Goal: Task Accomplishment & Management: Manage account settings

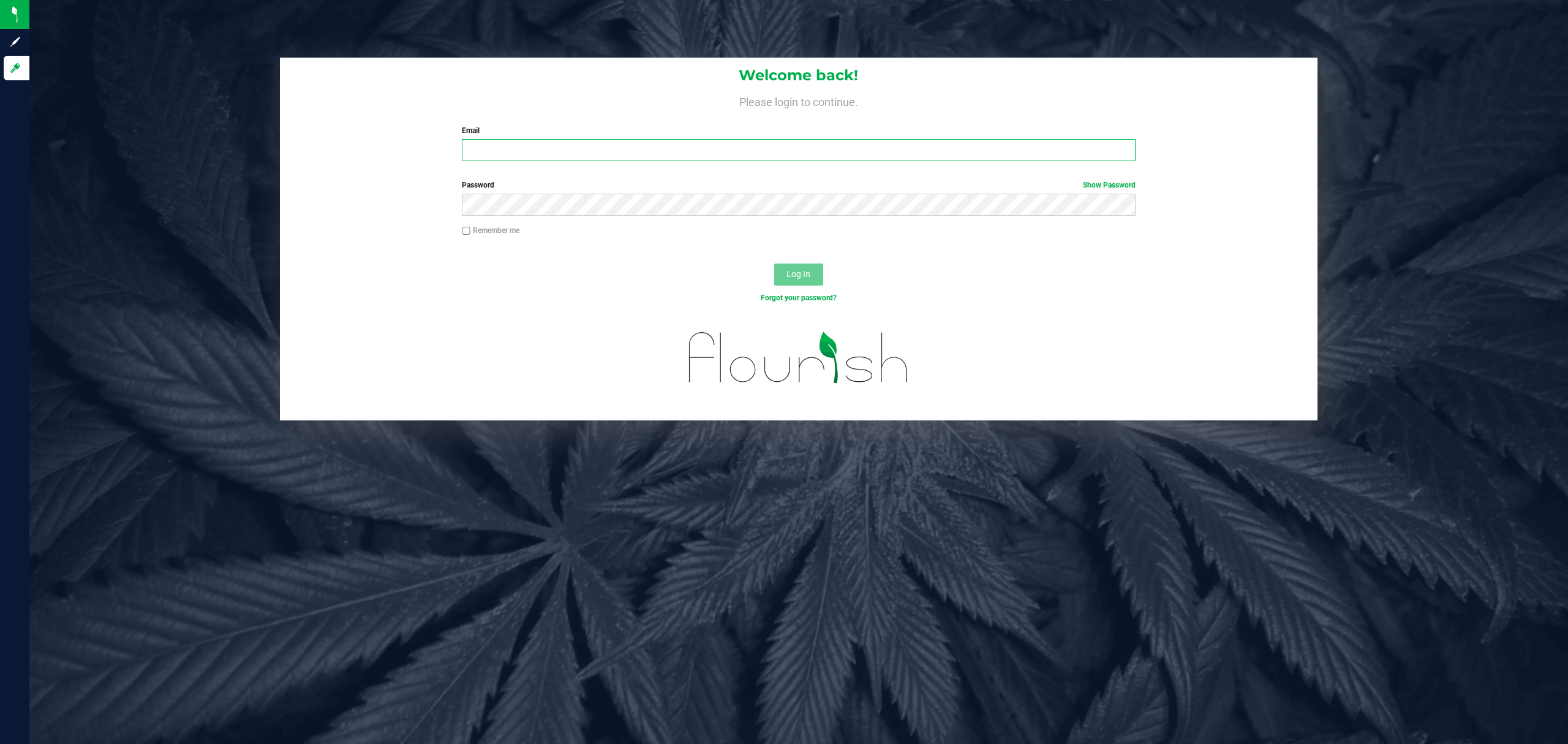
click at [502, 152] on input "Email" at bounding box center [799, 150] width 674 height 22
type input "[EMAIL_ADDRESS][DOMAIN_NAME]"
click at [775, 264] on button "Log In" at bounding box center [799, 275] width 49 height 22
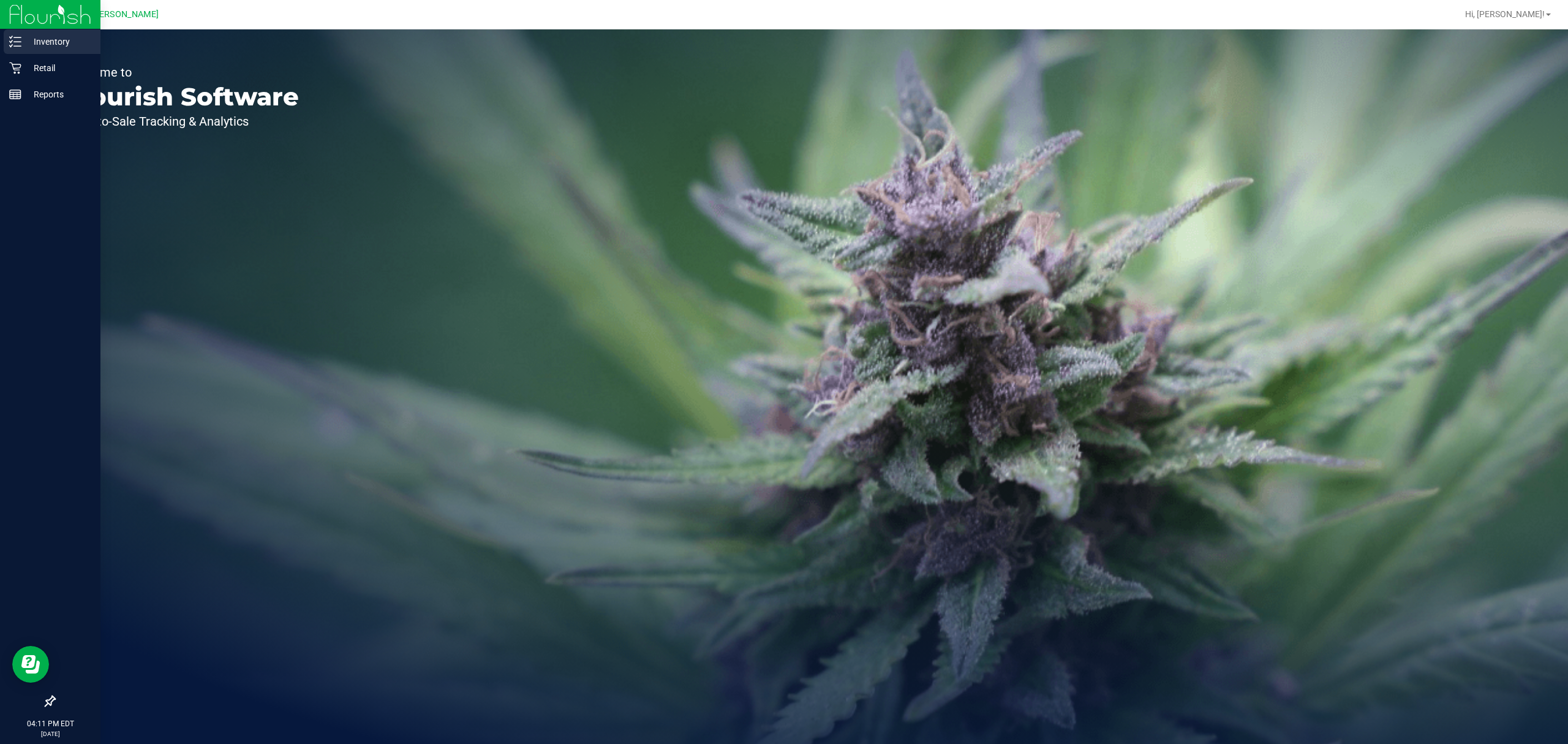
click at [61, 39] on p "Inventory" at bounding box center [58, 42] width 73 height 15
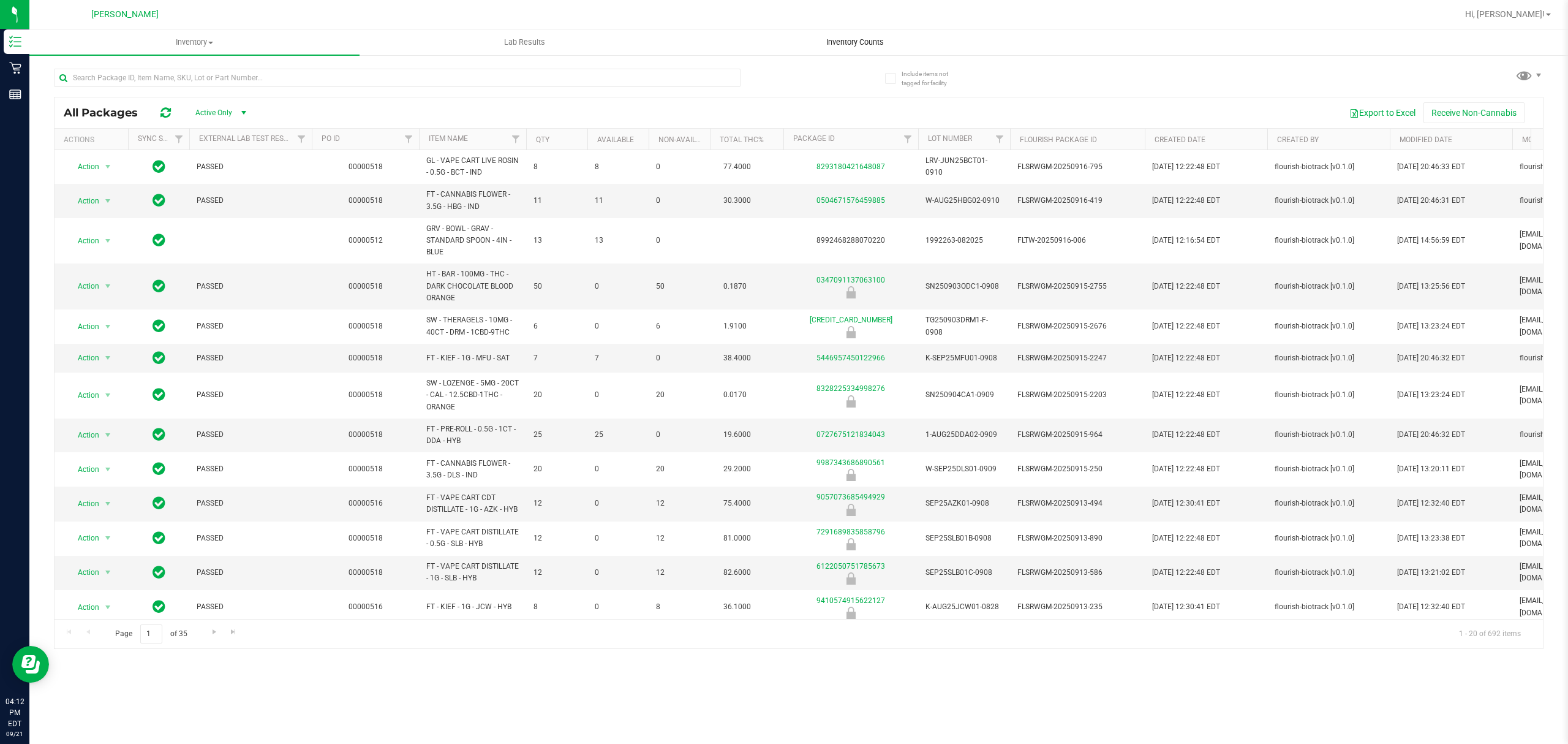
click at [855, 40] on span "Inventory Counts" at bounding box center [855, 42] width 90 height 11
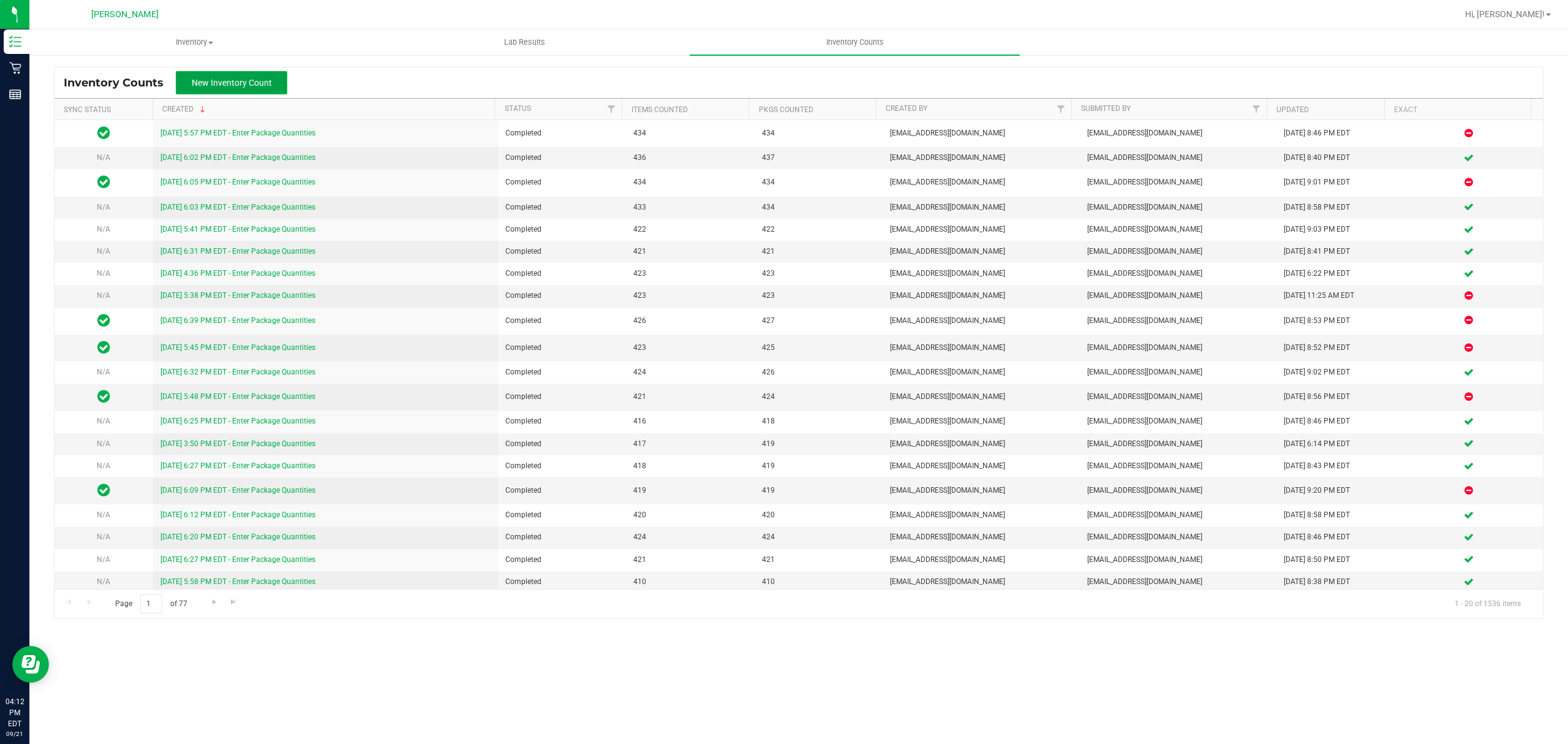
click at [241, 84] on span "New Inventory Count" at bounding box center [231, 82] width 80 height 10
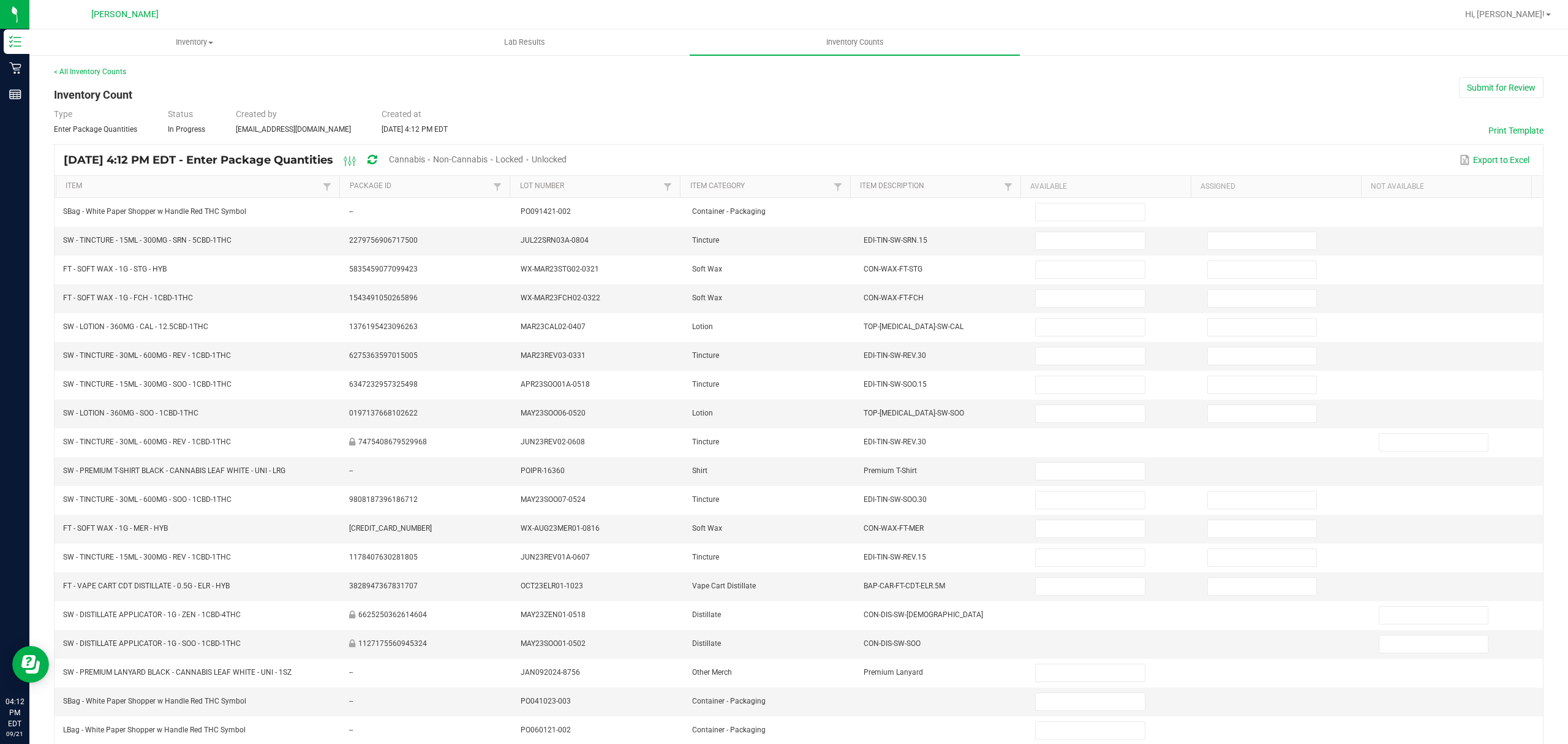
click at [425, 163] on span "Cannabis" at bounding box center [407, 159] width 36 height 10
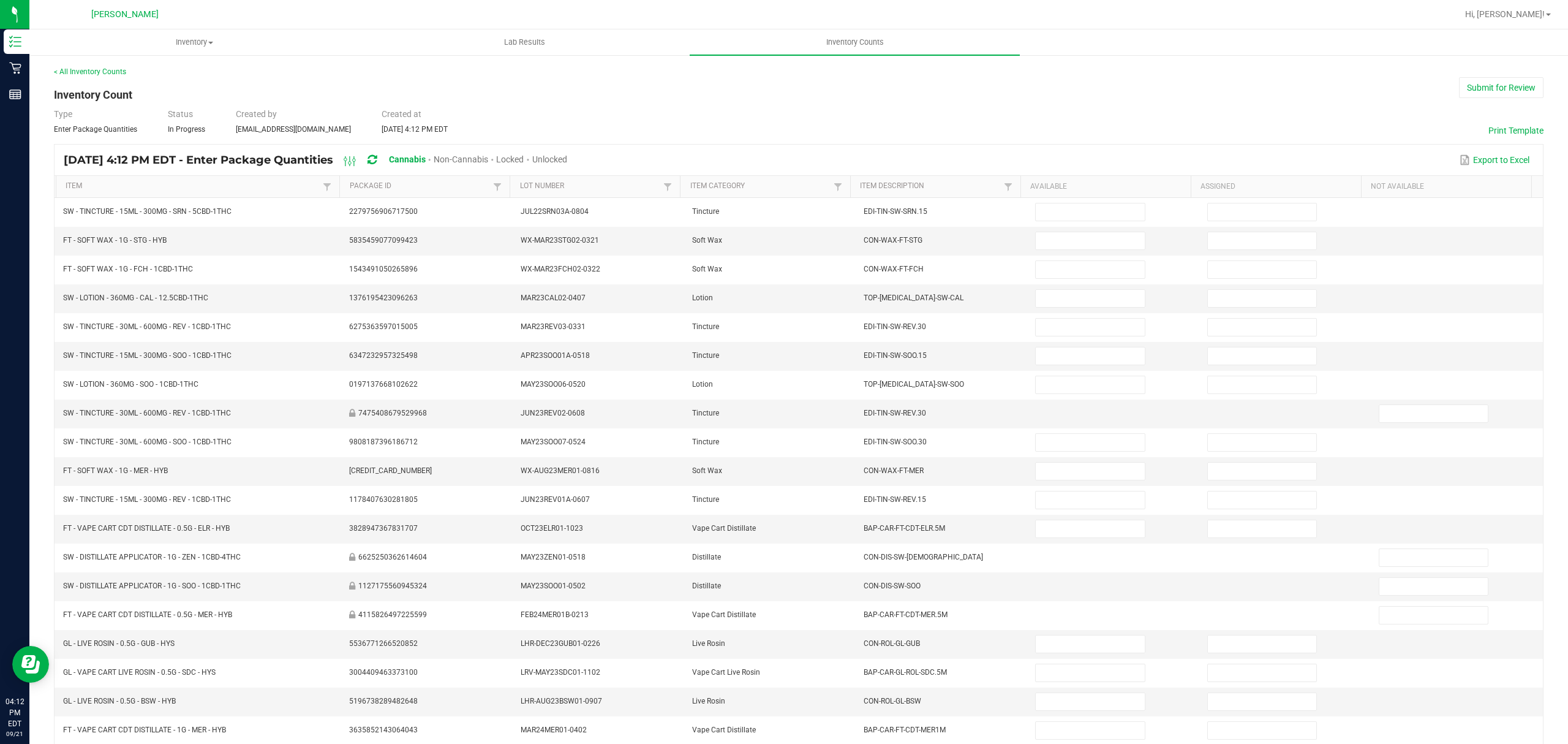
click at [567, 163] on span "Unlocked" at bounding box center [550, 159] width 35 height 10
click at [218, 188] on link "Item" at bounding box center [192, 186] width 254 height 10
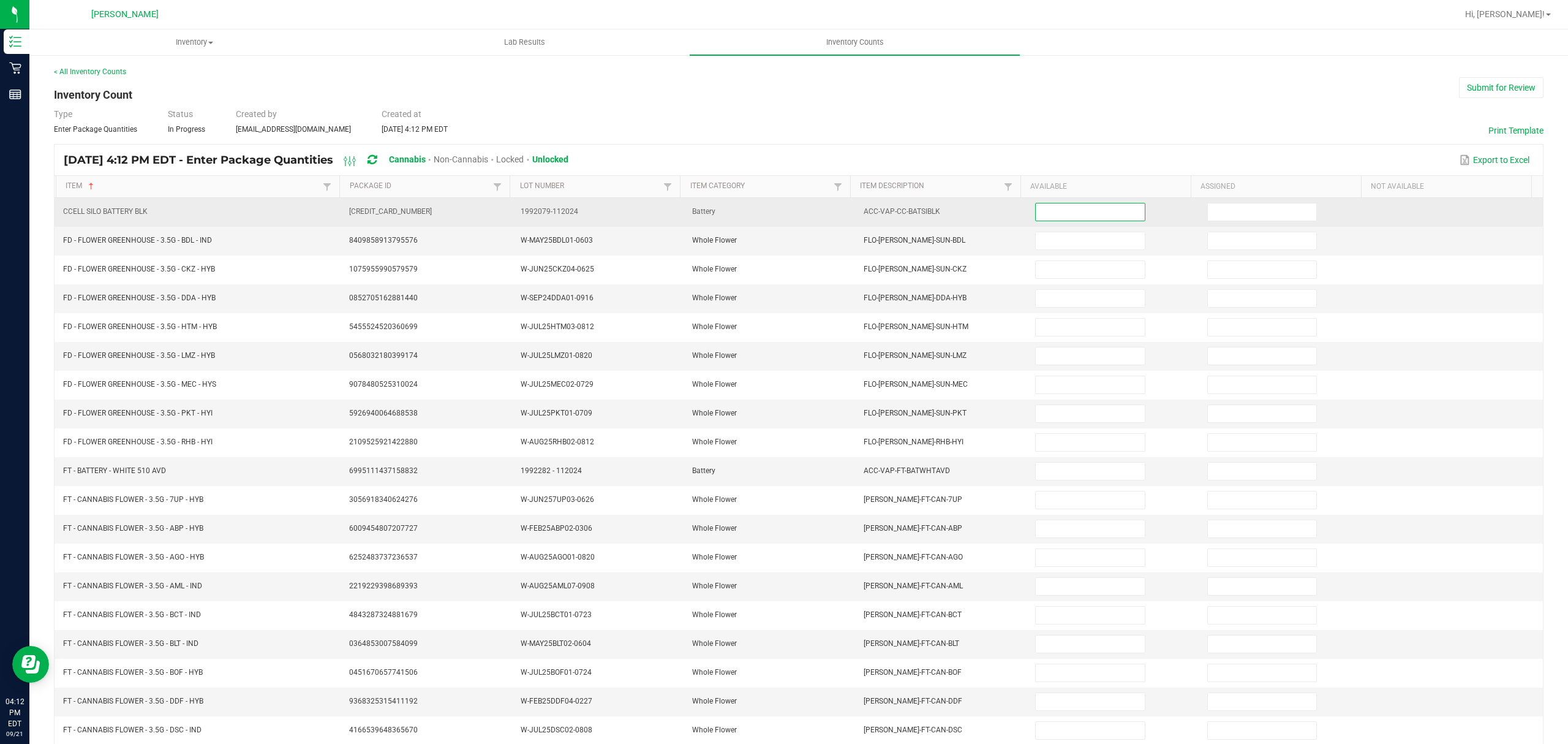
click at [1084, 221] on input at bounding box center [1090, 212] width 109 height 17
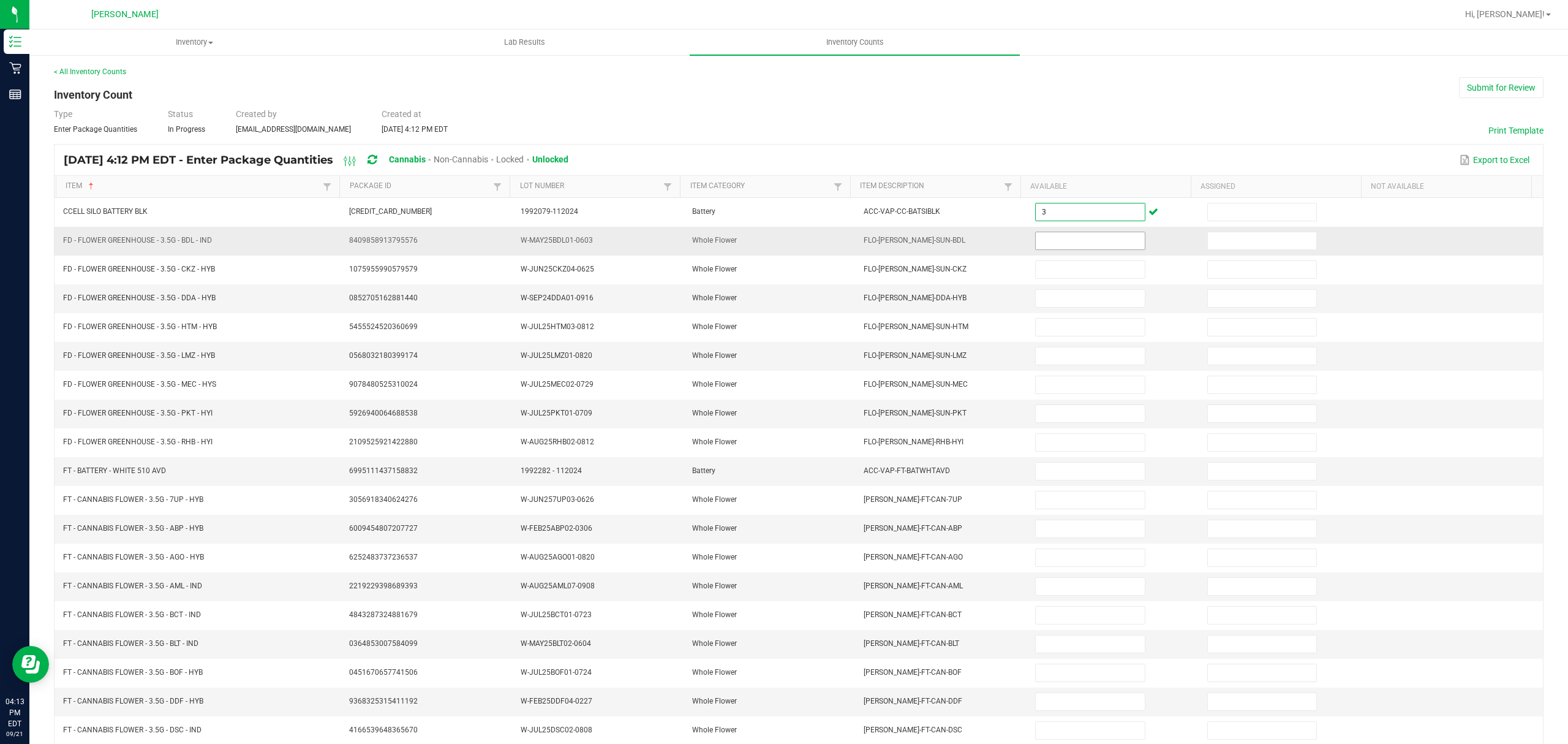
type input "3"
click at [1062, 235] on input at bounding box center [1090, 240] width 109 height 17
type input "3"
type input "19"
type input "6"
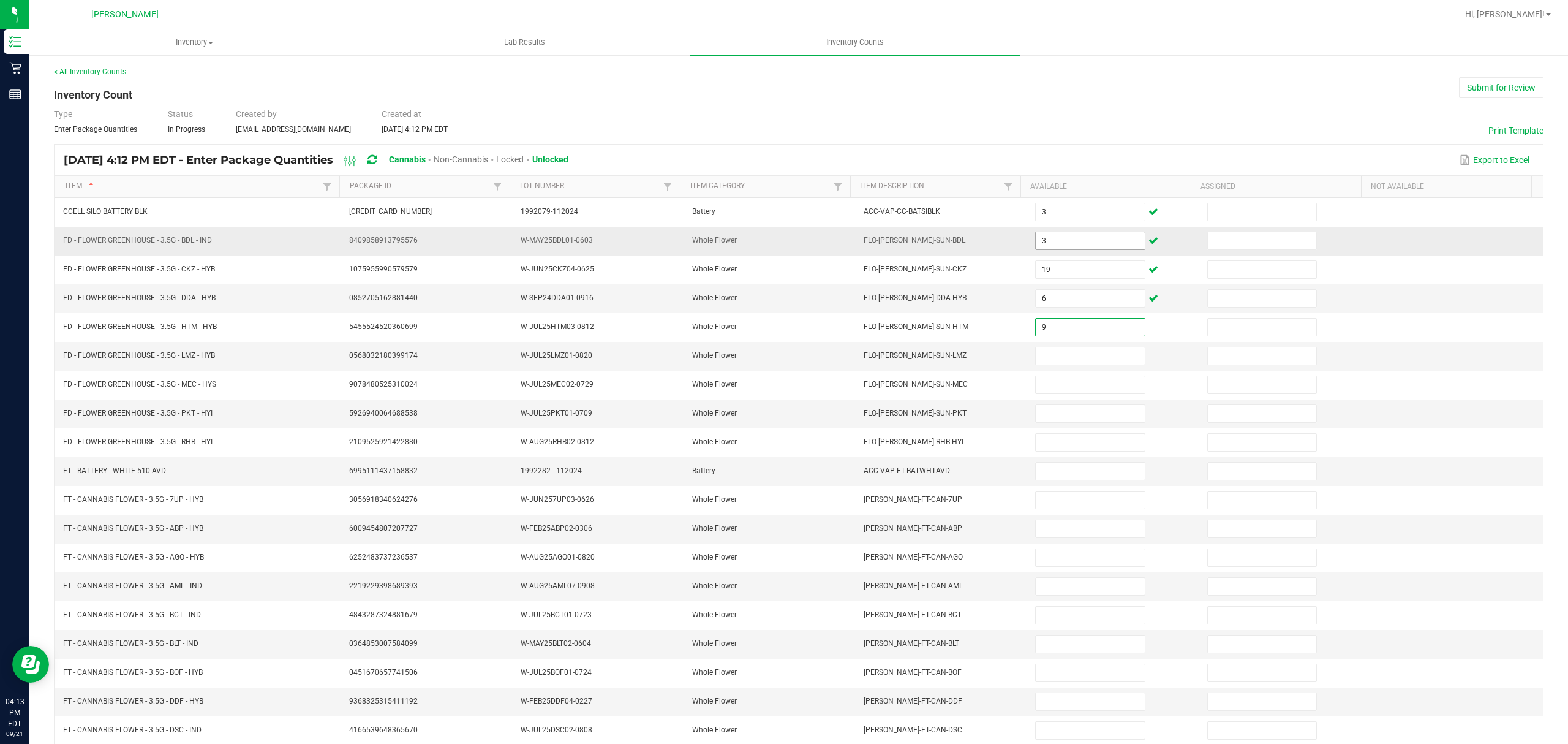
type input "9"
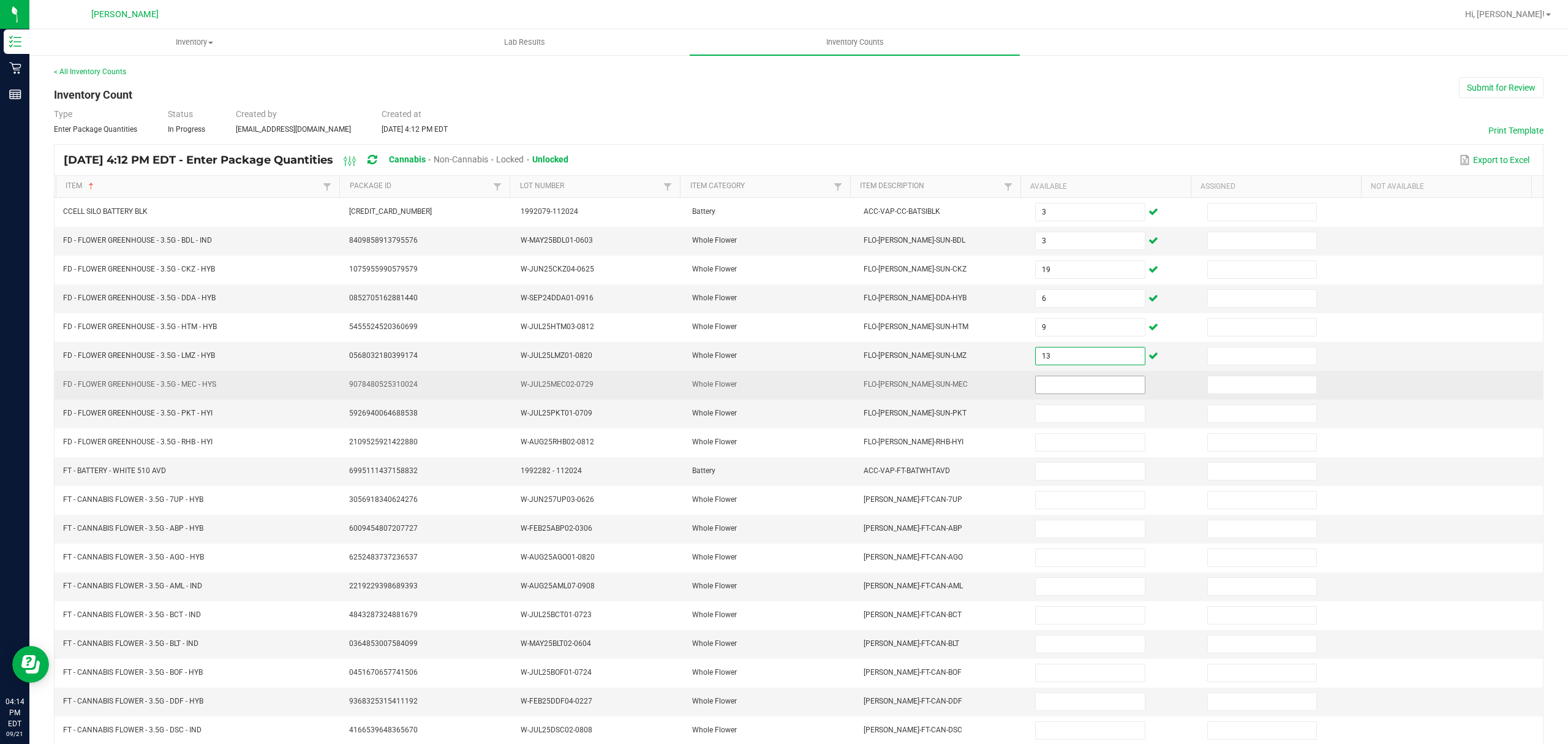
type input "13"
click at [1048, 393] on input at bounding box center [1090, 384] width 109 height 17
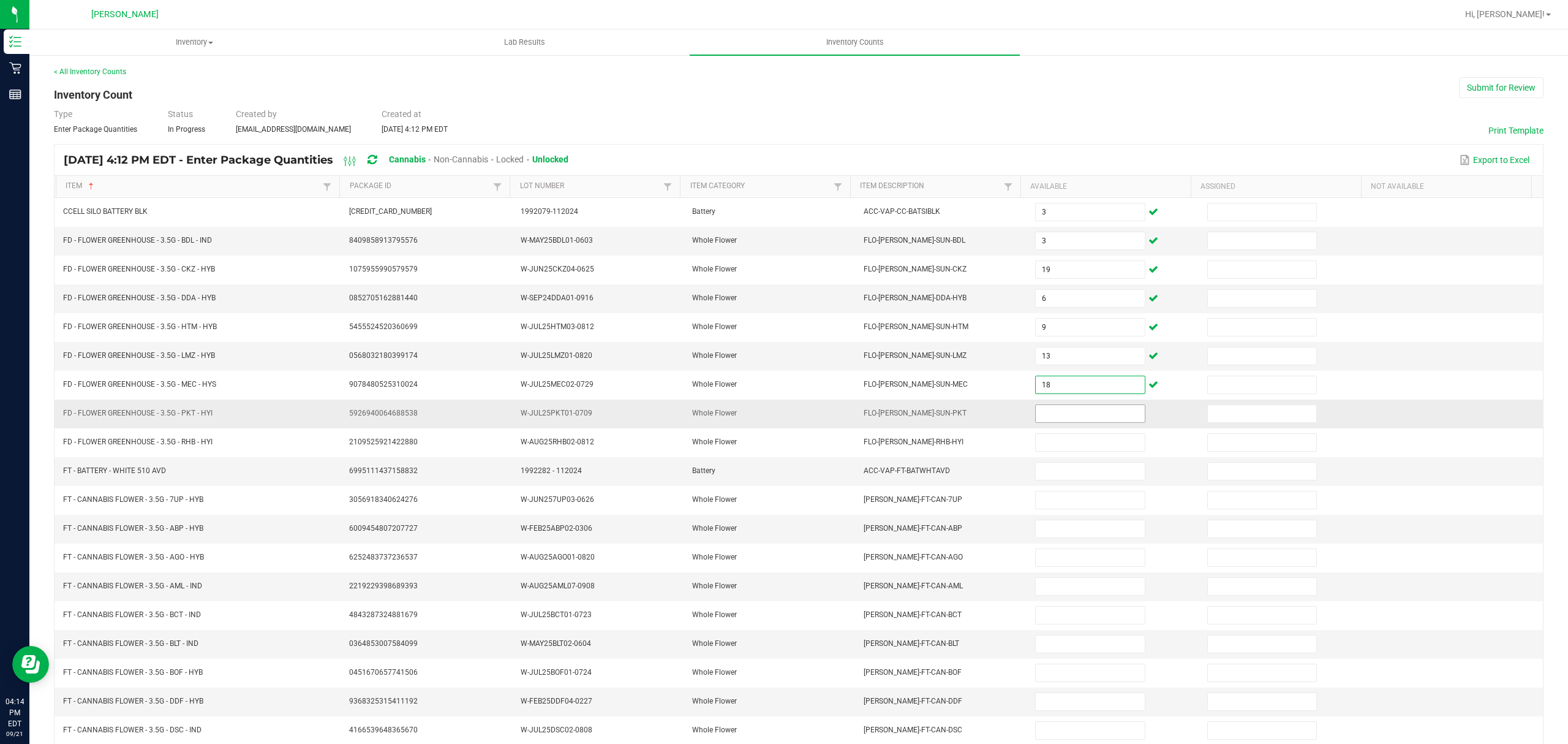
type input "18"
click at [1036, 420] on input at bounding box center [1090, 413] width 109 height 17
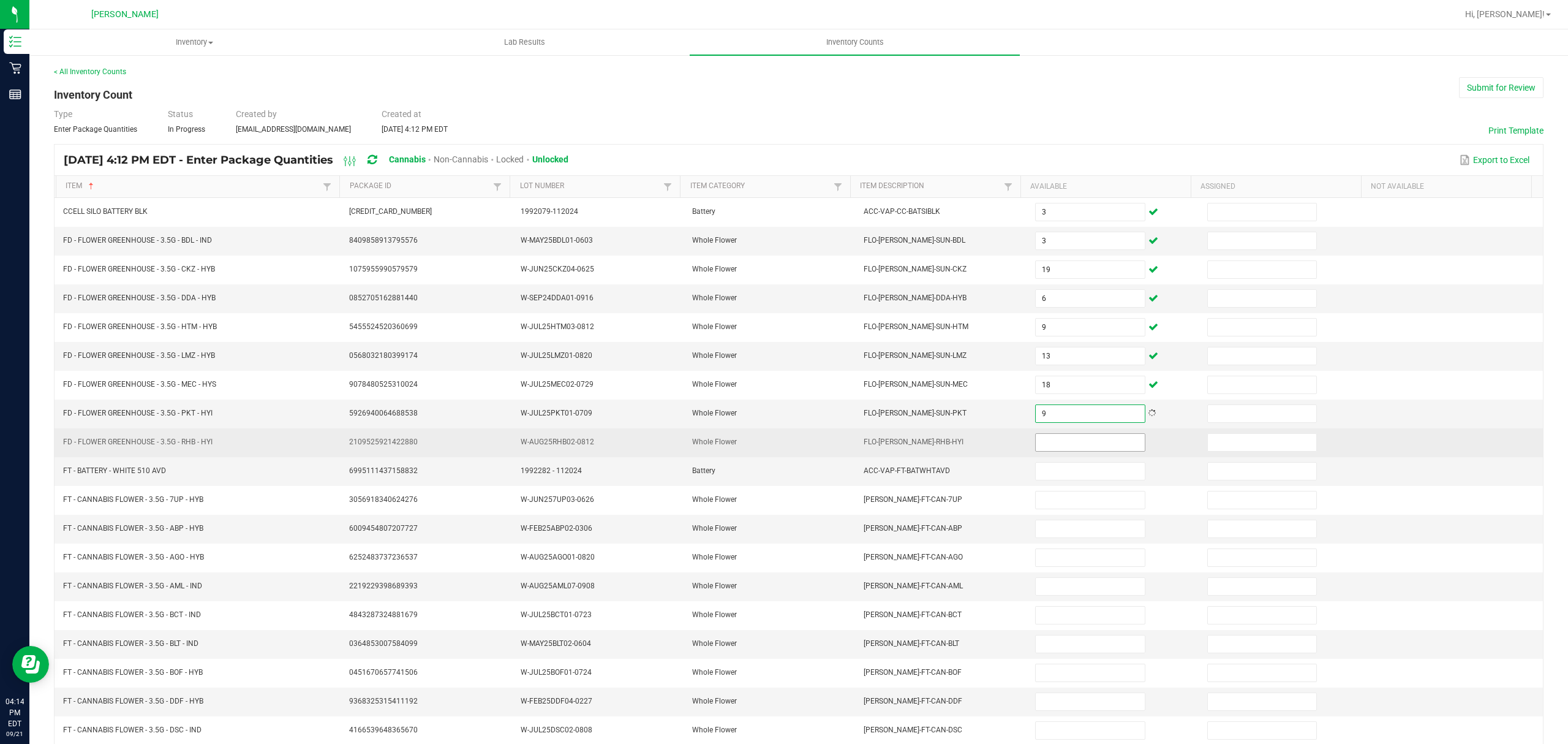
type input "9"
click at [1048, 451] on input at bounding box center [1090, 442] width 109 height 17
type input "4"
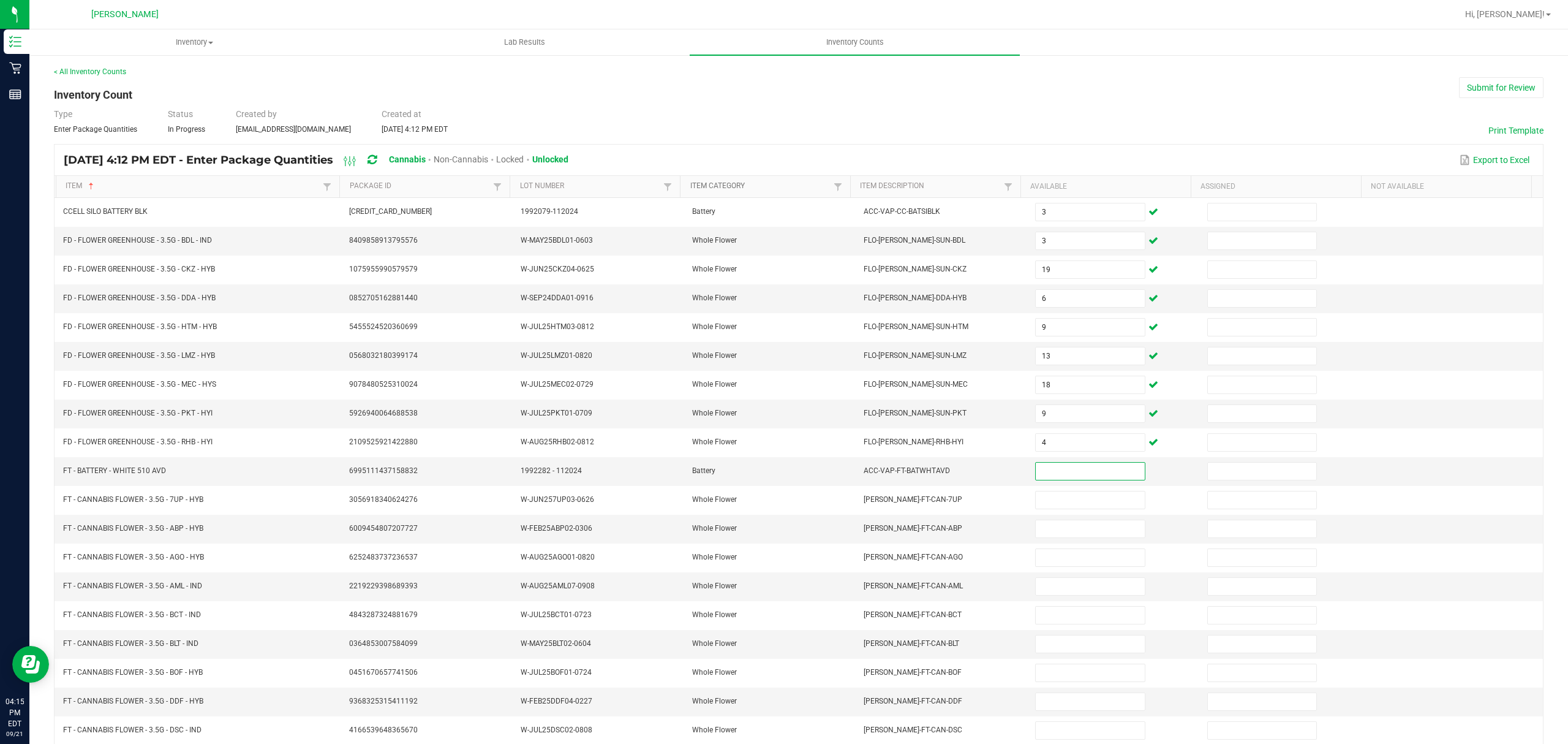
click at [742, 183] on link "Item Category" at bounding box center [760, 186] width 140 height 10
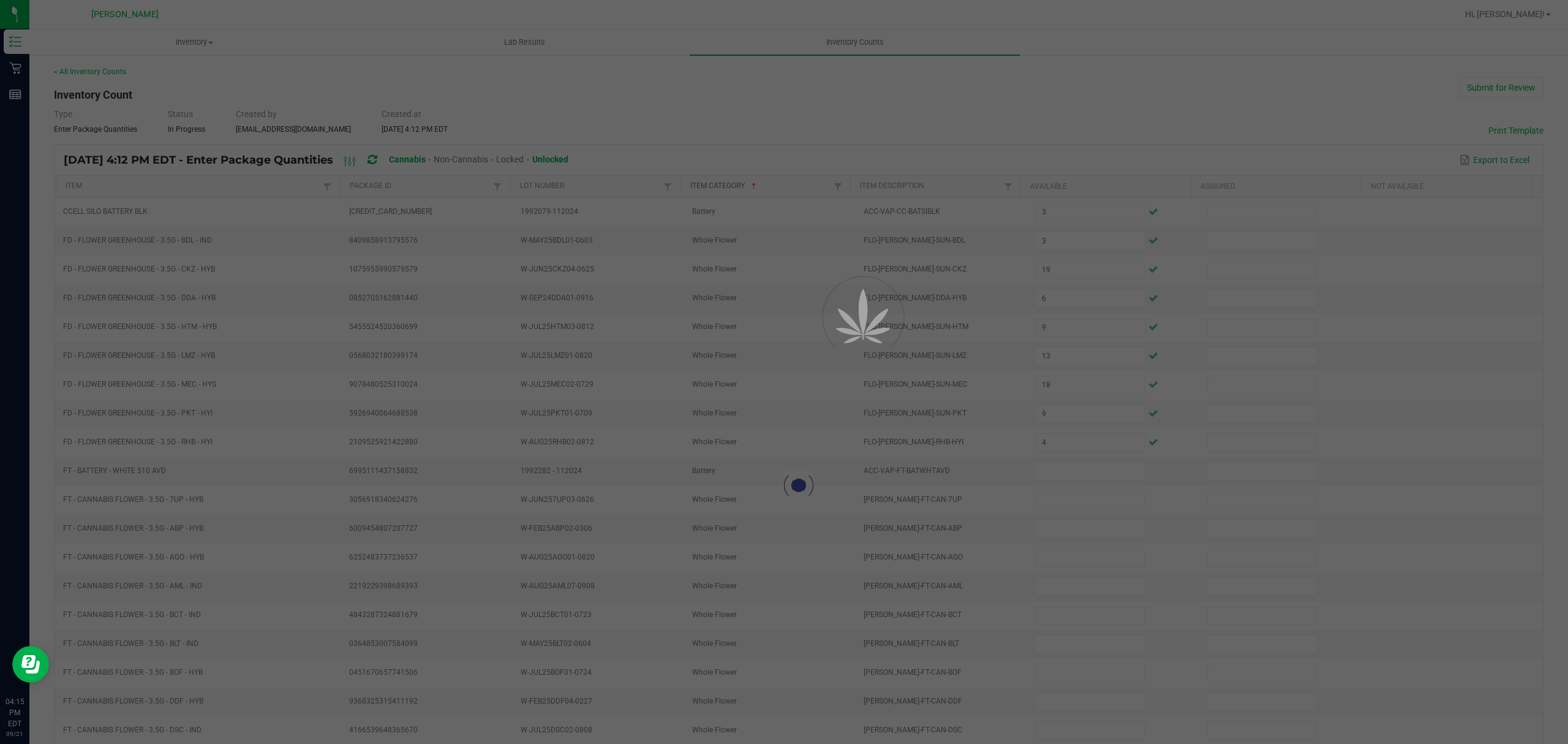
type input "3"
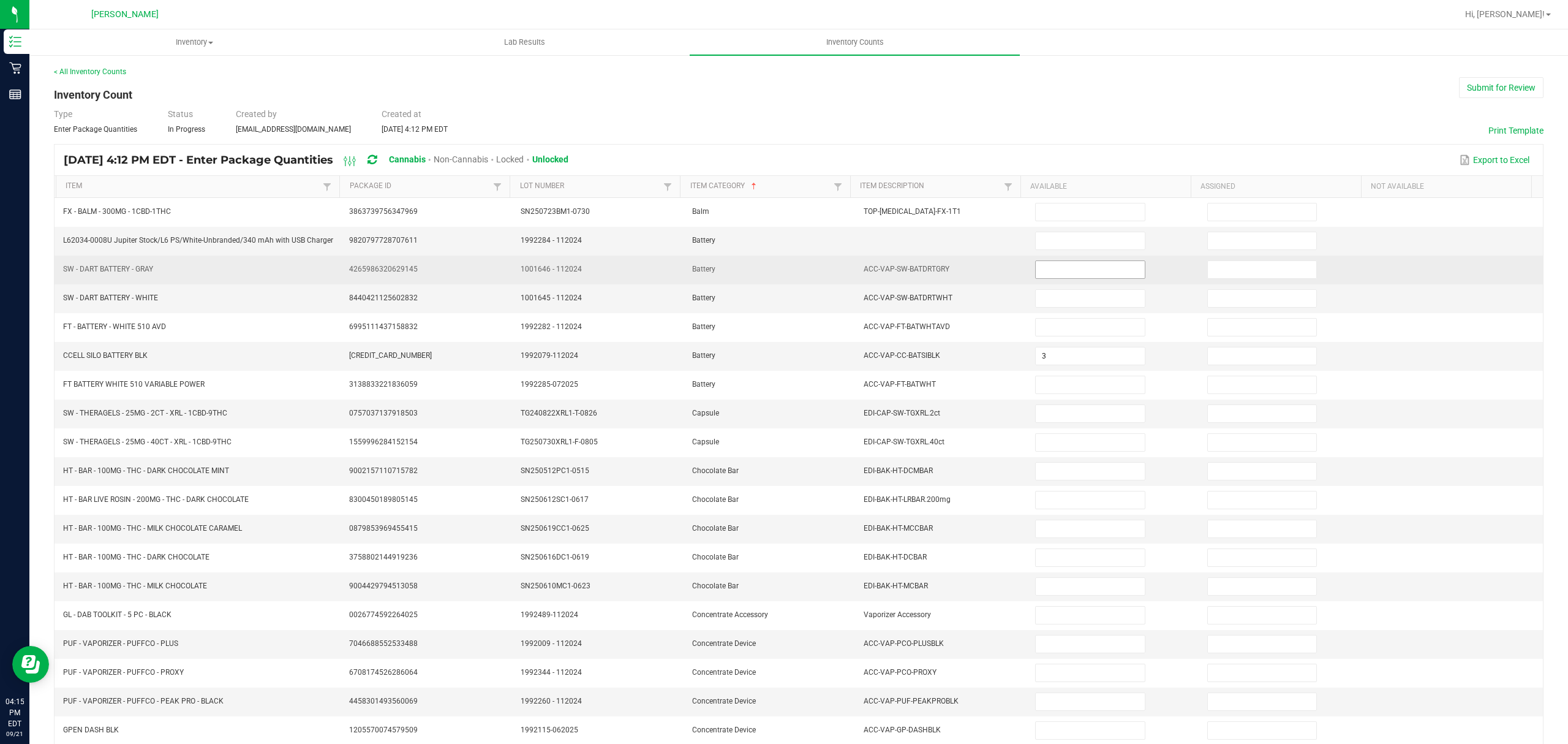
click at [1036, 275] on input at bounding box center [1090, 269] width 109 height 17
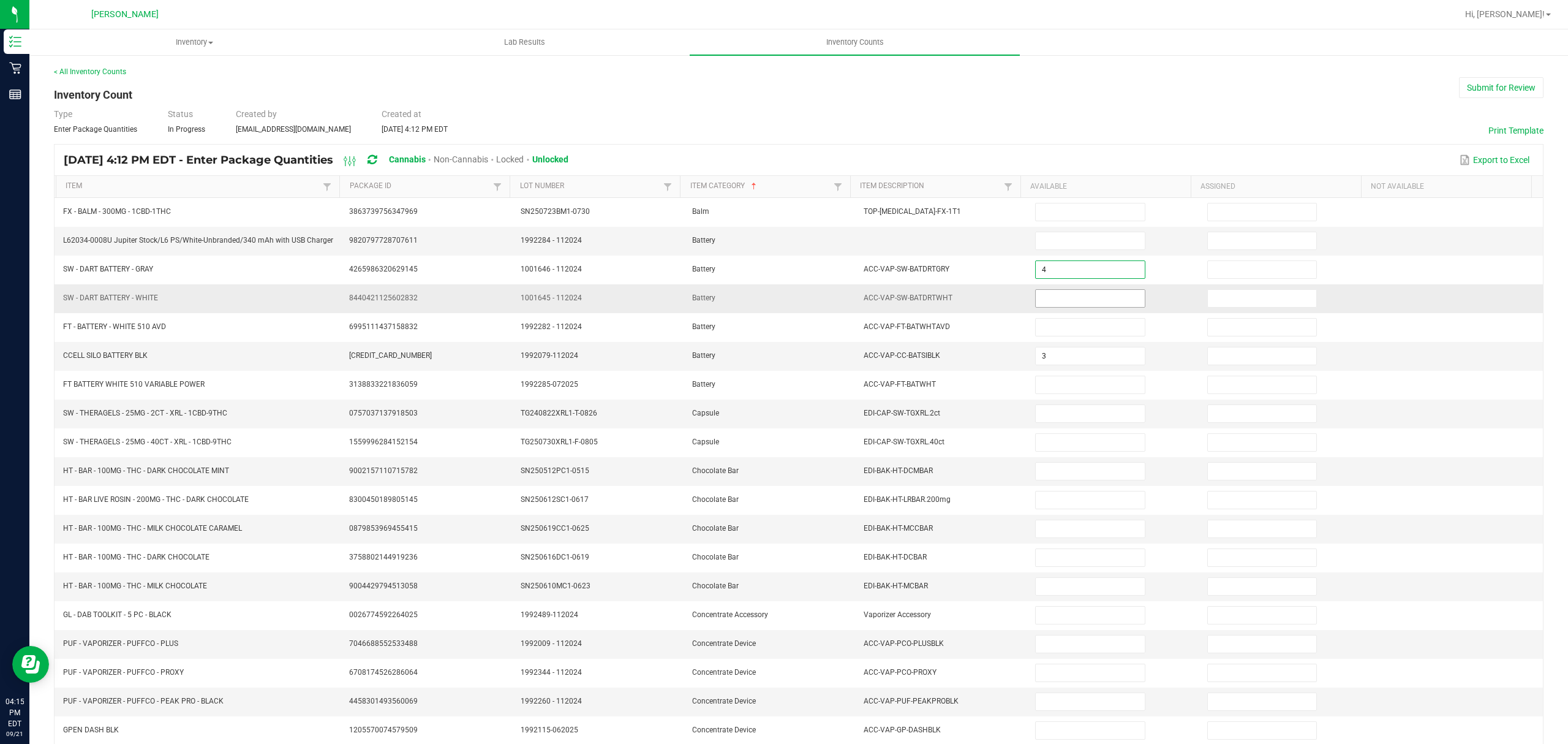
type input "4"
click at [1036, 302] on input at bounding box center [1090, 298] width 109 height 17
type input "4"
click at [1058, 249] on input at bounding box center [1090, 240] width 109 height 17
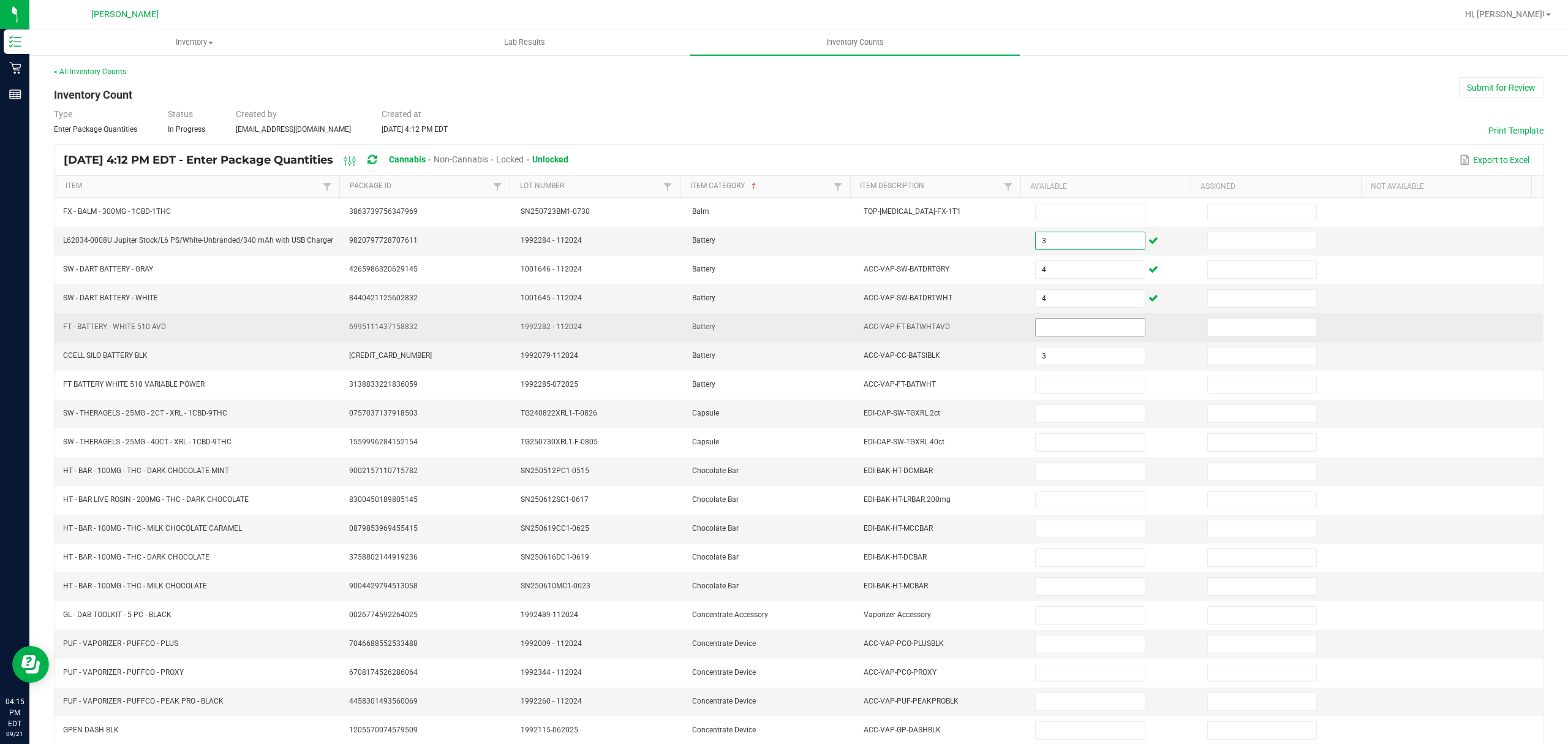
type input "3"
click at [1042, 336] on input at bounding box center [1090, 327] width 109 height 17
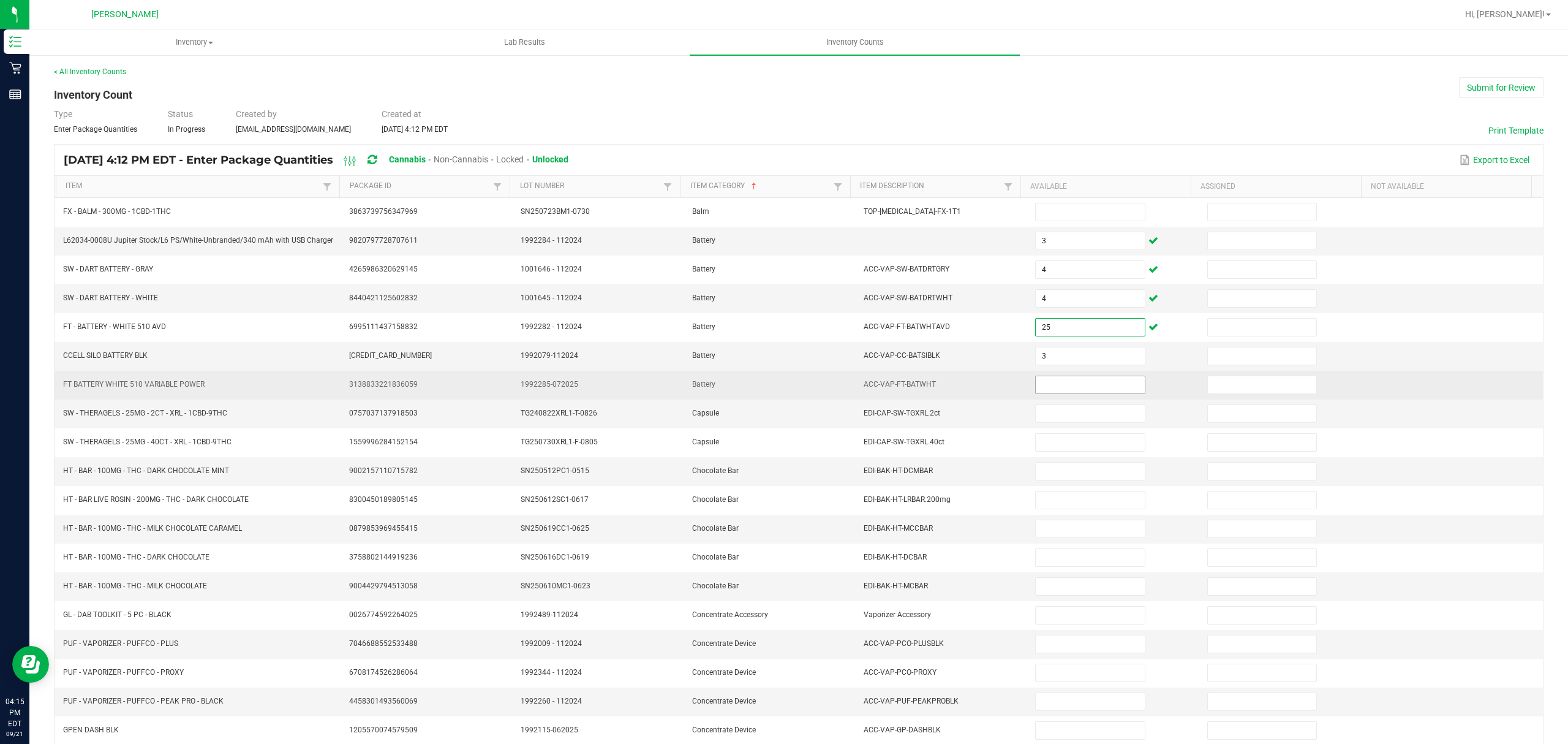
type input "25"
click at [1042, 387] on input at bounding box center [1090, 384] width 109 height 17
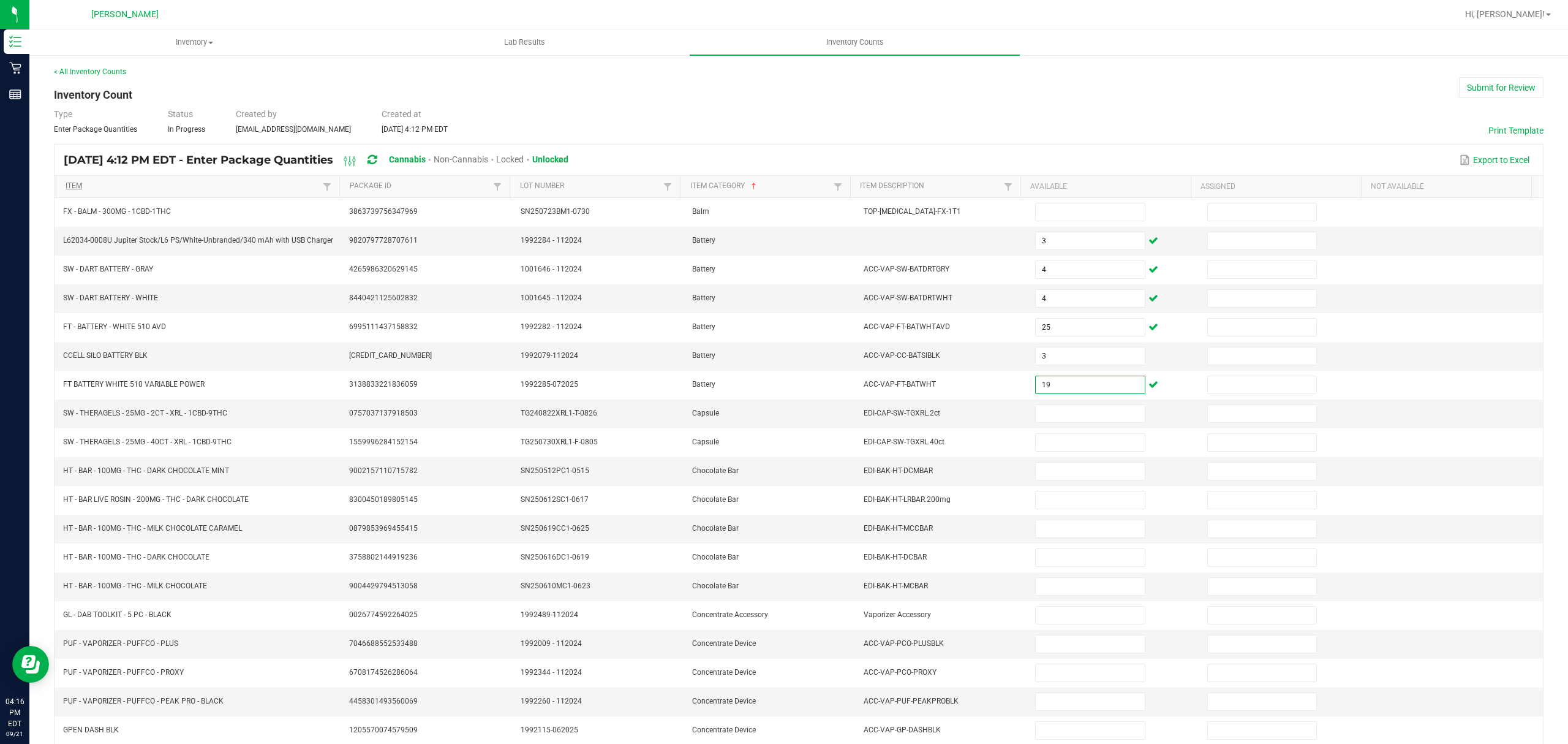
type input "19"
click at [94, 186] on link "Item" at bounding box center [192, 186] width 254 height 10
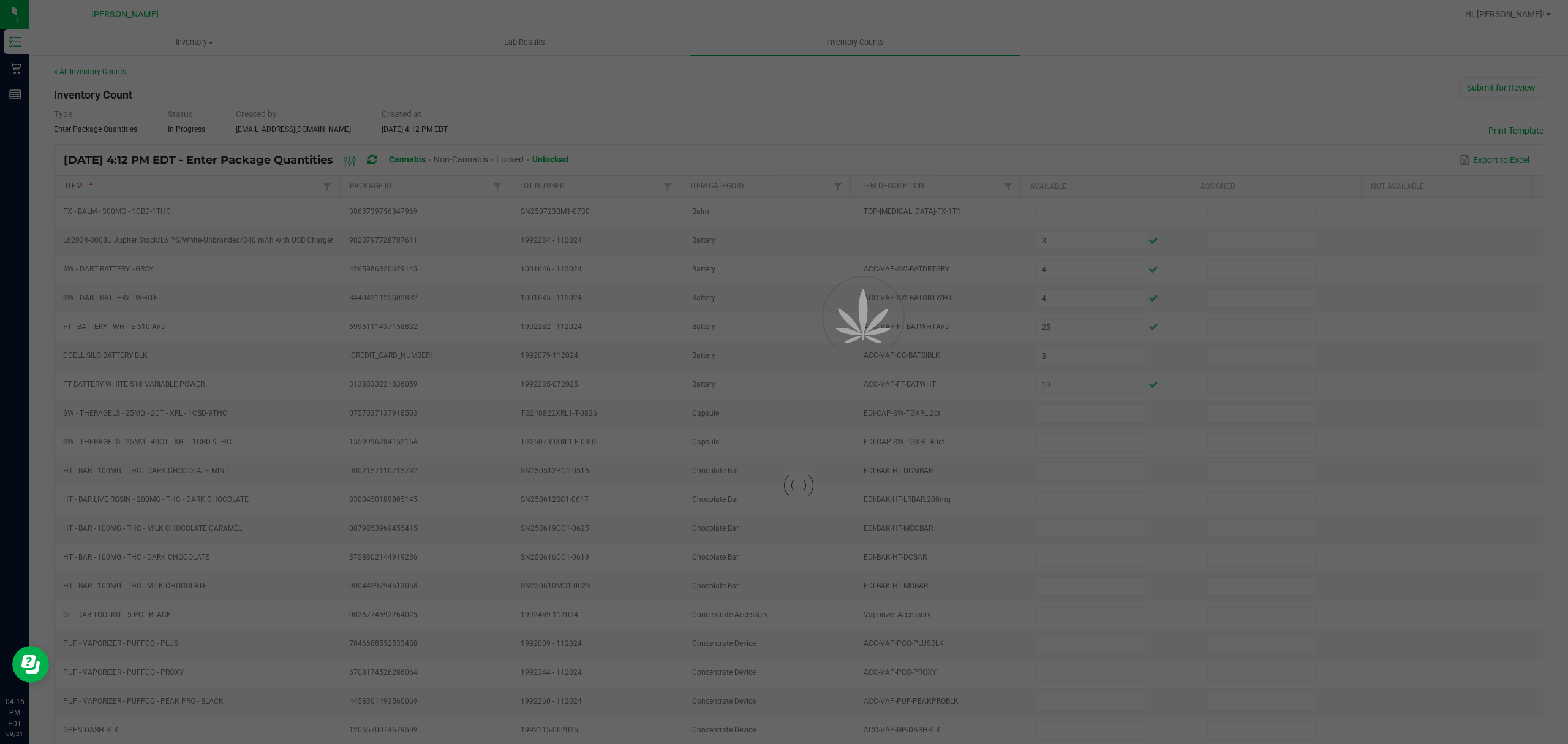
type input "3"
type input "19"
type input "6"
type input "9"
type input "13"
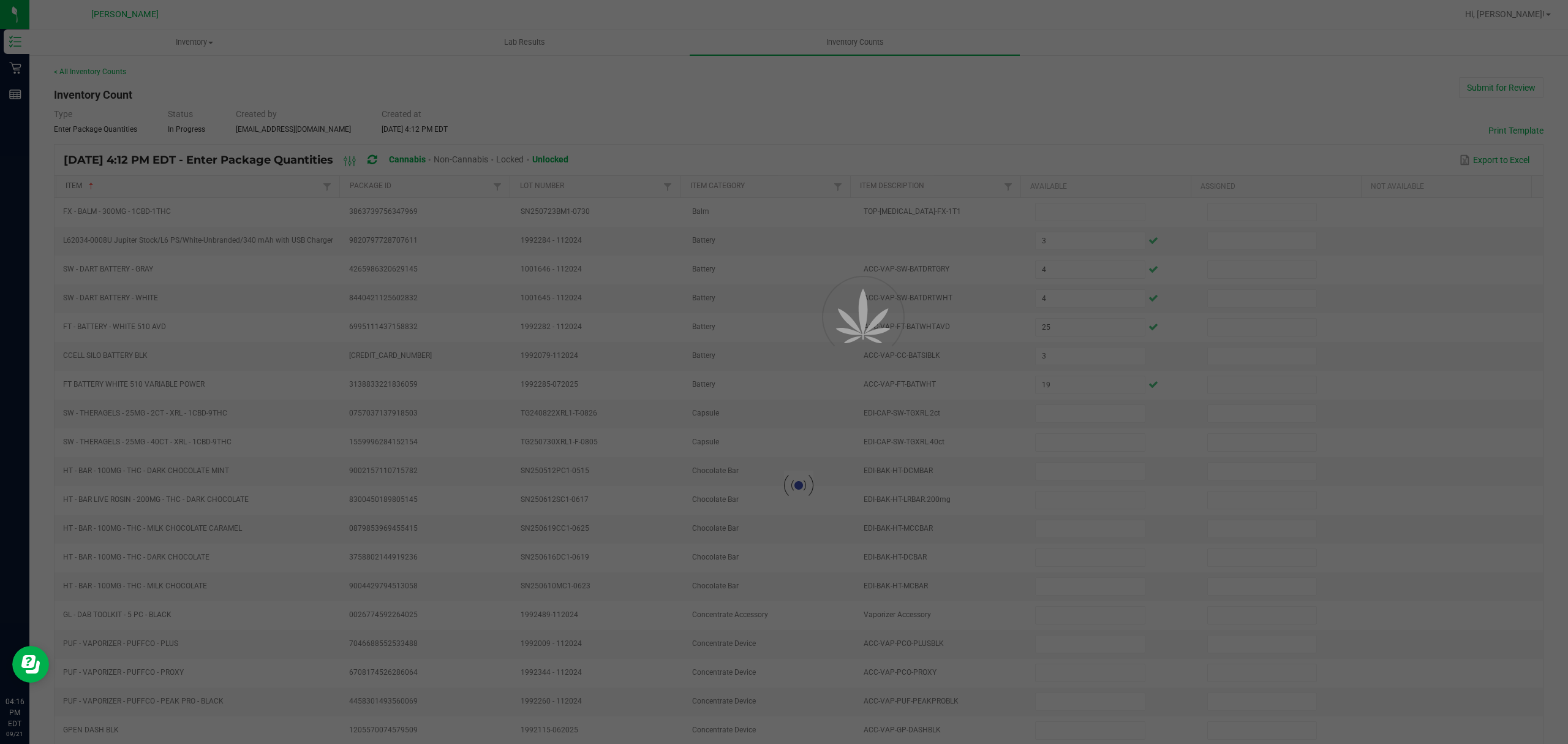
type input "18"
type input "25"
type input "4"
type input "9"
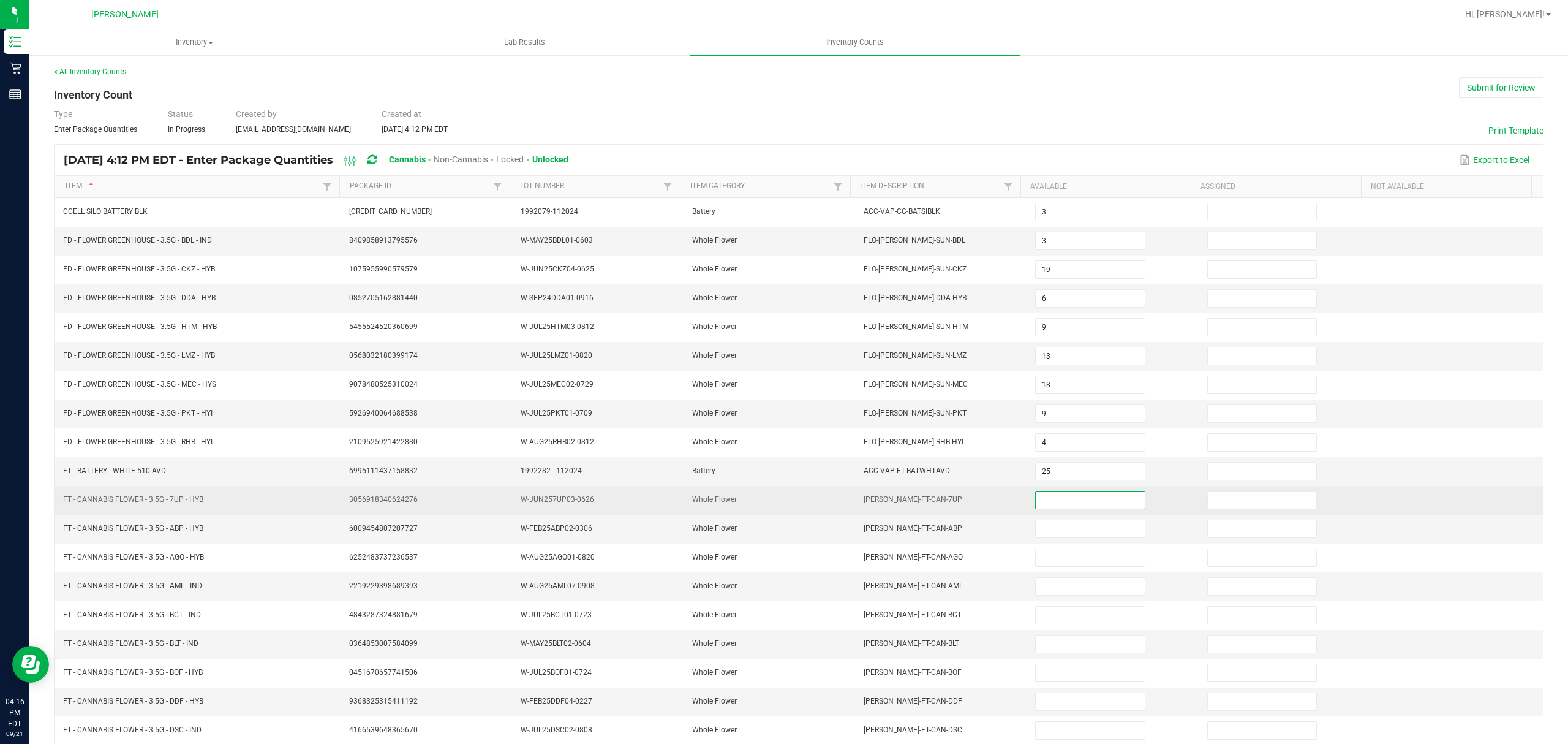
click at [1036, 507] on input at bounding box center [1090, 500] width 109 height 17
type input "3"
type input "1"
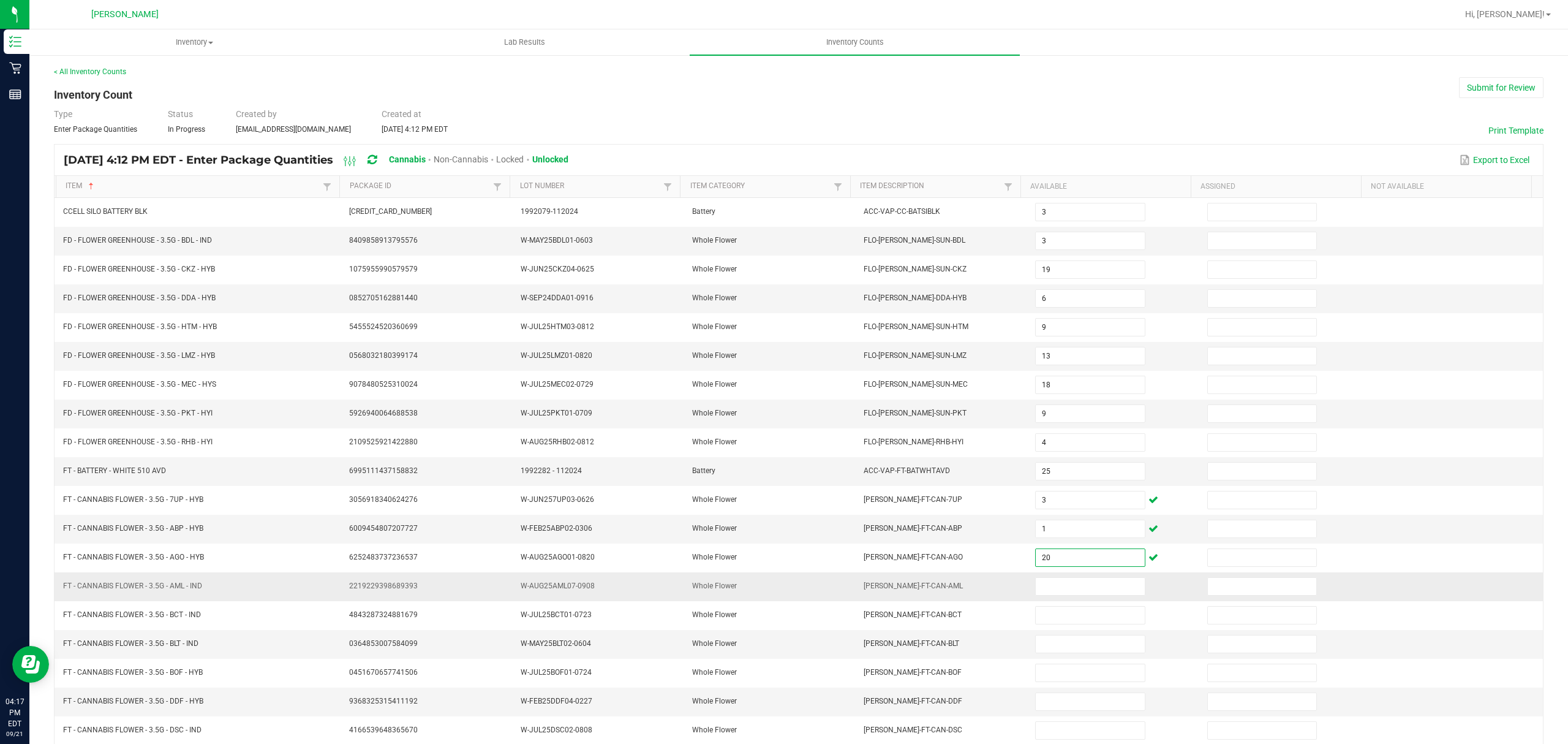
type input "20"
click at [1037, 585] on td at bounding box center [1114, 587] width 171 height 29
click at [1036, 594] on input at bounding box center [1090, 586] width 109 height 17
type input "14"
type input "10"
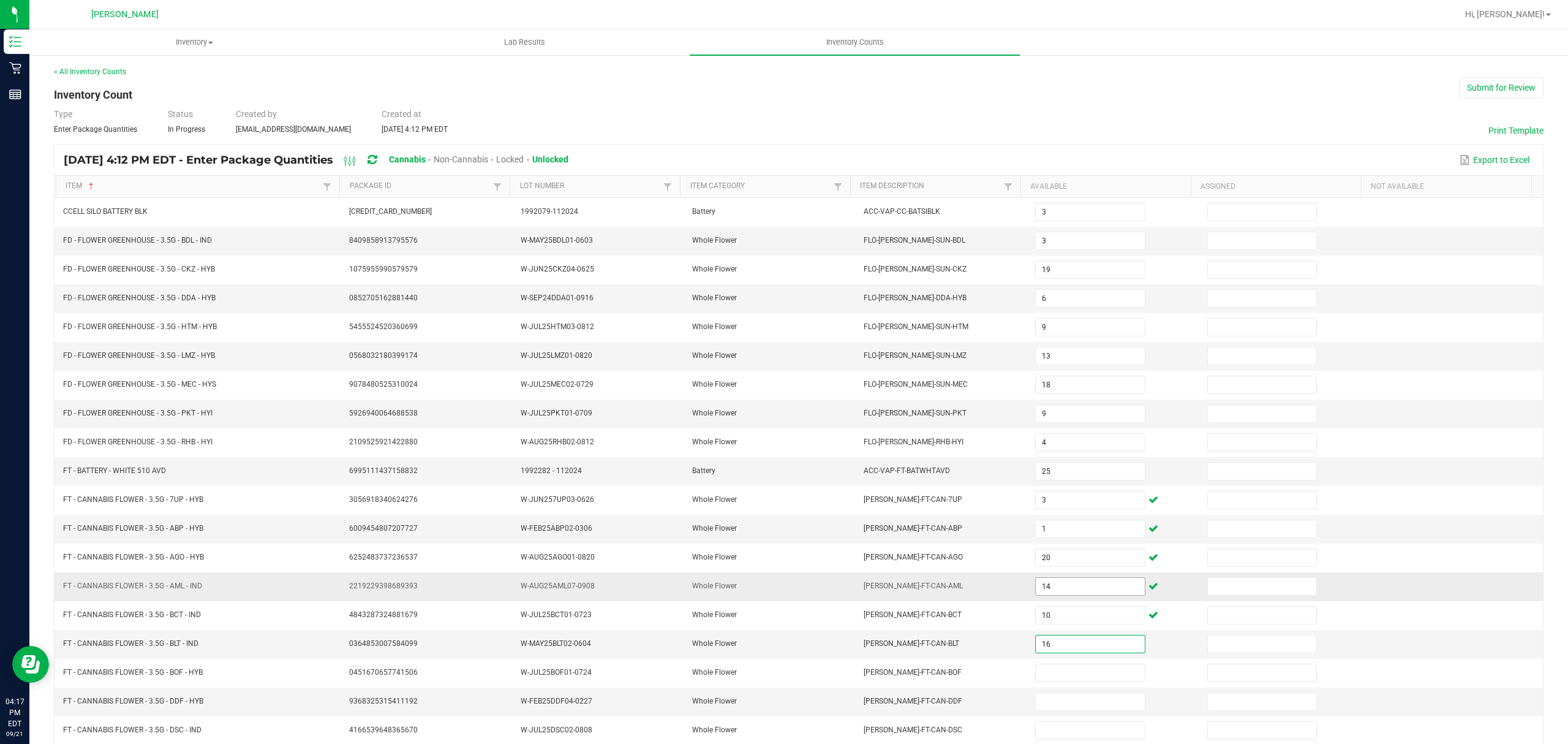
type input "16"
type input "17"
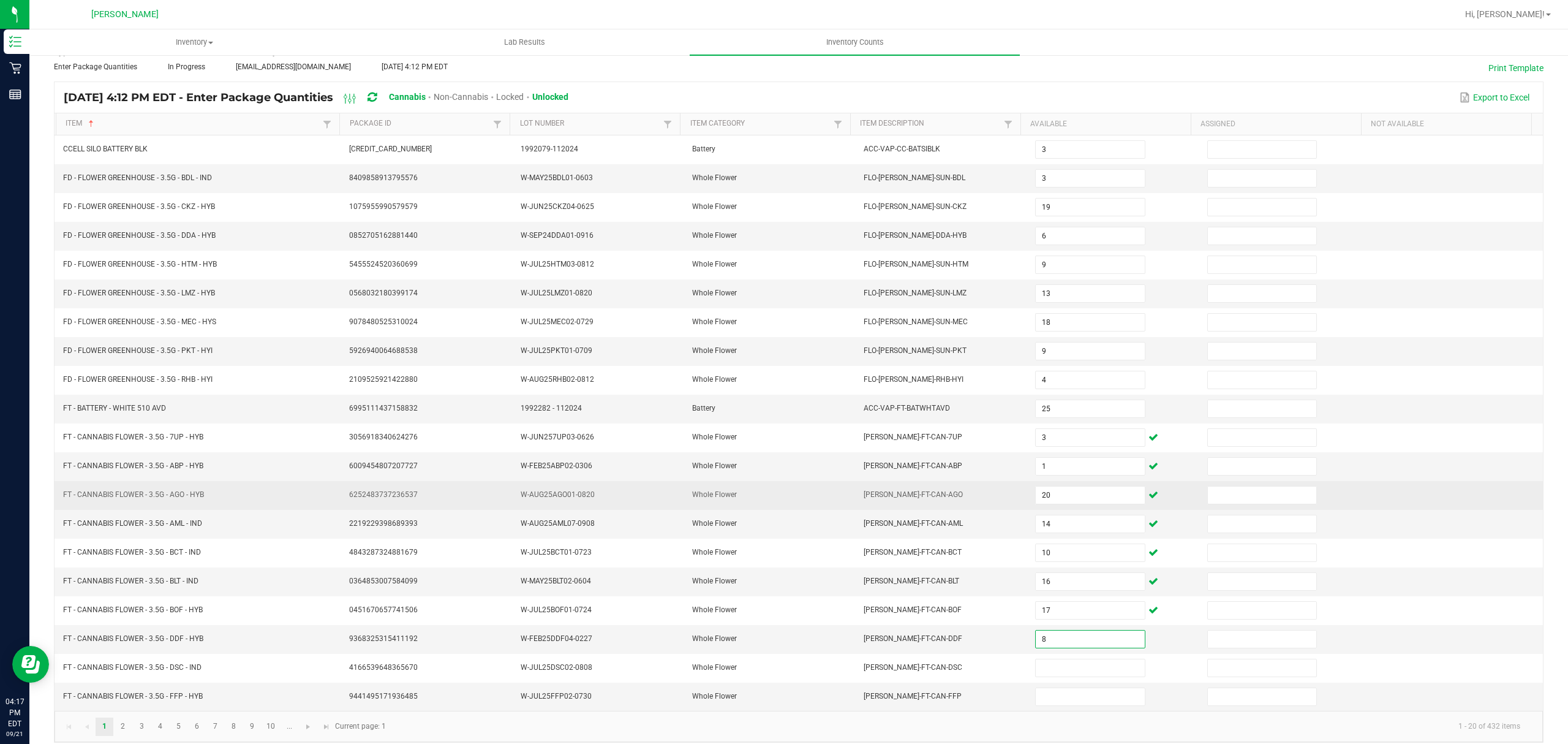
scroll to position [86, 0]
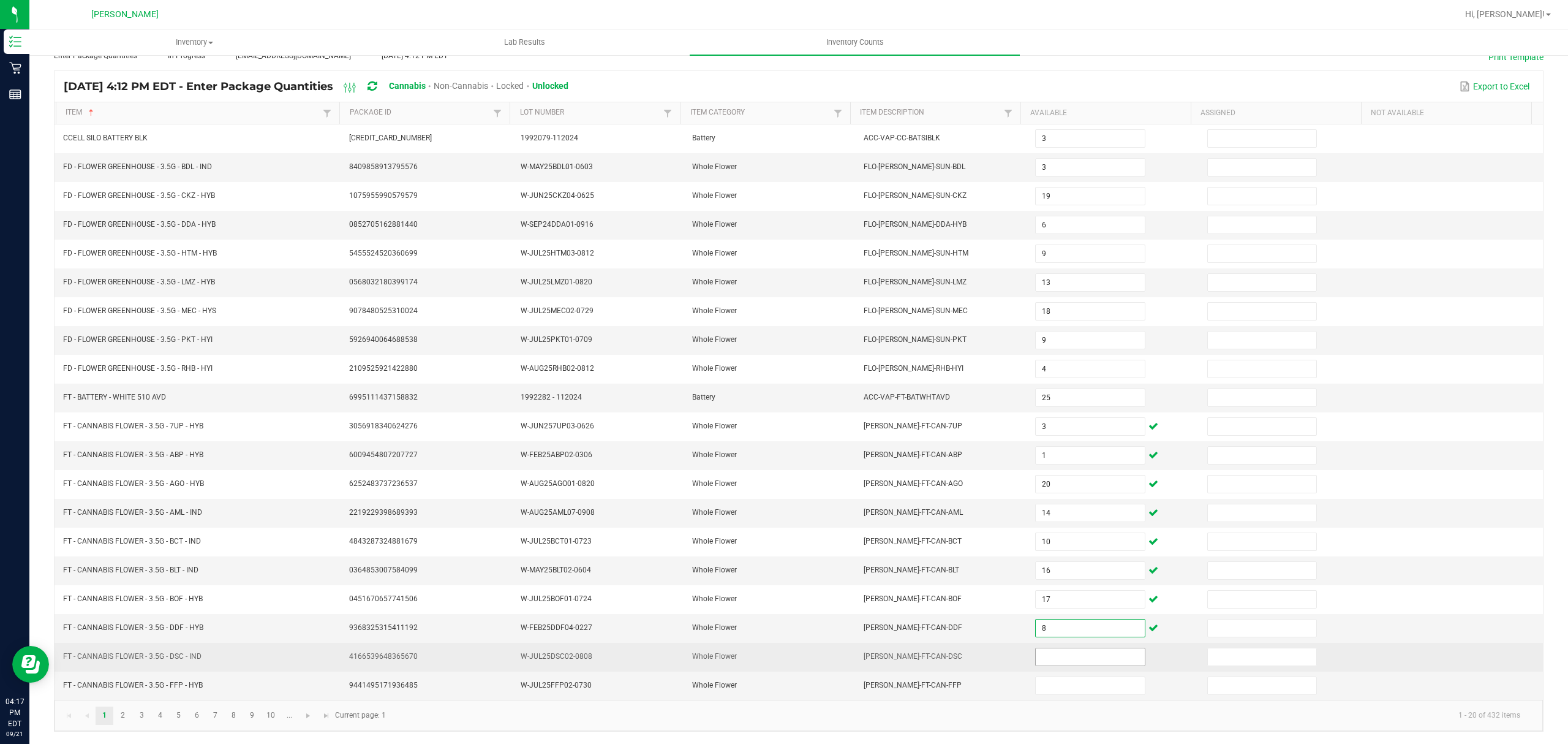
type input "8"
click at [1064, 657] on input at bounding box center [1090, 656] width 109 height 17
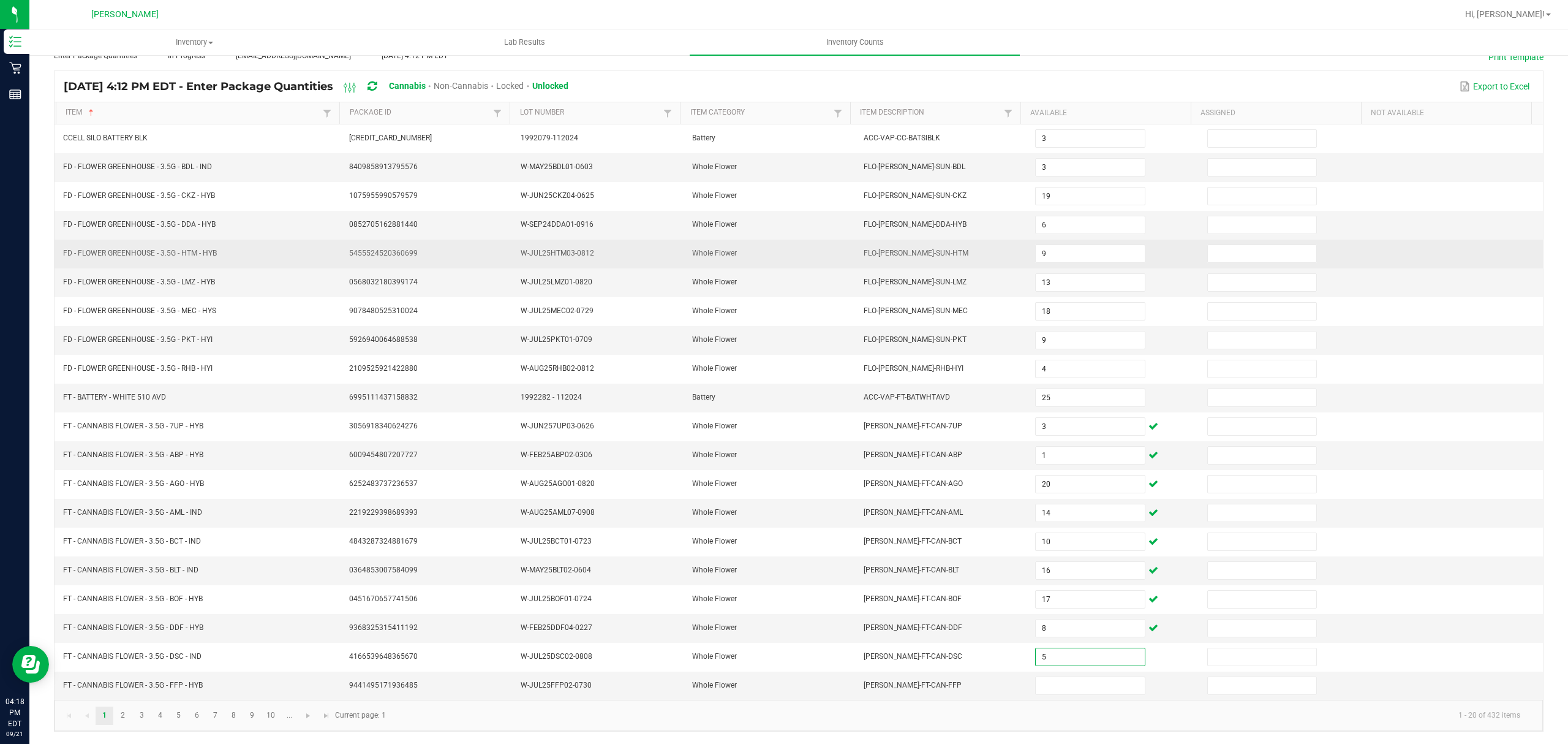
type input "5"
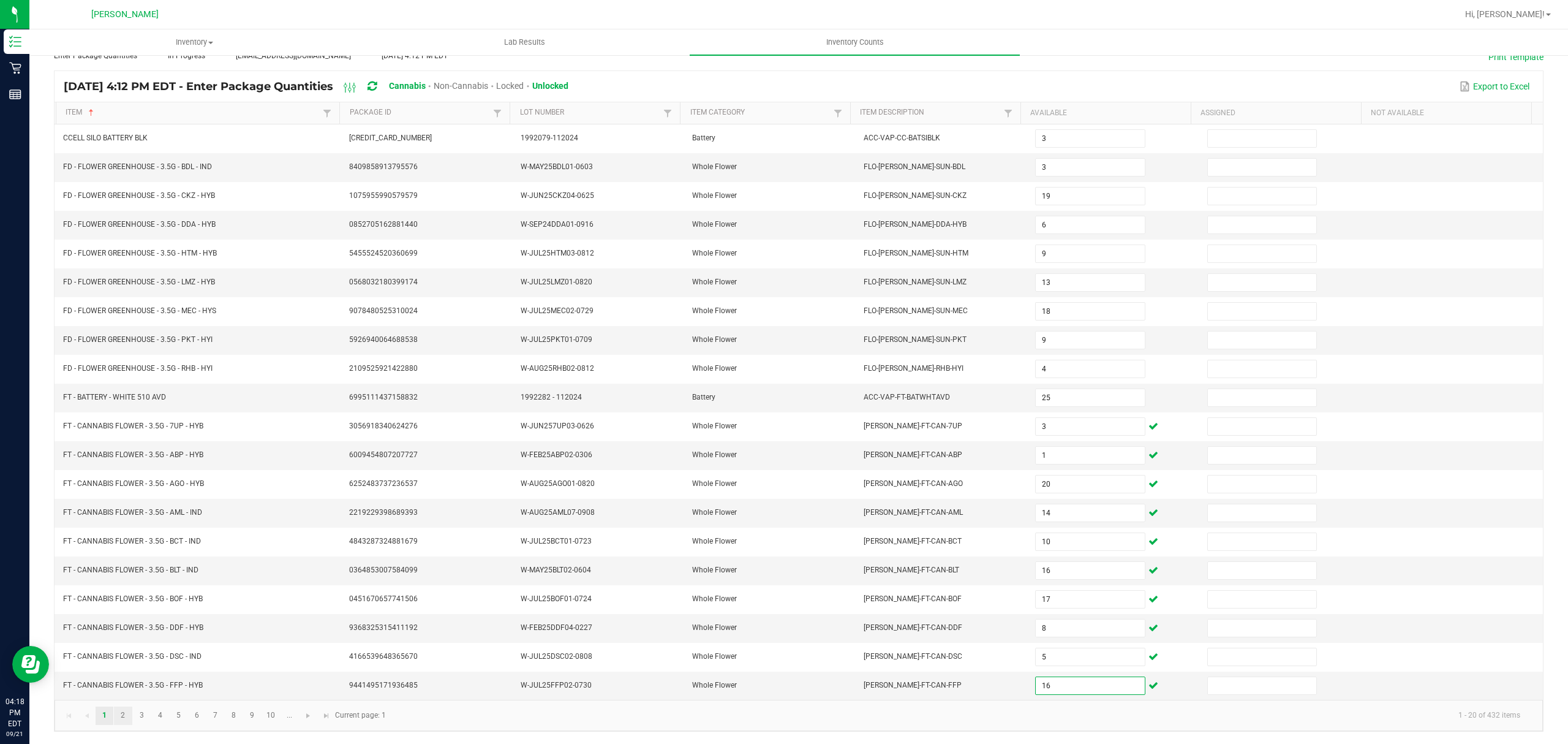
type input "16"
click at [126, 719] on link "2" at bounding box center [123, 716] width 18 height 18
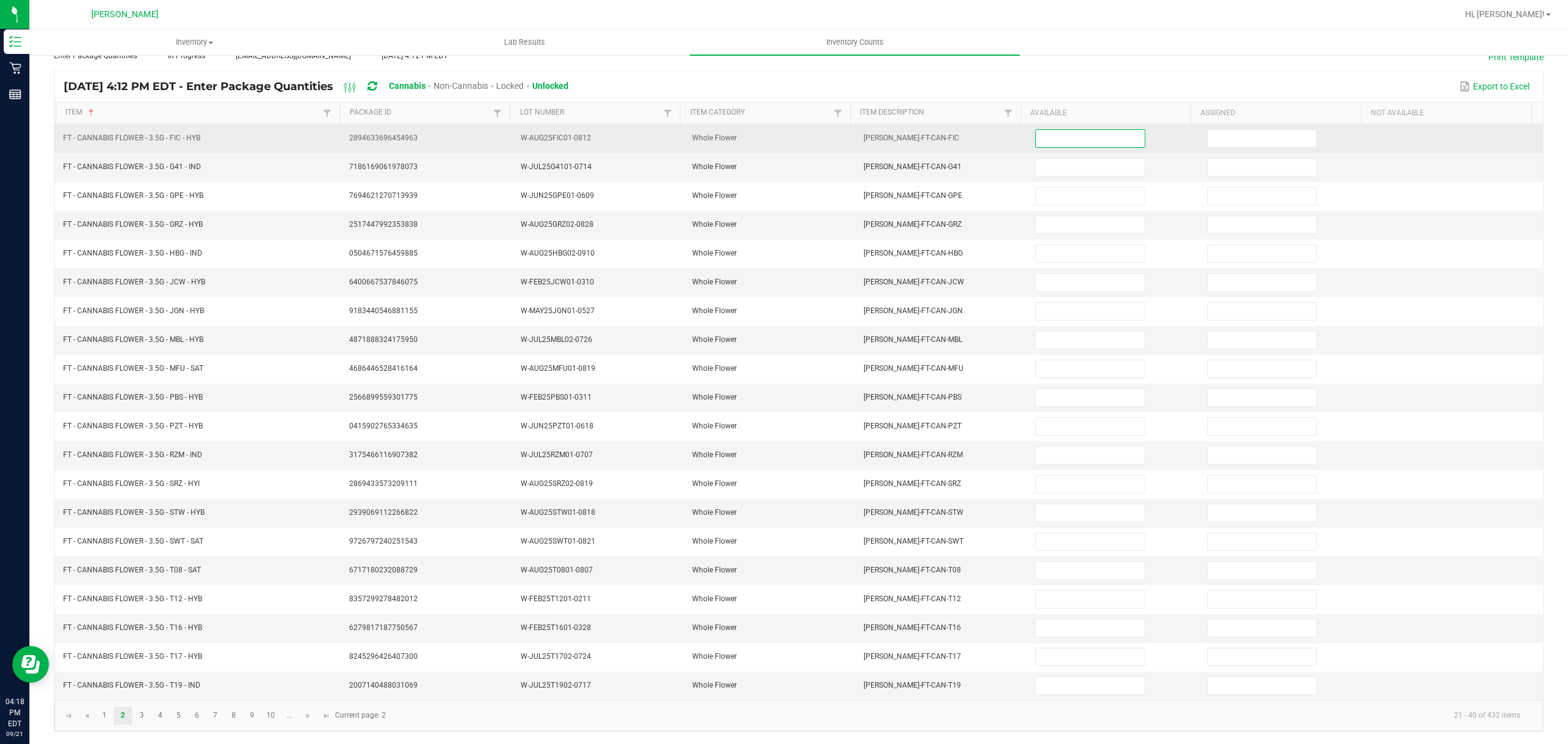
click at [1047, 130] on input at bounding box center [1090, 138] width 109 height 17
type input "18"
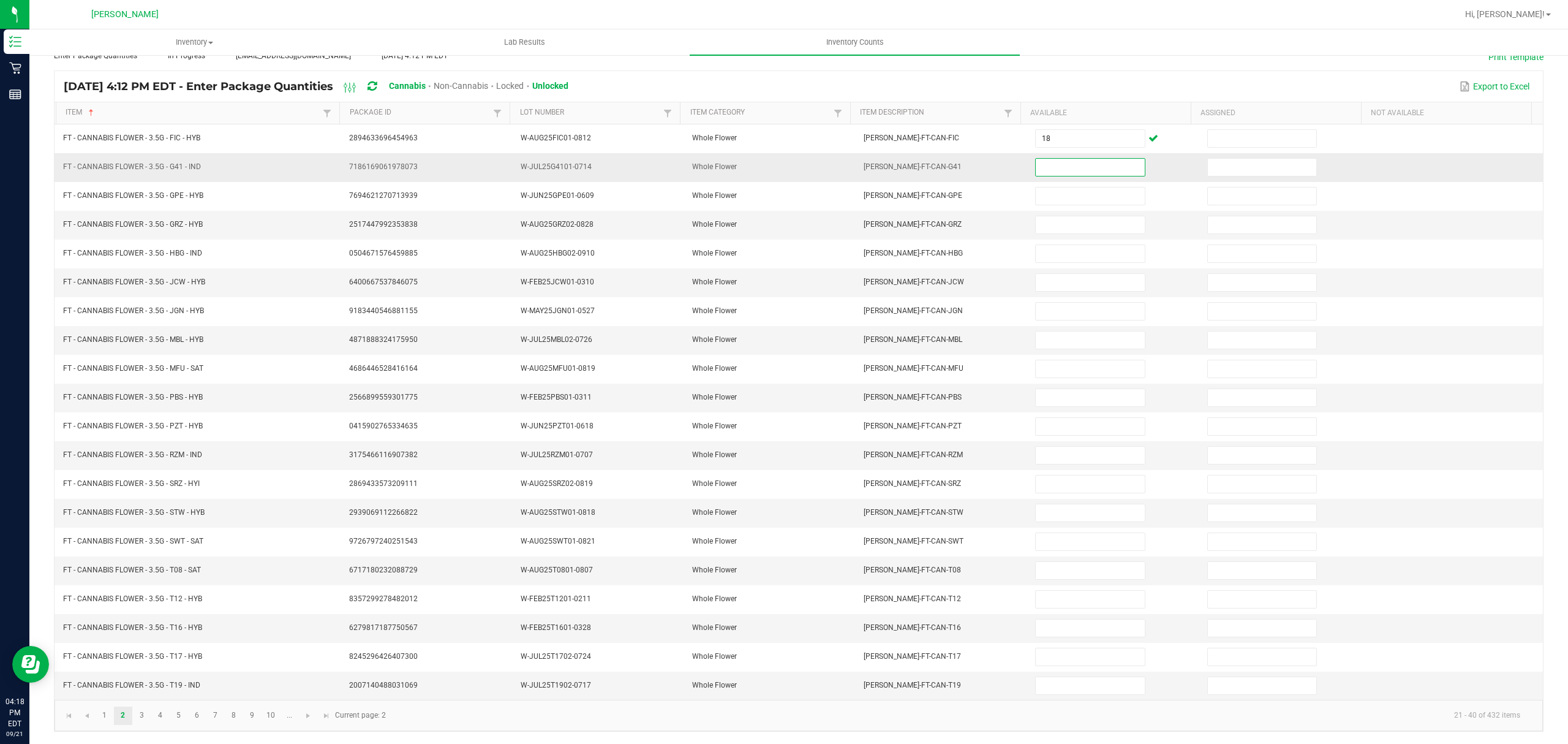
click at [1050, 161] on input at bounding box center [1090, 167] width 109 height 17
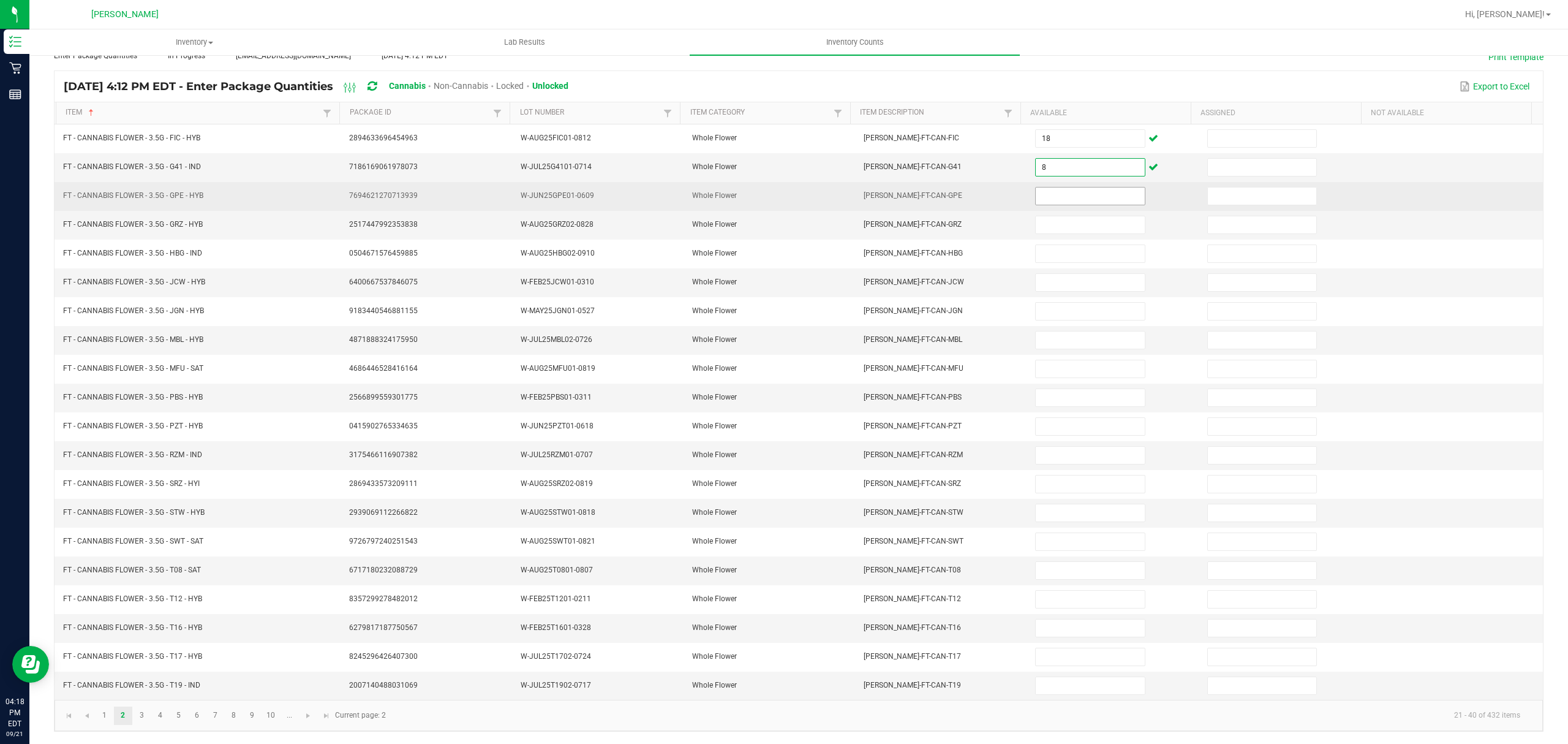
type input "8"
click at [1036, 188] on input at bounding box center [1090, 196] width 109 height 17
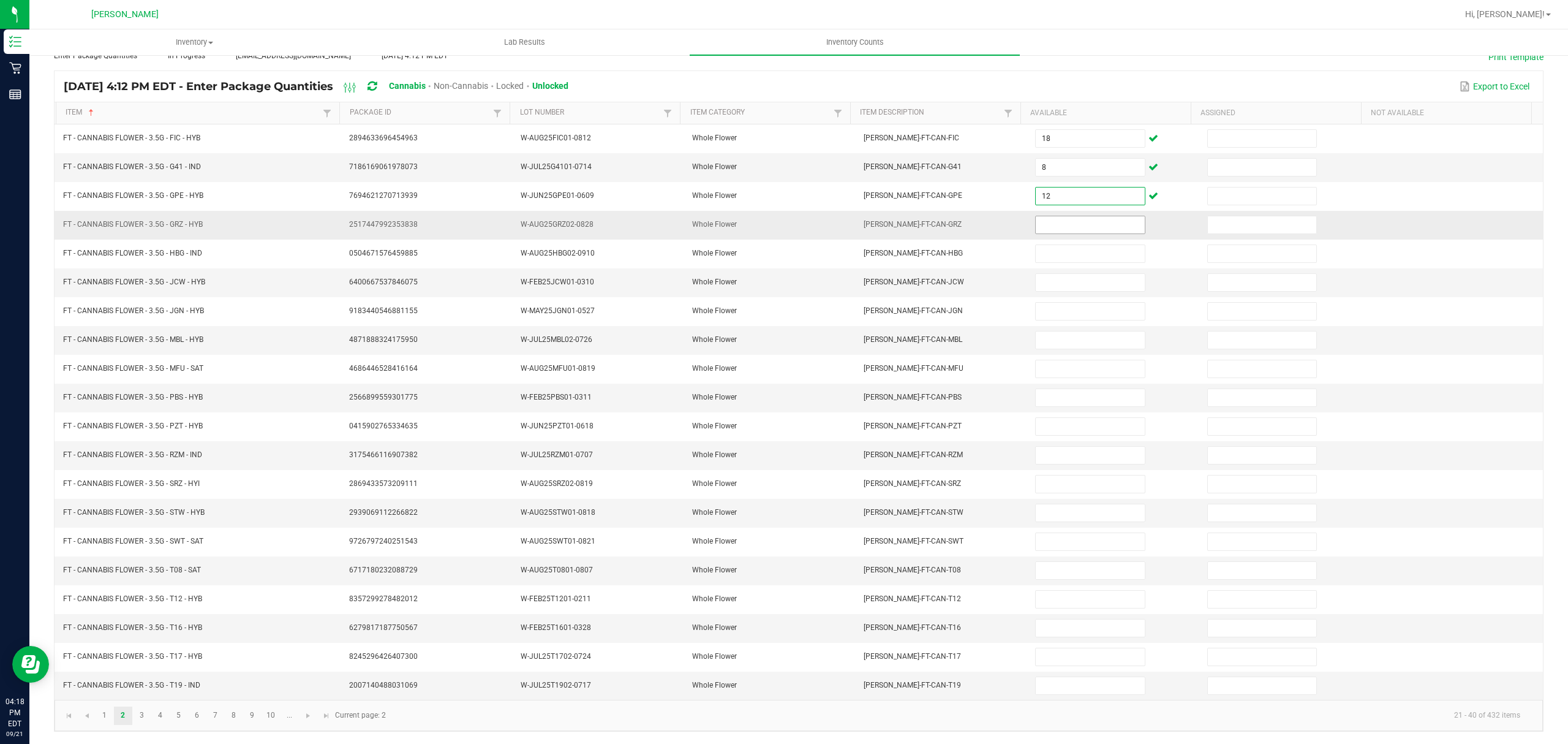
type input "12"
click at [1052, 219] on input at bounding box center [1090, 225] width 109 height 17
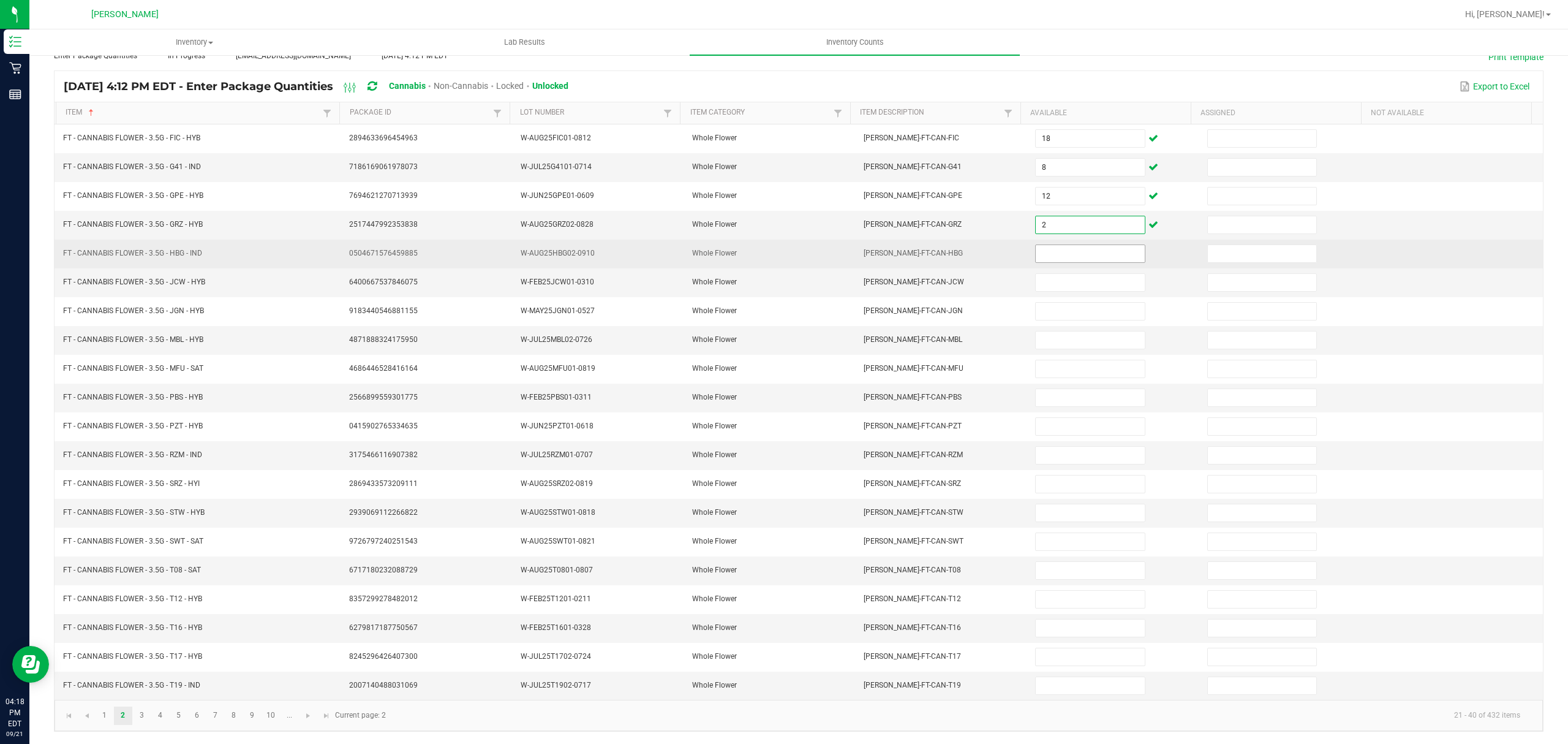
type input "2"
click at [1046, 245] on input at bounding box center [1090, 253] width 109 height 17
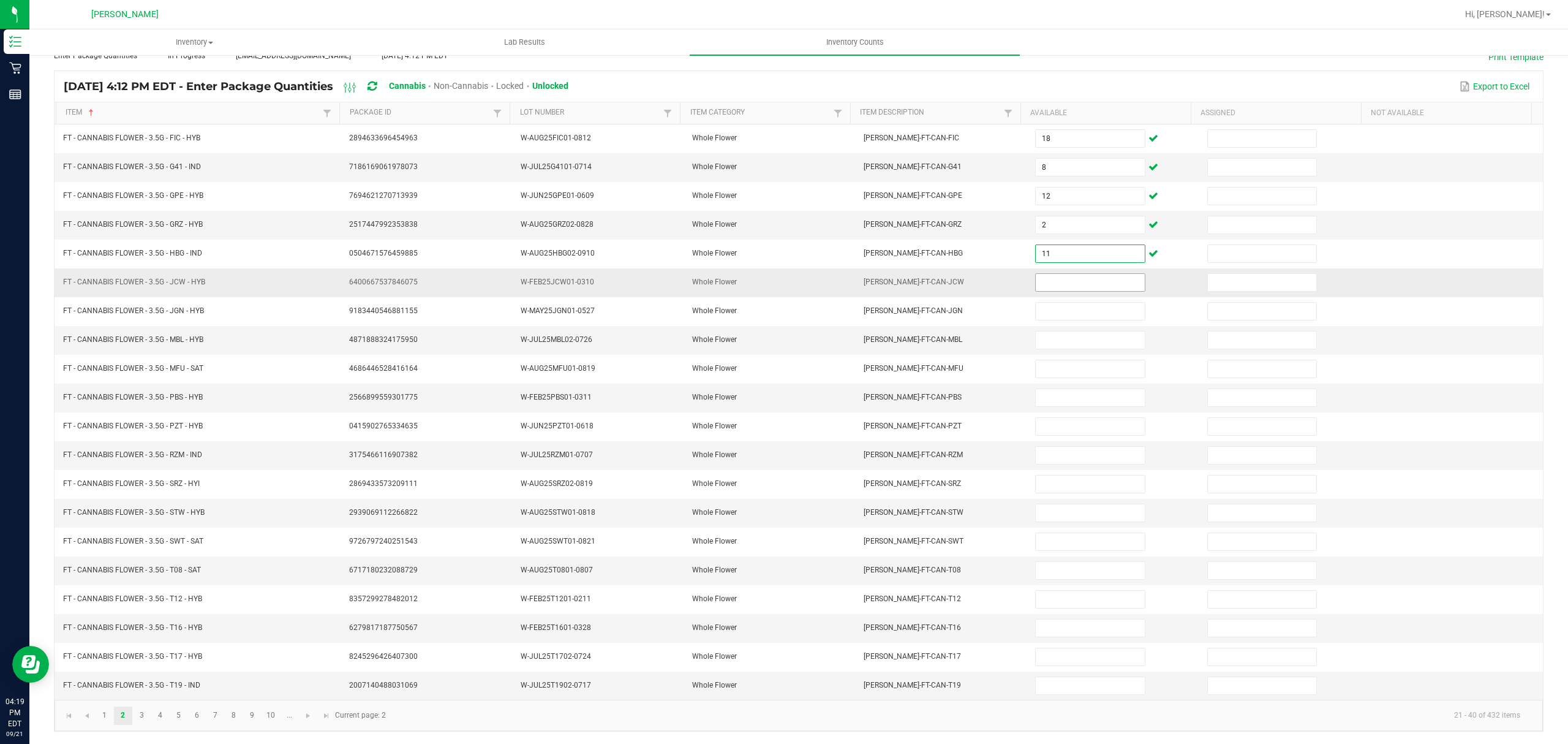
type input "11"
click at [1048, 274] on input at bounding box center [1090, 282] width 109 height 17
type input "9"
type input "5"
click at [1091, 332] on input at bounding box center [1090, 340] width 109 height 17
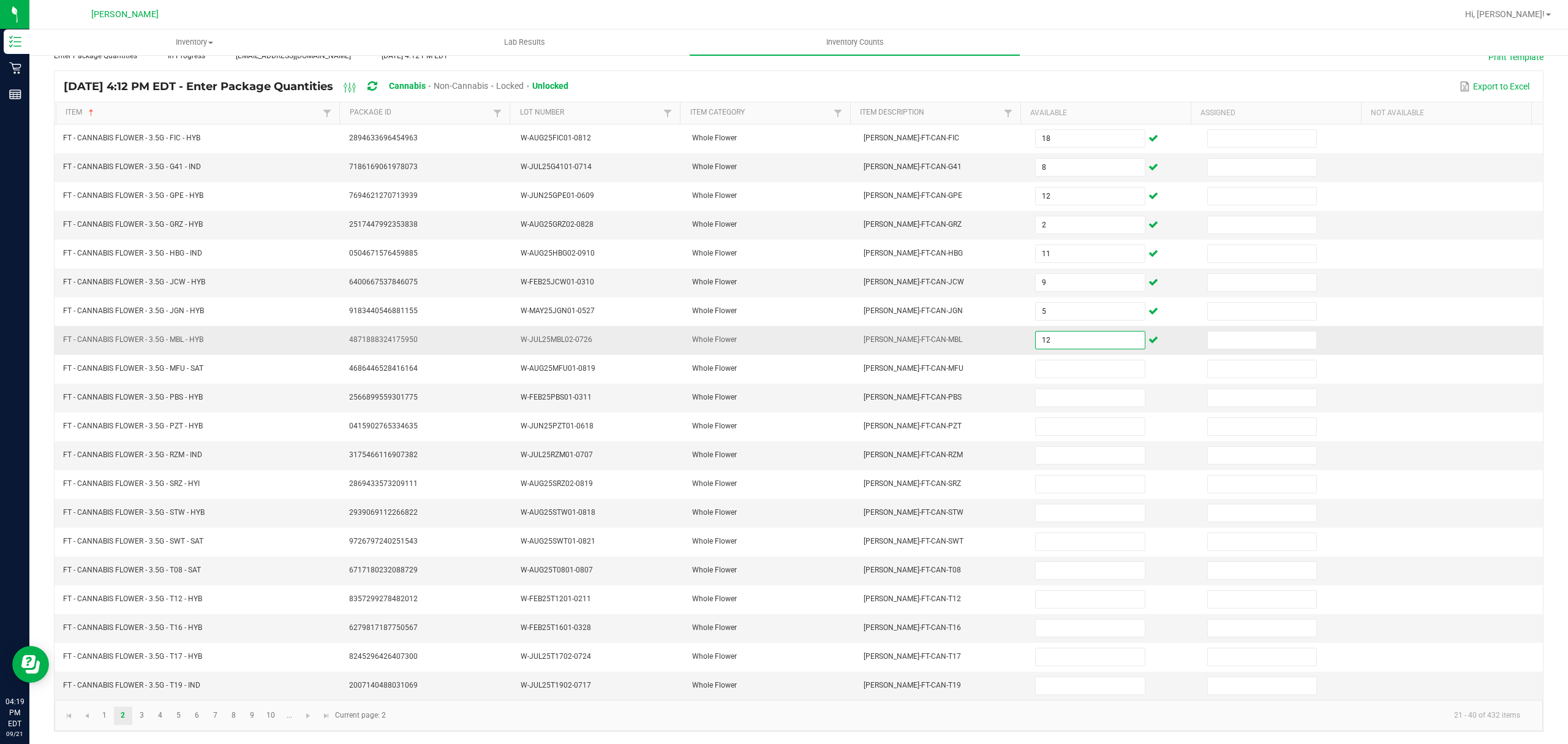
type input "12"
type input "16"
click at [1079, 389] on input at bounding box center [1090, 397] width 109 height 17
type input "10"
type input "1"
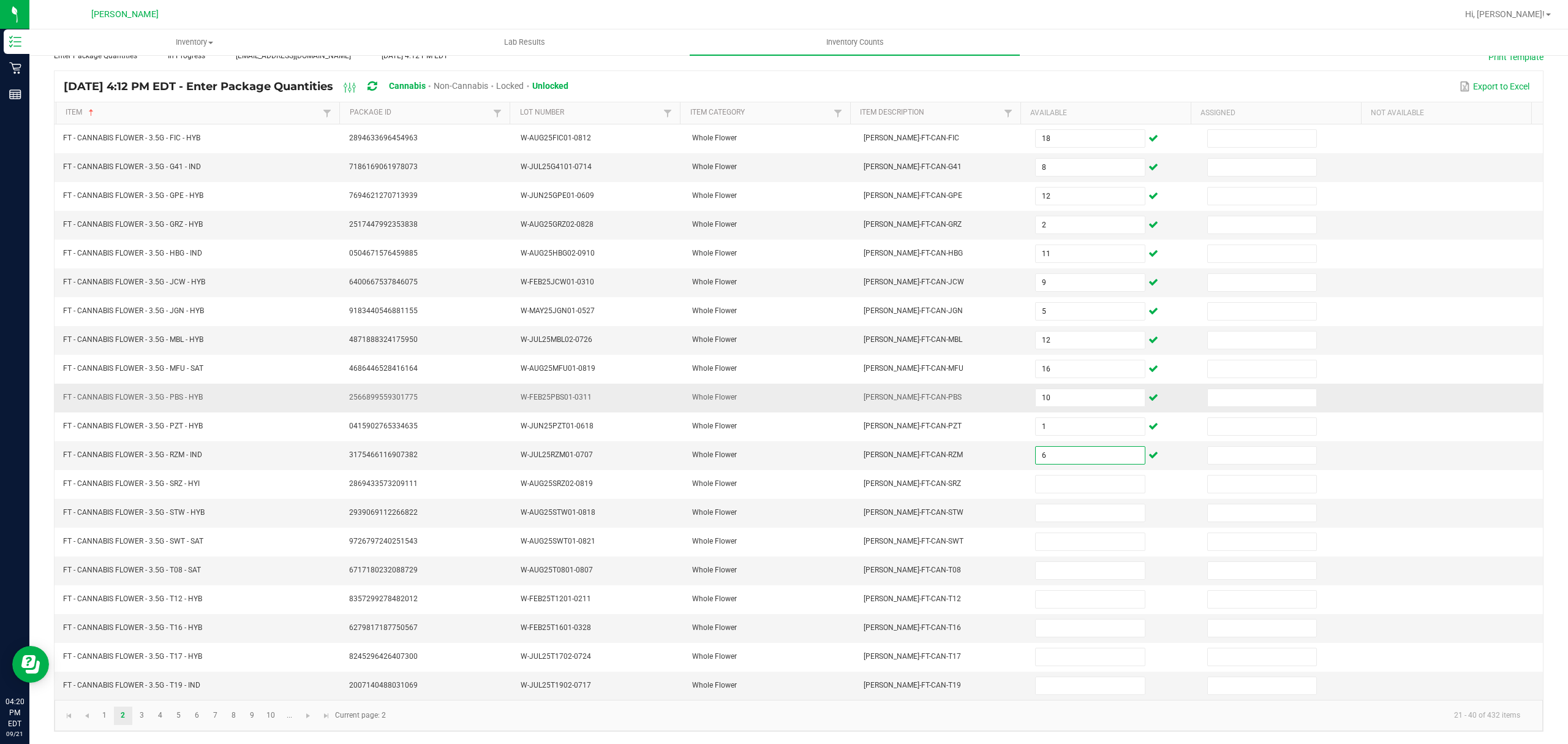
type input "6"
type input "19"
click at [1036, 511] on input at bounding box center [1090, 513] width 109 height 17
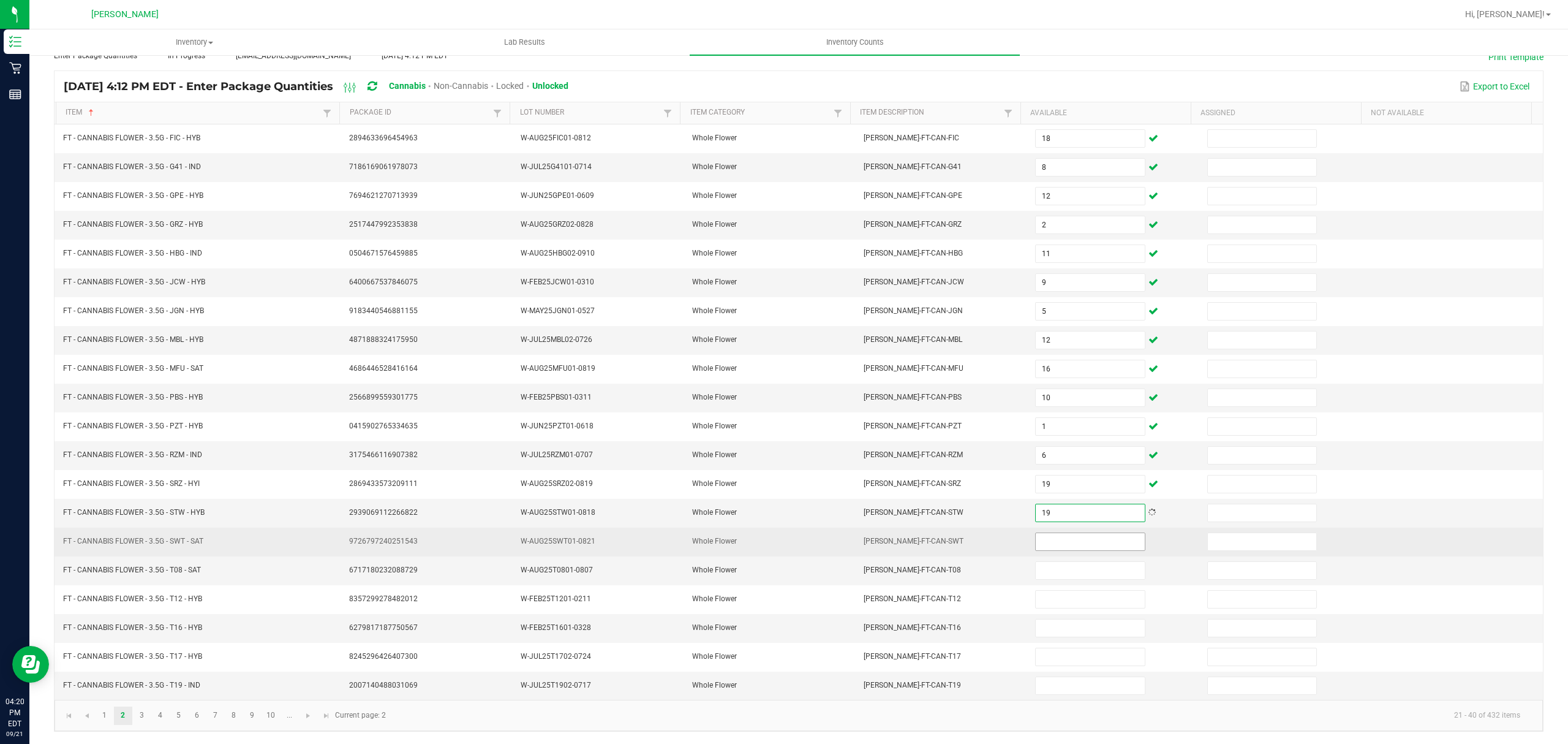
type input "19"
click at [1039, 534] on input at bounding box center [1090, 542] width 109 height 17
type input "2"
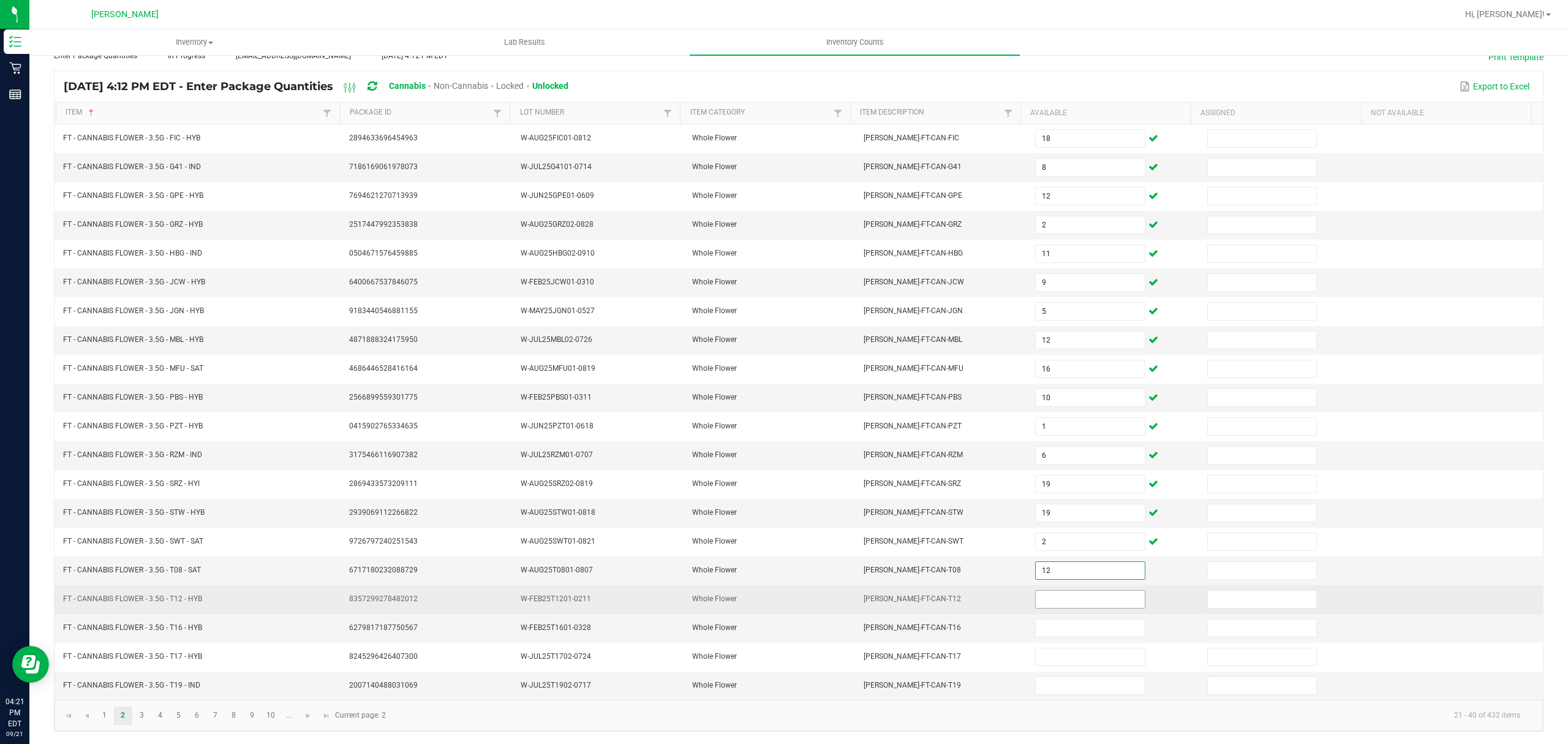
type input "12"
click at [1036, 596] on input at bounding box center [1090, 599] width 109 height 17
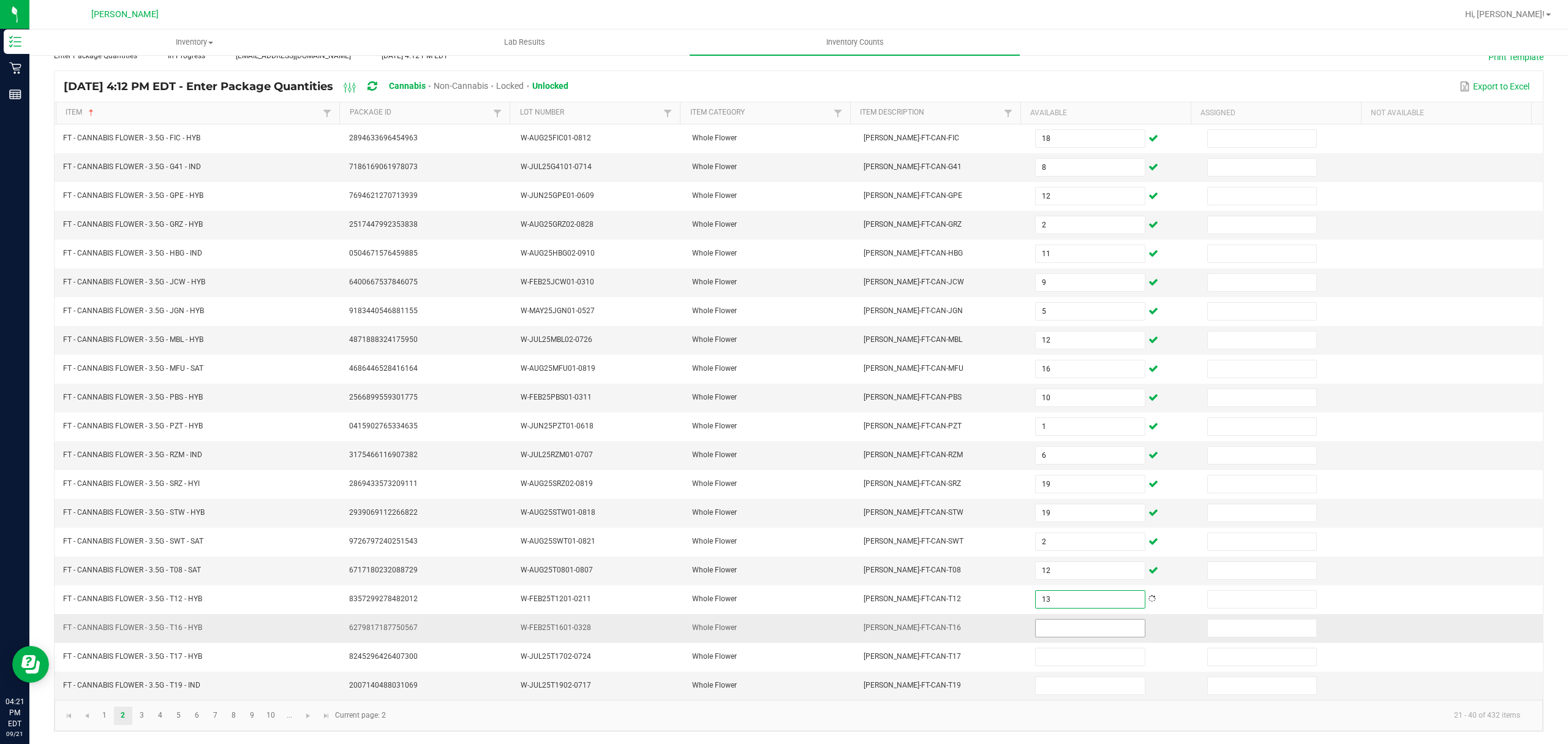
type input "13"
click at [1048, 626] on input at bounding box center [1090, 628] width 109 height 17
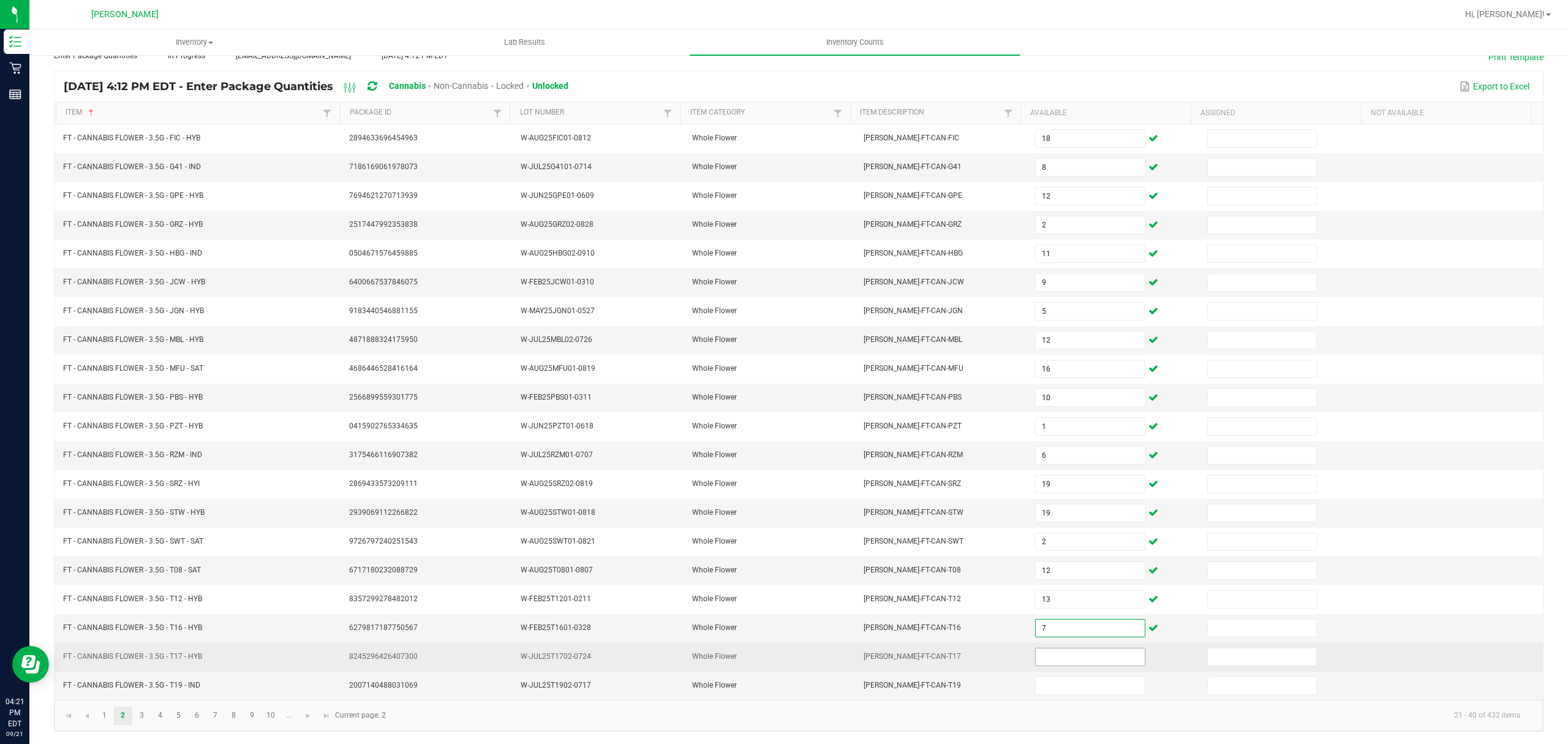
type input "7"
click at [1044, 656] on input at bounding box center [1090, 656] width 109 height 17
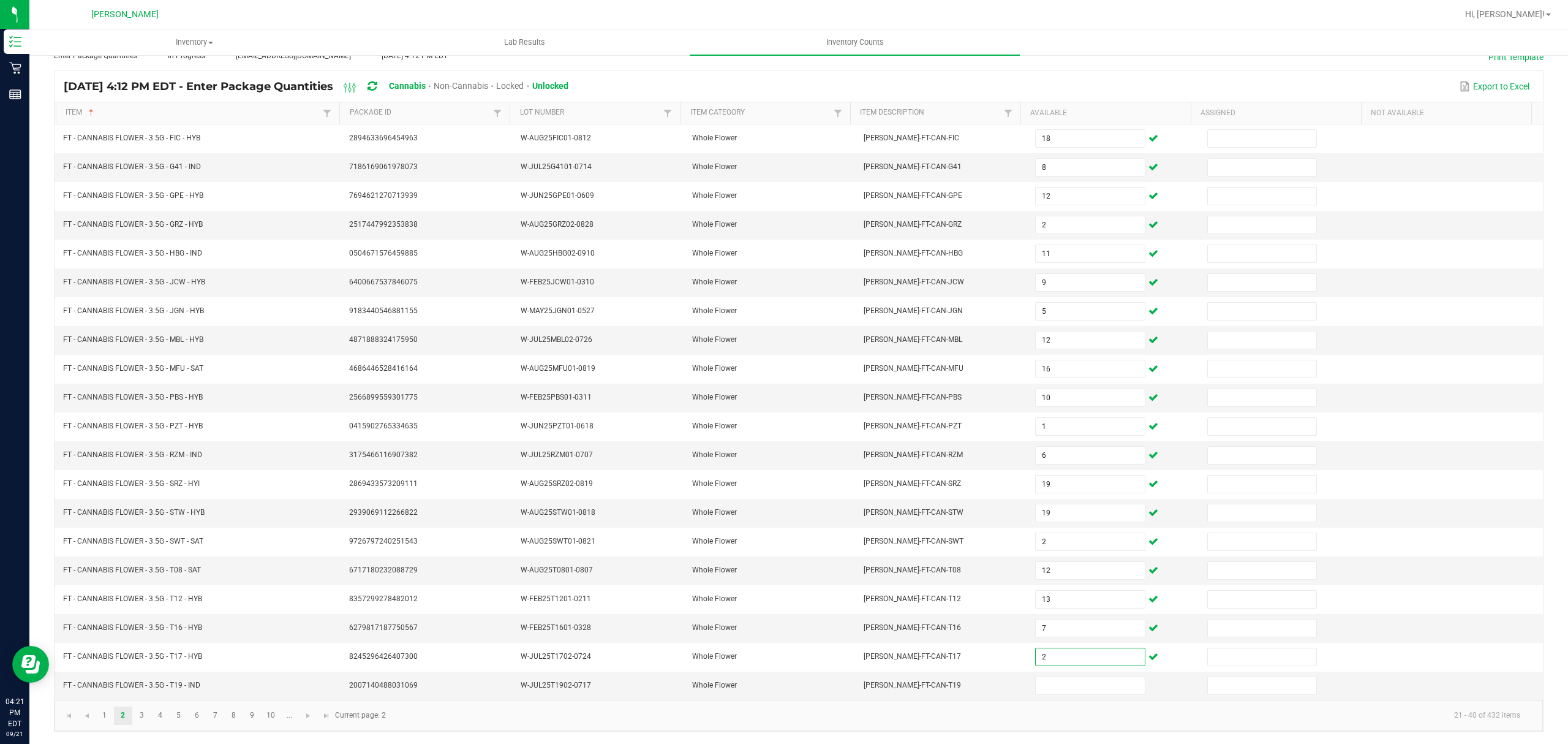
type input "2"
click at [1076, 690] on input at bounding box center [1090, 685] width 109 height 17
type input "16"
click at [144, 715] on link "3" at bounding box center [142, 716] width 18 height 18
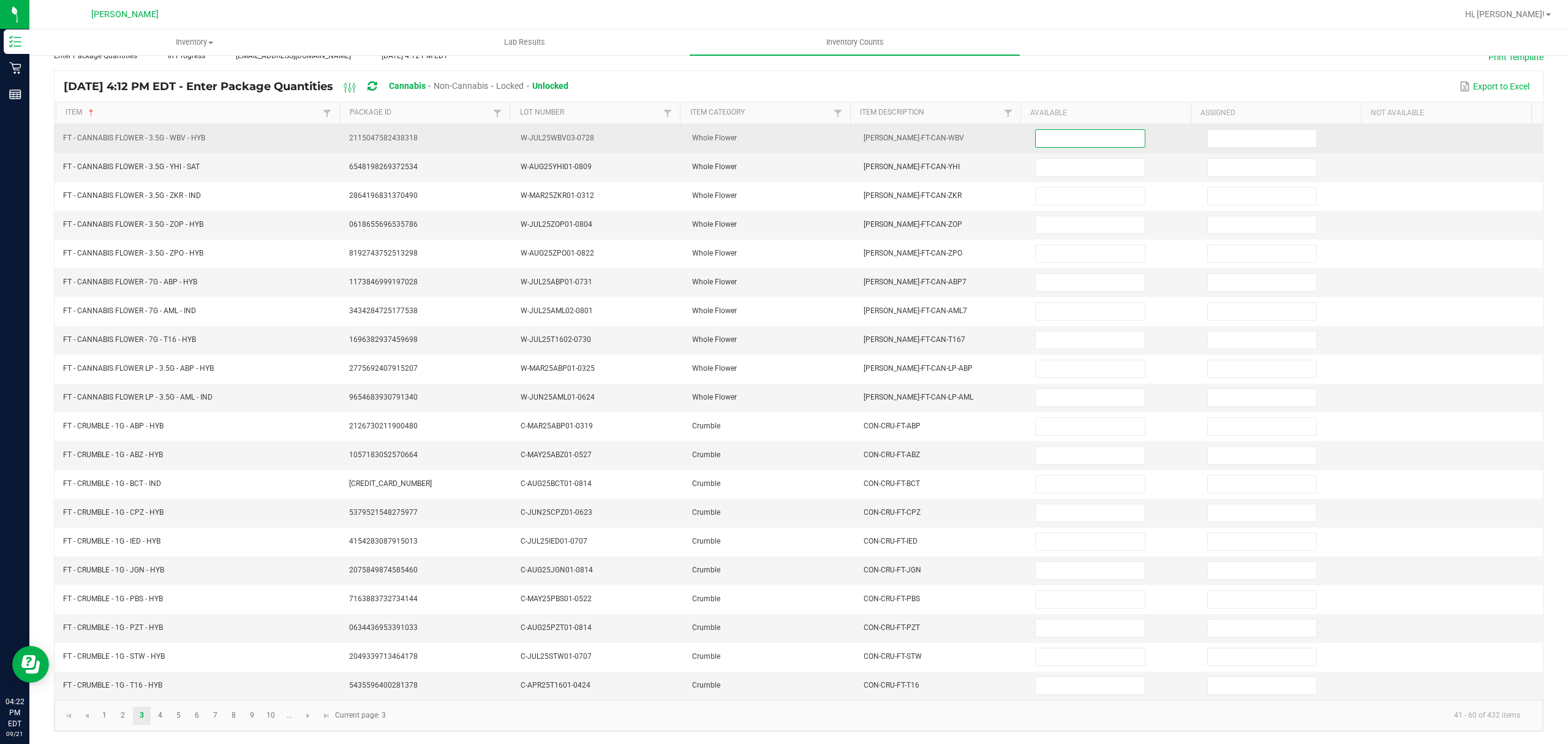
click at [1051, 131] on input at bounding box center [1090, 138] width 109 height 17
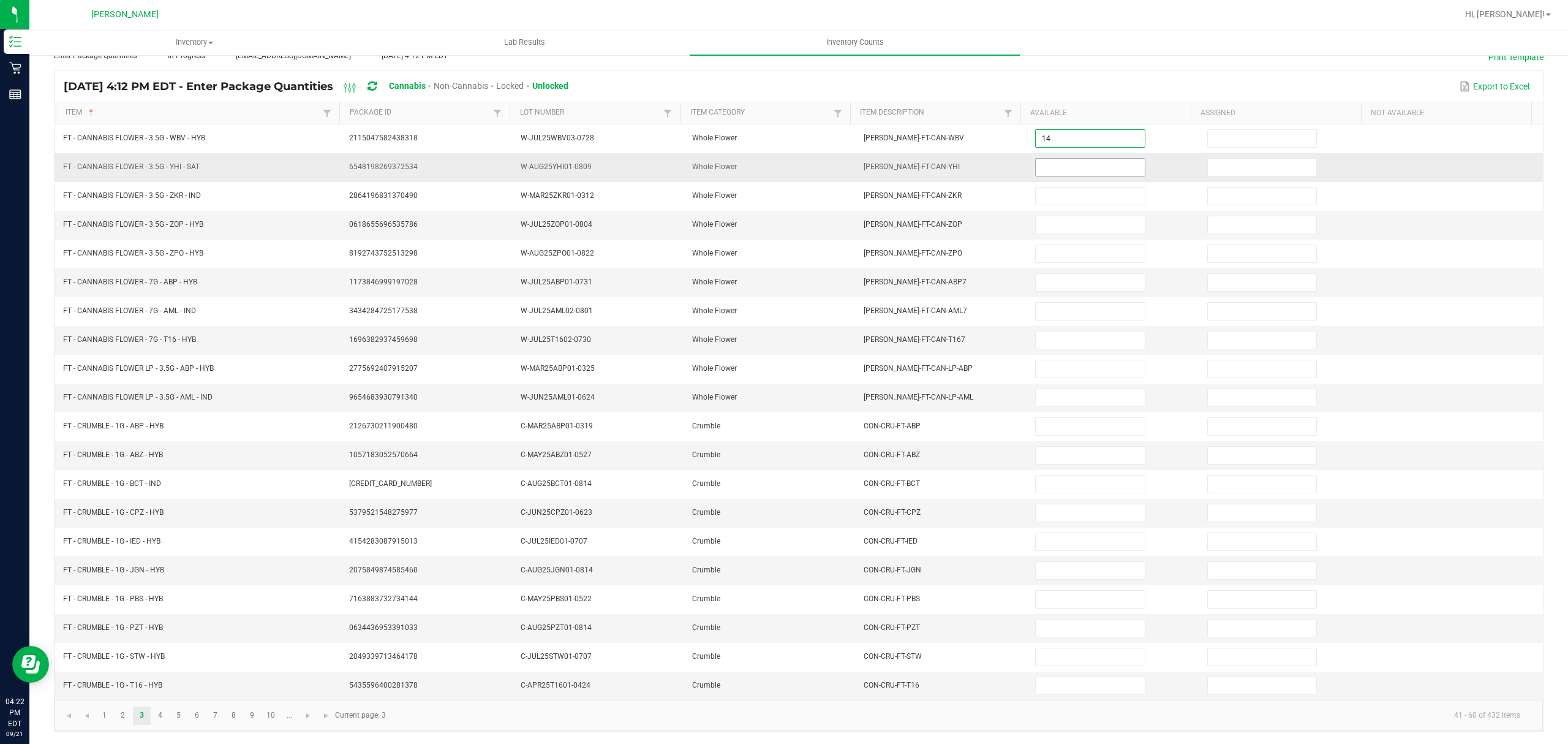
type input "14"
click at [1042, 159] on input at bounding box center [1090, 167] width 109 height 17
type input "3"
type input "15"
click at [1104, 217] on input at bounding box center [1090, 225] width 109 height 17
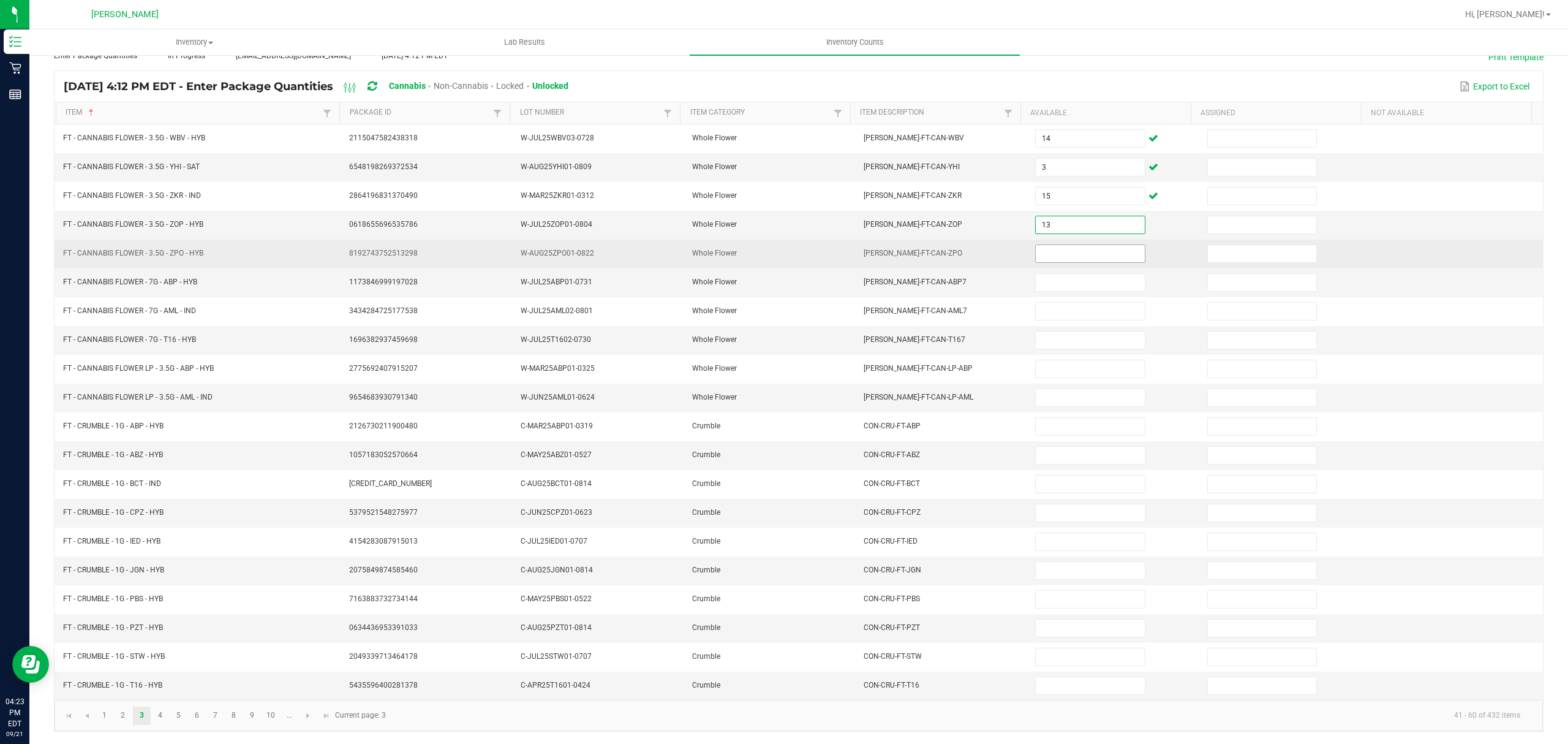
type input "13"
click at [1069, 245] on input at bounding box center [1090, 253] width 109 height 17
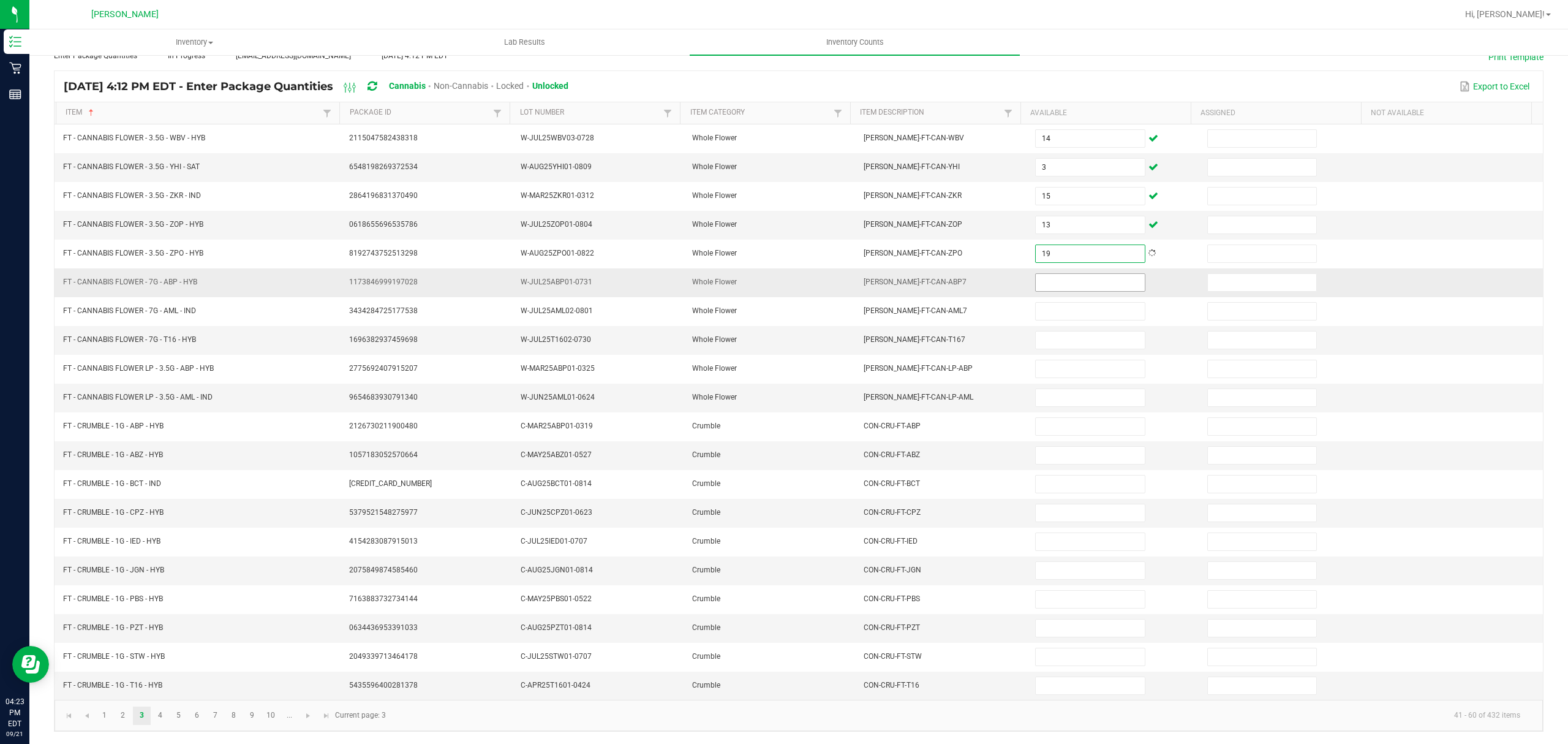
type input "19"
click at [1049, 275] on input at bounding box center [1090, 282] width 109 height 17
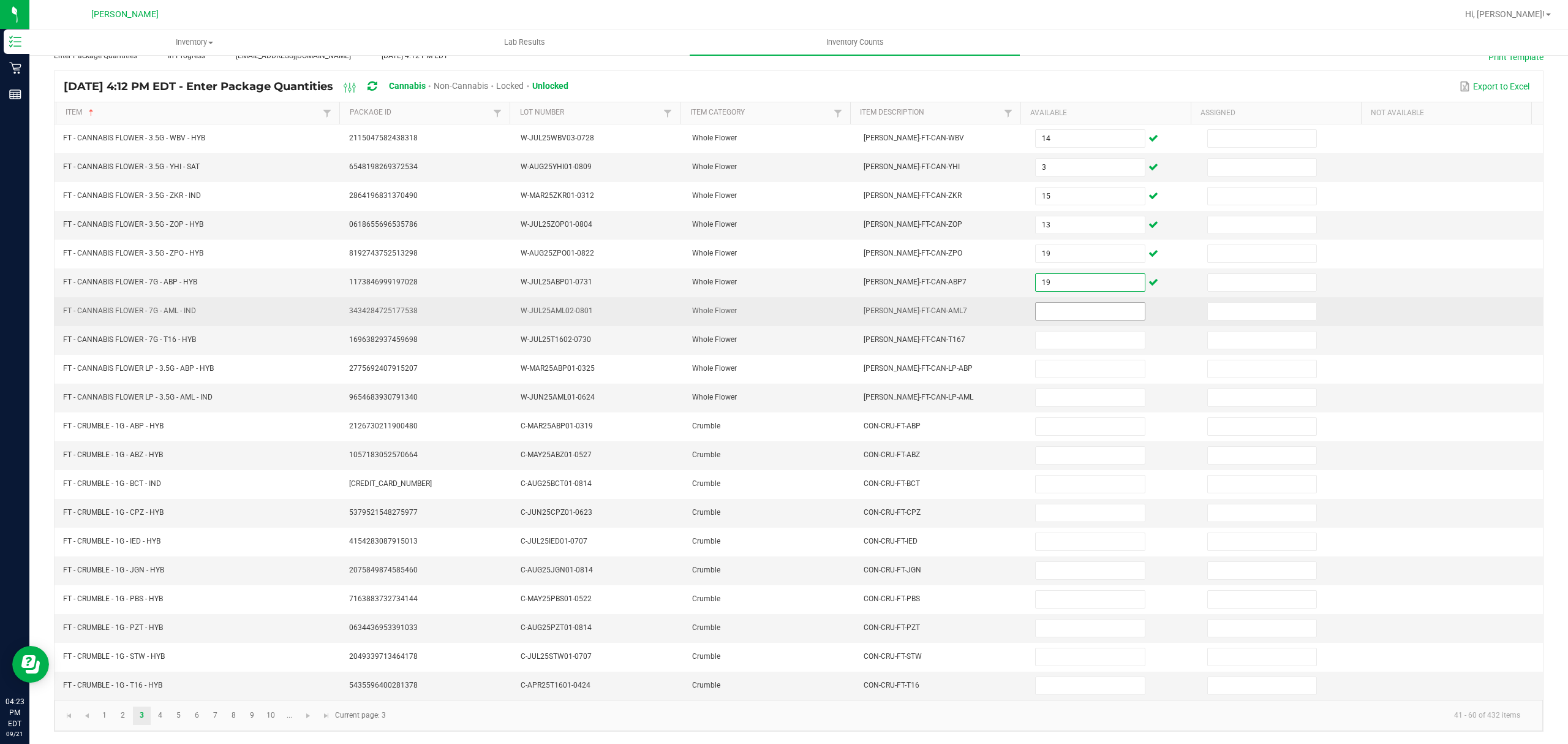
type input "19"
click at [1036, 303] on input at bounding box center [1090, 311] width 109 height 17
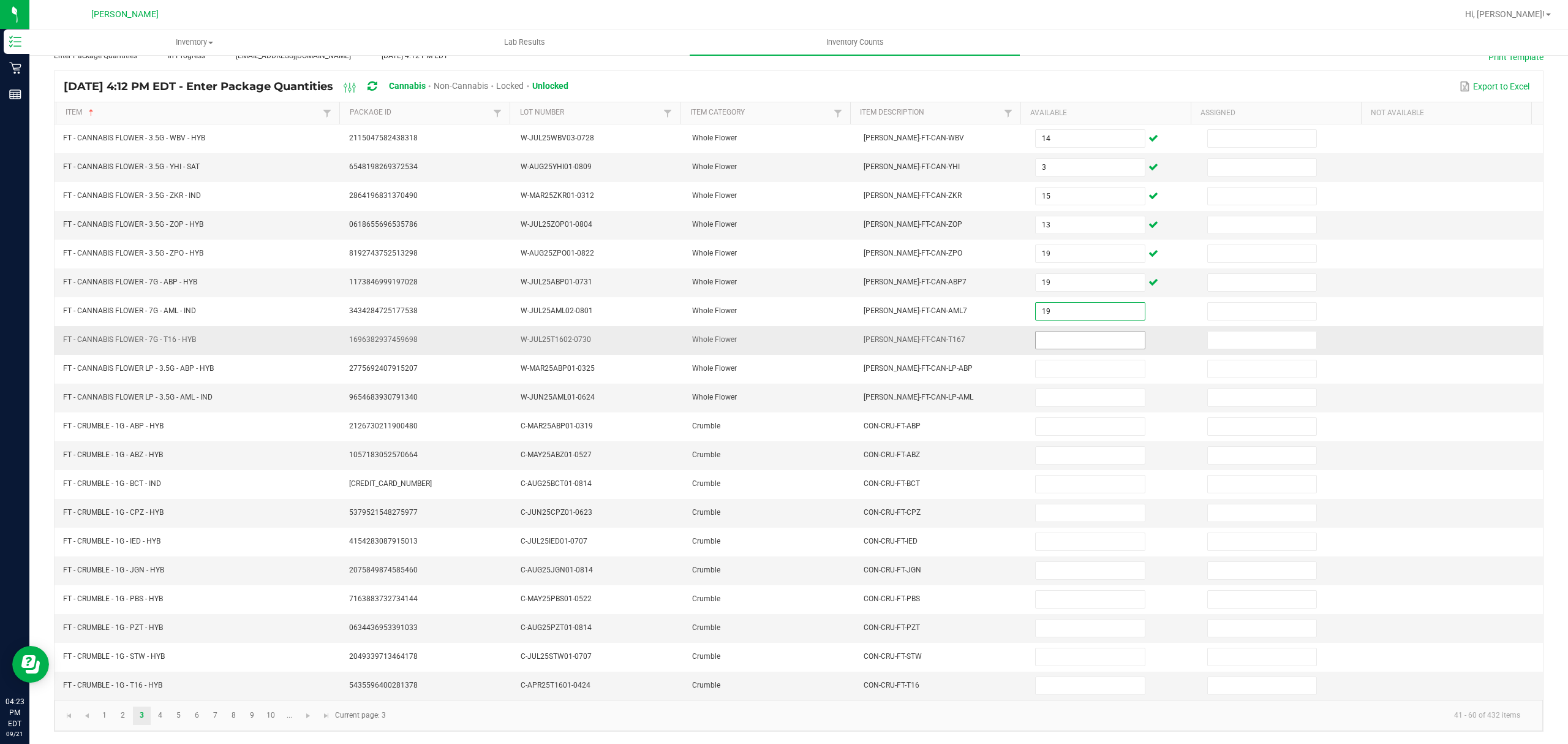
type input "19"
click at [1039, 332] on input at bounding box center [1090, 340] width 109 height 17
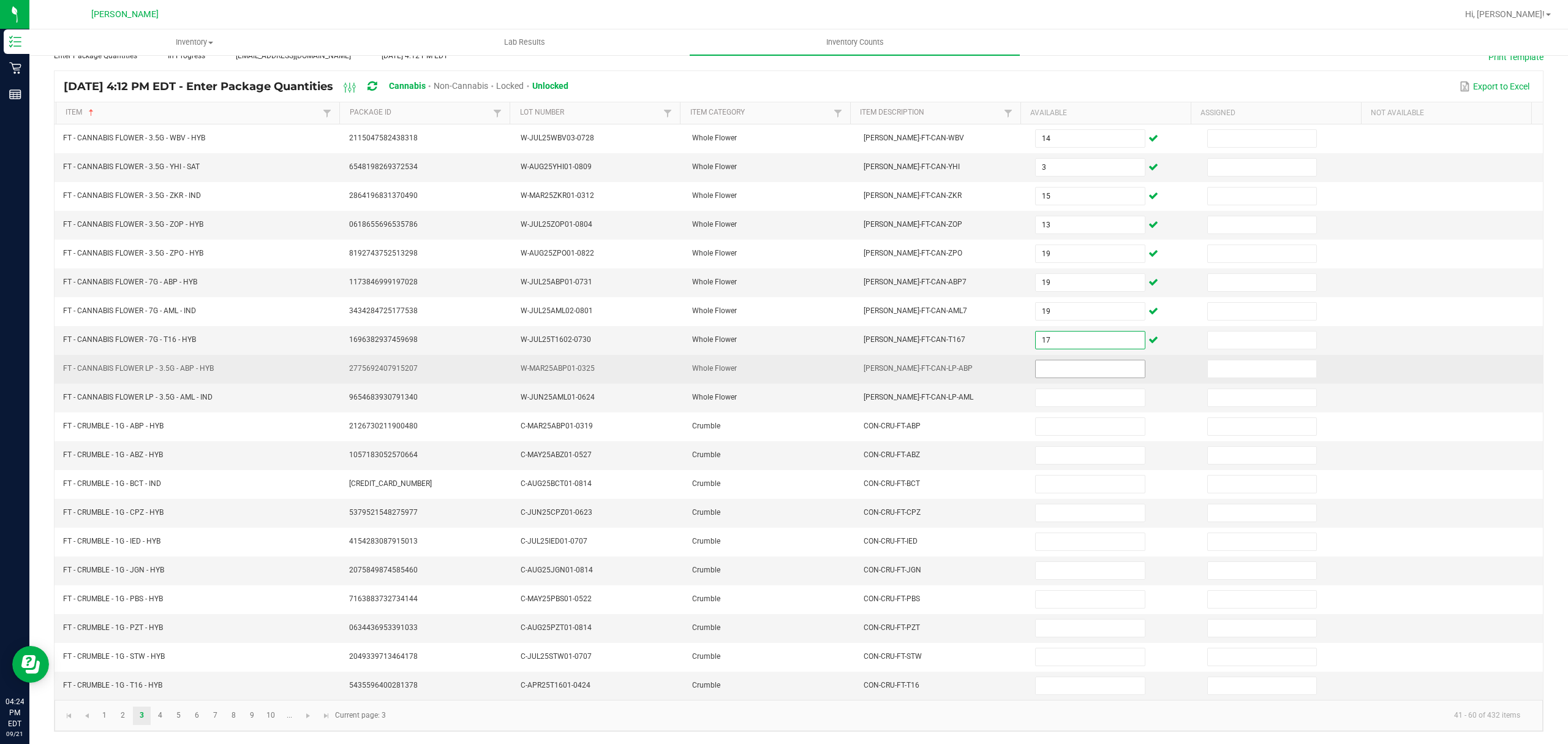
type input "17"
click at [1043, 360] on input at bounding box center [1090, 368] width 109 height 17
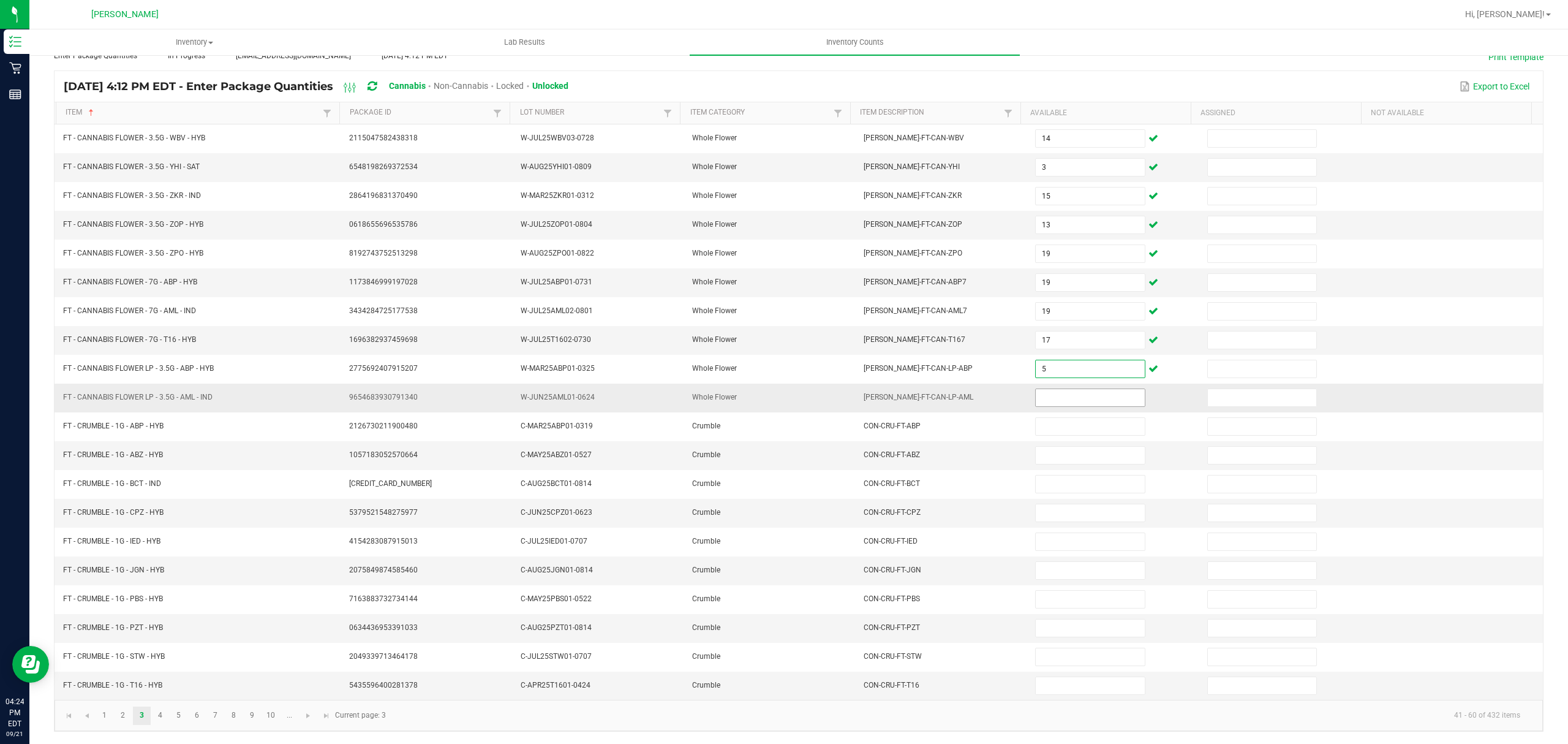
type input "5"
click at [1066, 389] on input at bounding box center [1090, 397] width 109 height 17
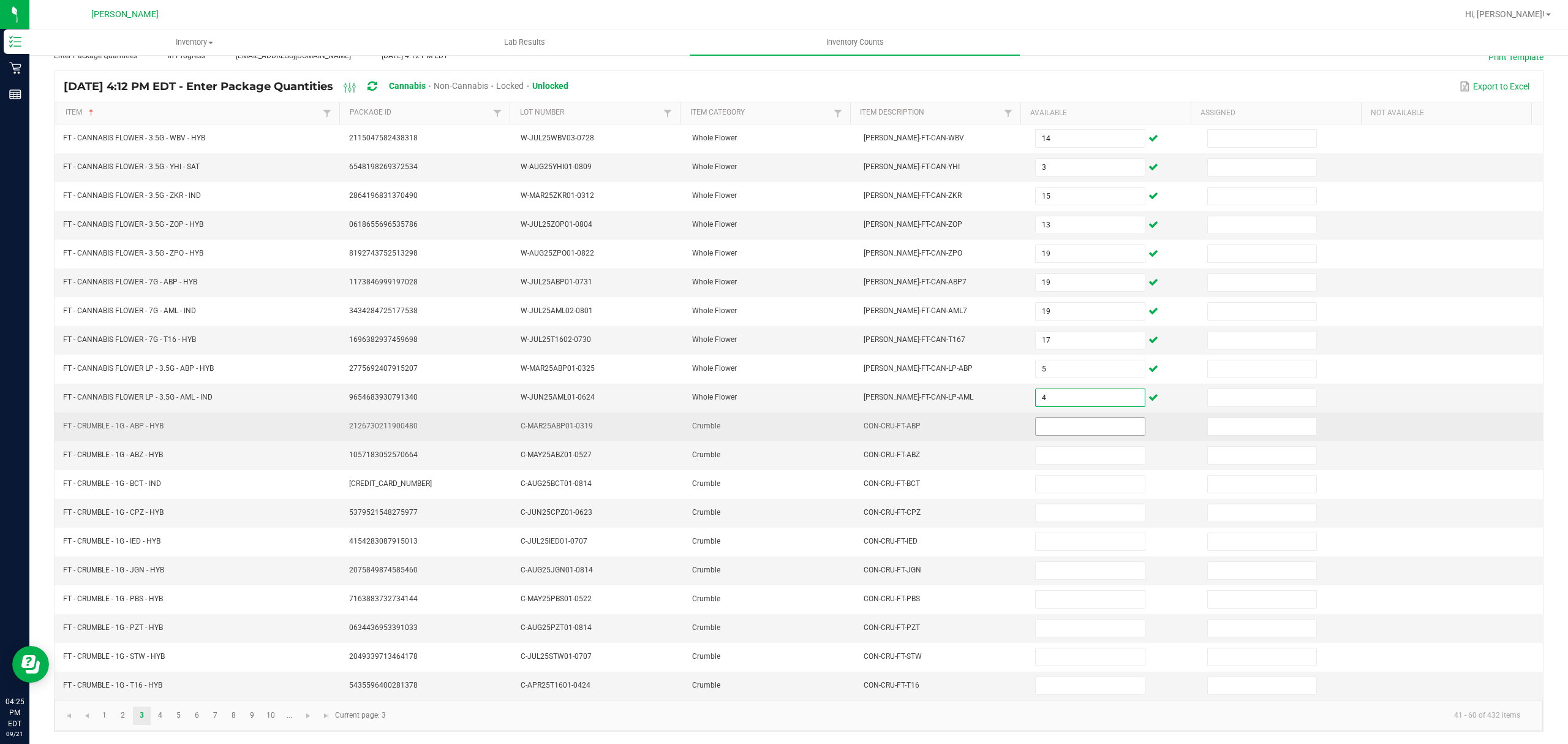
type input "4"
click at [1051, 418] on input at bounding box center [1090, 426] width 109 height 17
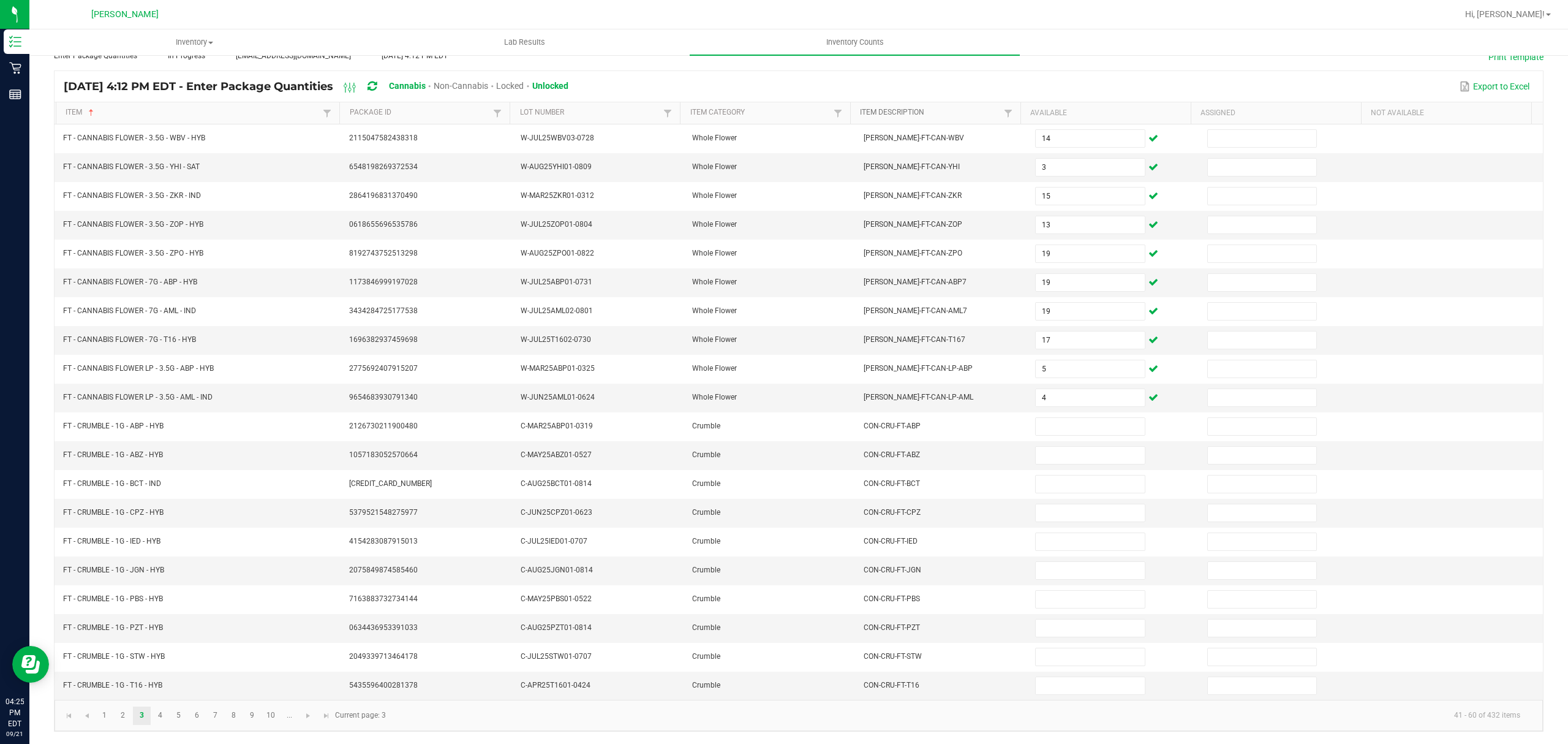
click at [903, 108] on link "Item Description" at bounding box center [930, 113] width 140 height 10
type input "3"
type input "19"
type input "25"
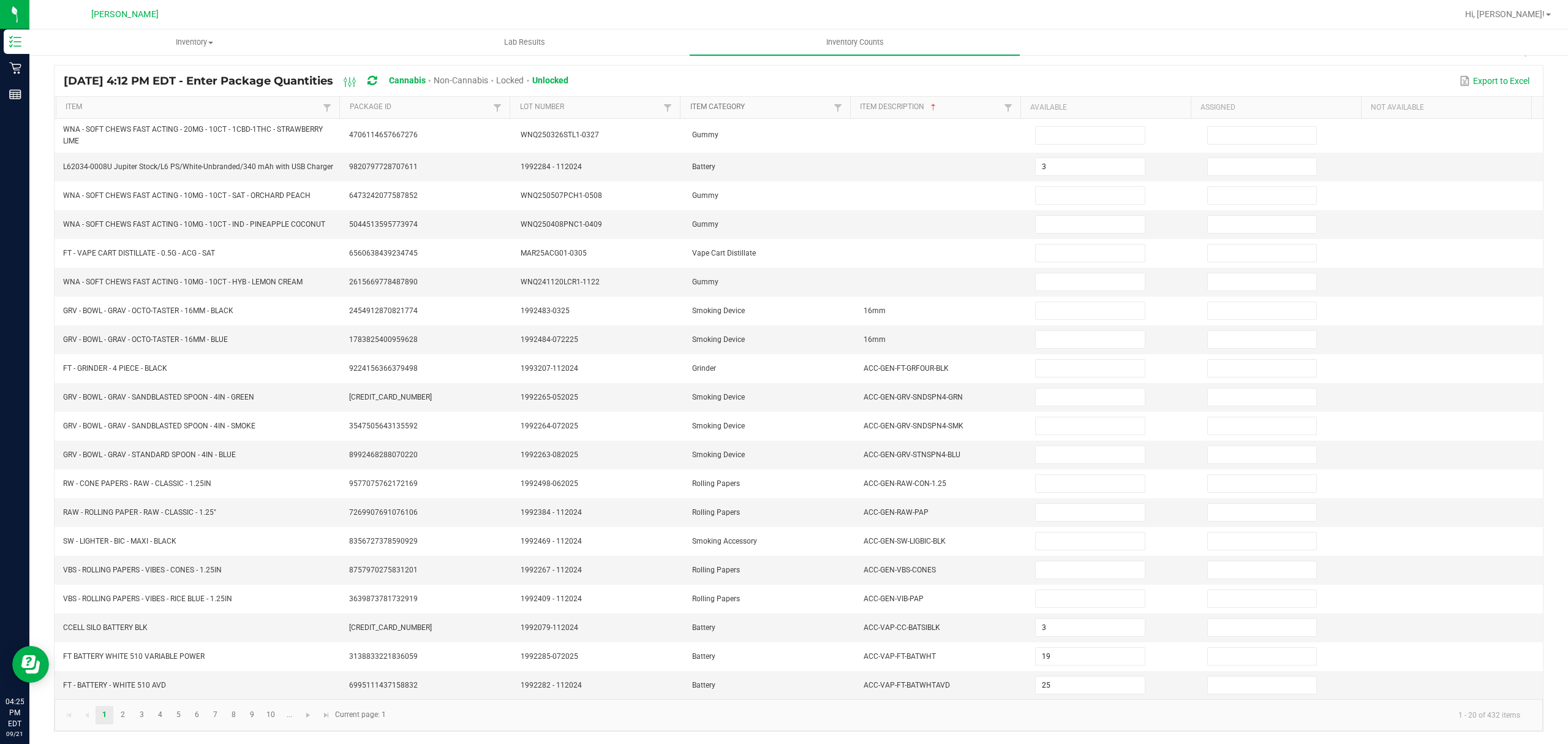
click at [758, 103] on link "Item Category" at bounding box center [760, 107] width 140 height 10
type input "4"
type input "25"
type input "3"
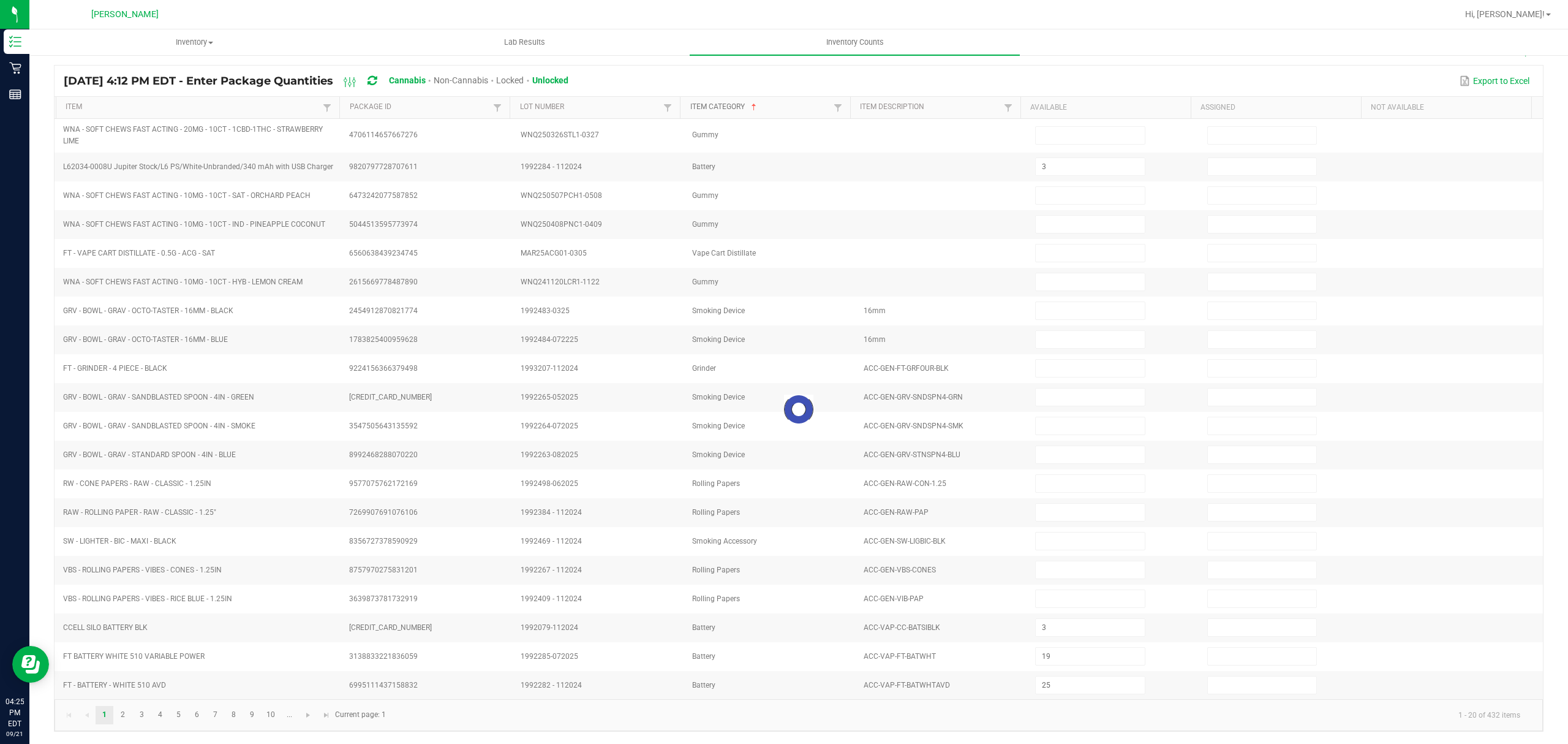
type input "19"
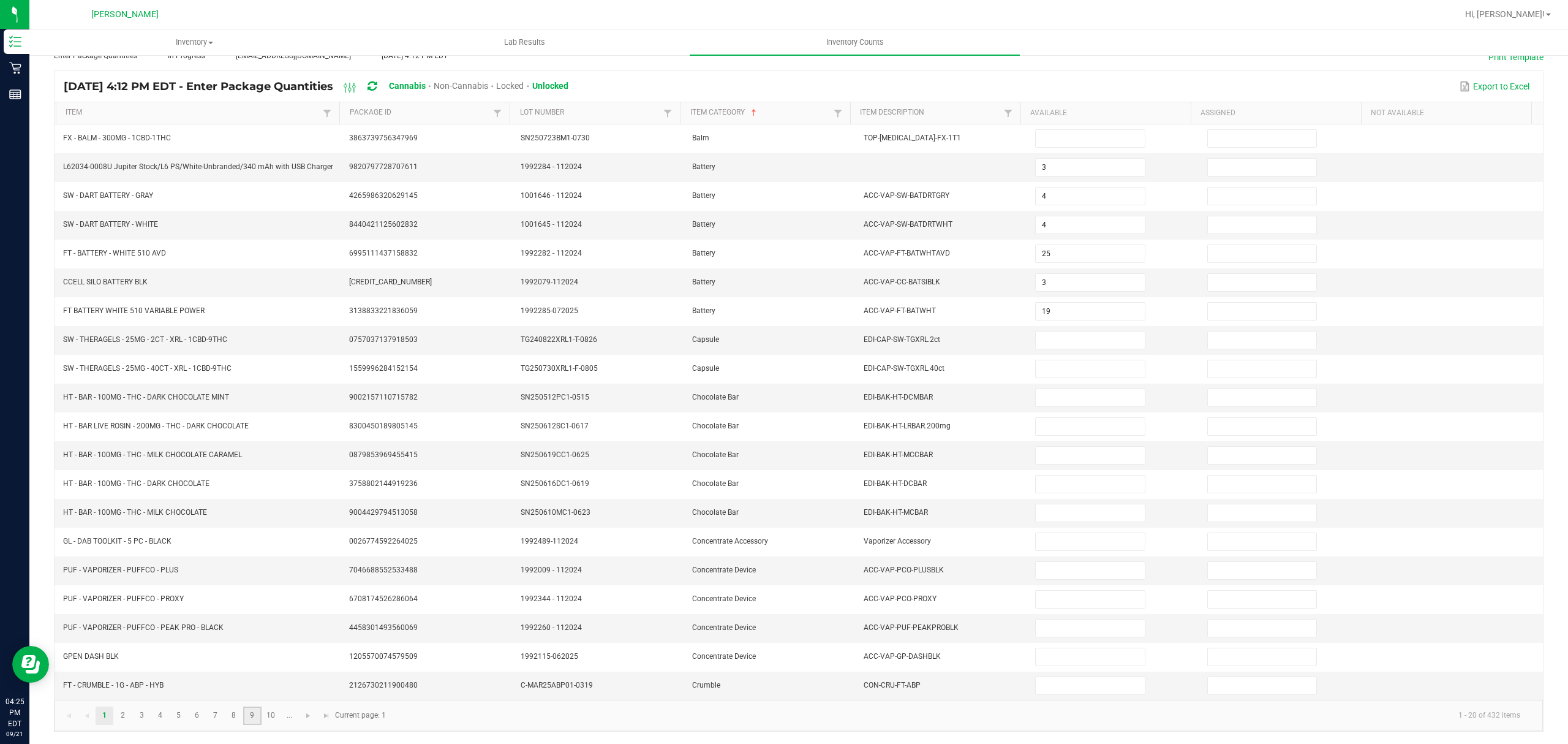
click at [250, 719] on link "9" at bounding box center [252, 716] width 18 height 18
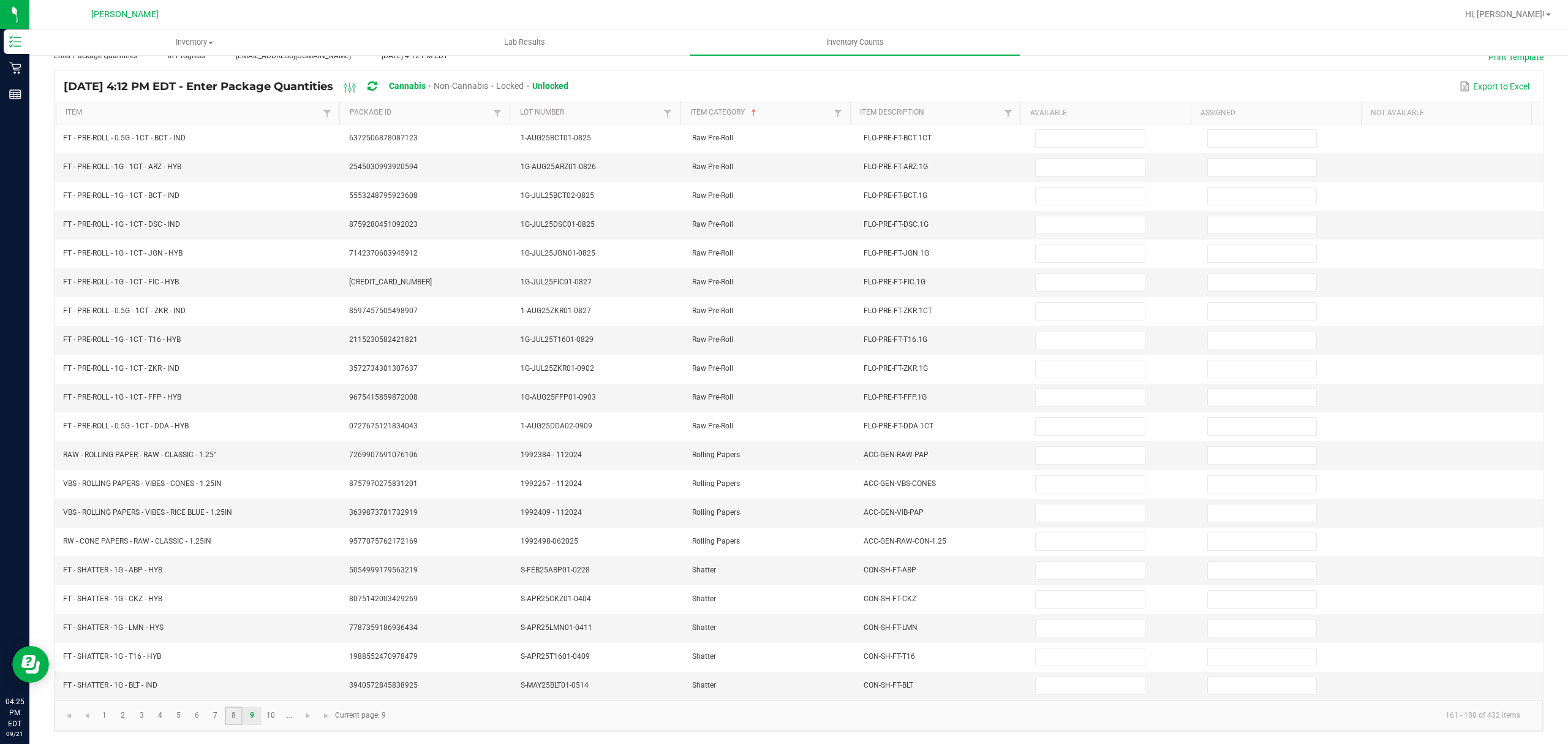
click at [236, 714] on link "8" at bounding box center [233, 716] width 18 height 18
click at [1044, 623] on input at bounding box center [1090, 628] width 109 height 17
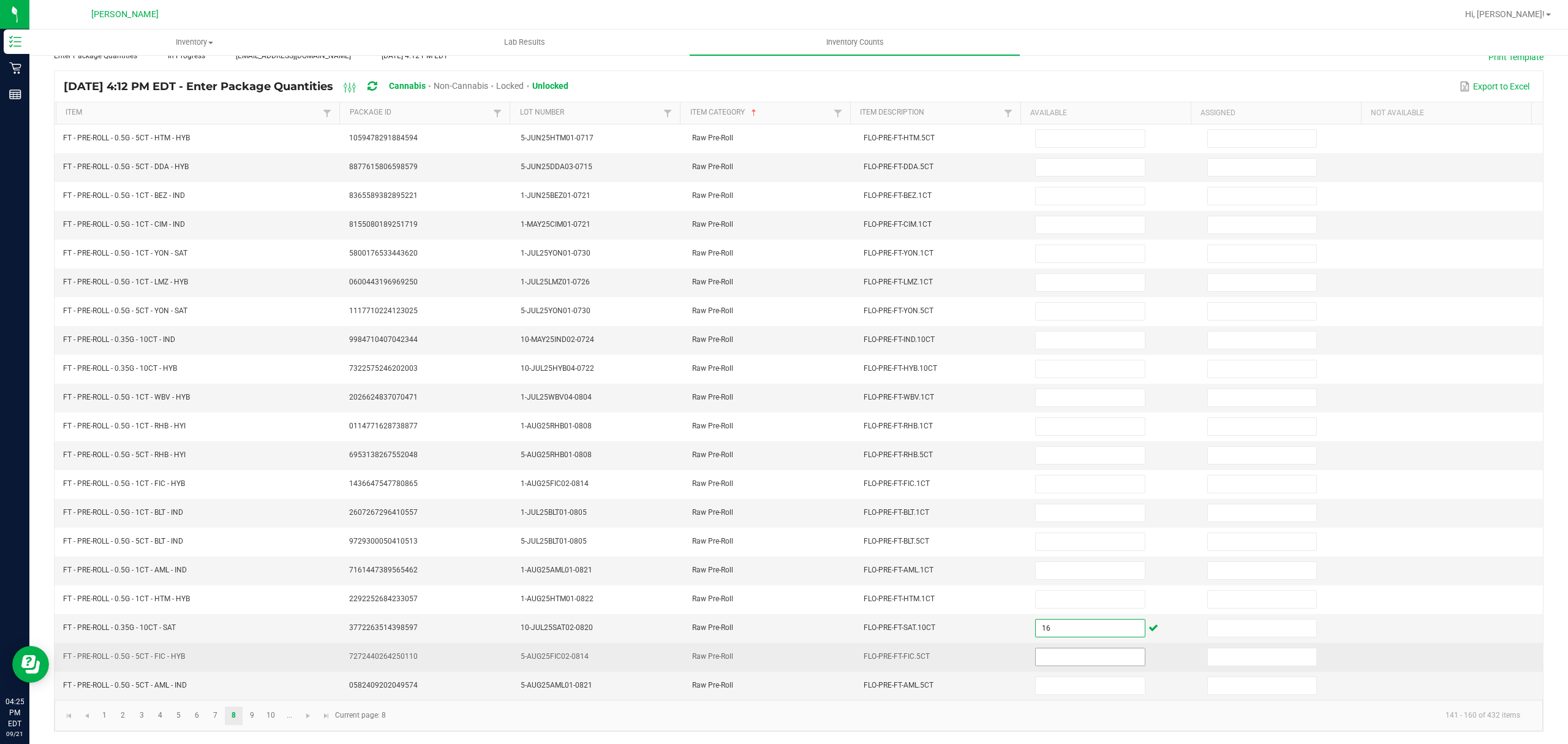
type input "16"
click at [1072, 656] on input at bounding box center [1090, 656] width 109 height 17
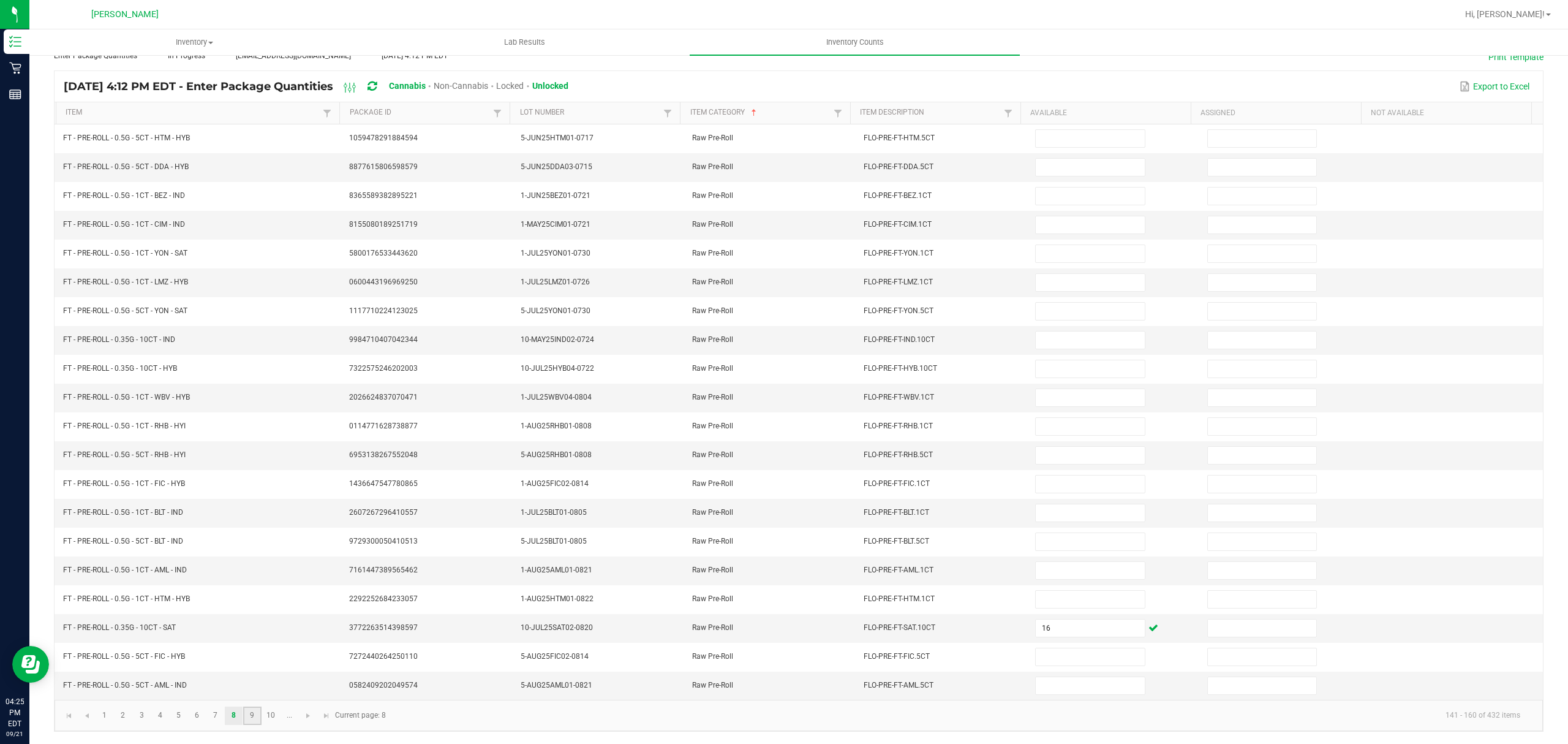
click at [255, 712] on link "9" at bounding box center [252, 716] width 18 height 18
click at [217, 714] on link "7" at bounding box center [215, 716] width 18 height 18
click at [196, 717] on link "6" at bounding box center [197, 716] width 18 height 18
click at [221, 716] on link "7" at bounding box center [215, 716] width 18 height 18
click at [239, 716] on link "8" at bounding box center [233, 716] width 18 height 18
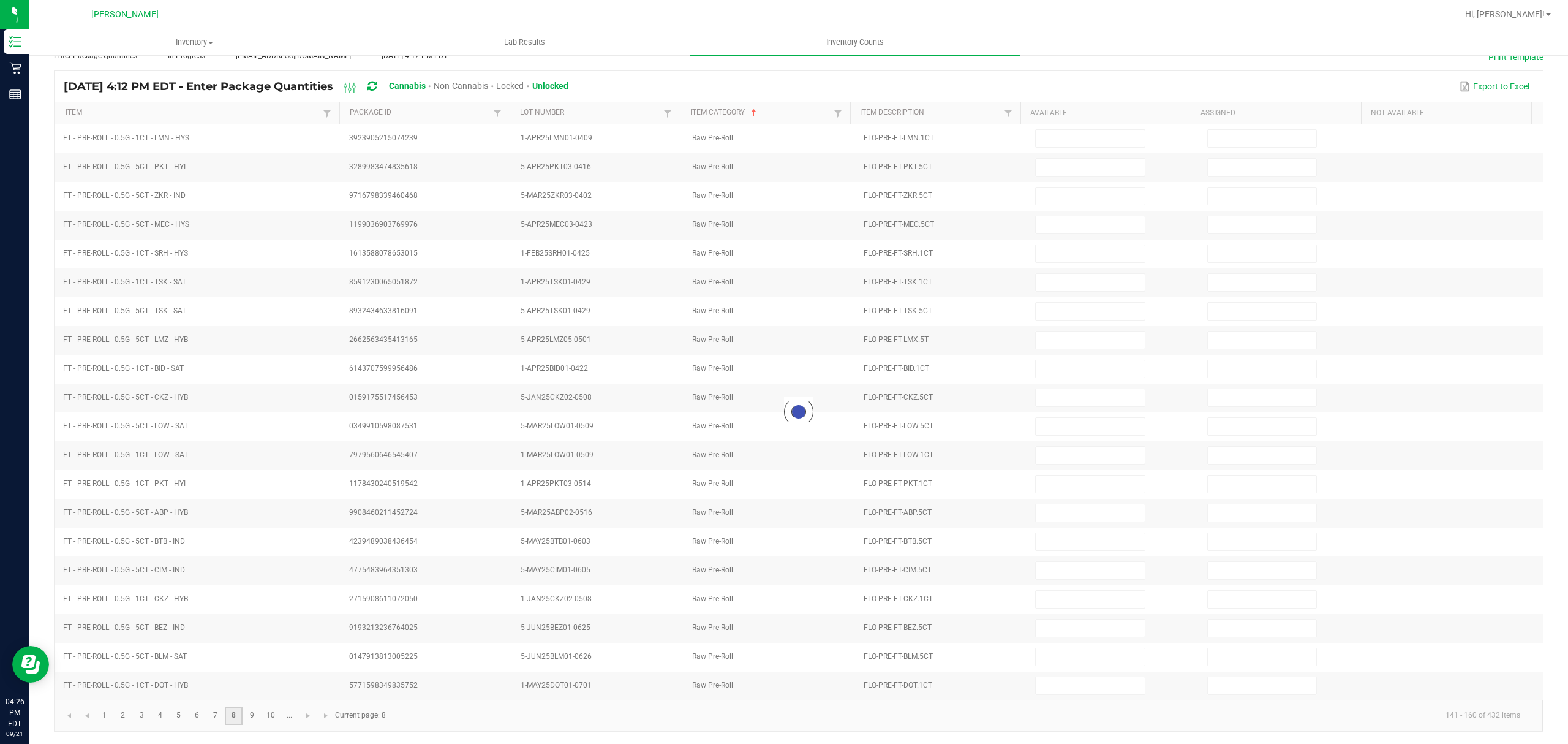
type input "16"
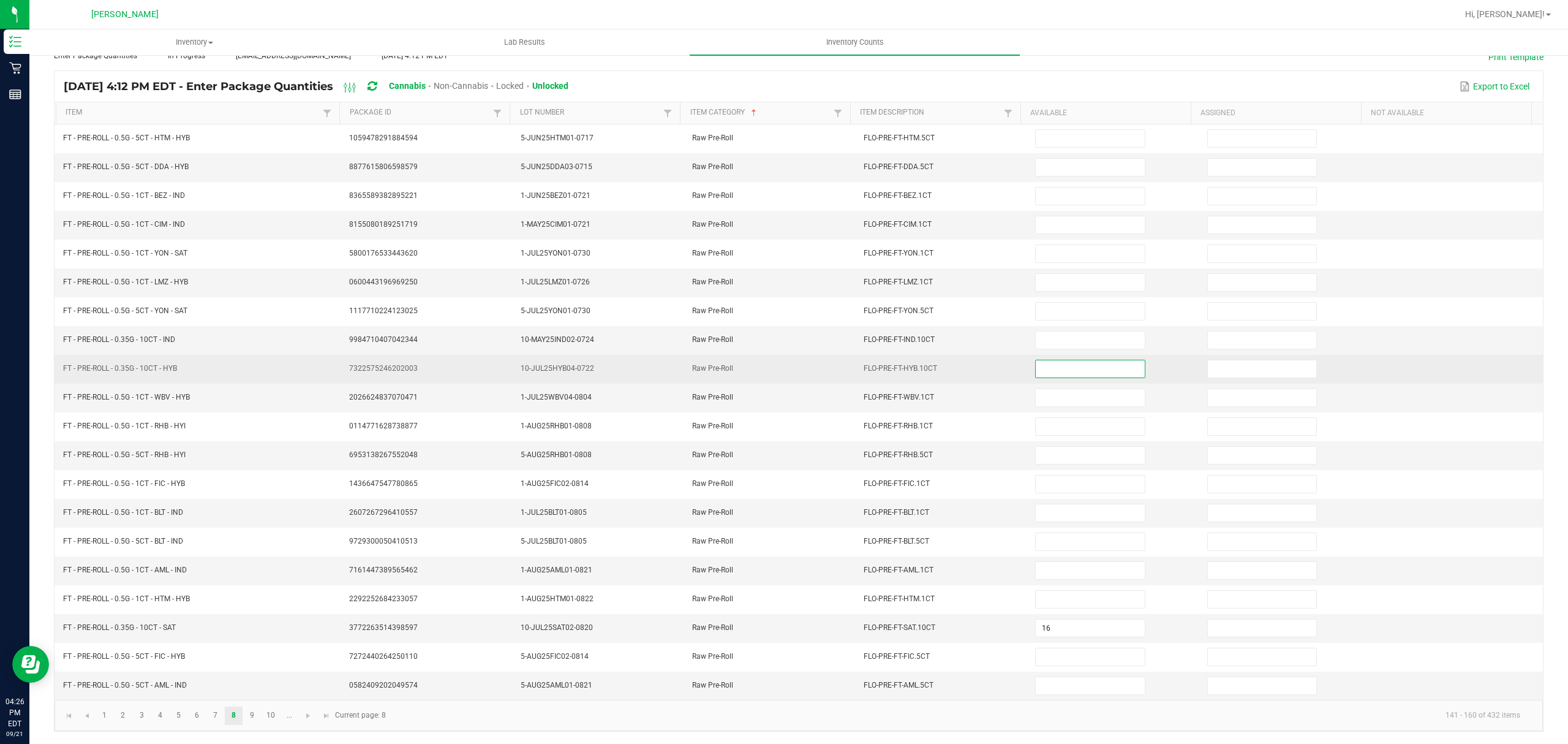
click at [1042, 363] on input at bounding box center [1090, 368] width 109 height 17
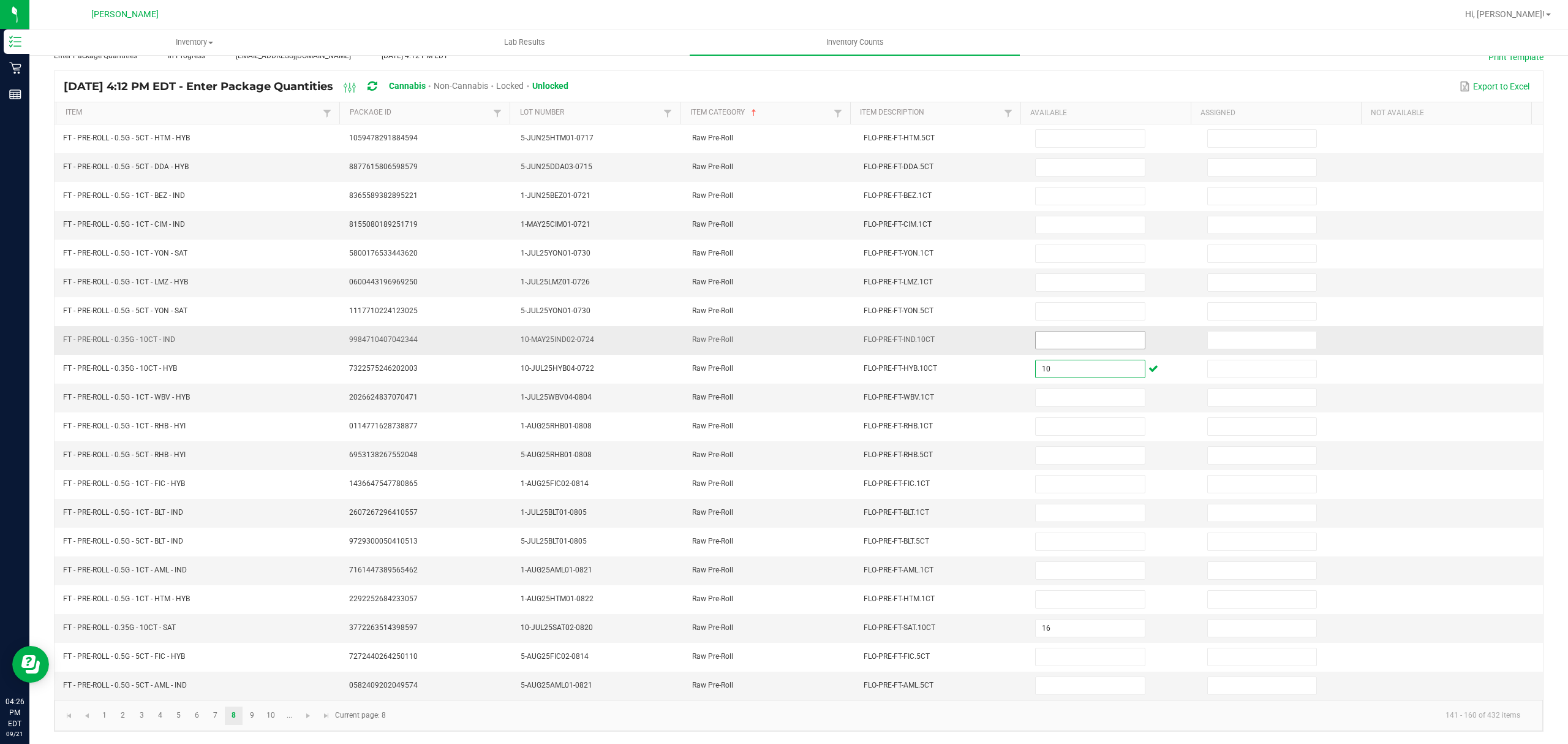
type input "10"
click at [1064, 333] on input at bounding box center [1090, 340] width 109 height 17
type input "10"
click at [186, 108] on link "Item" at bounding box center [192, 113] width 254 height 10
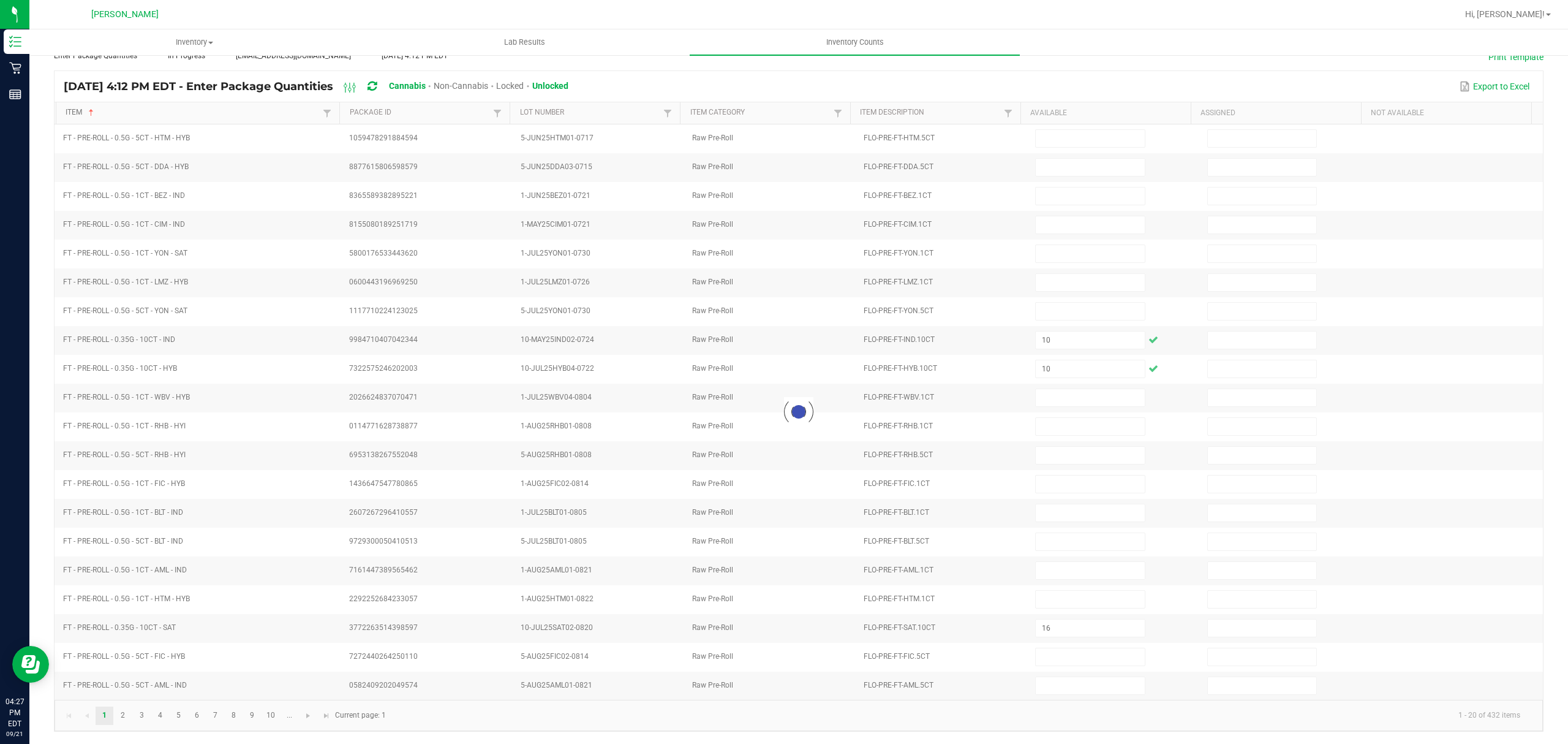
type input "3"
type input "19"
type input "6"
type input "9"
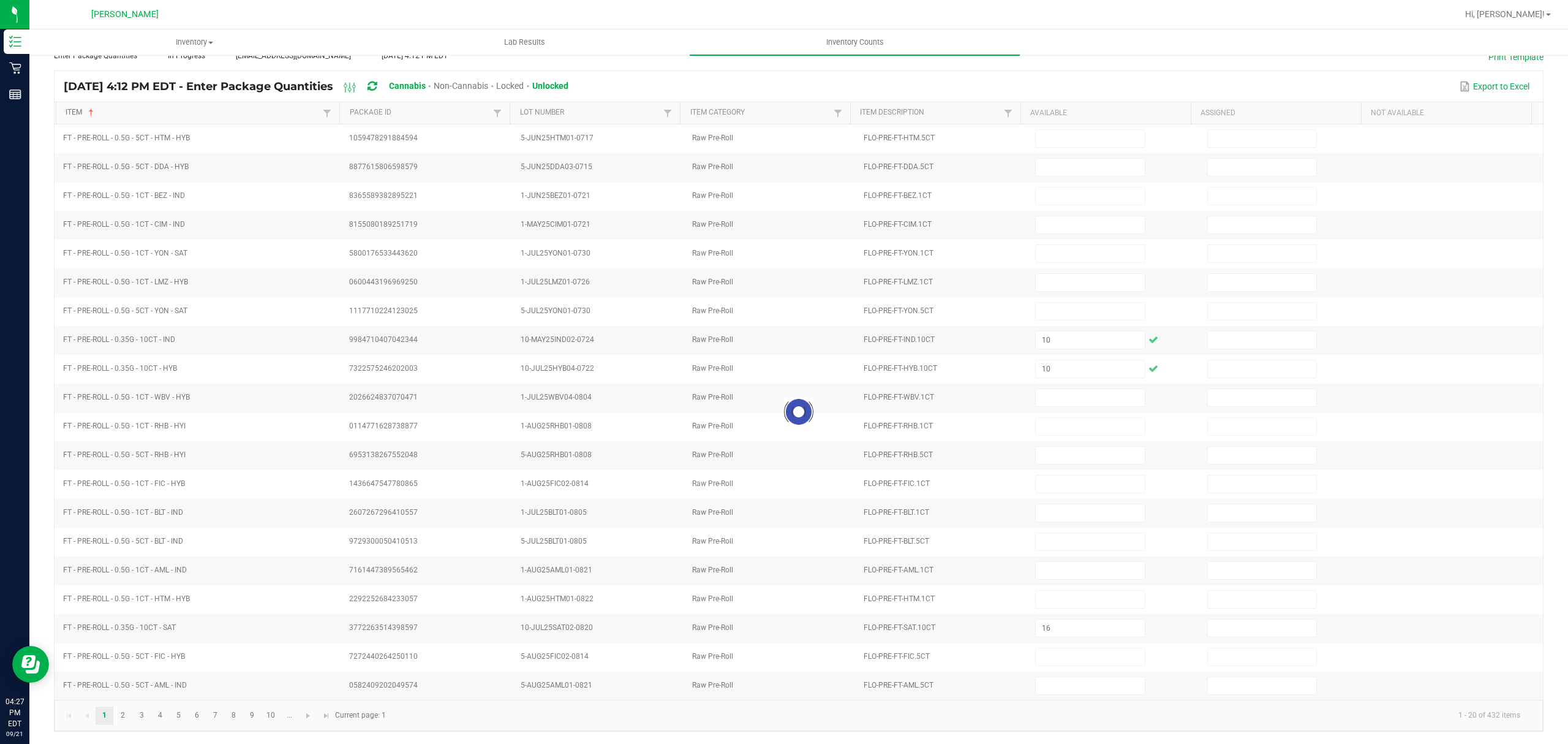
type input "13"
type input "18"
type input "25"
type input "3"
type input "1"
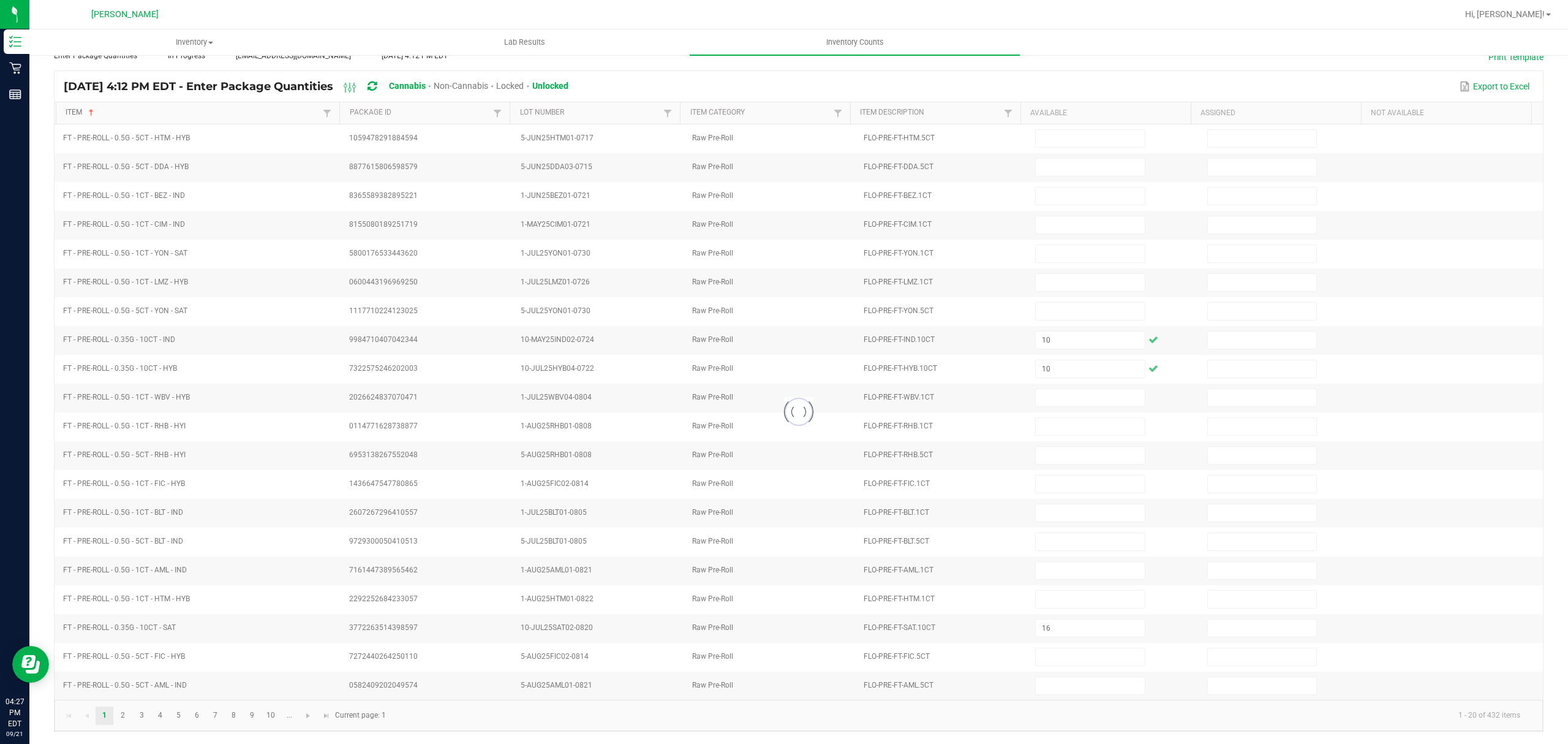
type input "17"
type input "8"
type input "5"
type input "16"
type input "4"
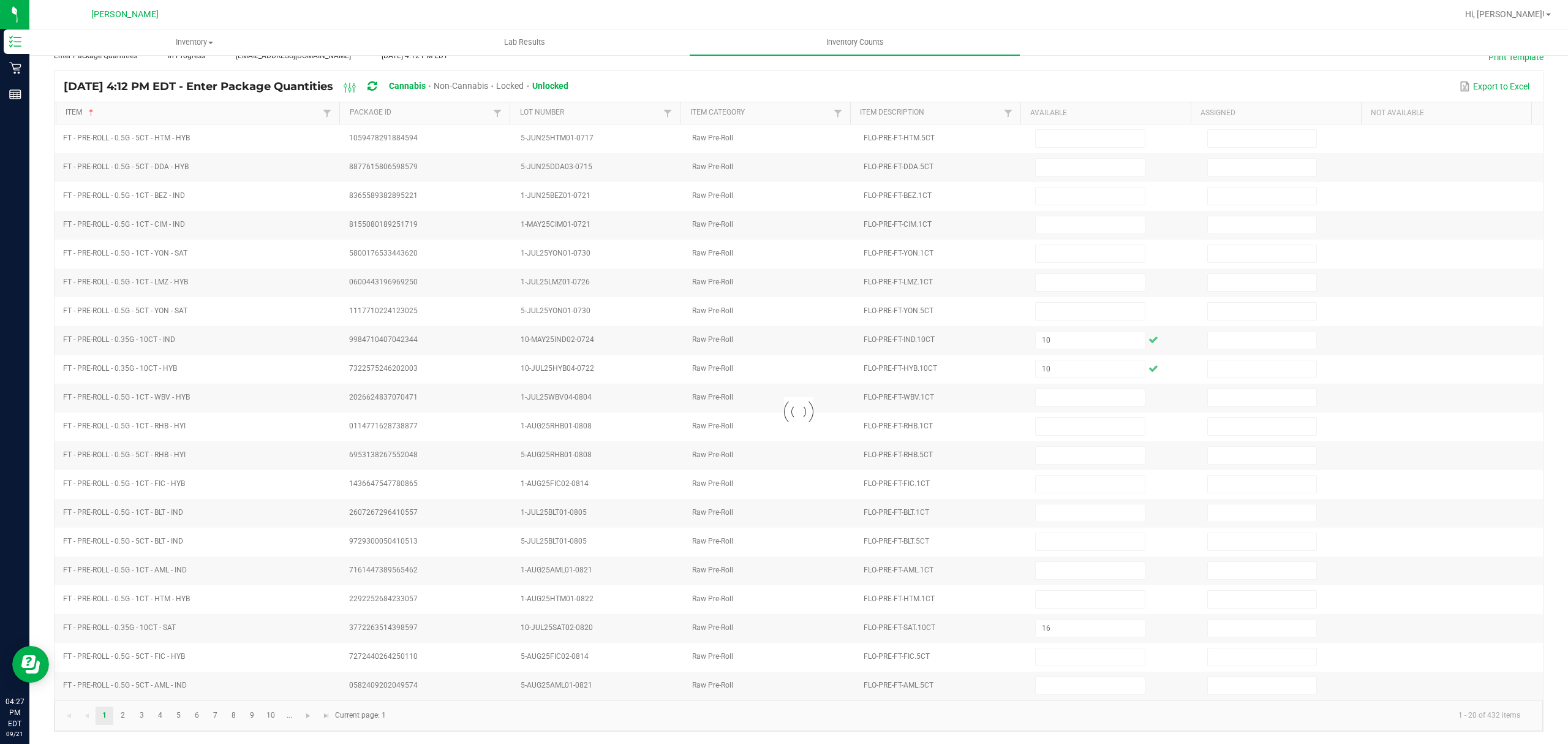
type input "16"
type input "9"
type input "20"
type input "14"
type input "10"
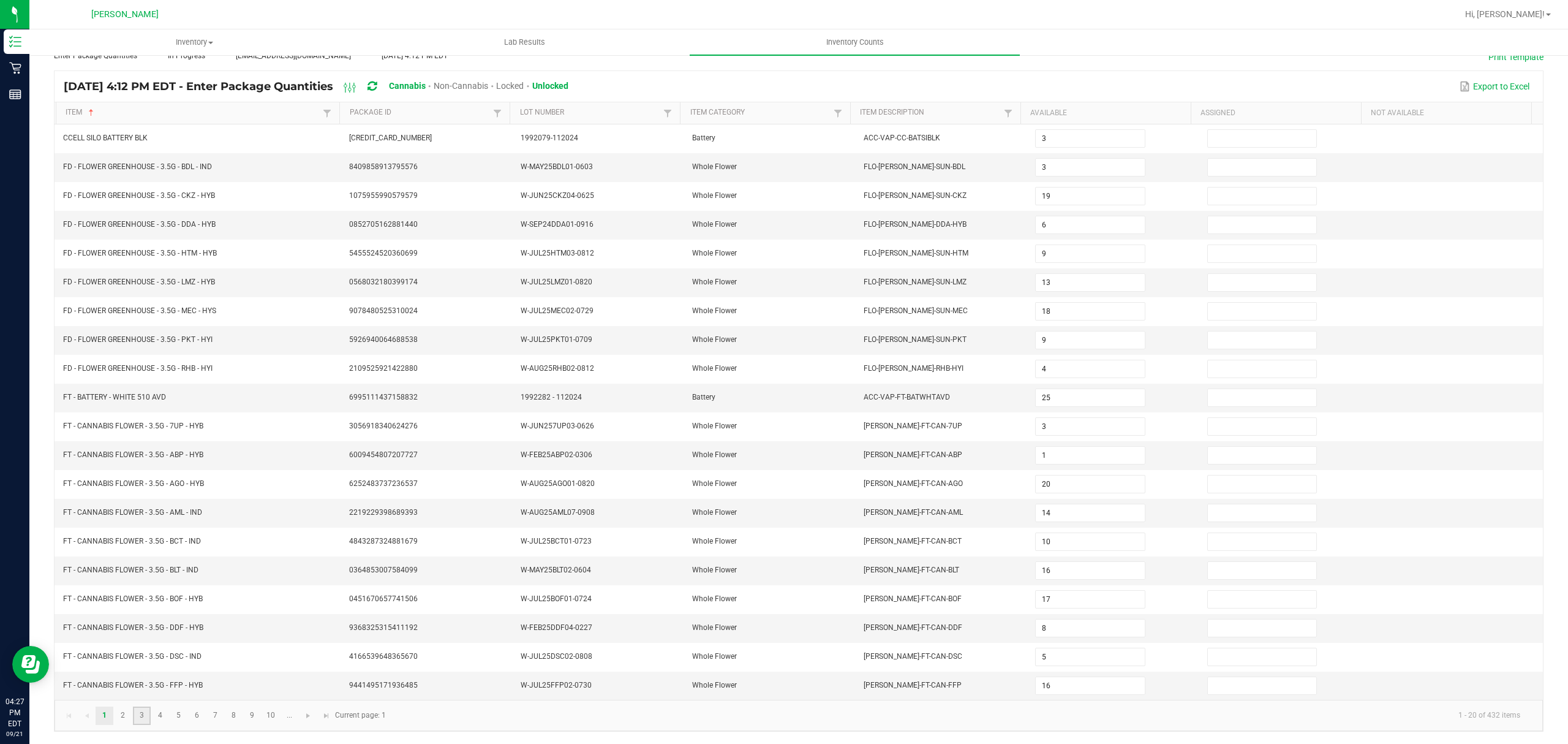
click at [144, 712] on link "3" at bounding box center [142, 716] width 18 height 18
type input "14"
type input "15"
type input "13"
type input "19"
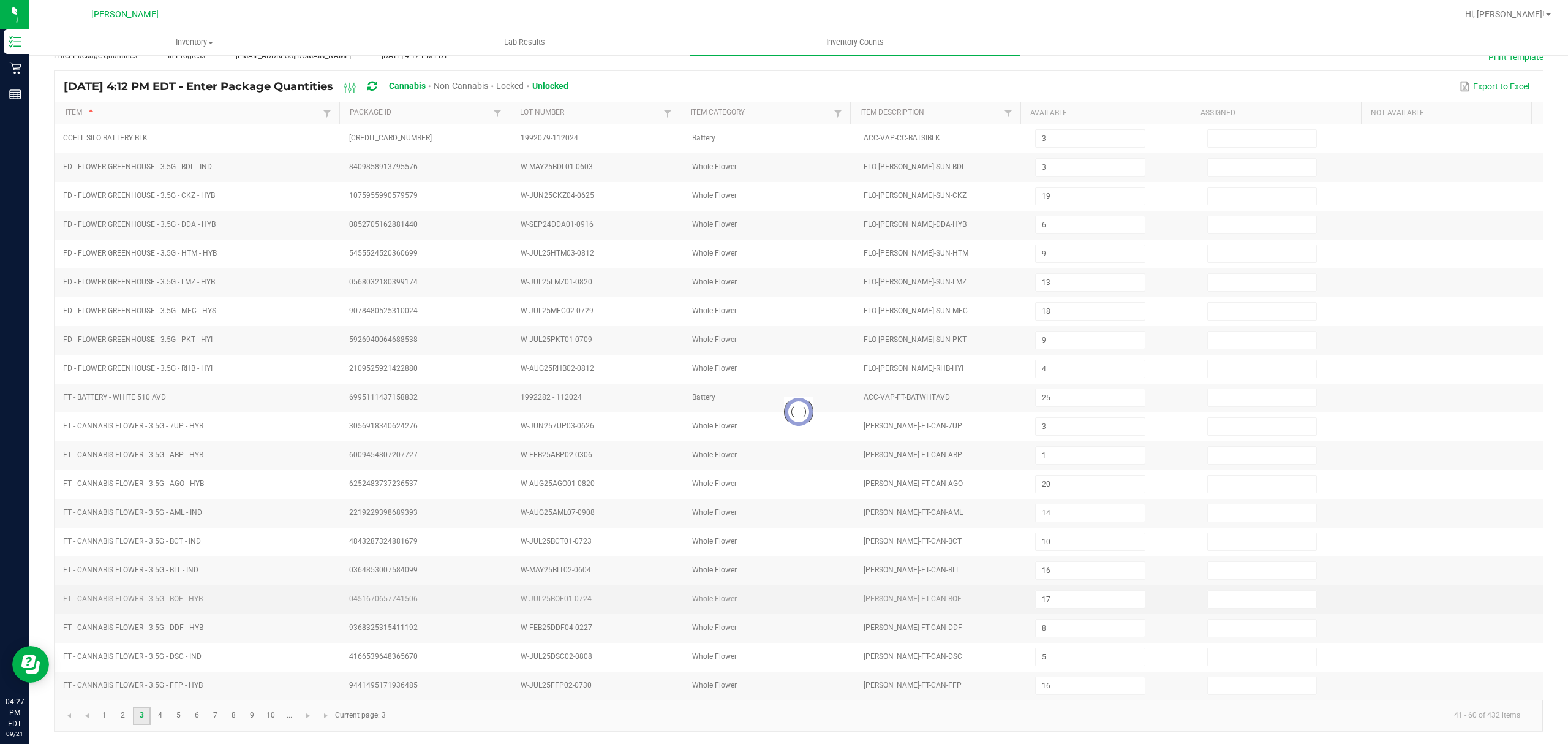
type input "19"
type input "4"
type input "5"
type input "17"
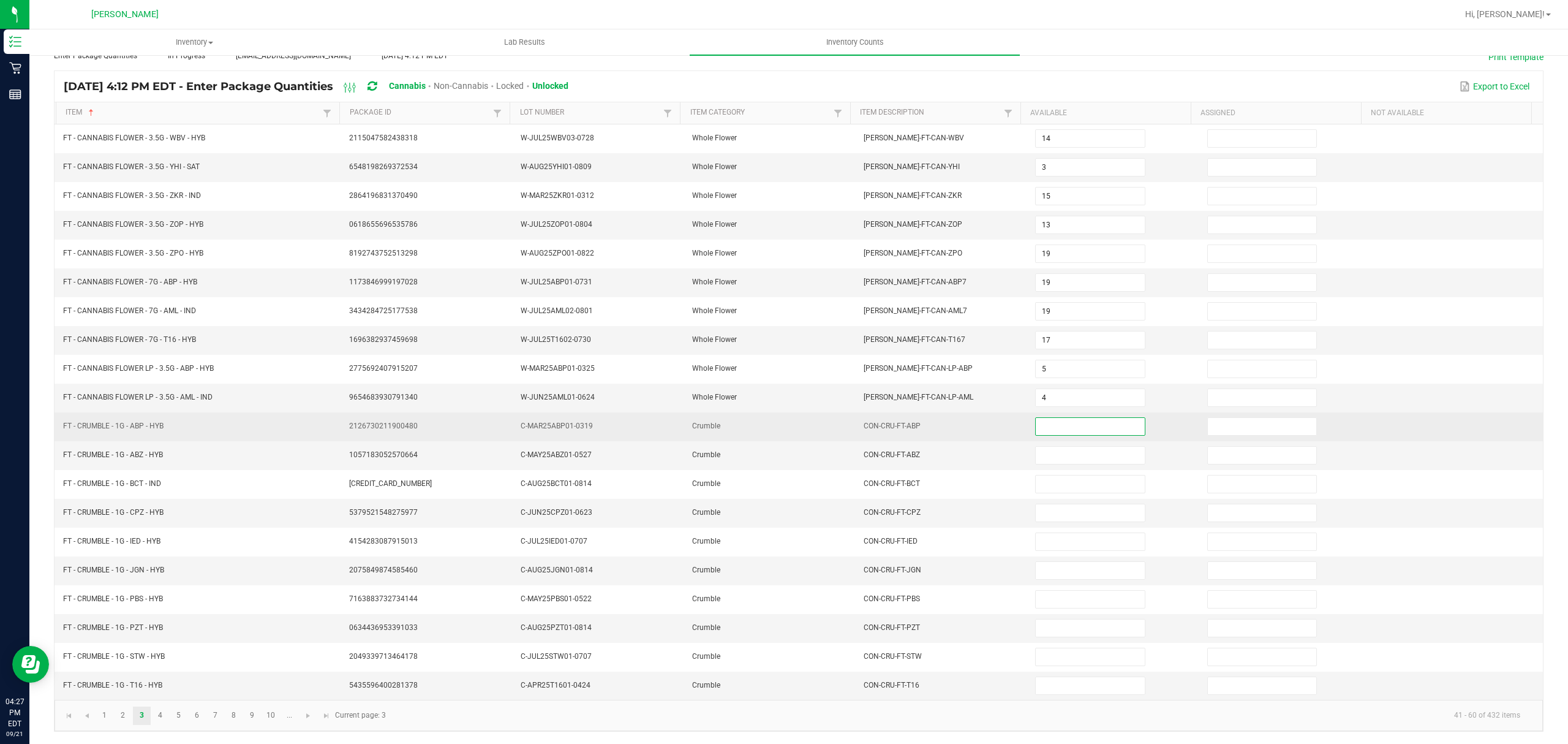
click at [1040, 424] on input at bounding box center [1090, 426] width 109 height 17
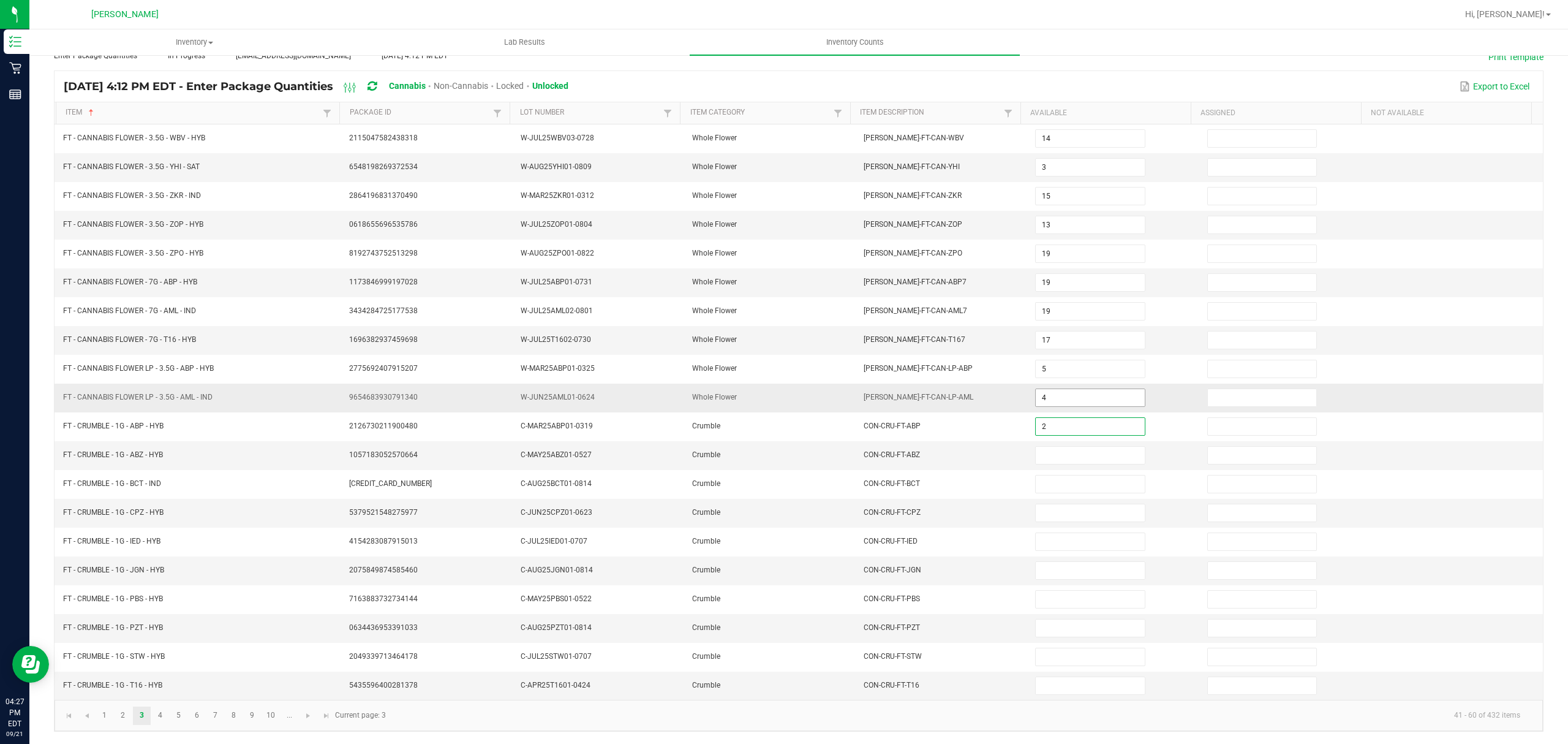
type input "2"
type input "7"
type input "3"
type input "7"
click at [729, 108] on link "Item Category" at bounding box center [760, 113] width 140 height 10
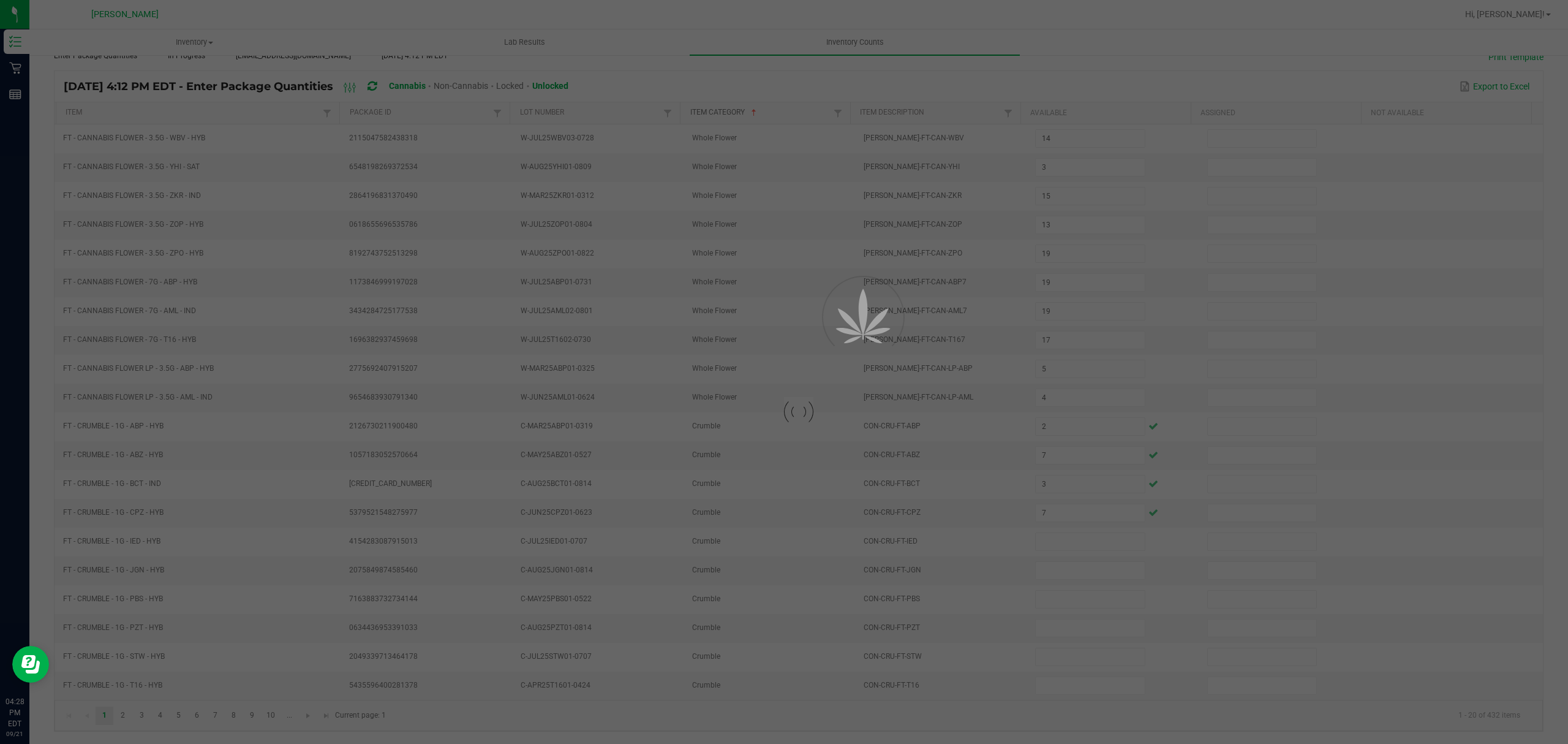
type input "4"
type input "25"
type input "3"
type input "2"
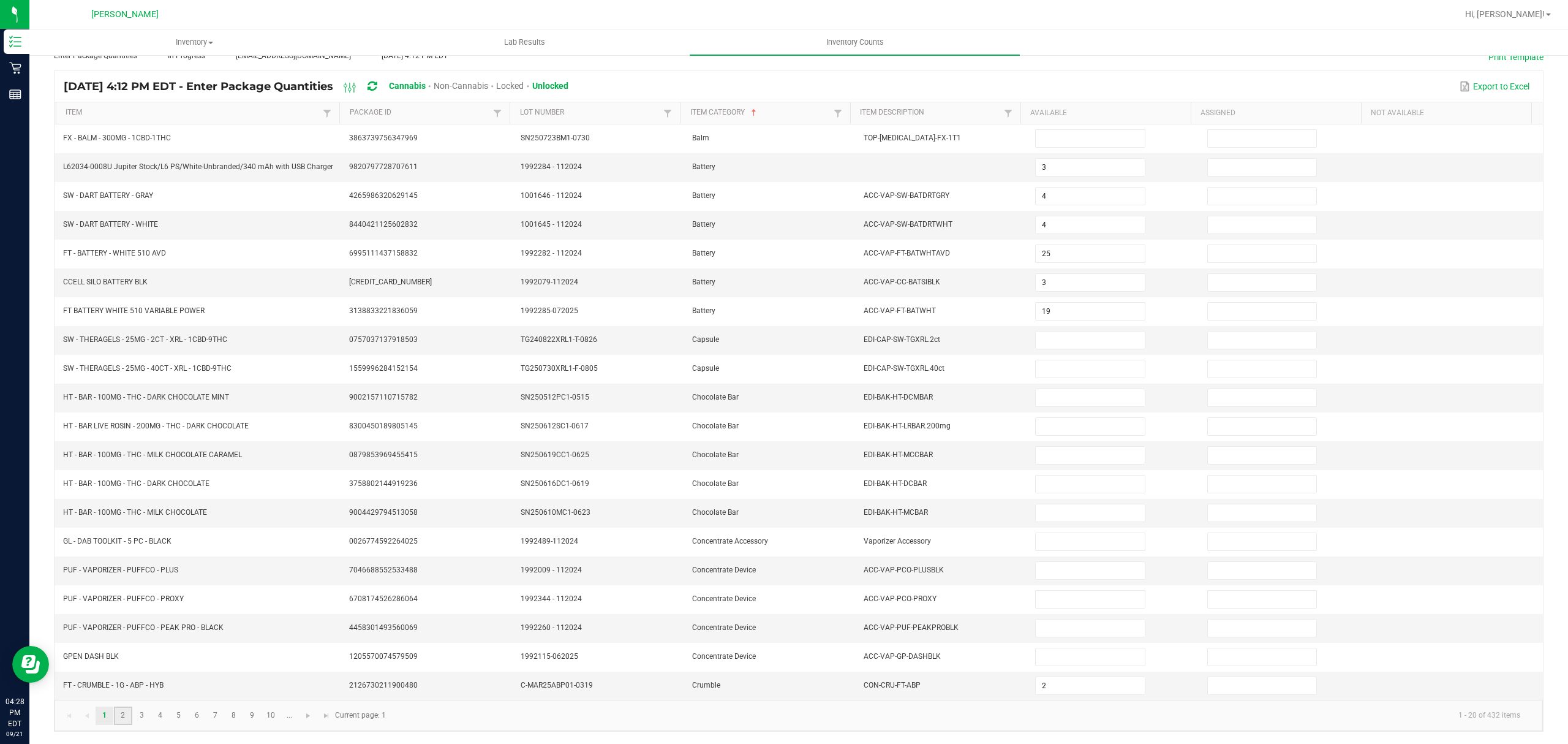
click at [124, 716] on link "2" at bounding box center [123, 716] width 18 height 18
type input "7"
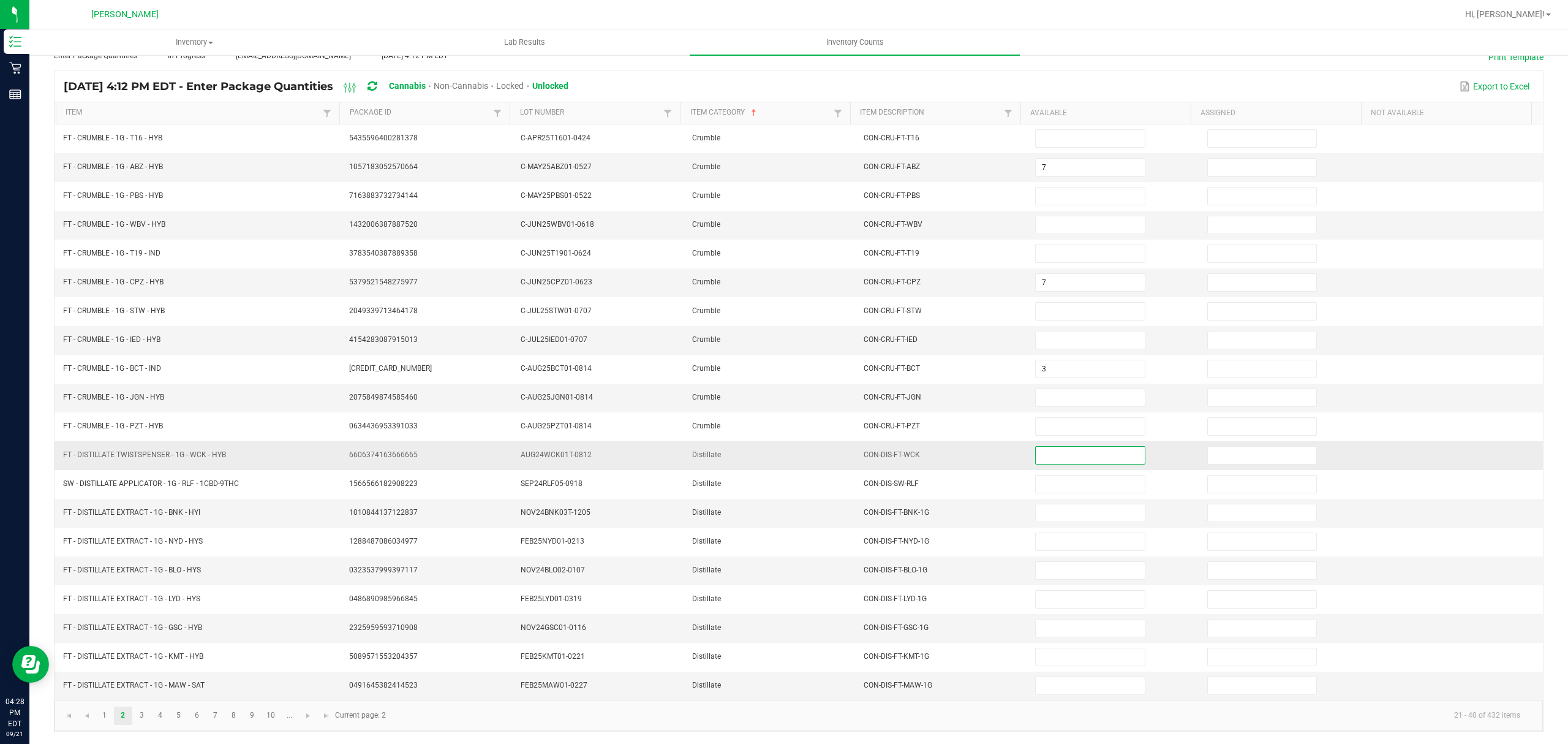
click at [1079, 453] on input at bounding box center [1090, 455] width 109 height 17
click at [265, 717] on link "10" at bounding box center [271, 716] width 18 height 18
click at [306, 715] on span "Go to the next page" at bounding box center [308, 716] width 10 height 10
click at [154, 716] on link "13" at bounding box center [160, 716] width 18 height 18
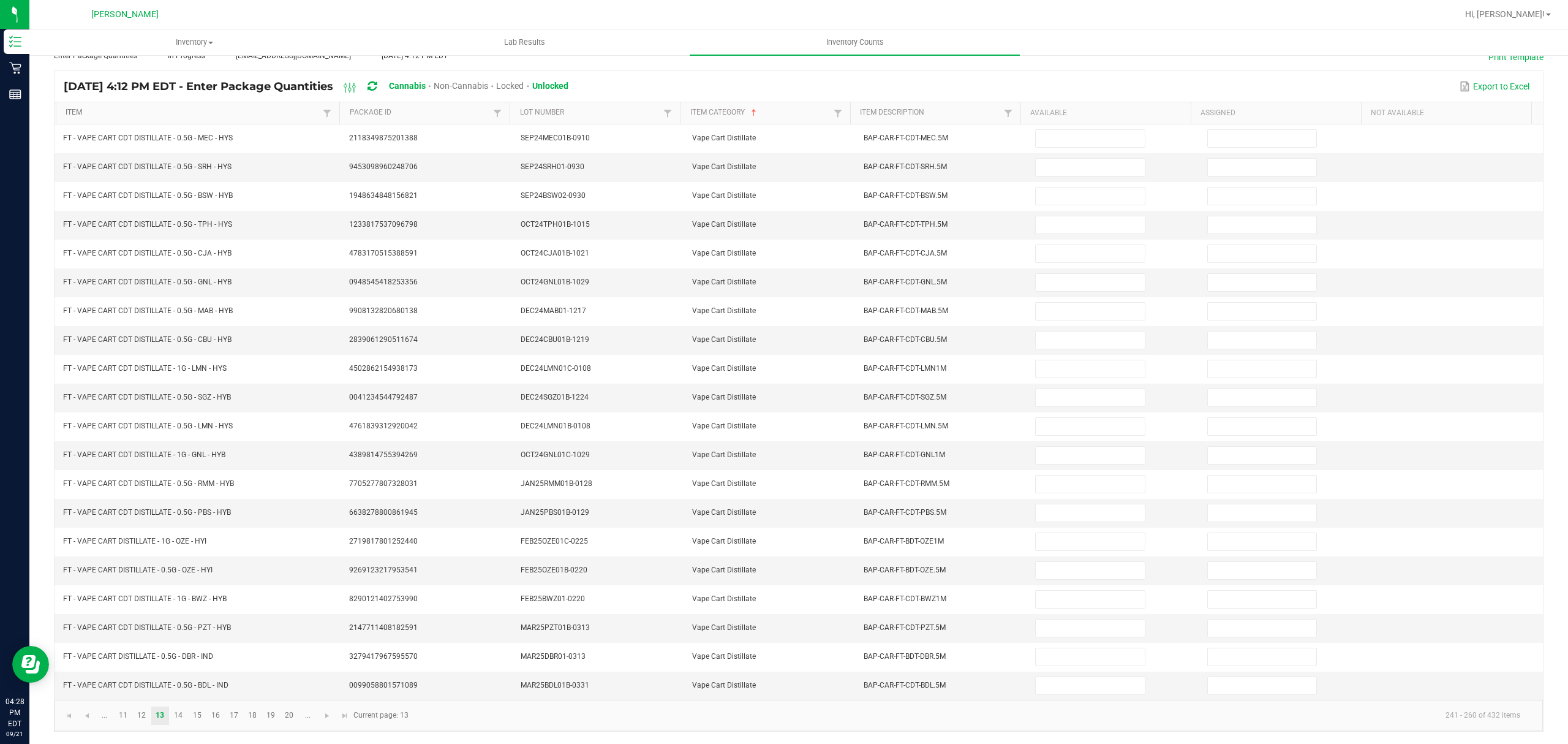
click at [106, 108] on link "Item" at bounding box center [192, 113] width 254 height 10
click at [271, 717] on link "10" at bounding box center [271, 716] width 18 height 18
click at [304, 717] on span "Go to the next page" at bounding box center [308, 716] width 10 height 10
click at [324, 721] on link at bounding box center [327, 716] width 18 height 18
click at [162, 714] on link "13" at bounding box center [160, 716] width 18 height 18
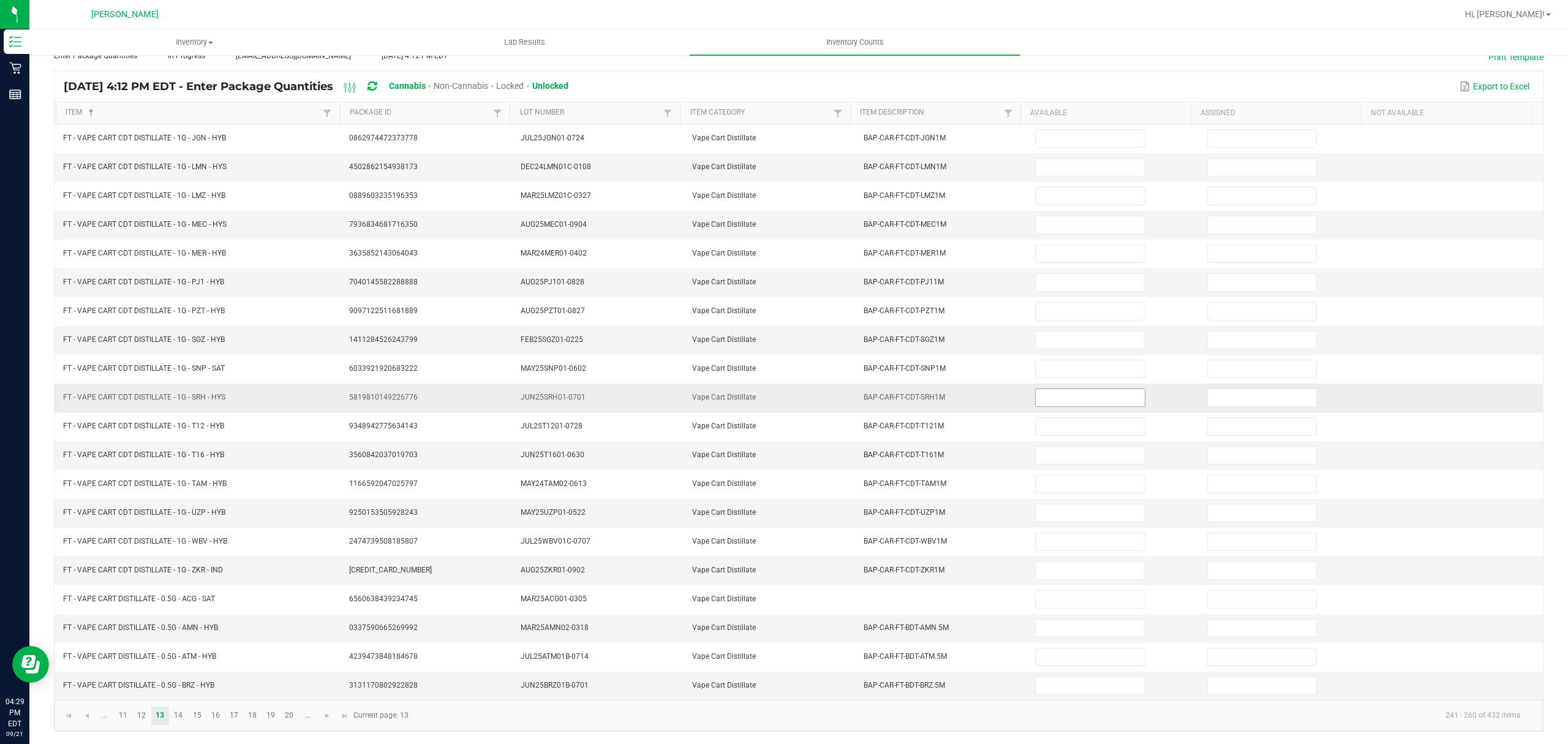
click at [1036, 393] on input at bounding box center [1090, 397] width 109 height 17
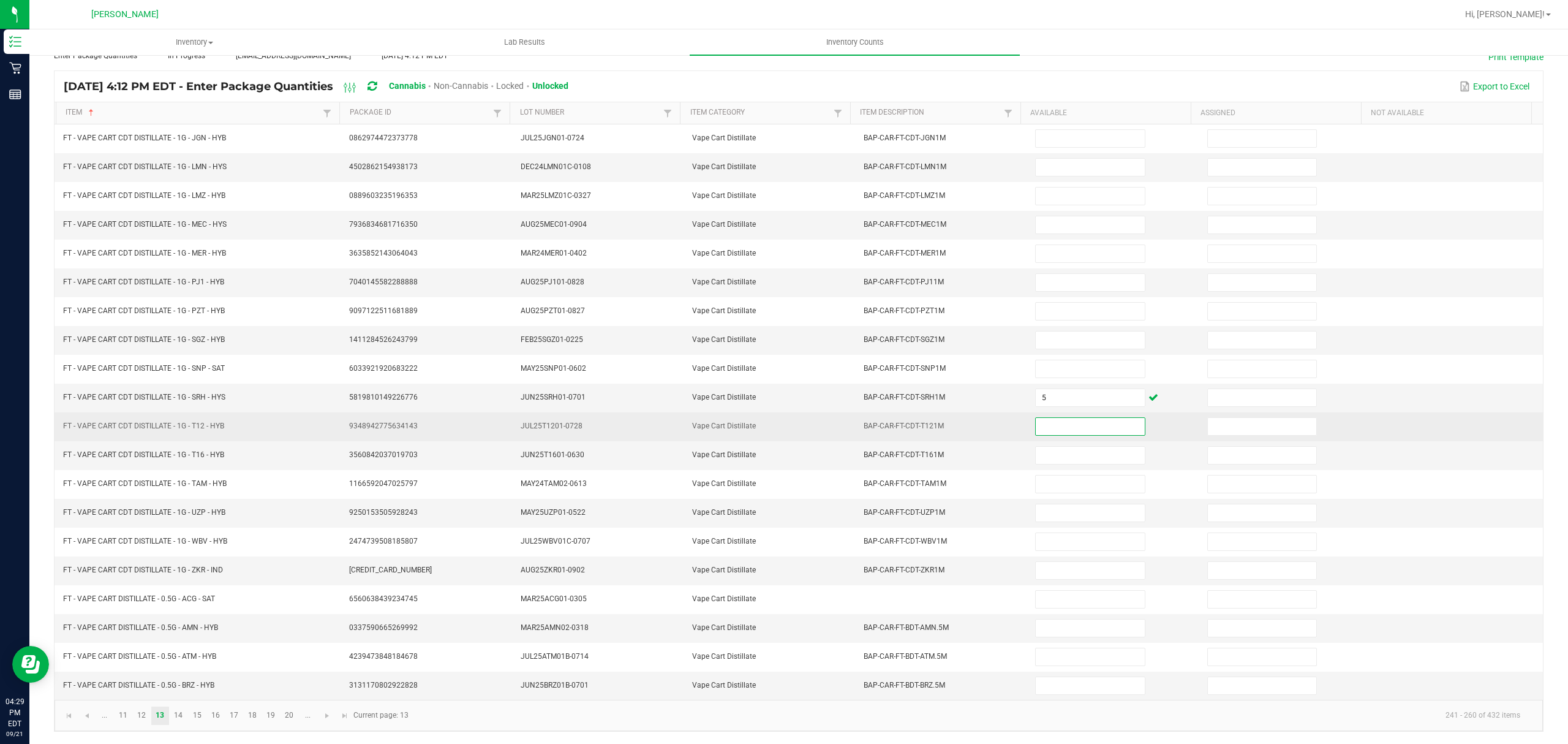
click at [1062, 426] on input at bounding box center [1090, 426] width 109 height 17
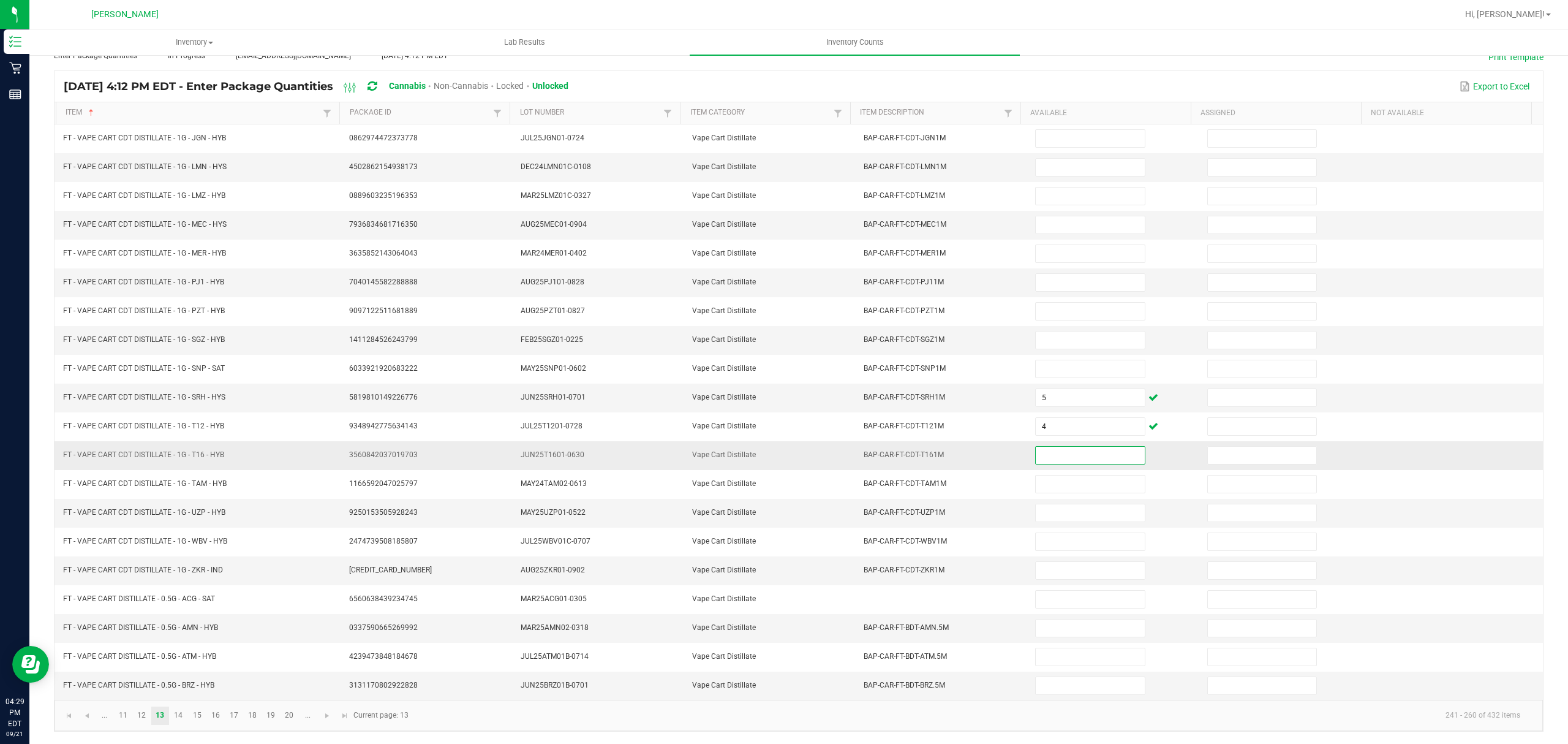
click at [1036, 453] on input at bounding box center [1090, 455] width 109 height 17
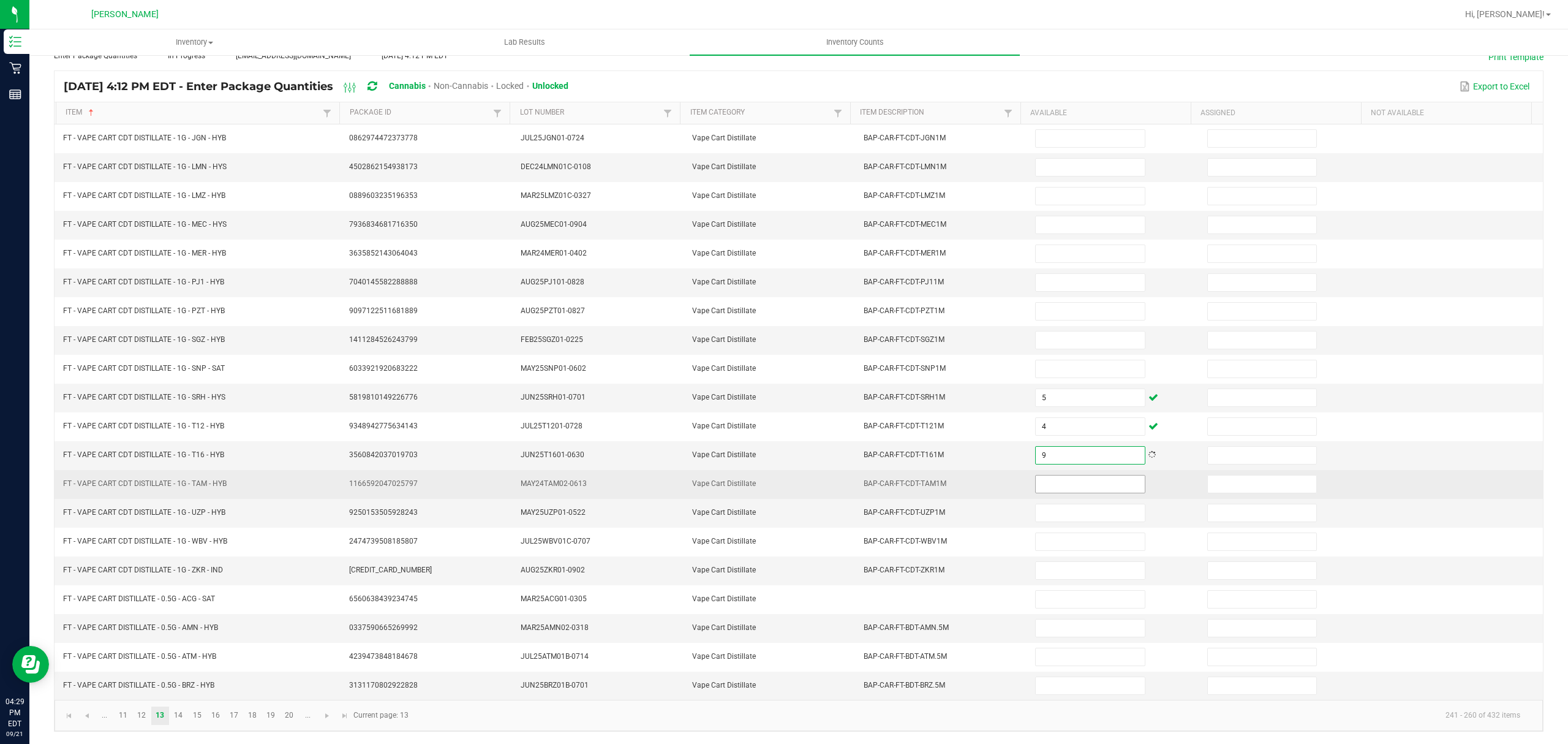
click at [1052, 476] on input at bounding box center [1090, 484] width 109 height 17
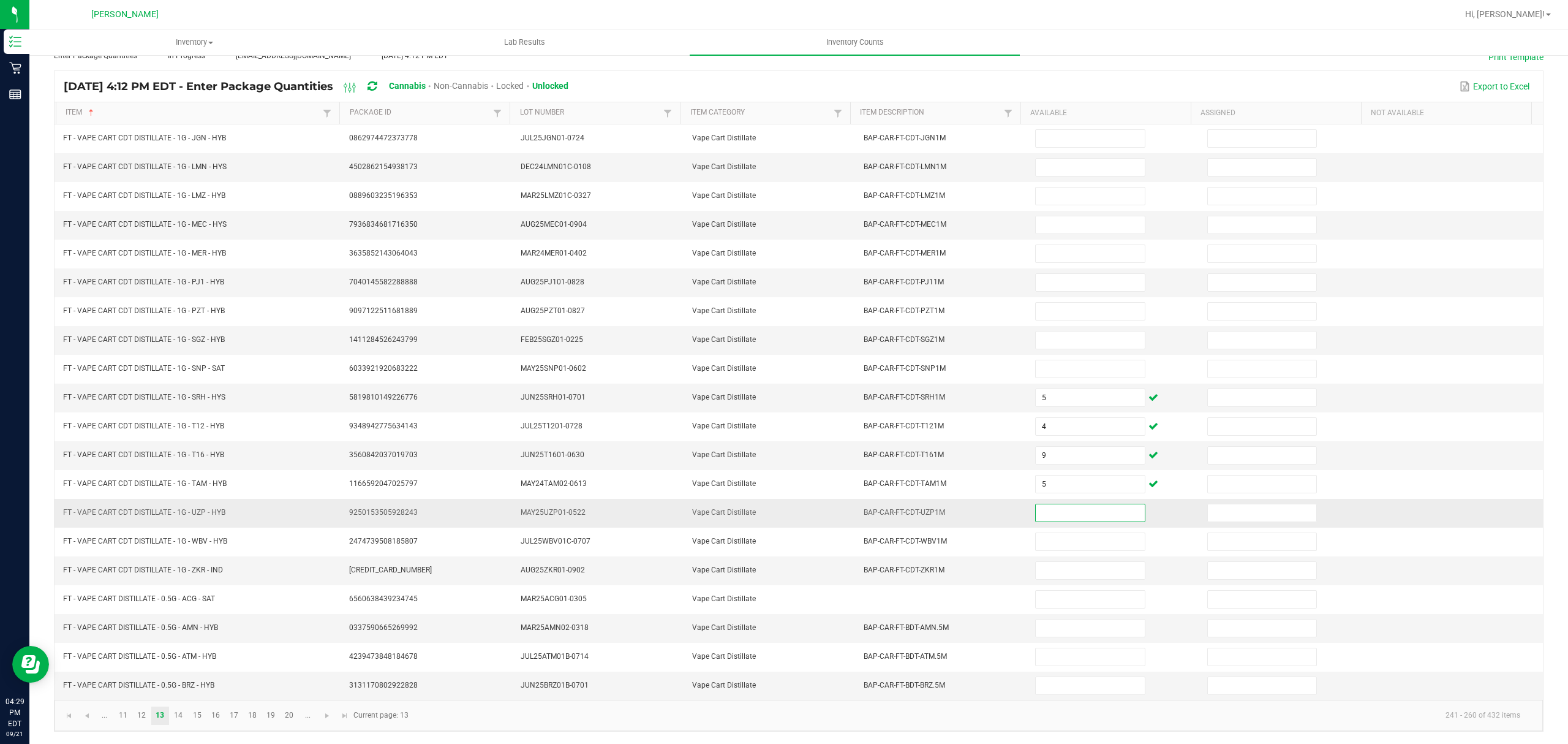
click at [1050, 508] on input at bounding box center [1090, 513] width 109 height 17
click at [1036, 571] on input at bounding box center [1090, 570] width 109 height 17
click at [120, 714] on link "11" at bounding box center [123, 716] width 18 height 18
click at [89, 718] on span "Go to the previous page" at bounding box center [87, 716] width 10 height 10
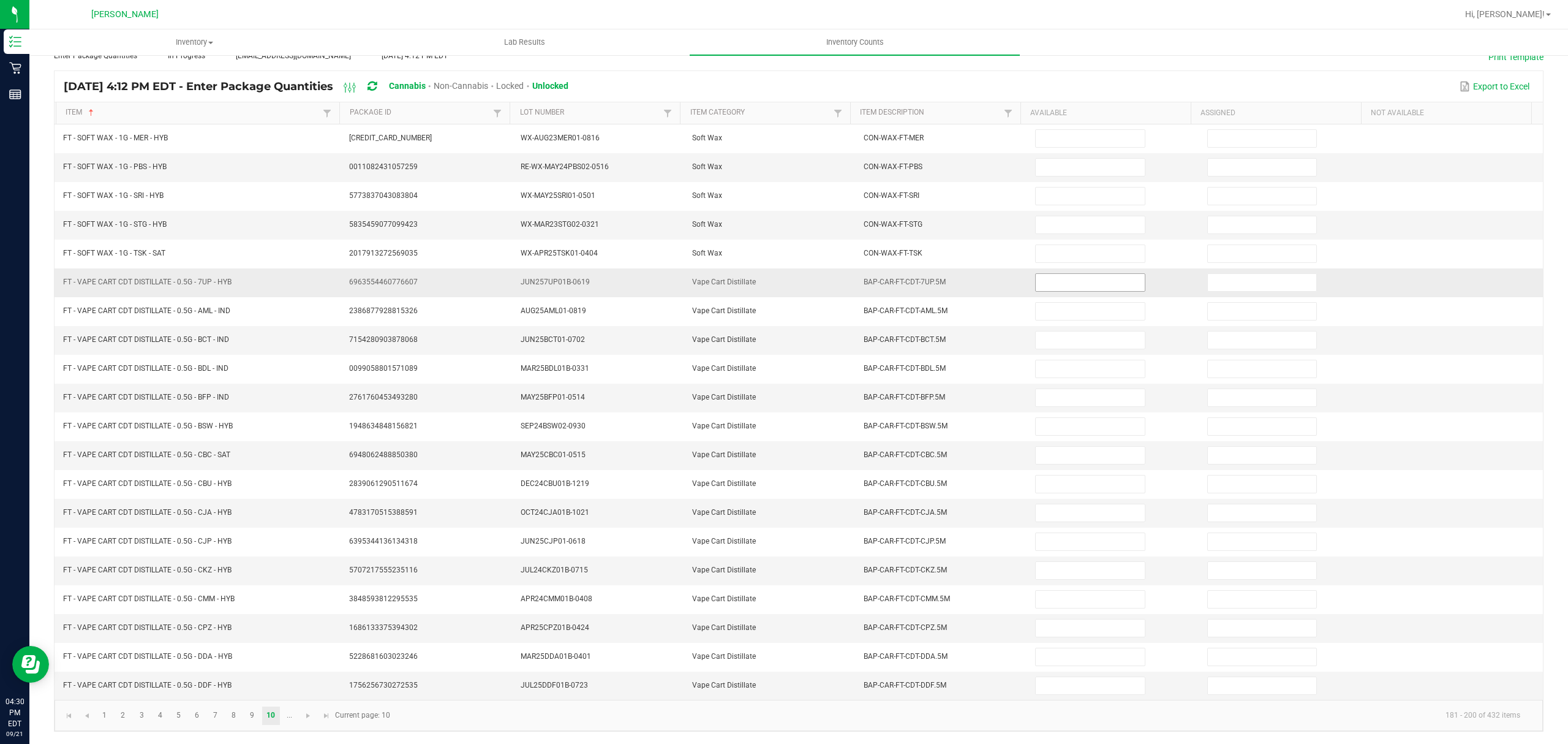
click at [1045, 274] on input at bounding box center [1090, 282] width 109 height 17
click at [142, 710] on link "3" at bounding box center [142, 716] width 18 height 18
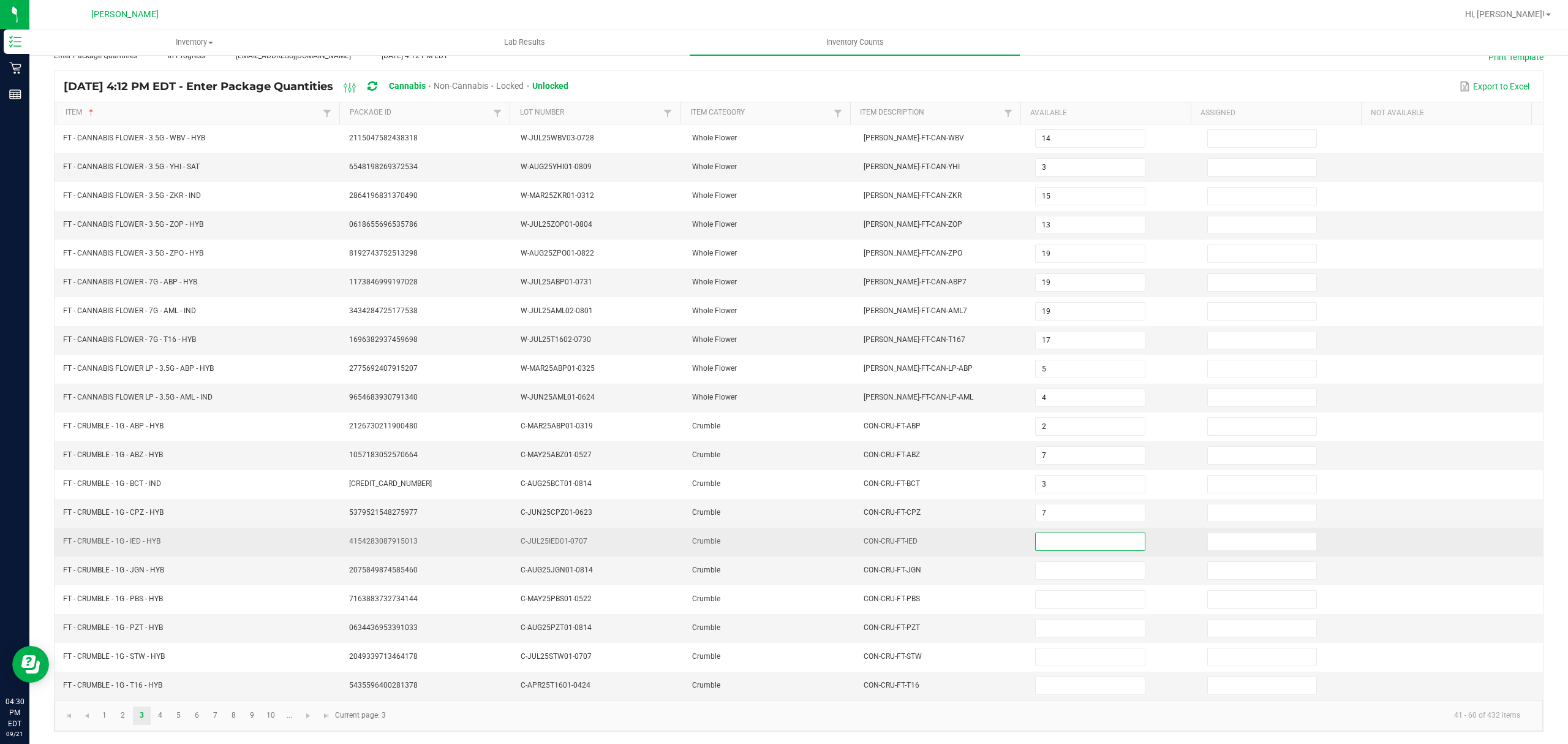
click at [1036, 544] on input at bounding box center [1090, 542] width 109 height 17
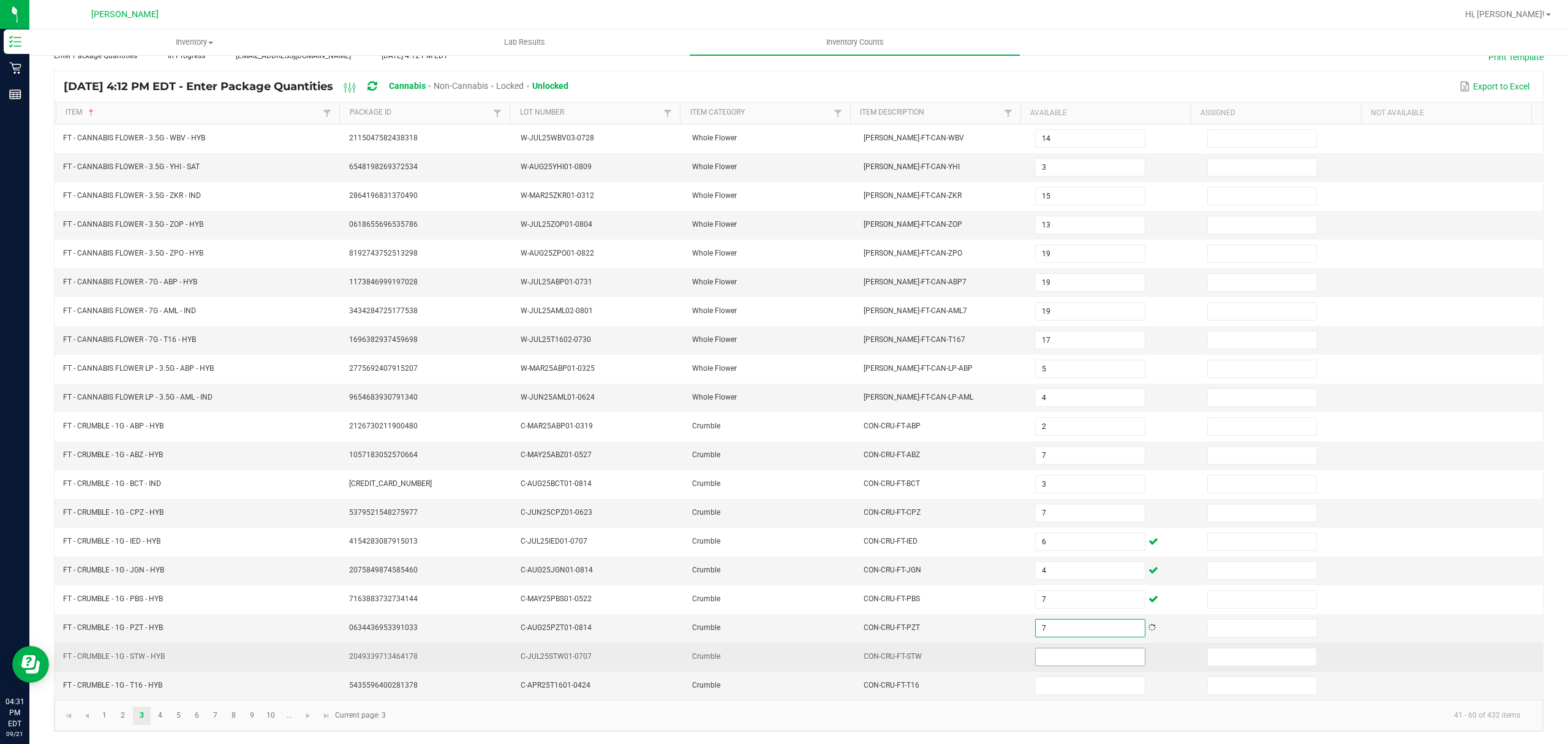
click at [1049, 660] on input at bounding box center [1090, 656] width 109 height 17
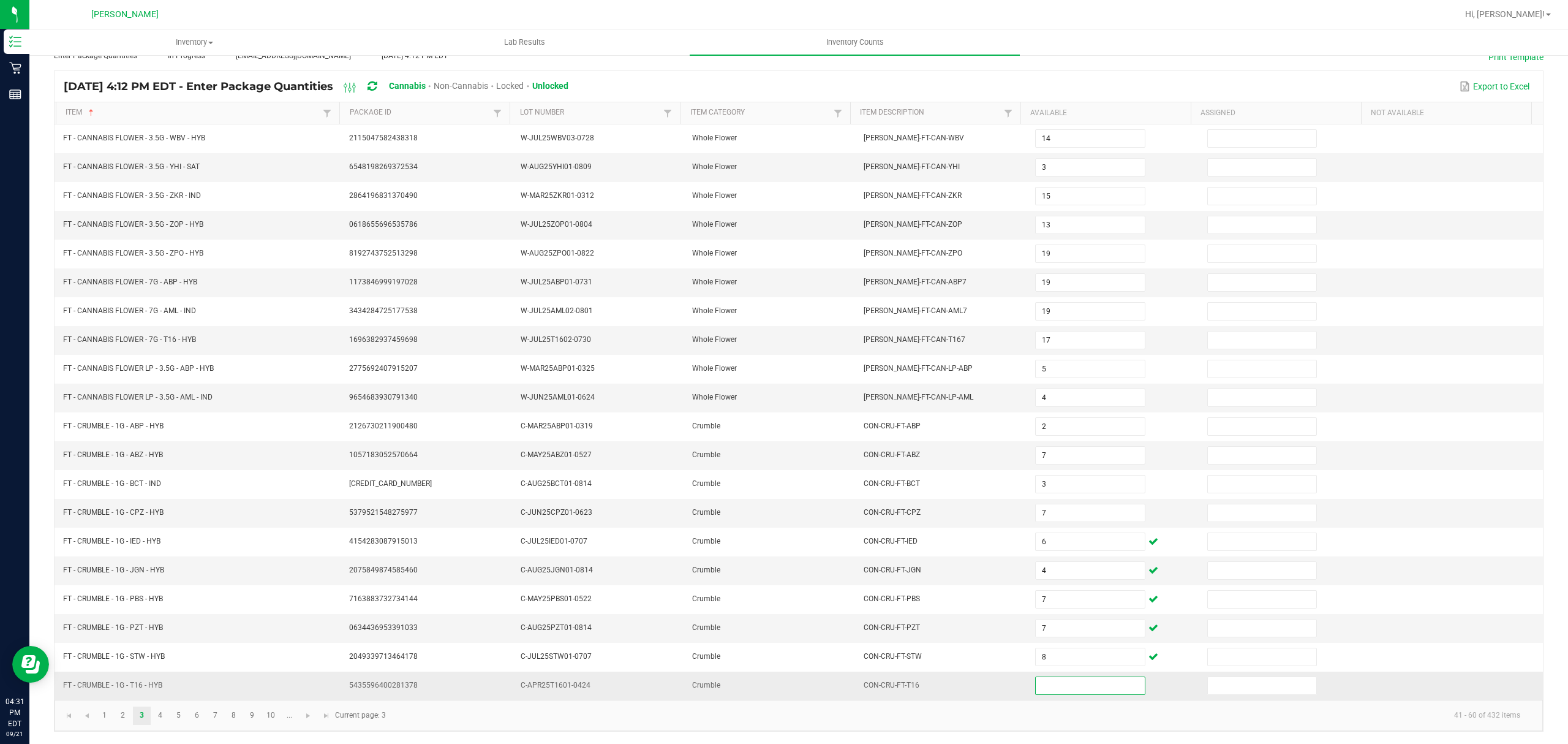
click at [1045, 690] on input at bounding box center [1090, 685] width 109 height 17
click at [164, 712] on link "4" at bounding box center [160, 716] width 18 height 18
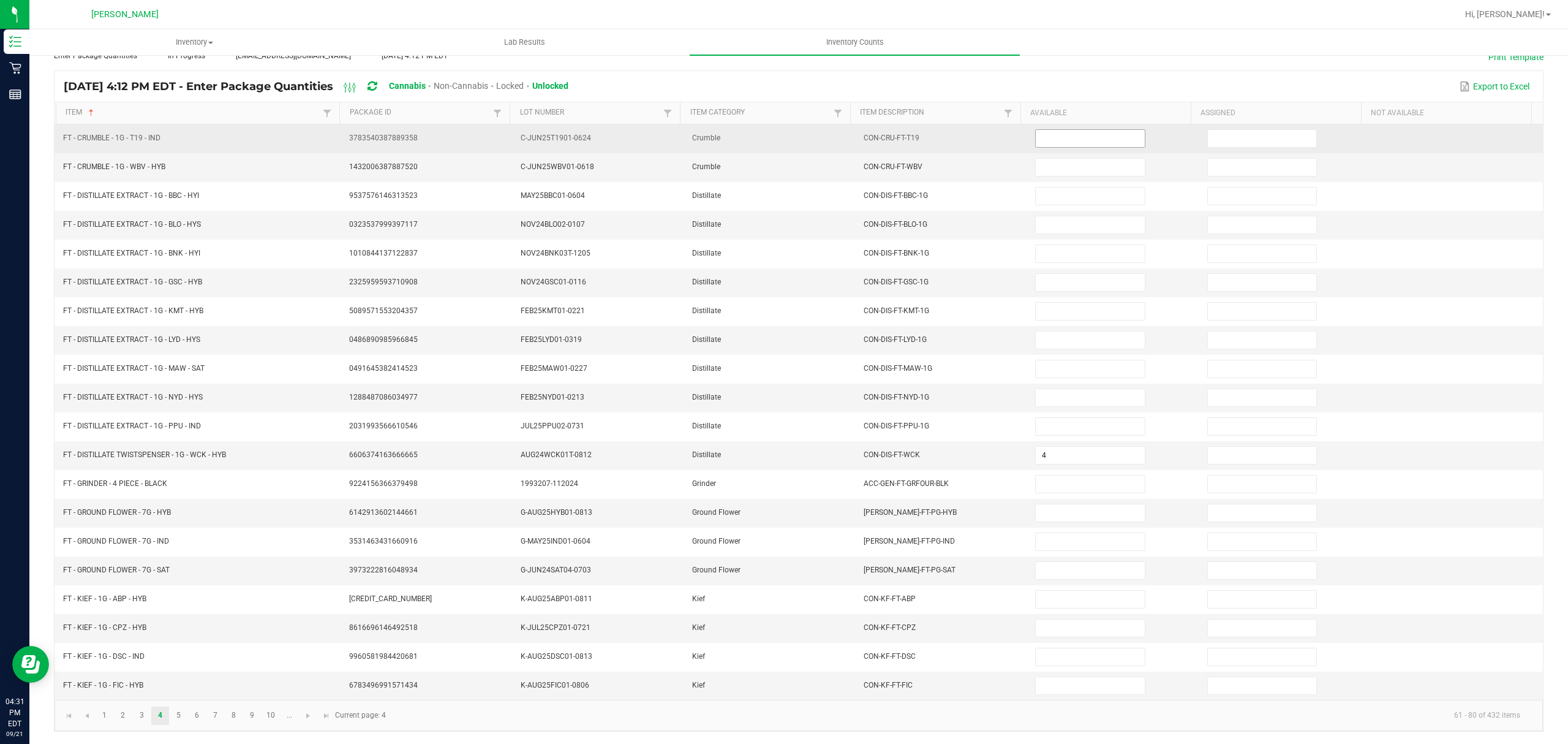
click at [1050, 130] on input at bounding box center [1090, 138] width 109 height 17
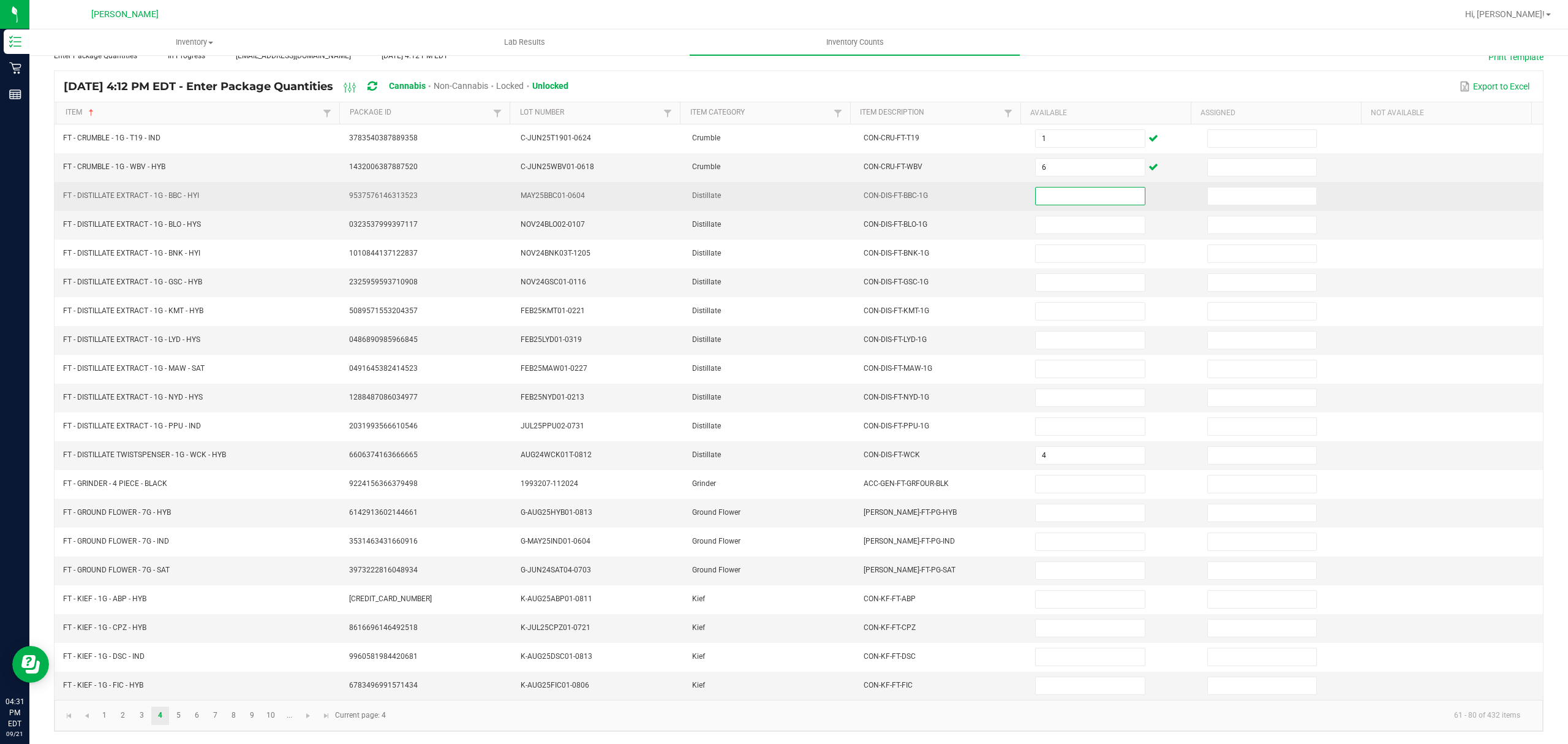
click at [1059, 188] on input at bounding box center [1090, 196] width 109 height 17
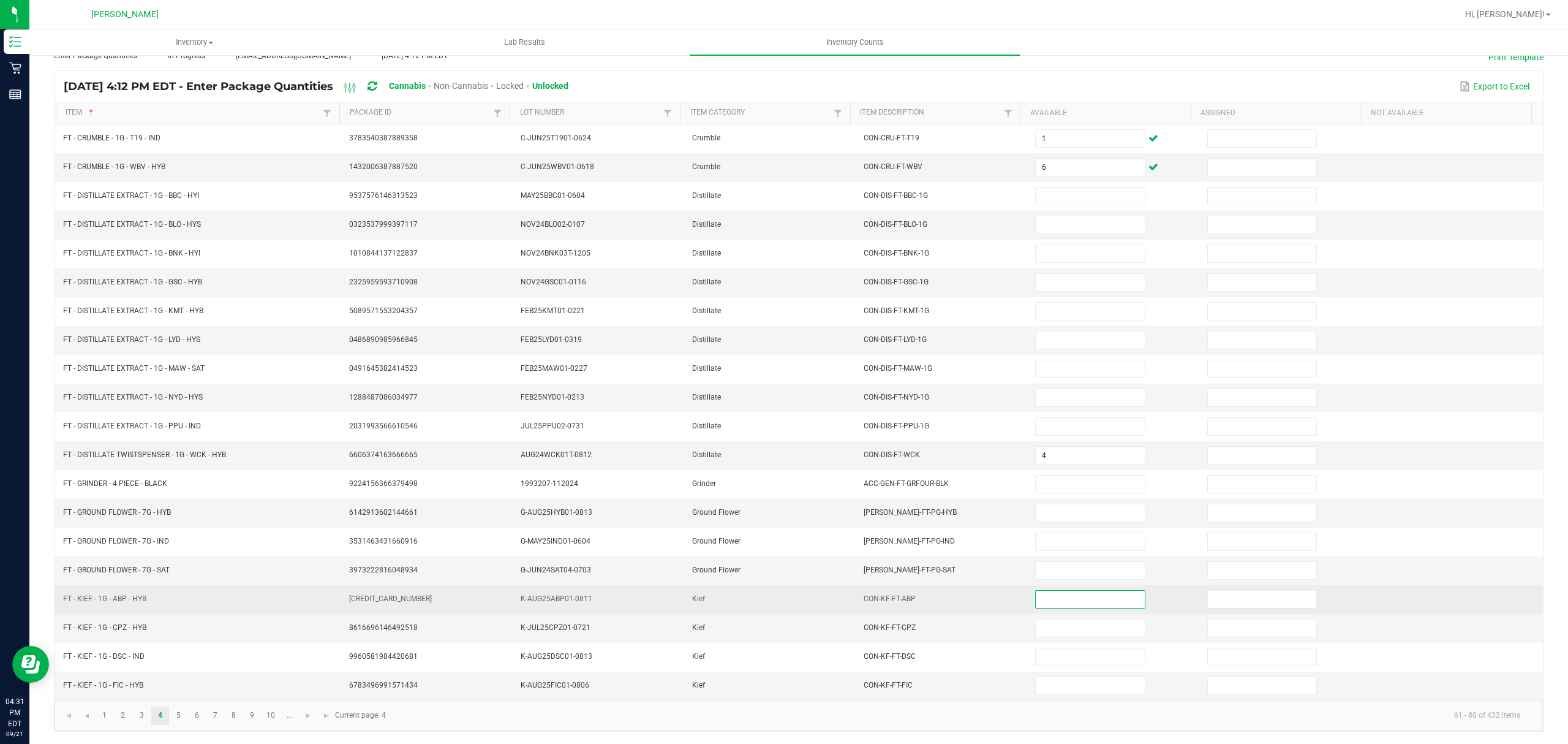
click at [1077, 604] on input at bounding box center [1090, 599] width 109 height 17
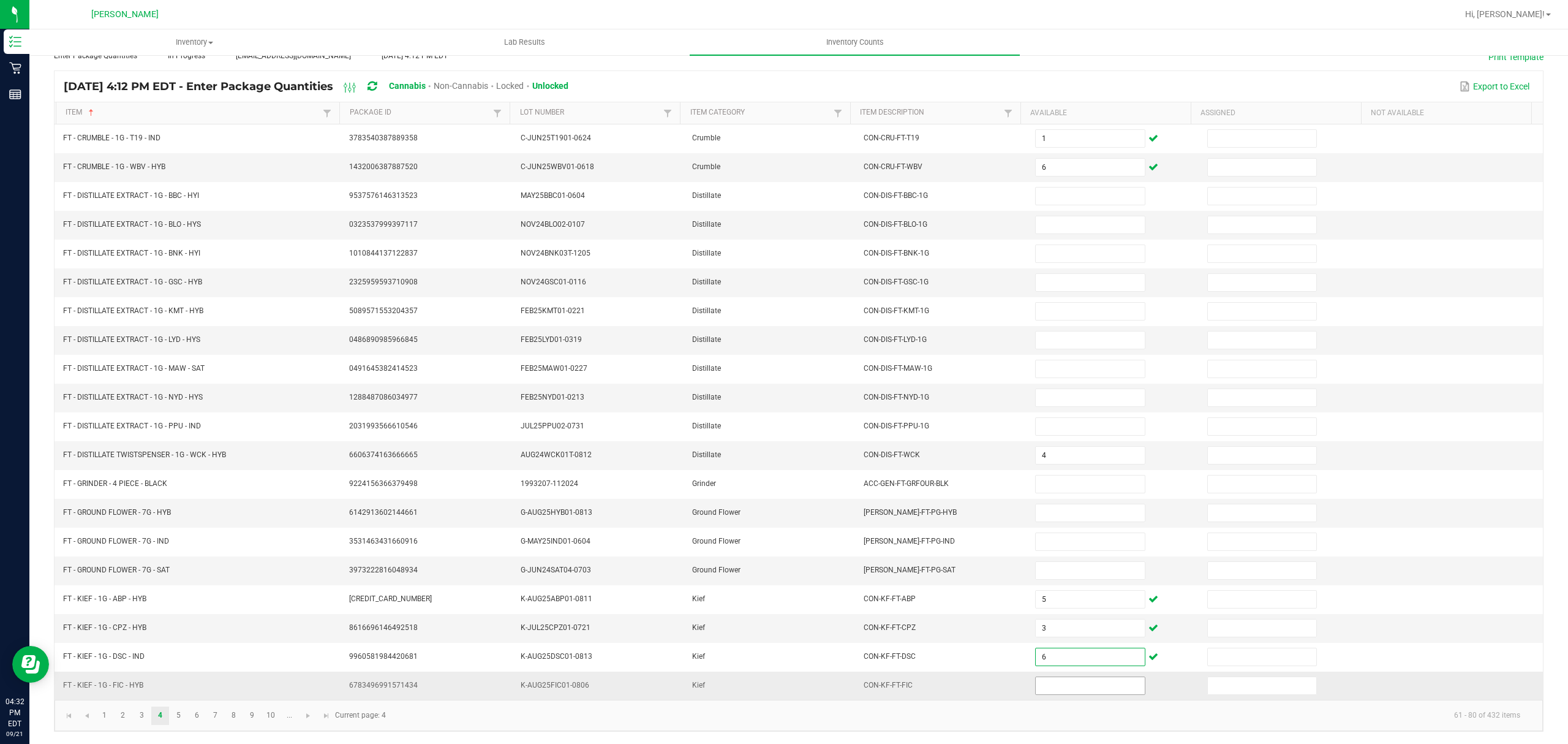
click at [1089, 690] on input at bounding box center [1090, 685] width 109 height 17
click at [175, 715] on link "5" at bounding box center [179, 716] width 18 height 18
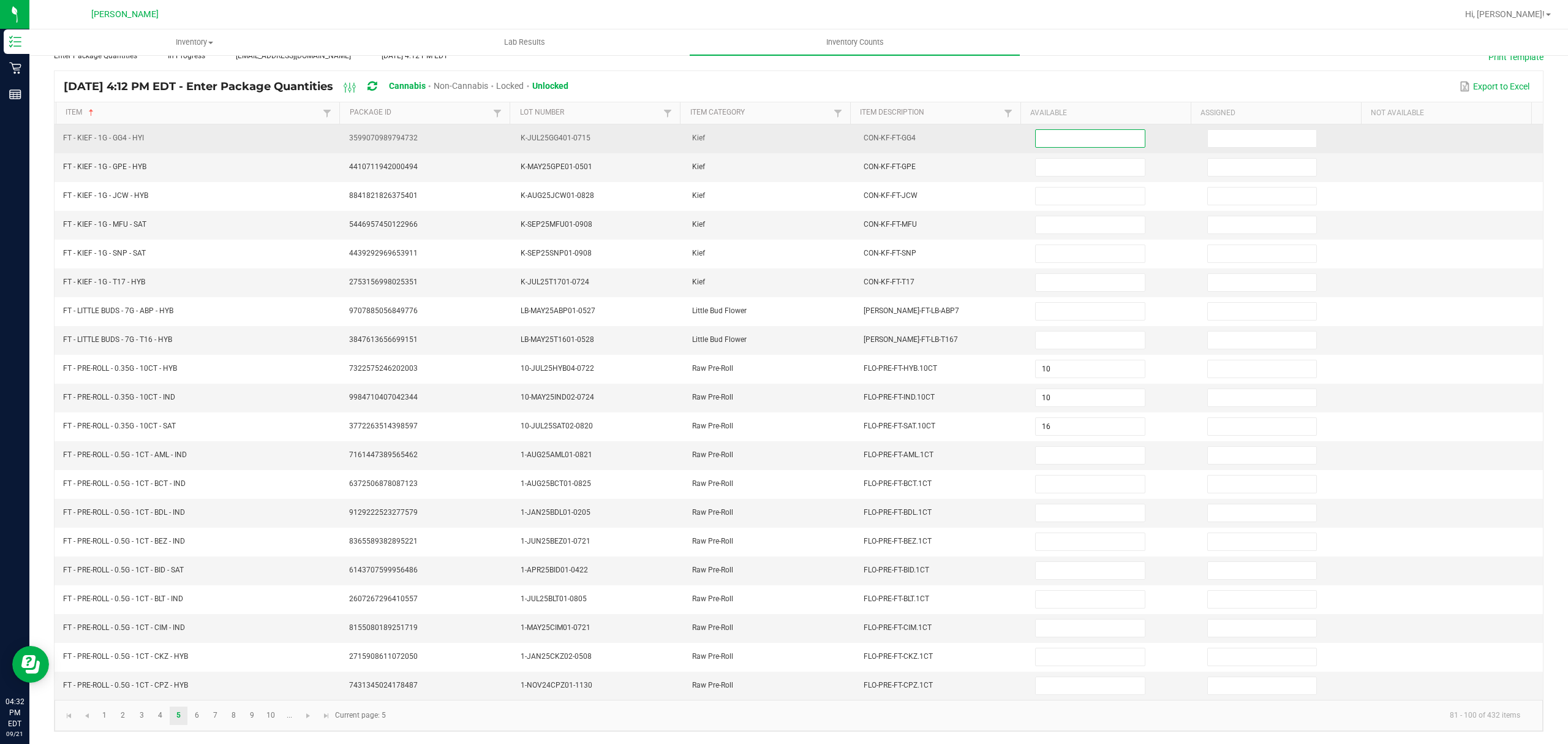
click at [1054, 130] on input at bounding box center [1090, 138] width 109 height 17
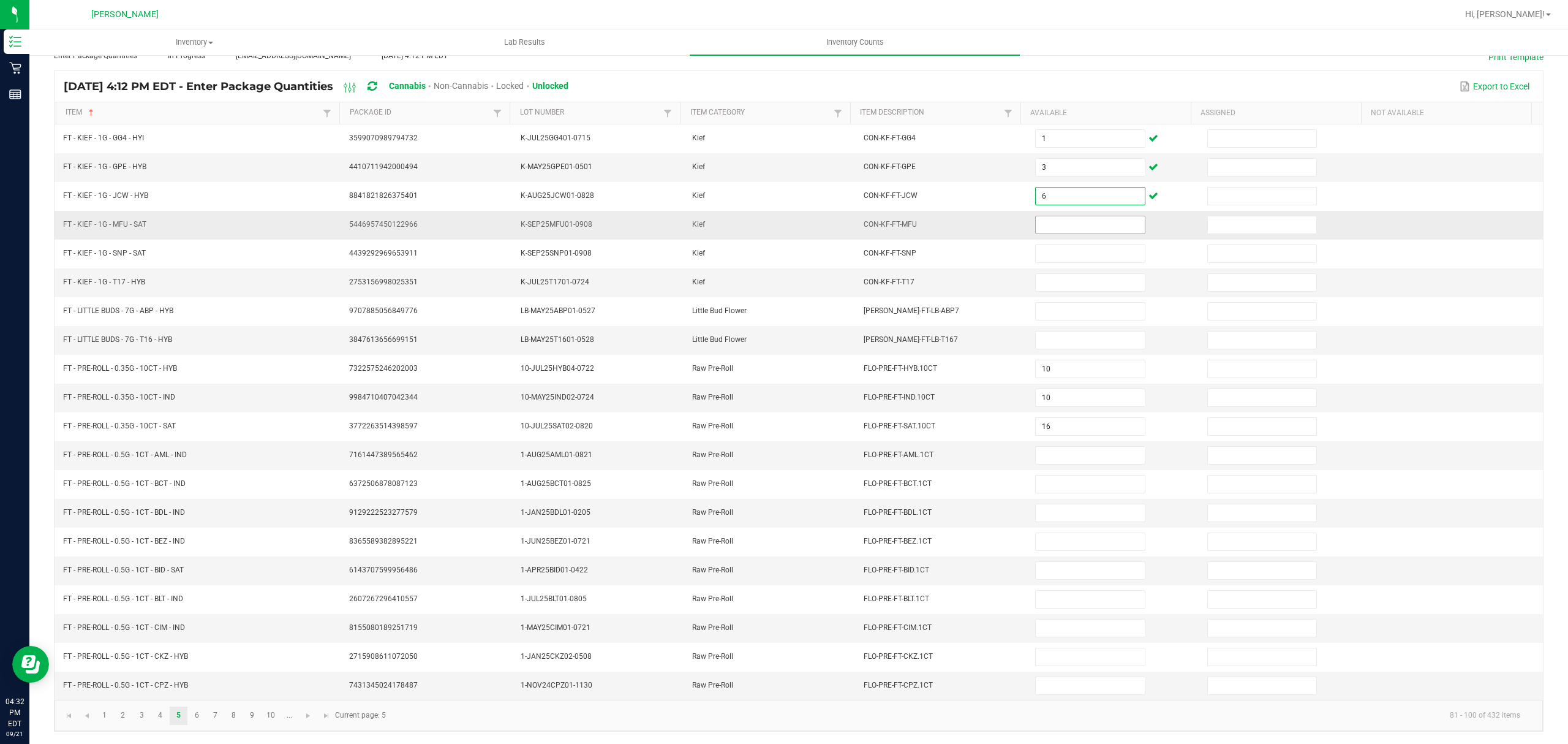
click at [1071, 217] on input at bounding box center [1090, 225] width 109 height 17
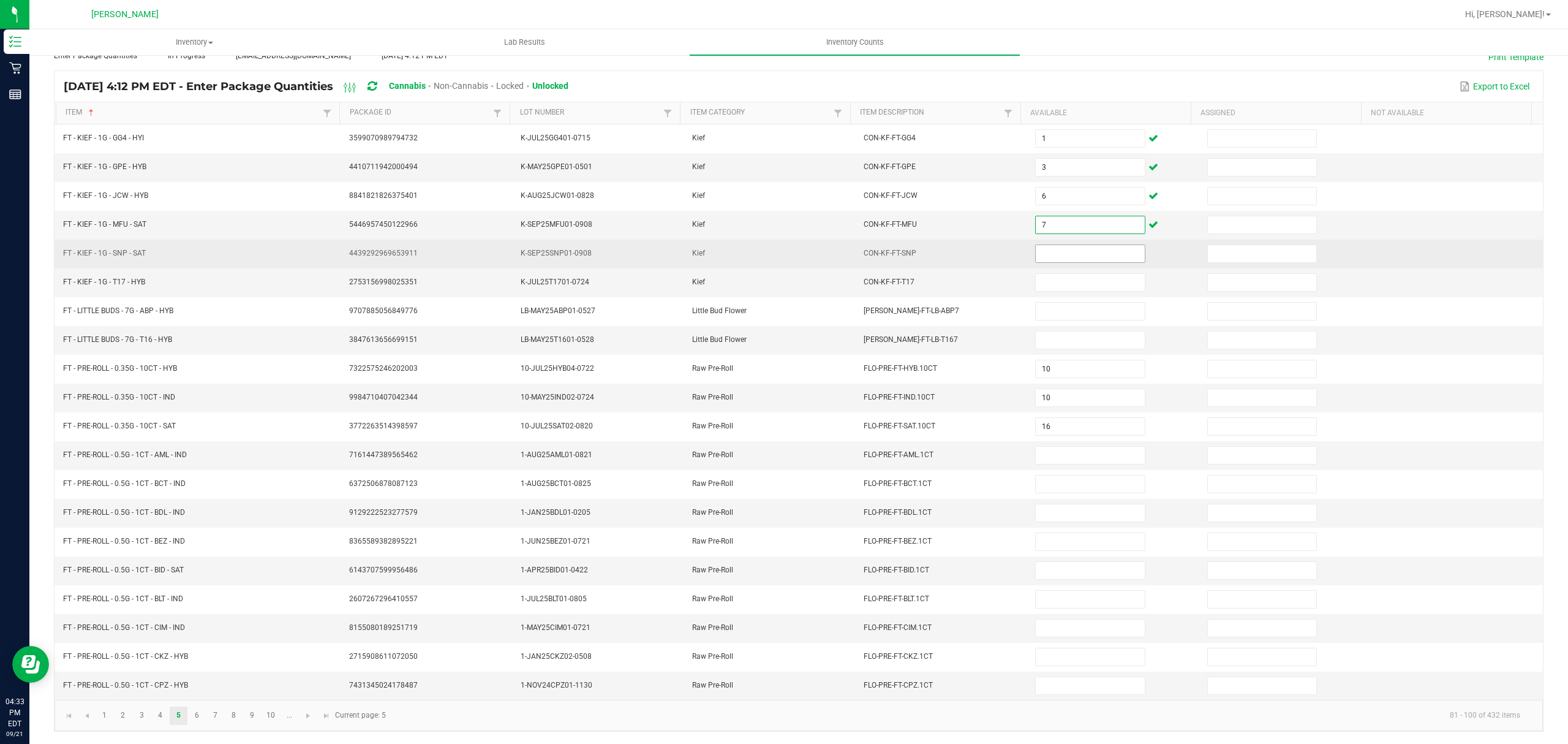
click at [1044, 245] on input at bounding box center [1090, 253] width 109 height 17
click at [1046, 245] on input at bounding box center [1090, 253] width 109 height 17
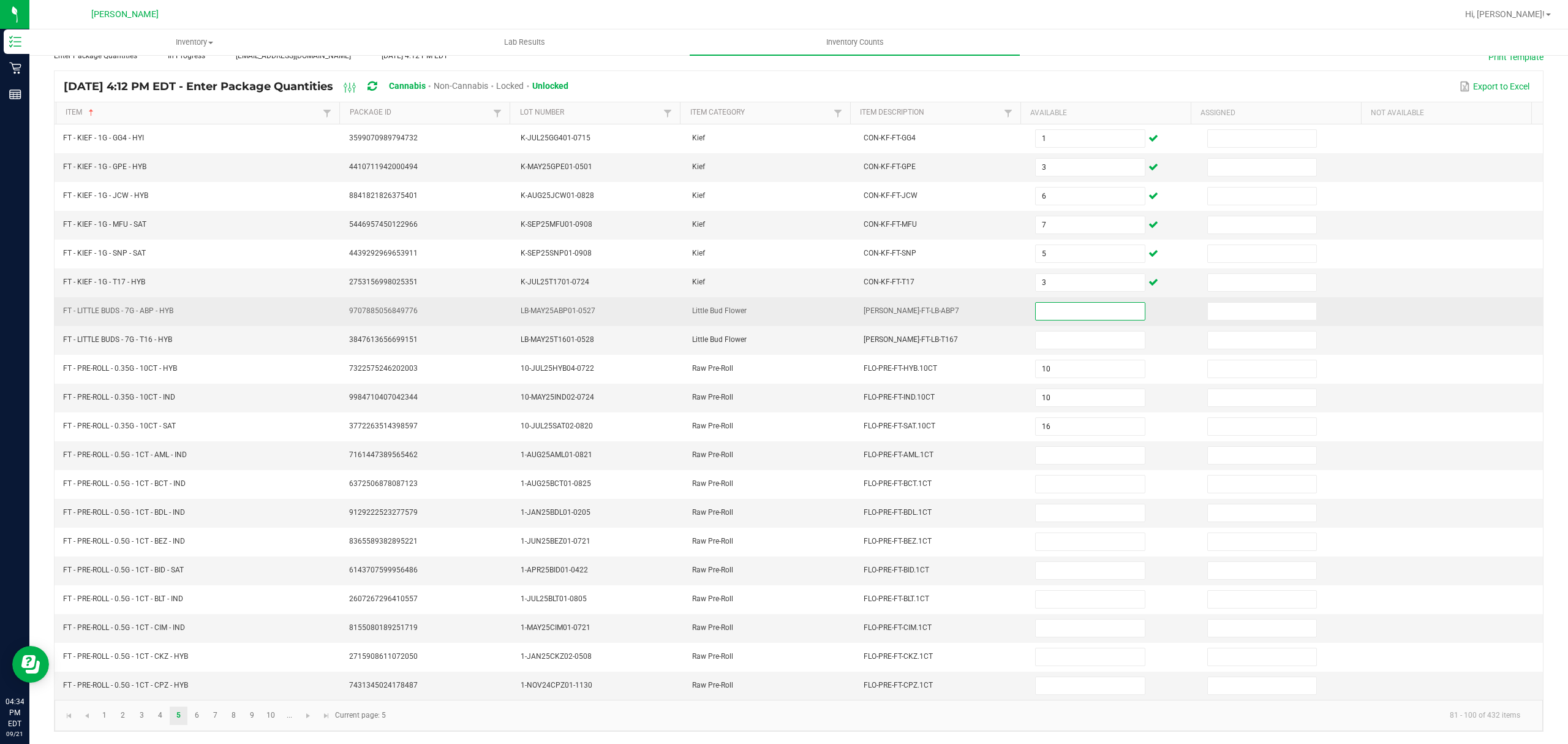
click at [1036, 303] on input at bounding box center [1090, 311] width 109 height 17
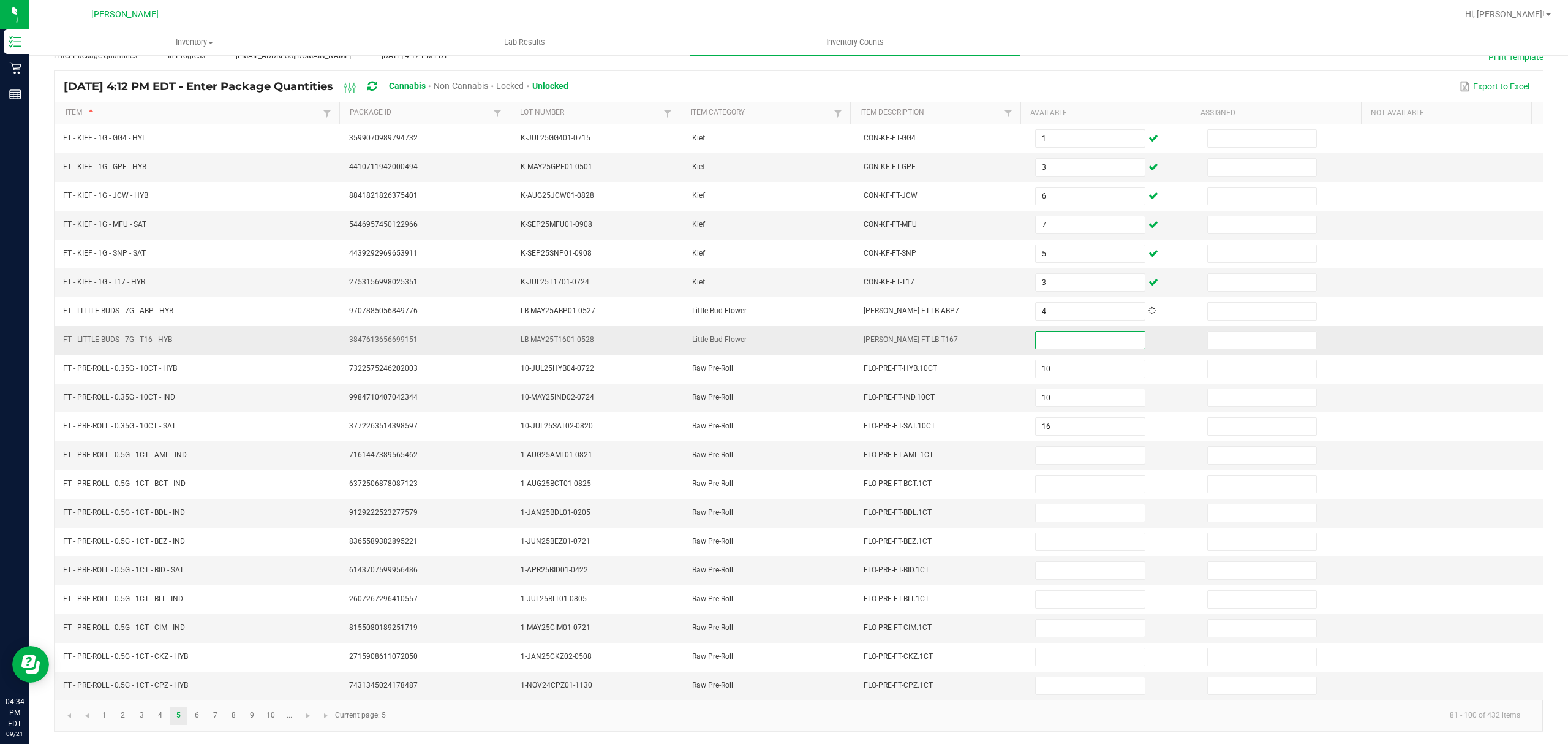
click at [1036, 332] on input at bounding box center [1090, 340] width 109 height 17
click at [744, 108] on link "Item Category" at bounding box center [760, 113] width 140 height 10
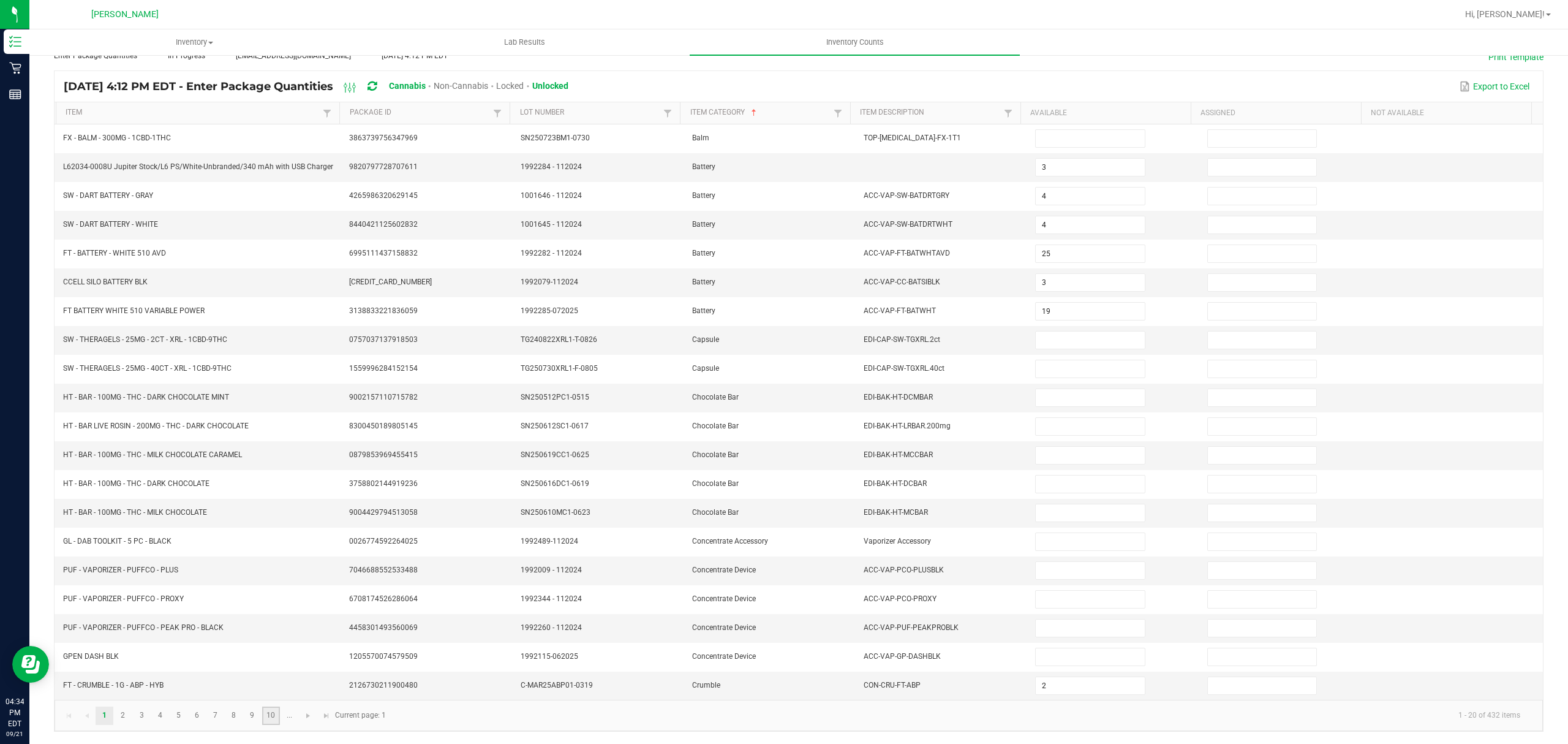
click at [270, 715] on link "10" at bounding box center [271, 716] width 18 height 18
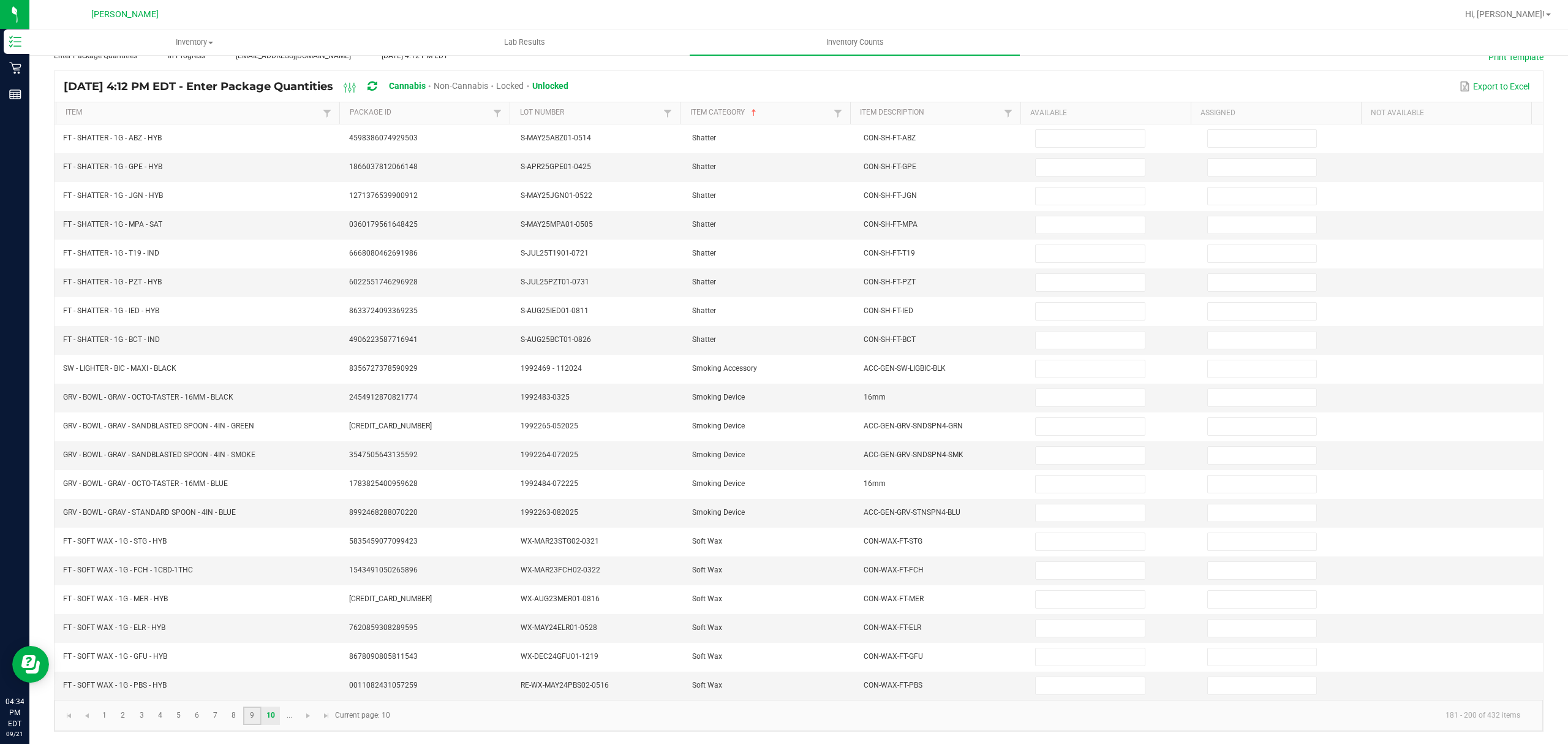
click at [250, 716] on link "9" at bounding box center [252, 716] width 18 height 18
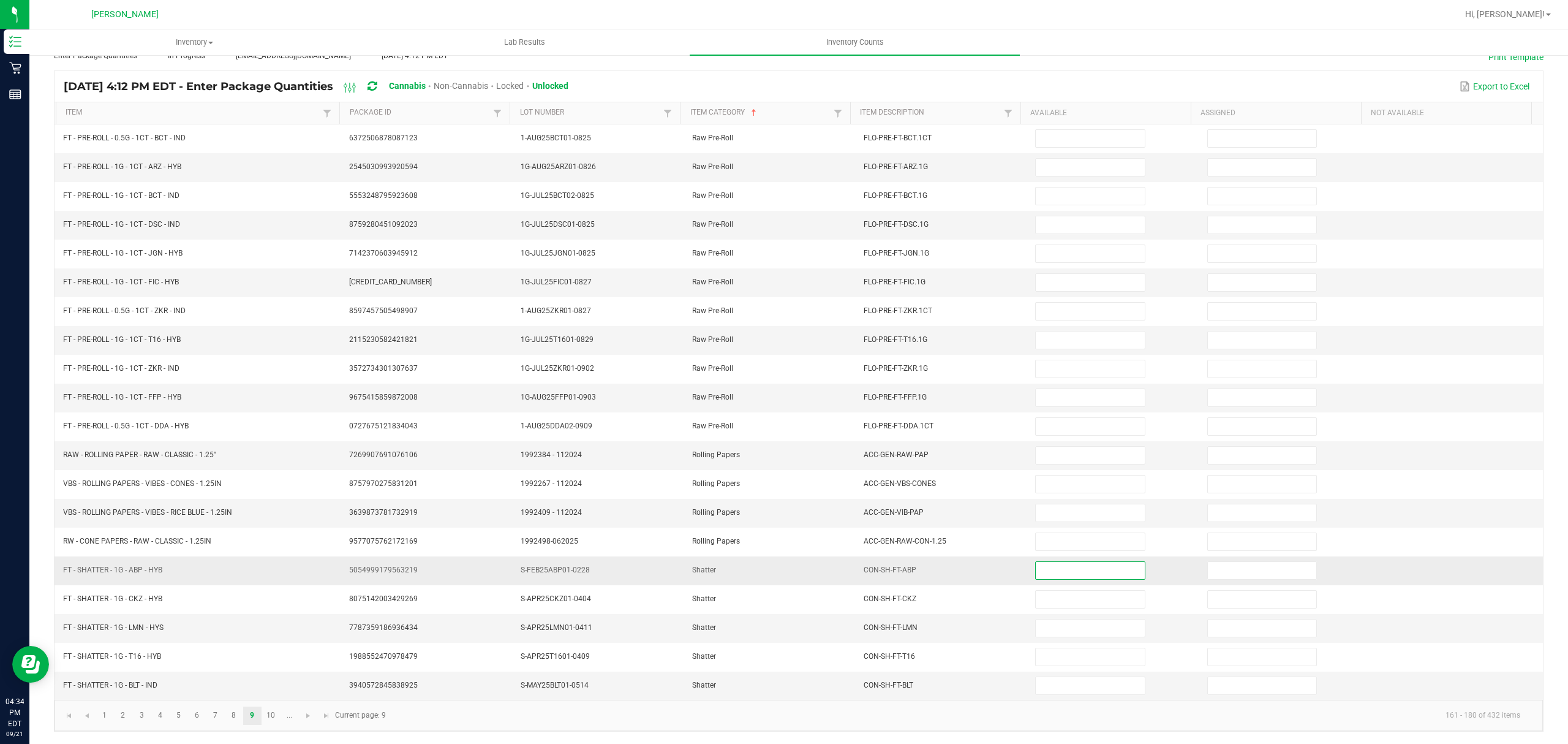
click at [1066, 571] on input at bounding box center [1090, 570] width 109 height 17
click at [1052, 621] on input at bounding box center [1090, 628] width 109 height 17
click at [1064, 625] on input at bounding box center [1090, 628] width 109 height 17
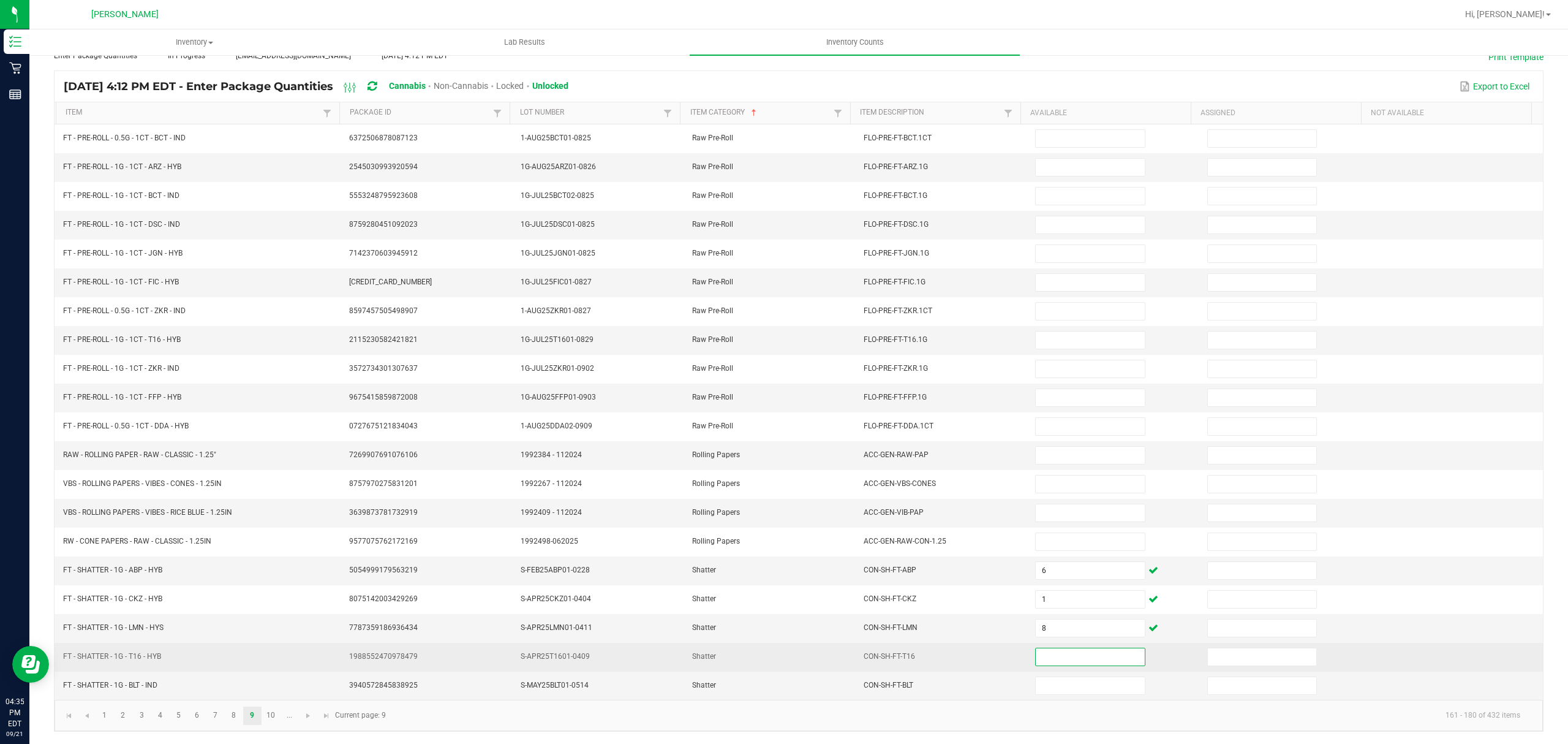
click at [1101, 660] on input at bounding box center [1090, 656] width 109 height 17
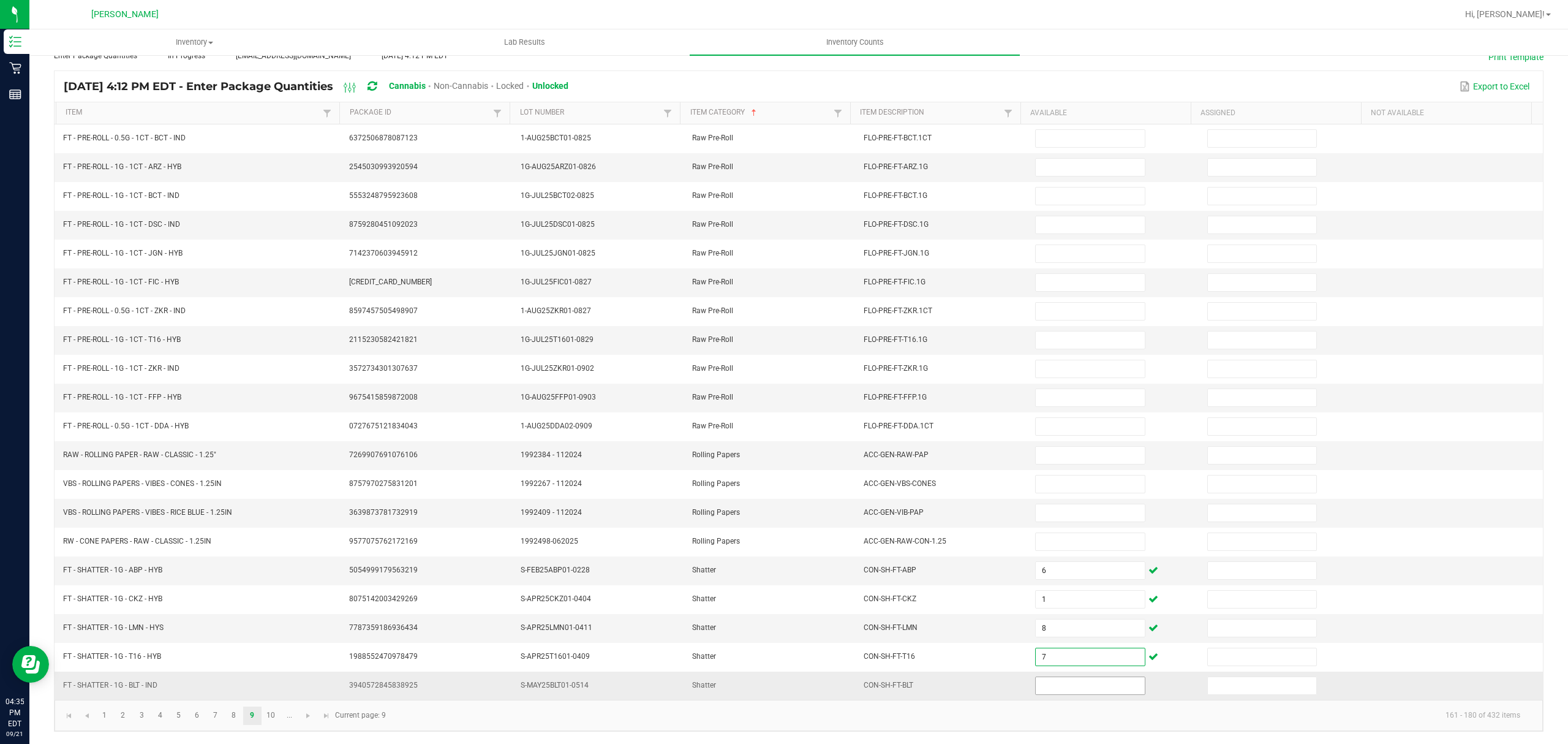
click at [1069, 692] on input at bounding box center [1090, 685] width 109 height 17
click at [270, 718] on link "10" at bounding box center [271, 716] width 18 height 18
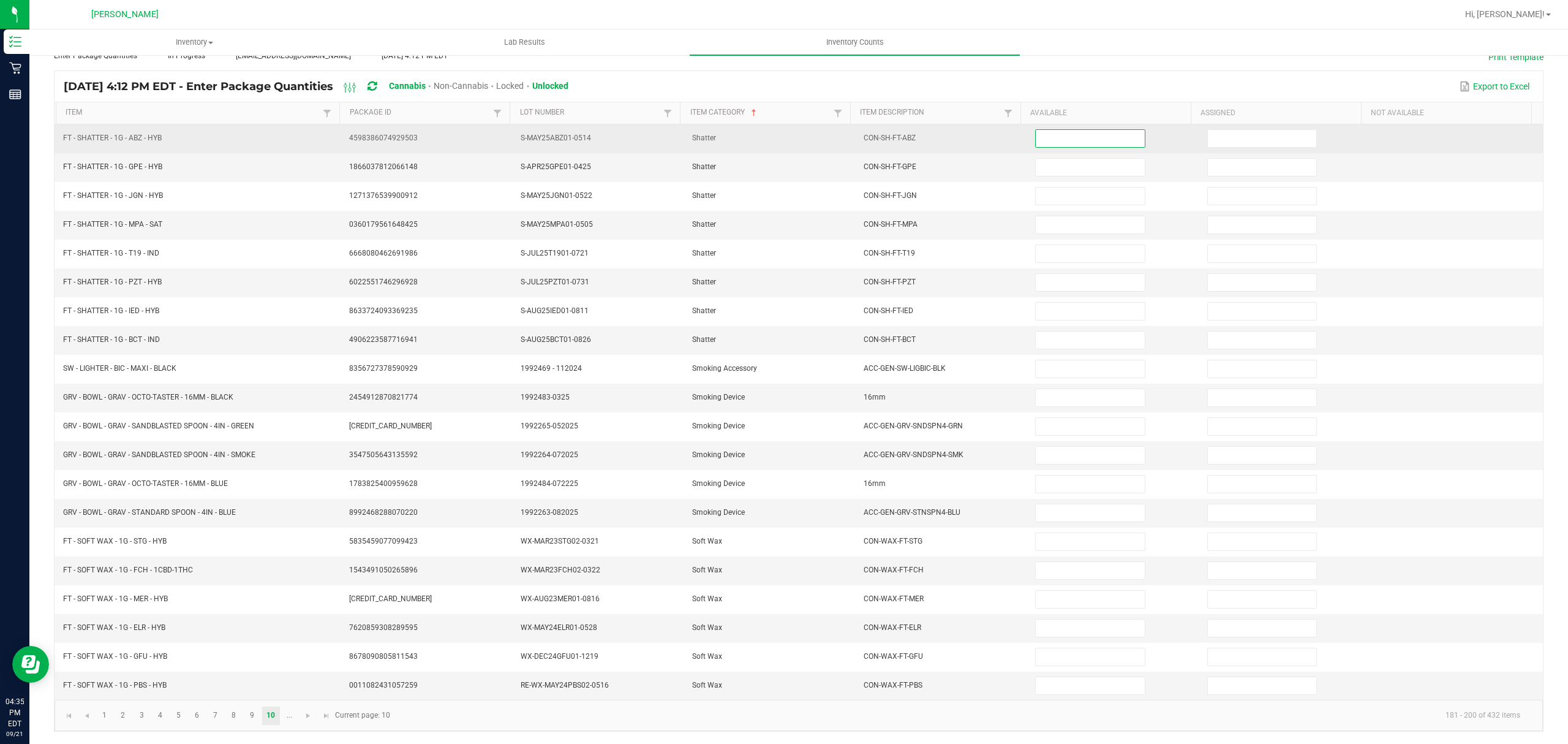
click at [1081, 130] on input at bounding box center [1090, 138] width 109 height 17
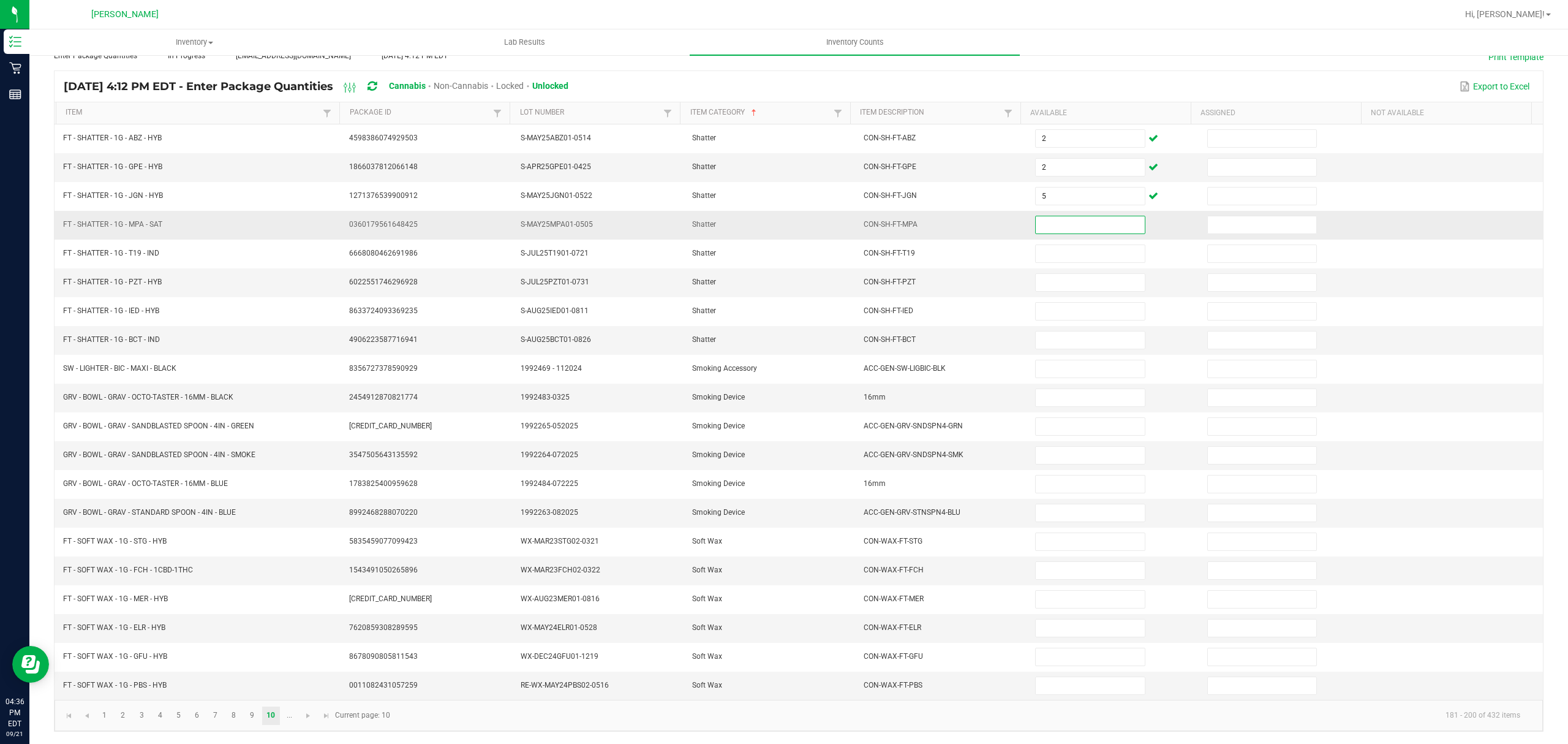
click at [1062, 219] on input at bounding box center [1090, 225] width 109 height 17
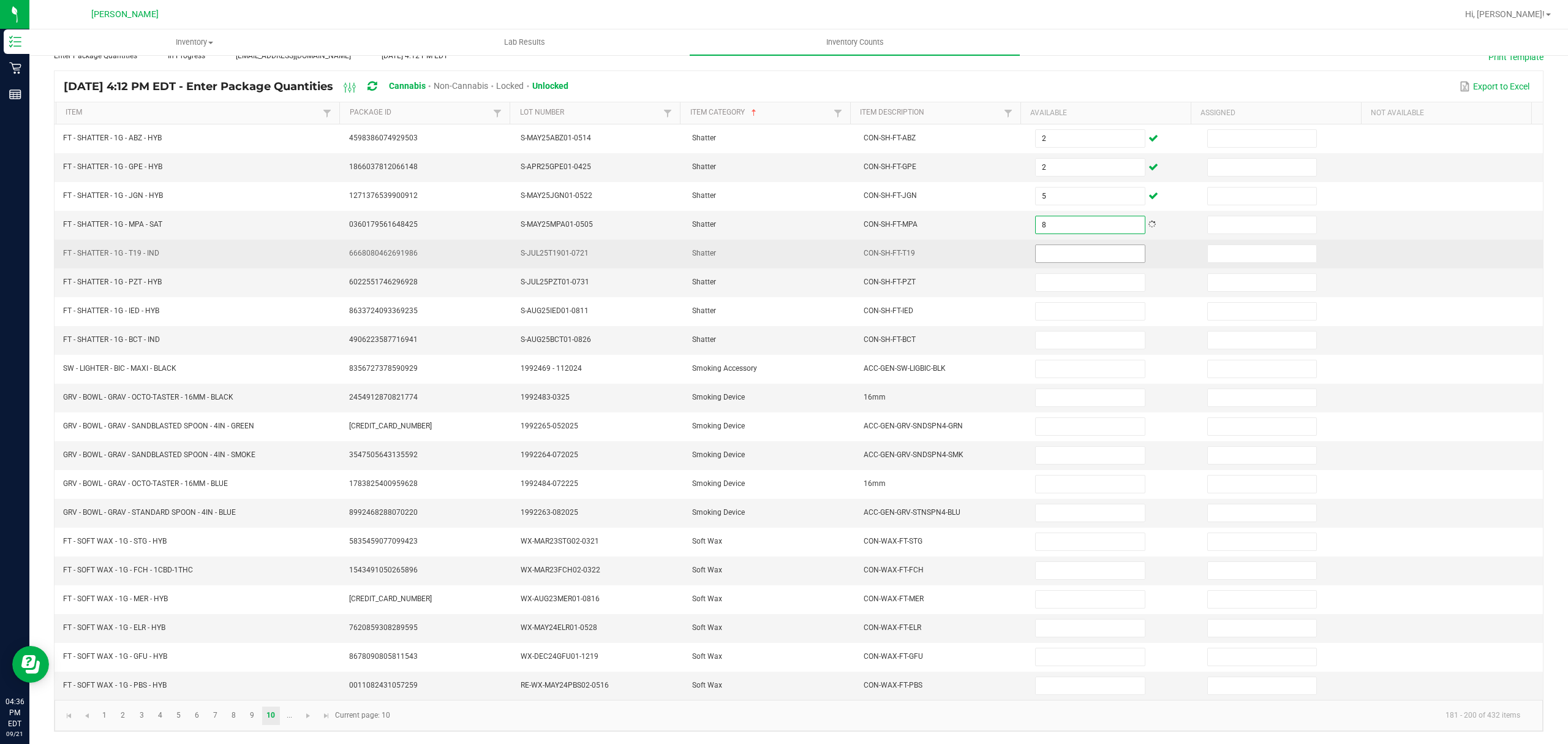
click at [1045, 245] on input at bounding box center [1090, 253] width 109 height 17
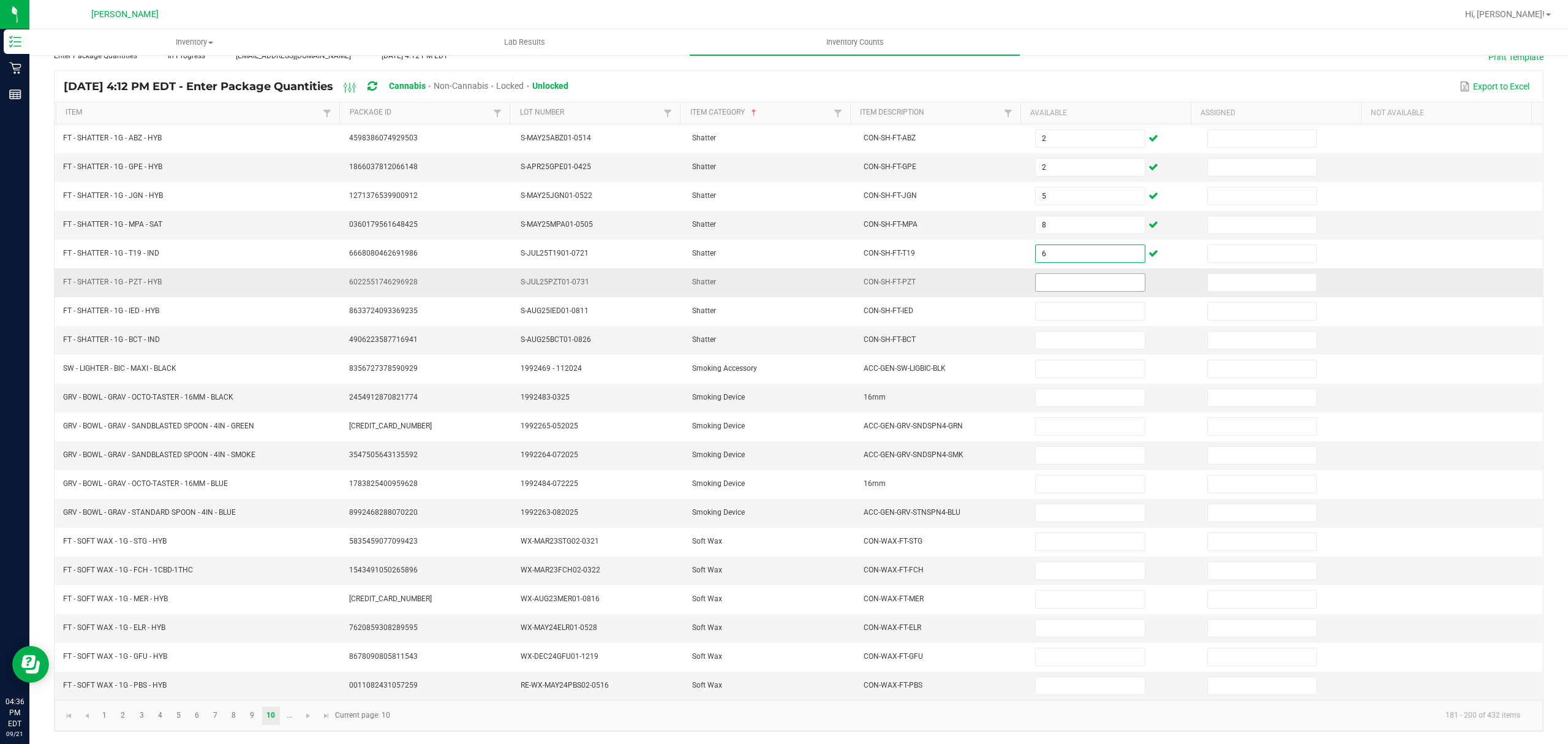
click at [1054, 274] on input at bounding box center [1090, 282] width 109 height 17
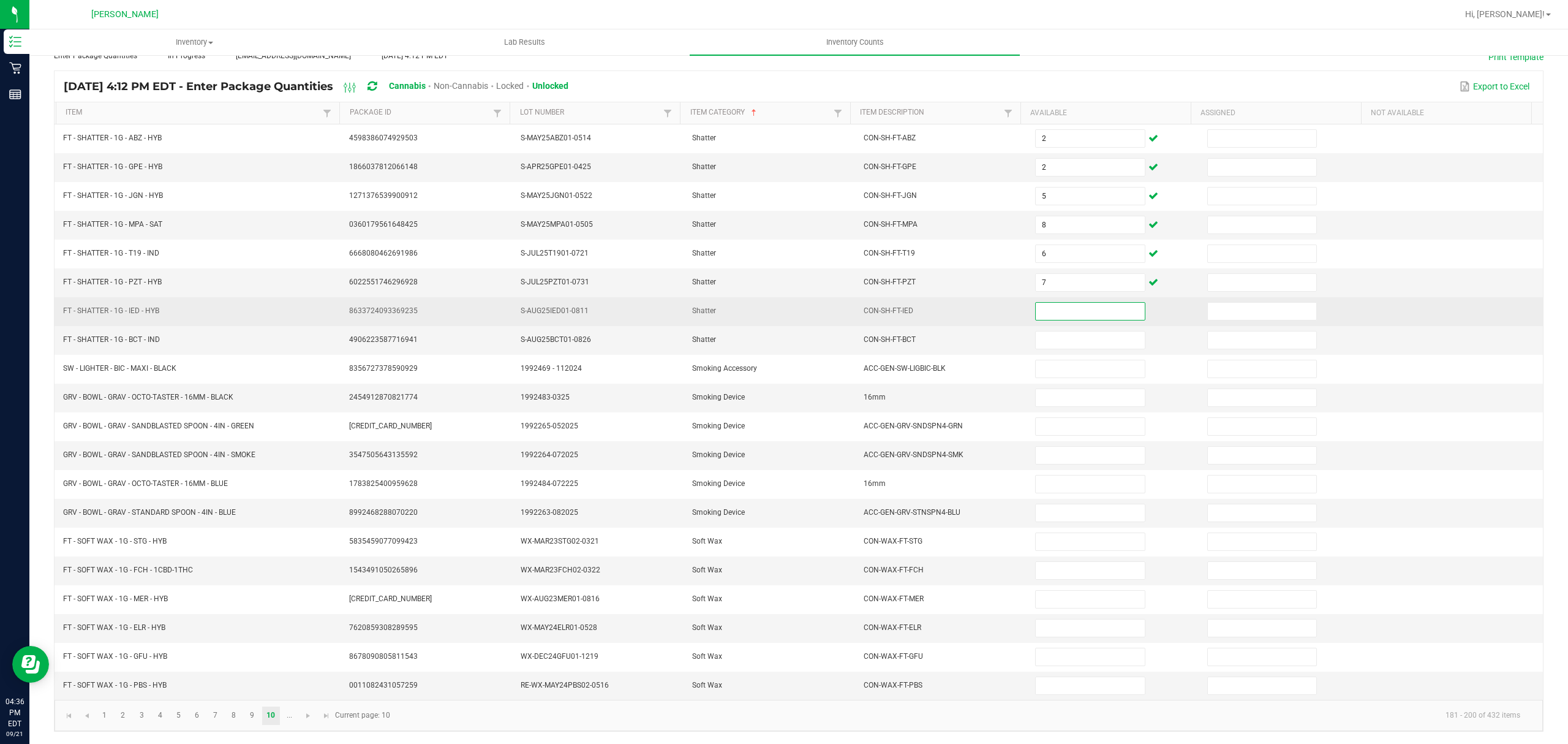
click at [1037, 304] on input at bounding box center [1090, 311] width 109 height 17
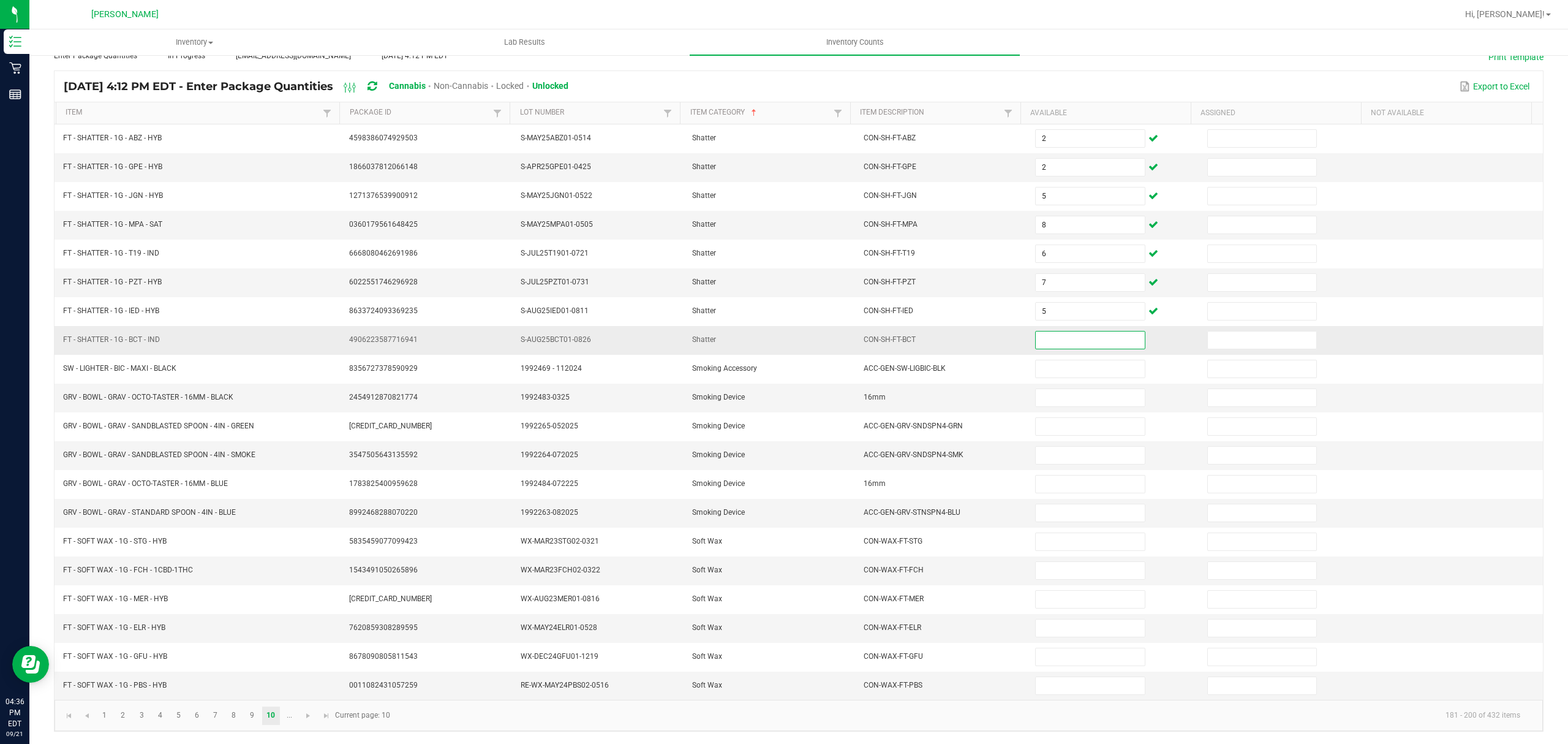
click at [1062, 337] on input at bounding box center [1090, 340] width 109 height 17
click at [245, 716] on link "9" at bounding box center [252, 716] width 18 height 18
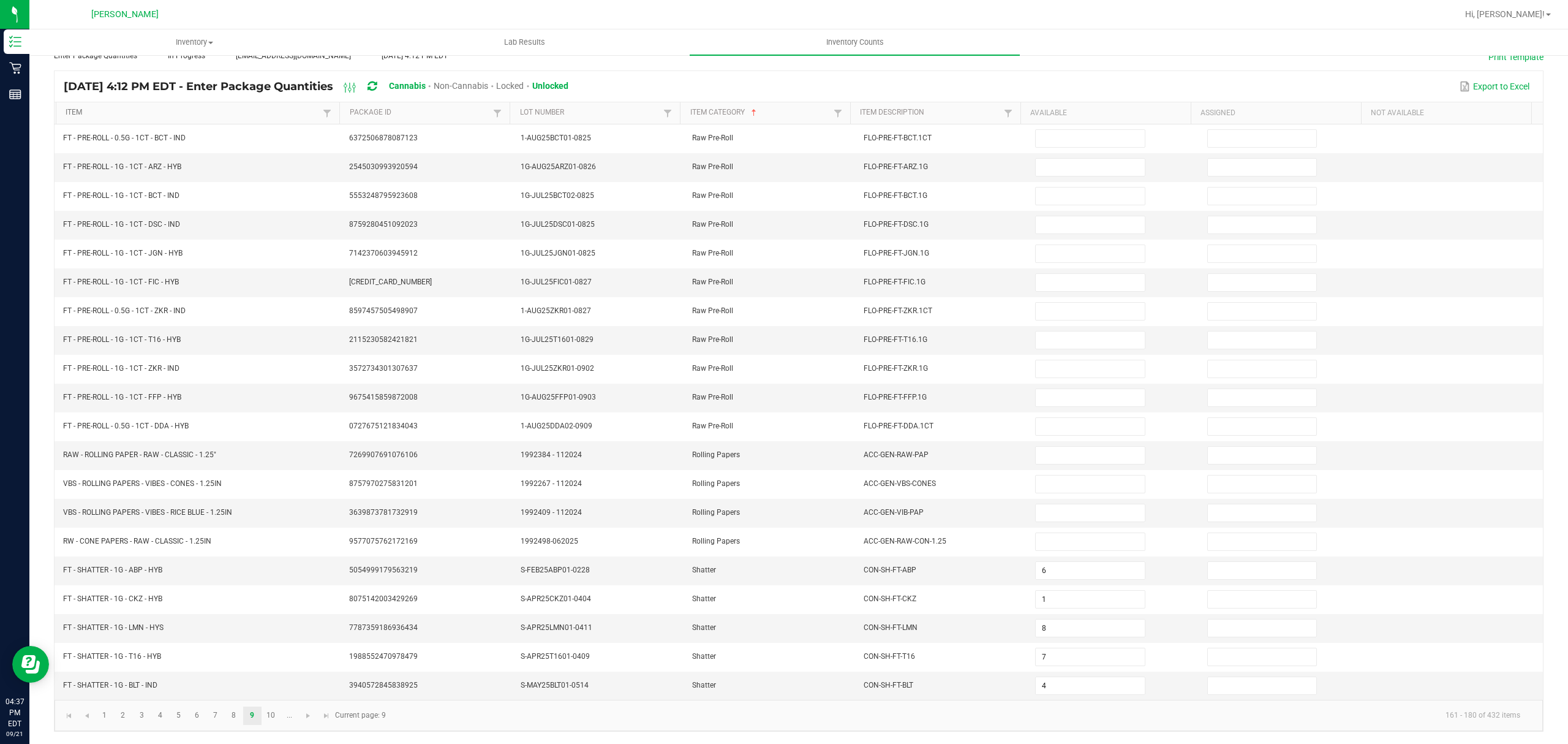
click at [195, 108] on link "Item" at bounding box center [192, 113] width 254 height 10
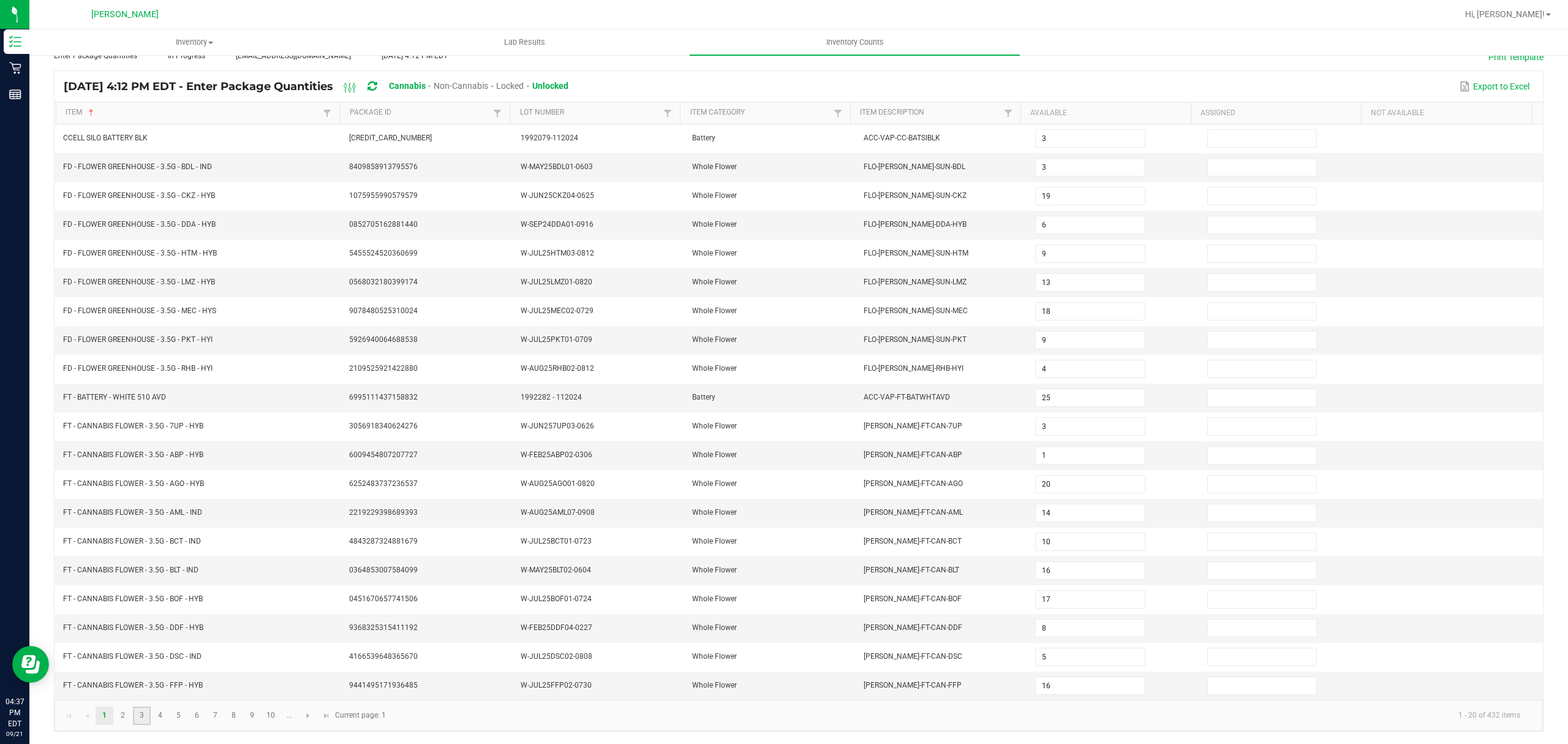
click at [144, 716] on link "3" at bounding box center [142, 716] width 18 height 18
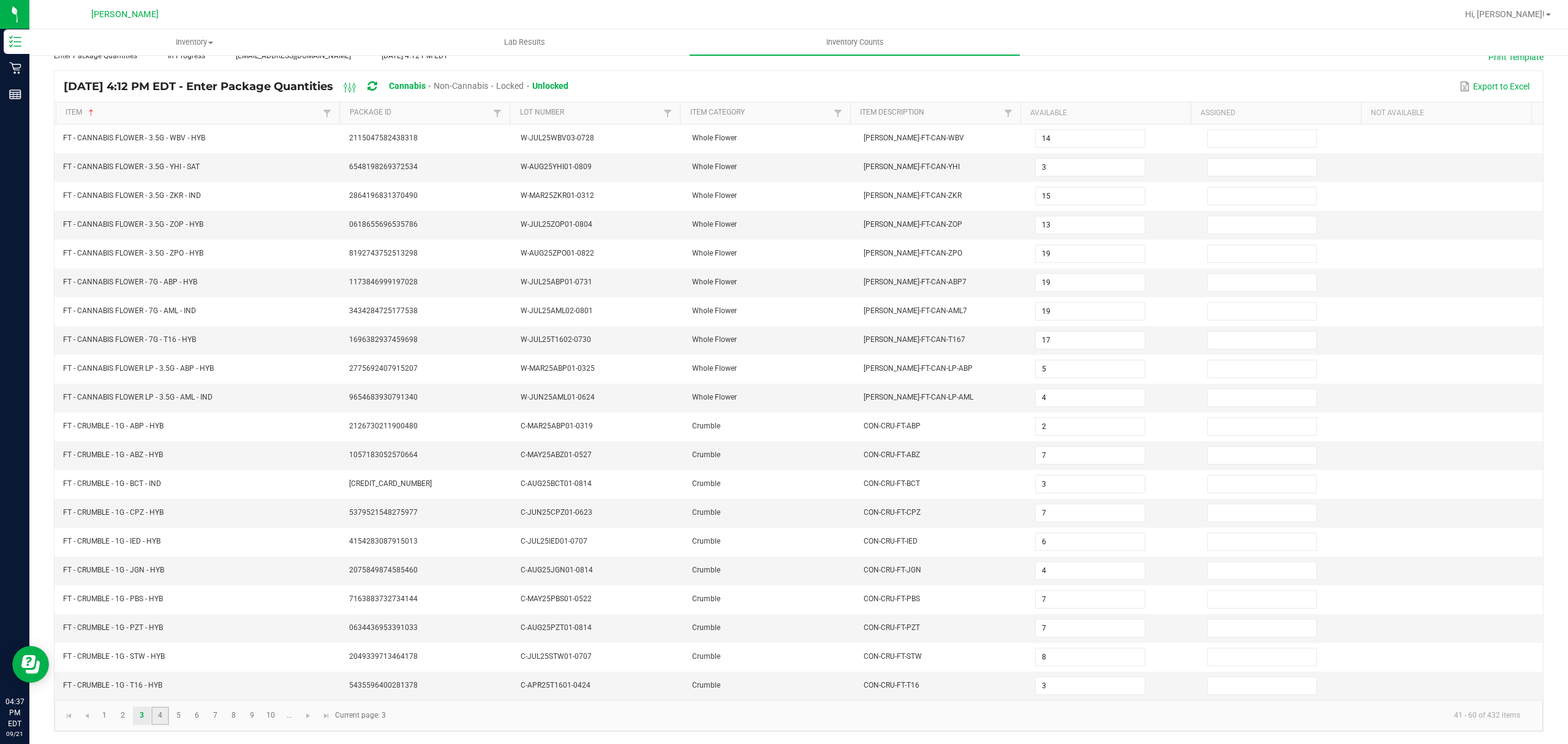
click at [158, 716] on link "4" at bounding box center [160, 716] width 18 height 18
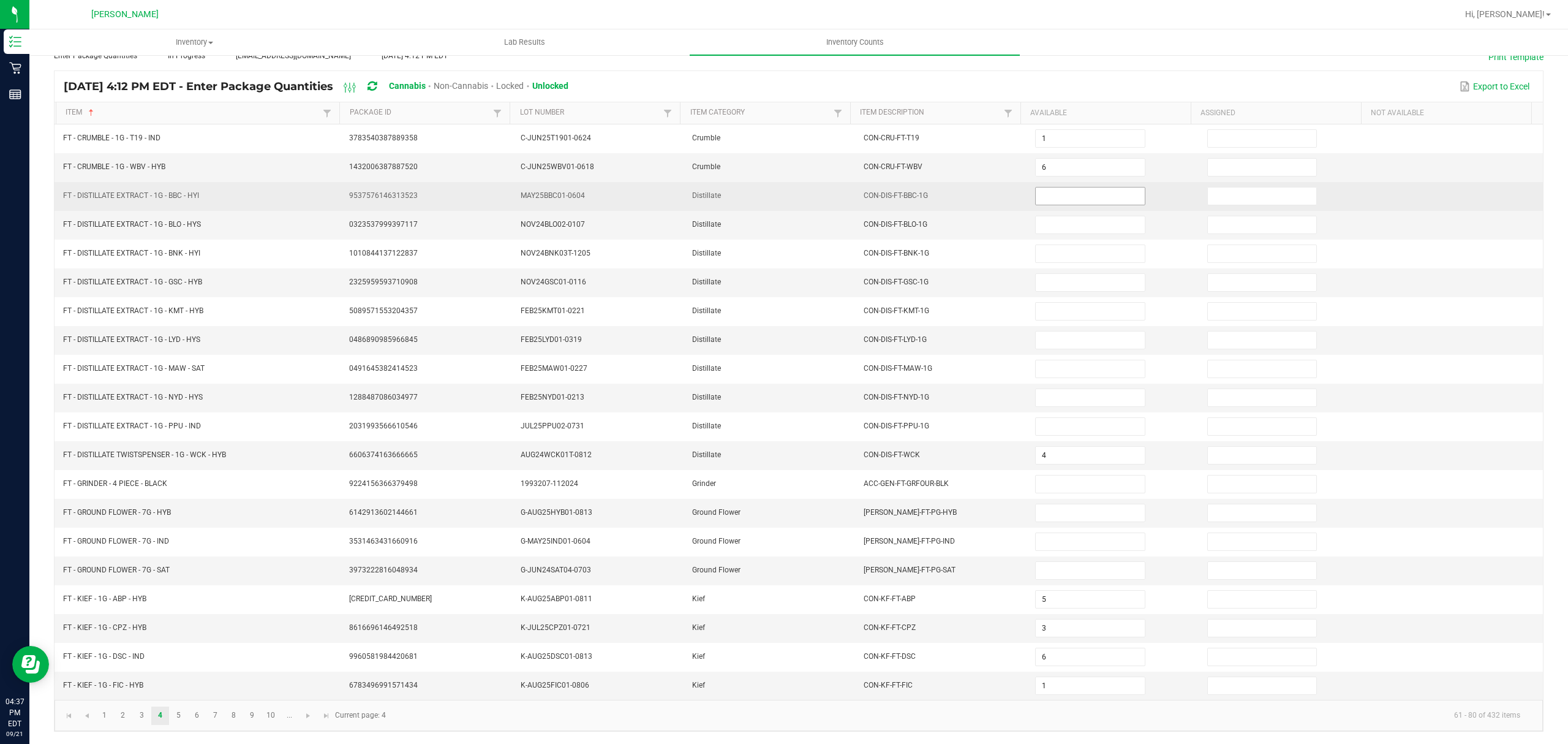
click at [1061, 189] on input at bounding box center [1090, 196] width 109 height 17
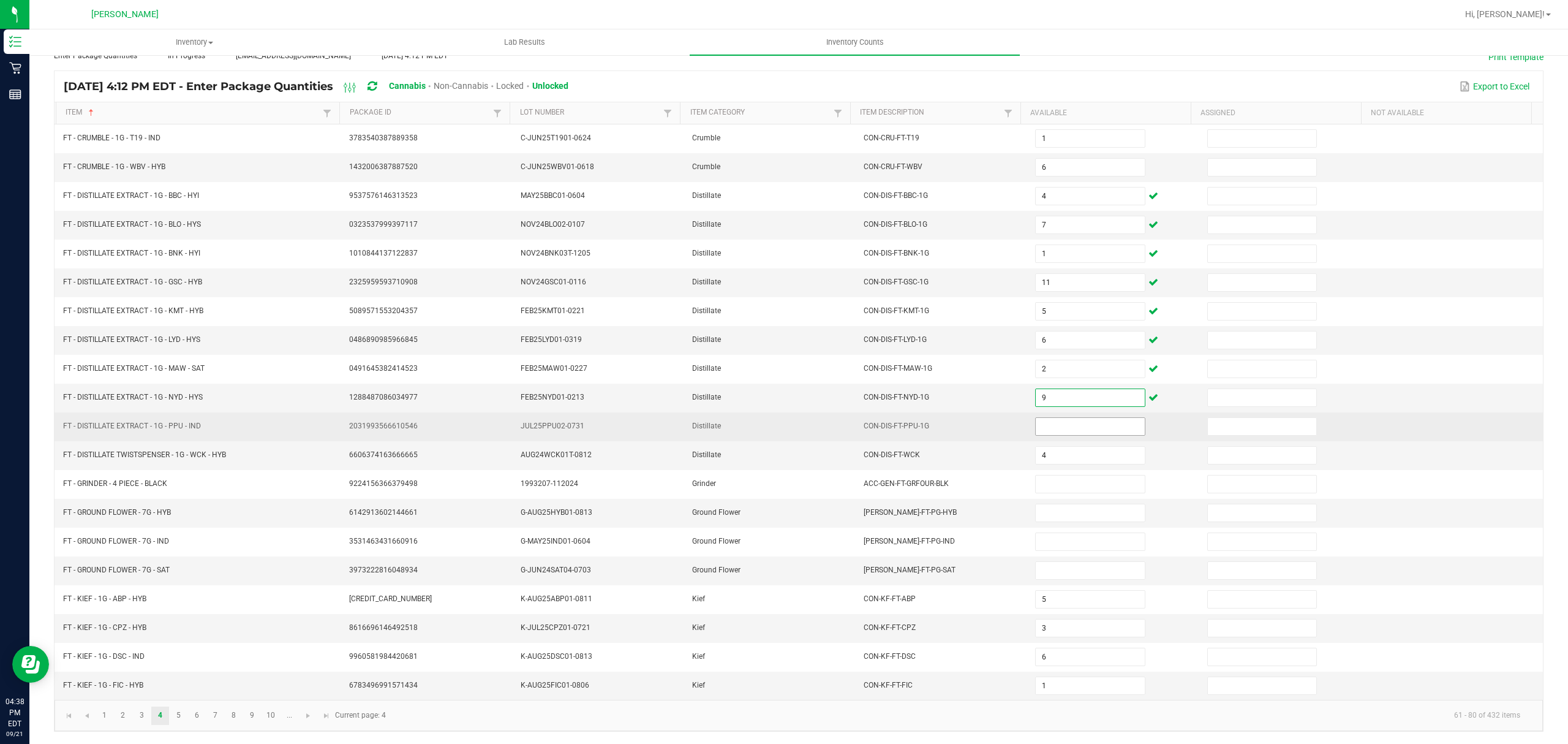
click at [1064, 422] on input at bounding box center [1090, 426] width 109 height 17
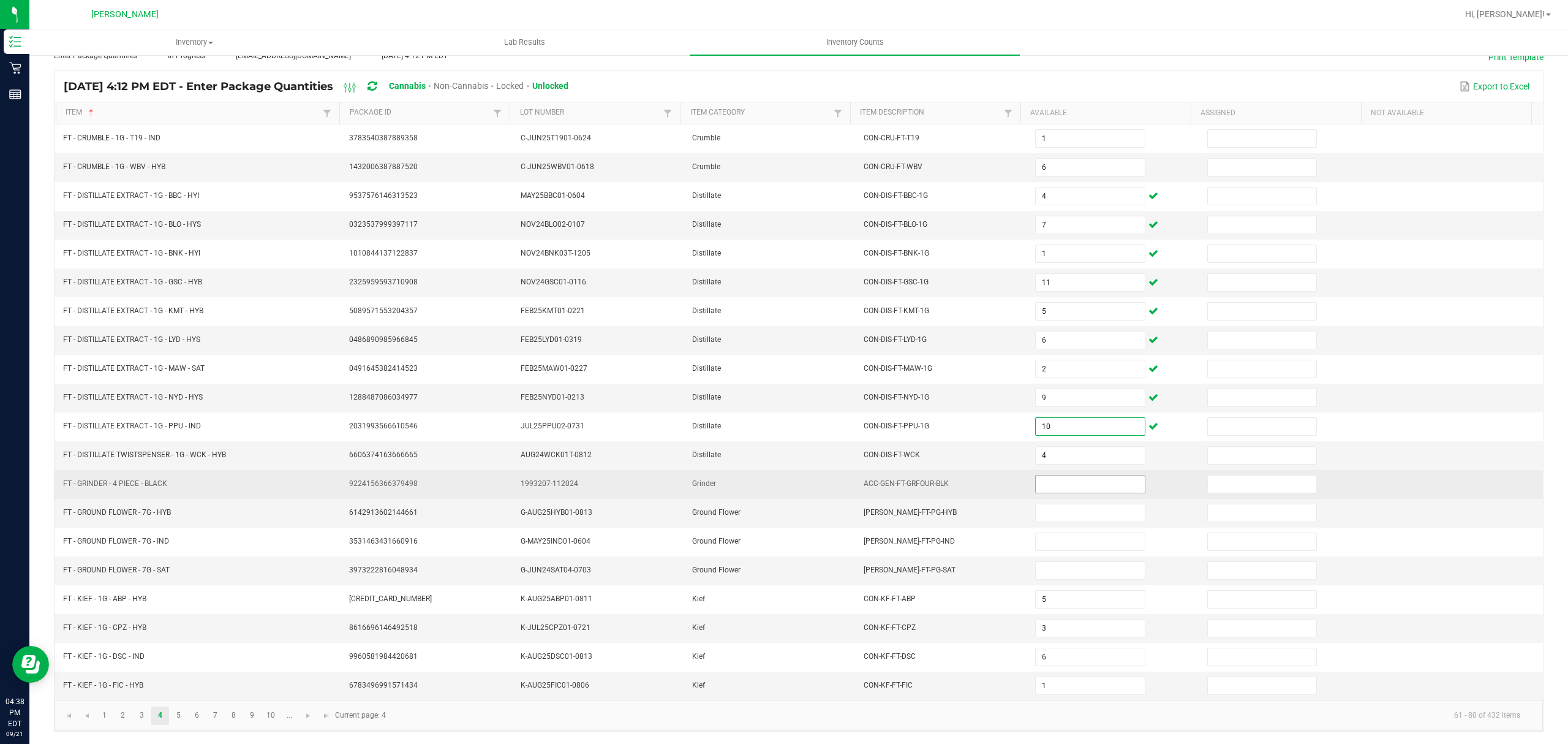
click at [1058, 480] on input at bounding box center [1090, 484] width 109 height 17
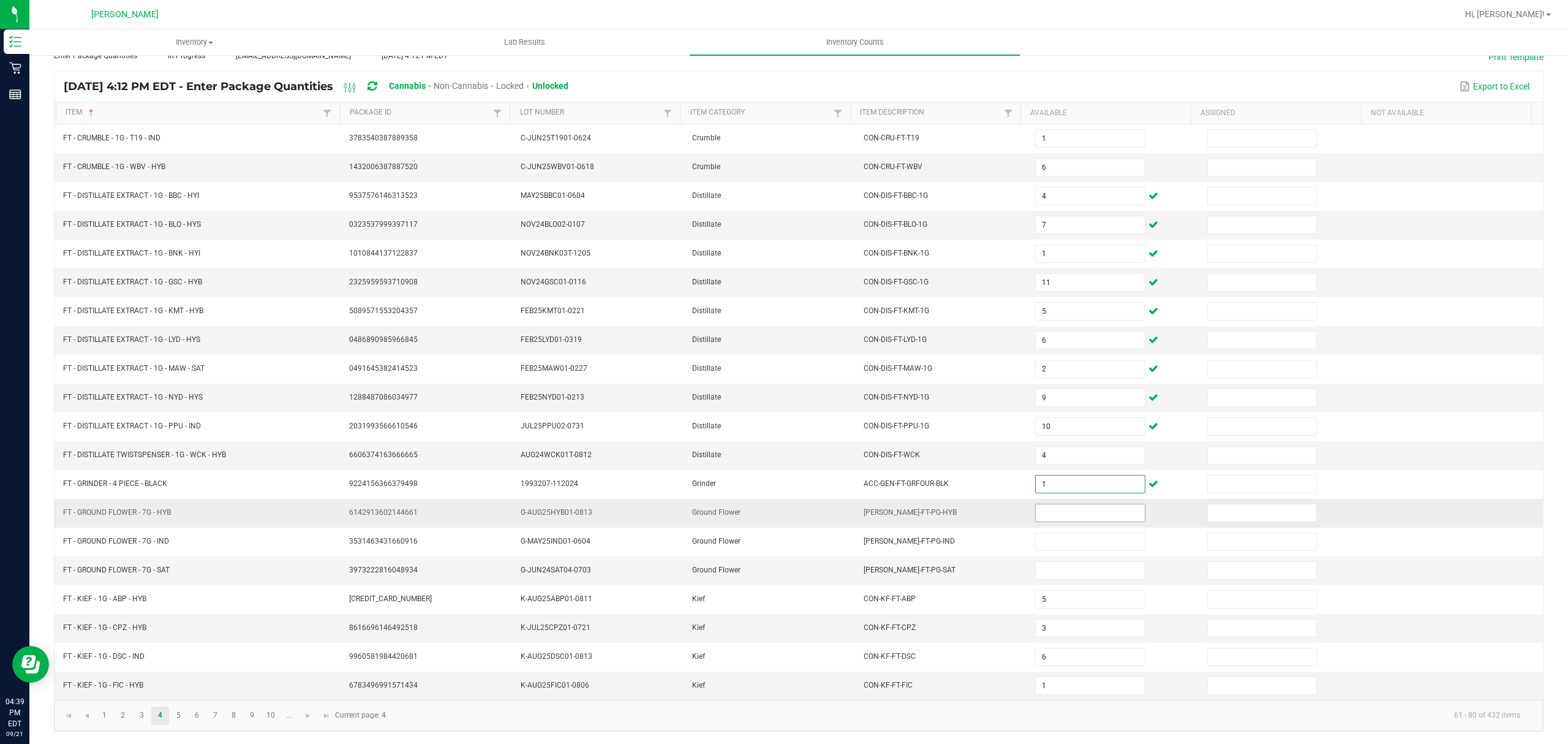
click at [1051, 514] on input at bounding box center [1090, 513] width 109 height 17
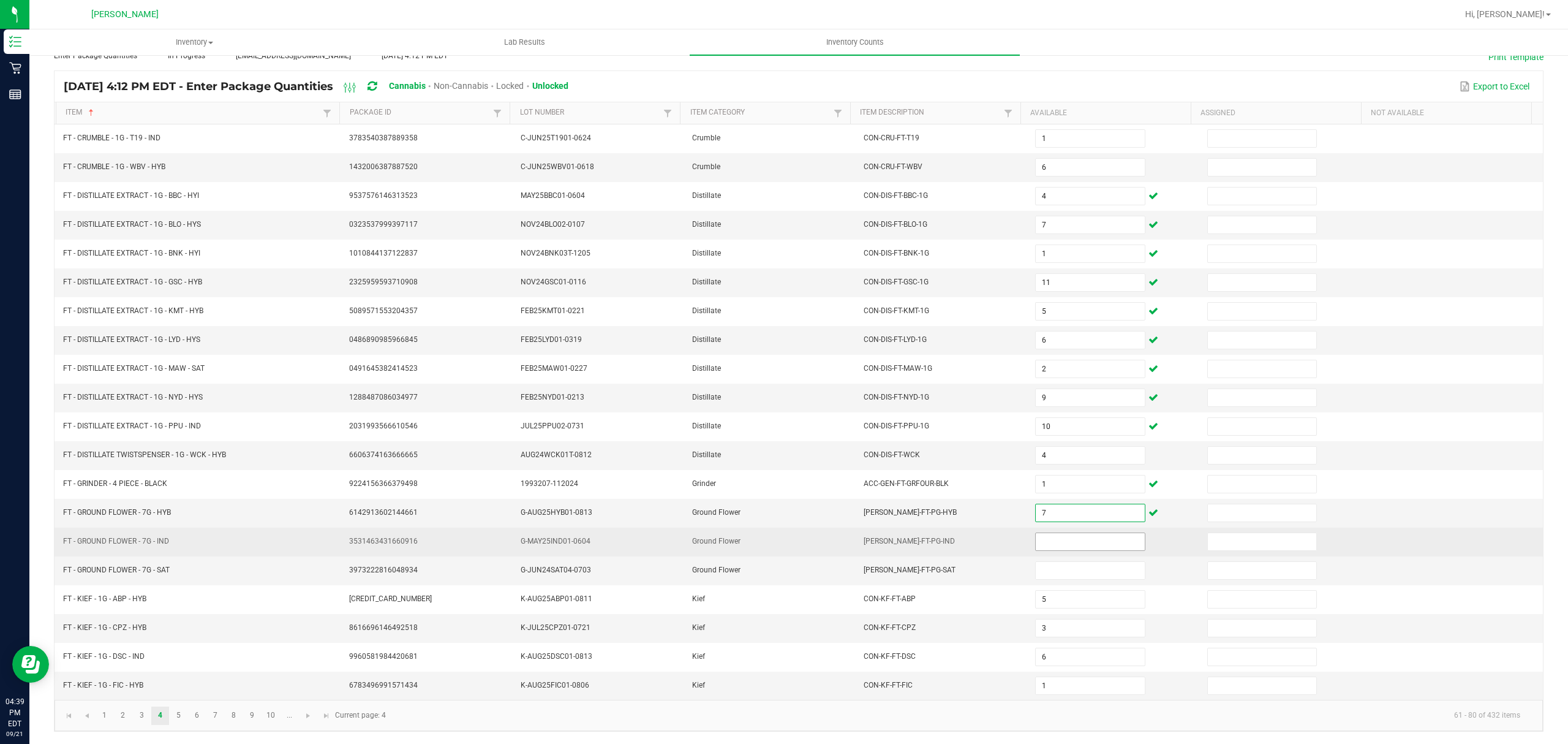
click at [1051, 542] on input at bounding box center [1090, 542] width 109 height 17
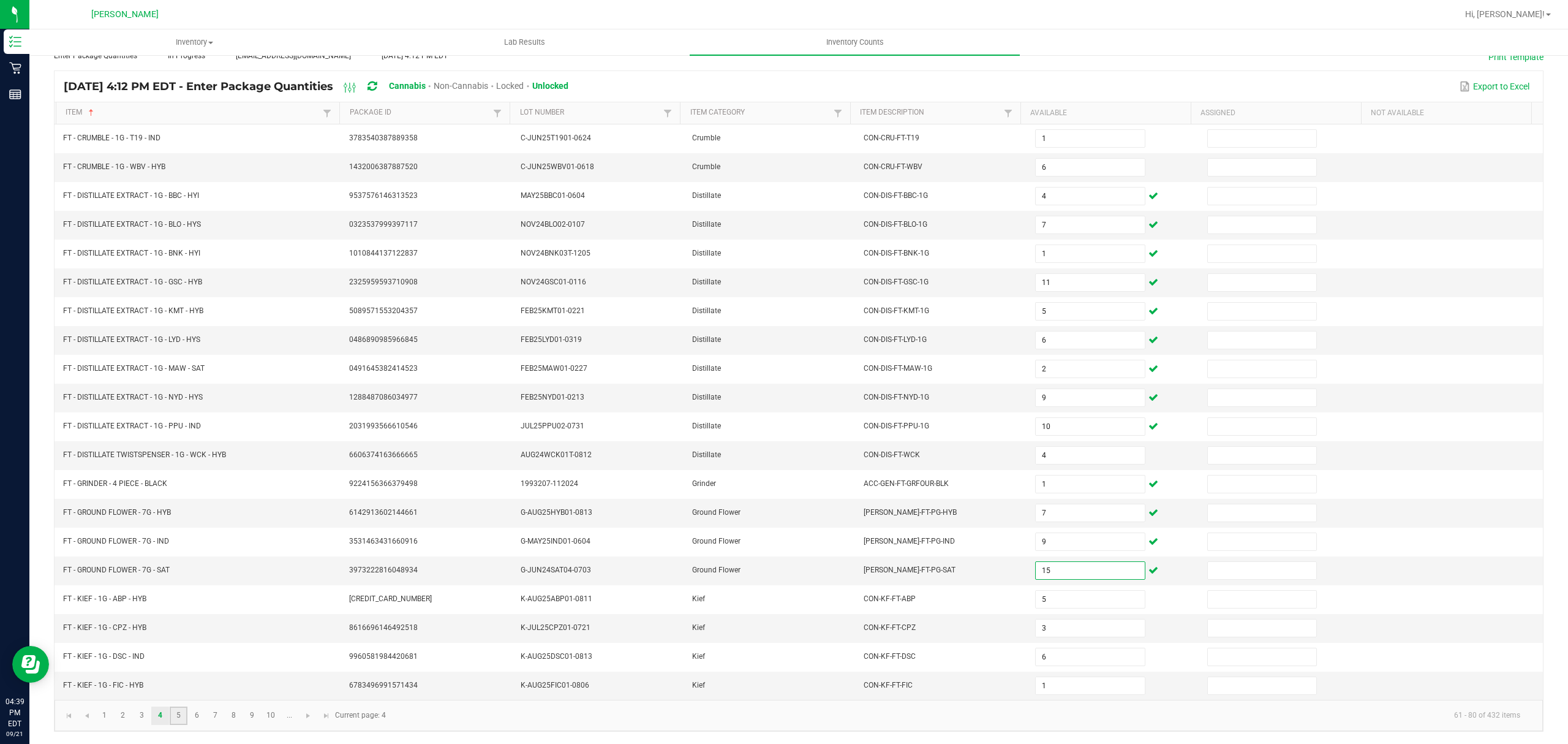
click at [179, 714] on link "5" at bounding box center [179, 716] width 18 height 18
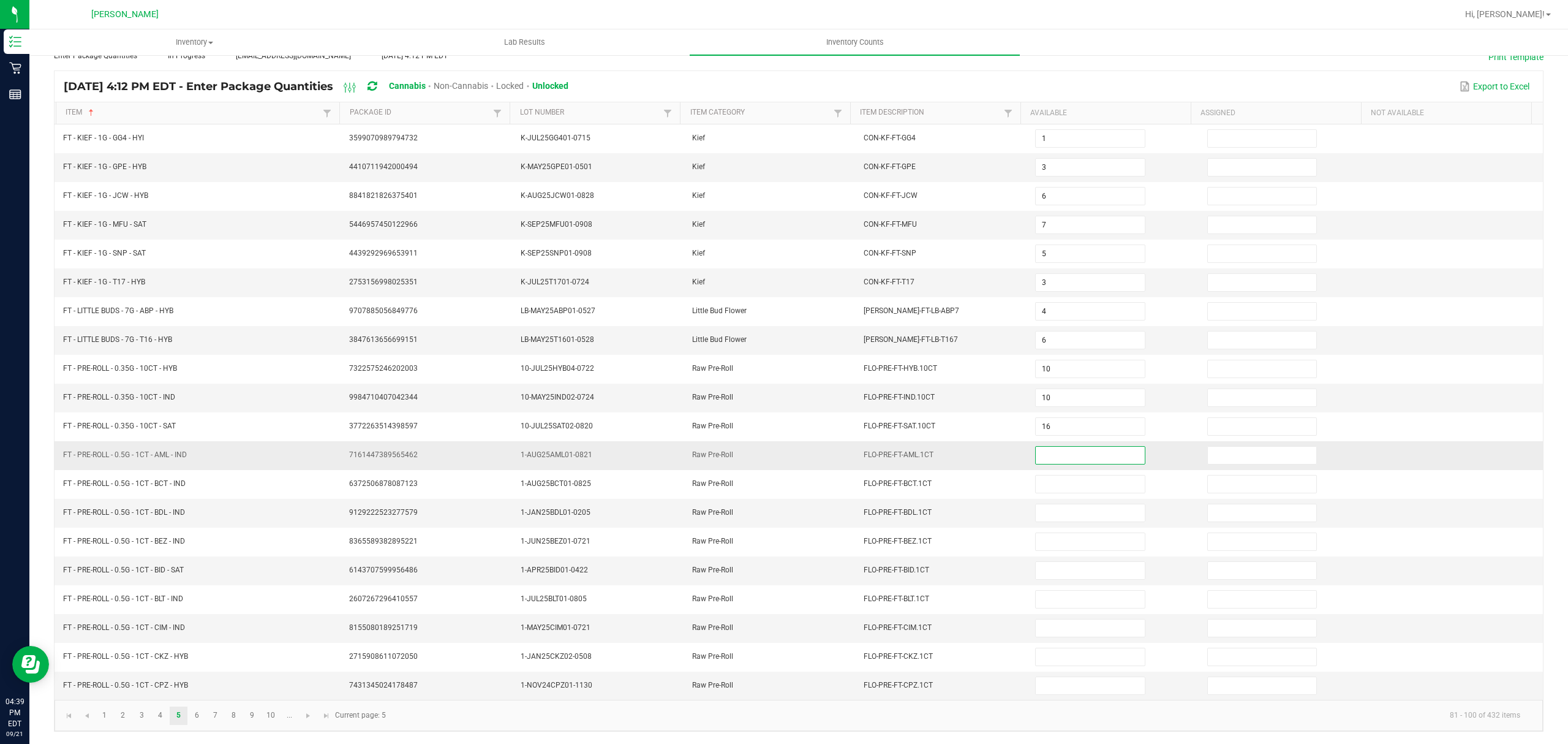
click at [1036, 447] on input at bounding box center [1090, 455] width 109 height 17
click at [1058, 452] on input at bounding box center [1090, 455] width 109 height 17
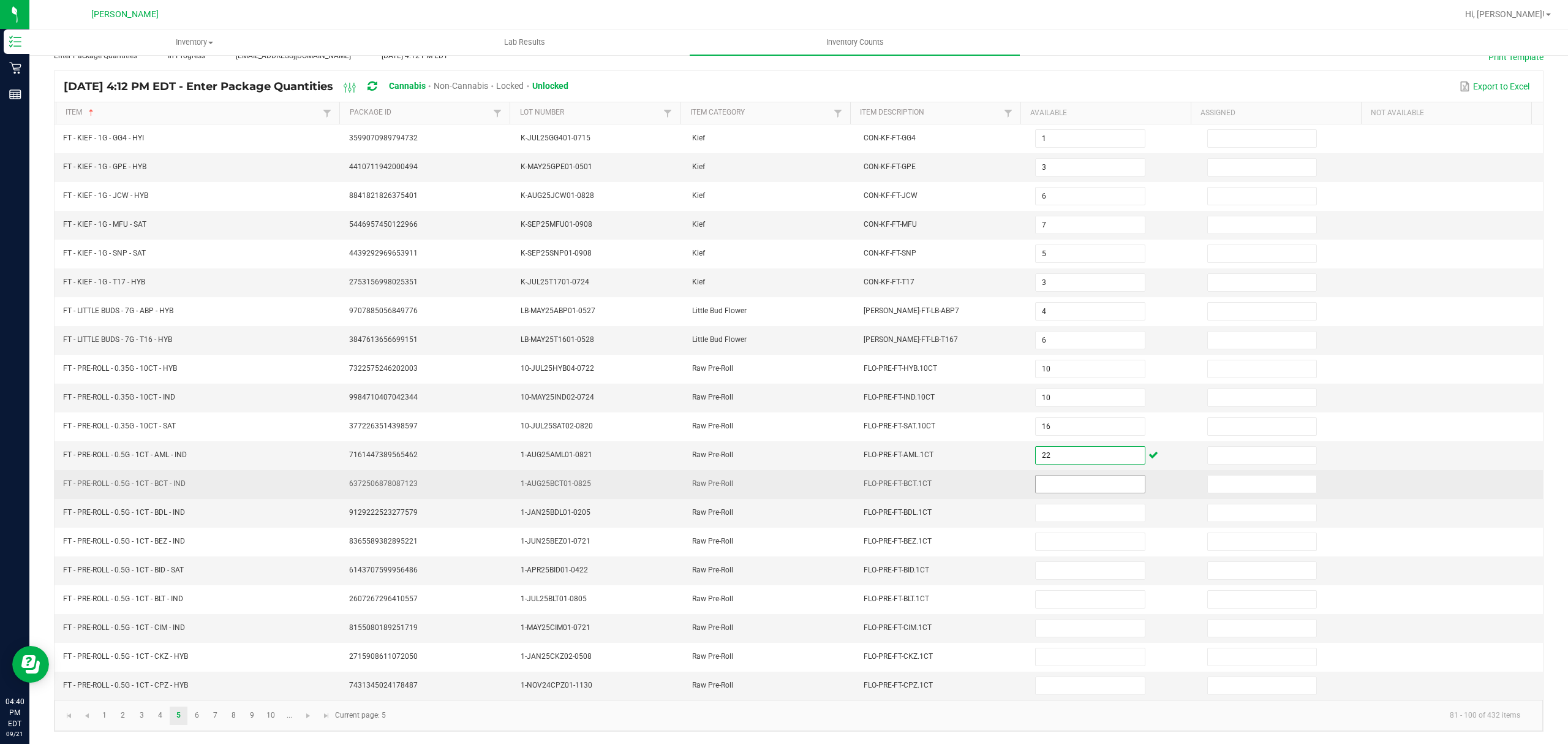
click at [1062, 476] on input at bounding box center [1090, 484] width 109 height 17
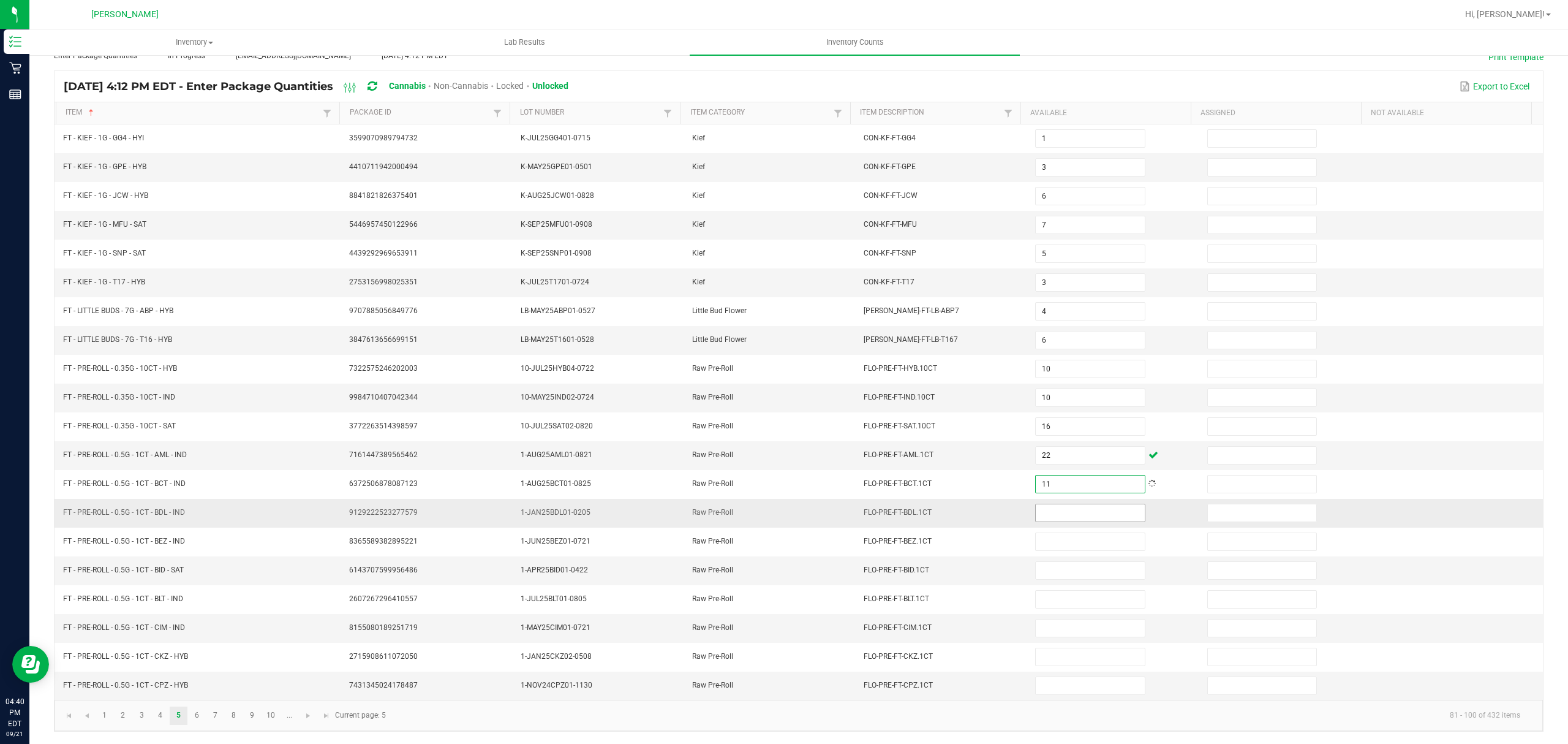
click at [1059, 505] on input at bounding box center [1090, 513] width 109 height 17
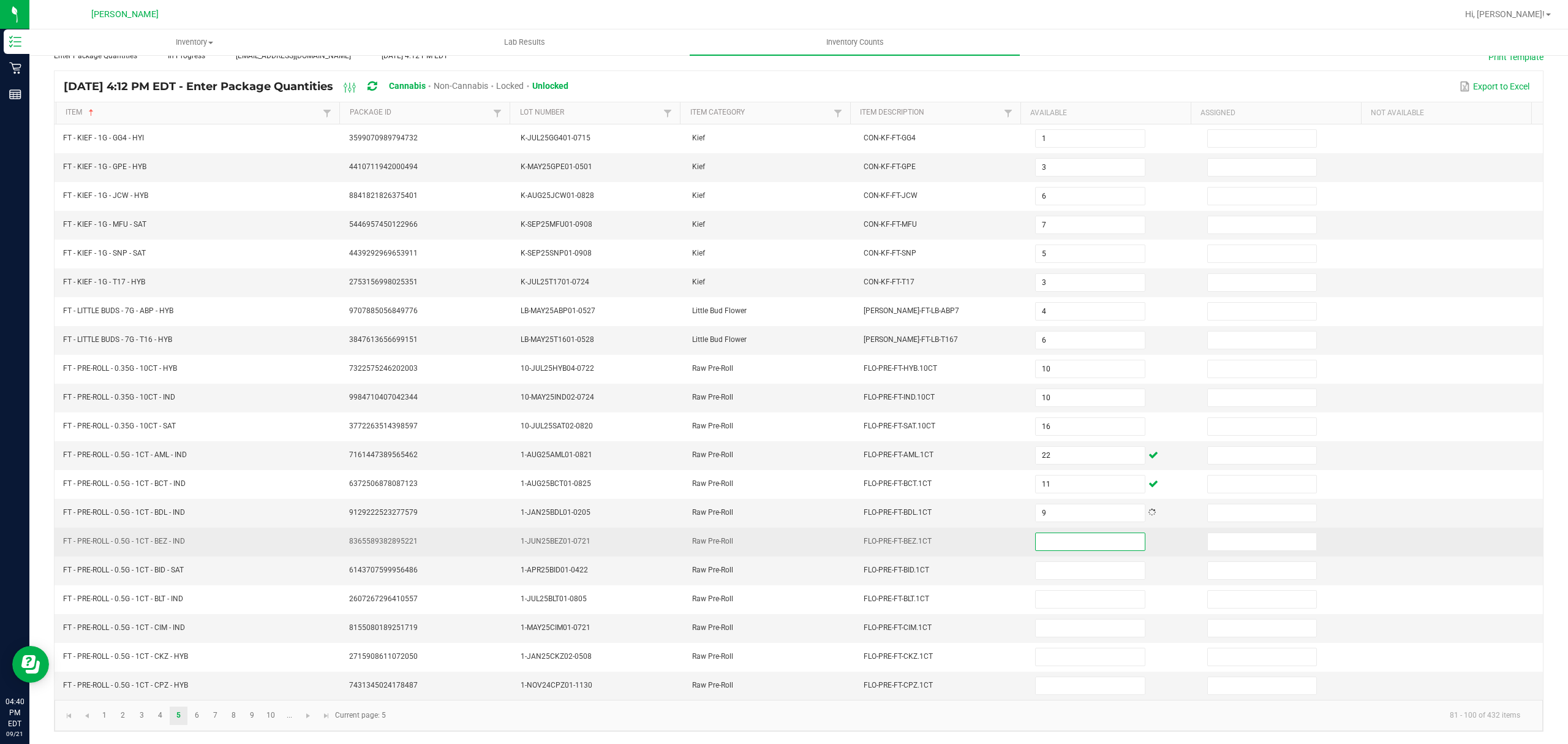
click at [1045, 537] on input at bounding box center [1090, 542] width 109 height 17
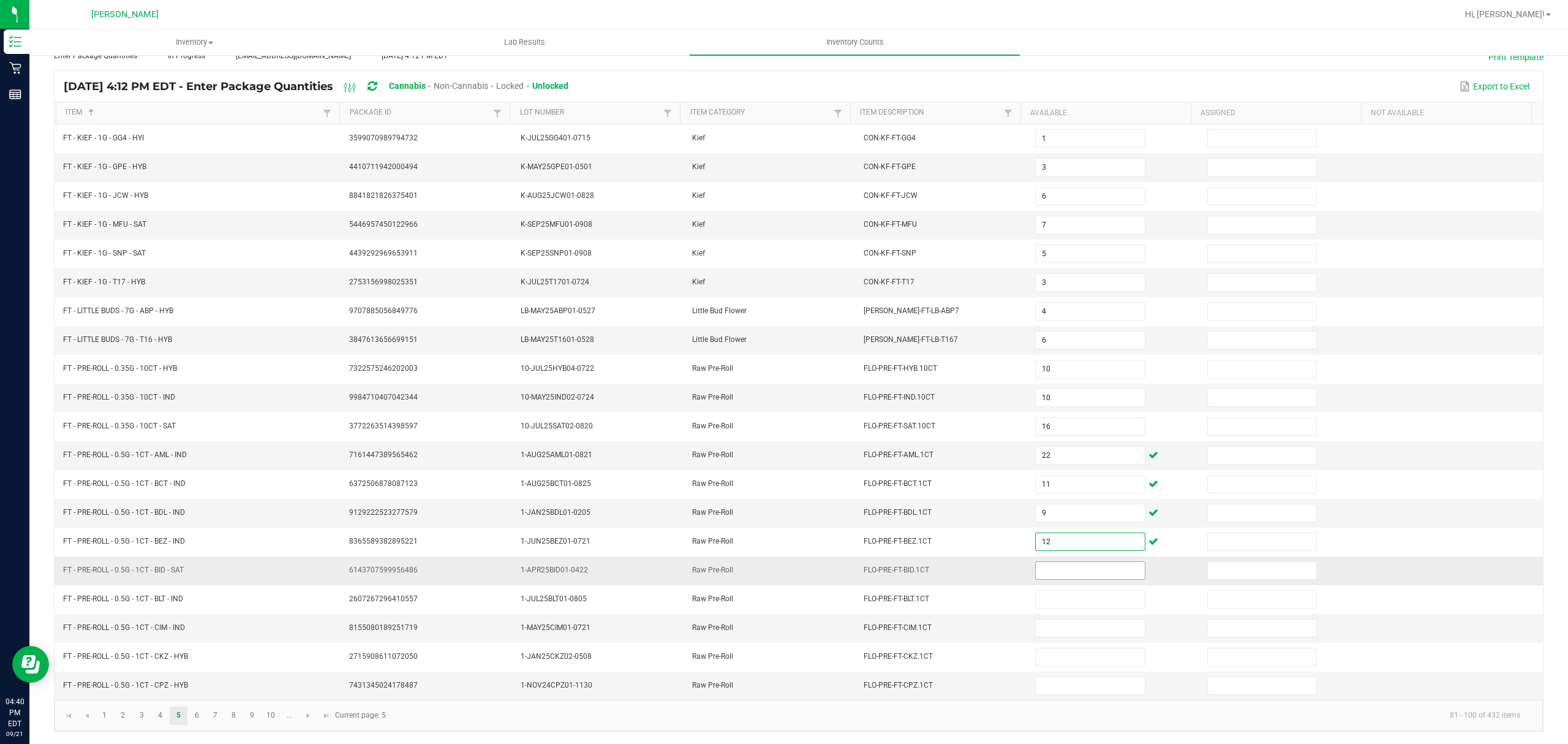
click at [1051, 564] on input at bounding box center [1090, 570] width 109 height 17
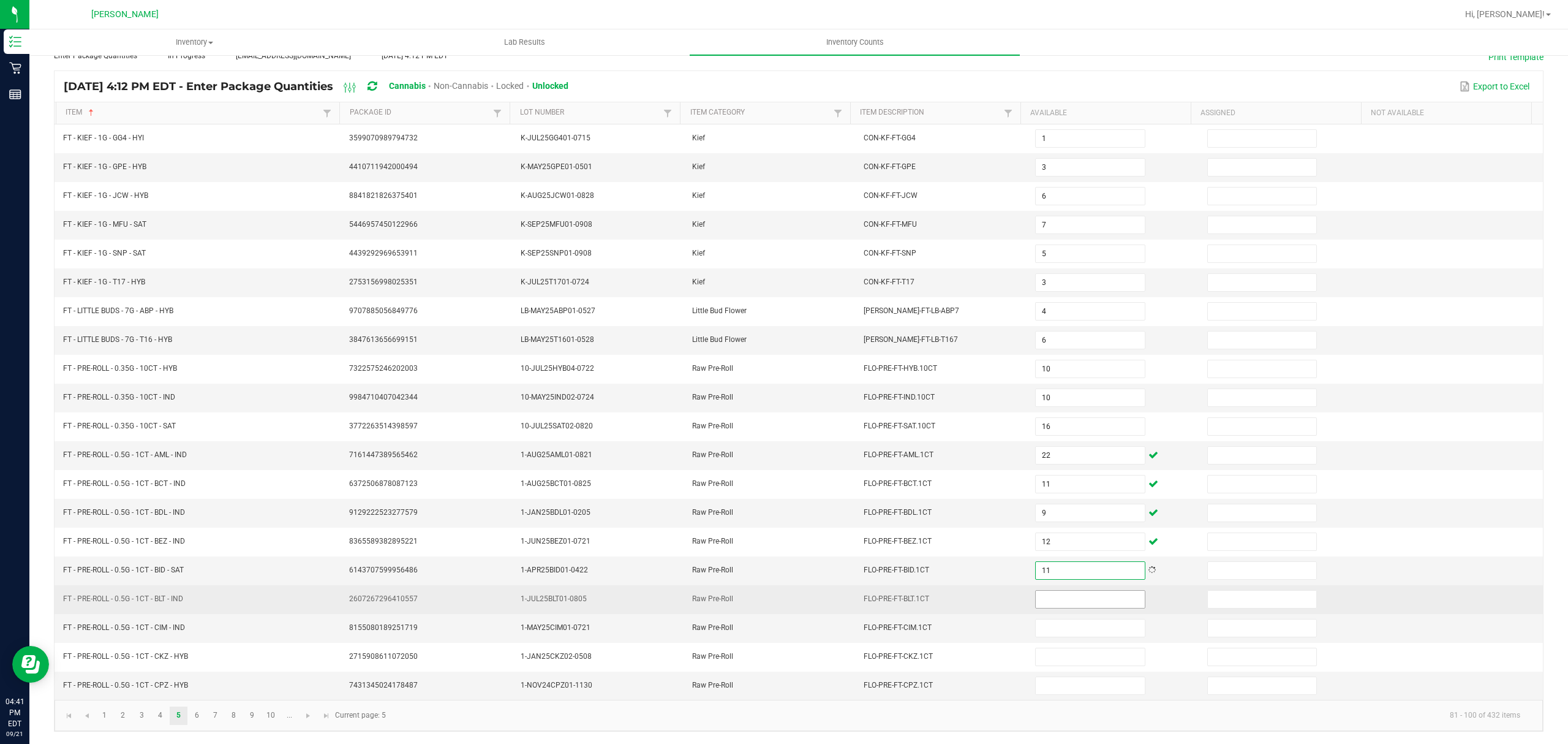
click at [1042, 598] on input at bounding box center [1090, 599] width 109 height 17
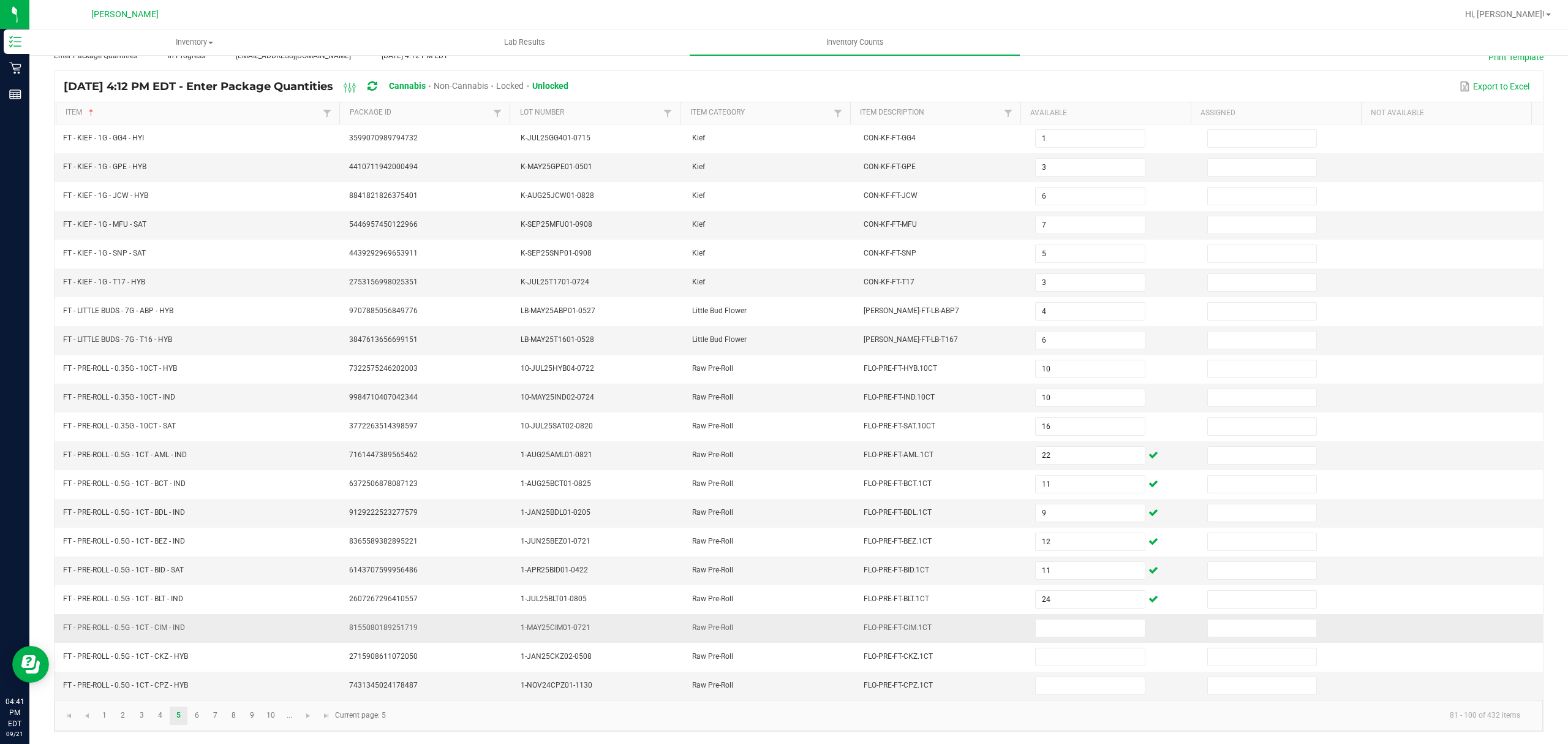
click at [1049, 614] on td at bounding box center [1114, 629] width 171 height 29
click at [1045, 625] on input at bounding box center [1090, 628] width 109 height 17
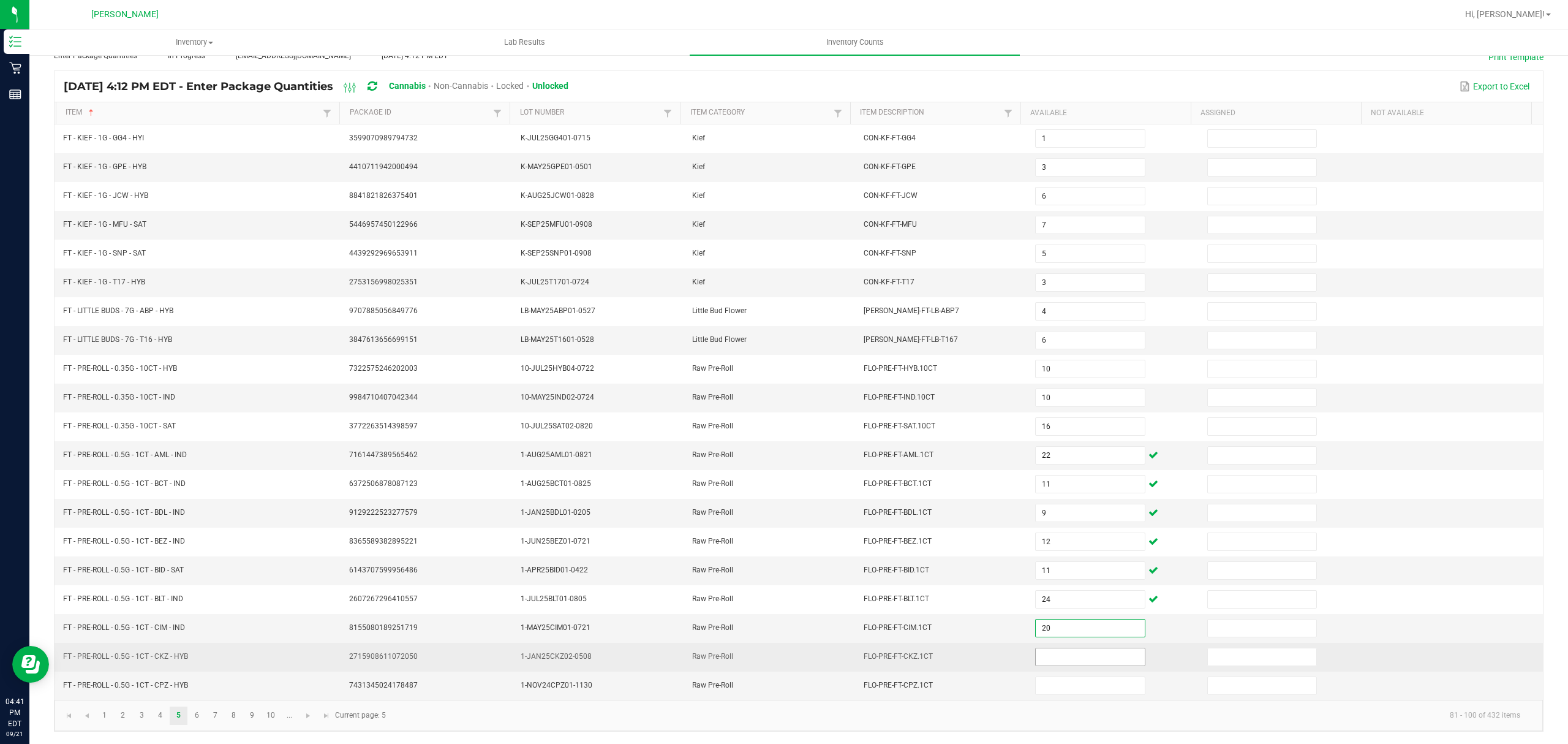
click at [1044, 662] on input at bounding box center [1090, 656] width 109 height 17
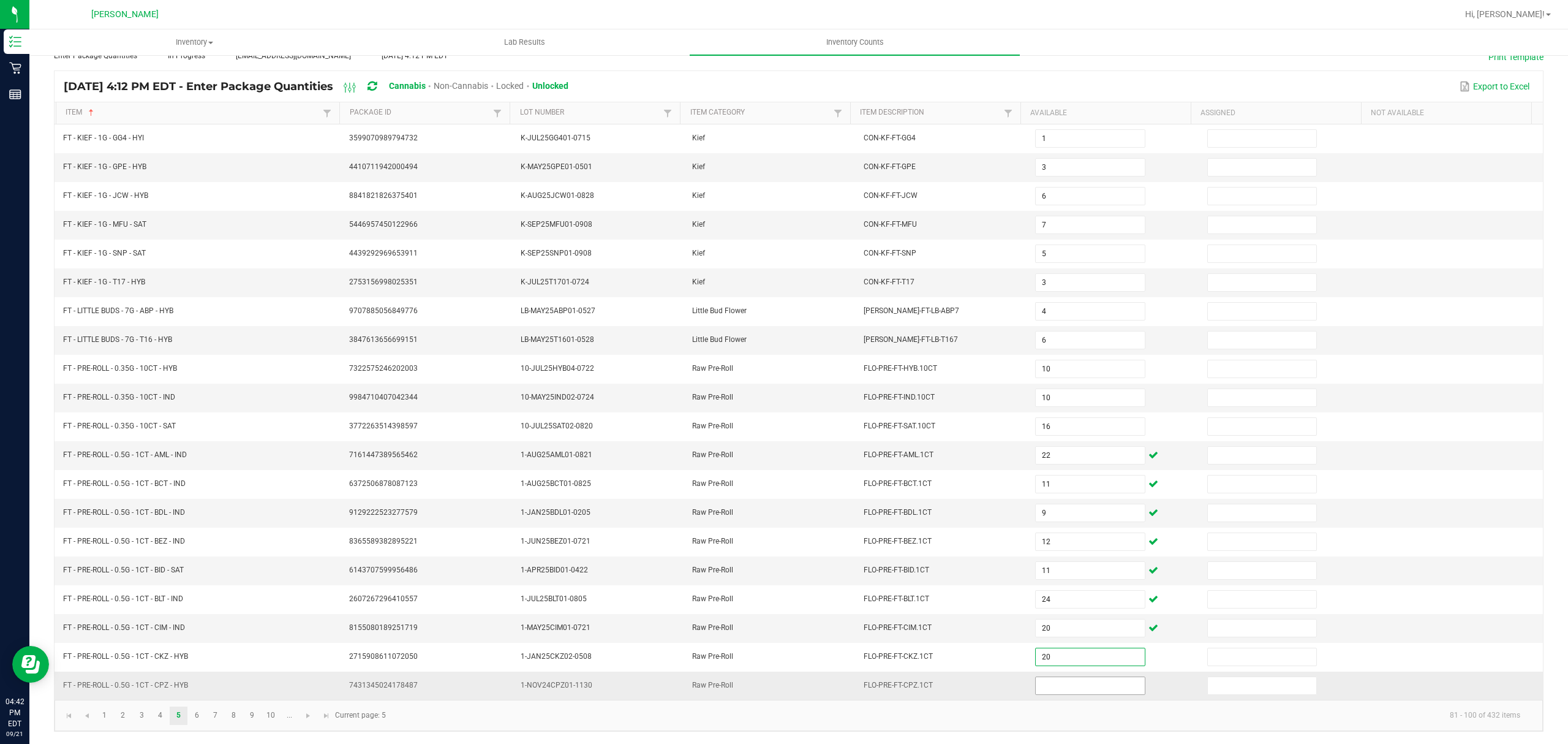
click at [1044, 681] on input at bounding box center [1090, 685] width 109 height 17
click at [198, 716] on link "6" at bounding box center [197, 716] width 18 height 18
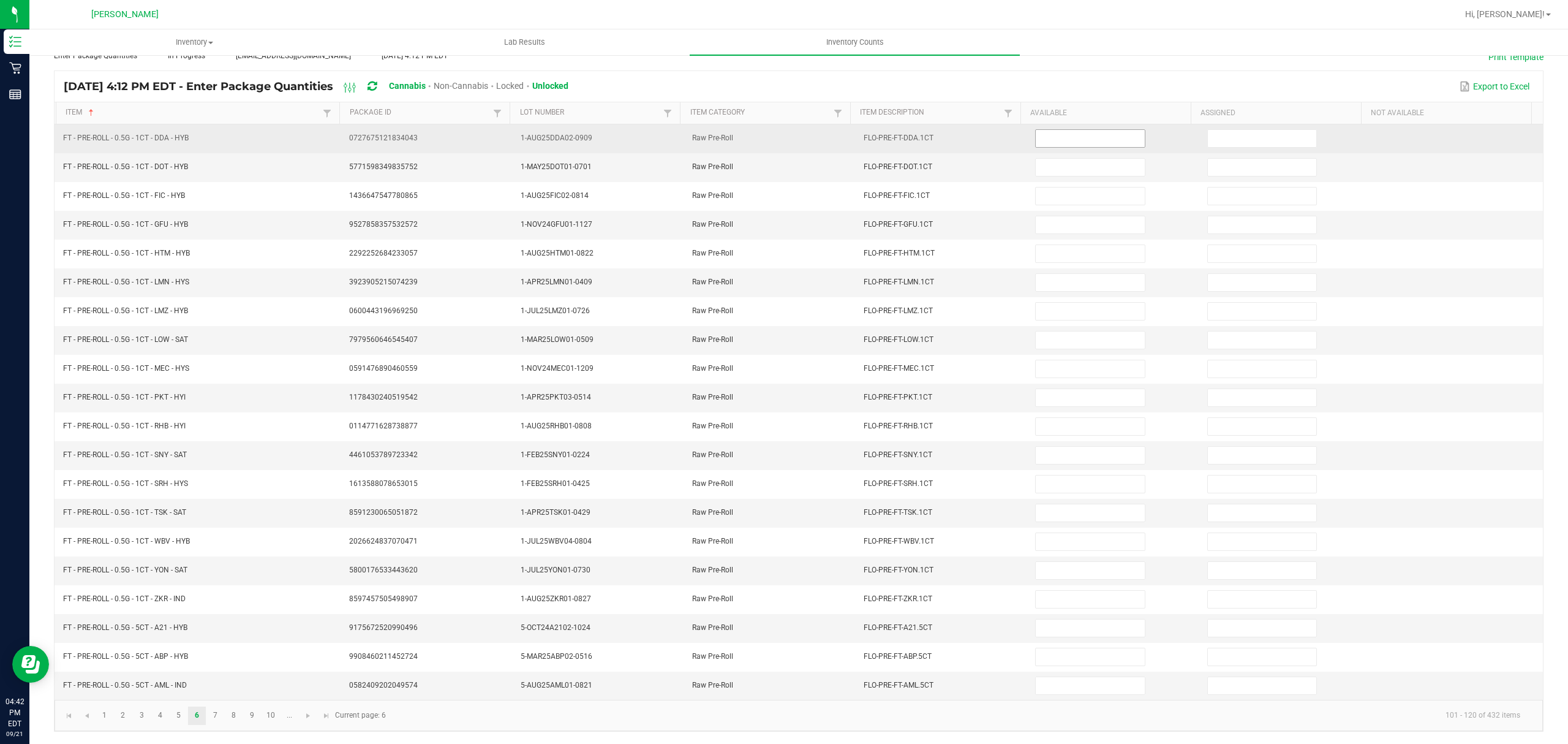
click at [1054, 130] on input at bounding box center [1090, 138] width 109 height 17
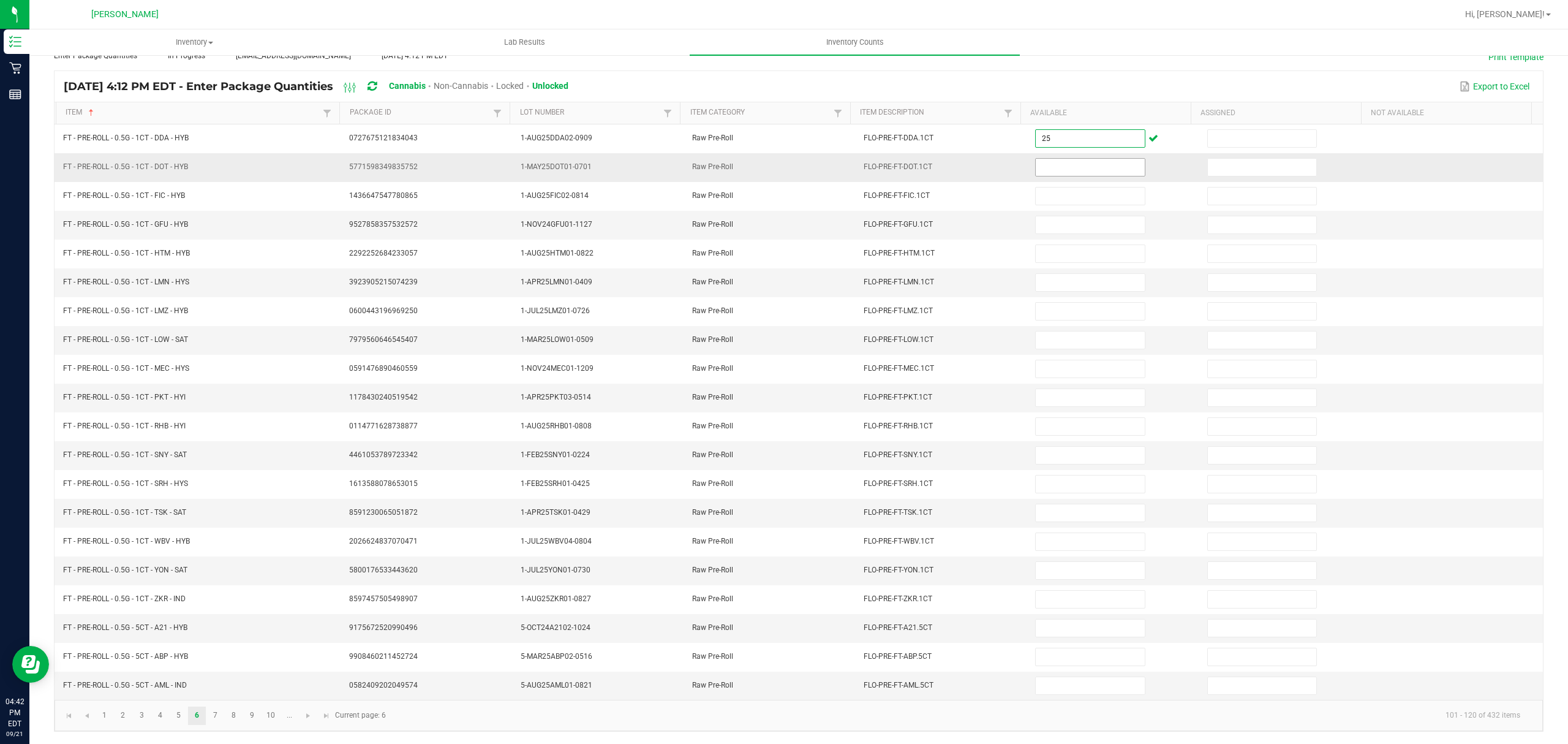
click at [1067, 159] on input at bounding box center [1090, 167] width 109 height 17
click at [1044, 159] on input at bounding box center [1090, 167] width 109 height 17
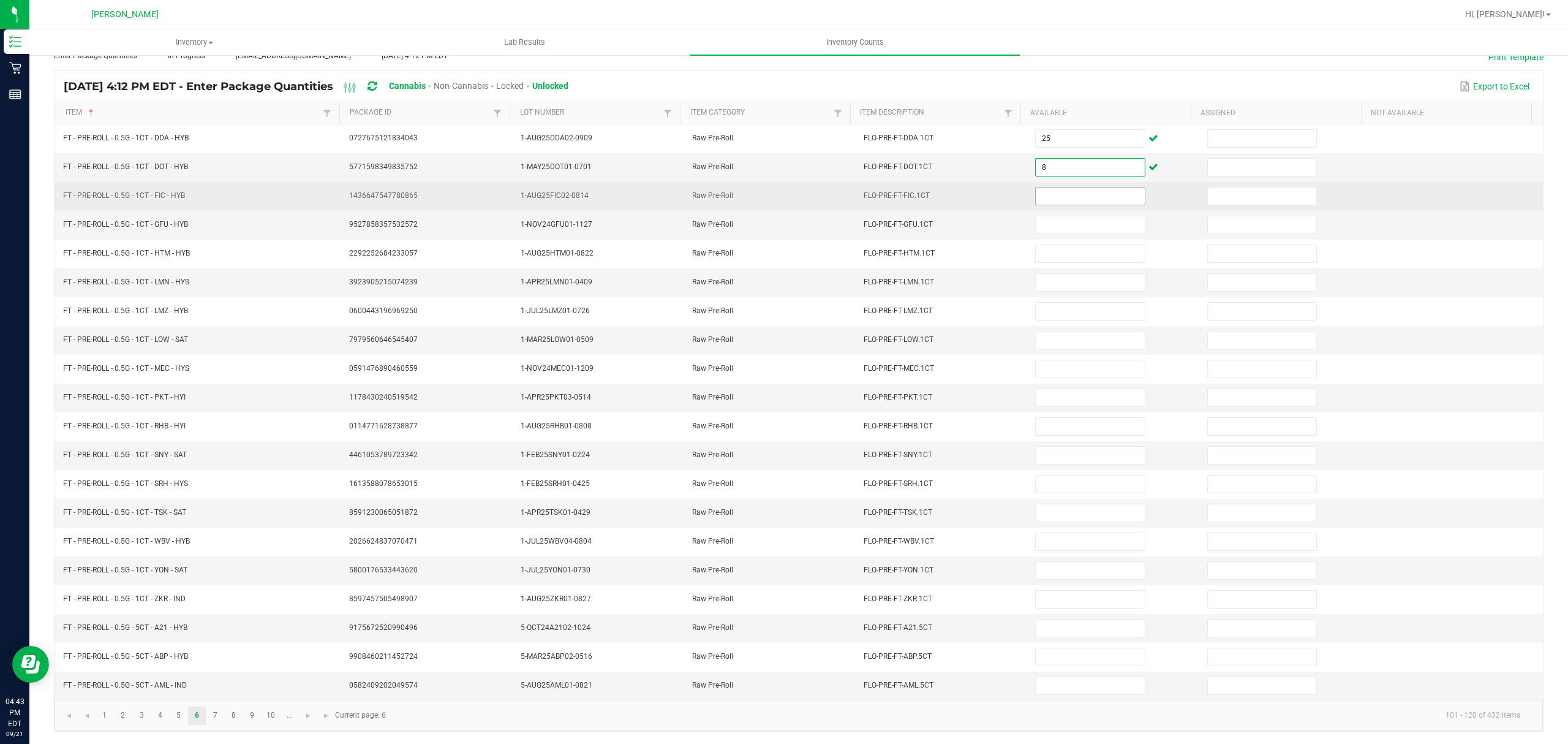
click at [1087, 192] on input at bounding box center [1090, 196] width 109 height 17
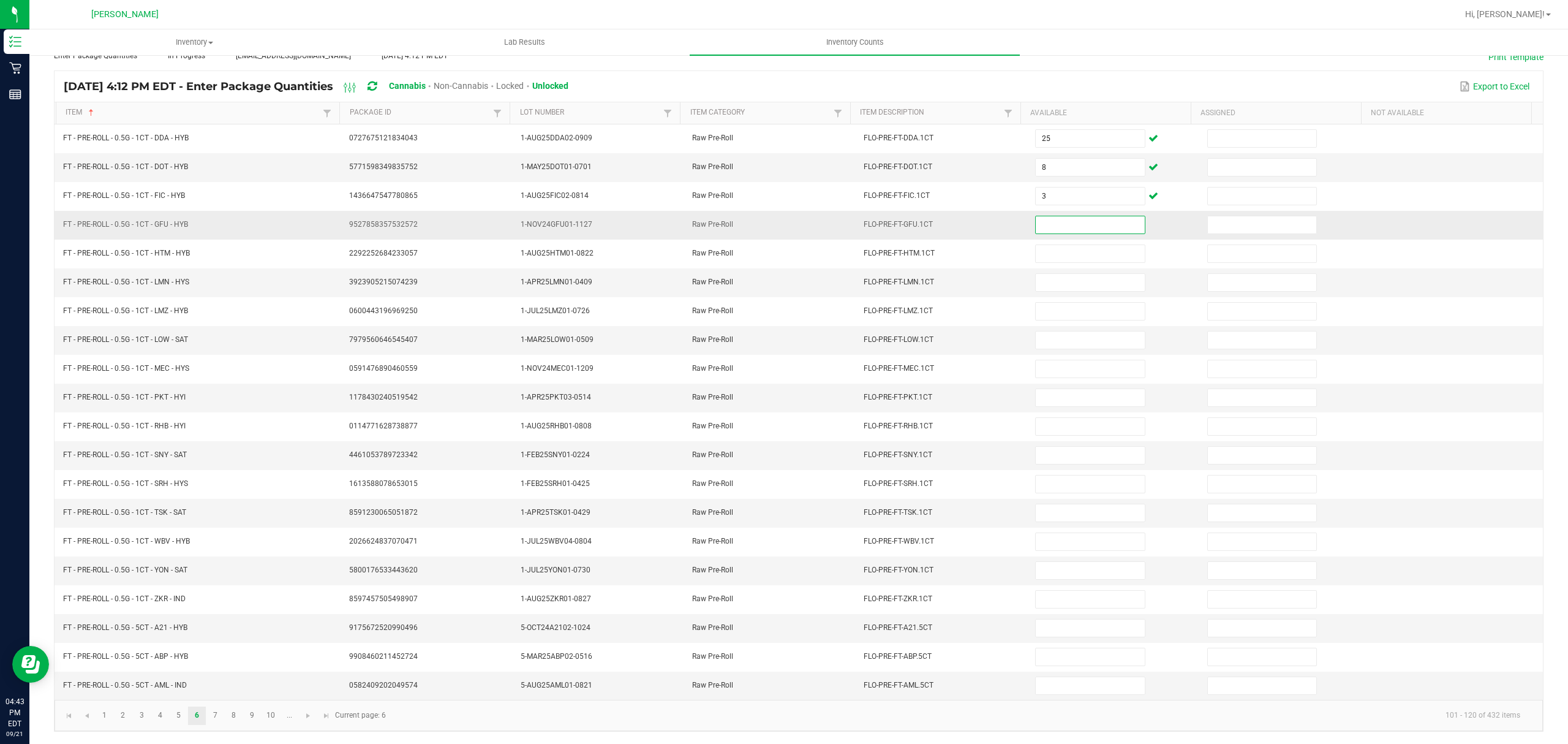
click at [1057, 217] on input at bounding box center [1090, 225] width 109 height 17
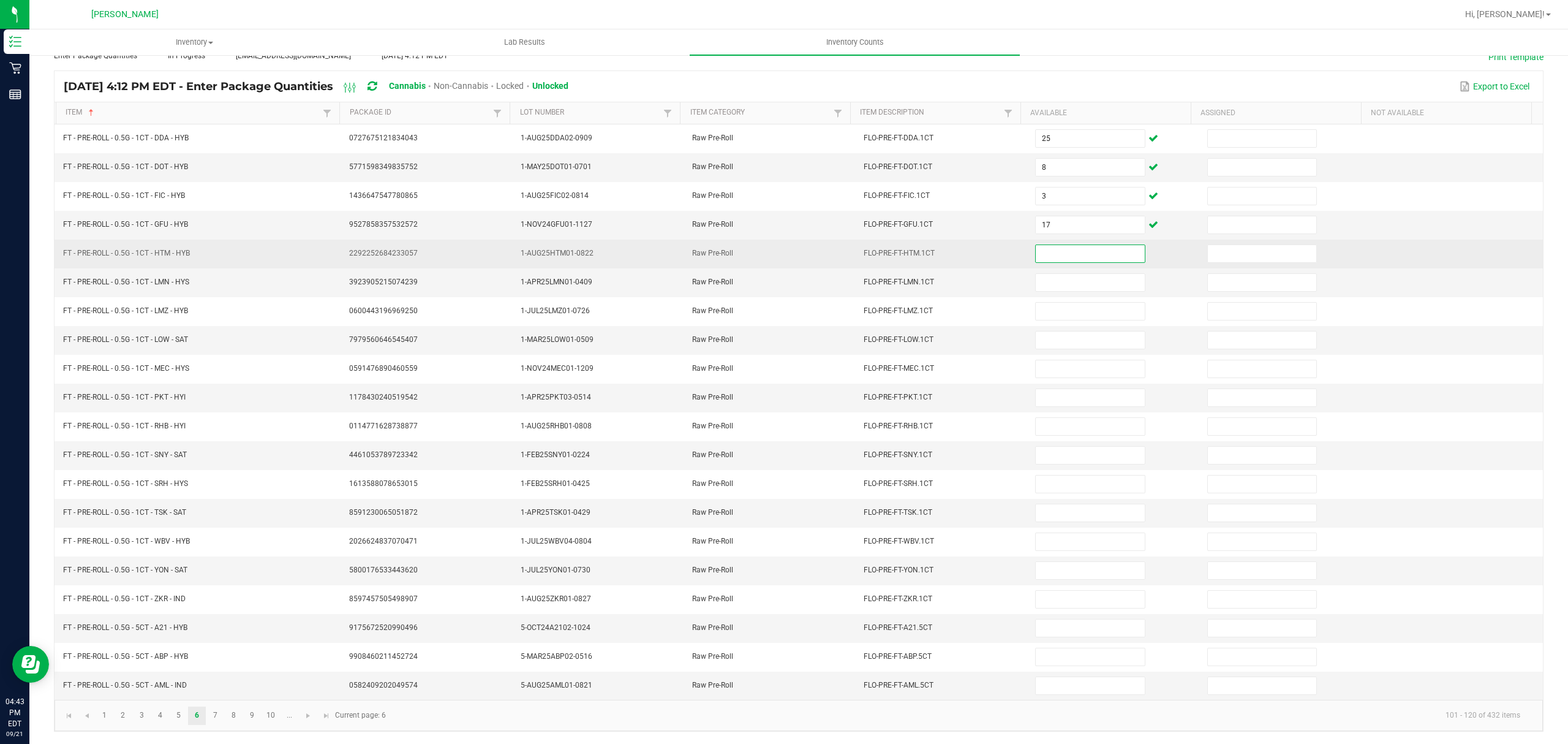
click at [1044, 245] on input at bounding box center [1090, 253] width 109 height 17
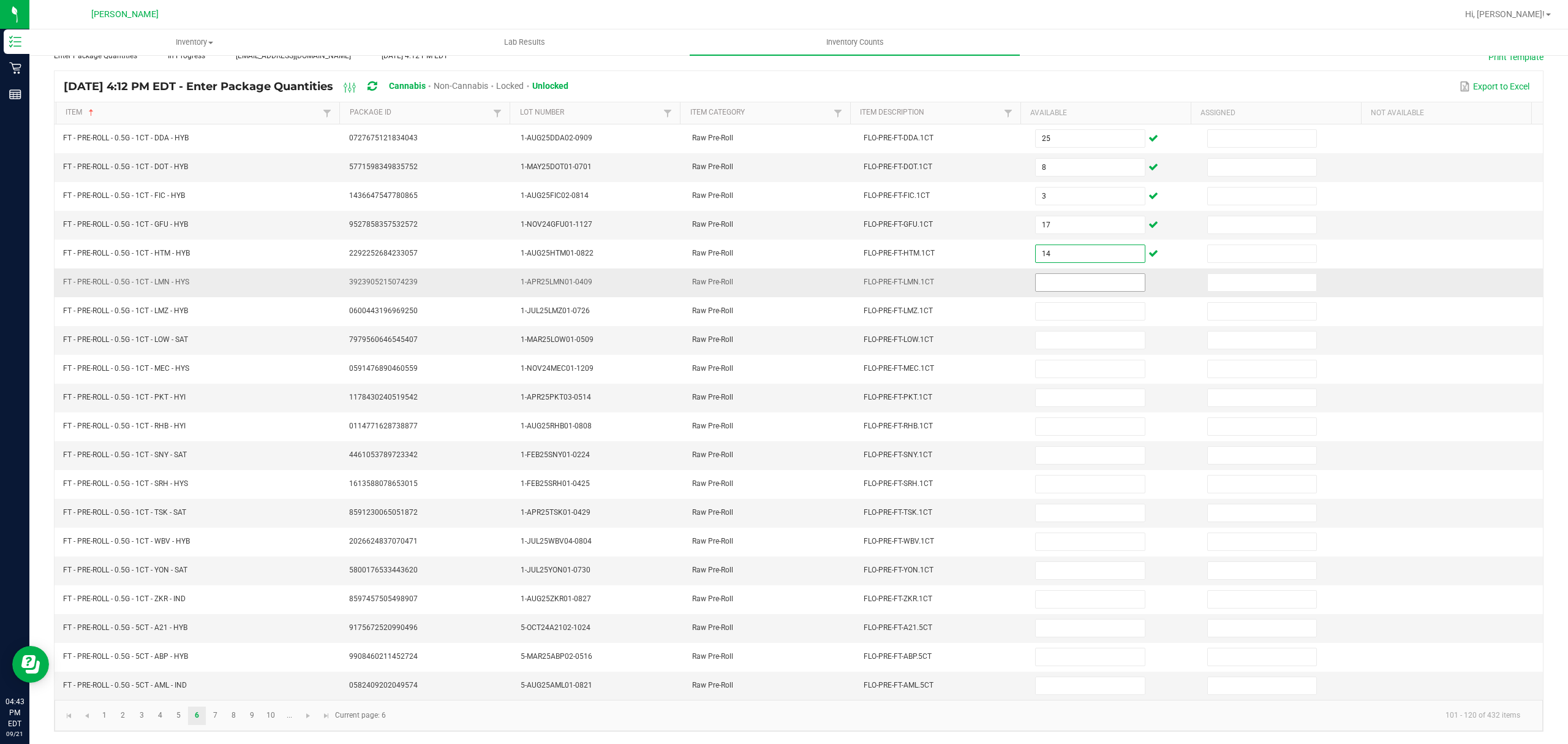
click at [1062, 282] on input at bounding box center [1090, 282] width 109 height 17
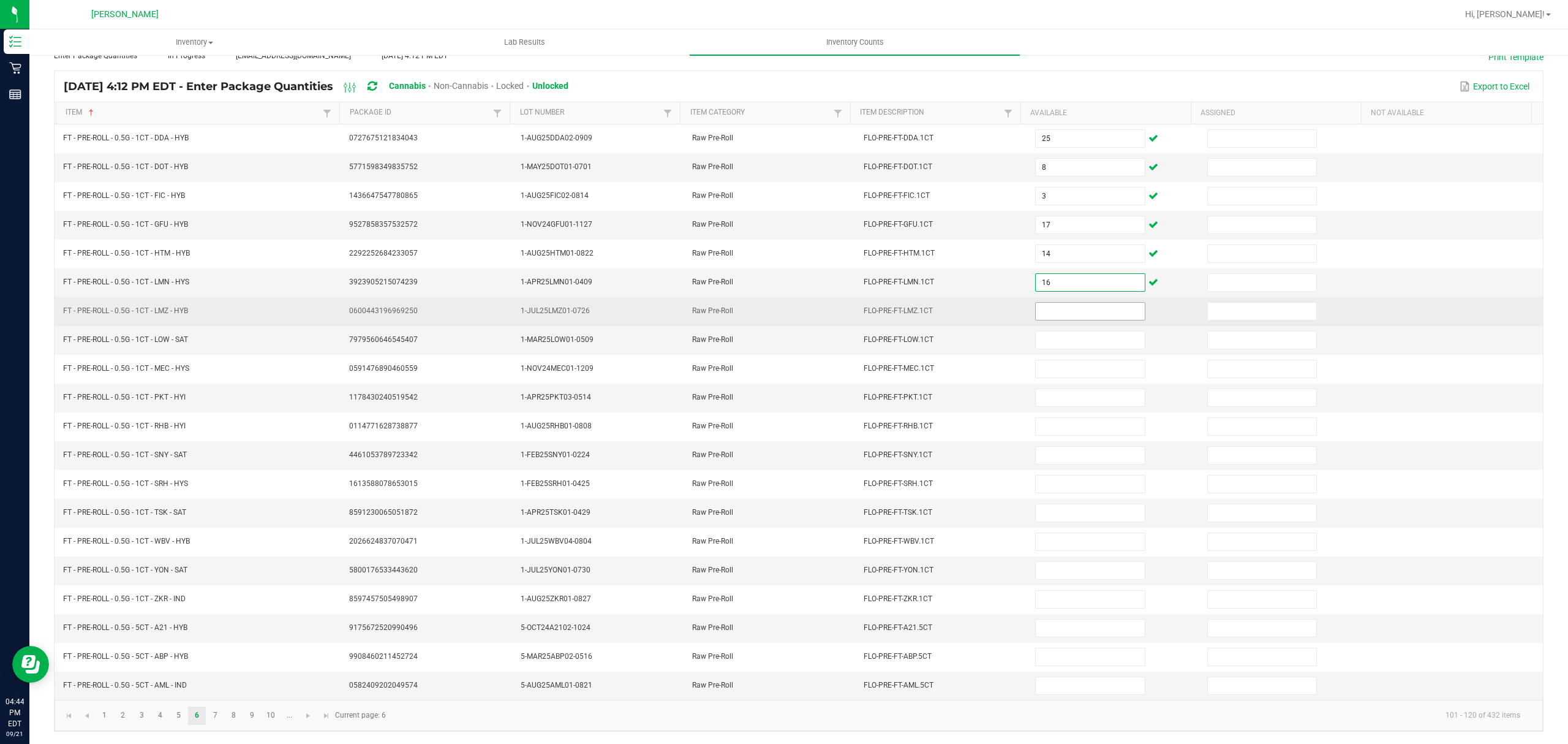
click at [1044, 309] on input at bounding box center [1090, 311] width 109 height 17
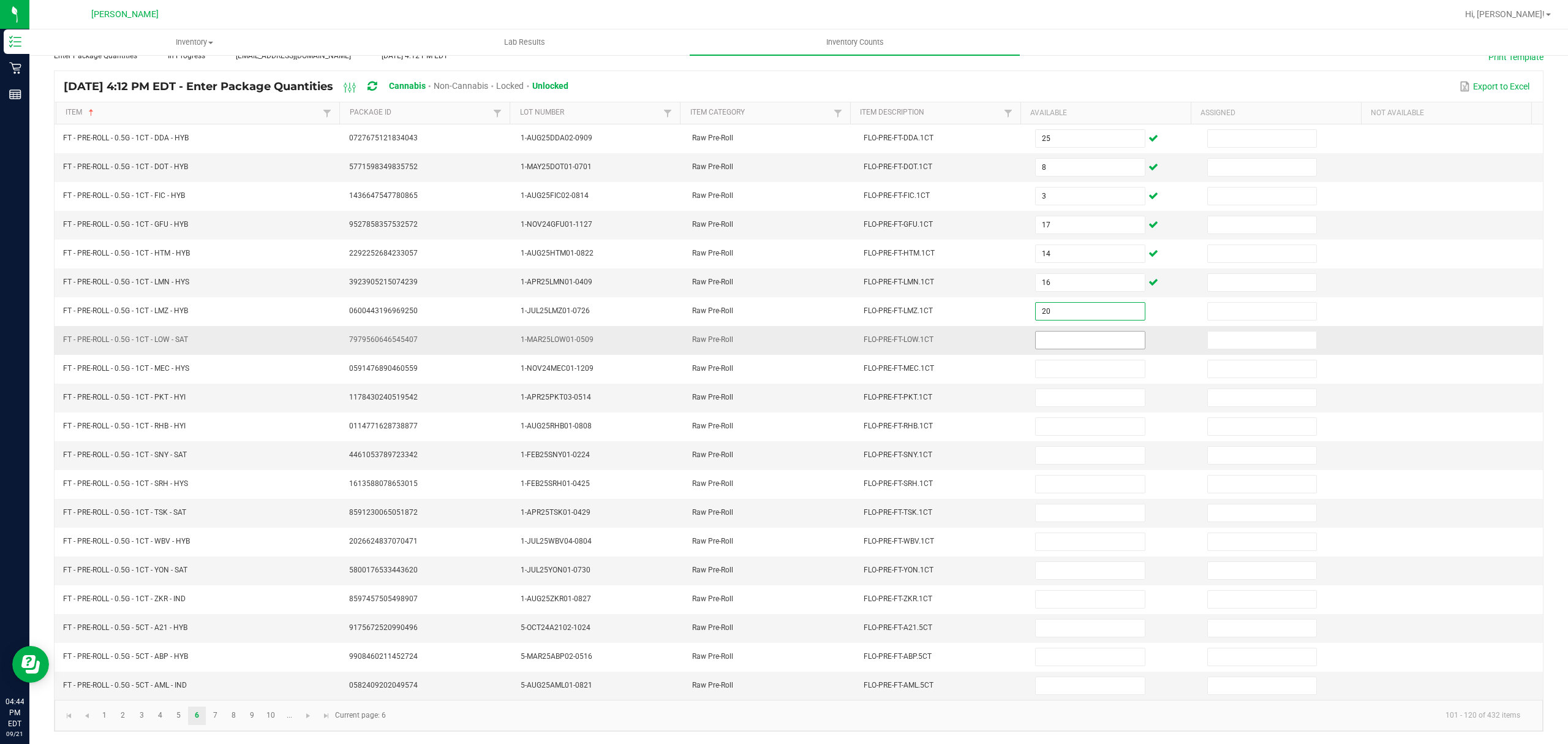
click at [1044, 332] on input at bounding box center [1090, 340] width 109 height 17
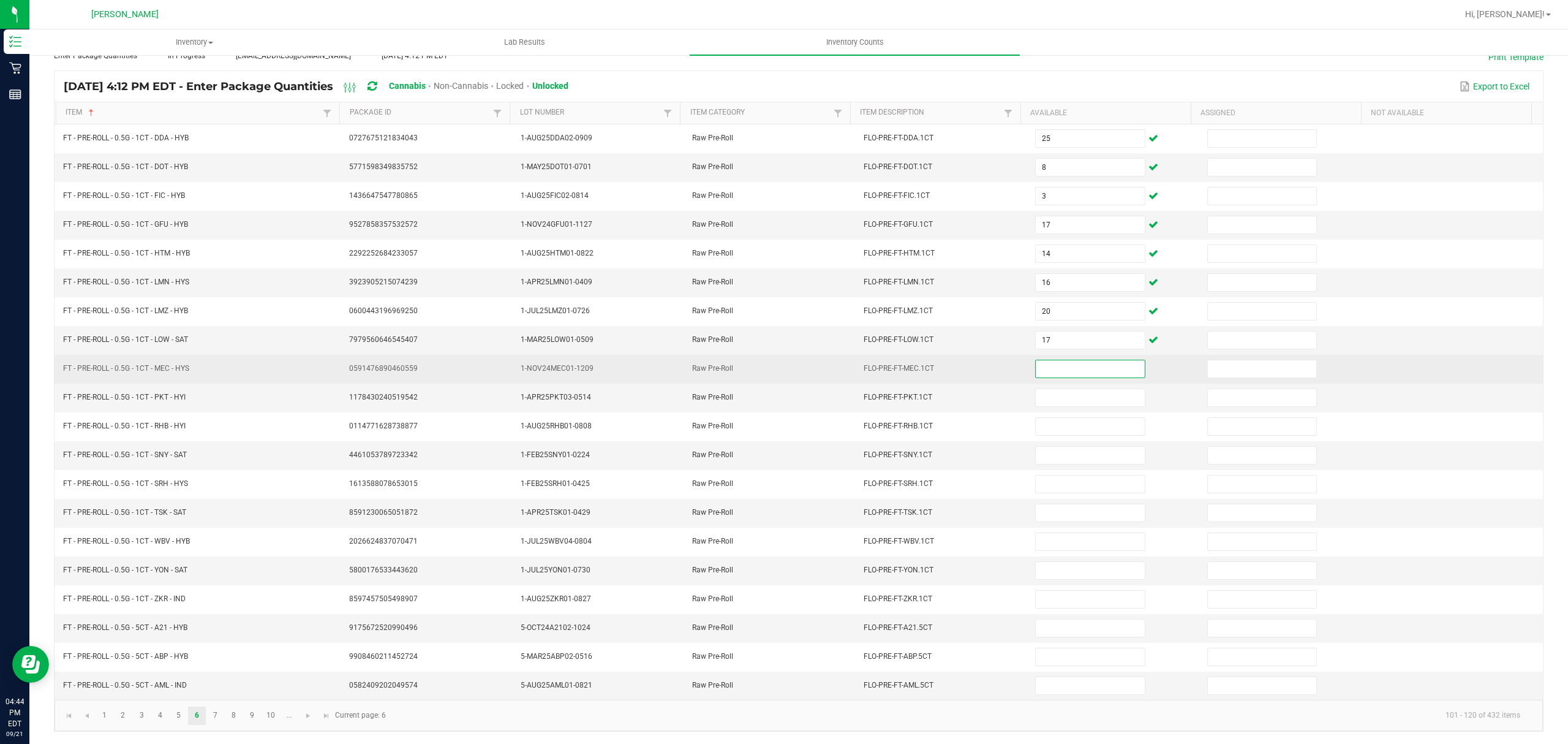
click at [1050, 360] on input at bounding box center [1090, 368] width 109 height 17
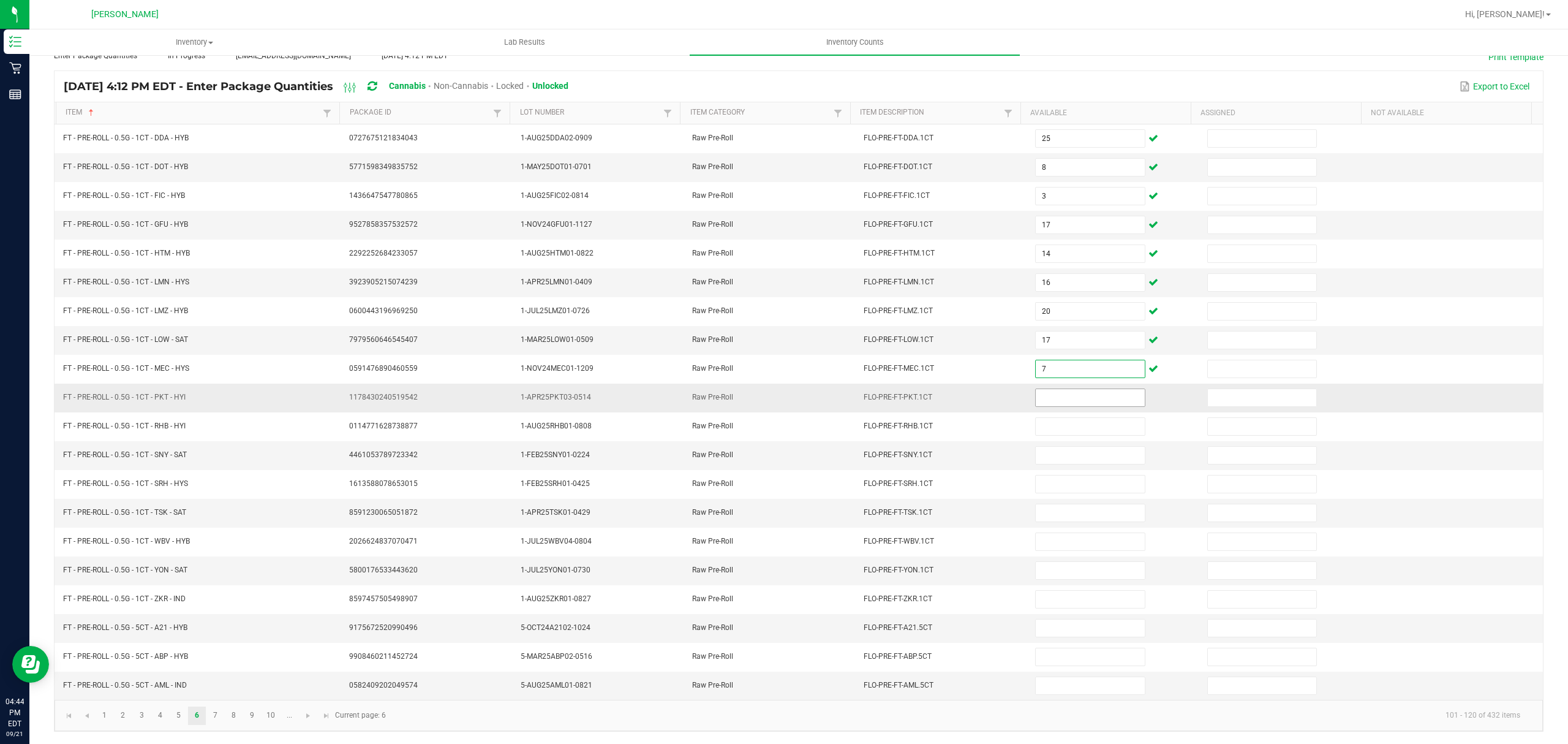
click at [1074, 395] on input at bounding box center [1090, 397] width 109 height 17
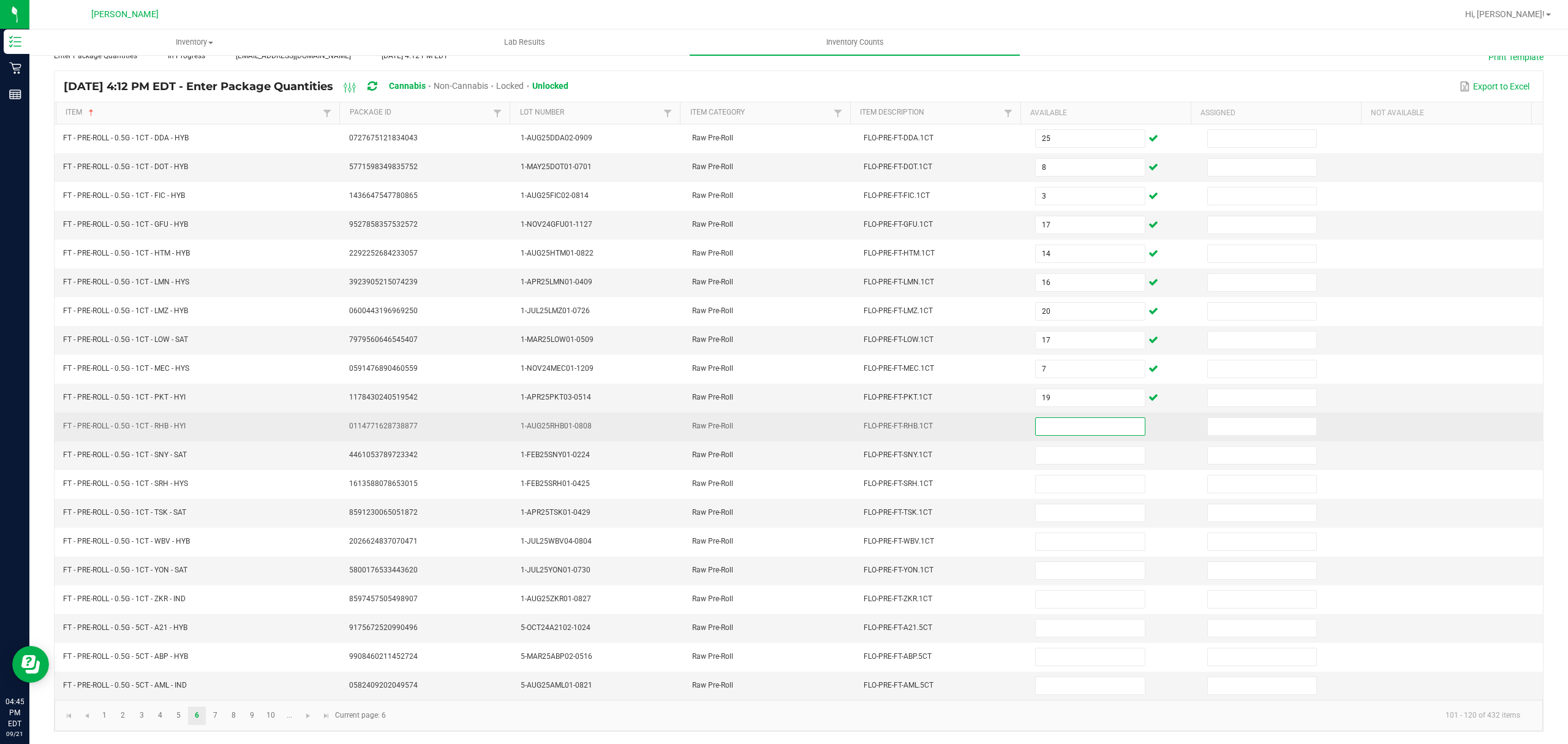
click at [1050, 422] on input at bounding box center [1090, 426] width 109 height 17
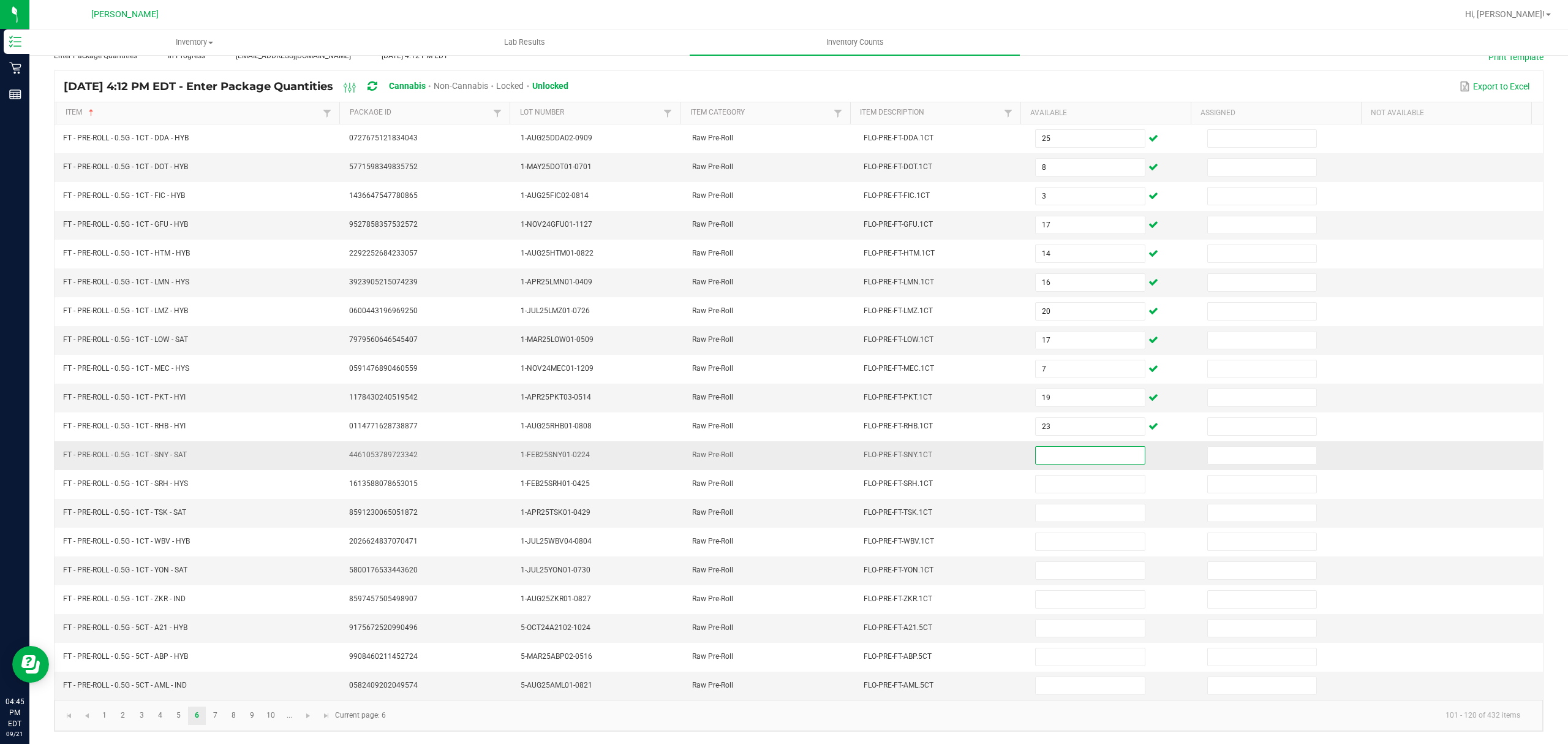
click at [1051, 452] on input at bounding box center [1090, 455] width 109 height 17
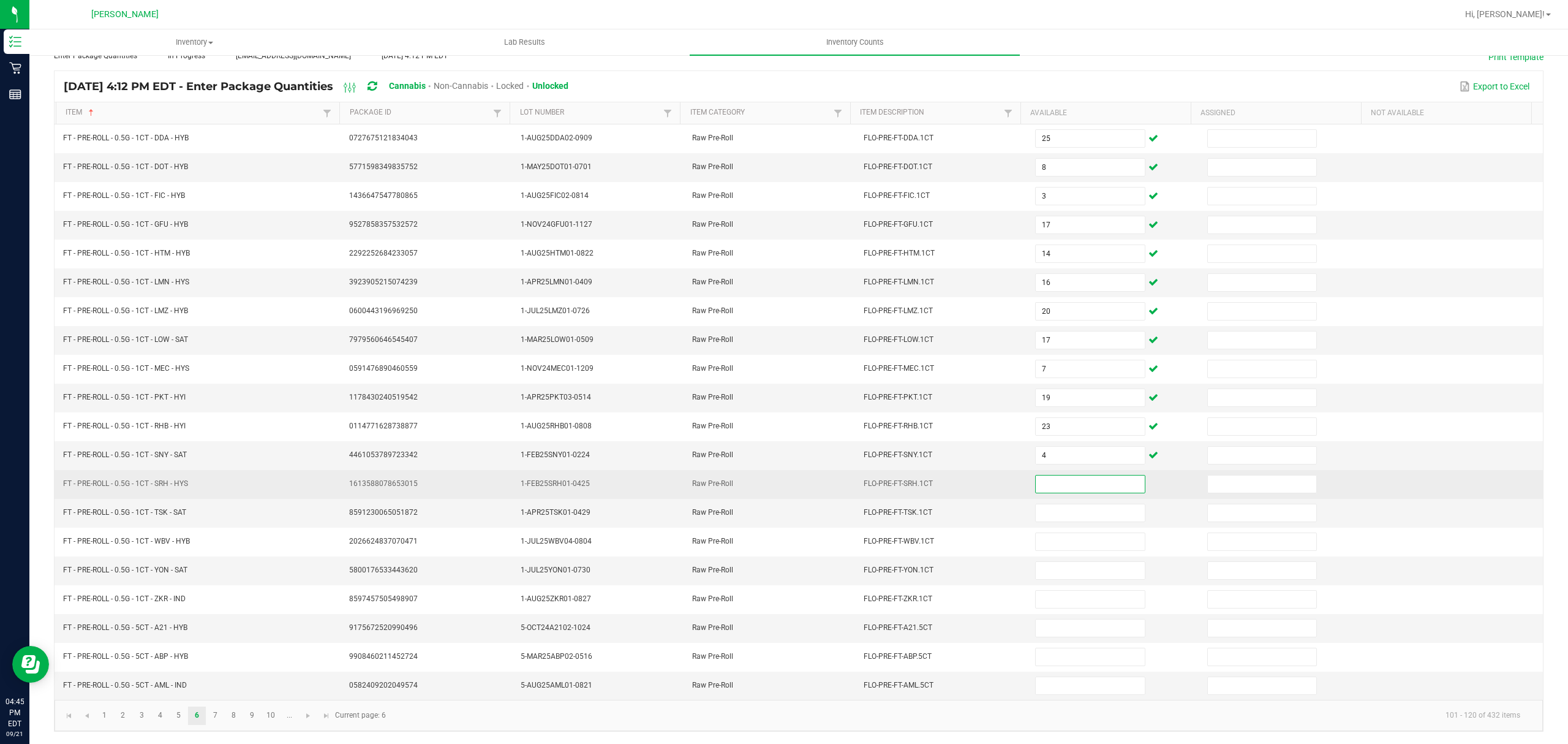
click at [1068, 476] on input at bounding box center [1090, 484] width 109 height 17
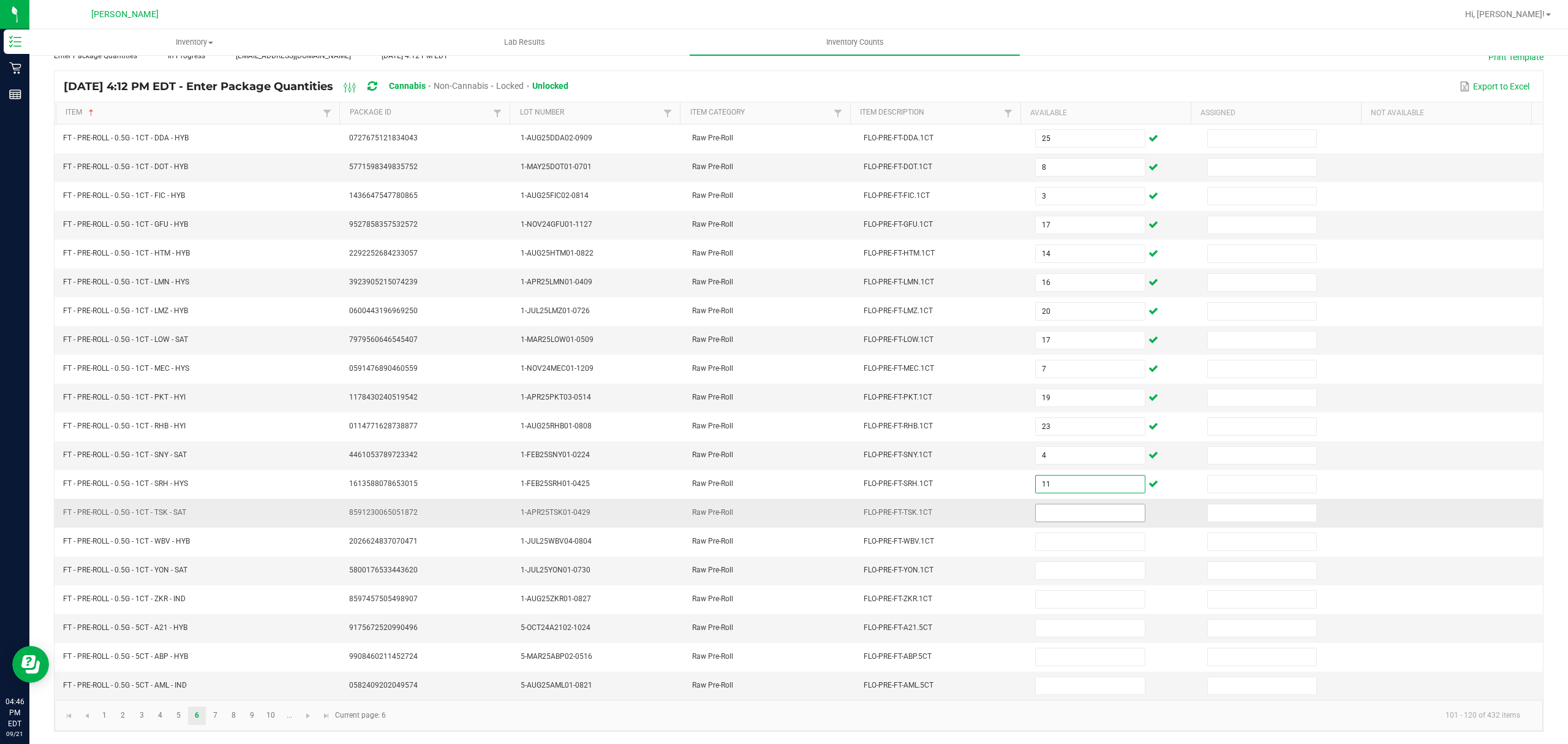
click at [1039, 511] on input at bounding box center [1090, 513] width 109 height 17
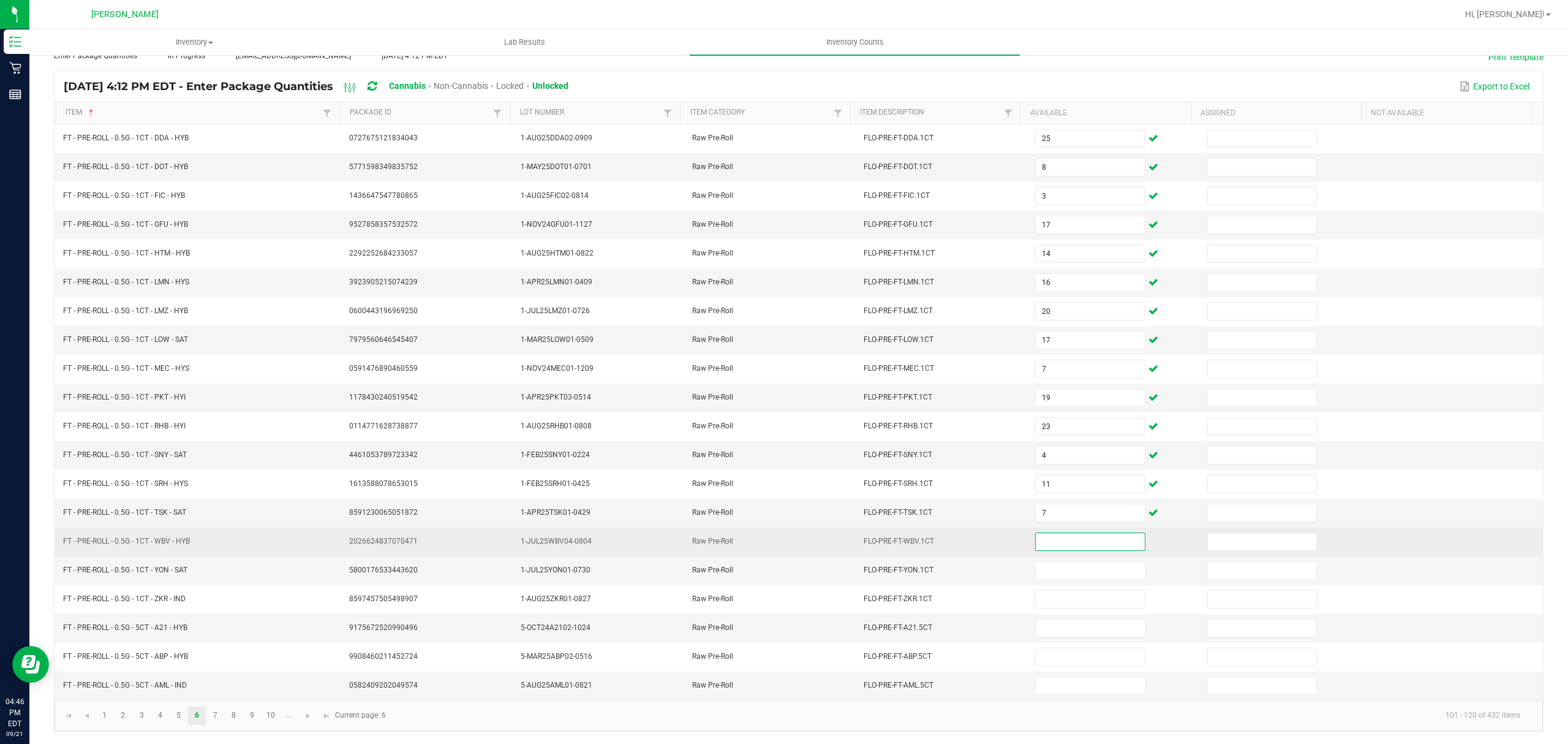
click at [1045, 538] on input at bounding box center [1090, 542] width 109 height 17
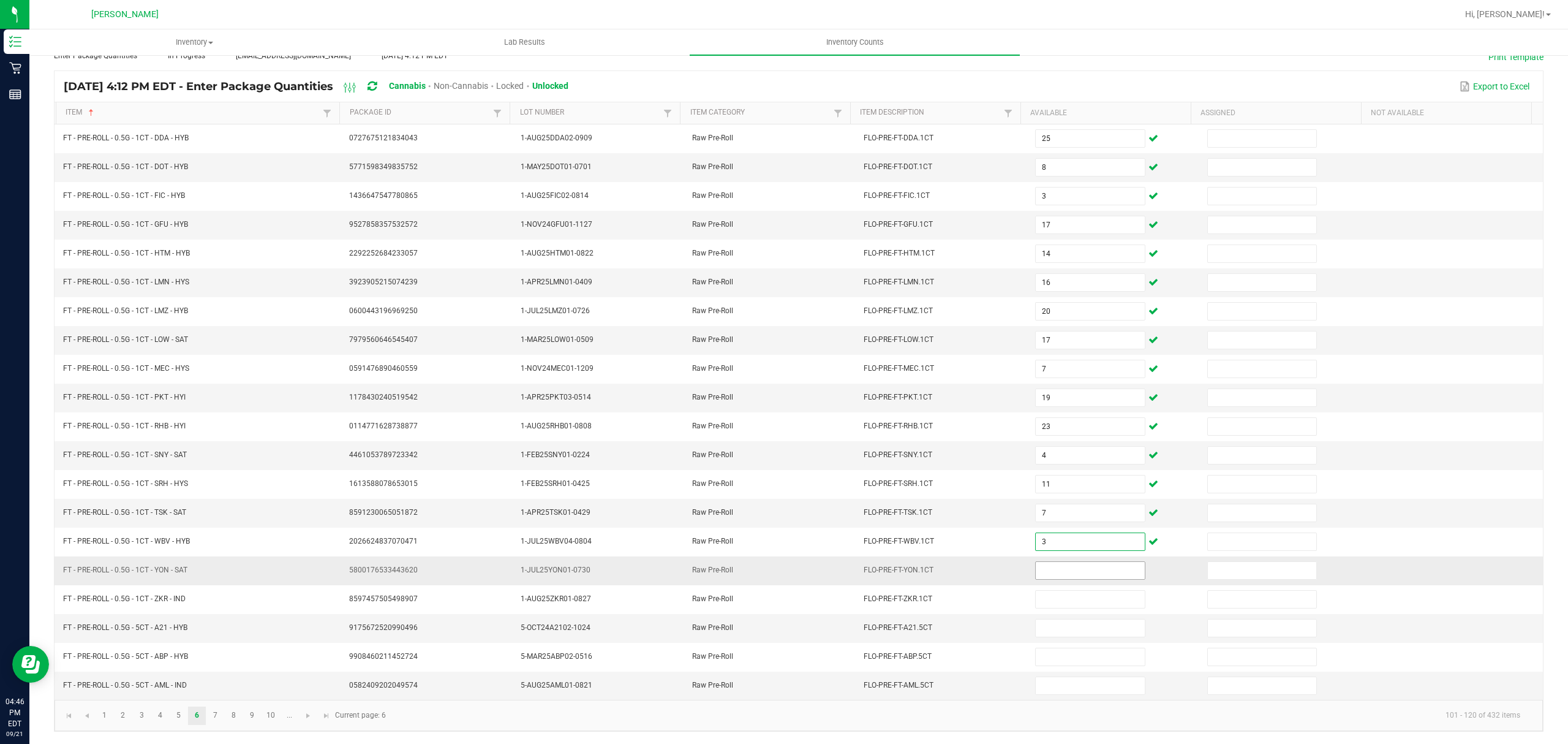
click at [1039, 562] on input at bounding box center [1090, 570] width 109 height 17
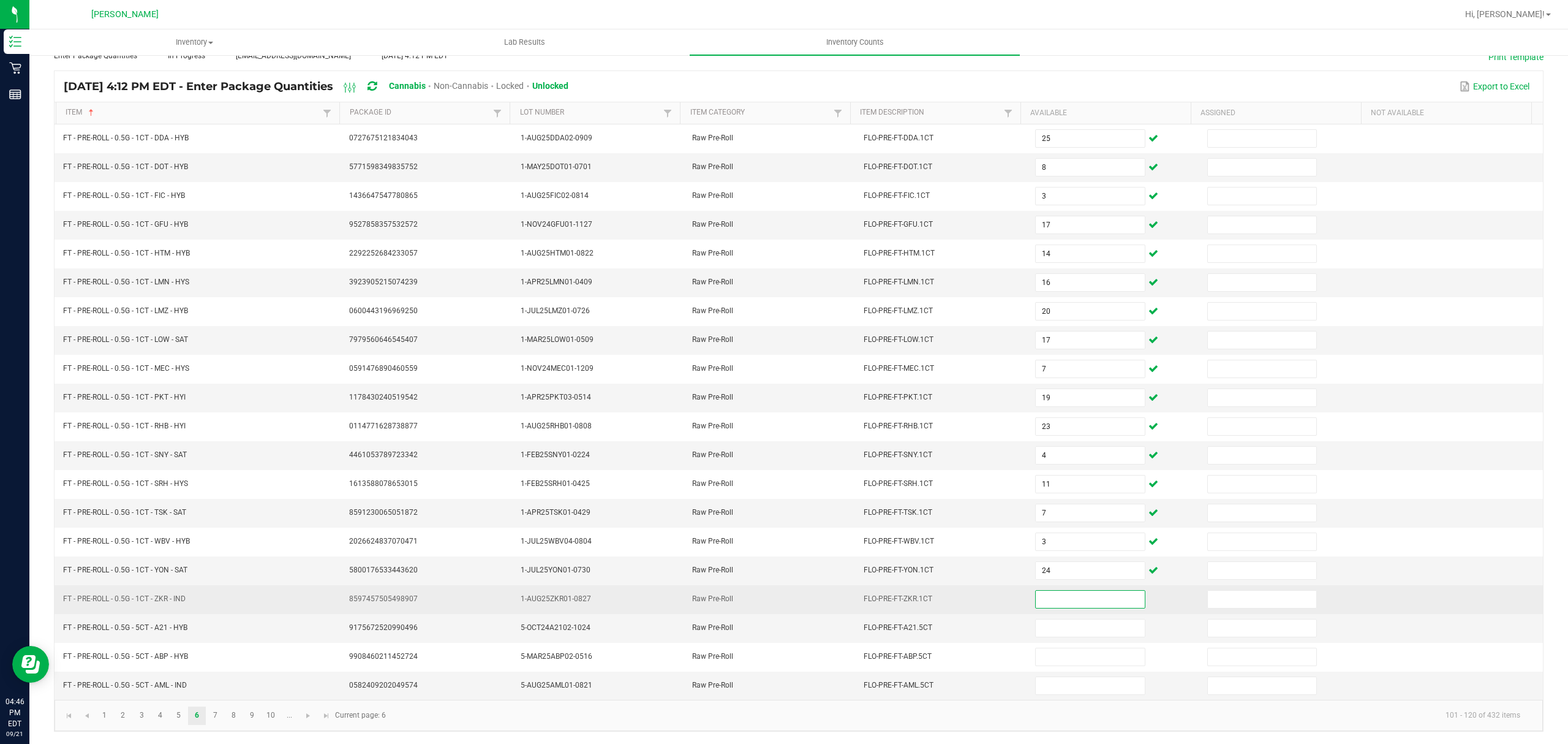
click at [1042, 596] on input at bounding box center [1090, 599] width 109 height 17
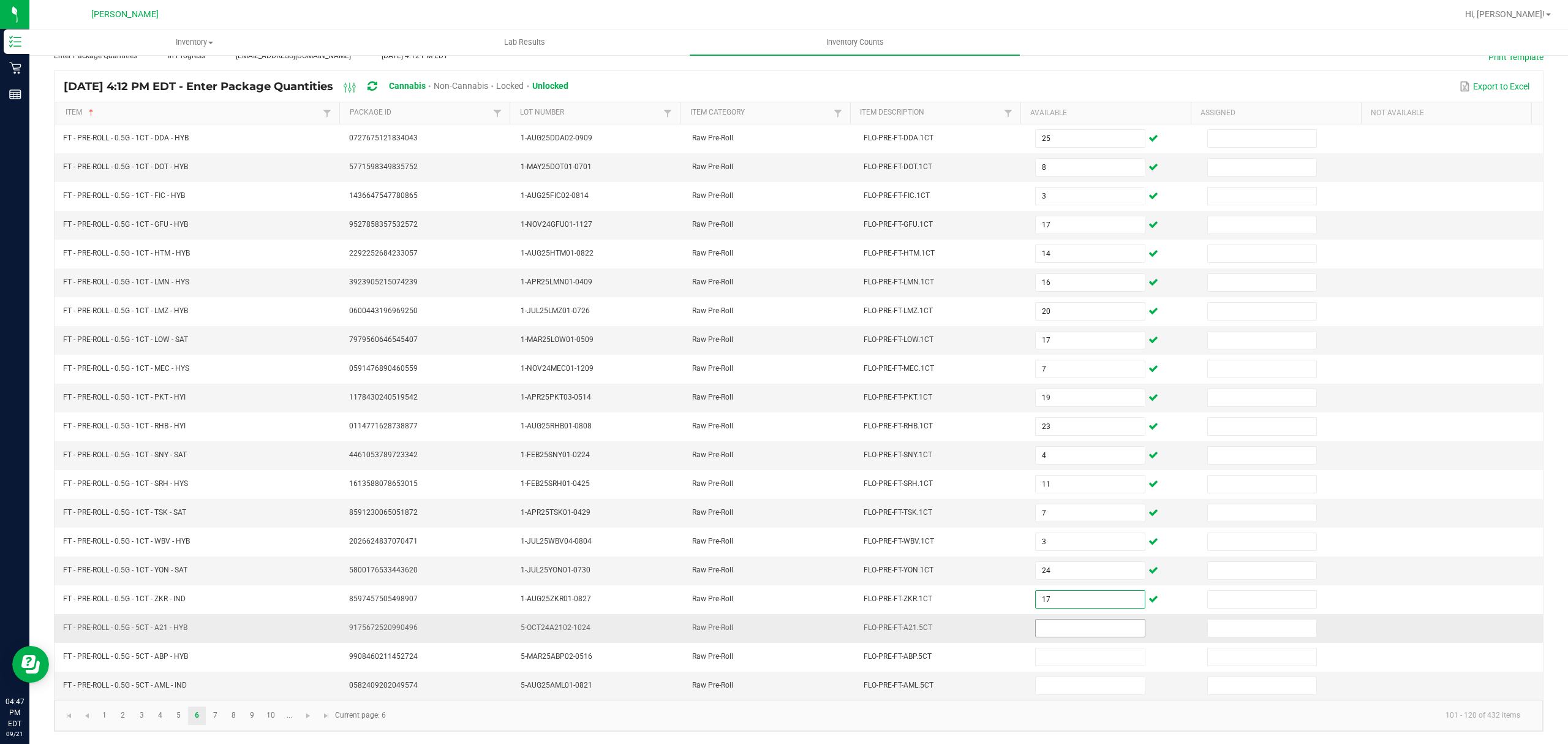
click at [1058, 629] on input at bounding box center [1090, 628] width 109 height 17
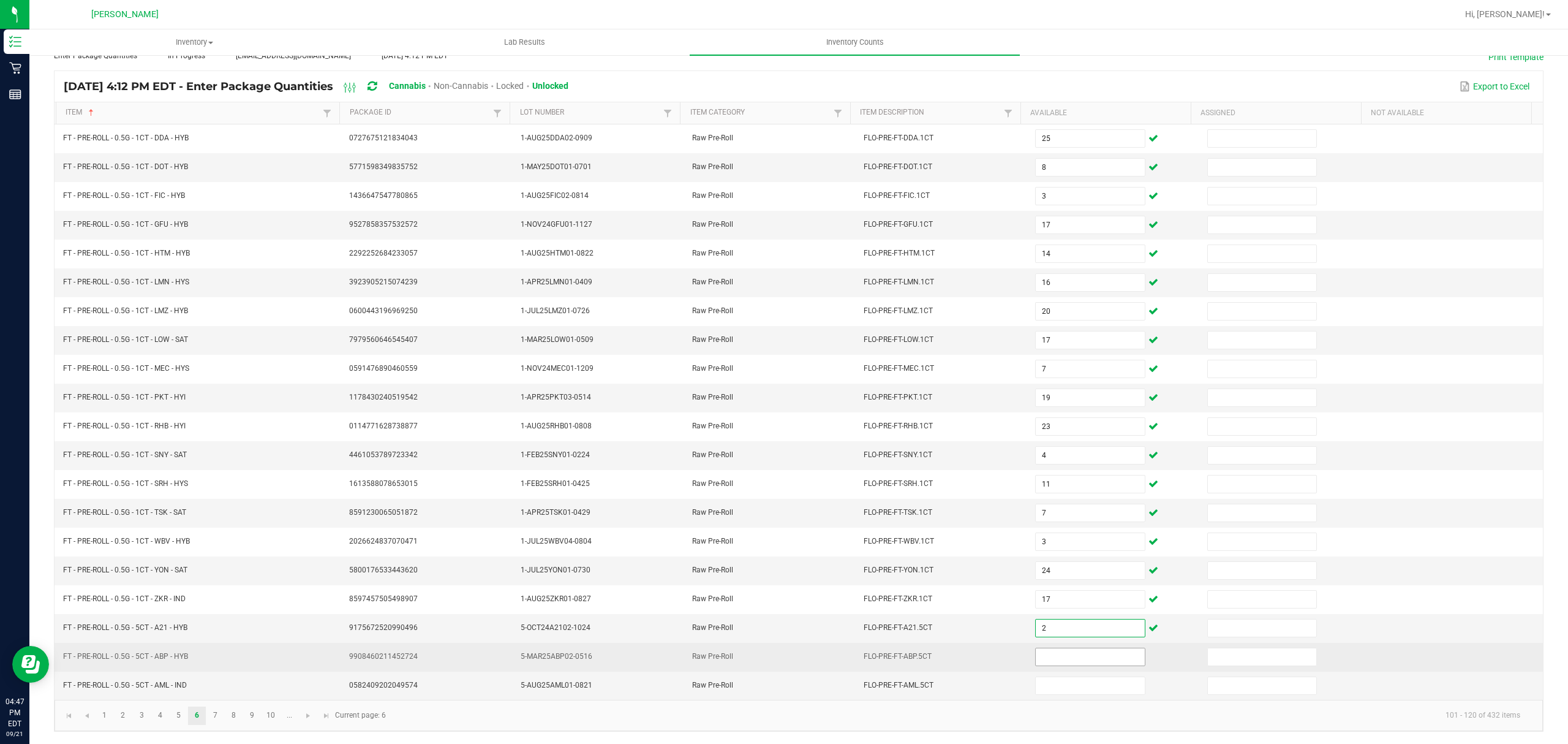
click at [1036, 656] on input at bounding box center [1090, 656] width 109 height 17
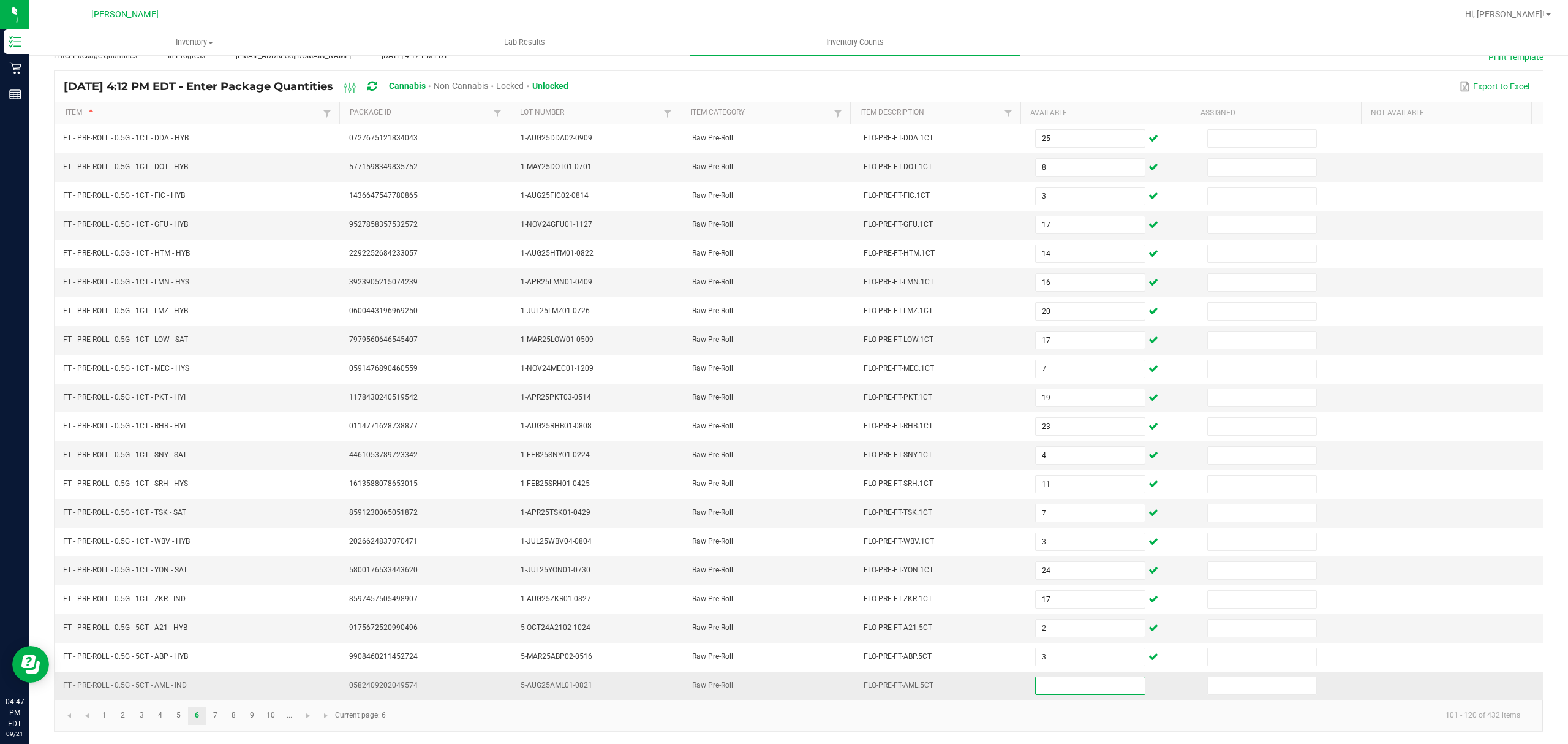
click at [1084, 681] on input at bounding box center [1090, 685] width 109 height 17
click at [214, 716] on link "7" at bounding box center [215, 716] width 18 height 18
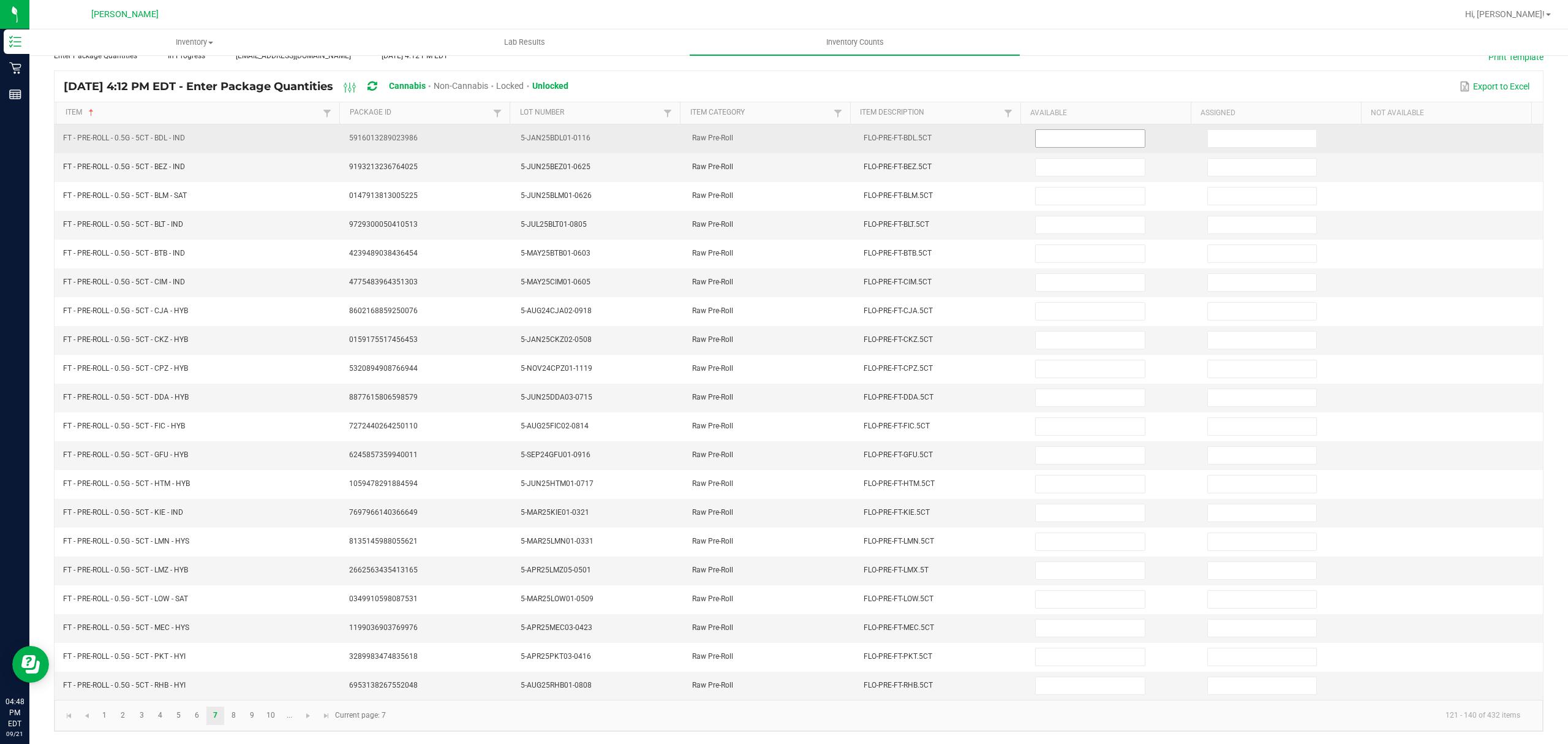
click at [1046, 130] on input at bounding box center [1090, 138] width 109 height 17
click at [1048, 130] on input at bounding box center [1090, 138] width 109 height 17
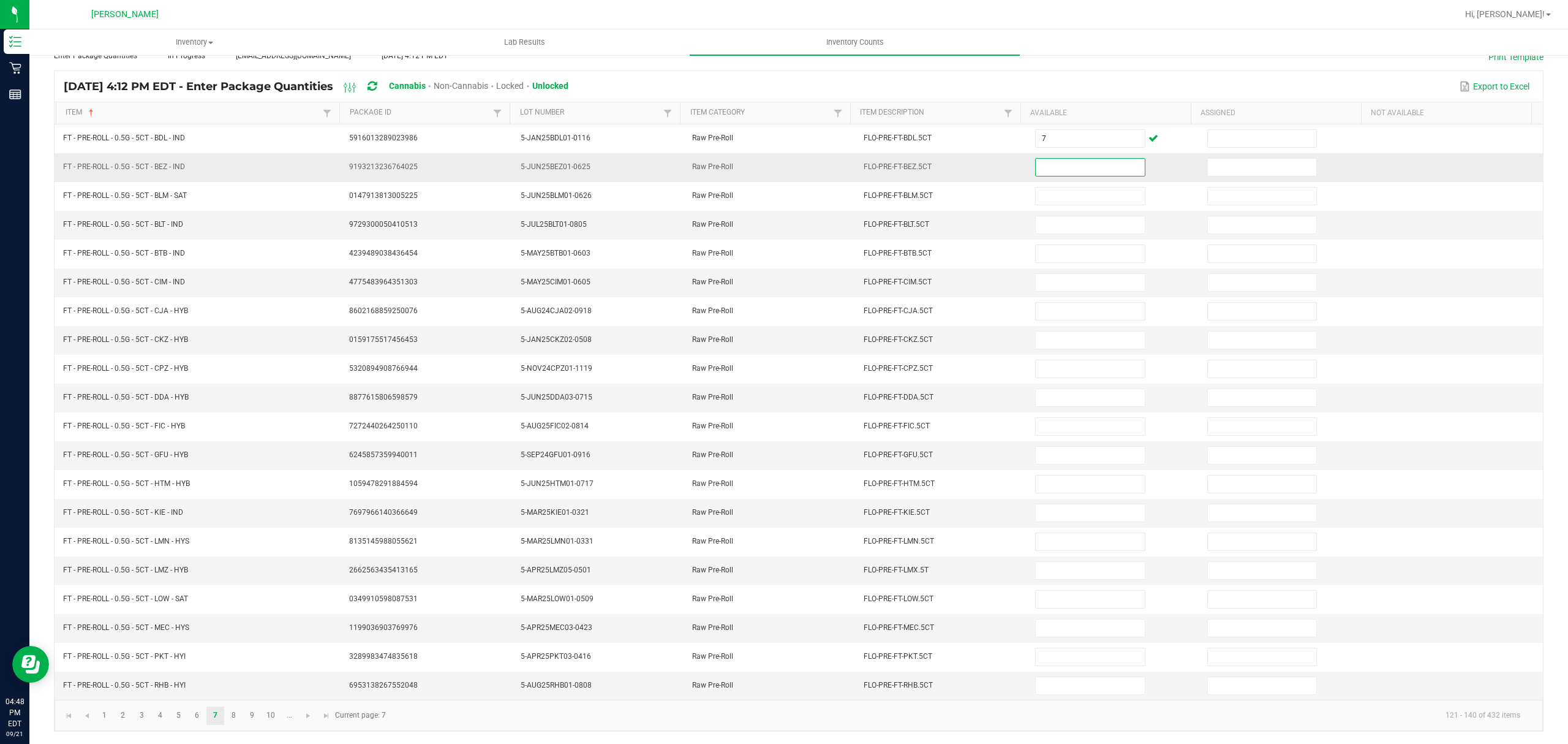
click at [1064, 159] on input at bounding box center [1090, 167] width 109 height 17
click at [1046, 159] on input at bounding box center [1090, 167] width 109 height 17
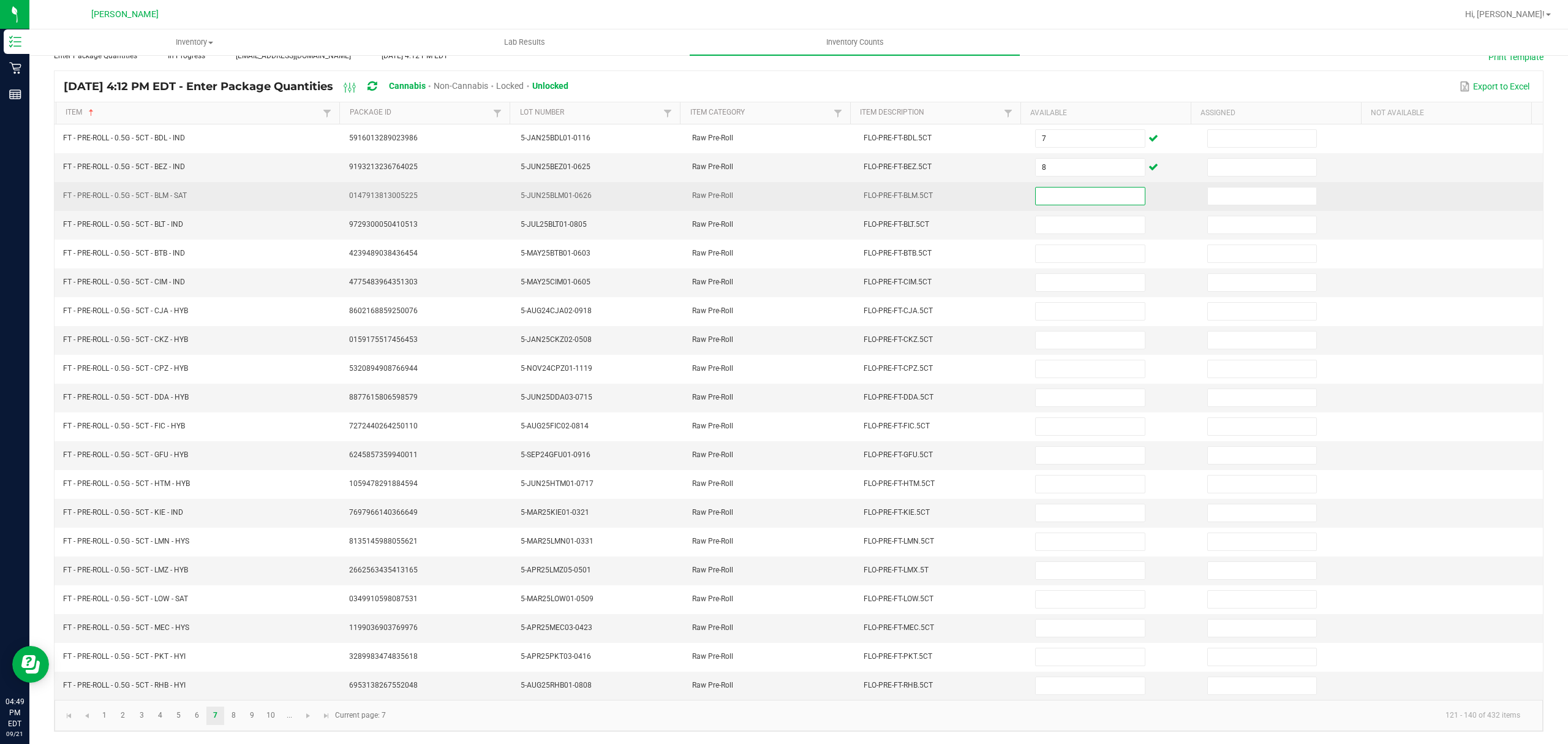
click at [1042, 188] on input at bounding box center [1090, 196] width 109 height 17
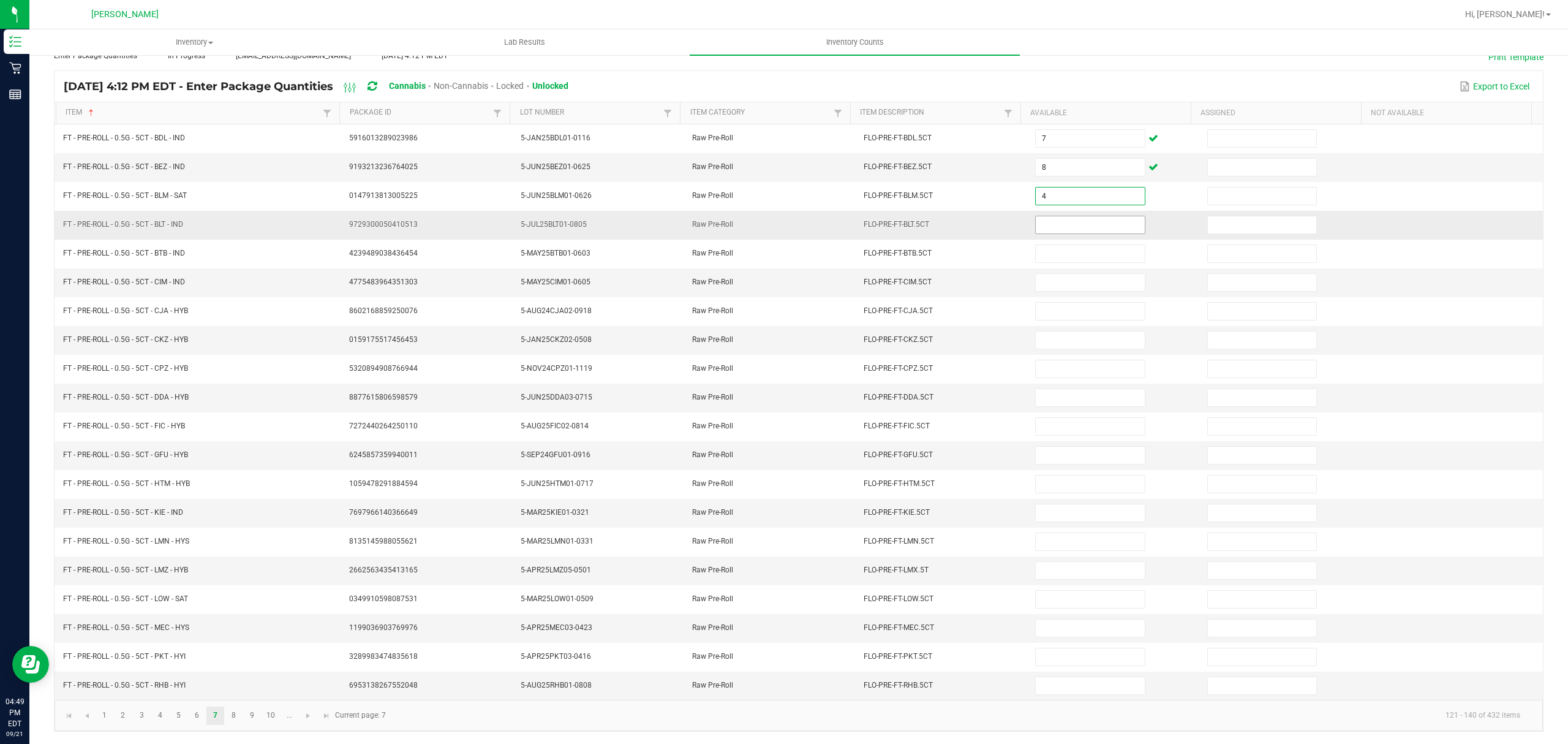
click at [1066, 217] on input at bounding box center [1090, 225] width 109 height 17
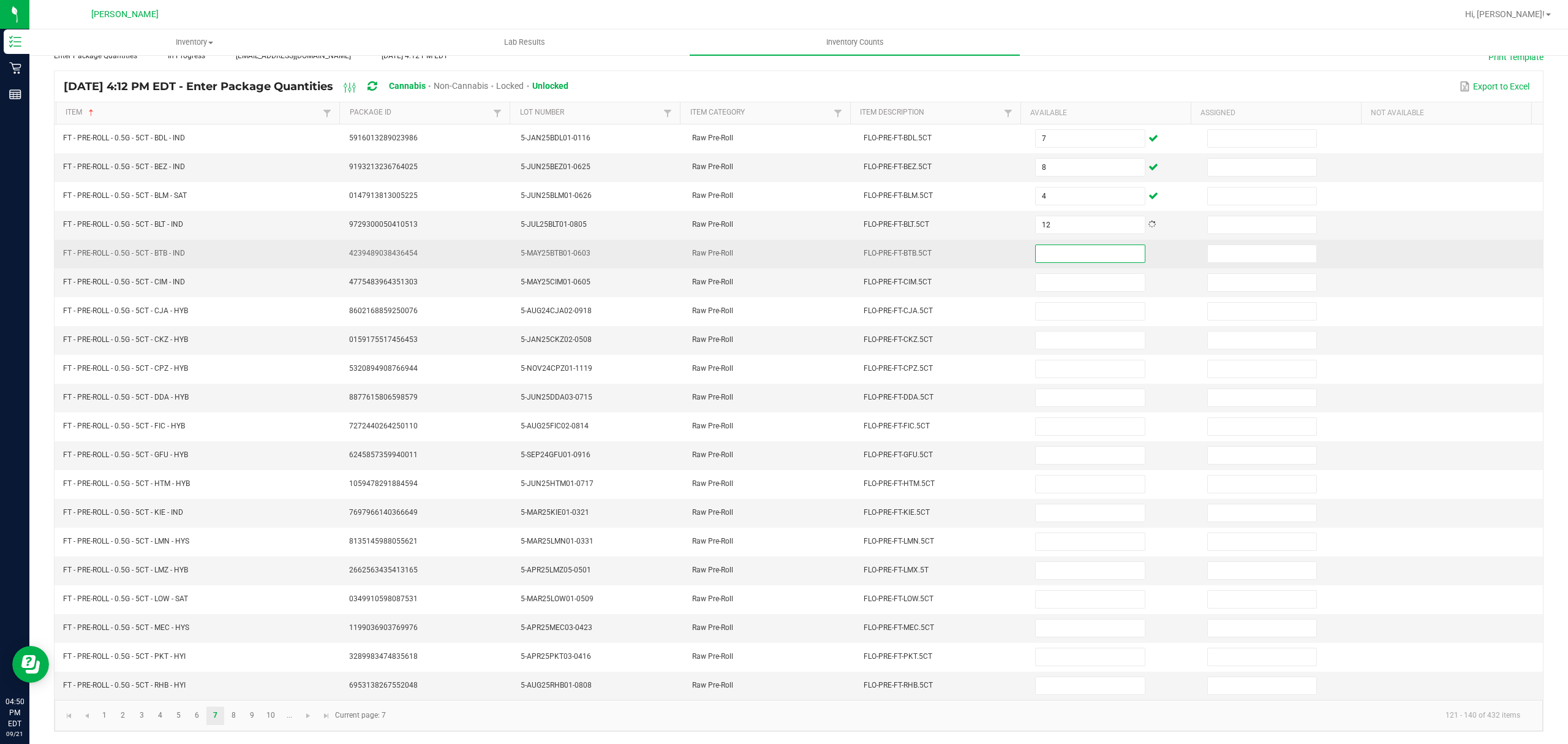
click at [1048, 245] on input at bounding box center [1090, 253] width 109 height 17
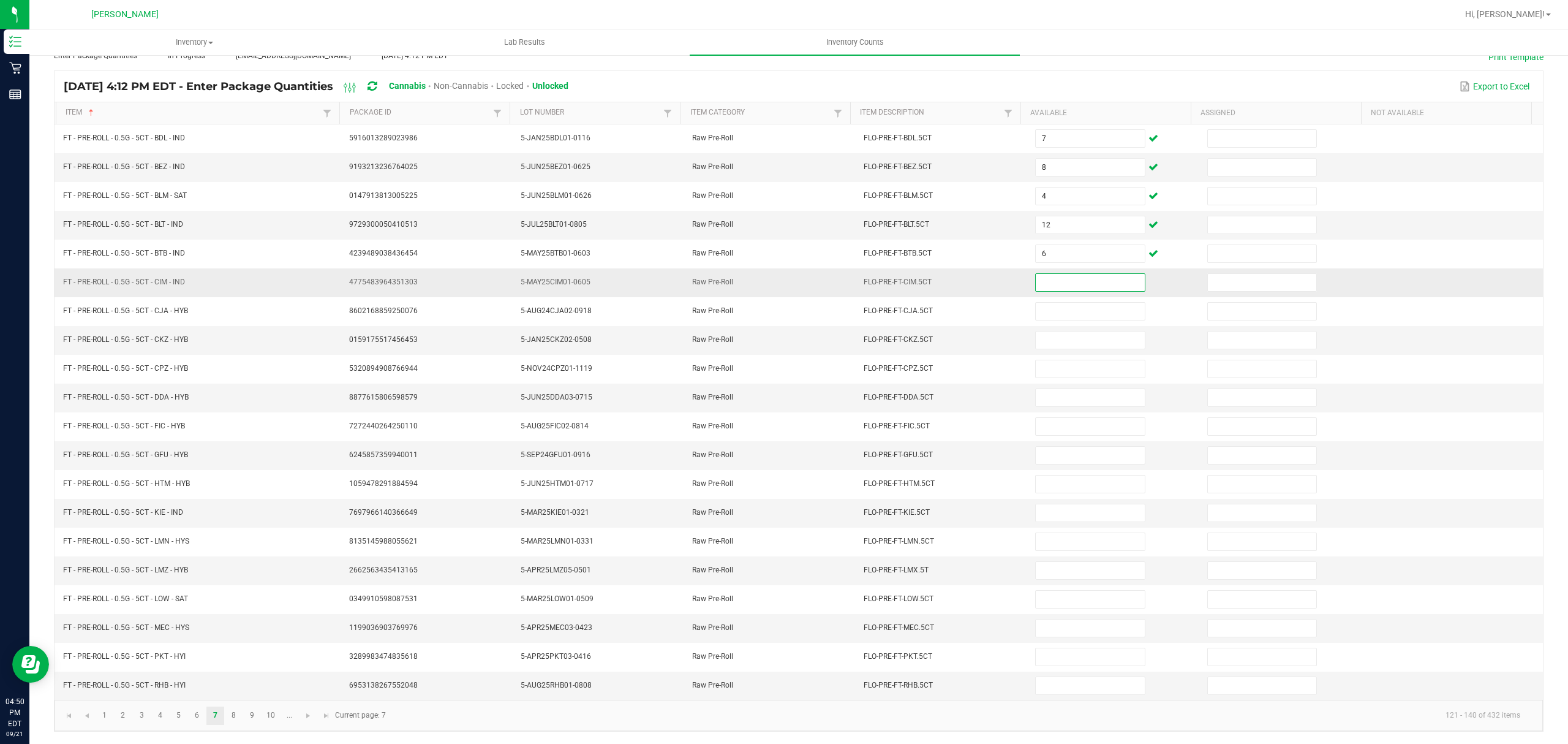
click at [1060, 274] on input at bounding box center [1090, 282] width 109 height 17
click at [1057, 337] on input at bounding box center [1090, 340] width 109 height 17
click at [1048, 393] on input at bounding box center [1090, 397] width 109 height 17
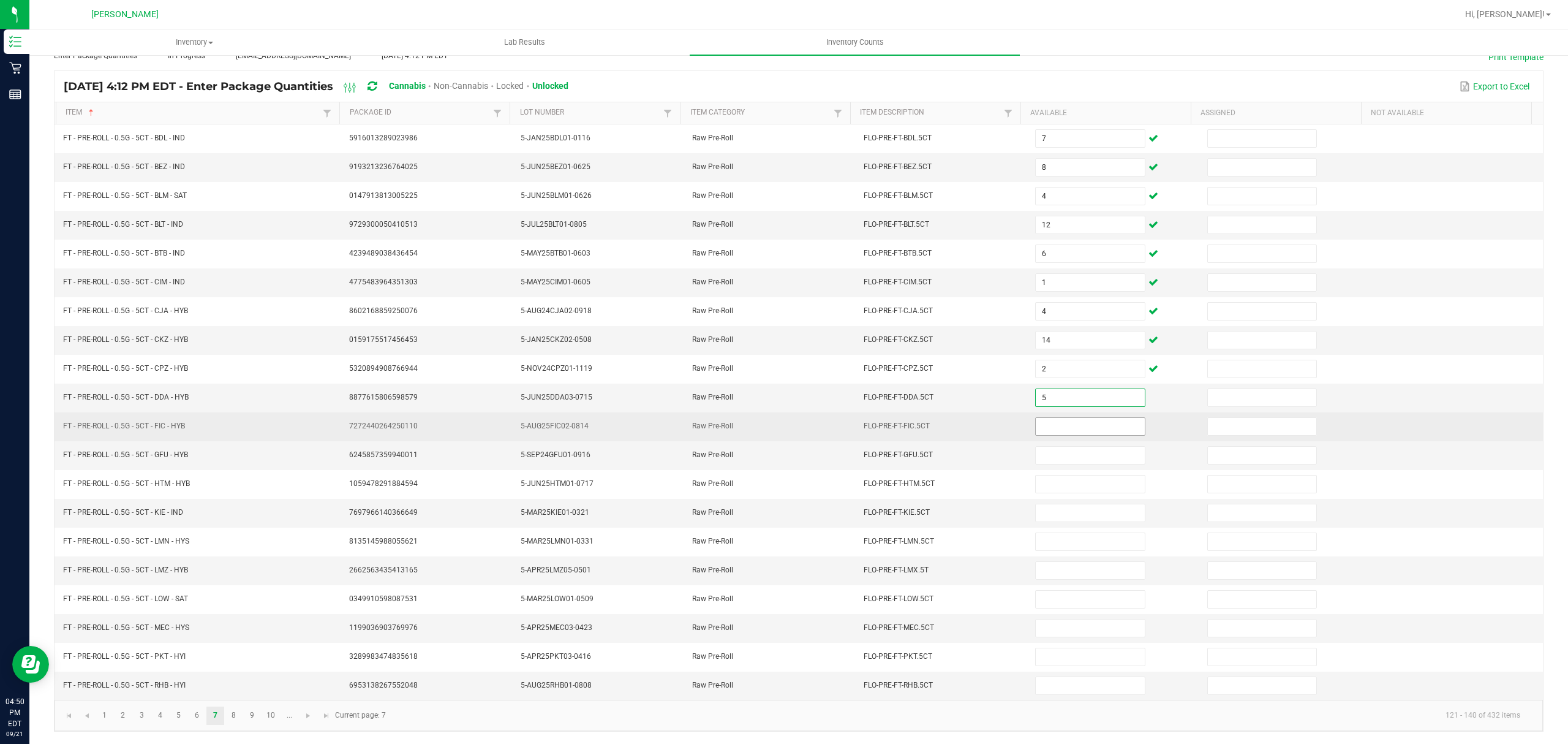
click at [1050, 418] on input at bounding box center [1090, 426] width 109 height 17
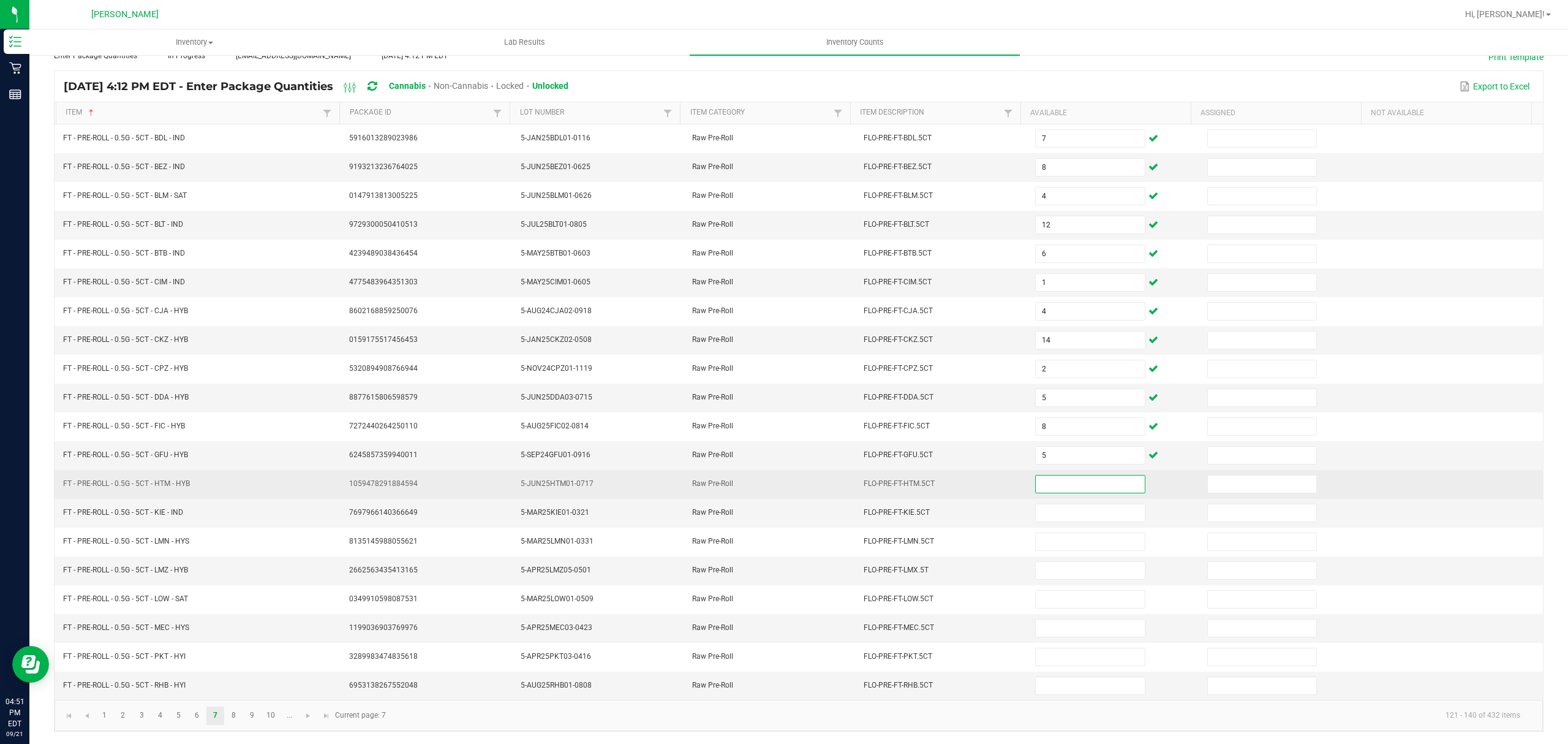
click at [1039, 480] on input at bounding box center [1090, 484] width 109 height 17
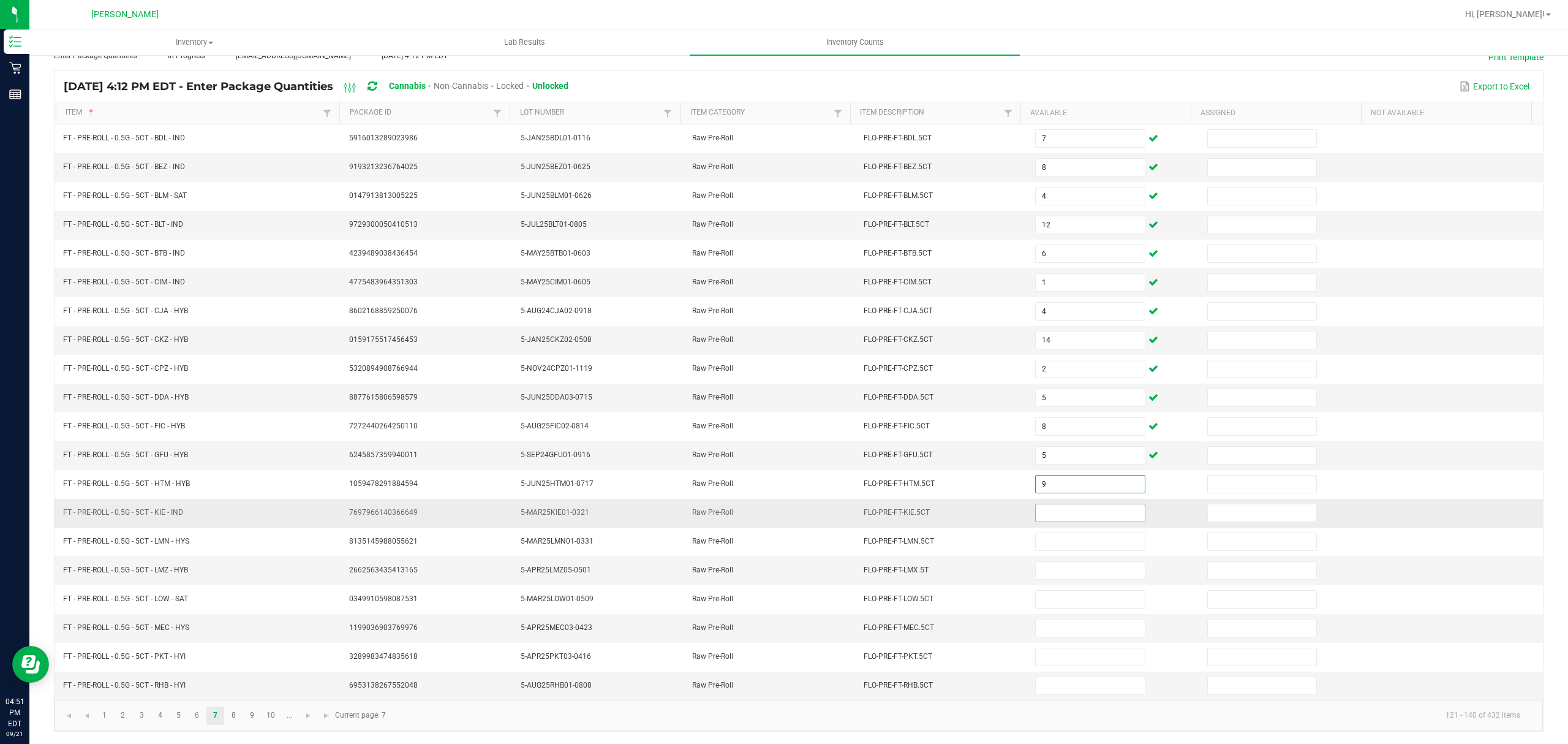
click at [1043, 505] on input at bounding box center [1090, 513] width 109 height 17
click at [1085, 620] on input at bounding box center [1090, 628] width 109 height 17
click at [1042, 624] on input at bounding box center [1090, 628] width 109 height 17
click at [1066, 693] on input at bounding box center [1090, 685] width 109 height 17
click at [236, 719] on link "8" at bounding box center [233, 716] width 18 height 18
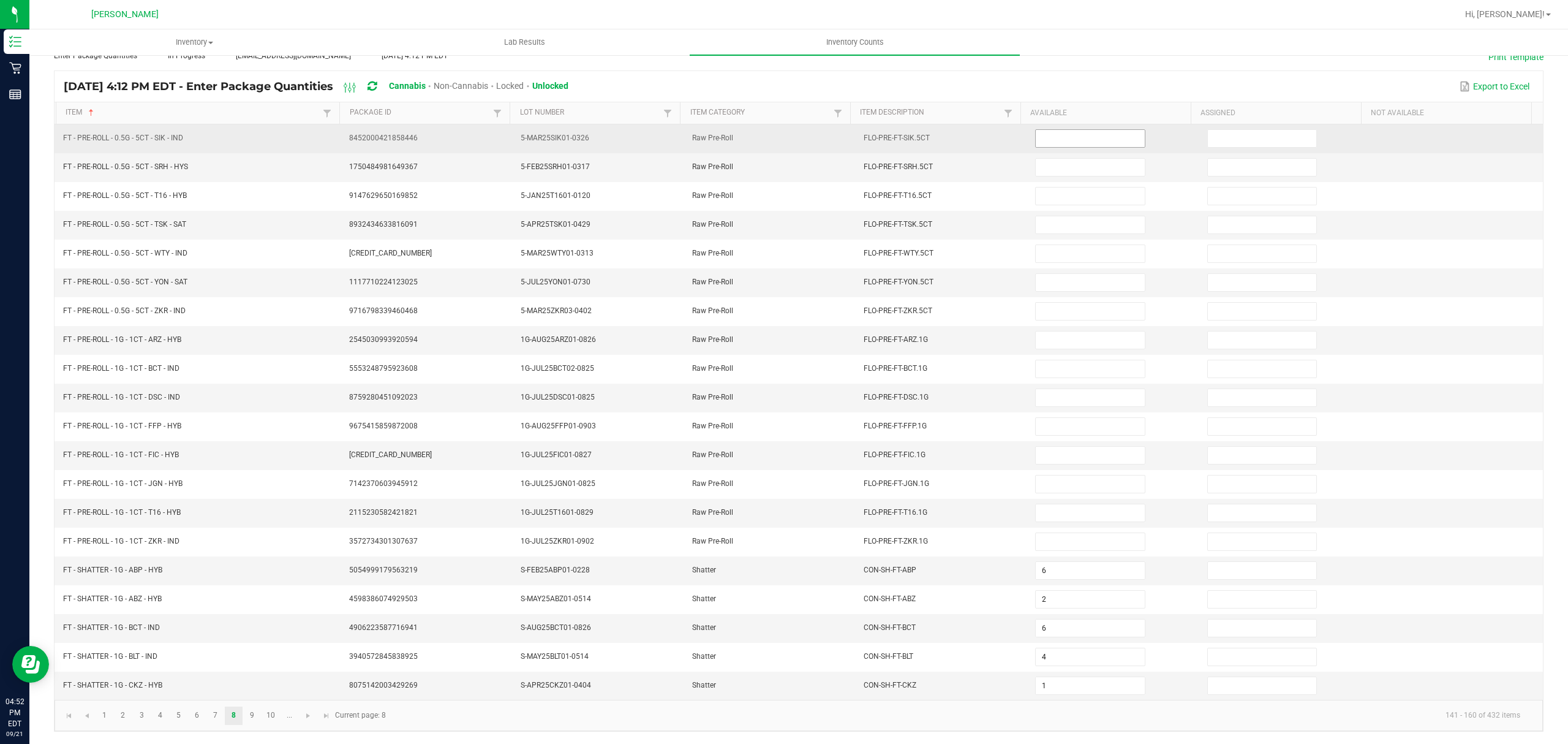
click at [1076, 130] on span at bounding box center [1090, 138] width 110 height 18
click at [1066, 130] on input at bounding box center [1090, 138] width 109 height 17
click at [1039, 130] on input at bounding box center [1090, 138] width 109 height 17
click at [1039, 130] on input at bounding box center [1090, 138] width 109 height 17
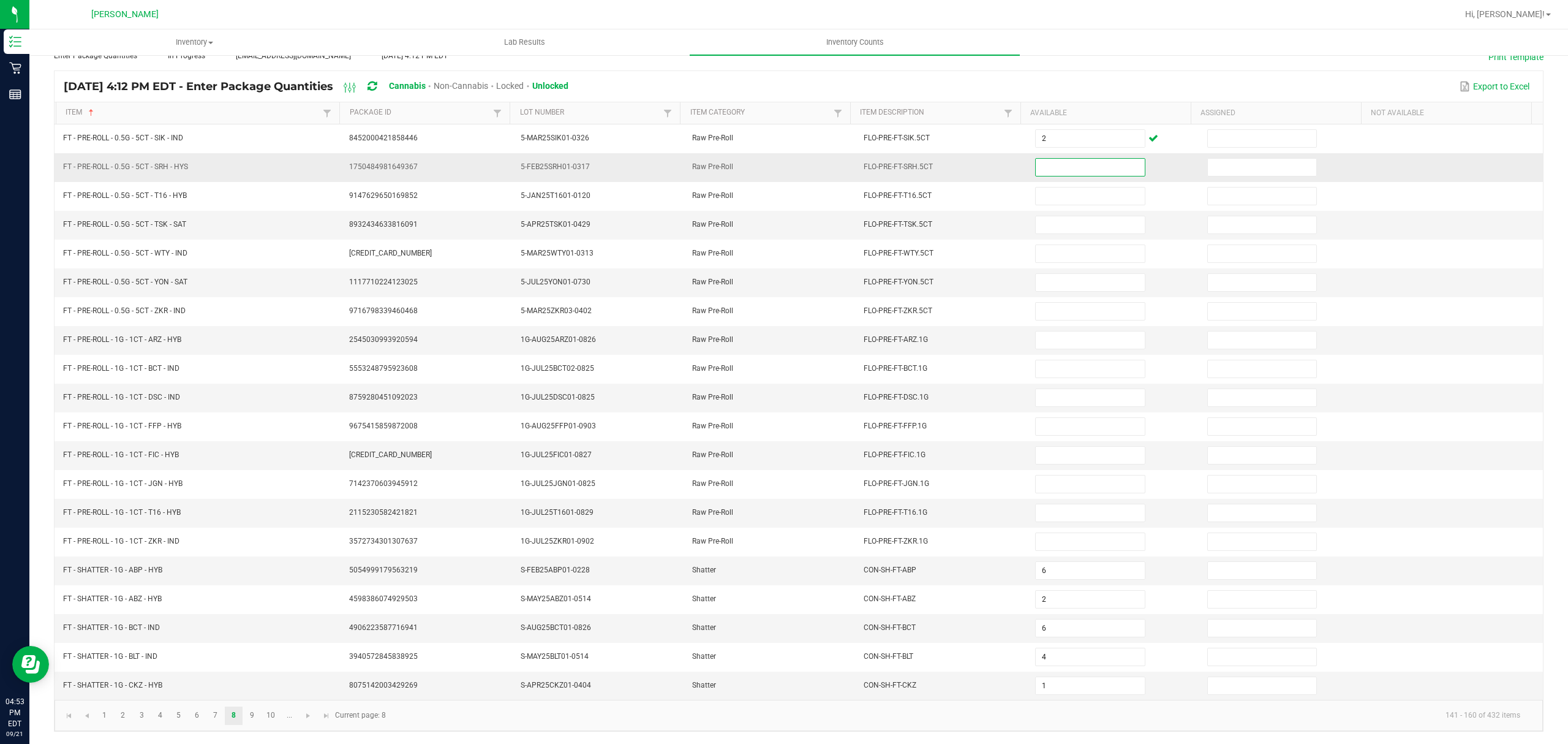
click at [1039, 159] on input at bounding box center [1090, 167] width 109 height 17
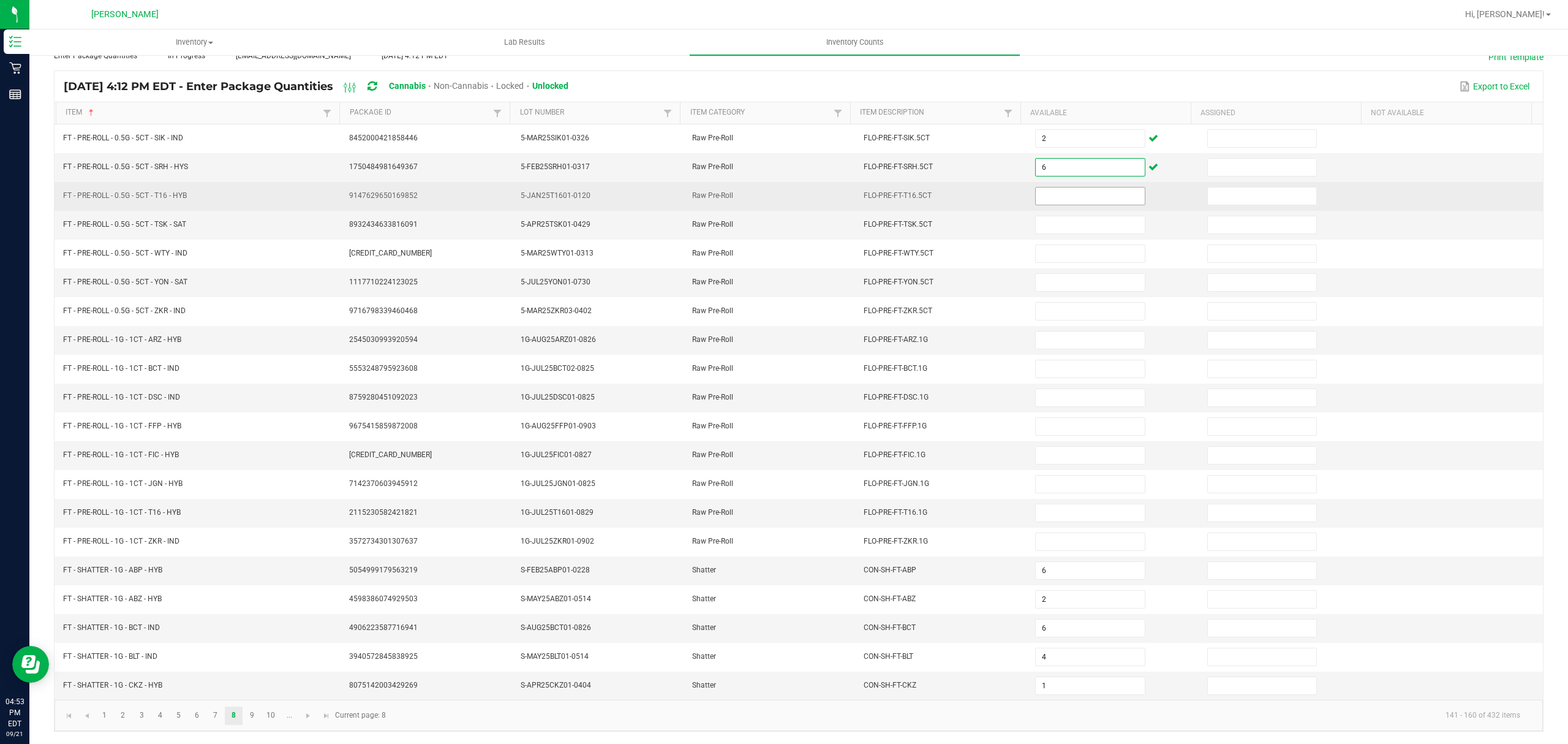
click at [1098, 188] on input at bounding box center [1090, 196] width 109 height 17
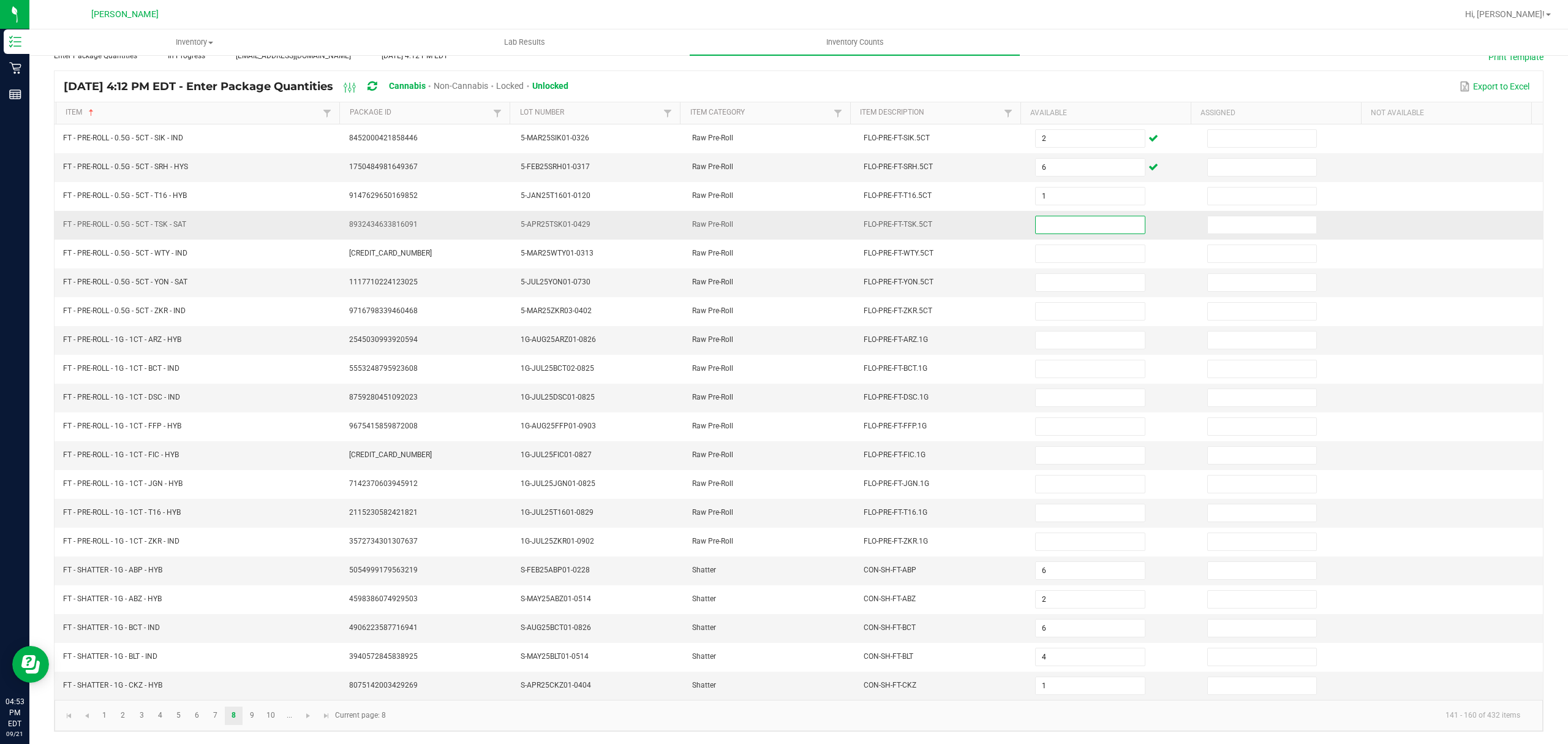
click at [1076, 219] on input at bounding box center [1090, 225] width 109 height 17
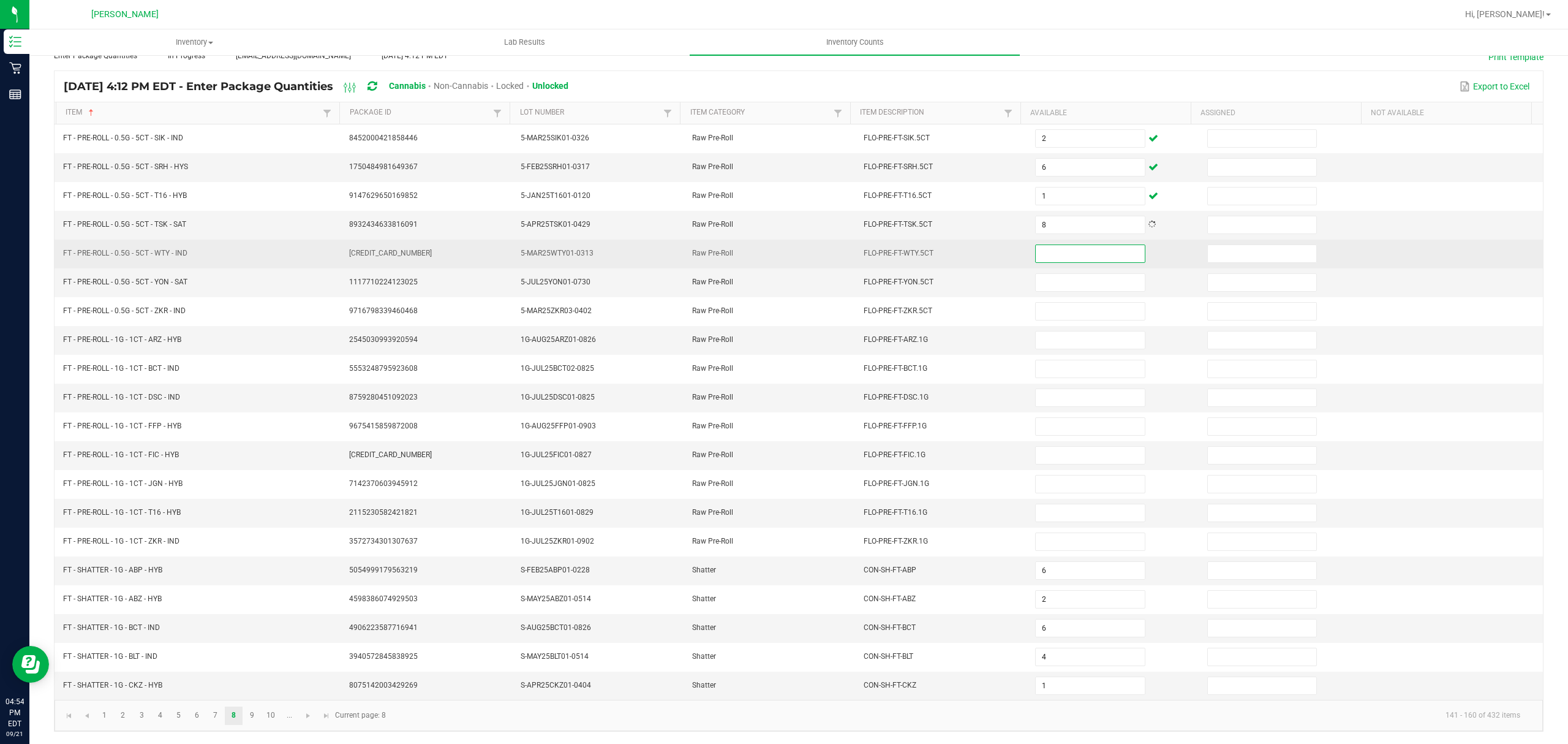
click at [1042, 245] on input at bounding box center [1090, 253] width 109 height 17
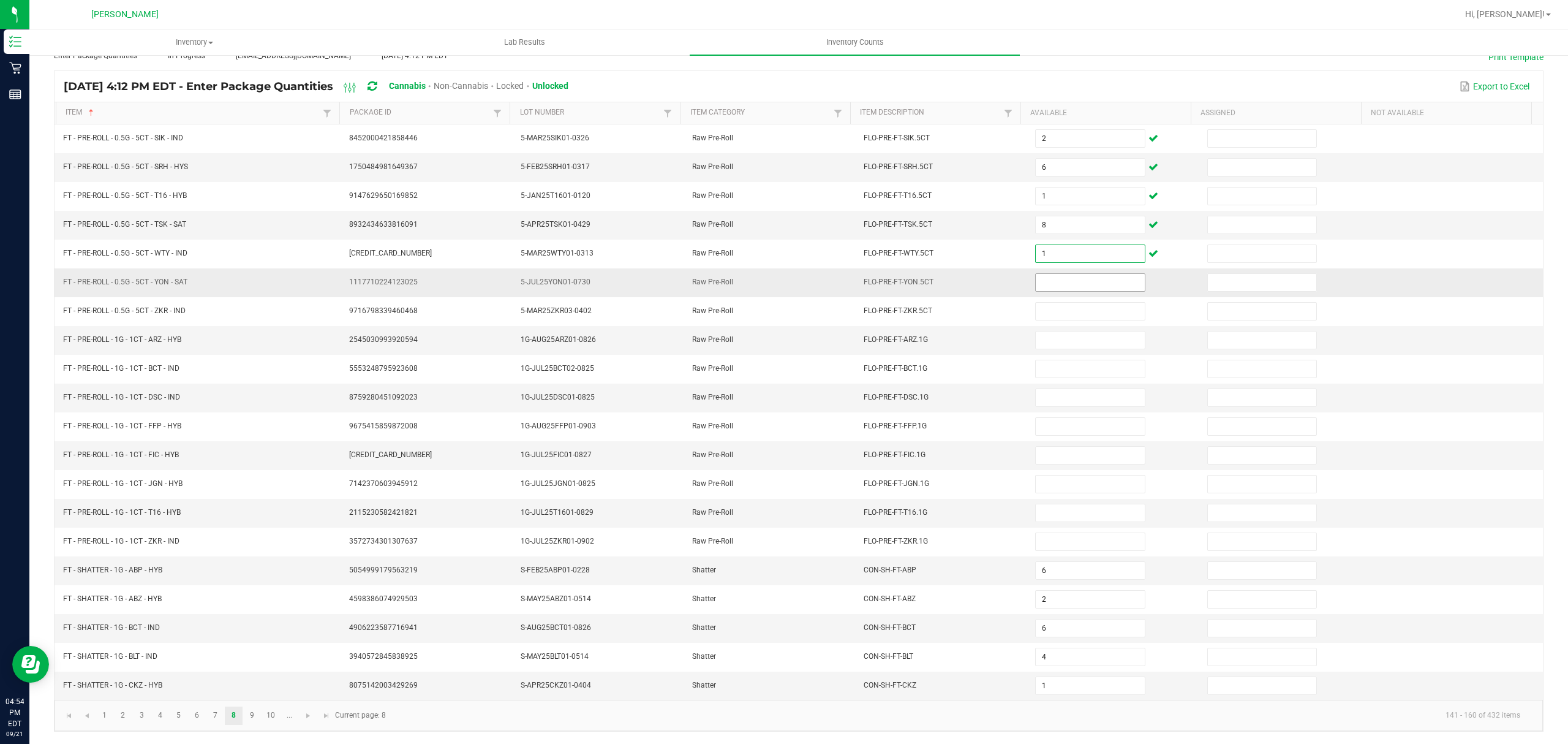
click at [1051, 276] on input at bounding box center [1090, 282] width 109 height 17
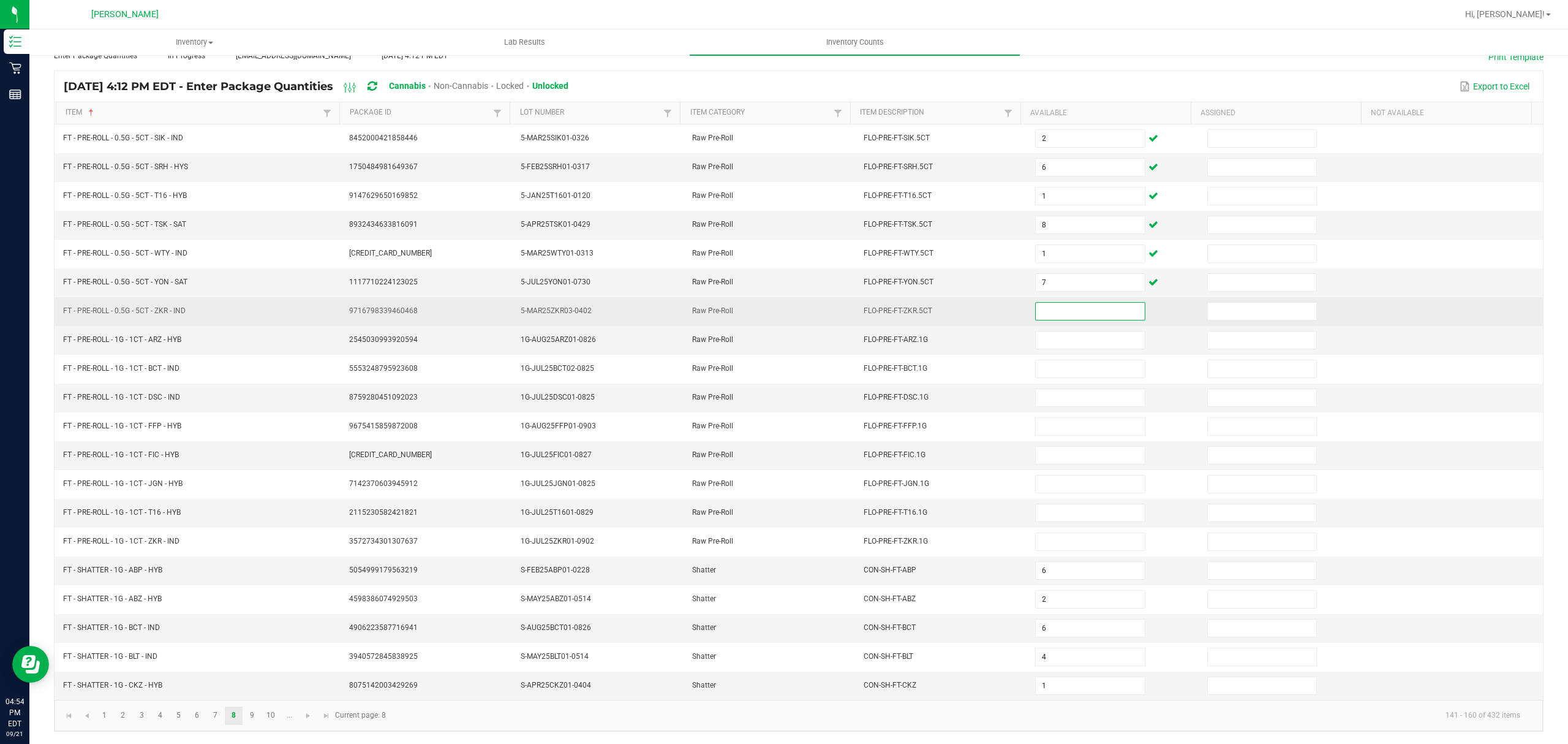
click at [1047, 303] on input at bounding box center [1090, 311] width 109 height 17
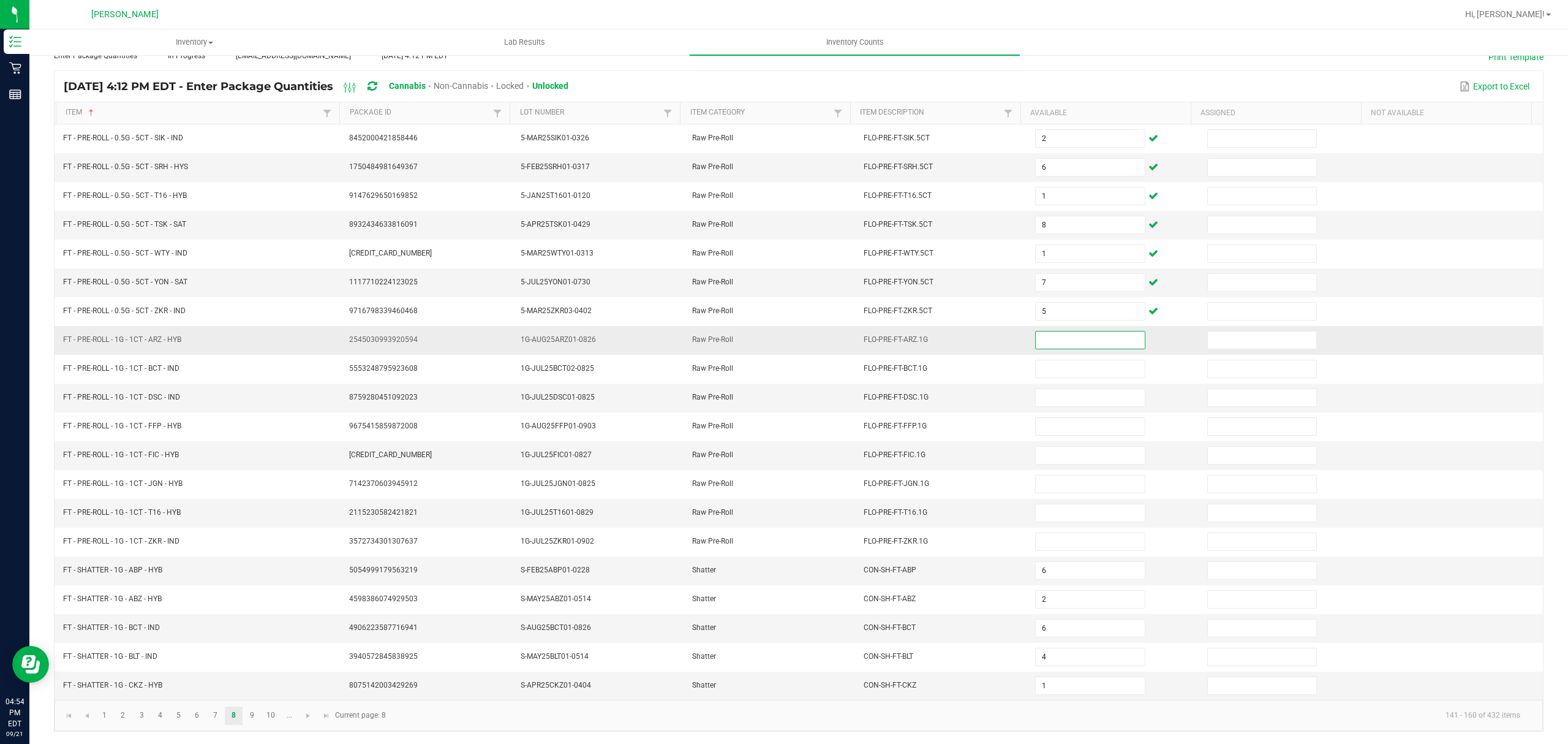
click at [1085, 332] on input at bounding box center [1090, 340] width 109 height 17
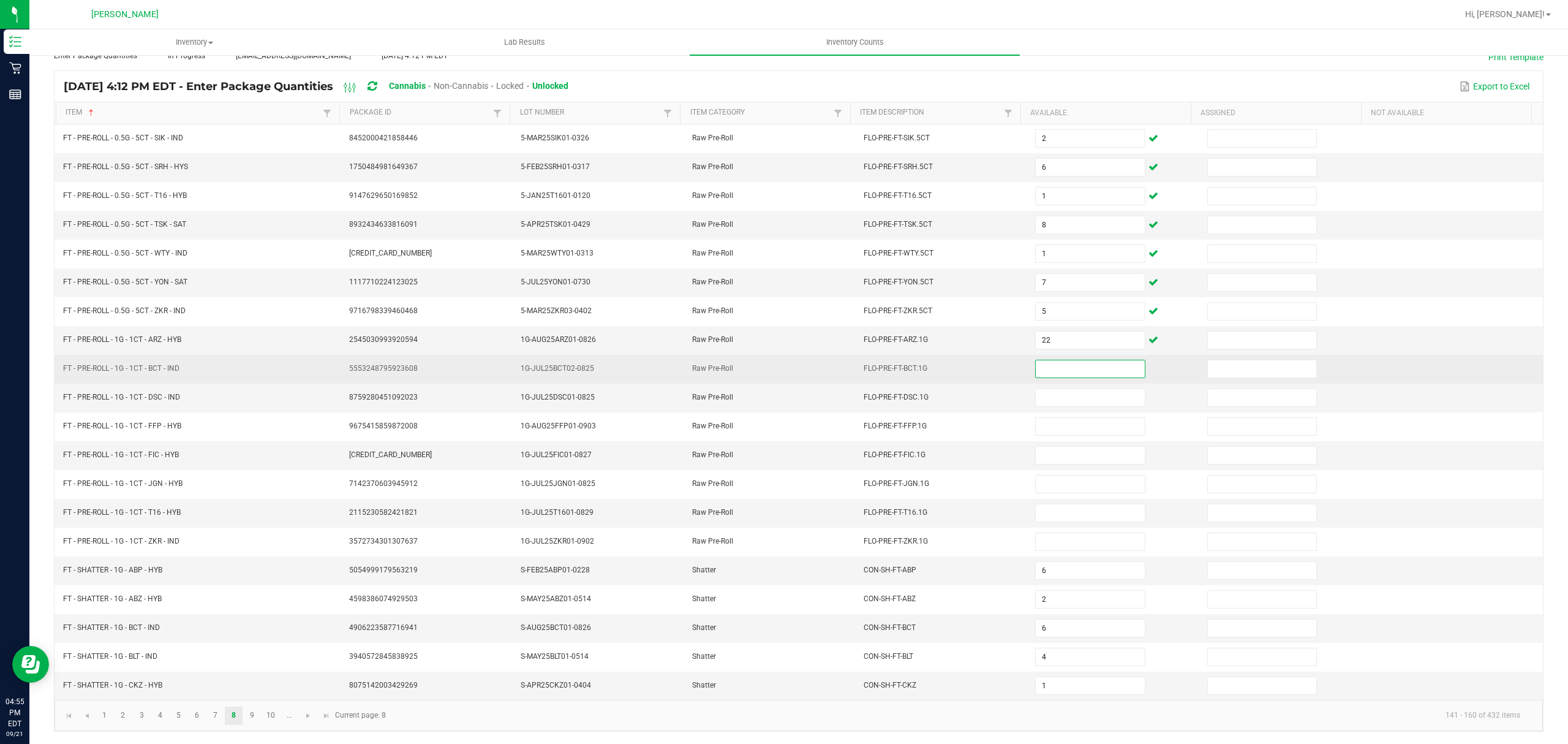
click at [1056, 360] on input at bounding box center [1090, 368] width 109 height 17
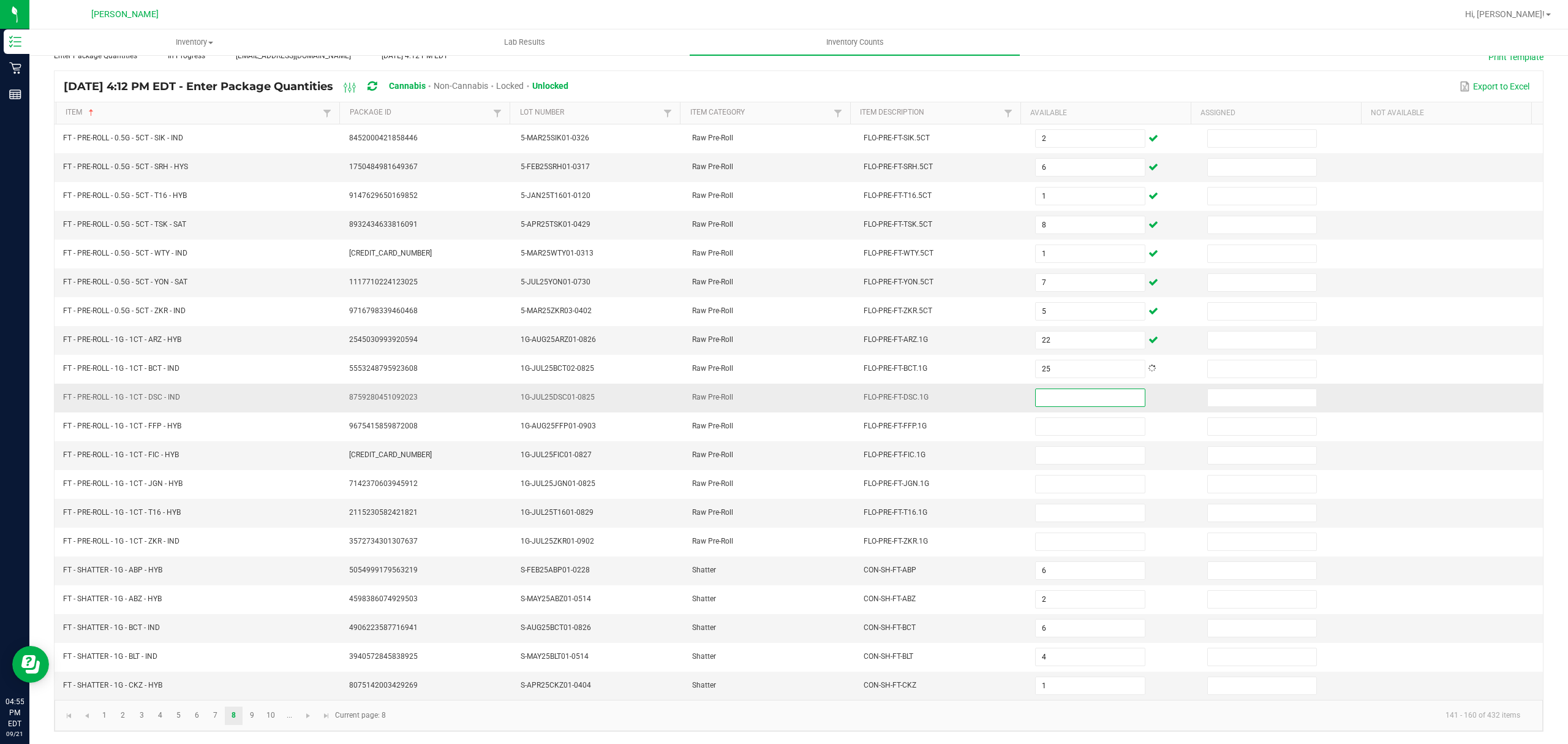
click at [1042, 389] on input at bounding box center [1090, 397] width 109 height 17
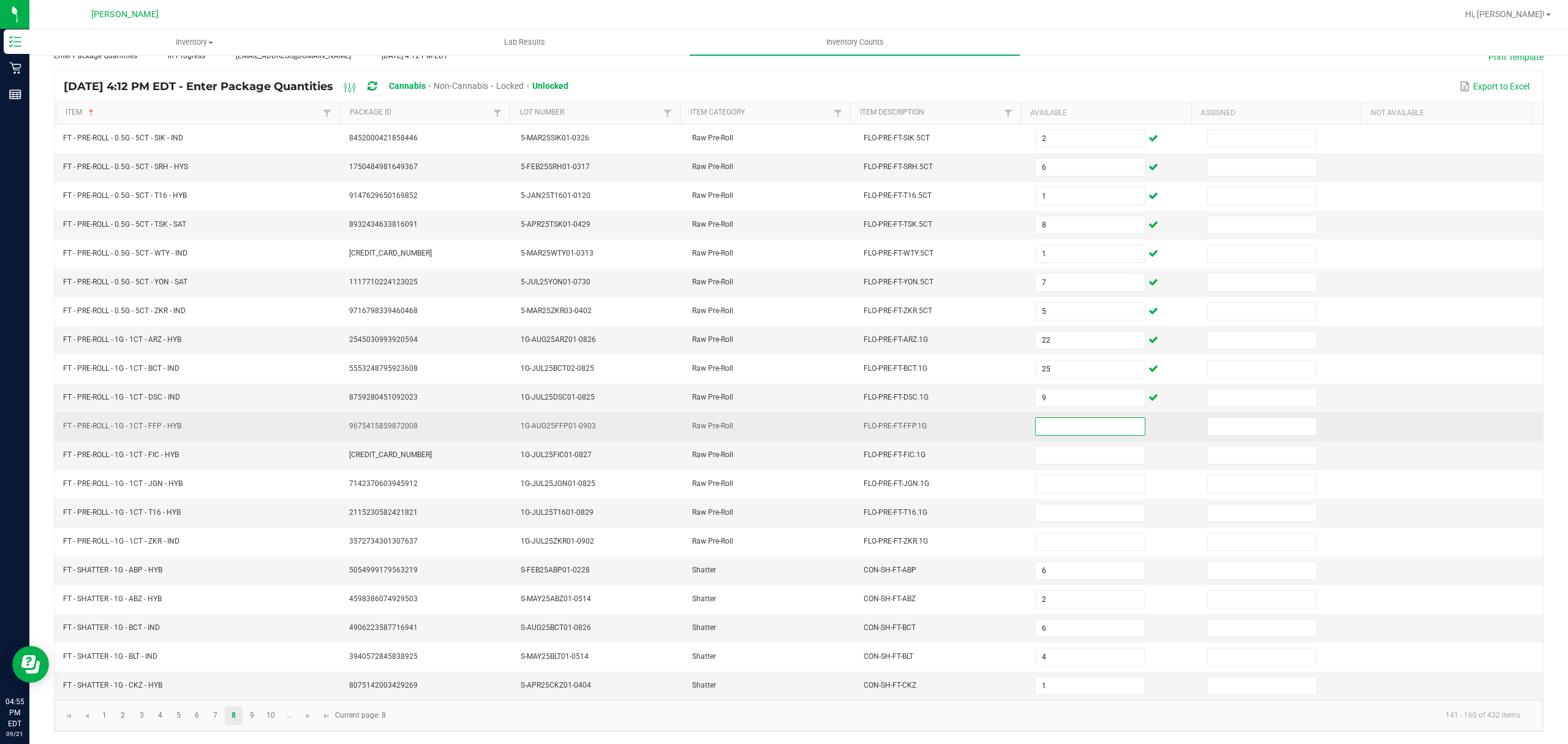
click at [1060, 420] on input at bounding box center [1090, 426] width 109 height 17
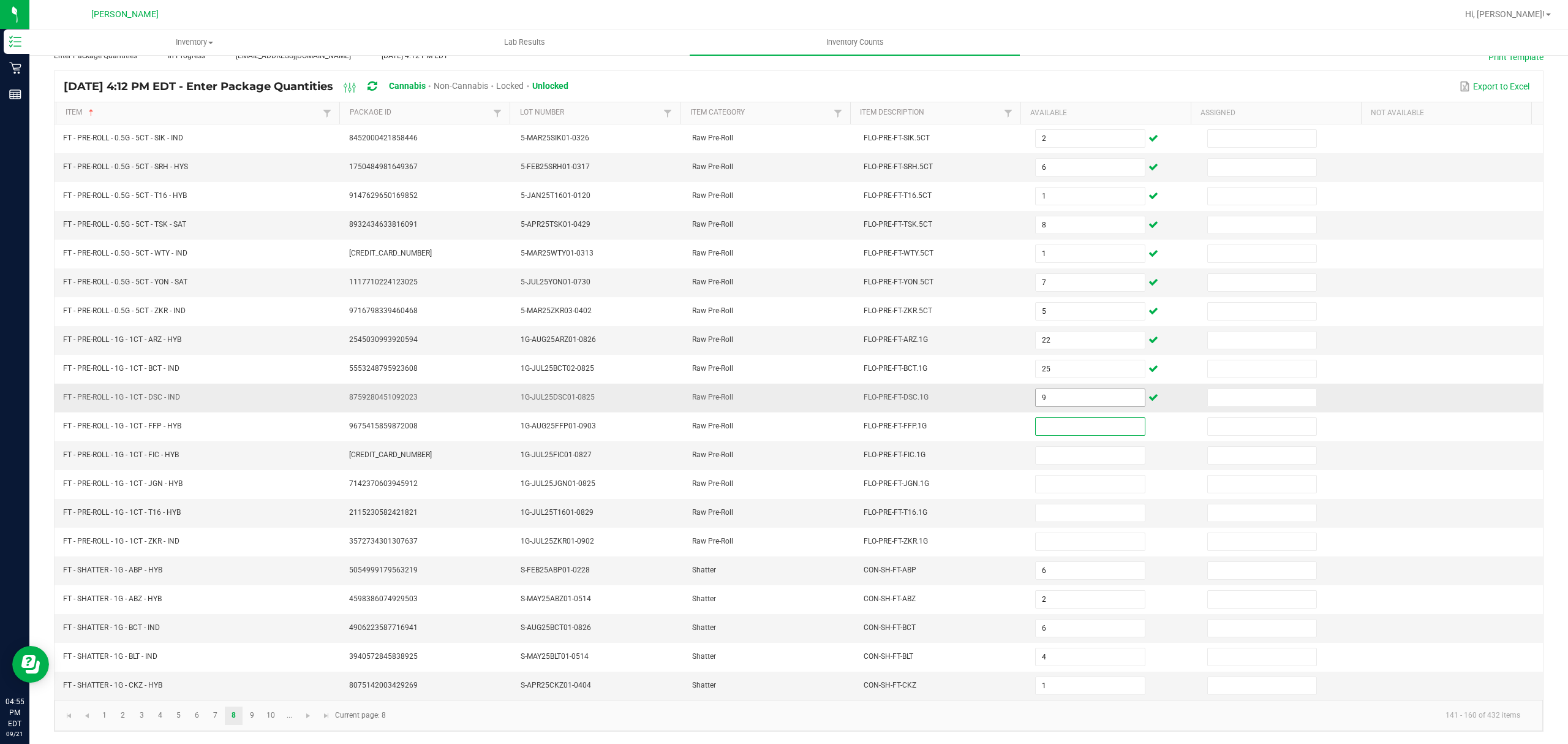
click at [1036, 391] on input "9" at bounding box center [1090, 397] width 109 height 17
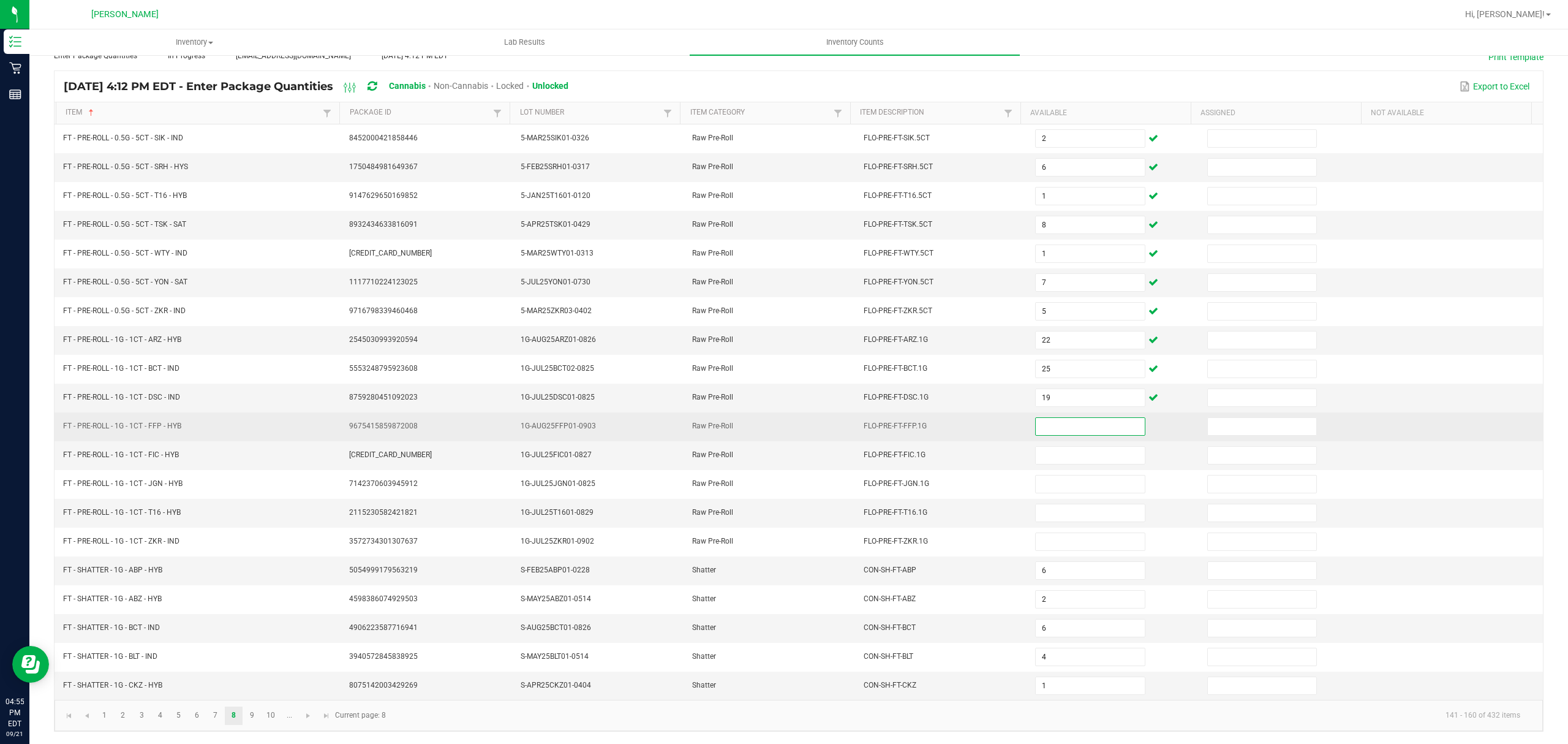
click at [1045, 420] on input at bounding box center [1090, 426] width 109 height 17
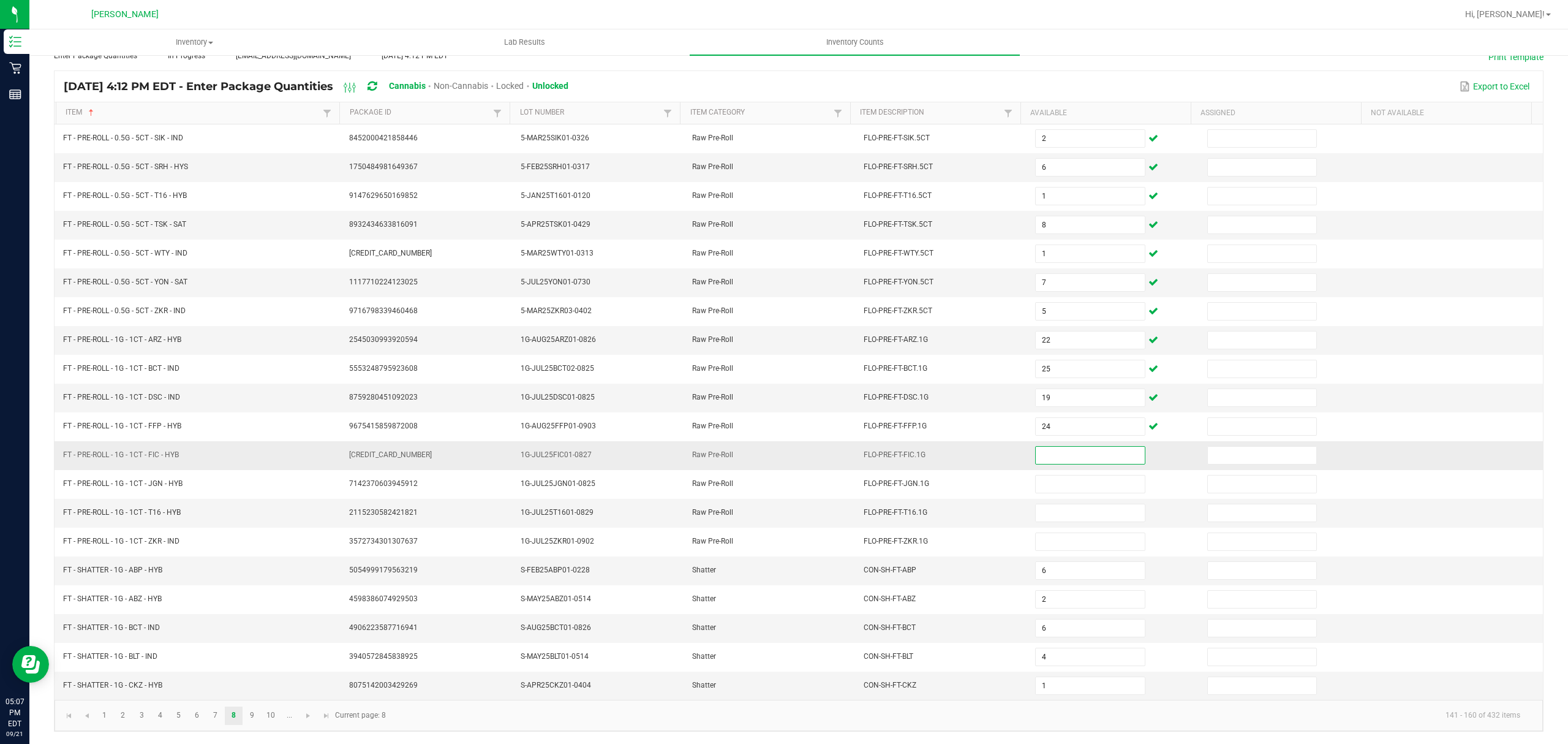
click at [1085, 455] on input at bounding box center [1090, 455] width 109 height 17
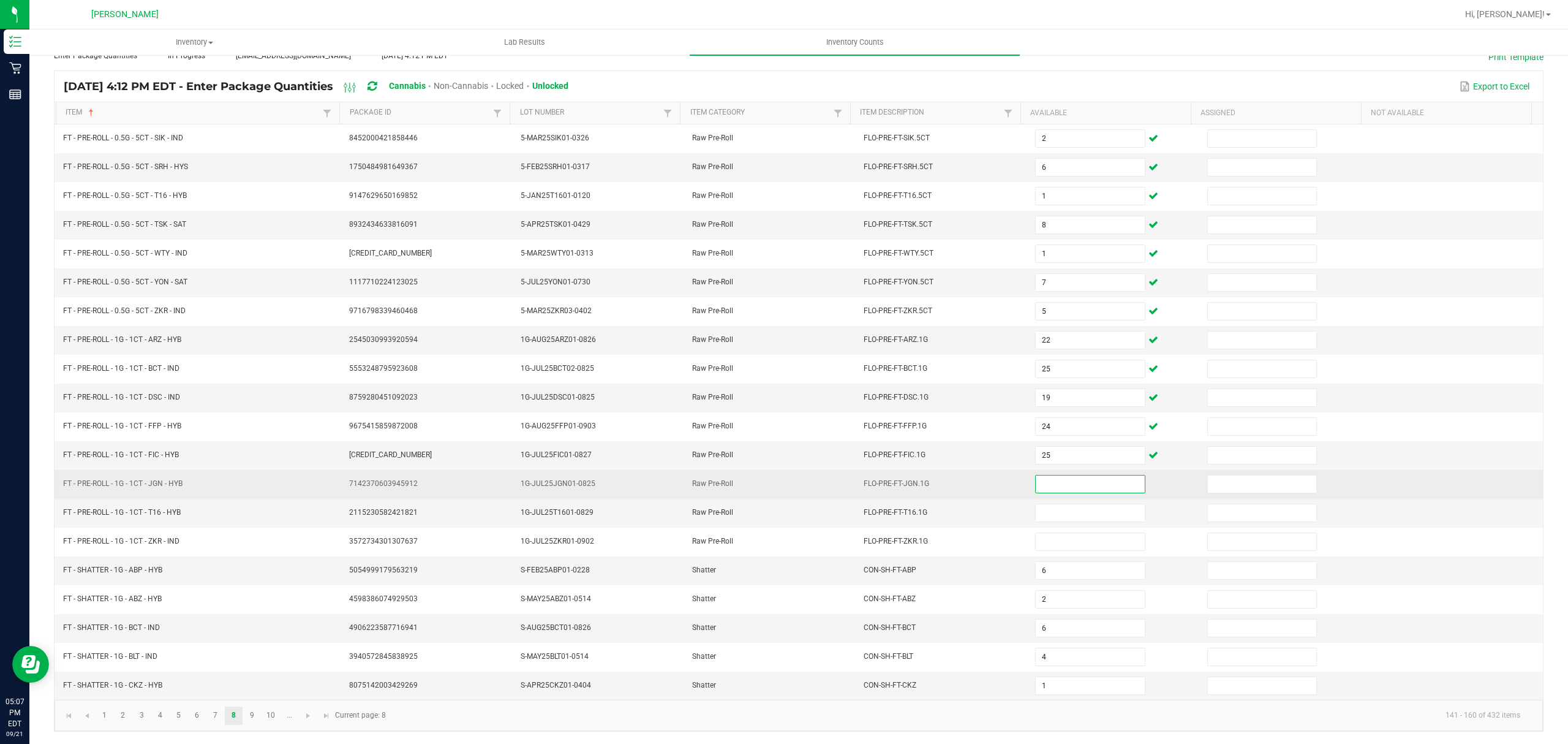
click at [1042, 484] on input at bounding box center [1090, 484] width 109 height 17
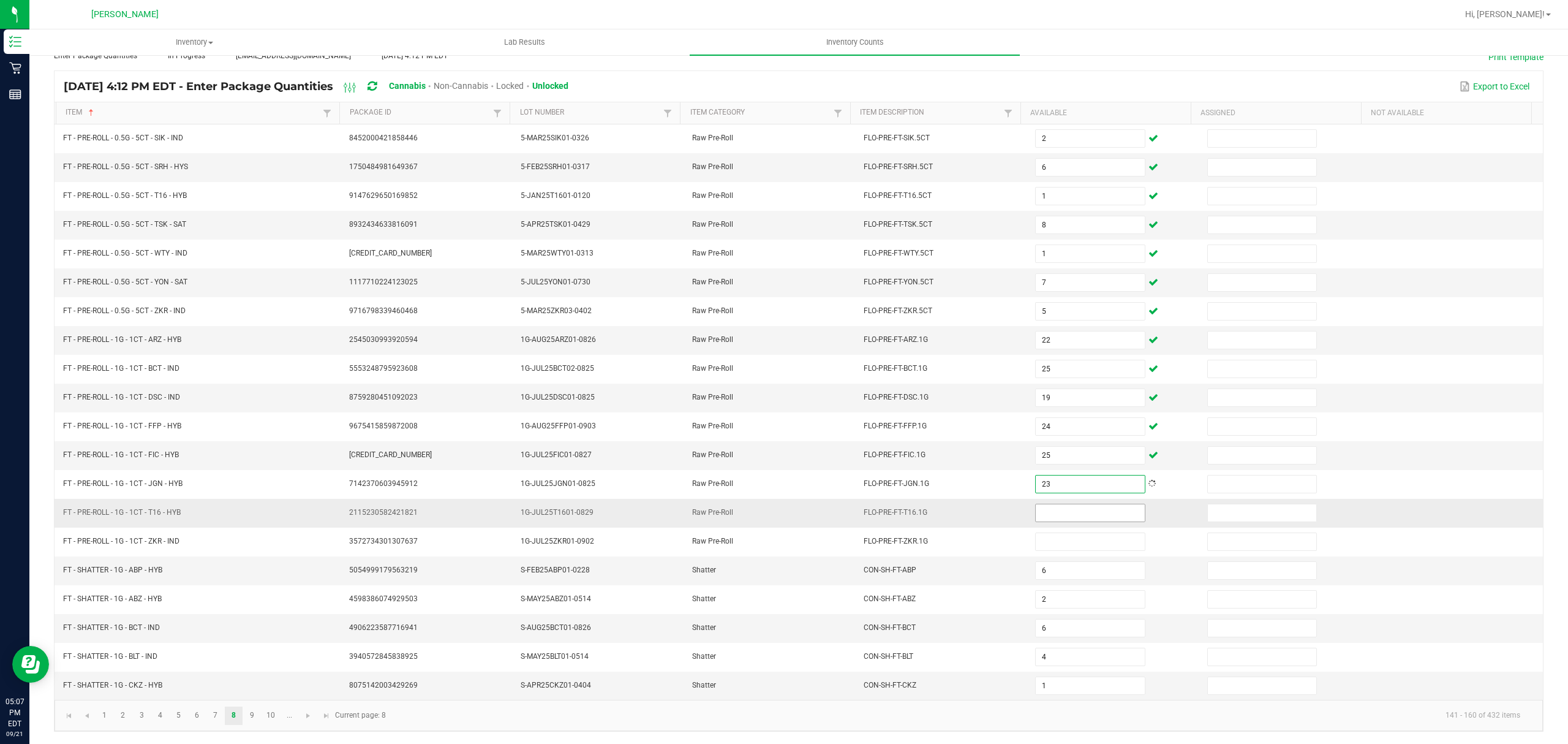
click at [1066, 510] on input at bounding box center [1090, 513] width 109 height 17
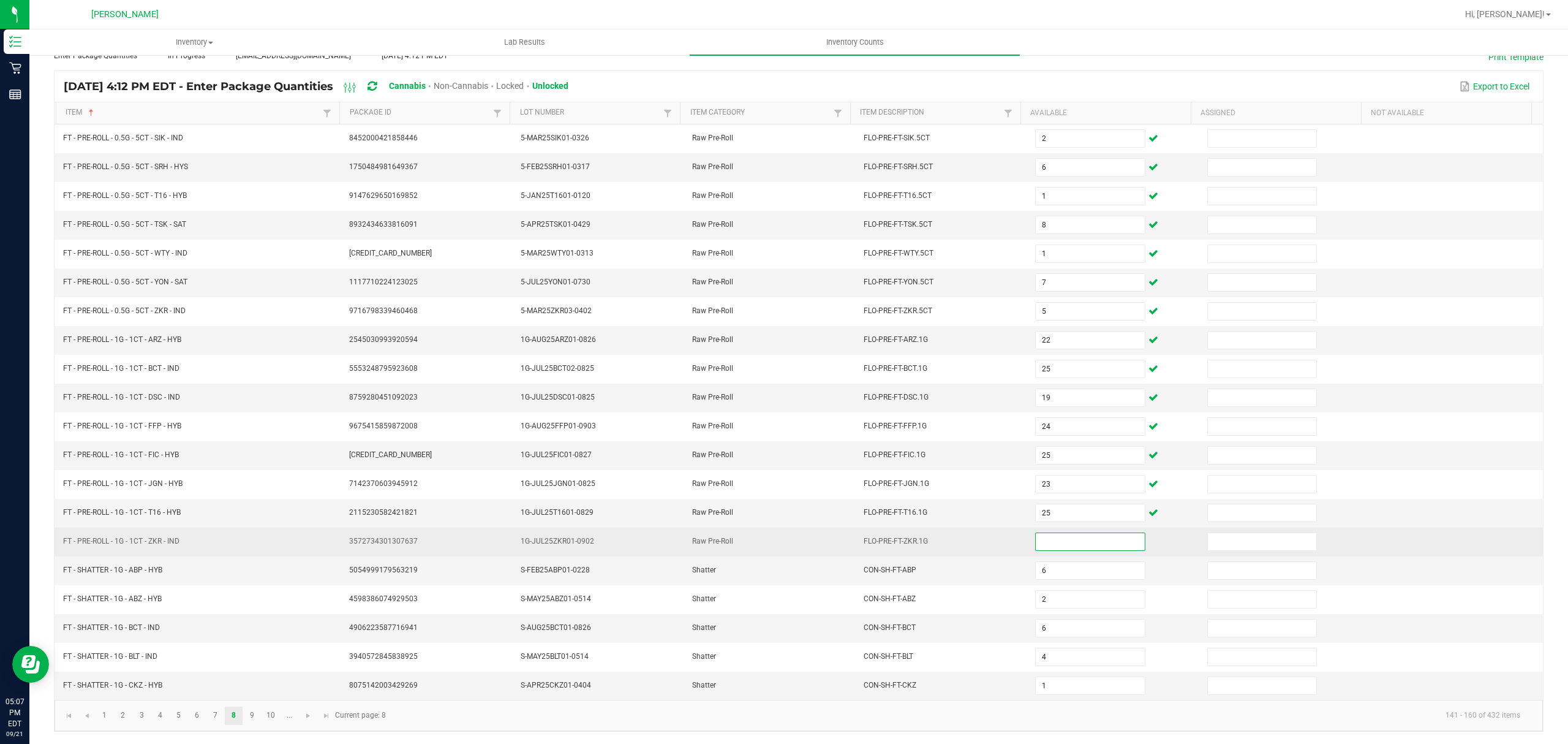
click at [1055, 536] on input at bounding box center [1090, 542] width 109 height 17
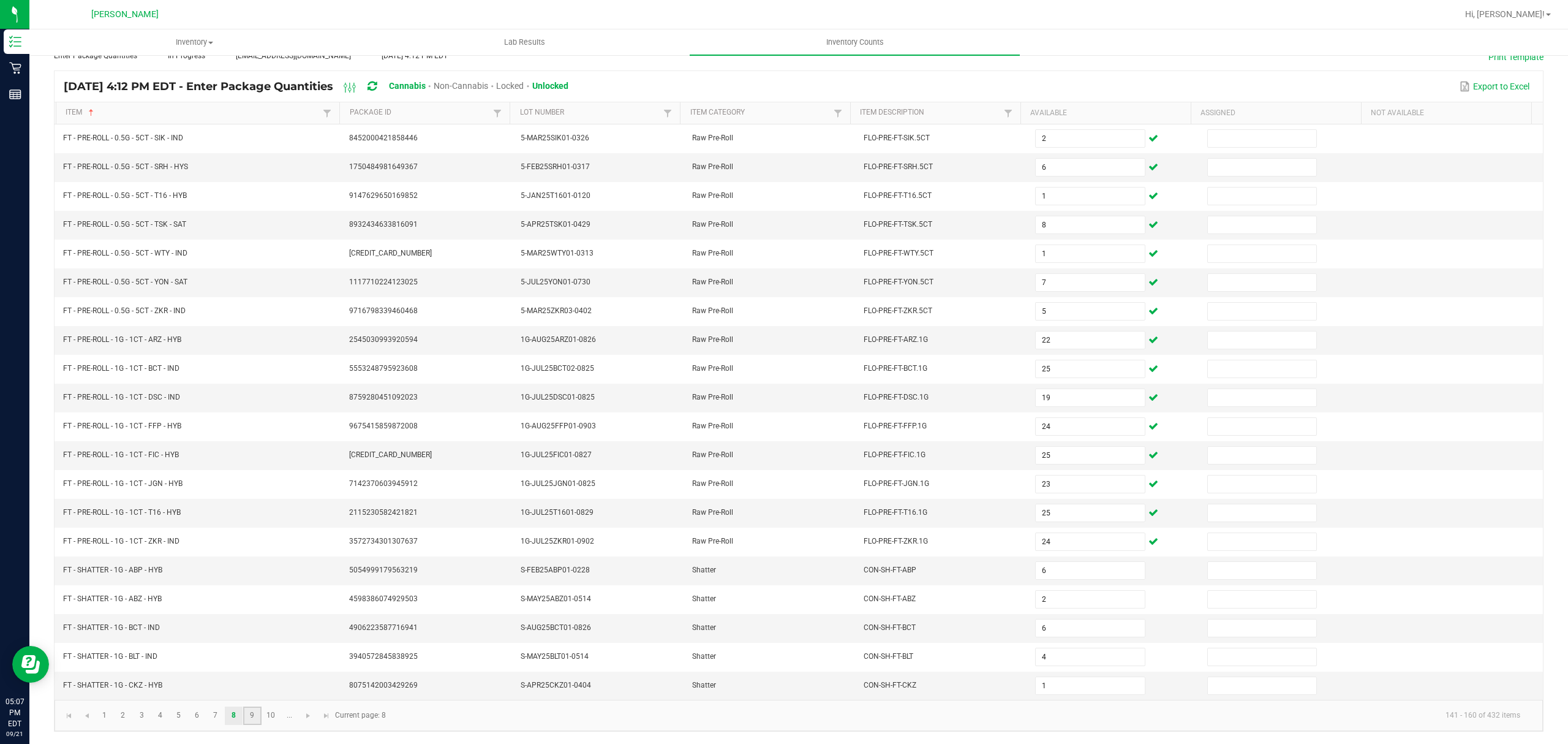
click at [252, 708] on link "9" at bounding box center [252, 716] width 18 height 18
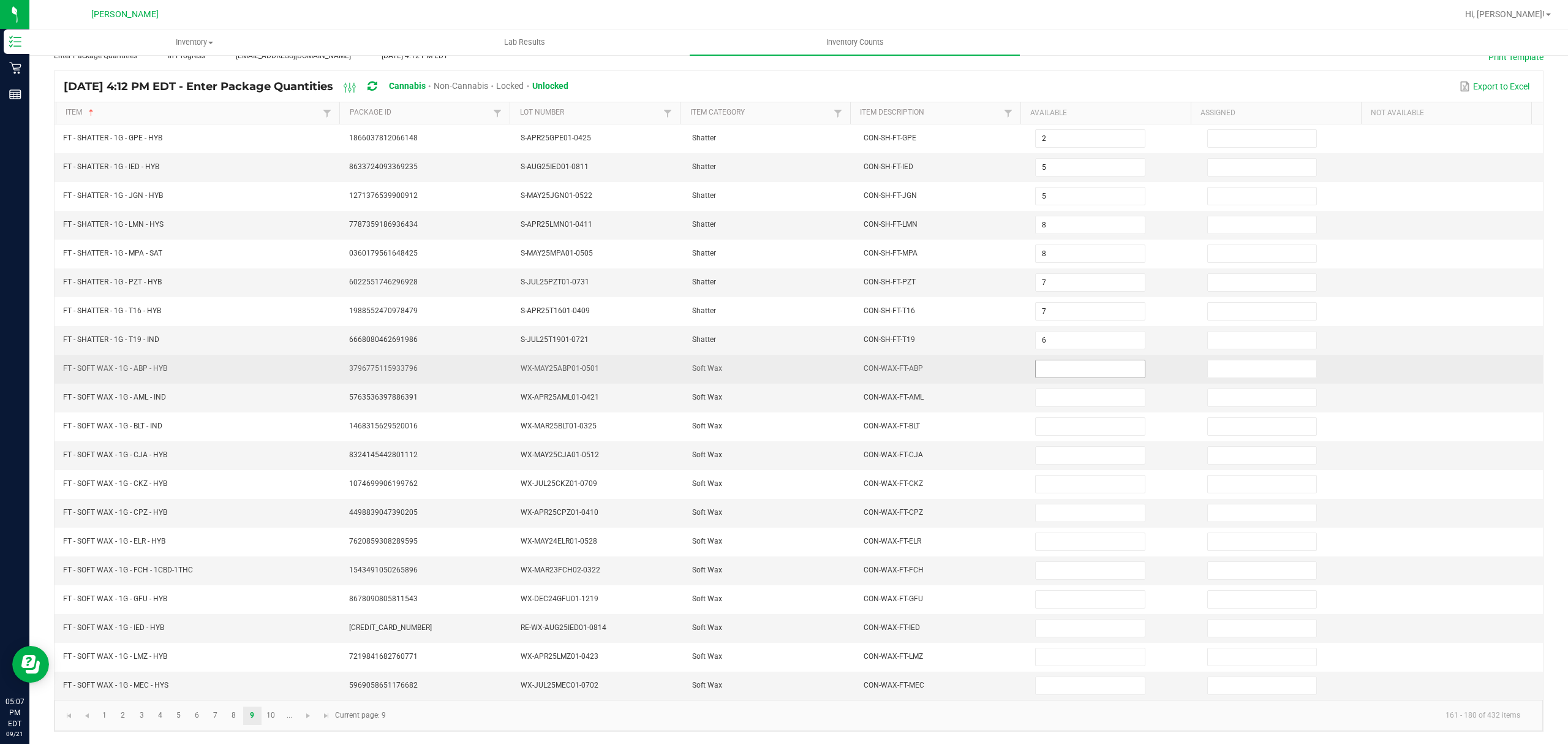
click at [1054, 360] on input at bounding box center [1090, 368] width 109 height 17
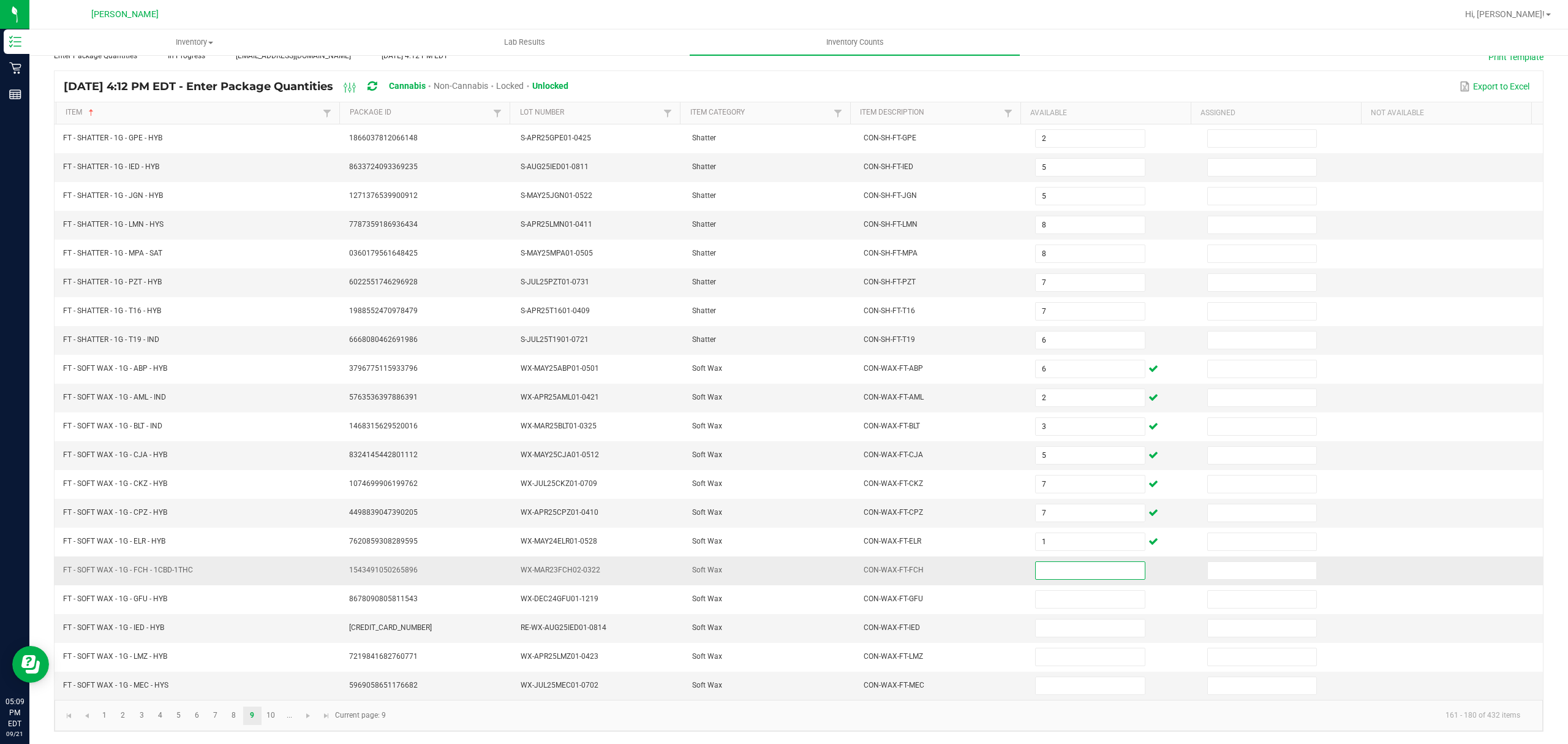
click at [1037, 571] on input at bounding box center [1090, 570] width 109 height 17
click at [1037, 627] on input at bounding box center [1090, 628] width 109 height 17
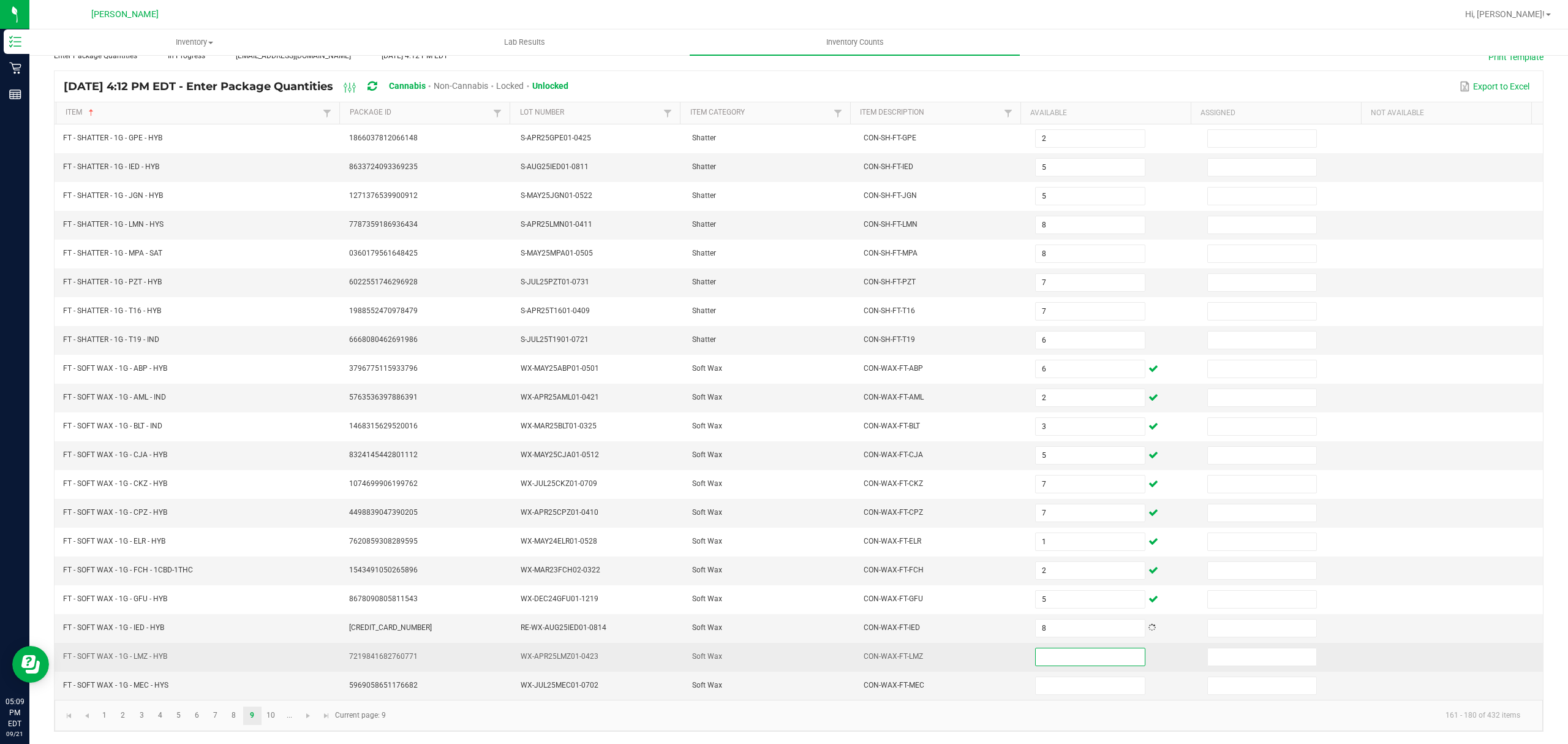
click at [1045, 650] on input at bounding box center [1090, 656] width 109 height 17
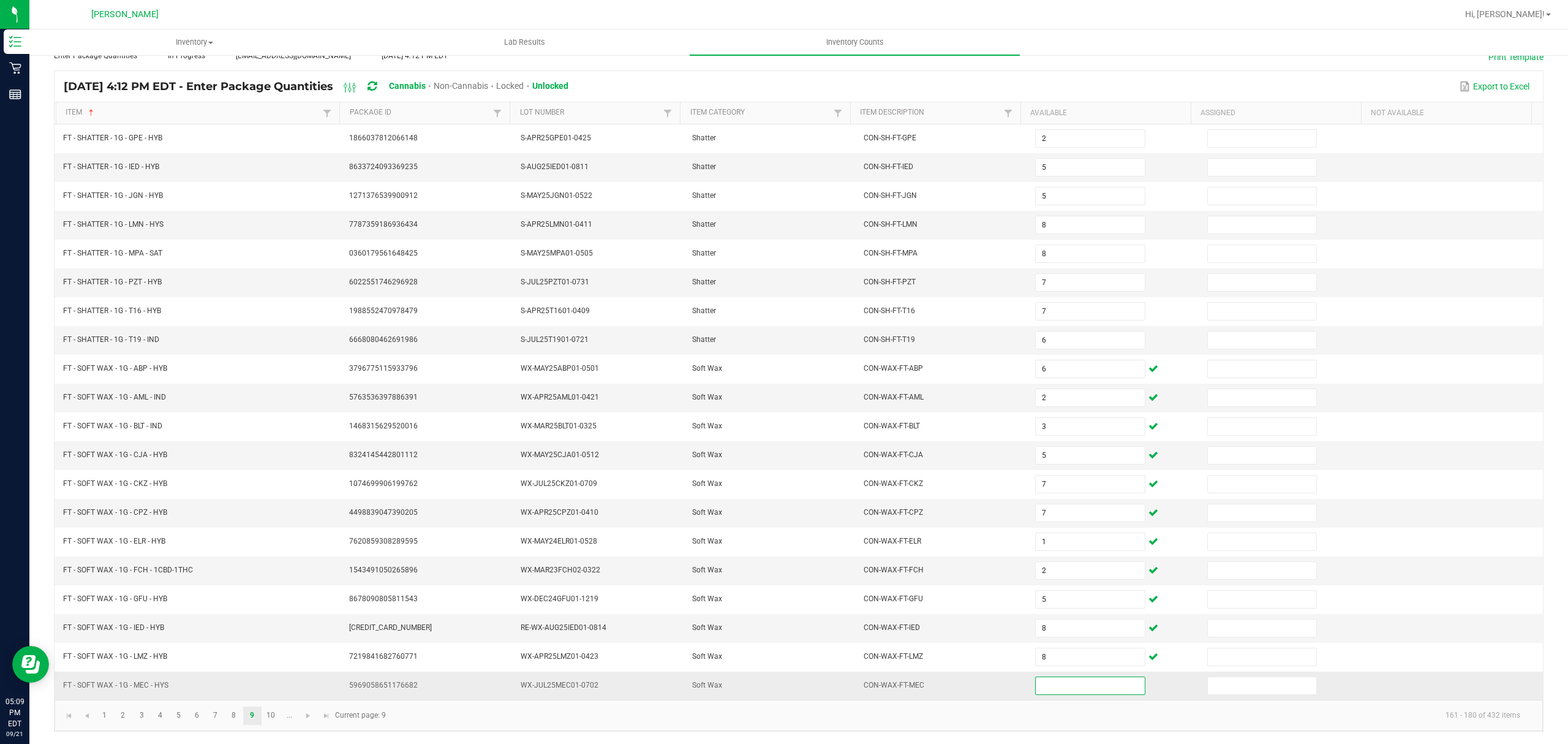
click at [1049, 682] on input at bounding box center [1090, 685] width 109 height 17
click at [268, 711] on link "10" at bounding box center [271, 716] width 18 height 18
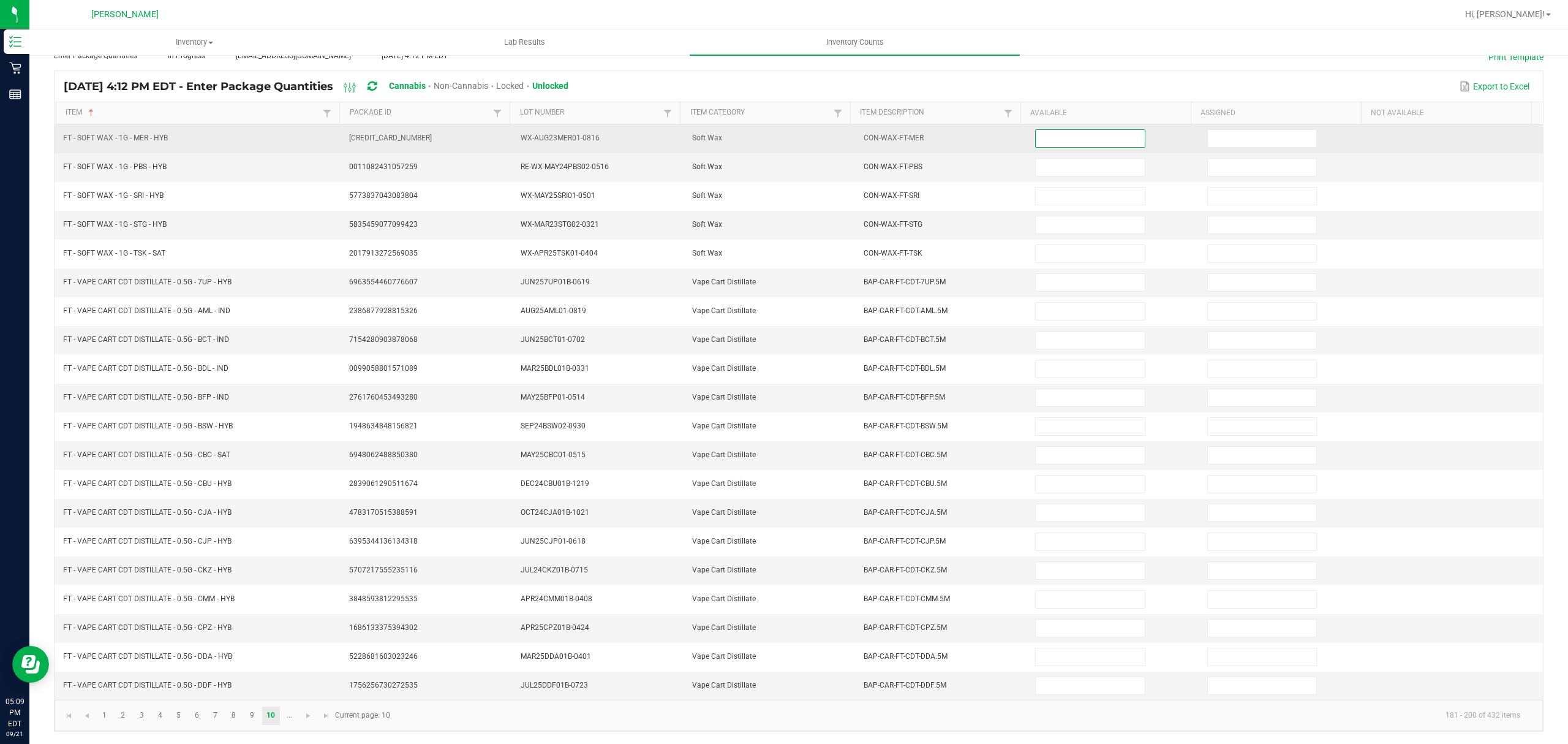
click at [1036, 131] on input at bounding box center [1090, 138] width 109 height 17
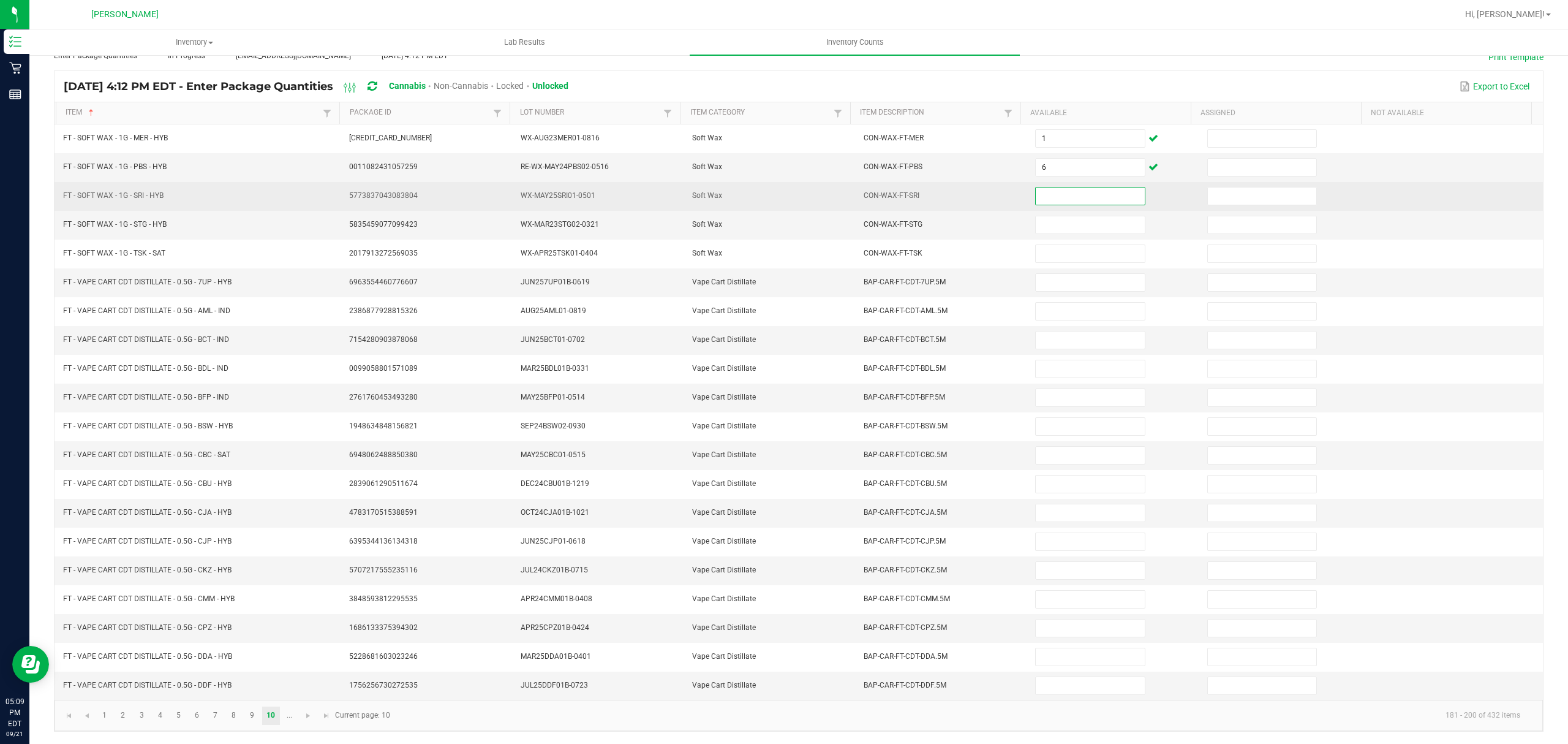
click at [1044, 188] on input at bounding box center [1090, 196] width 109 height 17
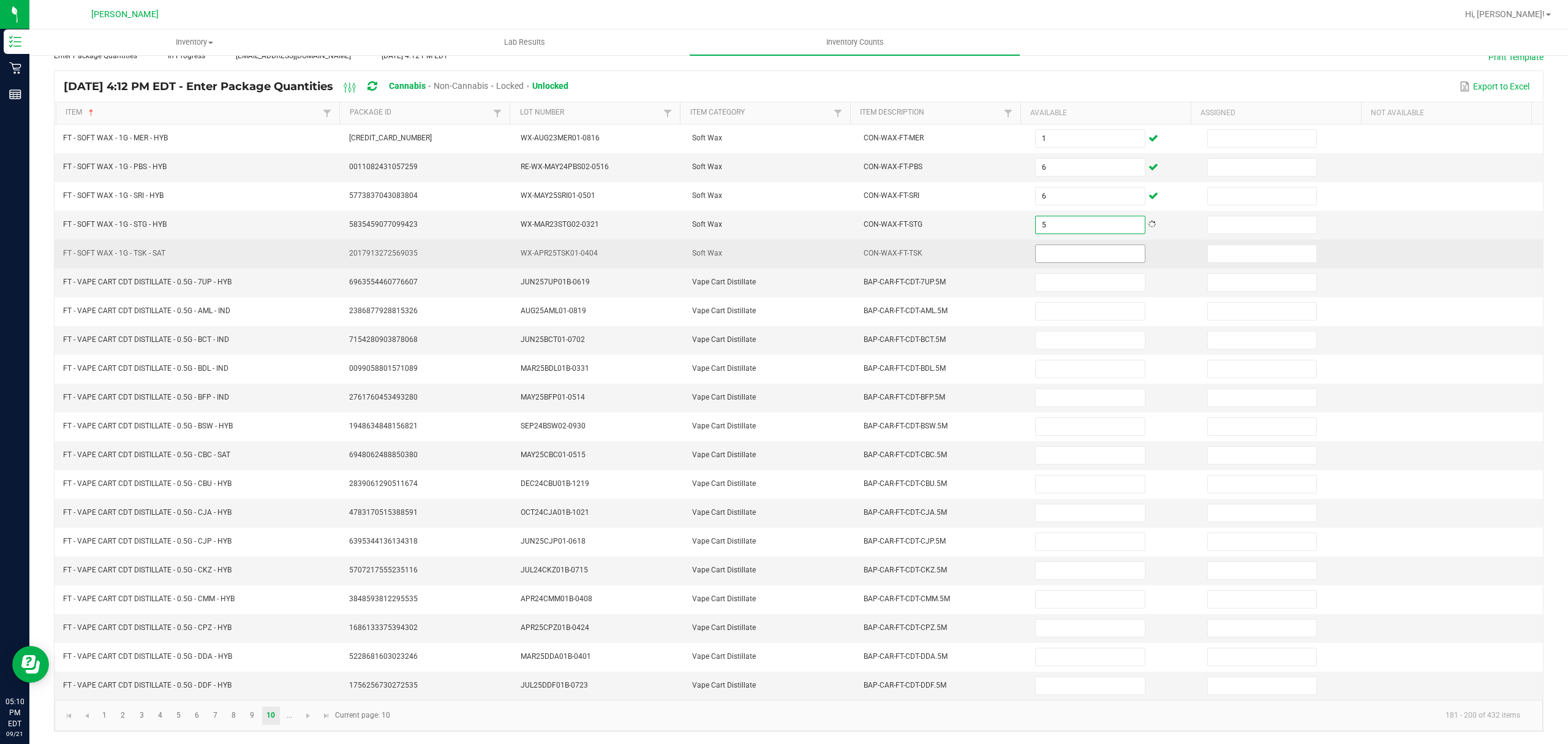
click at [1052, 245] on input at bounding box center [1090, 253] width 109 height 17
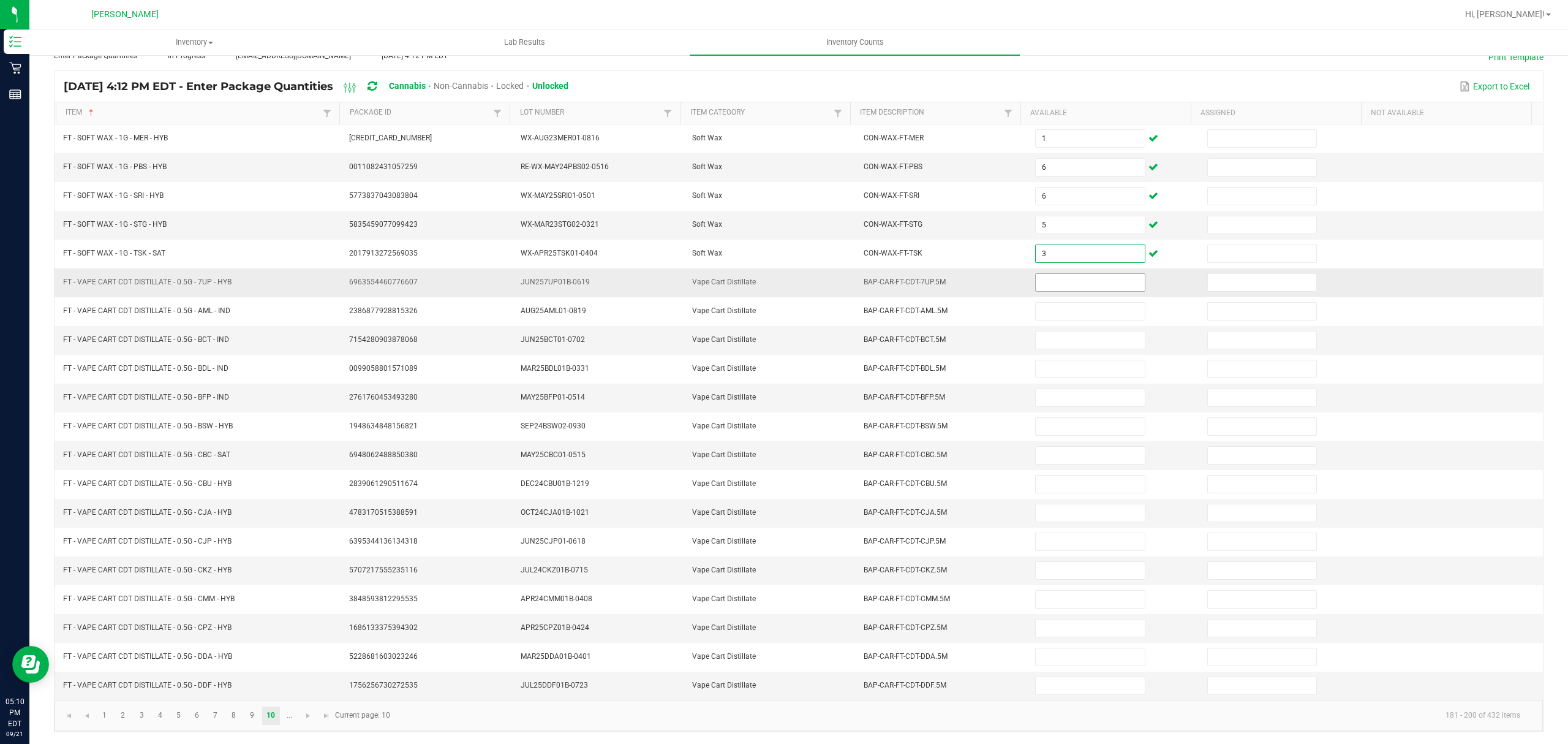
click at [1062, 274] on input at bounding box center [1090, 282] width 109 height 17
click at [1067, 277] on input at bounding box center [1090, 282] width 109 height 17
click at [1066, 517] on input at bounding box center [1090, 513] width 109 height 17
click at [1048, 565] on input at bounding box center [1090, 570] width 109 height 17
click at [1050, 689] on input at bounding box center [1090, 685] width 109 height 17
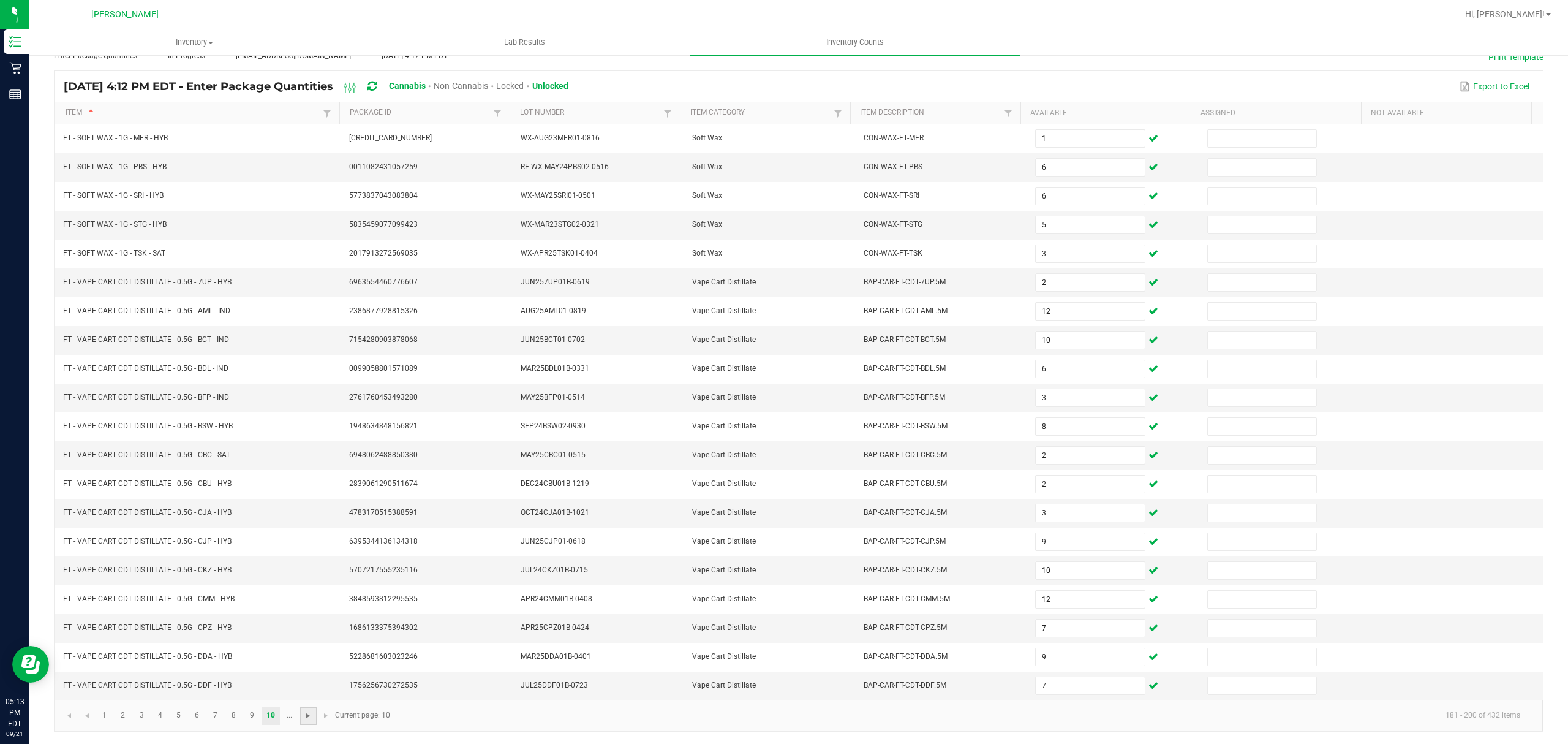
click at [307, 717] on span "Go to the next page" at bounding box center [308, 716] width 10 height 10
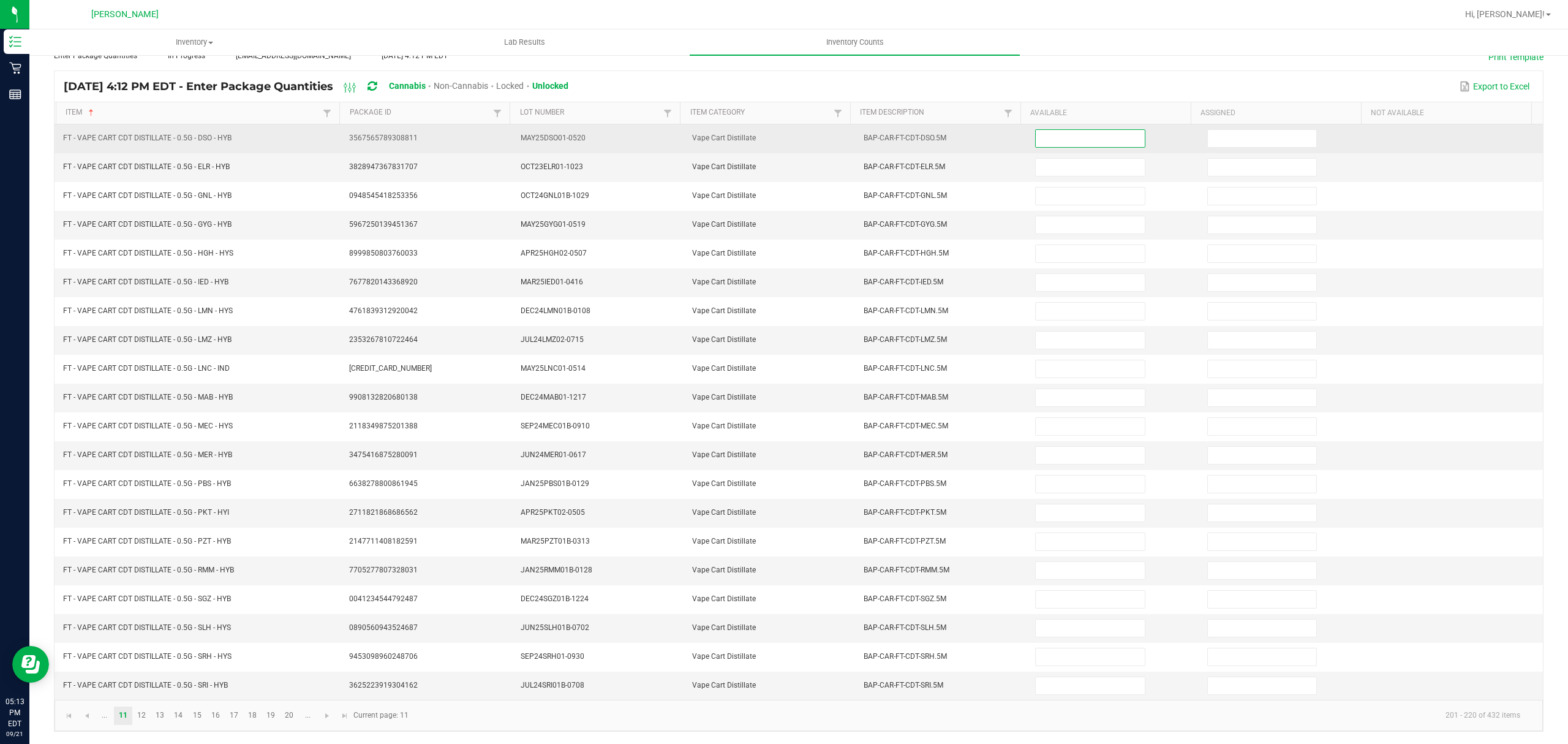
click at [1060, 130] on input at bounding box center [1090, 138] width 109 height 17
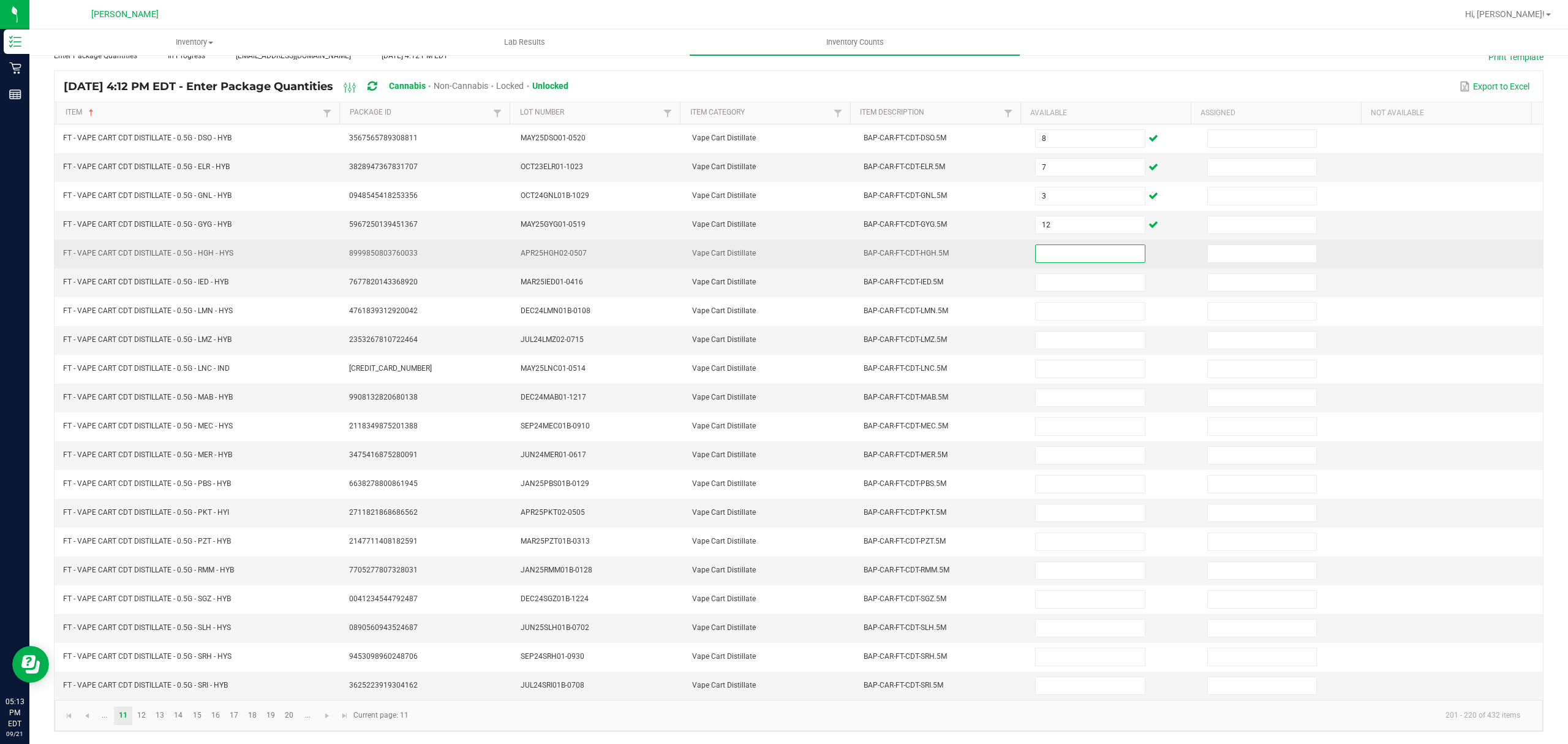
click at [1070, 245] on input at bounding box center [1090, 253] width 109 height 17
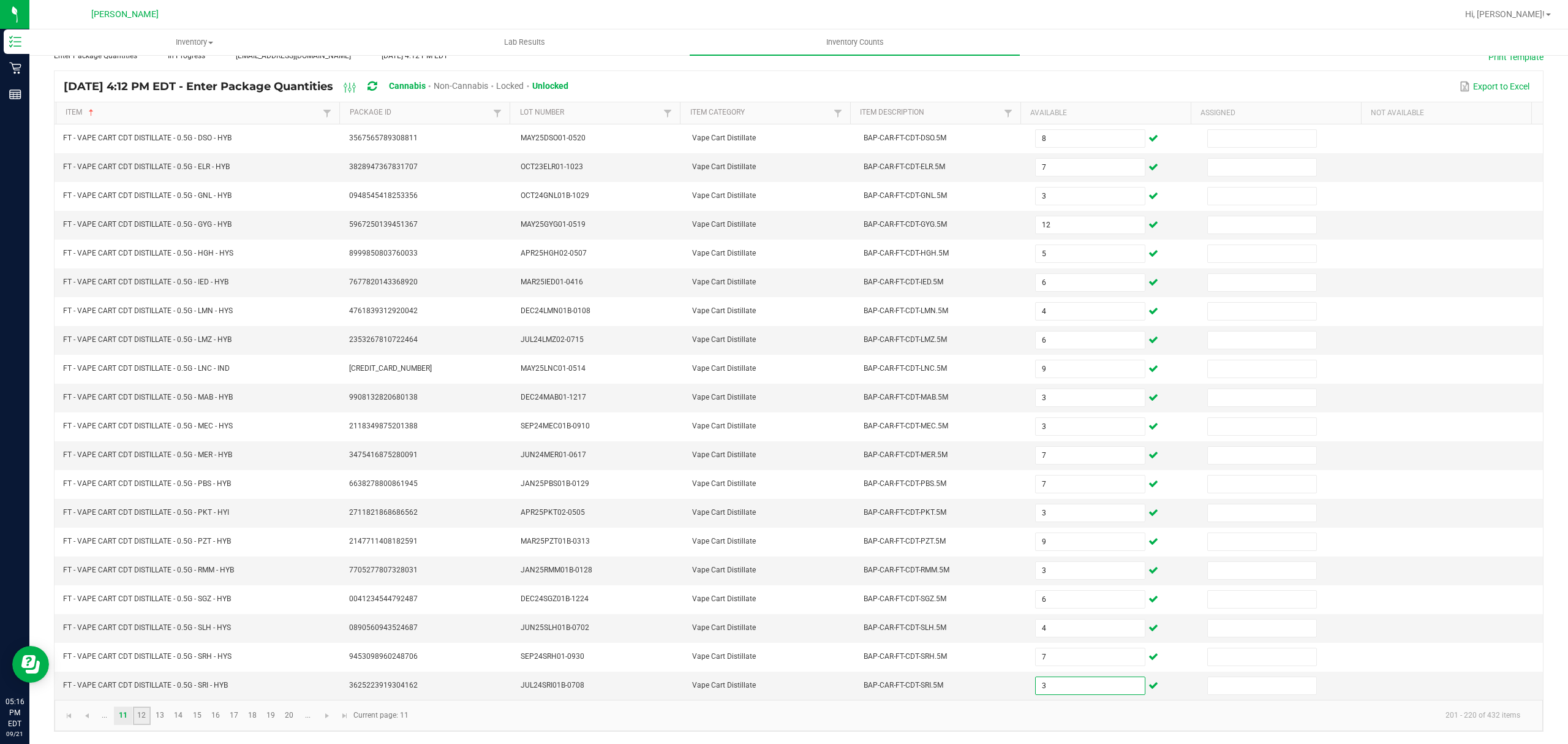
click at [143, 712] on link "12" at bounding box center [142, 716] width 18 height 18
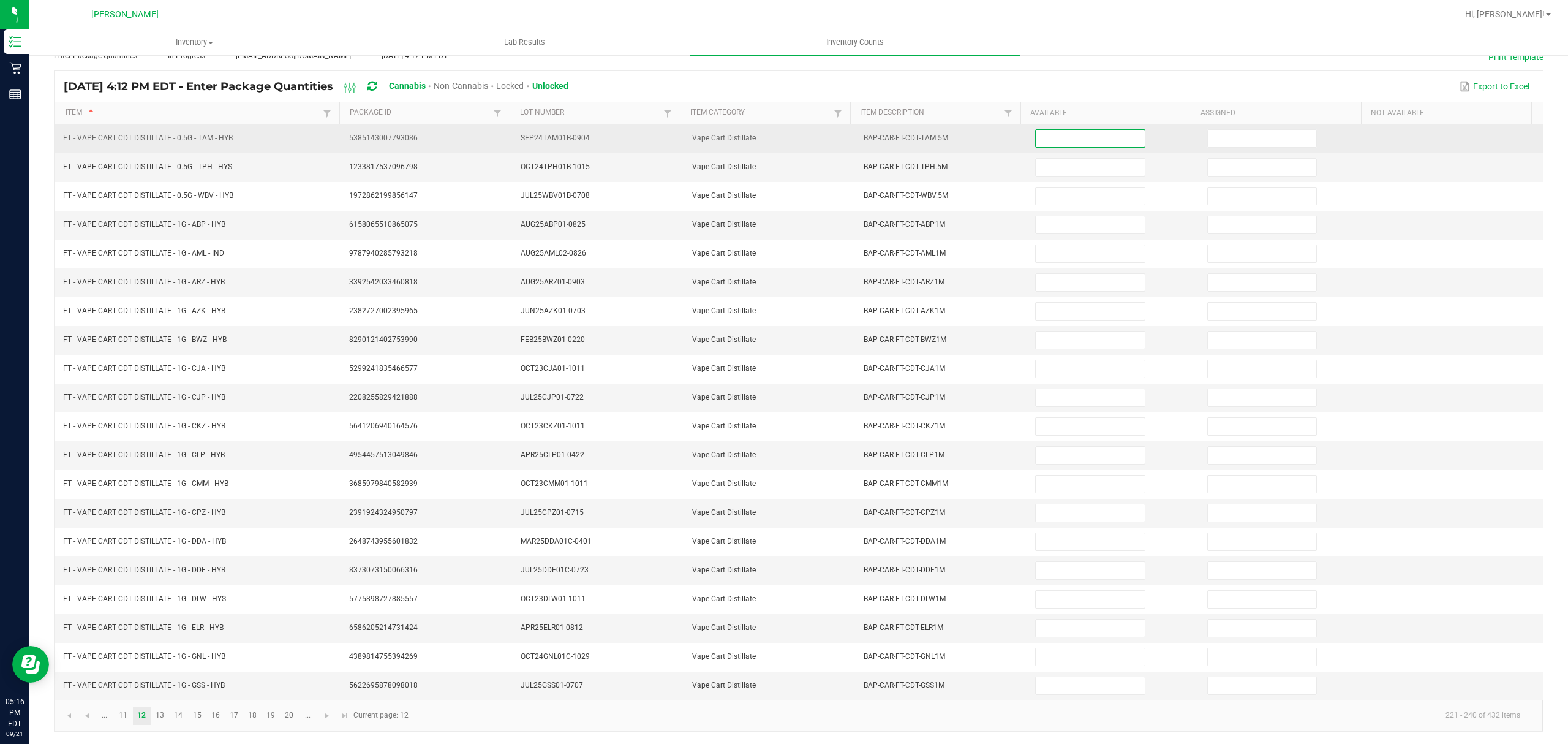
click at [1075, 130] on input at bounding box center [1090, 138] width 109 height 17
click at [1072, 130] on input at bounding box center [1090, 138] width 109 height 17
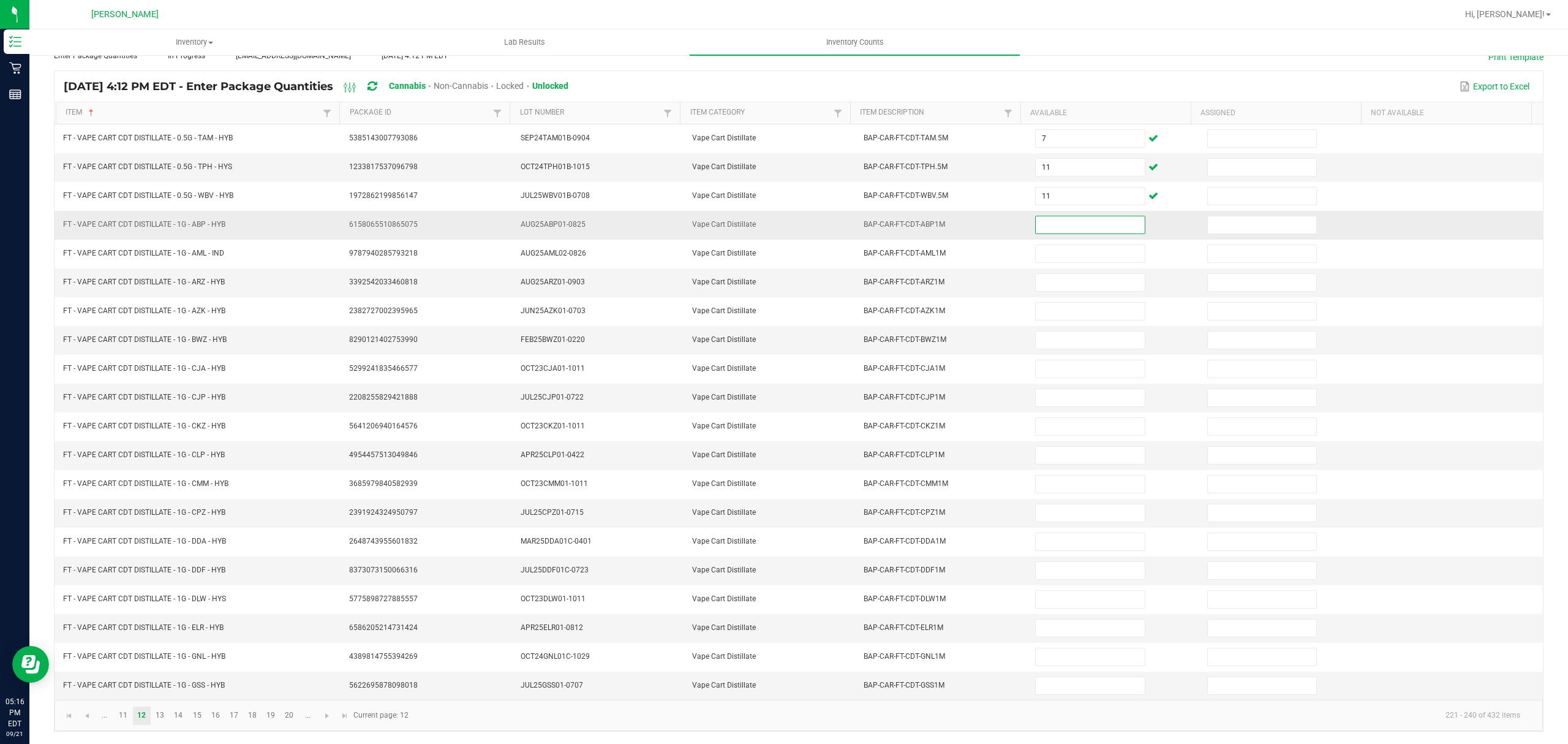
click at [1042, 217] on input at bounding box center [1090, 225] width 109 height 17
click at [1039, 223] on input at bounding box center [1090, 225] width 109 height 17
click at [1064, 571] on input at bounding box center [1090, 570] width 109 height 17
click at [1068, 629] on input at bounding box center [1090, 628] width 109 height 17
click at [160, 719] on link "13" at bounding box center [160, 716] width 18 height 18
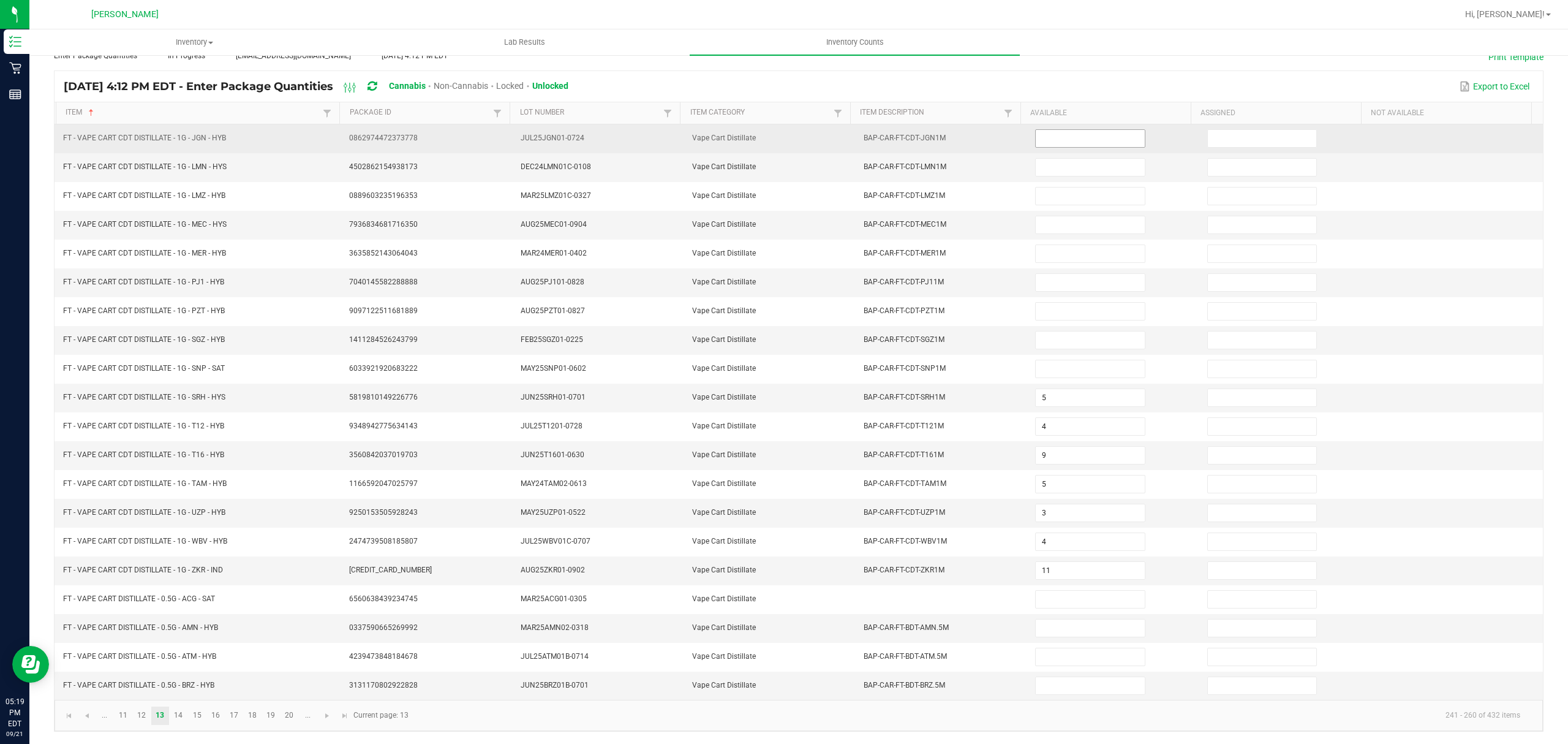
click at [1042, 130] on span at bounding box center [1090, 138] width 110 height 18
click at [1040, 130] on input at bounding box center [1090, 138] width 109 height 17
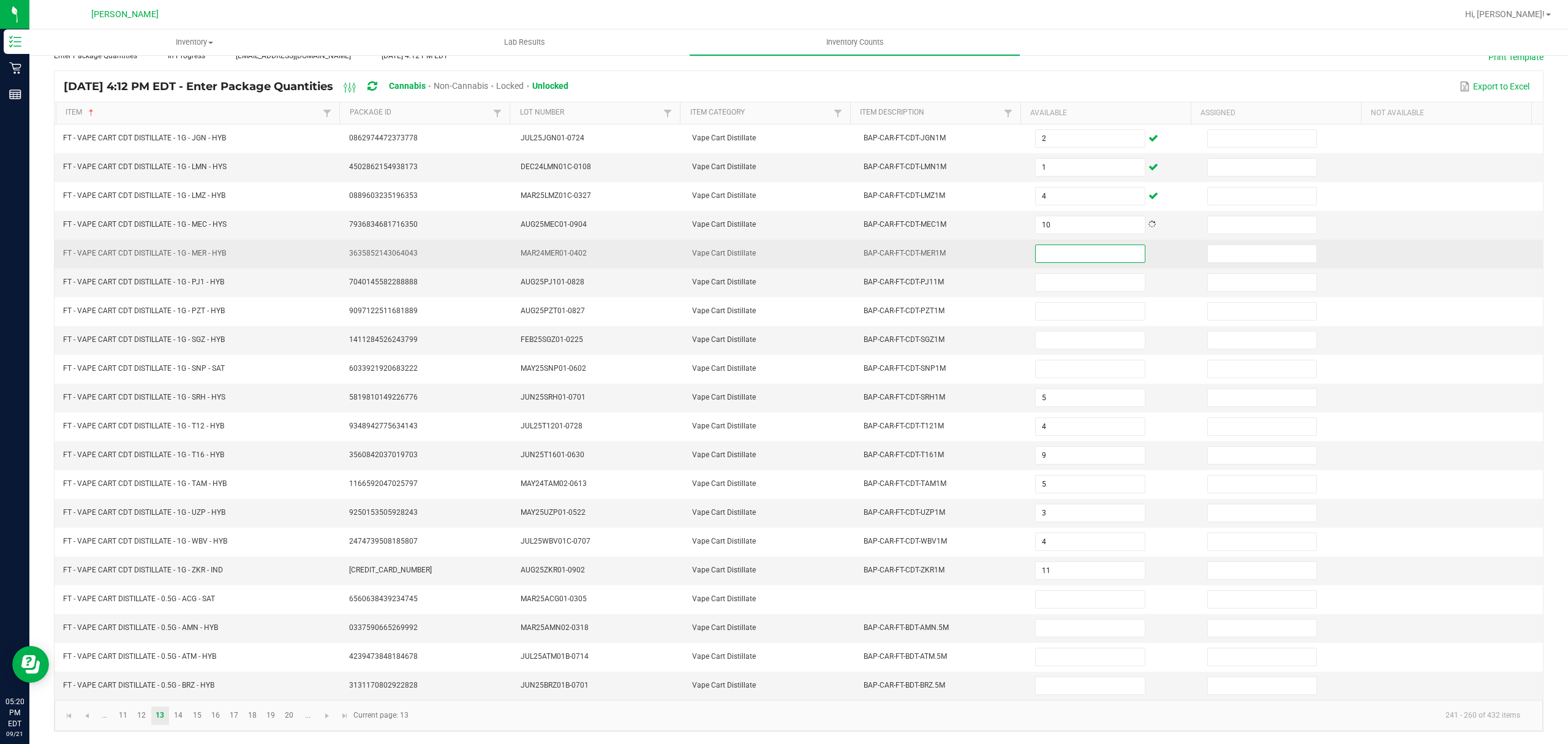
click at [1046, 245] on input at bounding box center [1090, 253] width 109 height 17
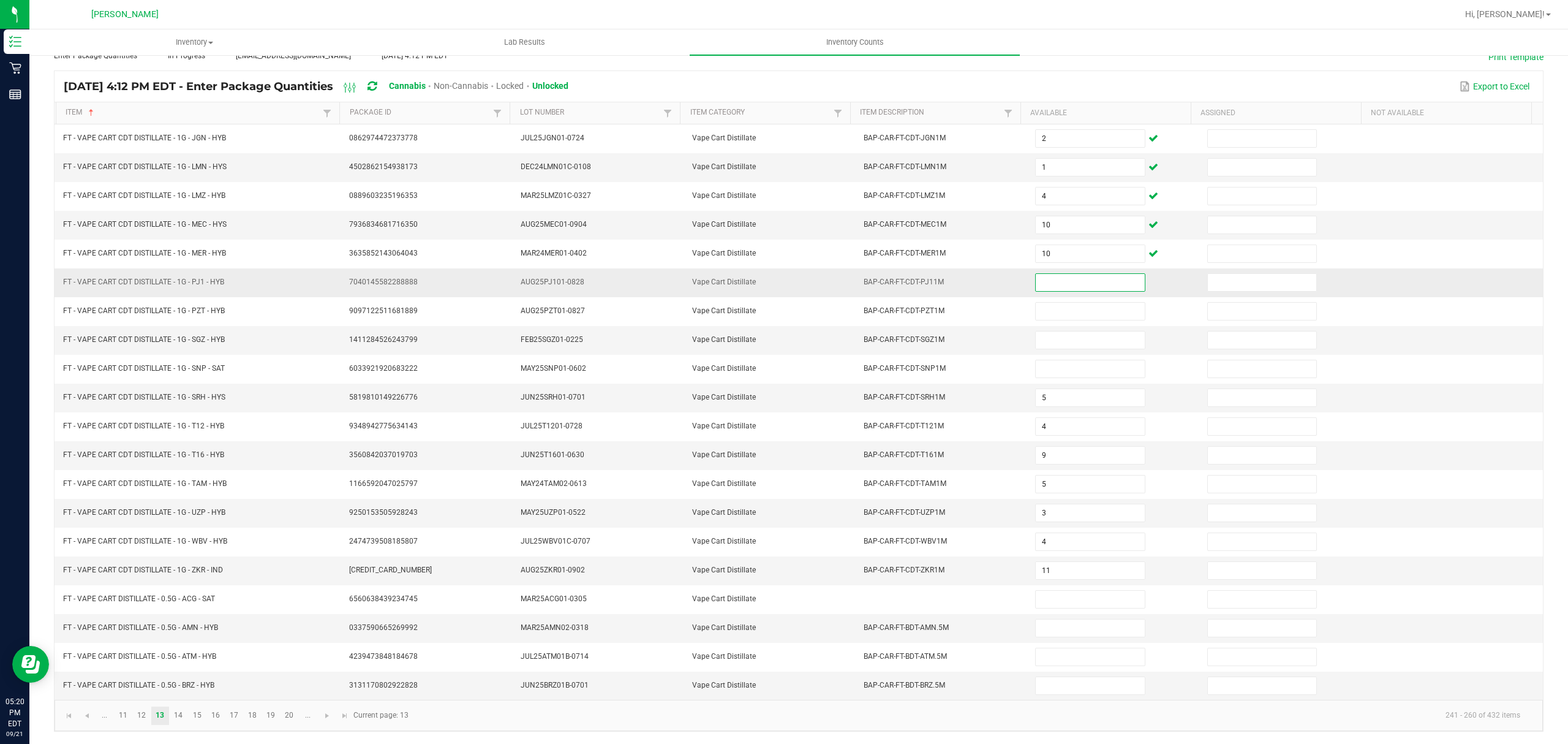
click at [1064, 274] on input at bounding box center [1090, 282] width 109 height 17
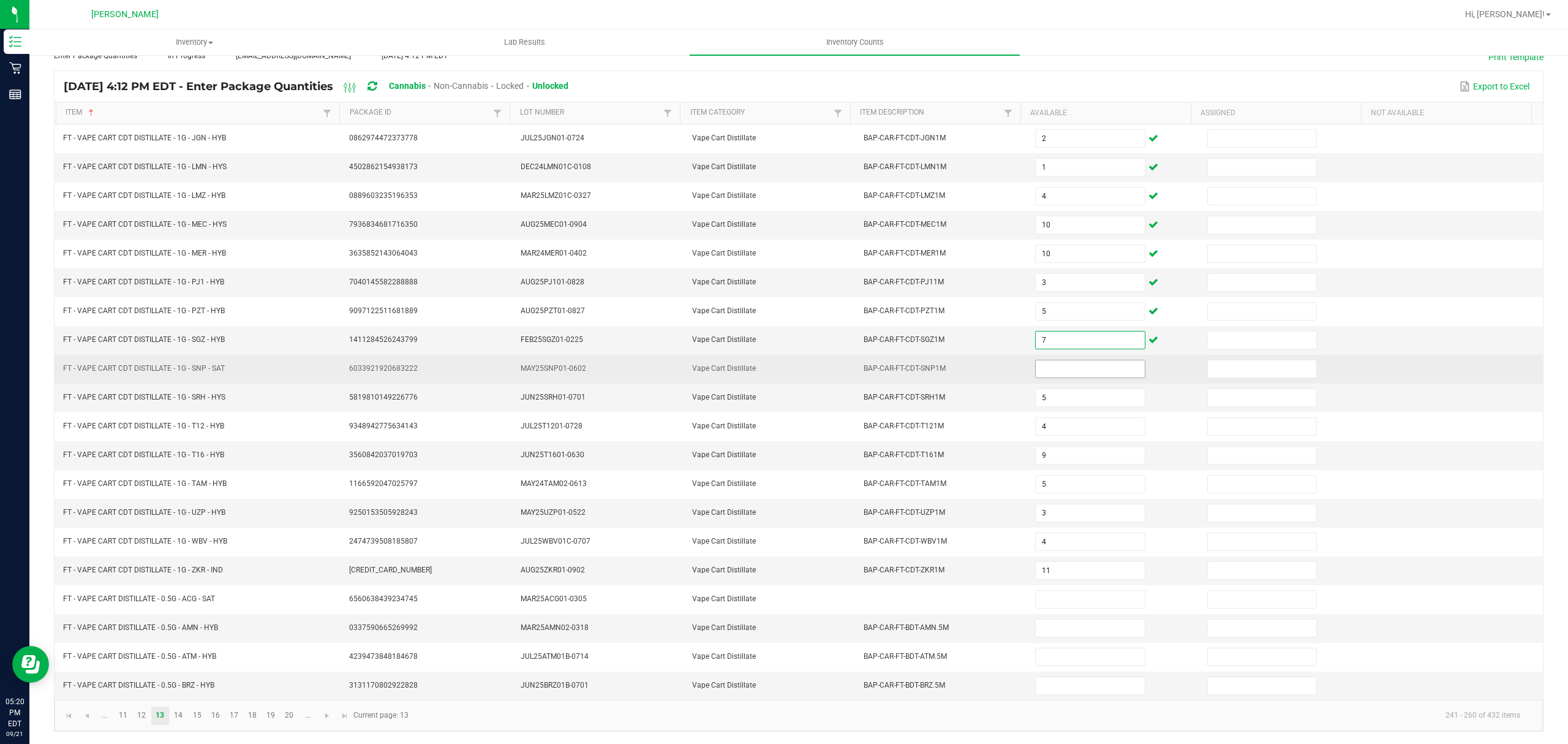
click at [1037, 363] on input at bounding box center [1090, 368] width 109 height 17
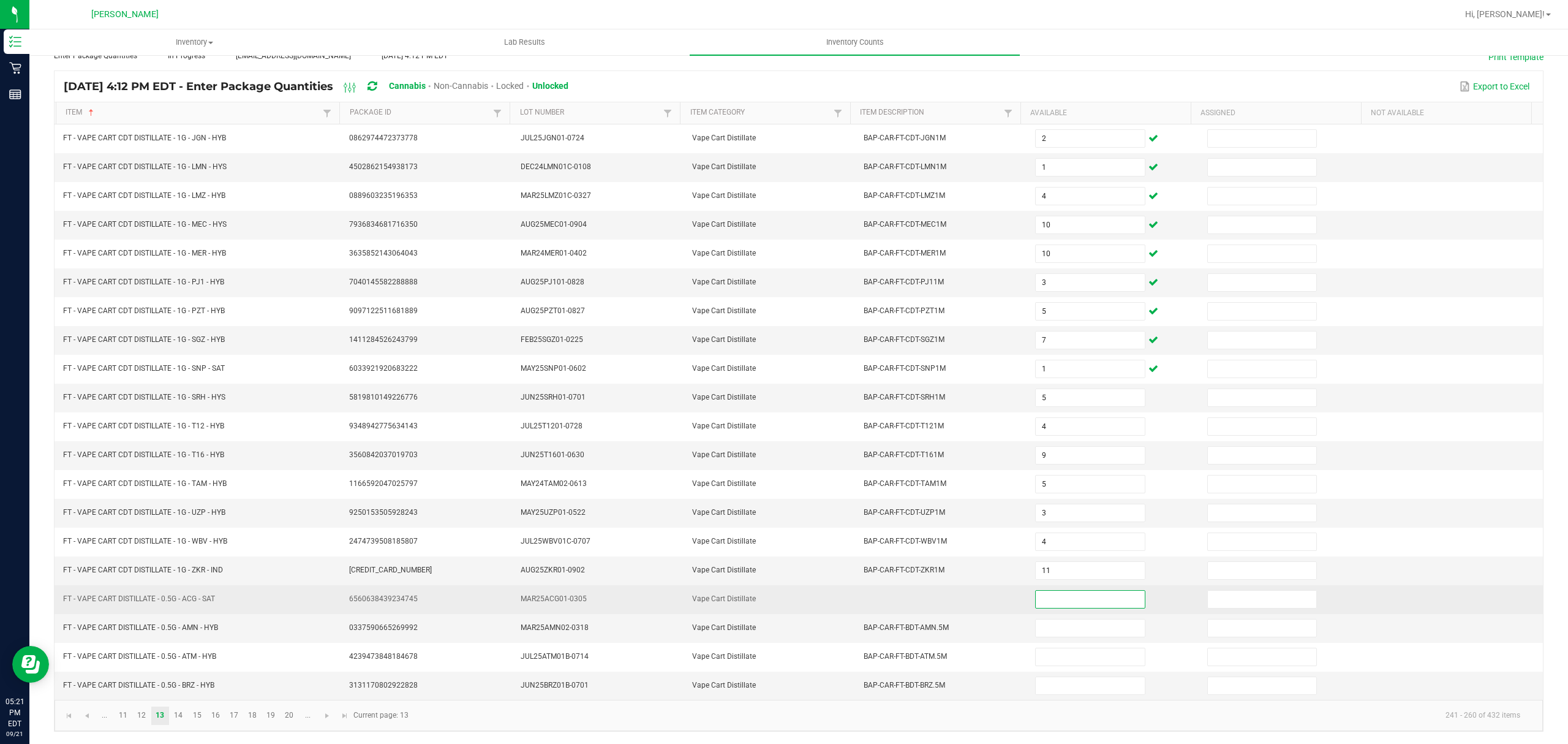
click at [1088, 603] on input at bounding box center [1090, 599] width 109 height 17
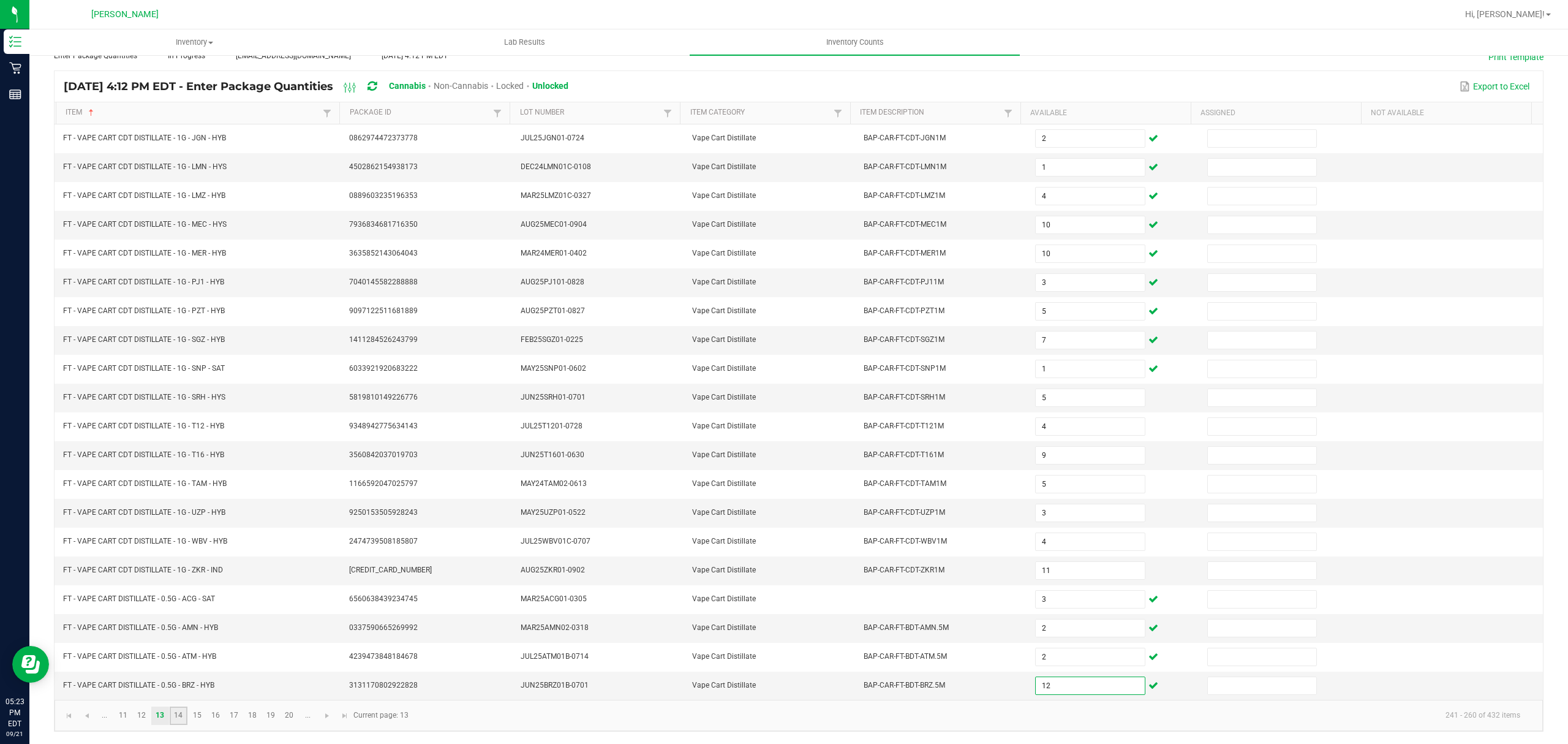
click at [184, 716] on link "14" at bounding box center [179, 716] width 18 height 18
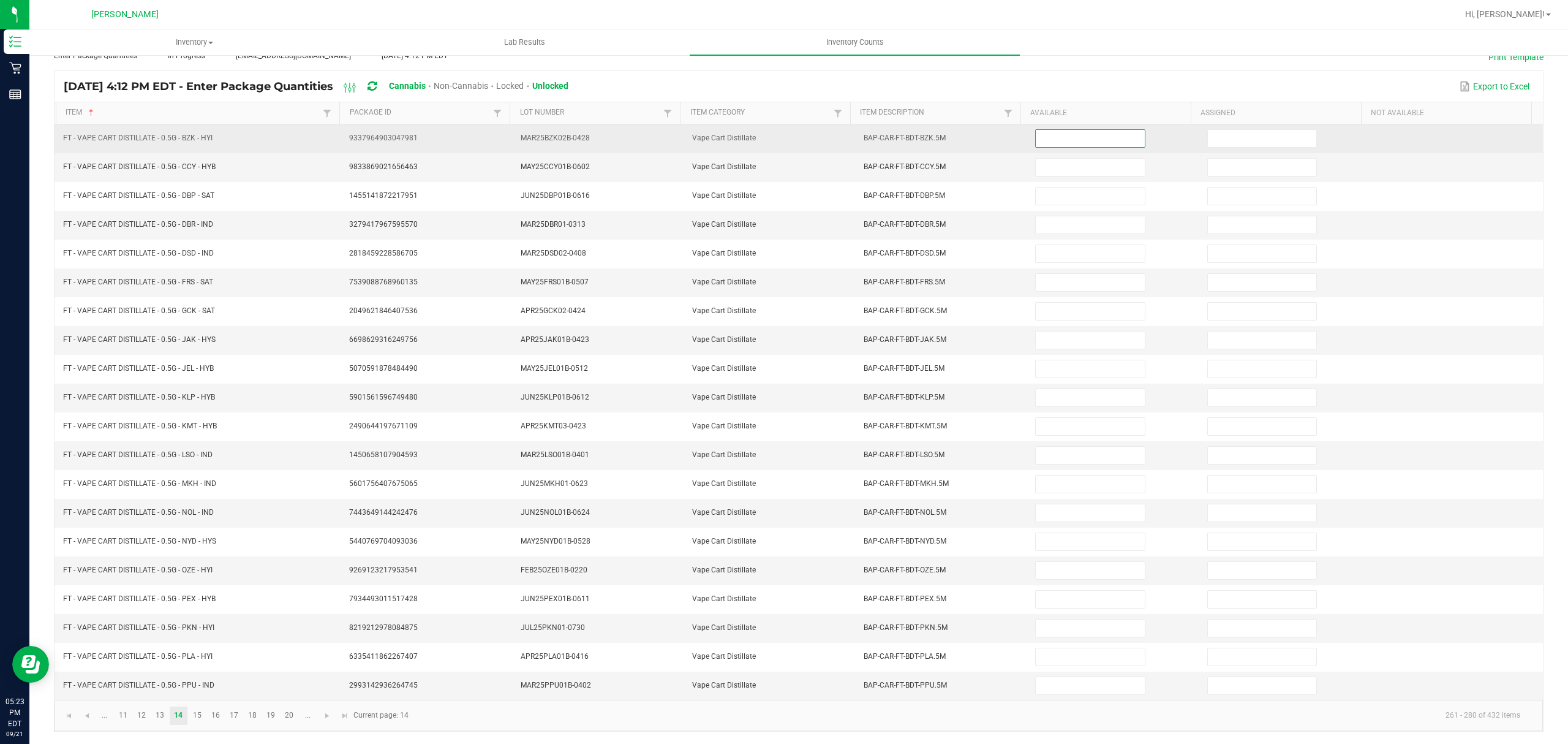
click at [1045, 130] on input at bounding box center [1090, 138] width 109 height 17
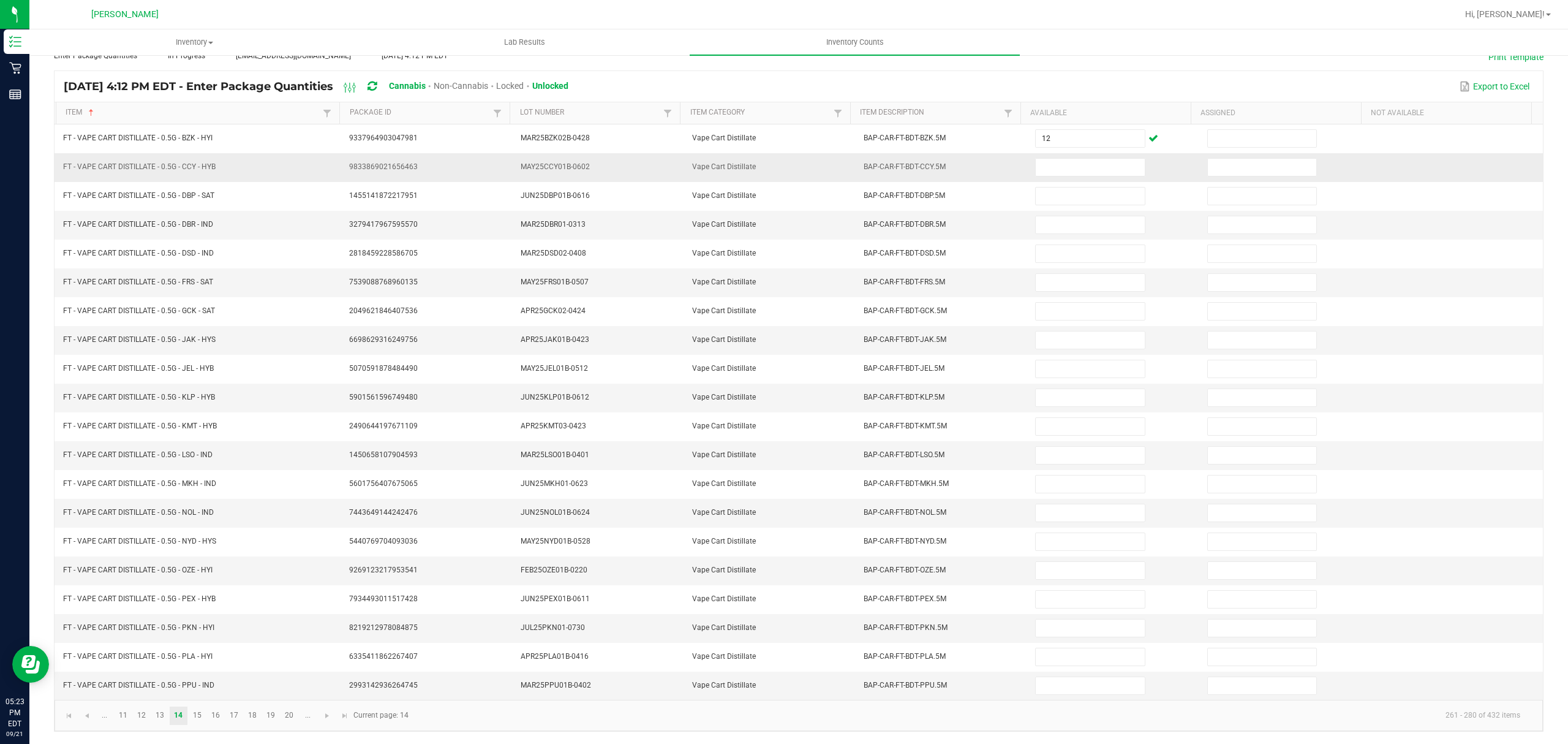
click at [1043, 167] on td at bounding box center [1114, 167] width 171 height 29
click at [1047, 159] on input at bounding box center [1090, 167] width 109 height 17
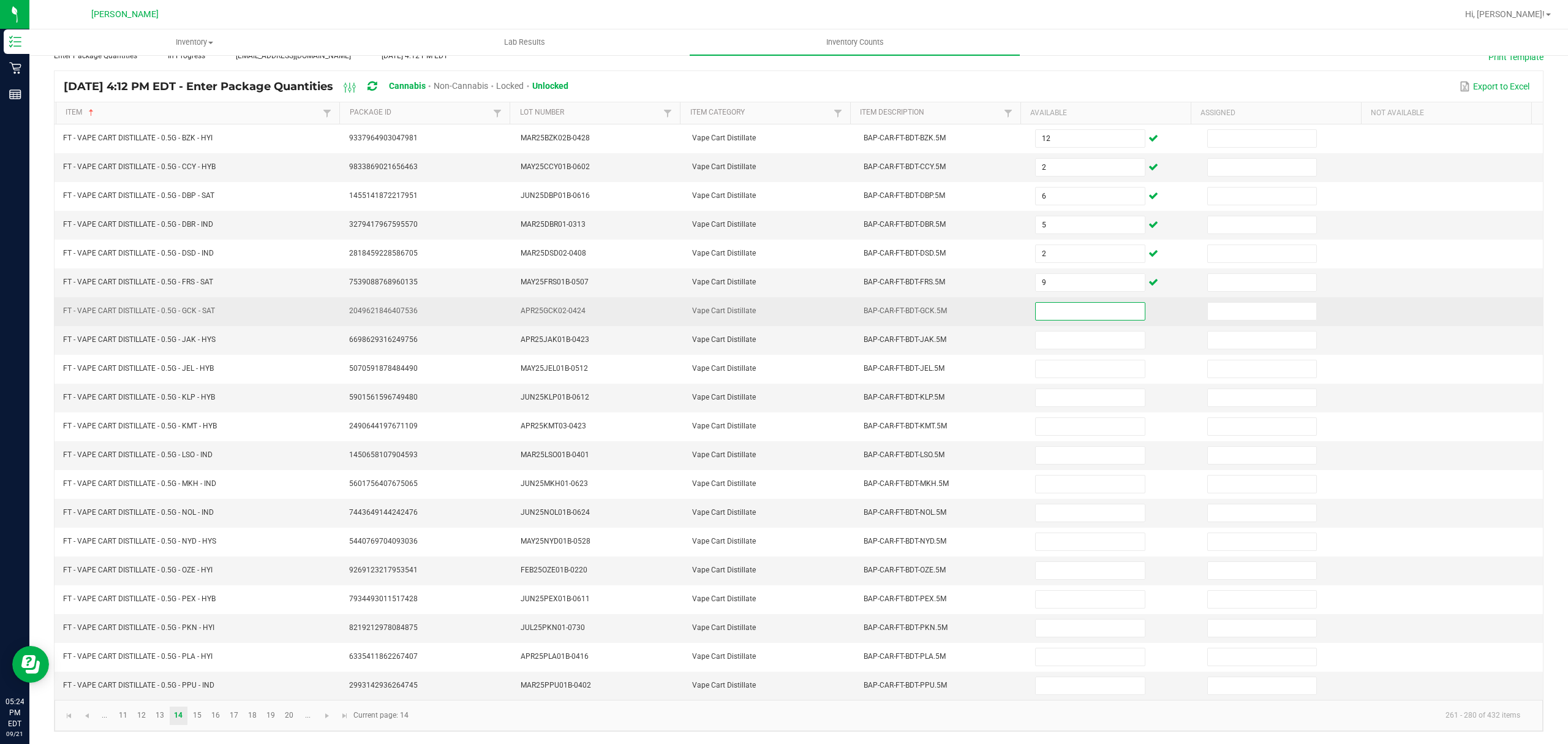
click at [1062, 304] on input at bounding box center [1090, 311] width 109 height 17
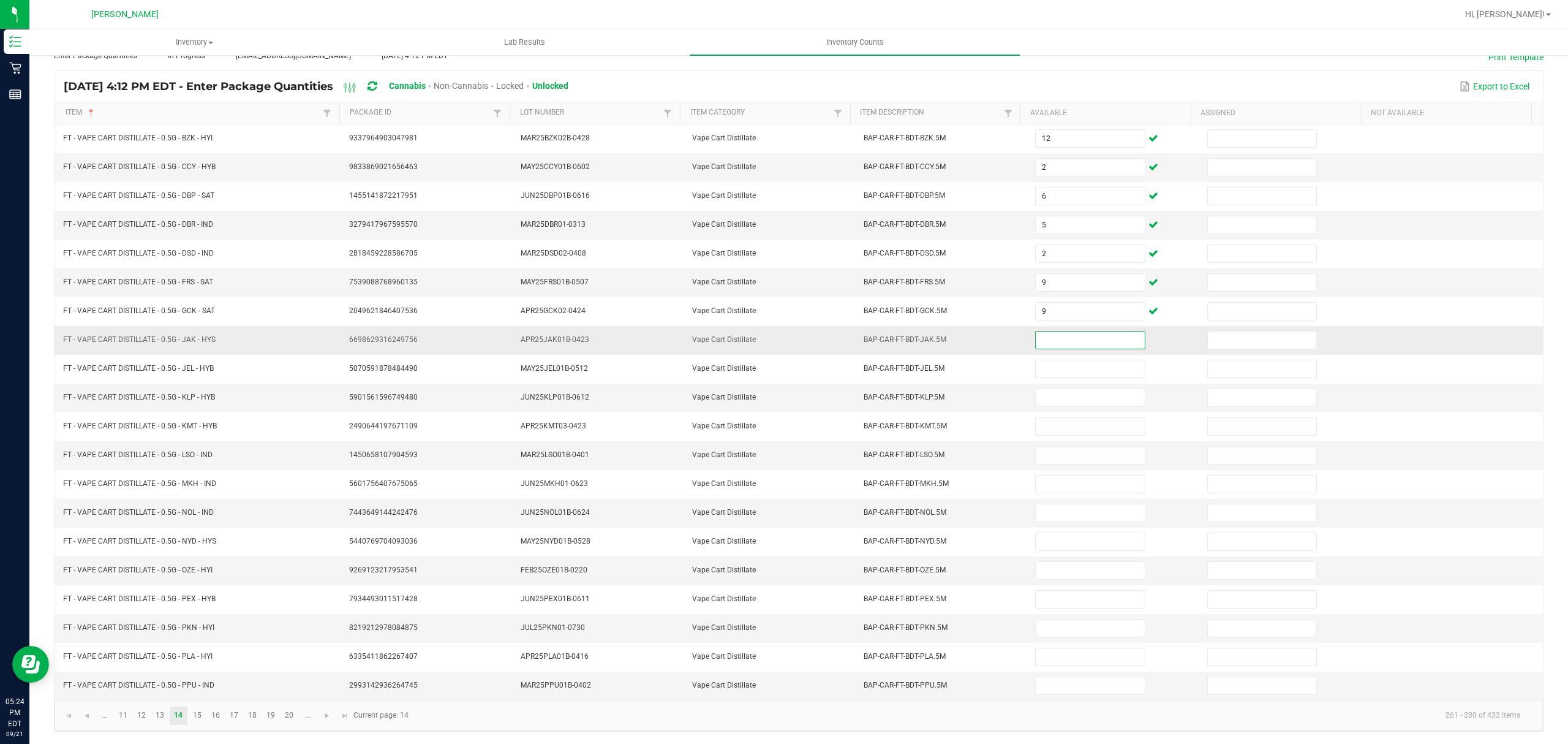
click at [1037, 332] on input at bounding box center [1090, 340] width 109 height 17
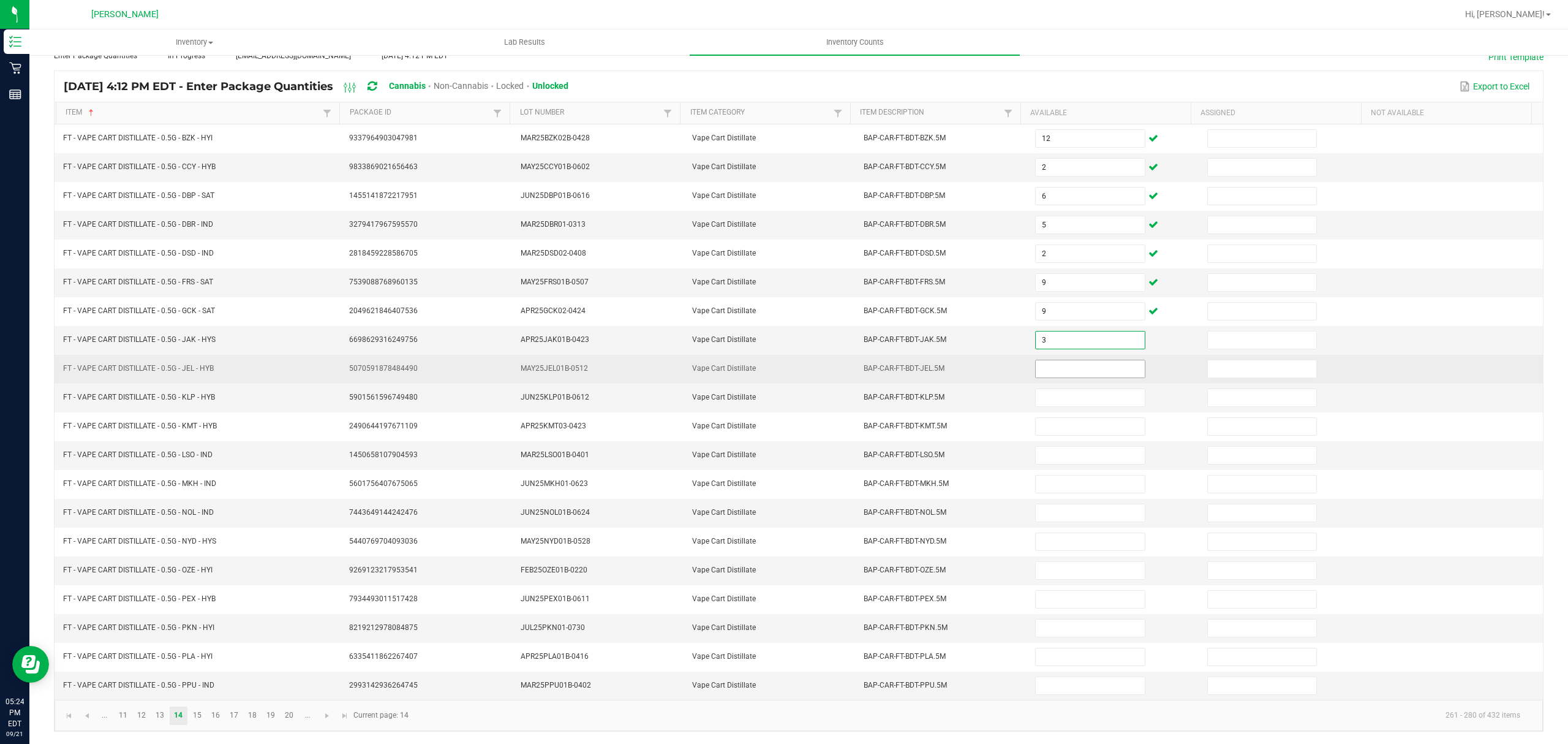
click at [1045, 360] on input at bounding box center [1090, 368] width 109 height 17
click at [1036, 364] on input at bounding box center [1090, 368] width 109 height 17
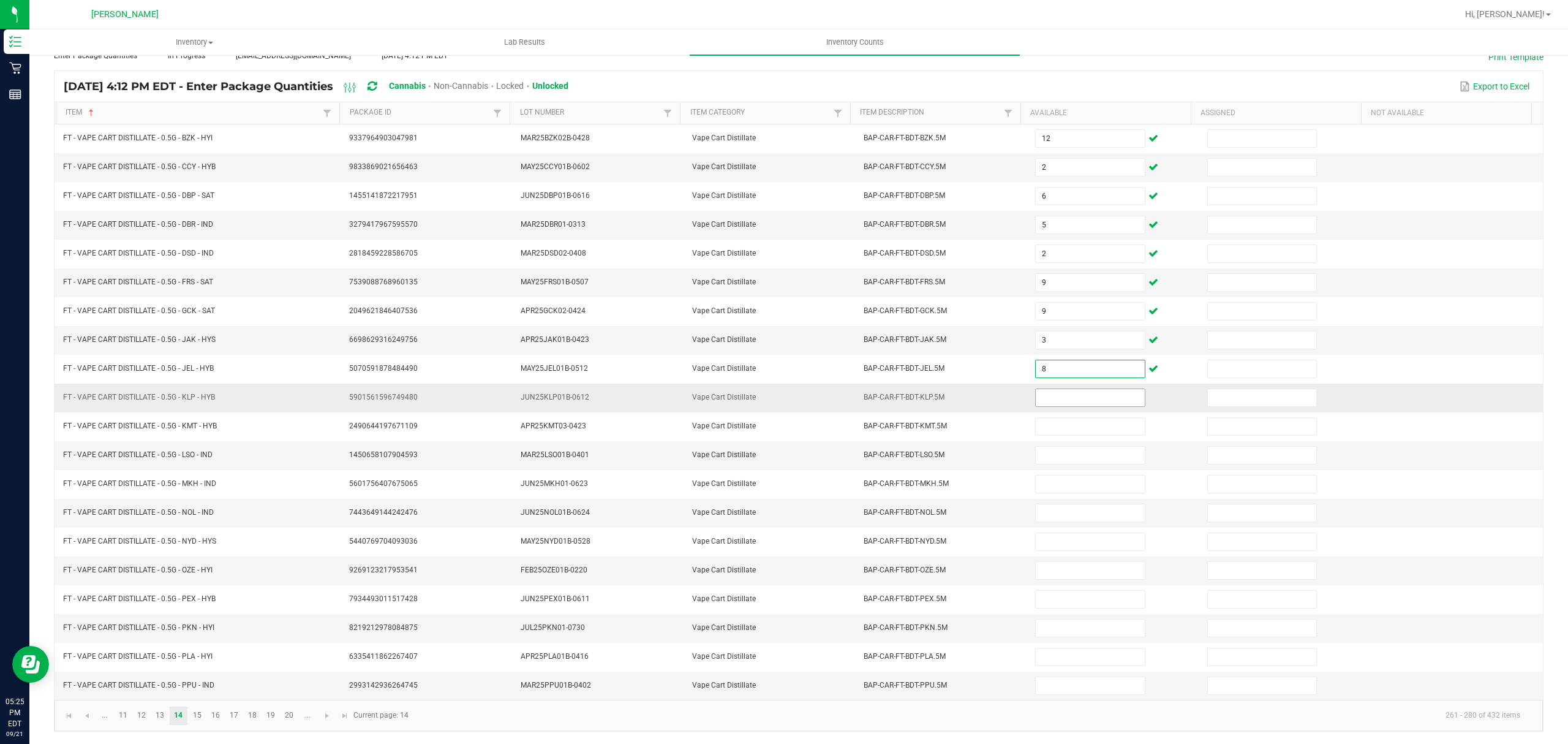
click at [1054, 395] on input at bounding box center [1090, 397] width 109 height 17
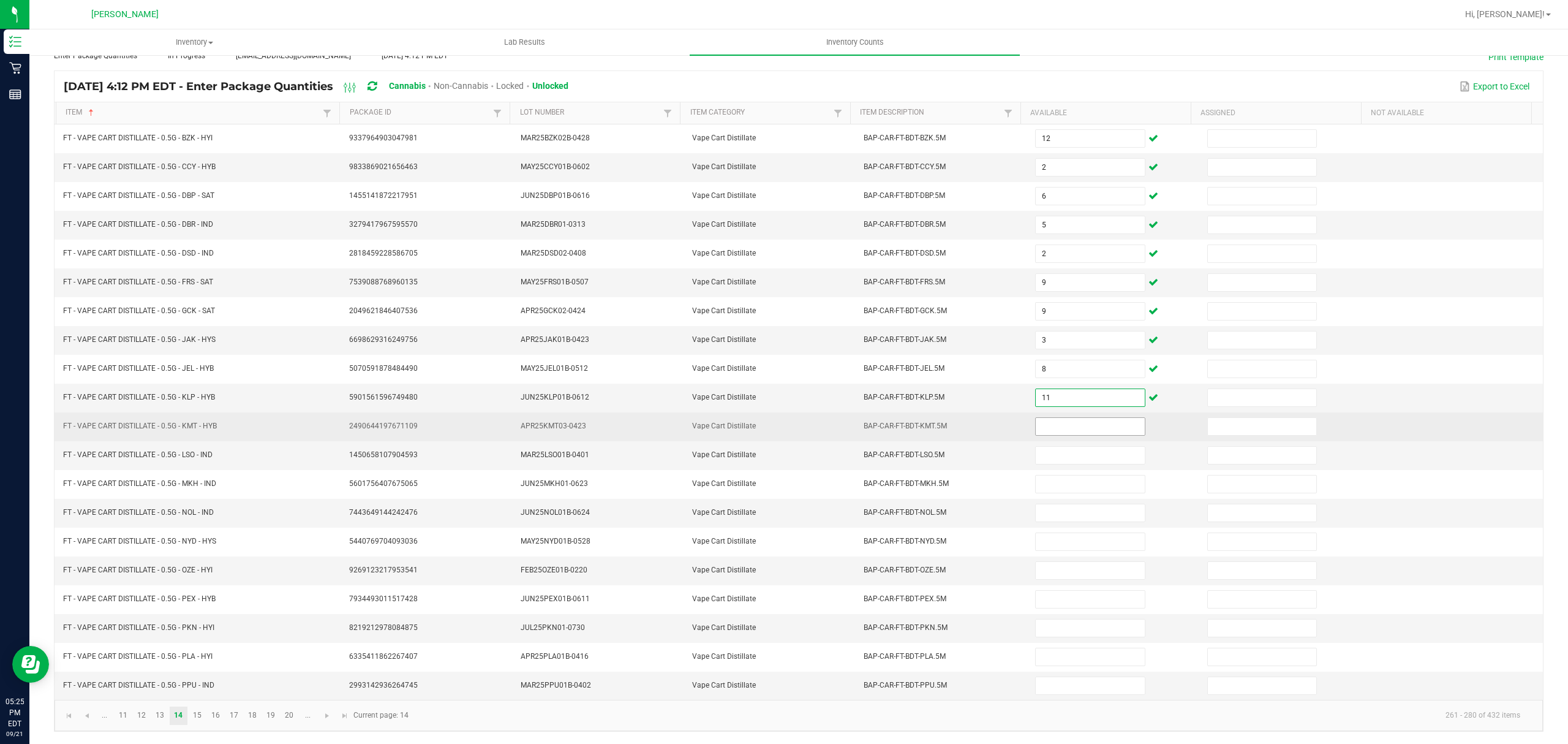
click at [1040, 418] on input at bounding box center [1090, 426] width 109 height 17
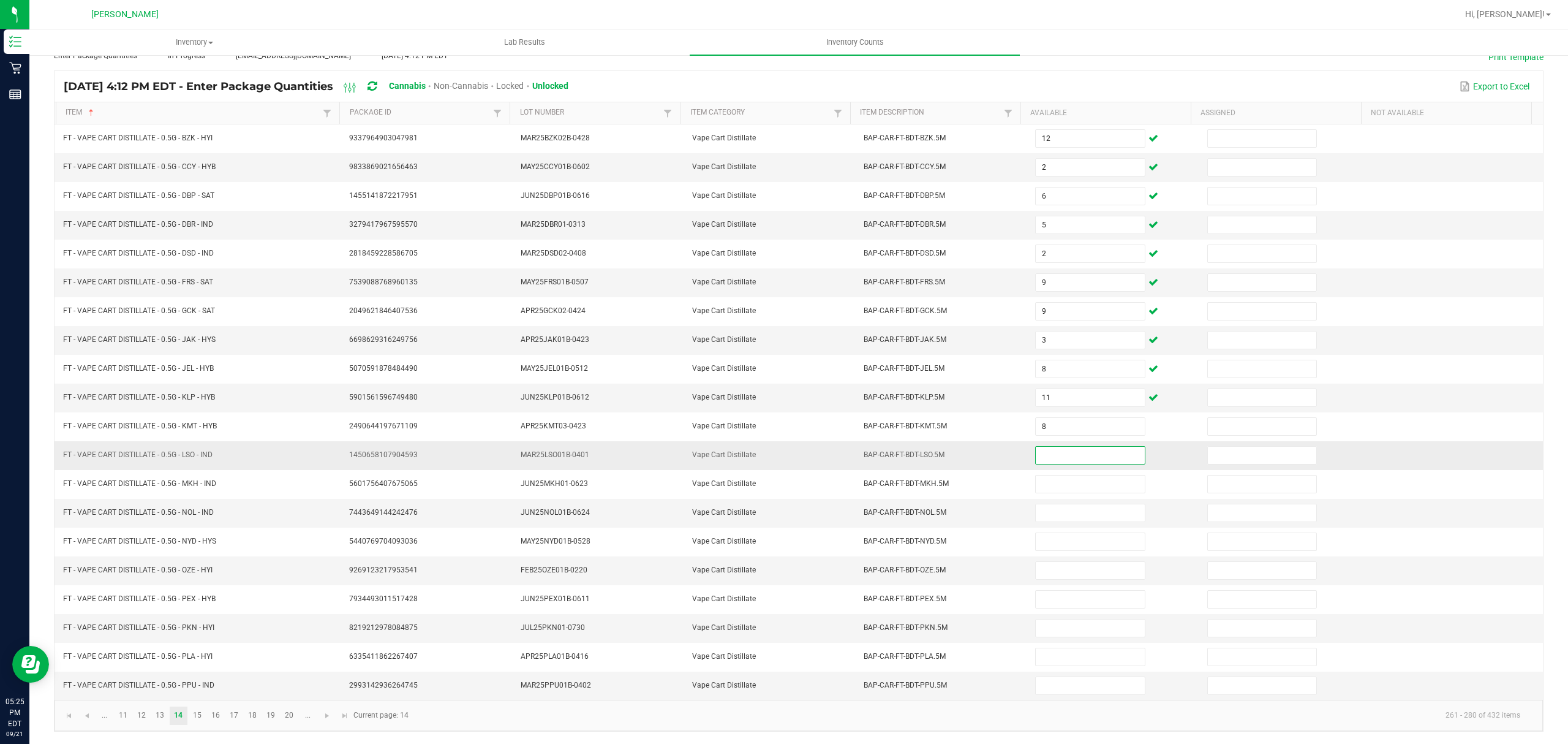
click at [1049, 447] on input at bounding box center [1090, 455] width 109 height 17
click at [1048, 569] on input at bounding box center [1090, 570] width 109 height 17
click at [1056, 628] on input at bounding box center [1090, 628] width 109 height 17
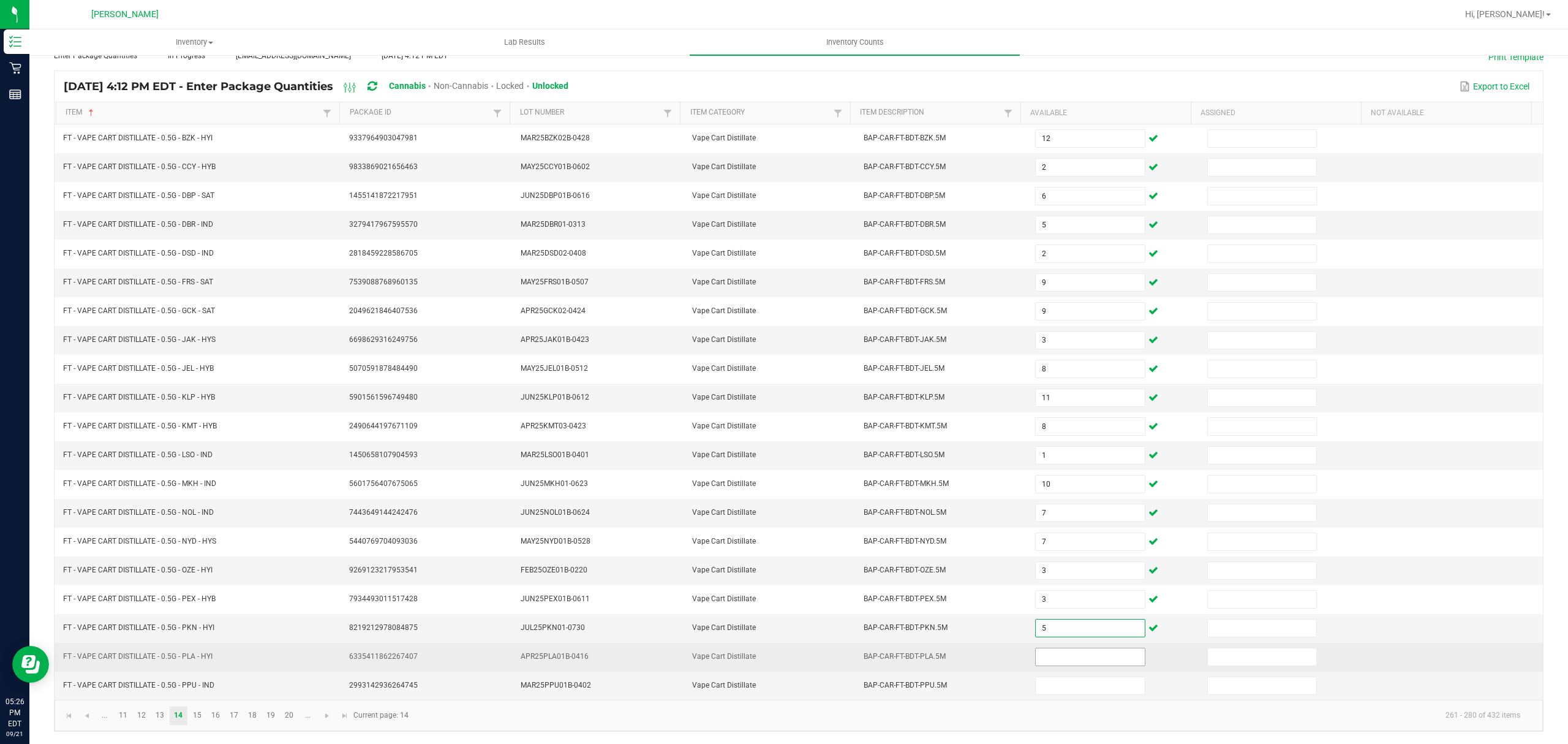
click at [1046, 660] on input at bounding box center [1090, 656] width 109 height 17
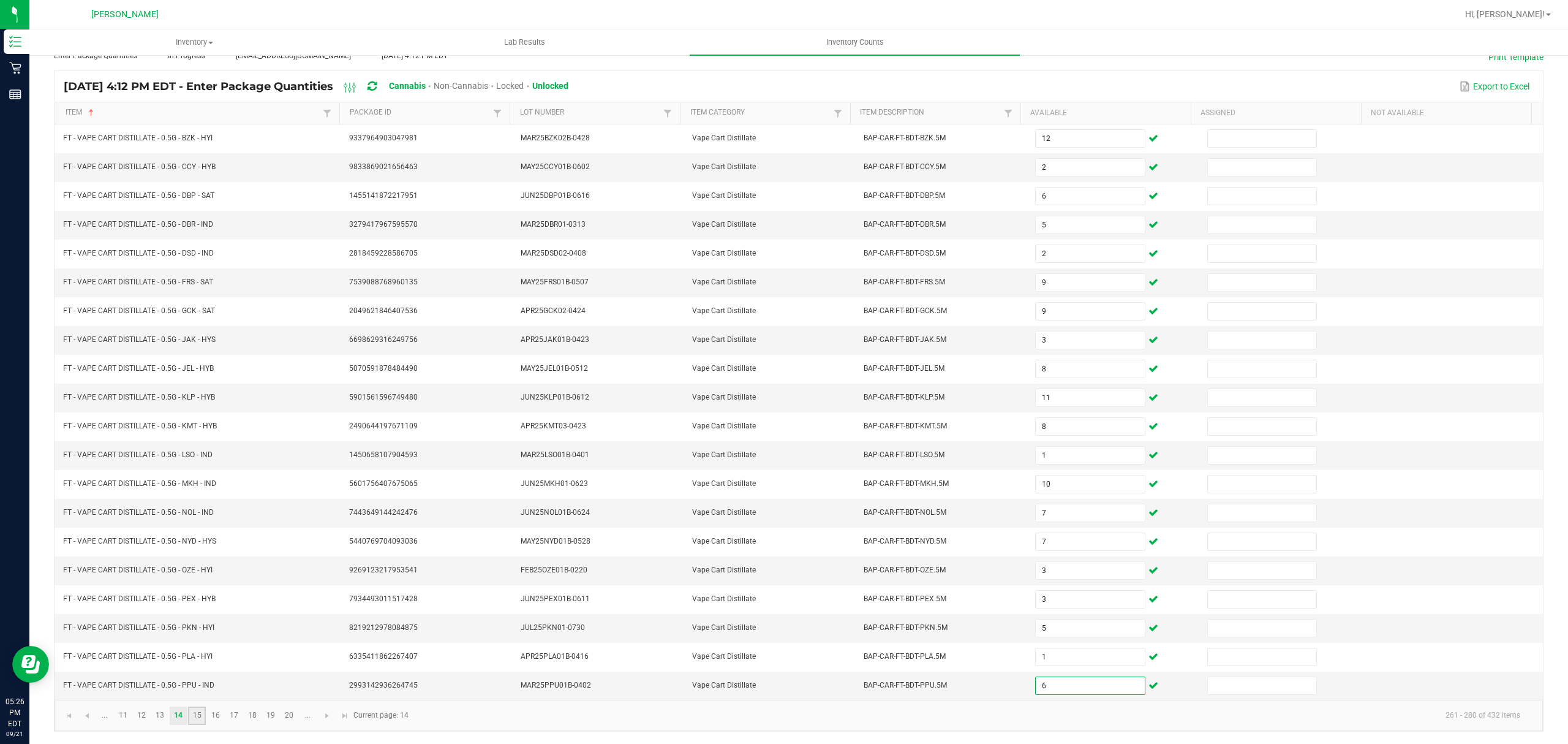
click at [199, 714] on link "15" at bounding box center [197, 716] width 18 height 18
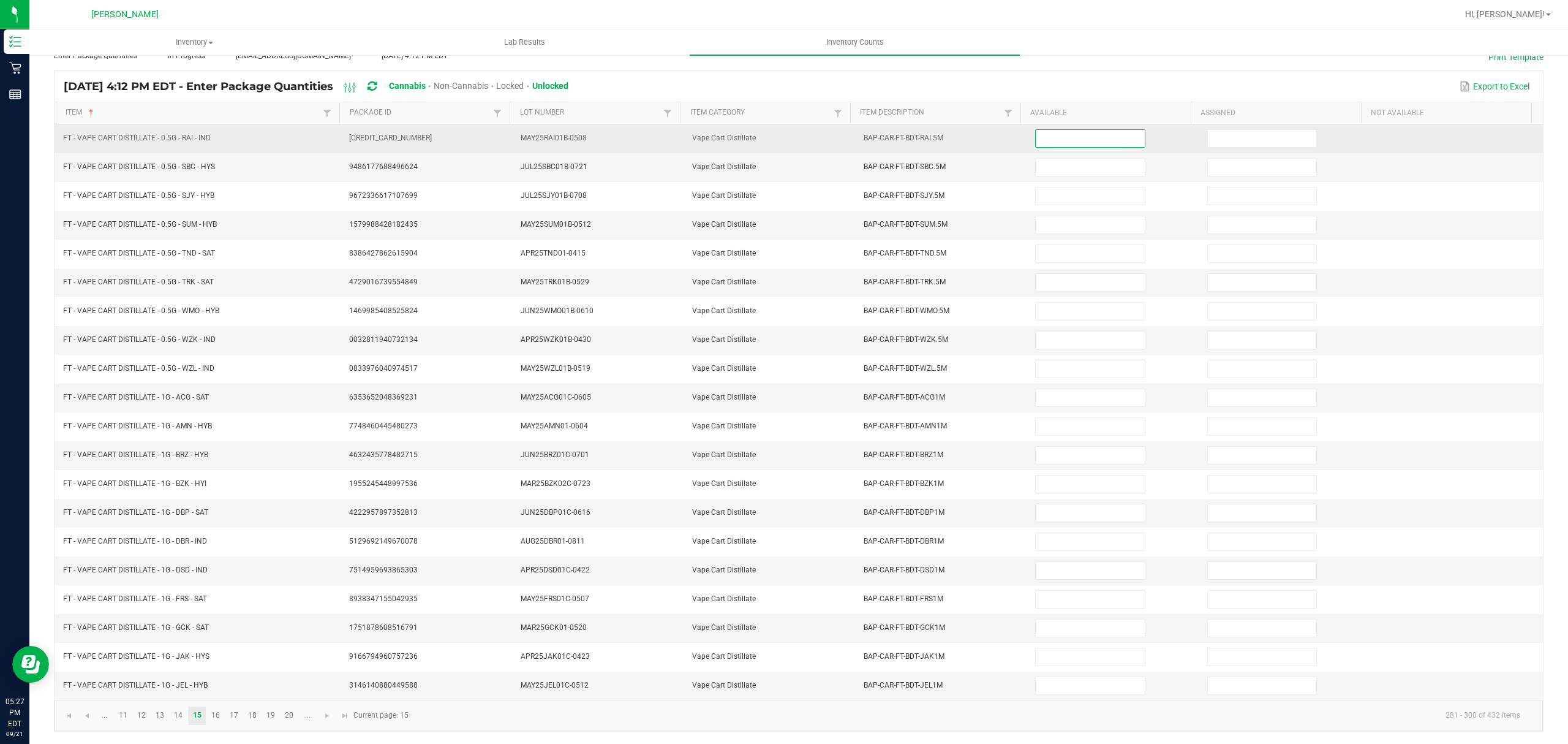
click at [1045, 130] on input at bounding box center [1090, 138] width 109 height 17
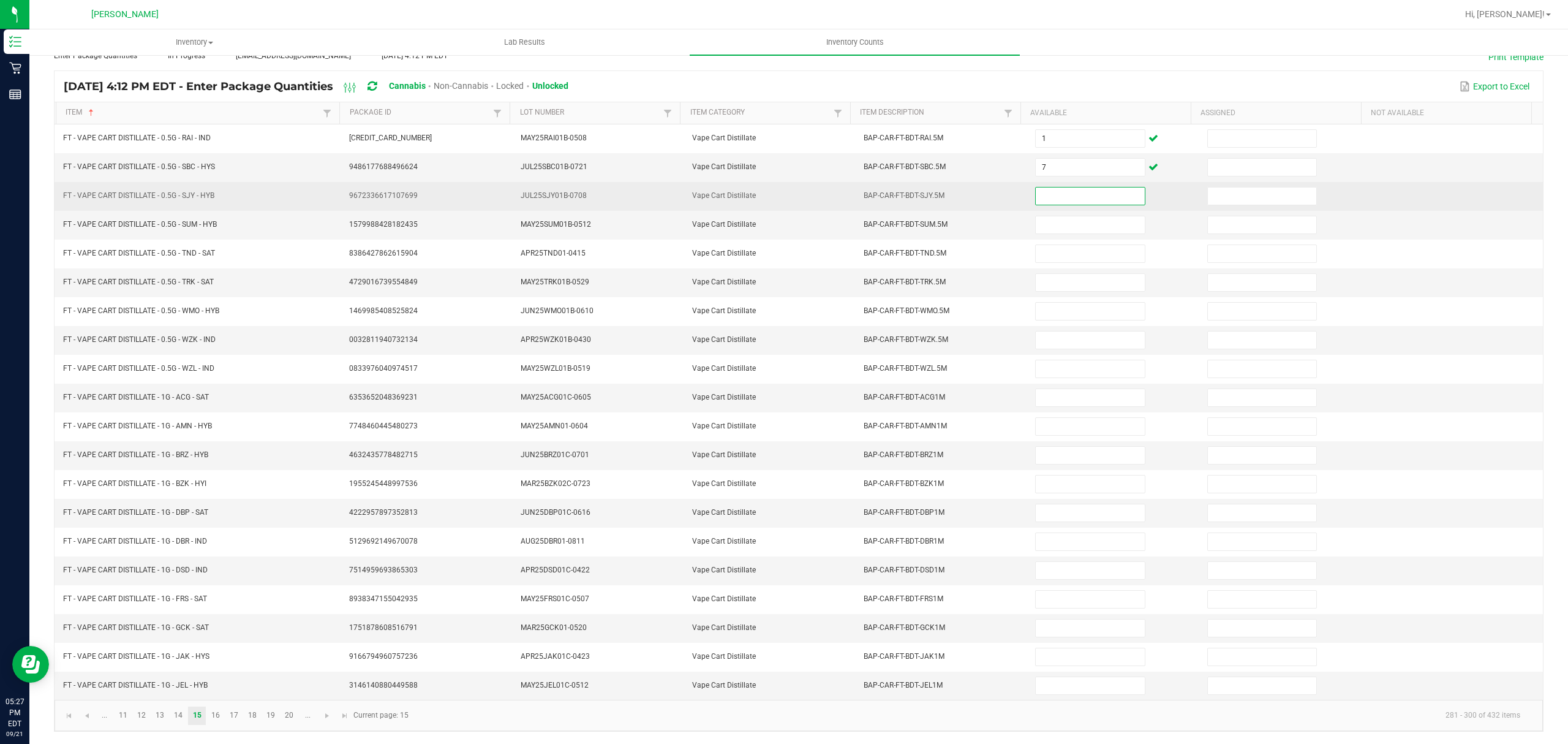
click at [1052, 188] on input at bounding box center [1090, 196] width 109 height 17
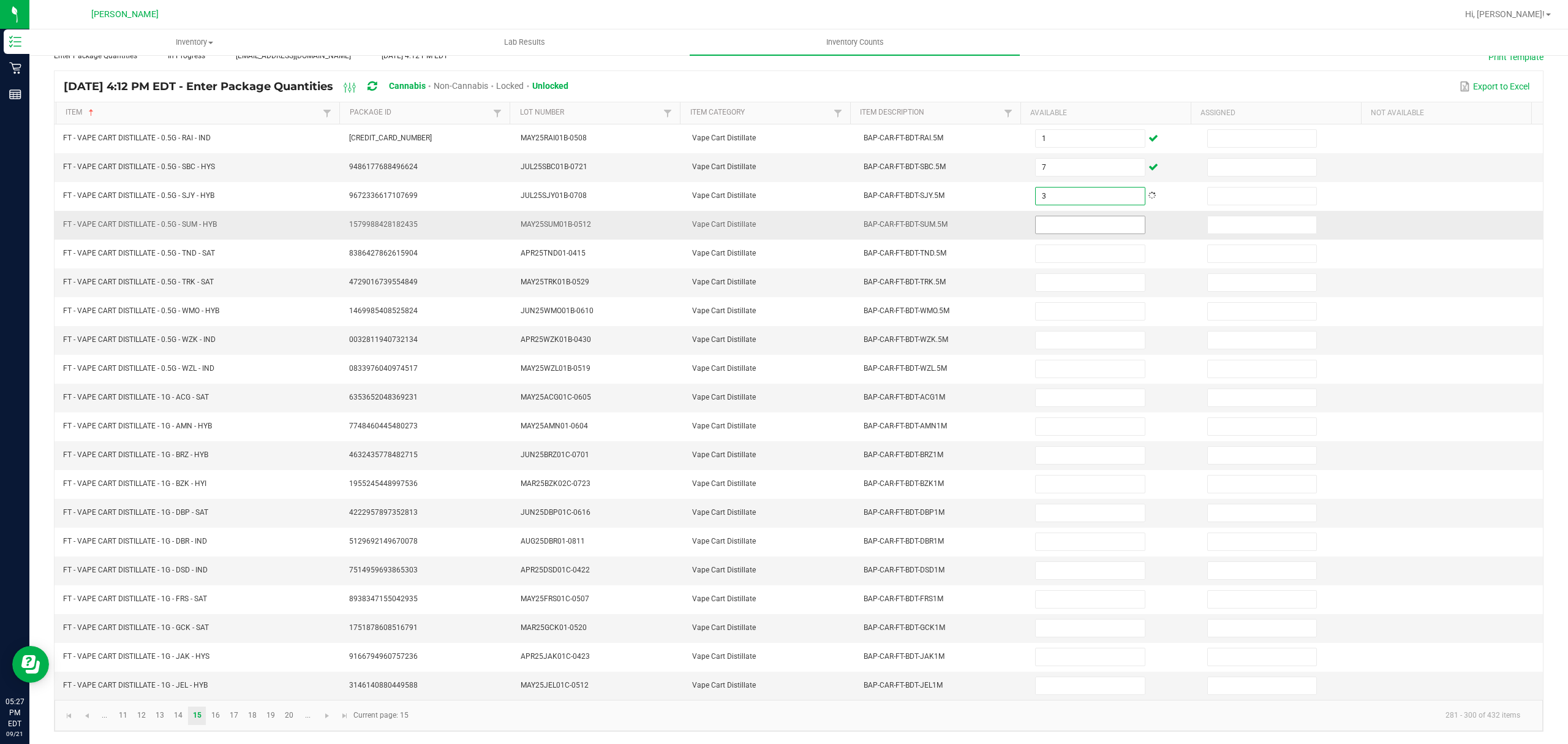
click at [1050, 222] on input at bounding box center [1090, 225] width 109 height 17
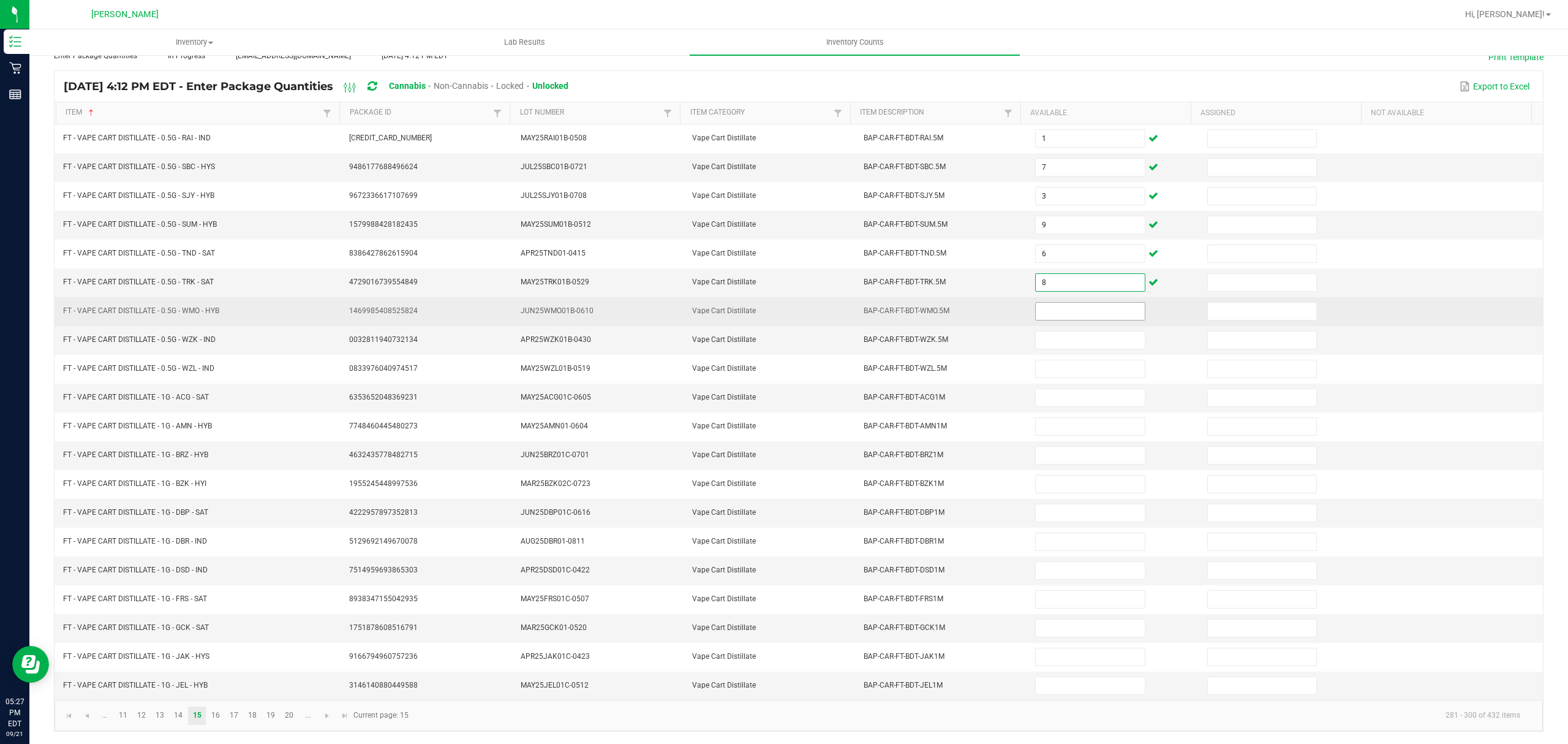
click at [1042, 303] on input at bounding box center [1090, 311] width 109 height 17
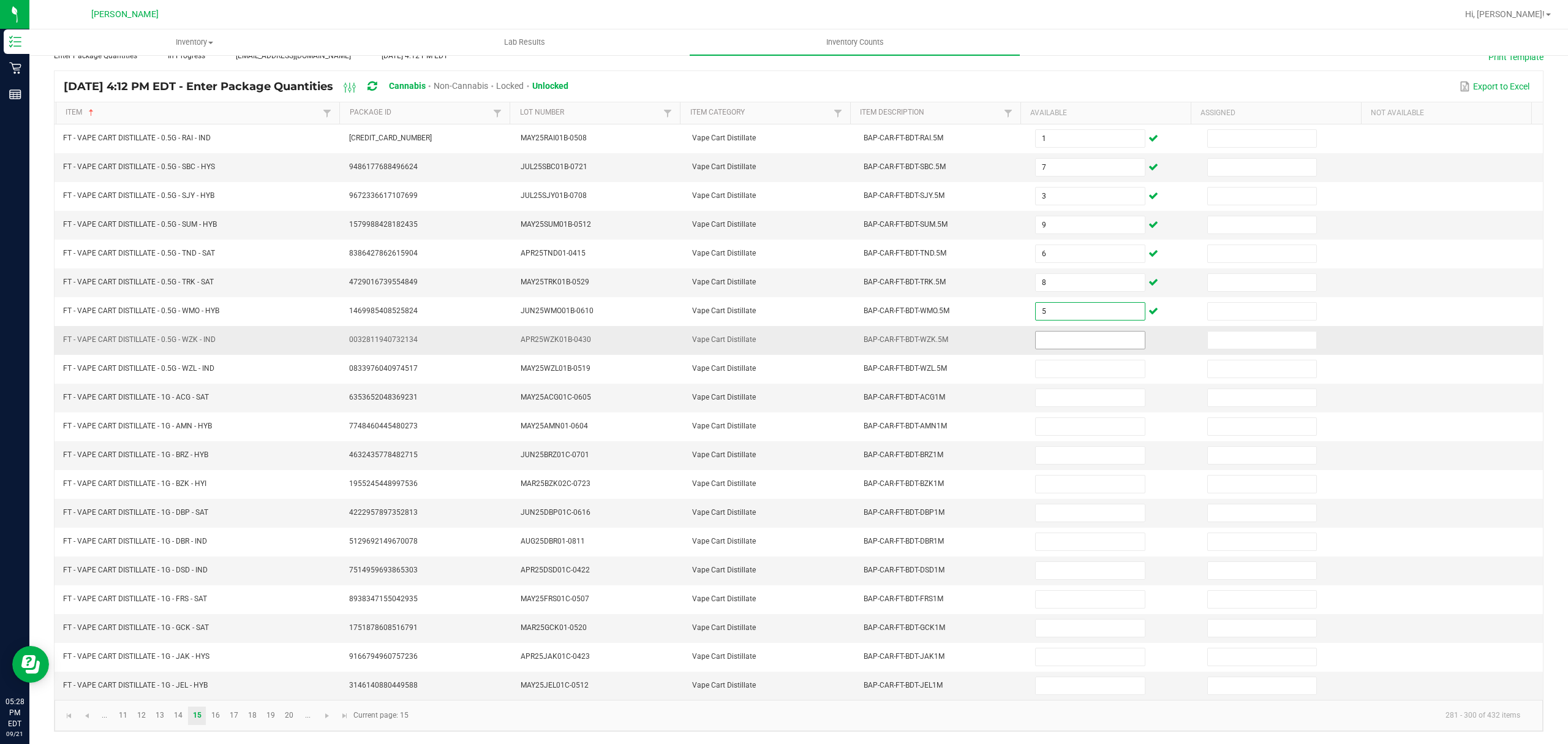
click at [1057, 332] on input at bounding box center [1090, 340] width 109 height 17
click at [1064, 395] on input at bounding box center [1090, 397] width 109 height 17
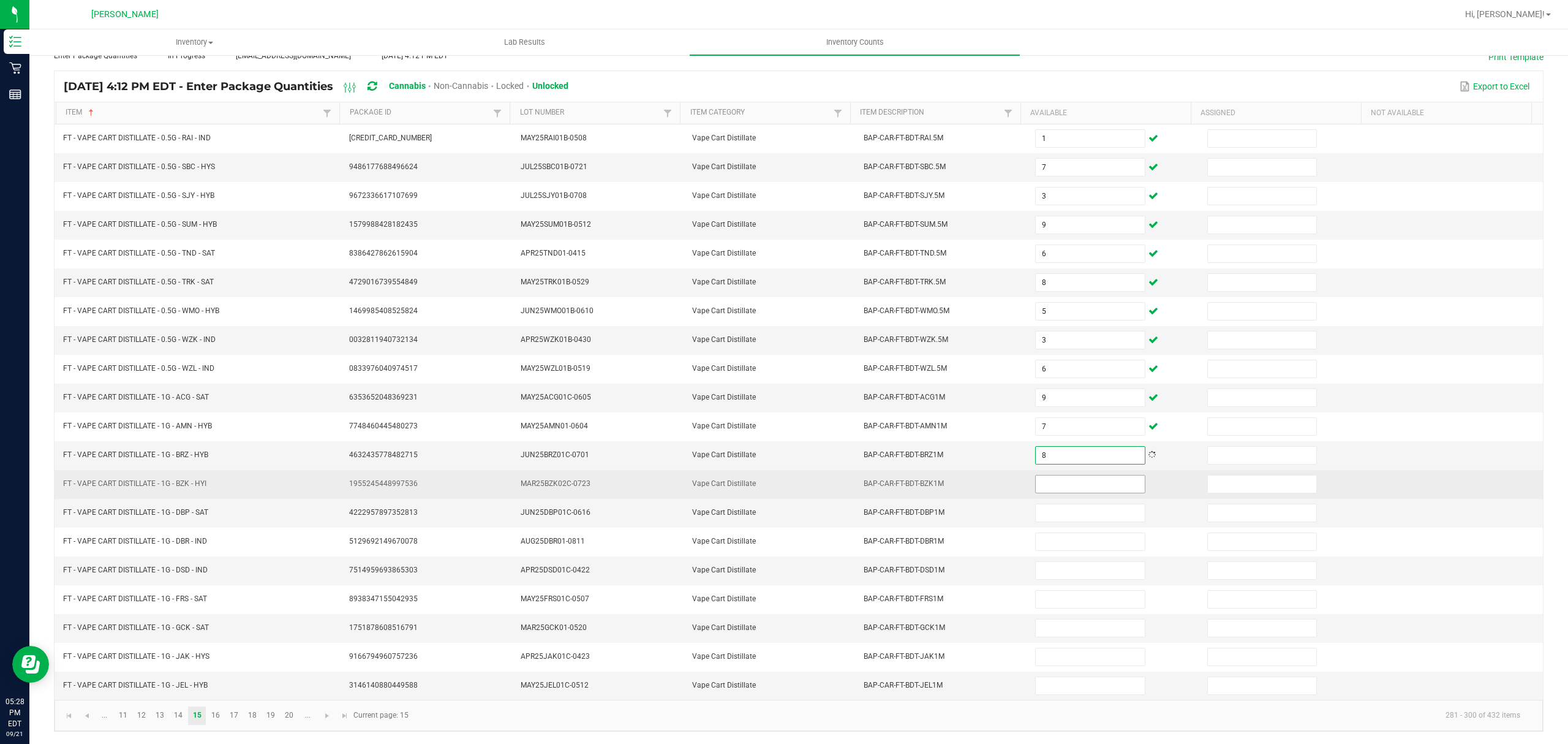
click at [1036, 476] on input at bounding box center [1090, 484] width 109 height 17
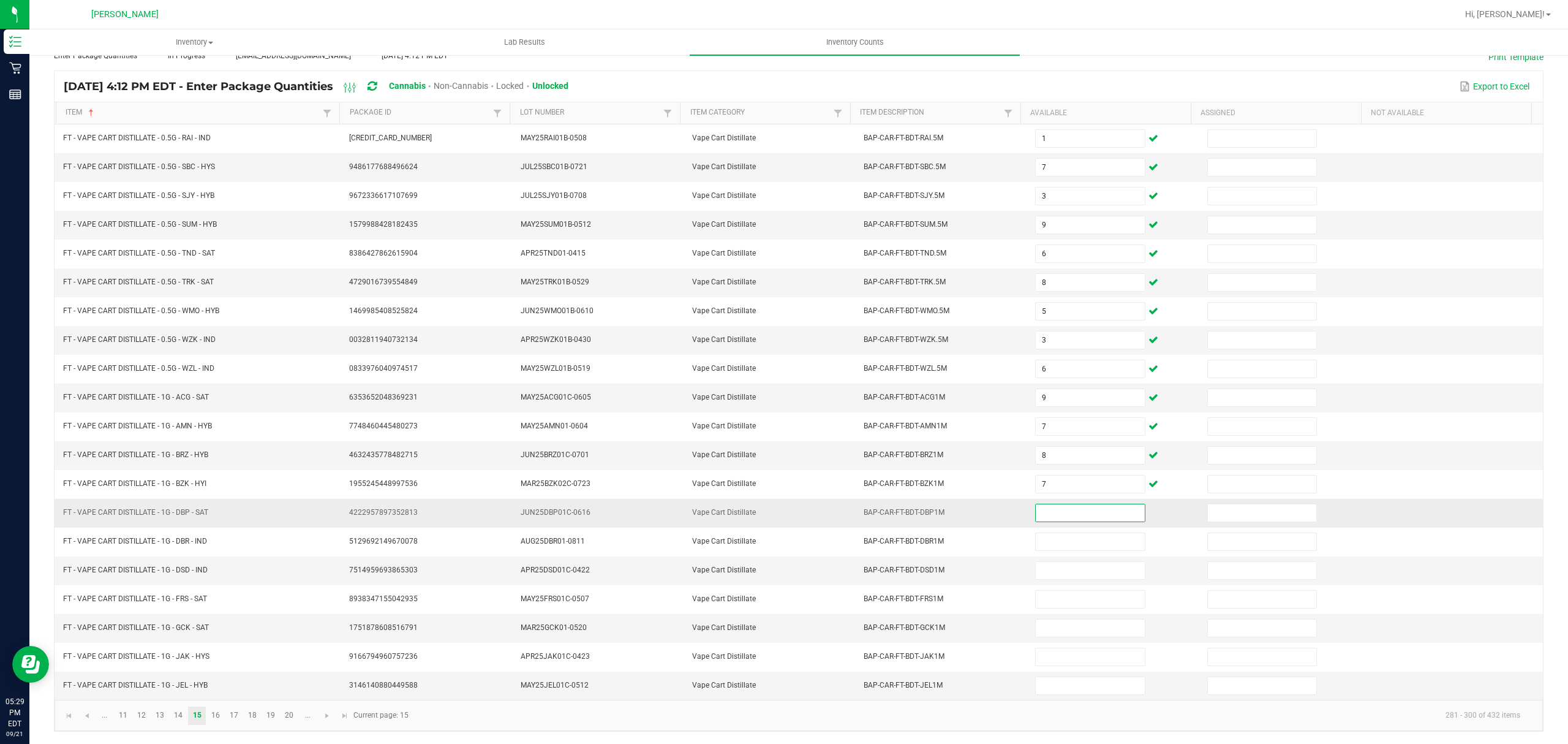
click at [1050, 510] on input at bounding box center [1090, 513] width 109 height 17
click at [1047, 569] on input at bounding box center [1090, 570] width 109 height 17
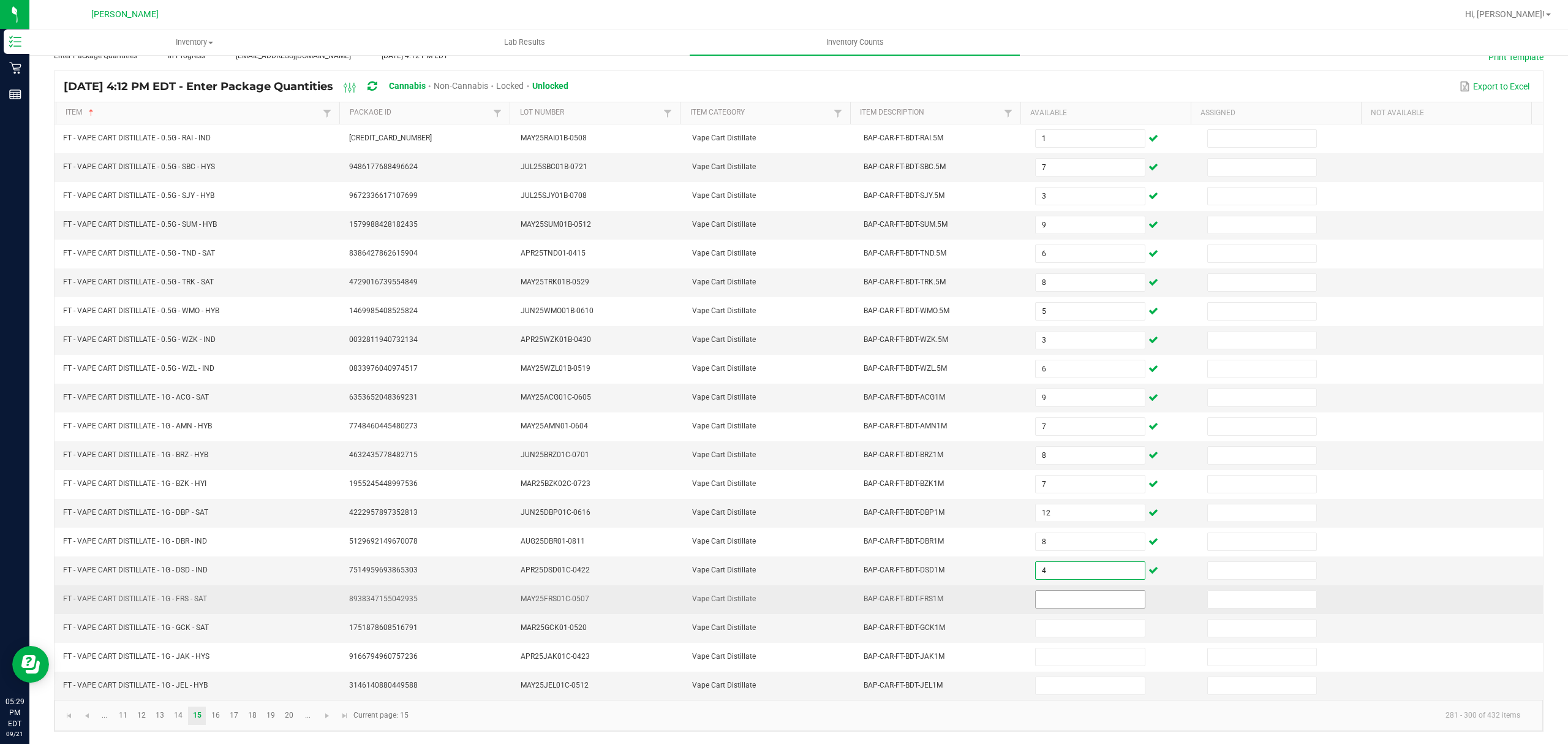
click at [1057, 594] on input at bounding box center [1090, 599] width 109 height 17
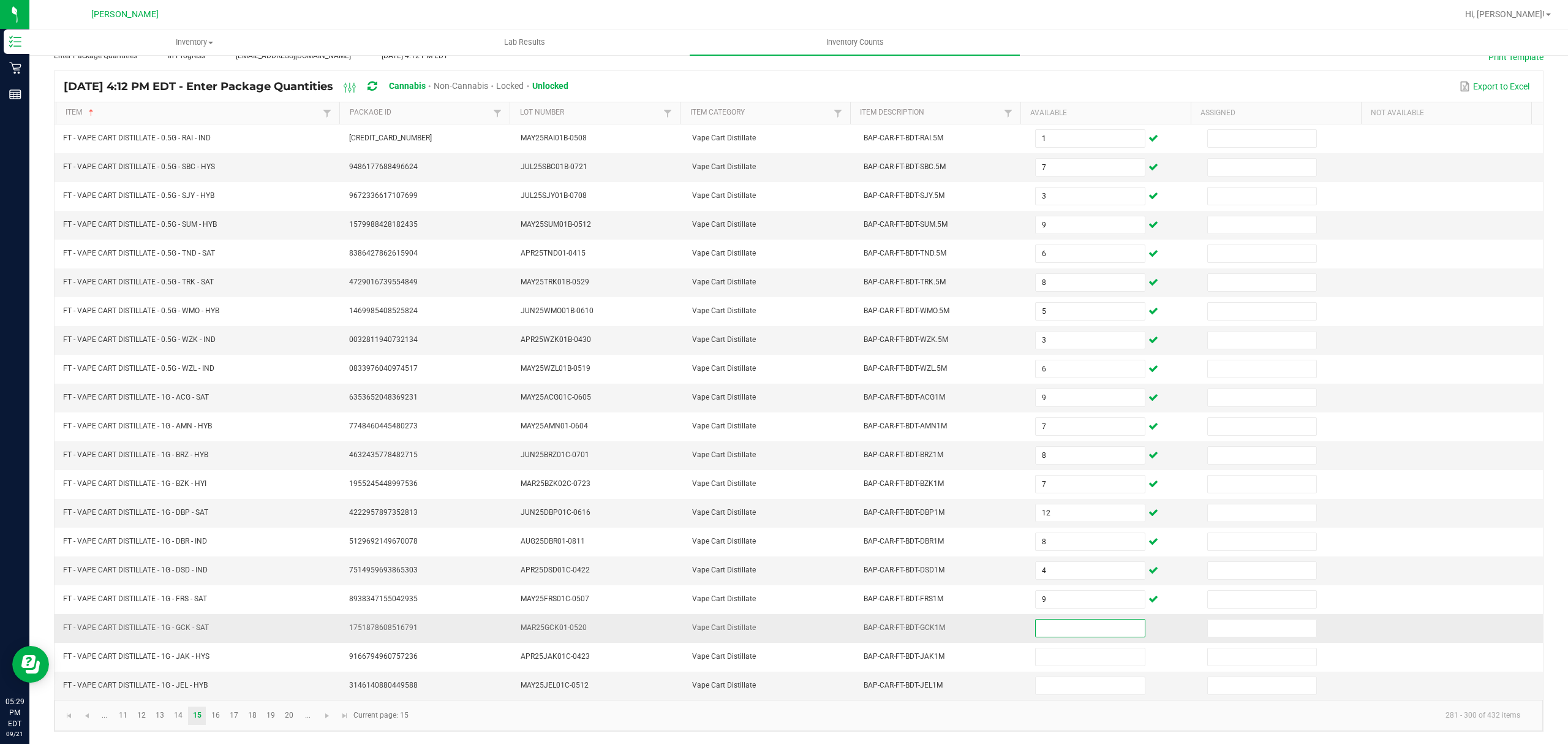
click at [1052, 621] on input at bounding box center [1090, 628] width 109 height 17
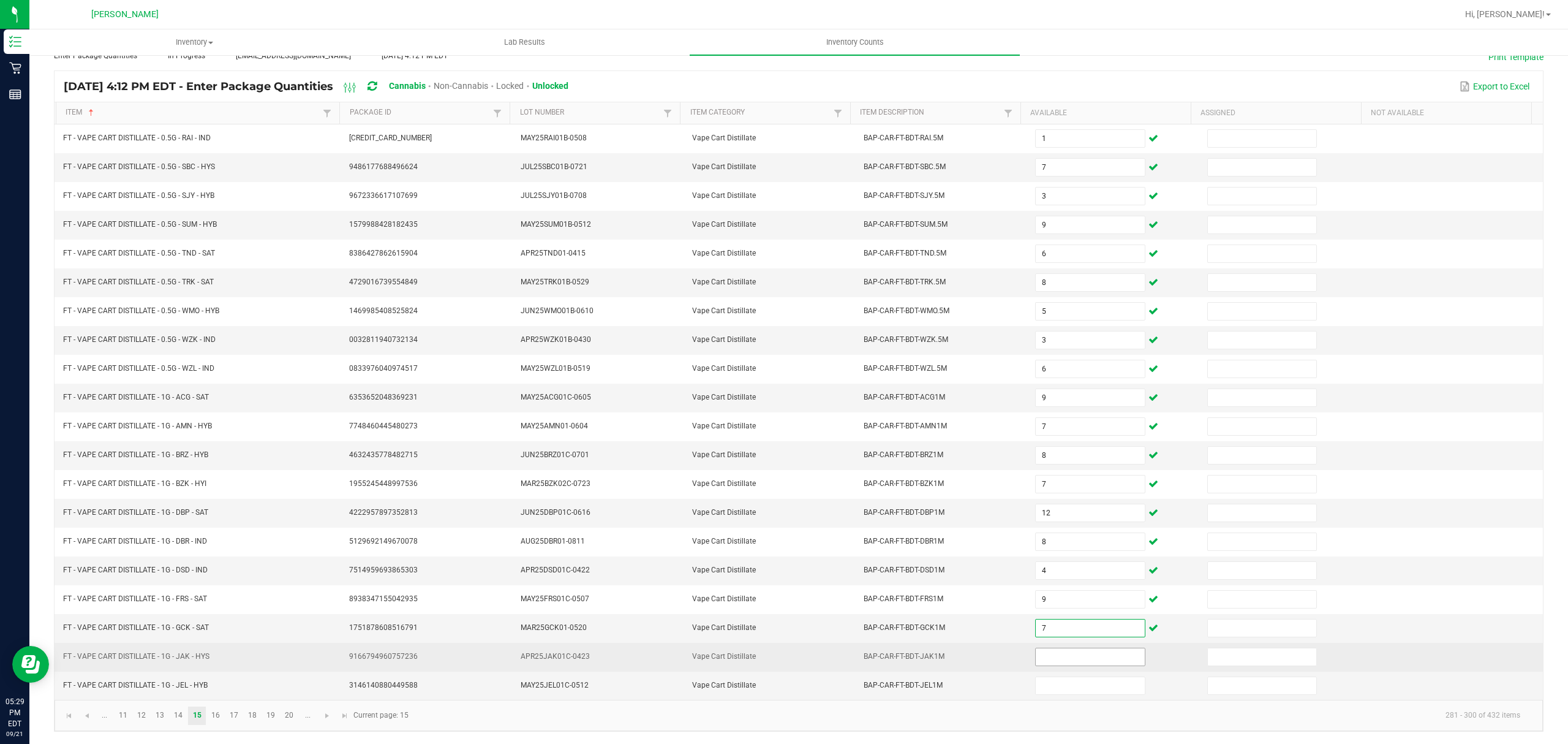
click at [1047, 655] on input at bounding box center [1090, 656] width 109 height 17
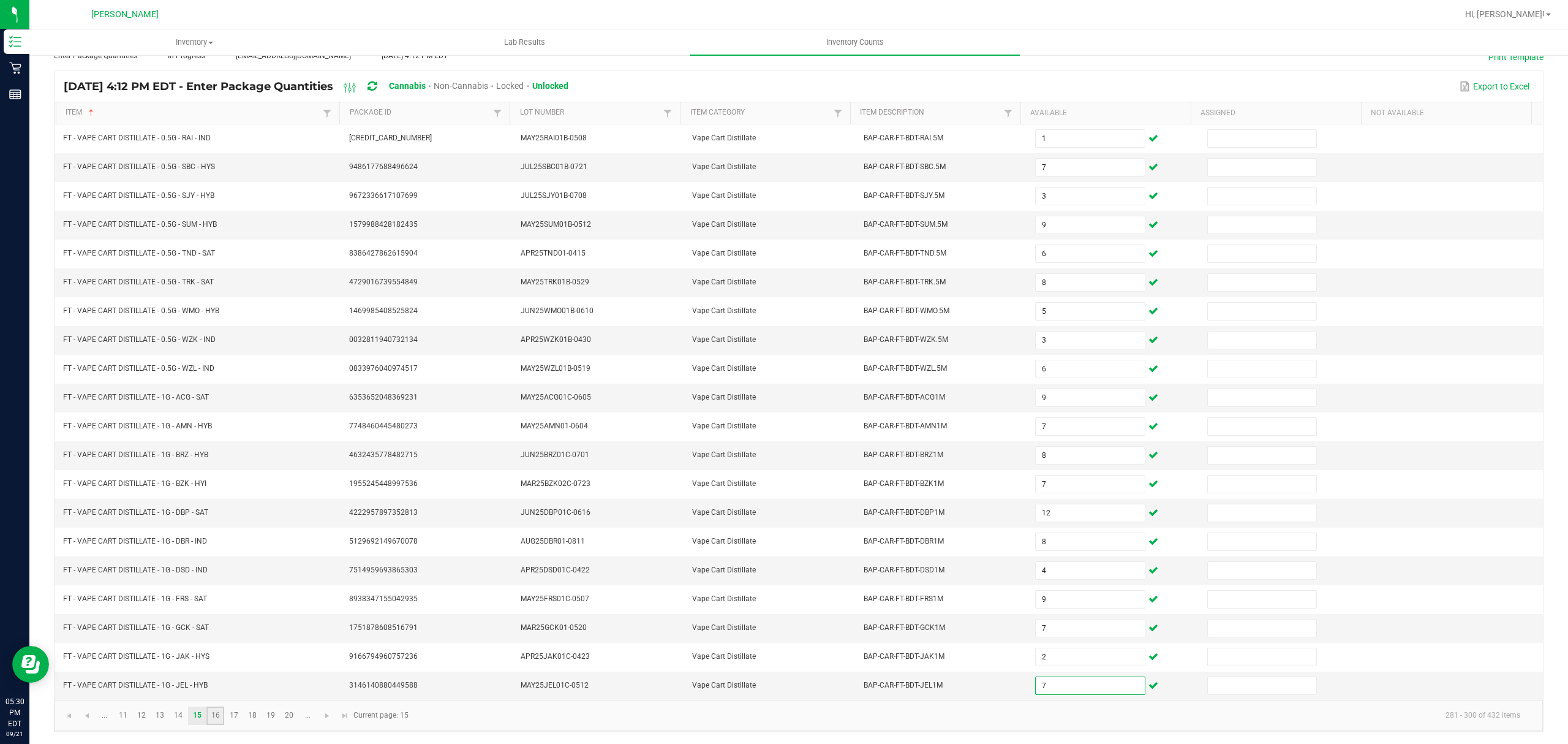
click at [213, 716] on link "16" at bounding box center [215, 716] width 18 height 18
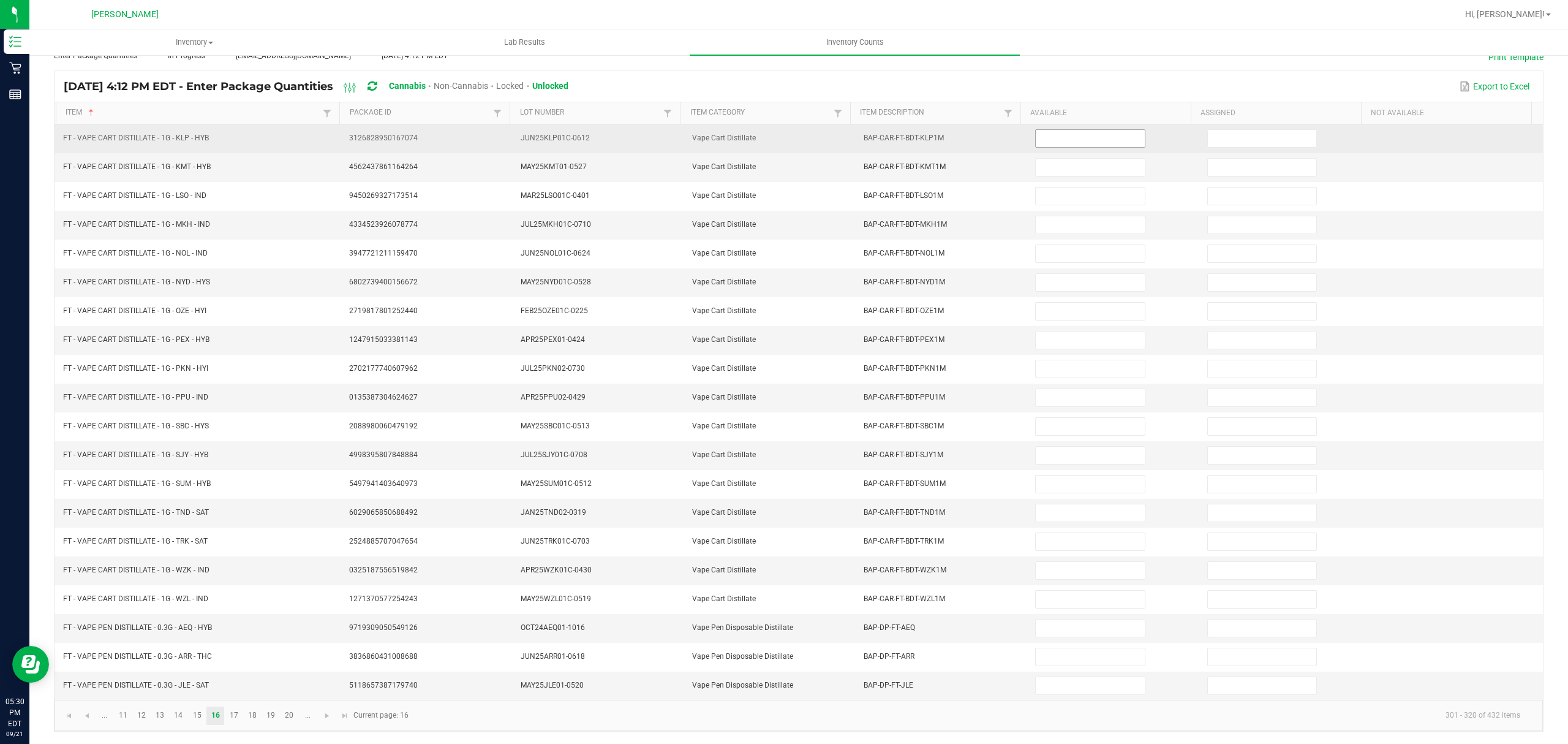
click at [1058, 130] on input at bounding box center [1090, 138] width 109 height 17
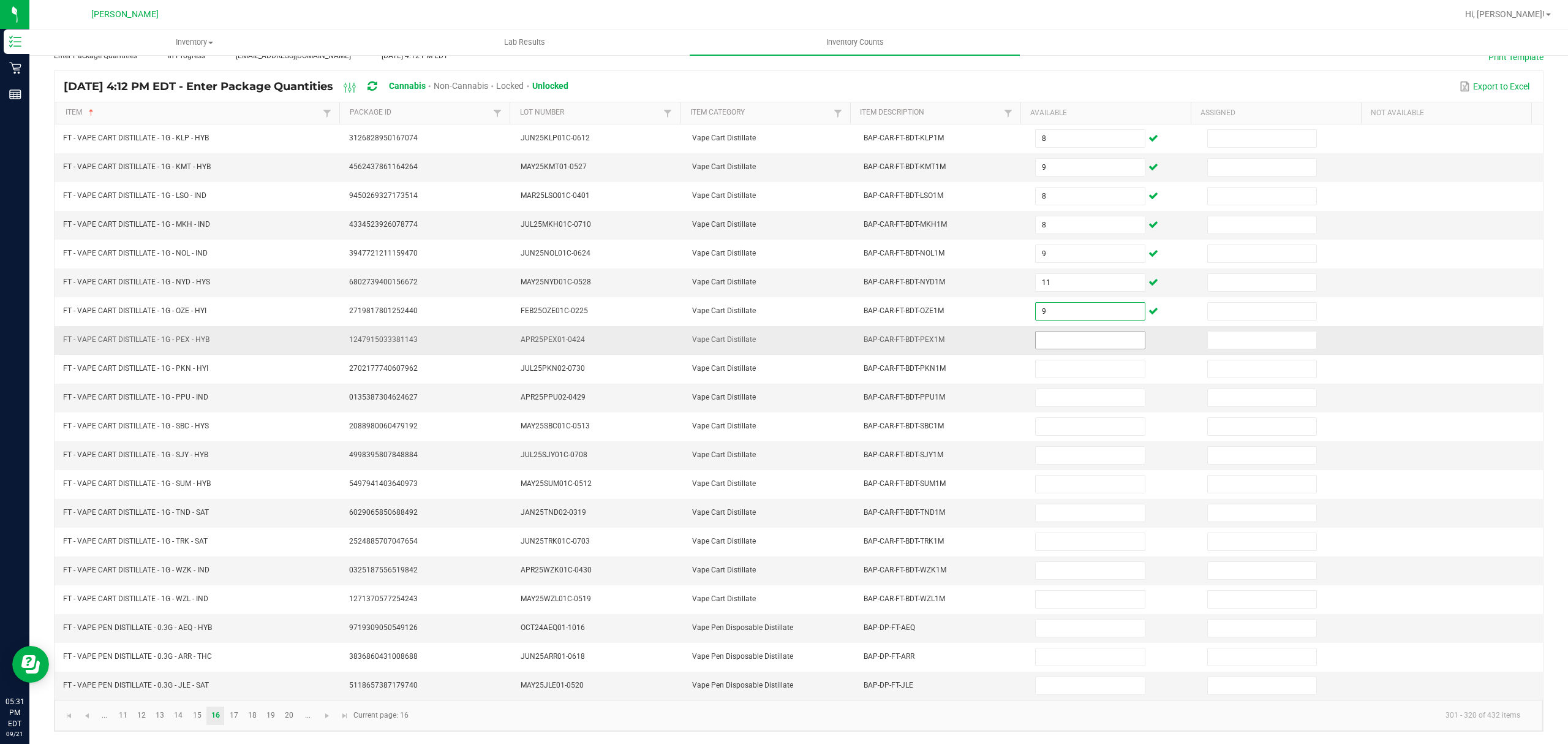
click at [1039, 333] on input at bounding box center [1090, 340] width 109 height 17
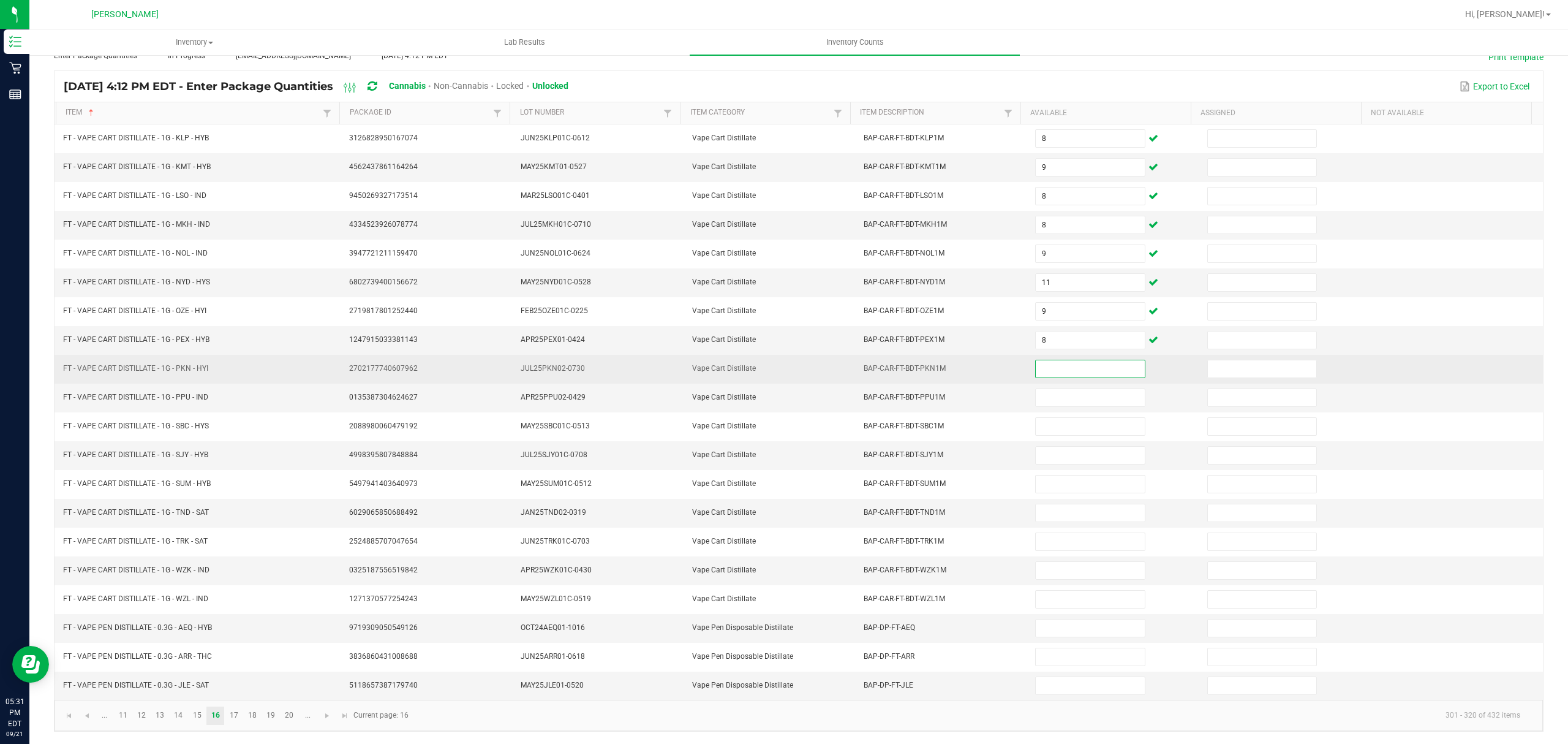
click at [1064, 366] on input at bounding box center [1090, 368] width 109 height 17
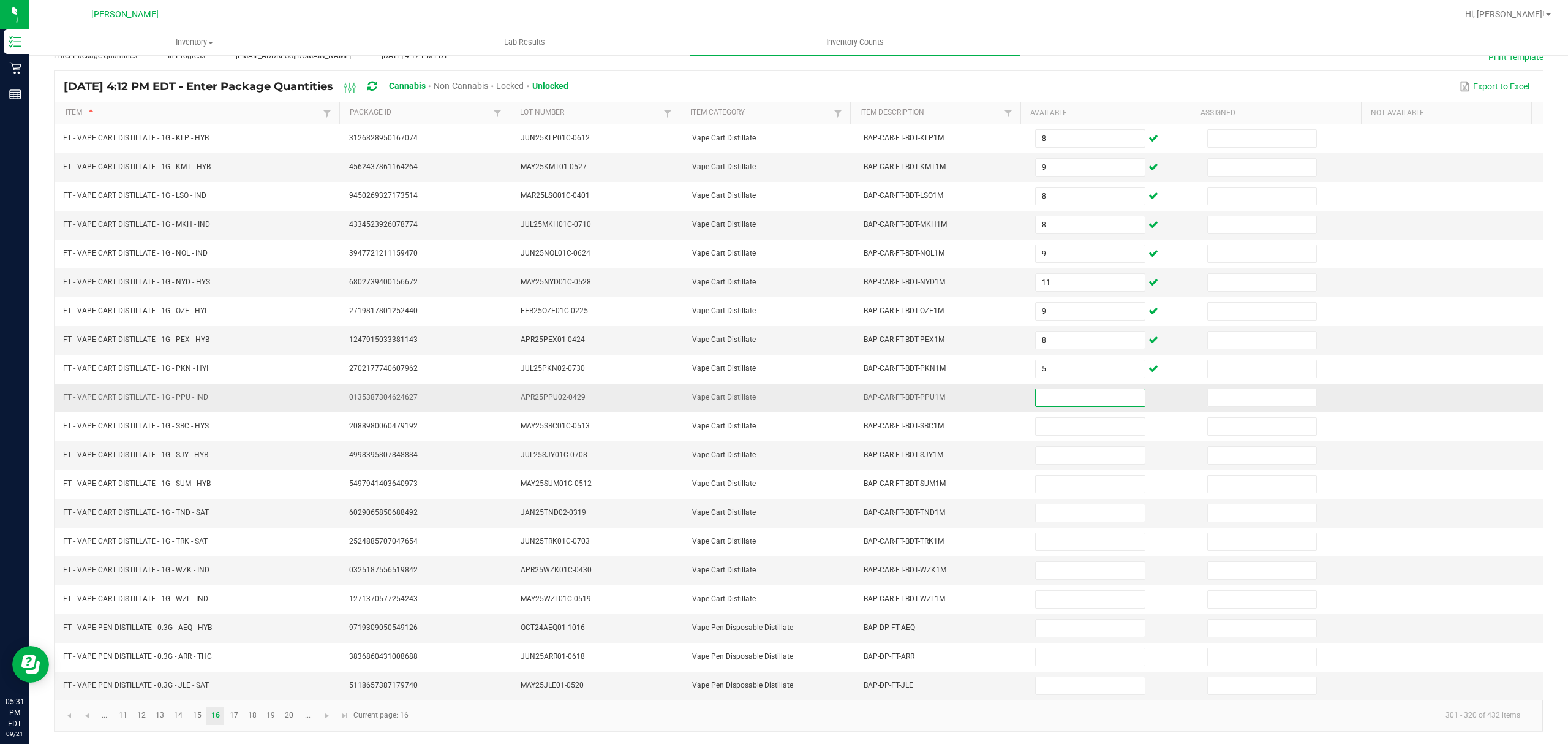
click at [1058, 390] on input at bounding box center [1090, 397] width 109 height 17
click at [1042, 509] on input at bounding box center [1090, 513] width 109 height 17
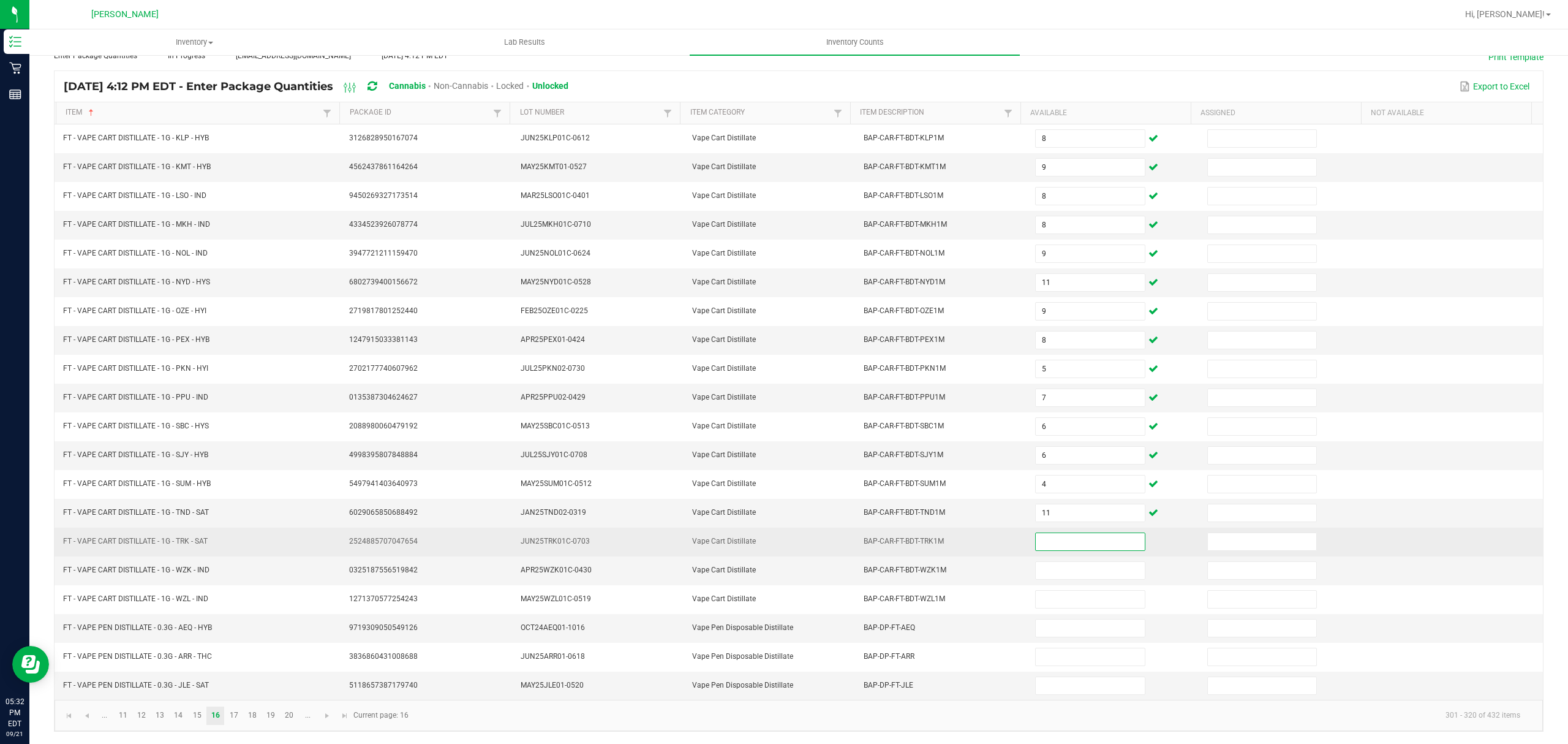
click at [1039, 536] on input at bounding box center [1090, 542] width 109 height 17
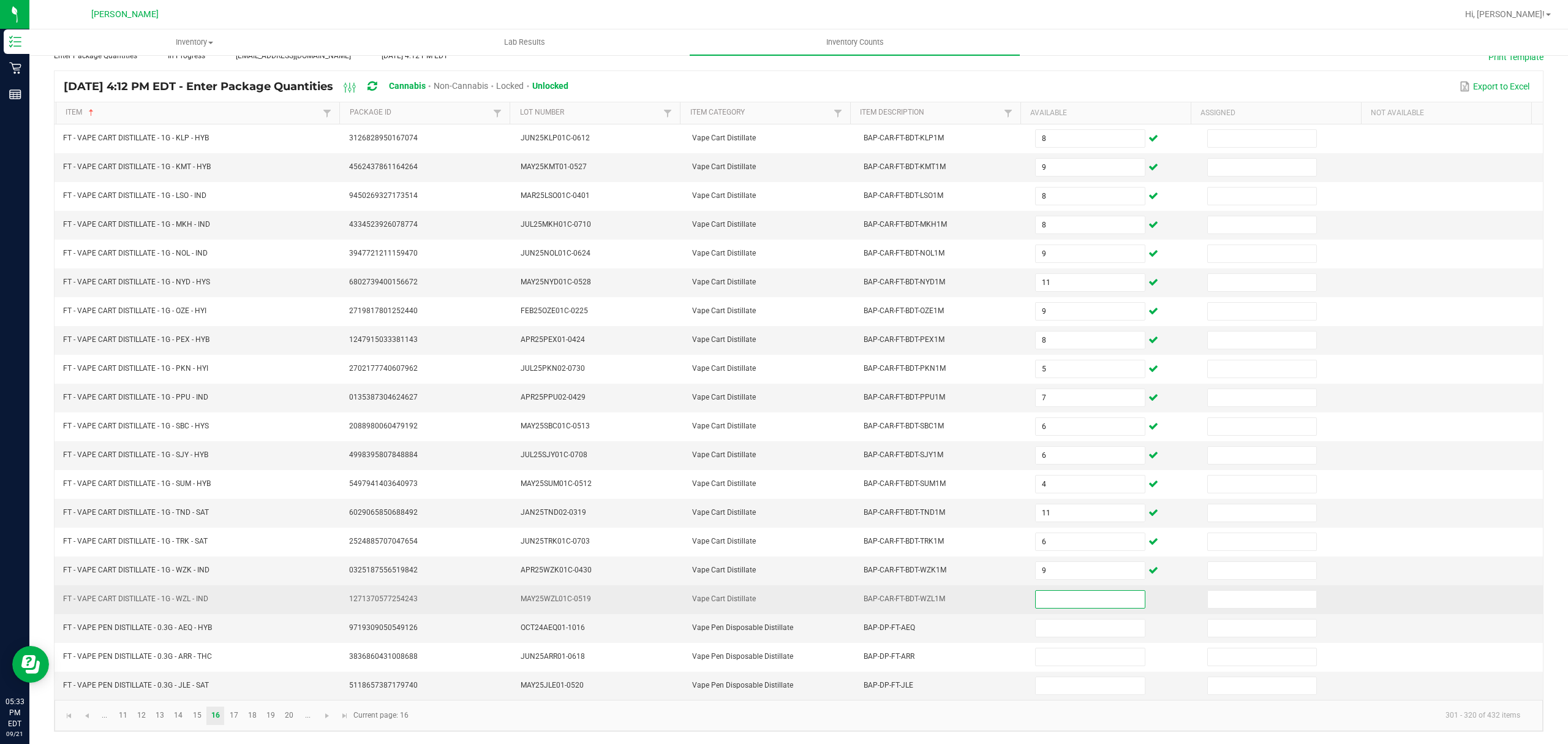
click at [1039, 596] on input at bounding box center [1090, 599] width 109 height 17
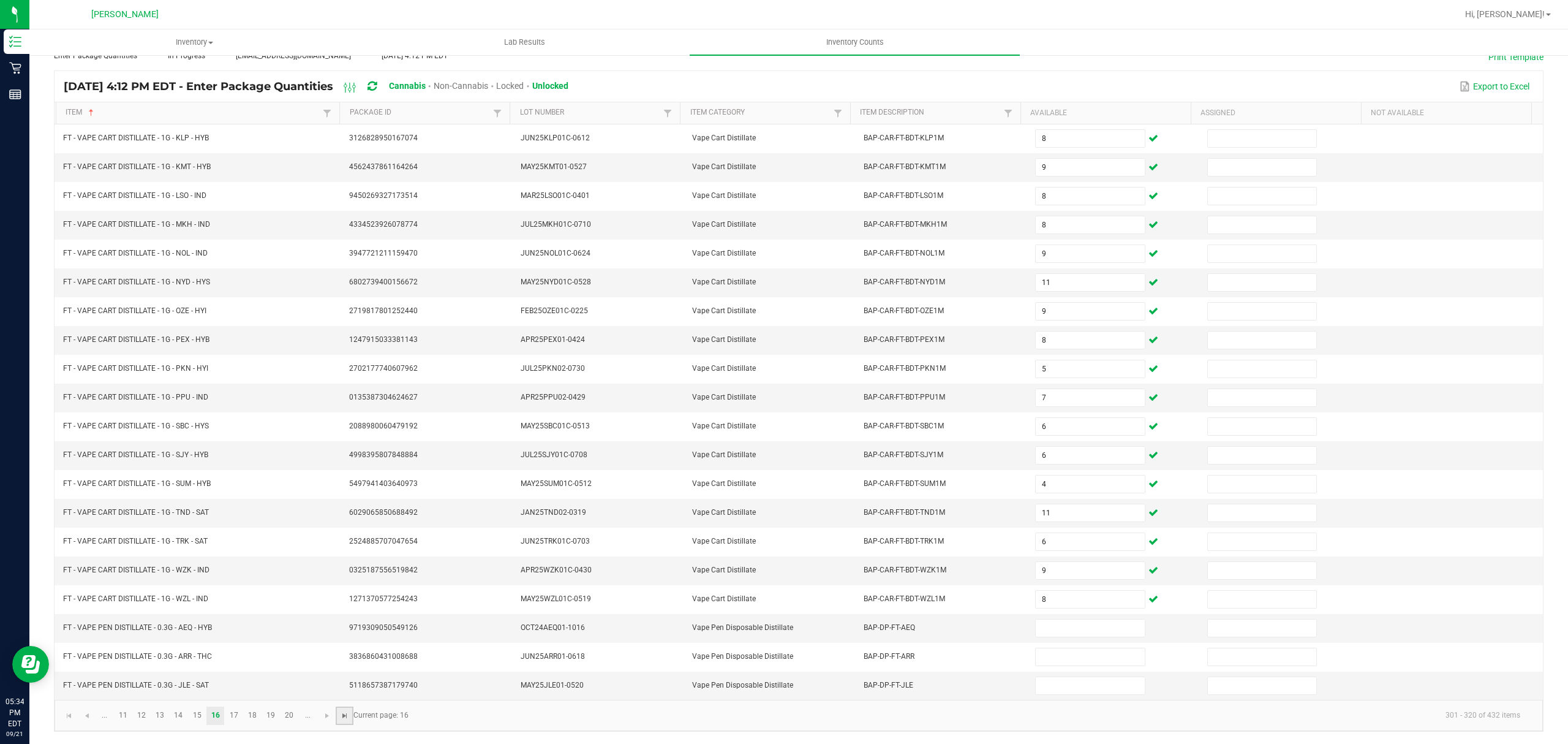
click at [340, 711] on span "Go to the last page" at bounding box center [344, 716] width 10 height 10
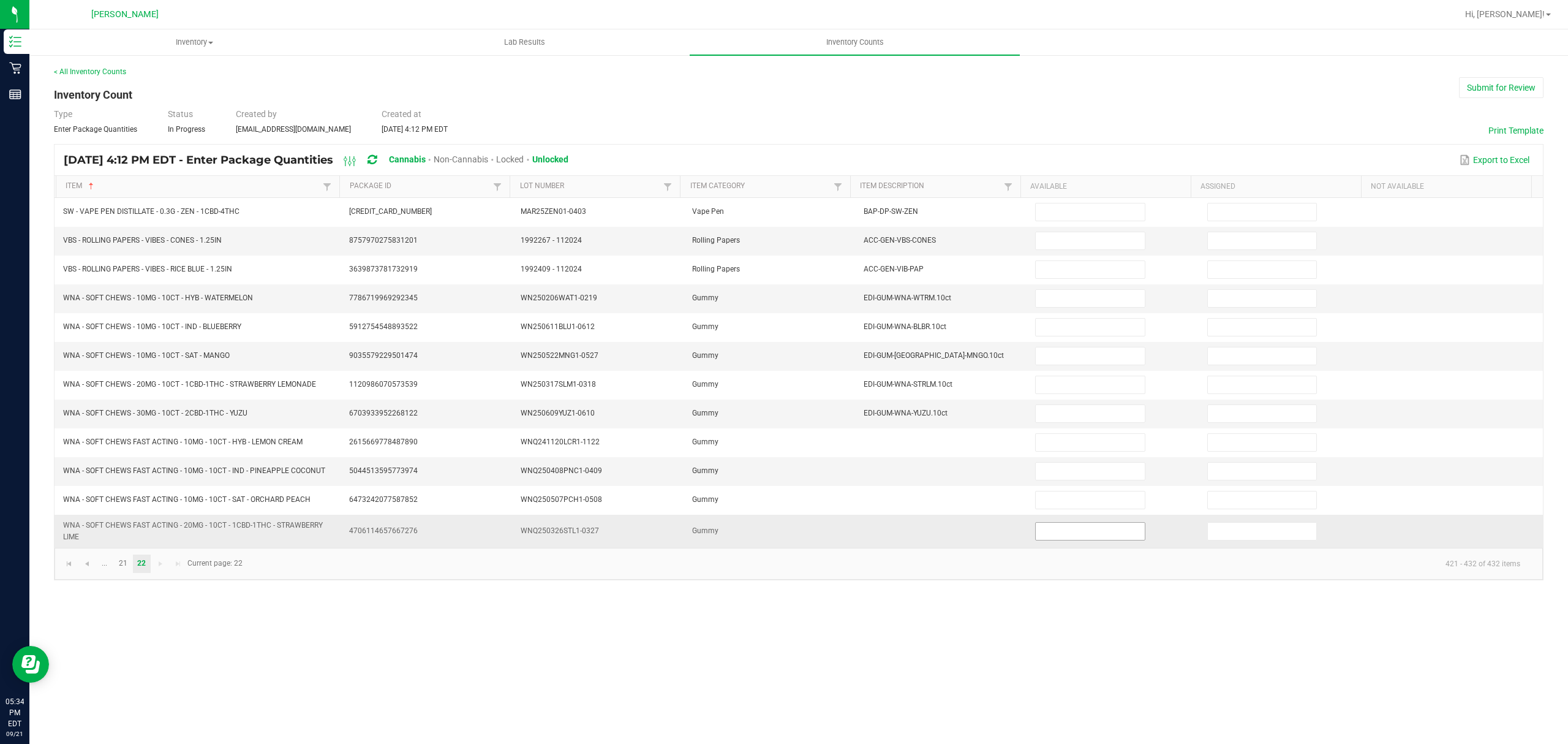
click at [1050, 535] on input at bounding box center [1090, 531] width 109 height 17
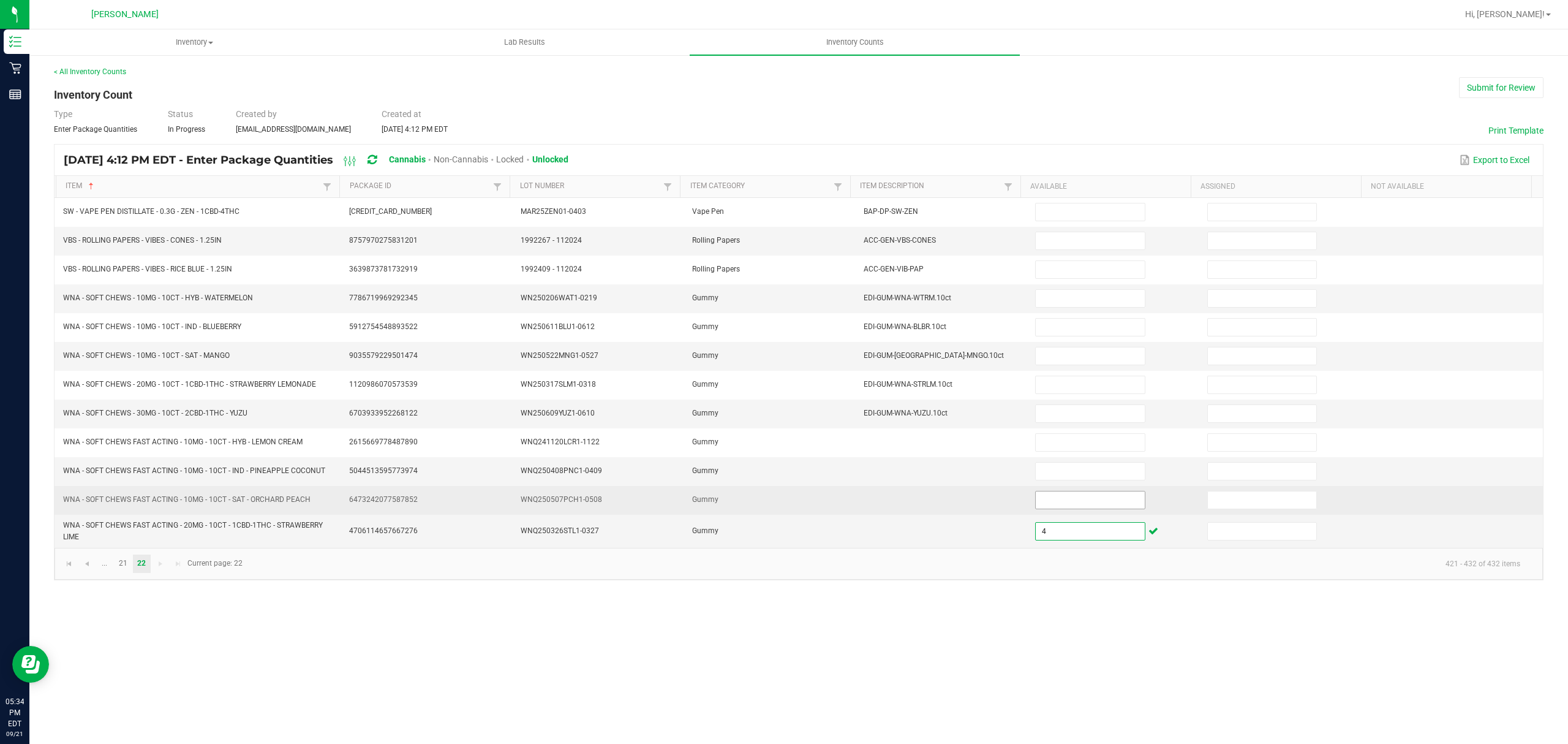
click at [1055, 498] on input at bounding box center [1090, 500] width 109 height 17
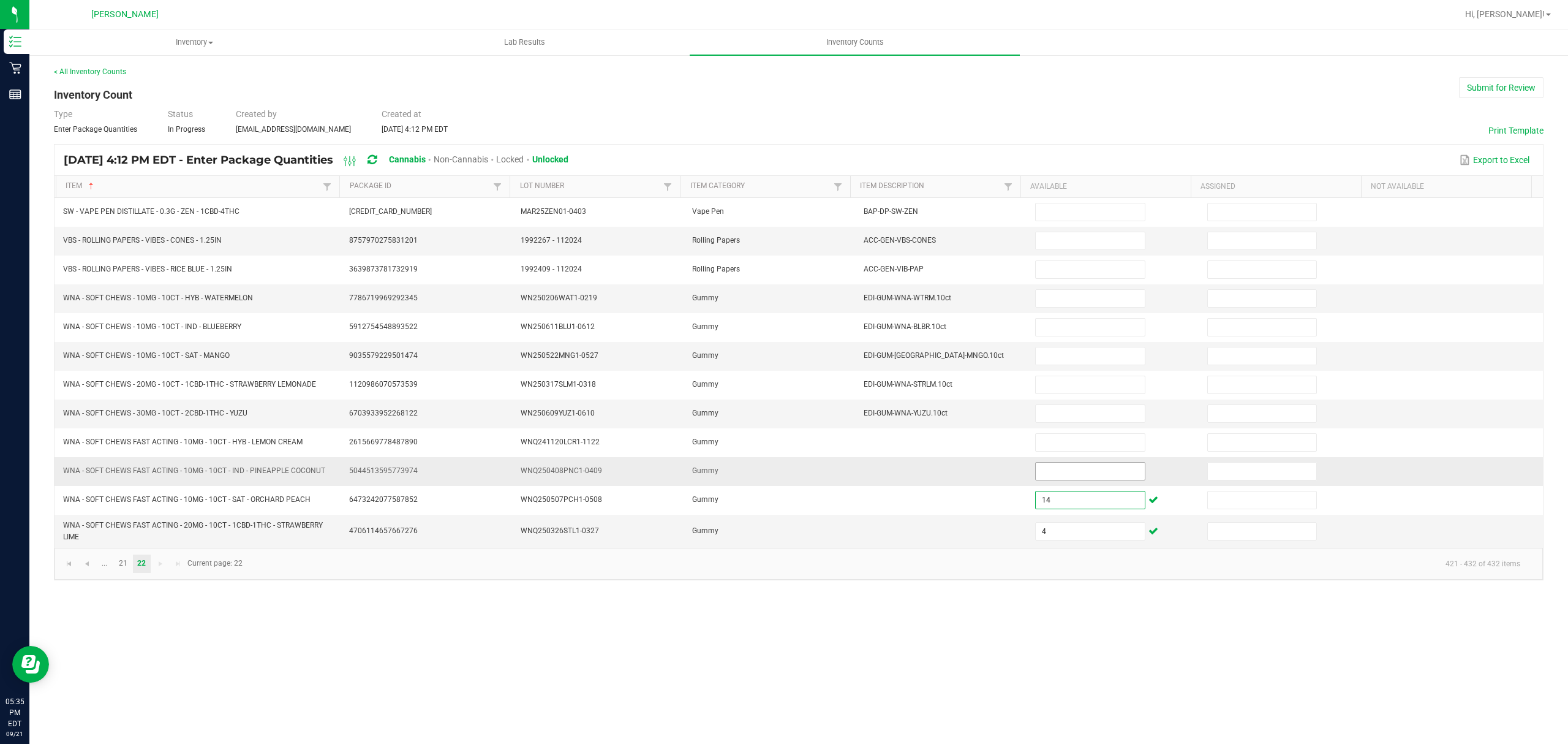
click at [1044, 474] on input at bounding box center [1090, 471] width 109 height 17
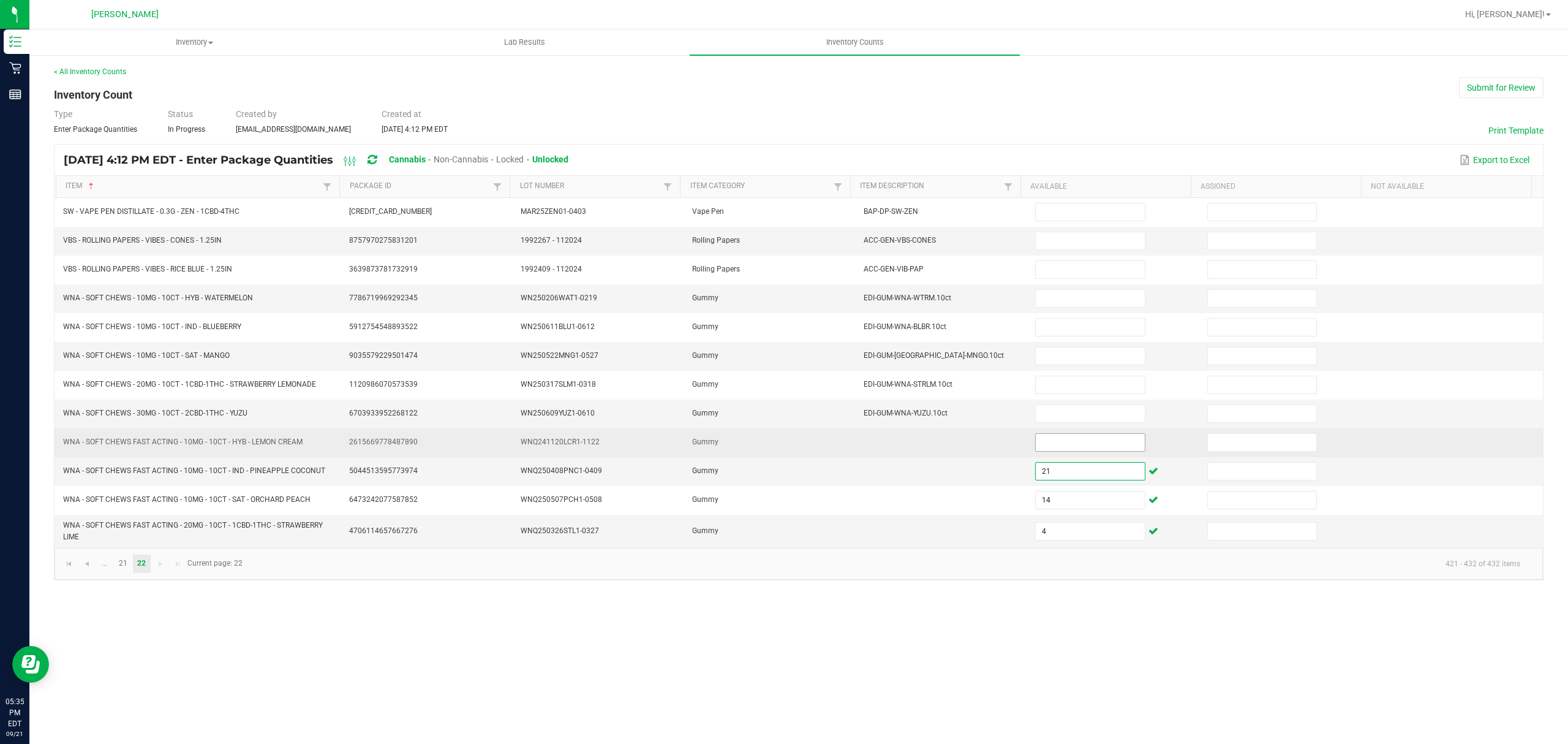
click at [1068, 445] on input at bounding box center [1090, 442] width 109 height 17
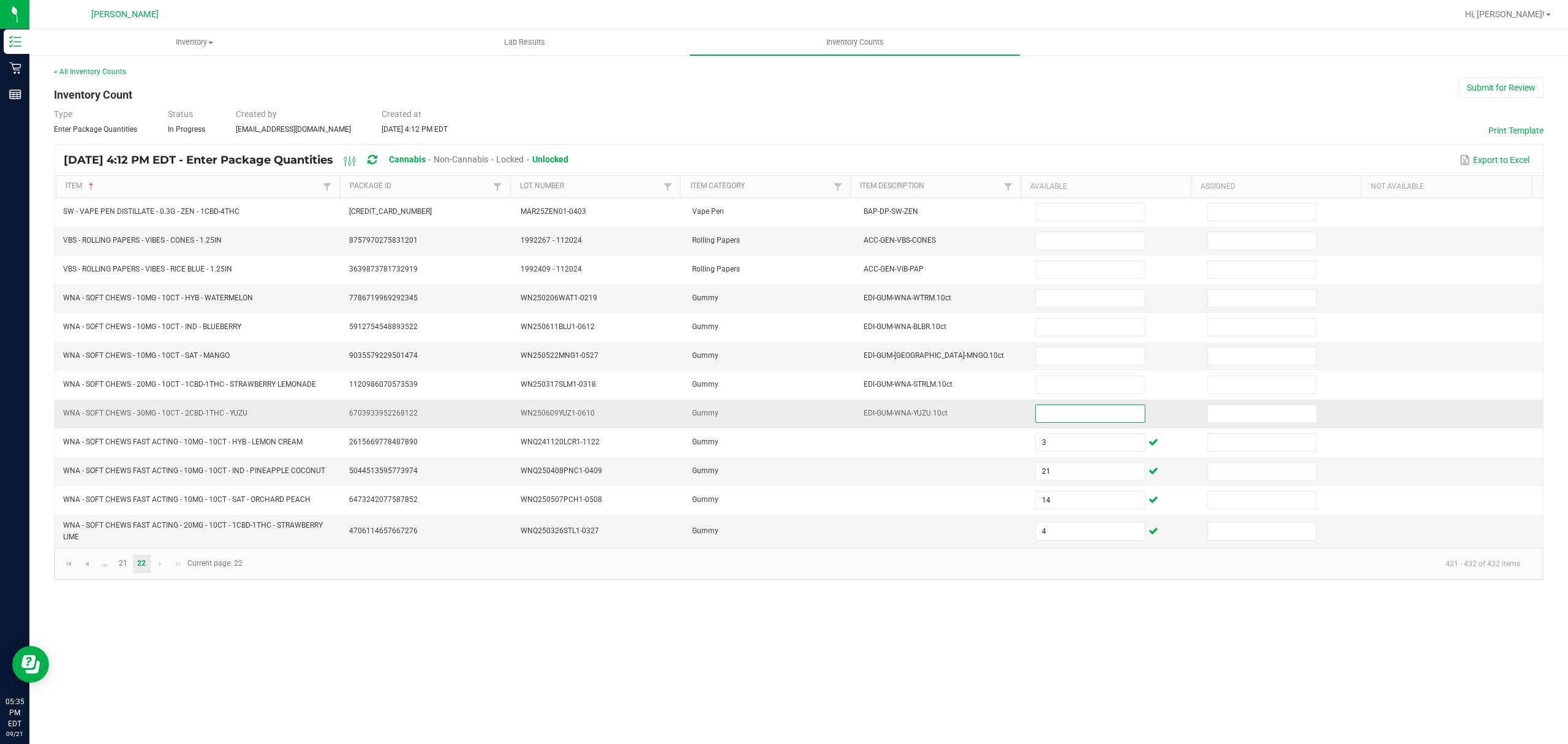
click at [1062, 422] on input at bounding box center [1090, 413] width 109 height 17
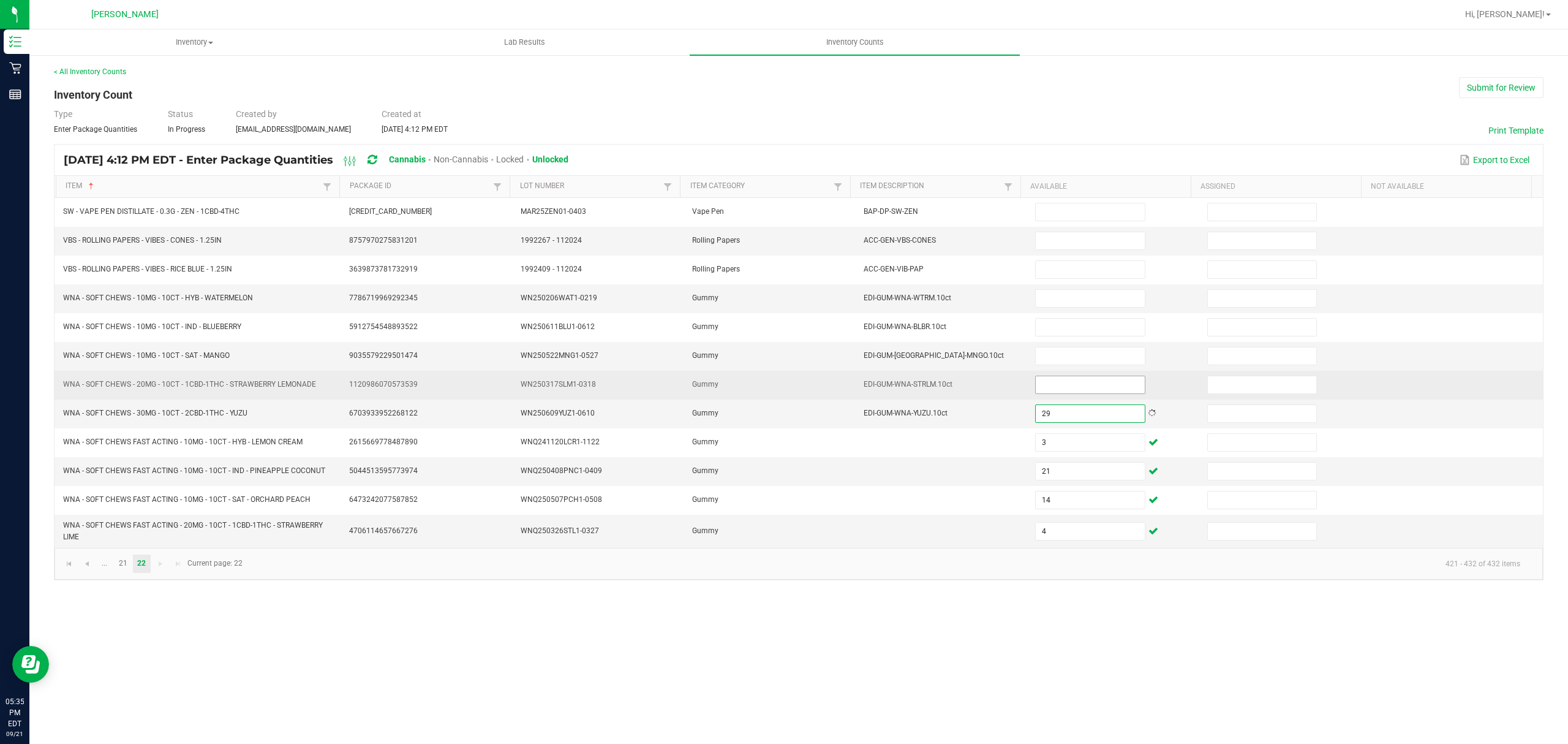
click at [1079, 385] on input at bounding box center [1090, 384] width 109 height 17
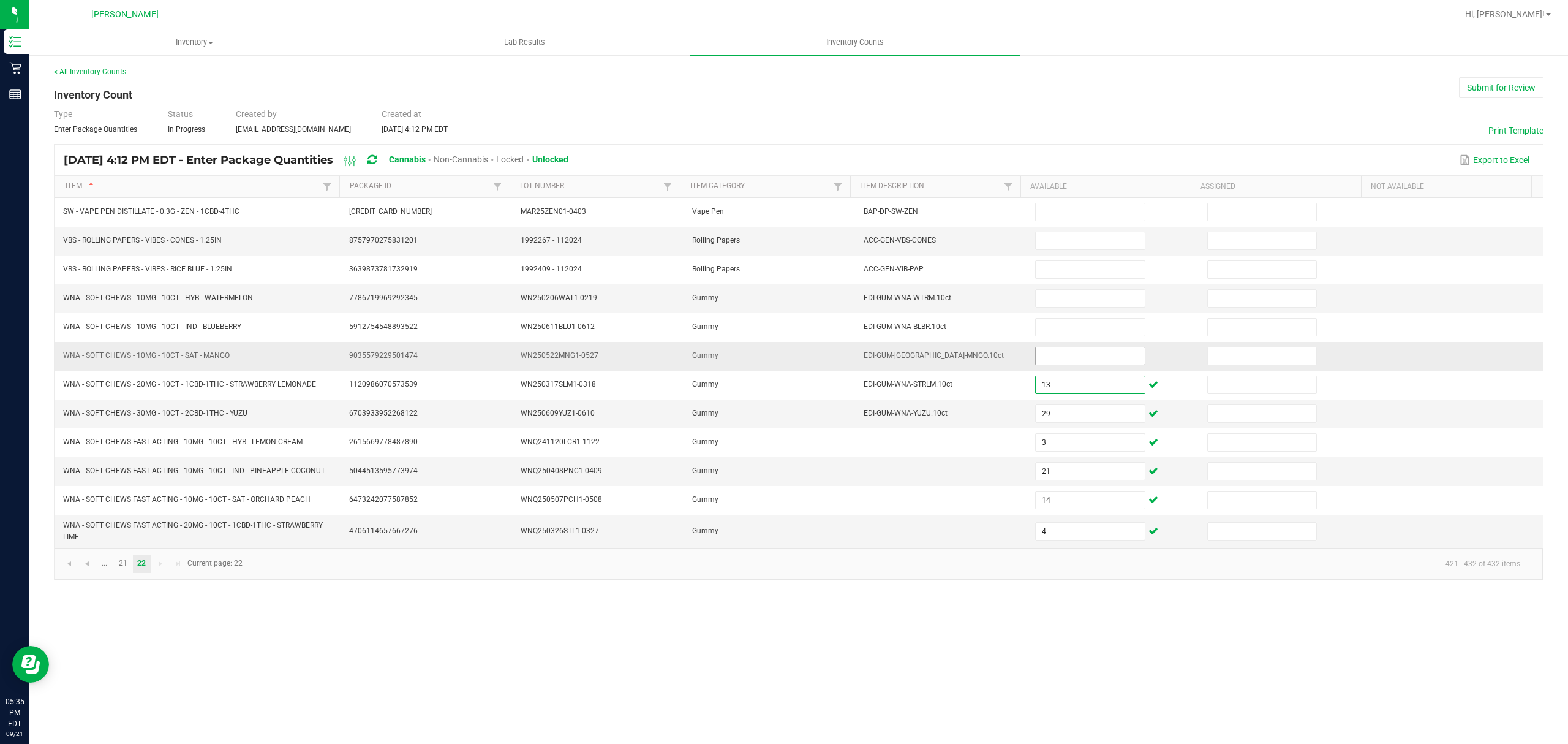
click at [1072, 365] on input at bounding box center [1090, 355] width 109 height 17
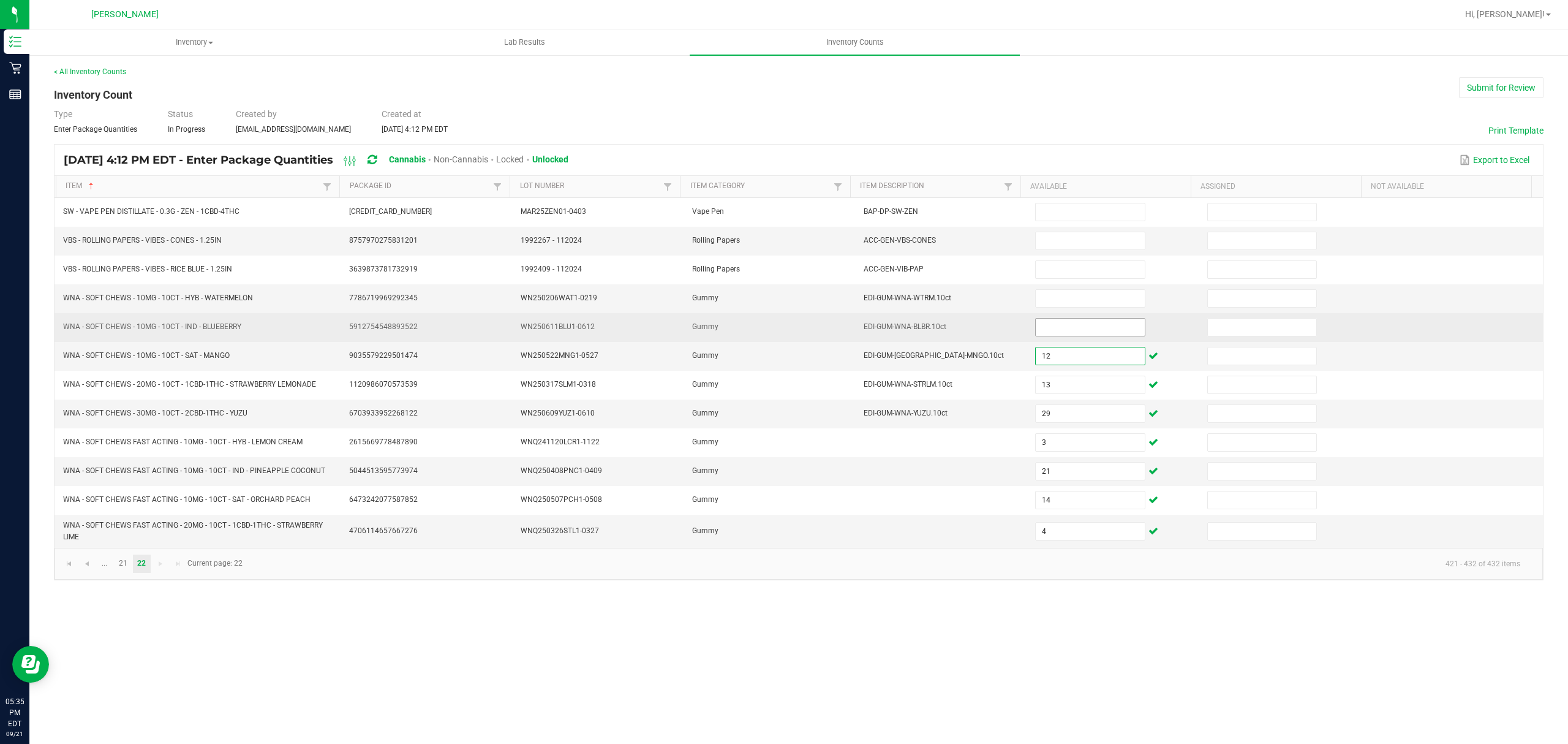
click at [1066, 326] on input at bounding box center [1090, 327] width 109 height 17
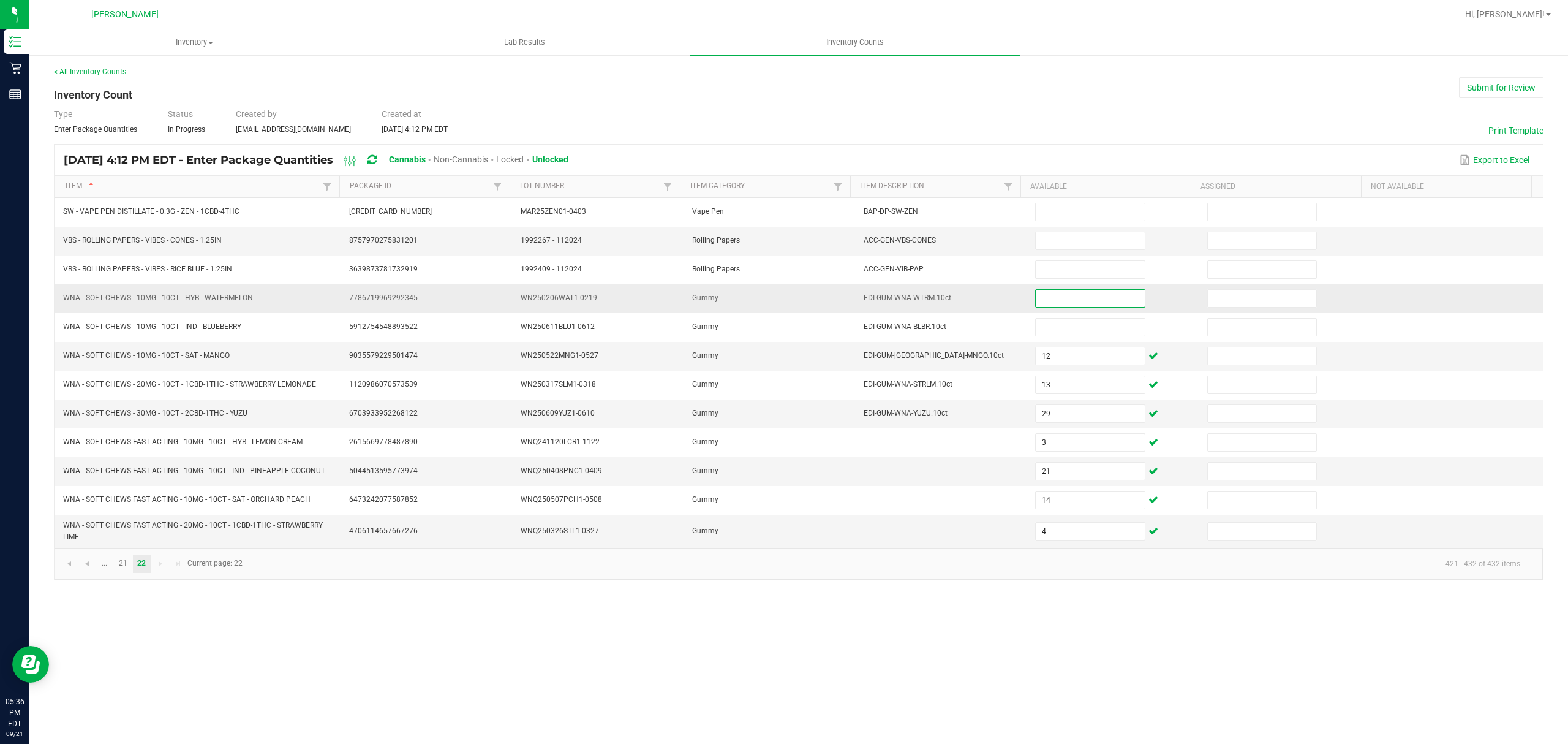
click at [1059, 307] on input at bounding box center [1090, 298] width 109 height 17
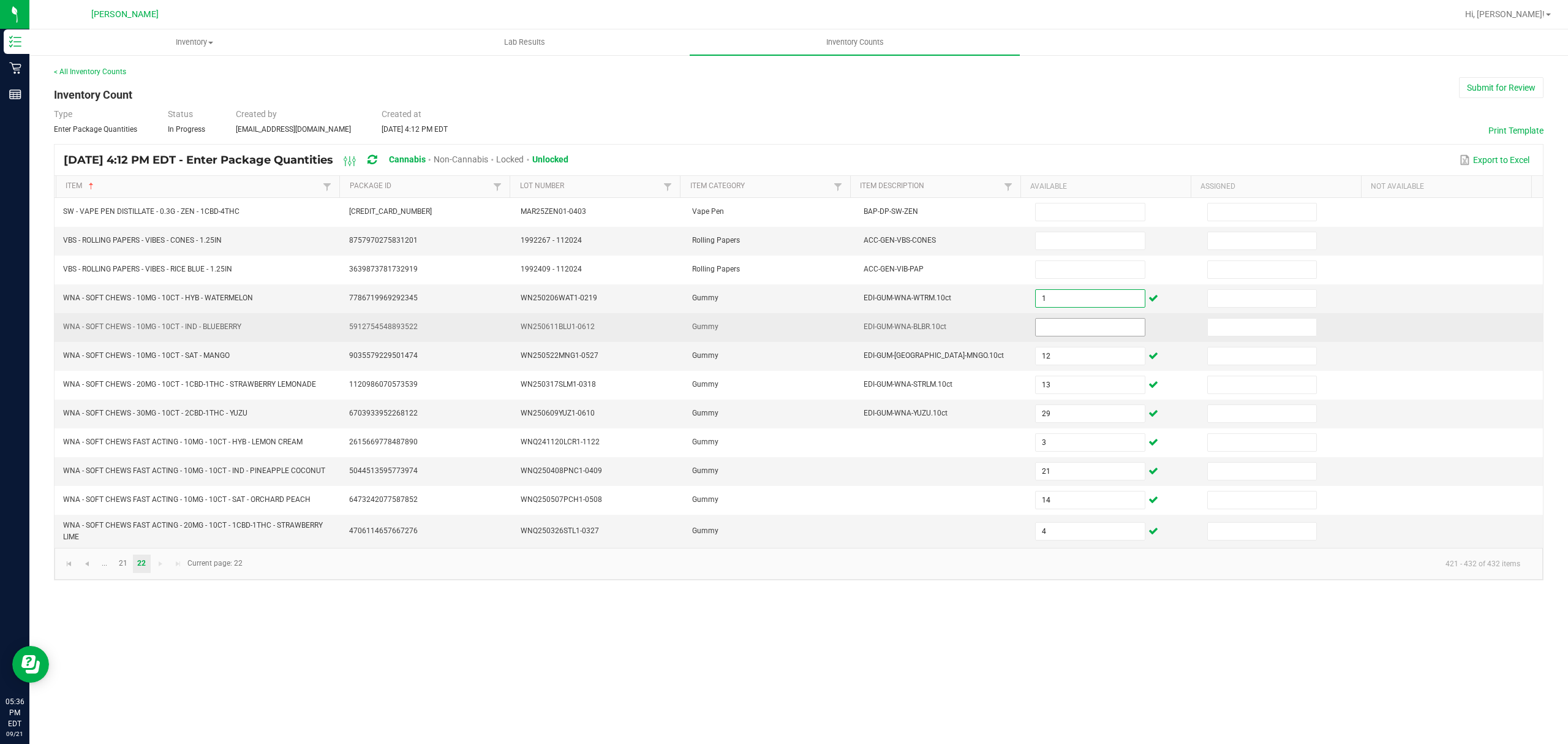
click at [1077, 331] on input at bounding box center [1090, 327] width 109 height 17
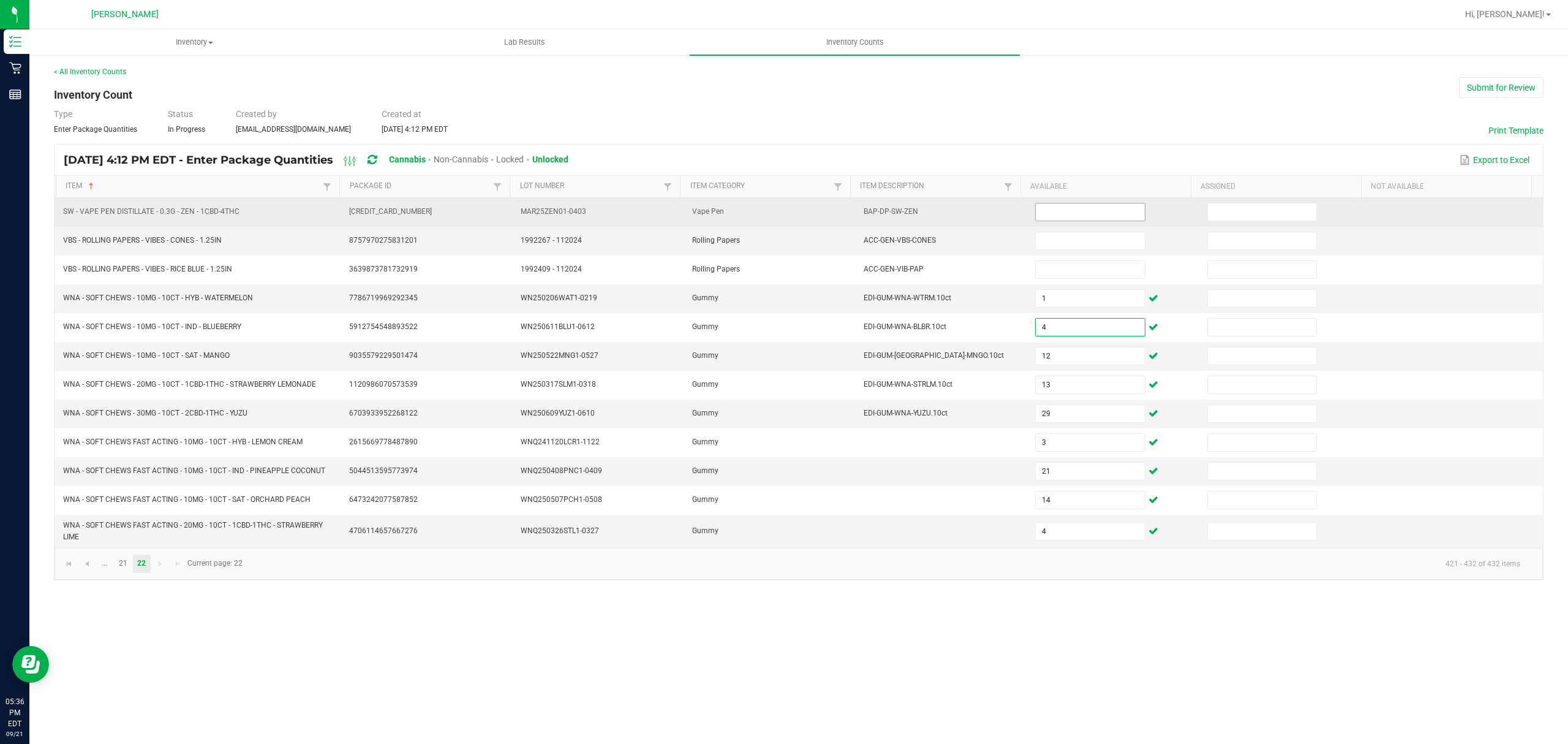
click at [1054, 212] on input at bounding box center [1090, 212] width 109 height 17
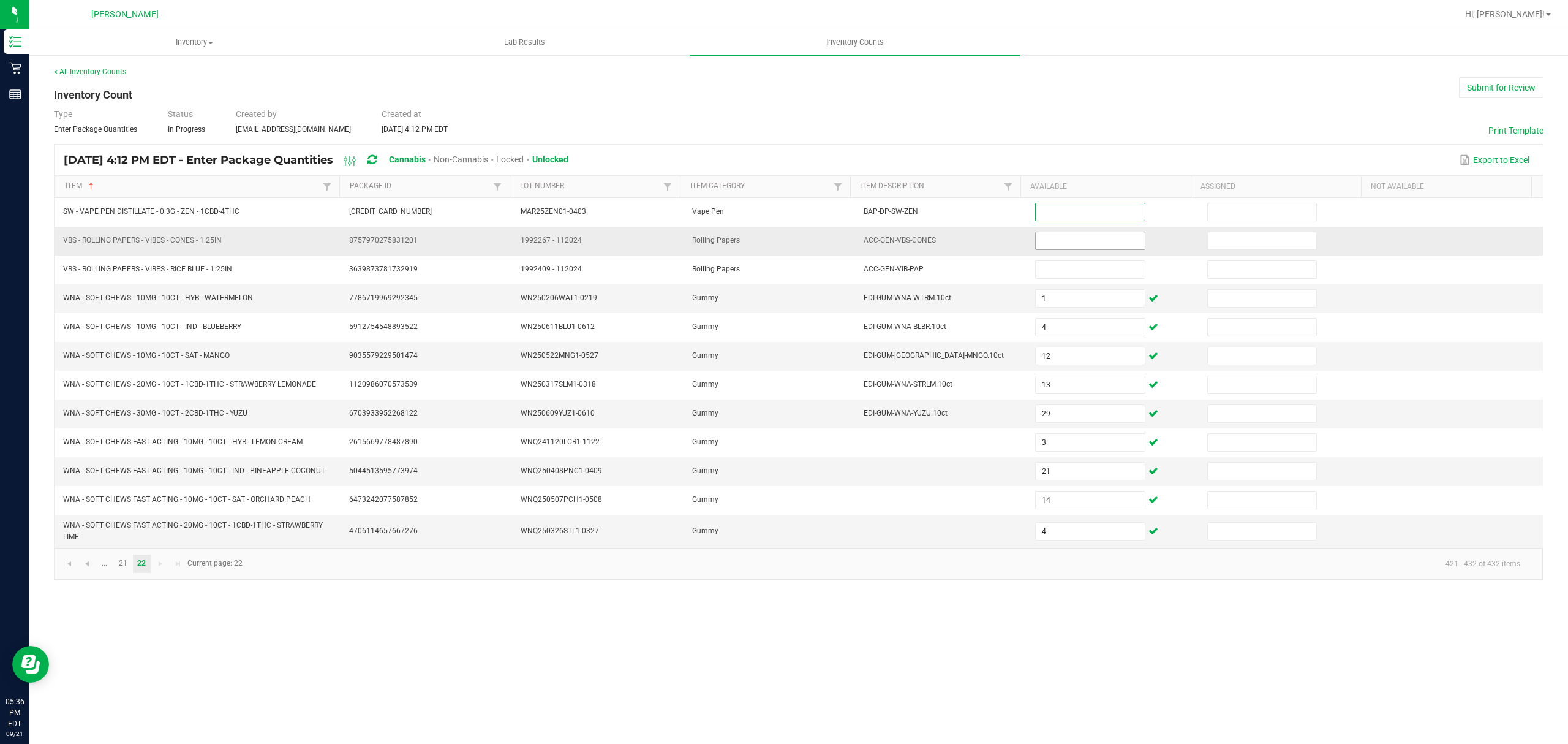
click at [1052, 240] on input at bounding box center [1090, 240] width 109 height 17
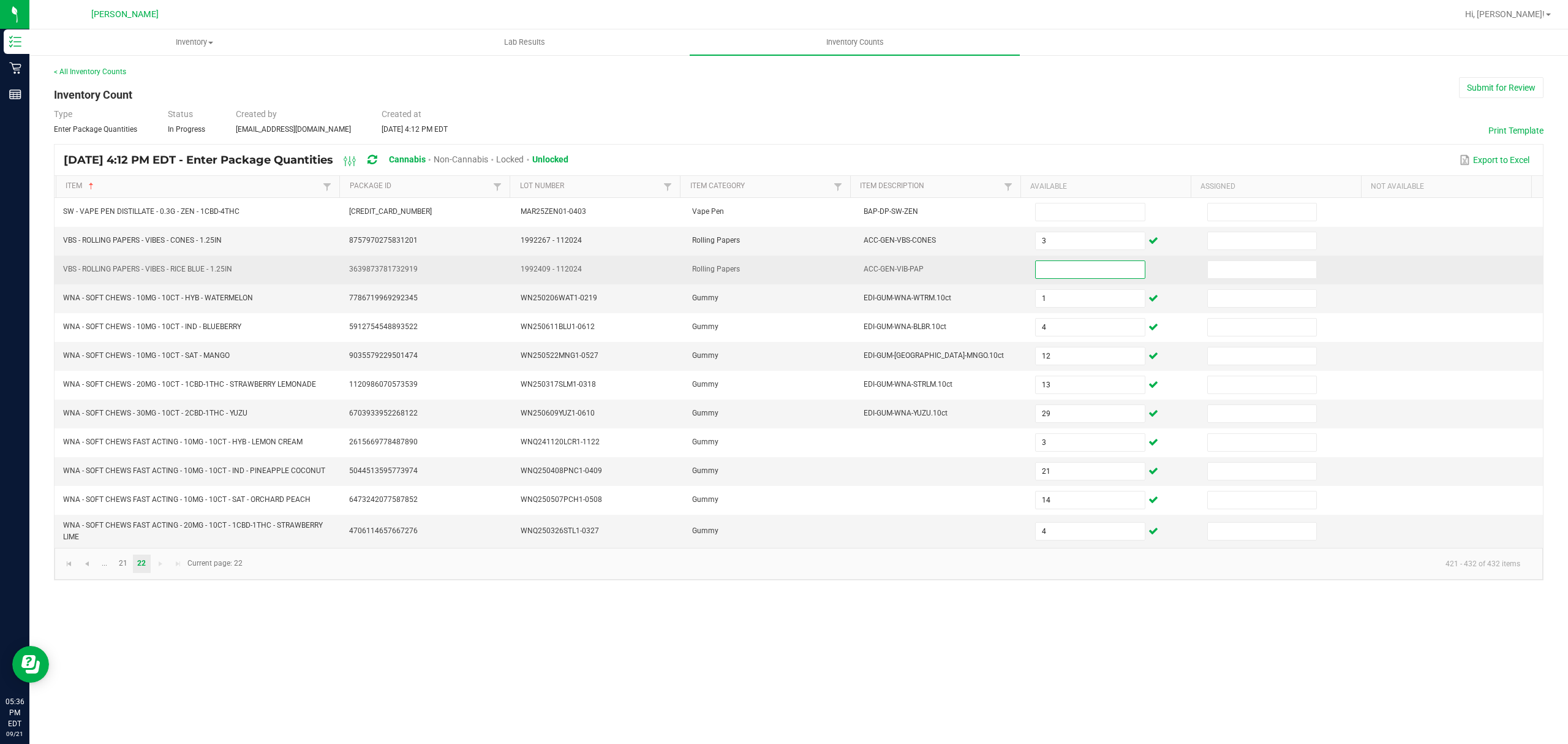
click at [1084, 264] on input at bounding box center [1090, 269] width 109 height 17
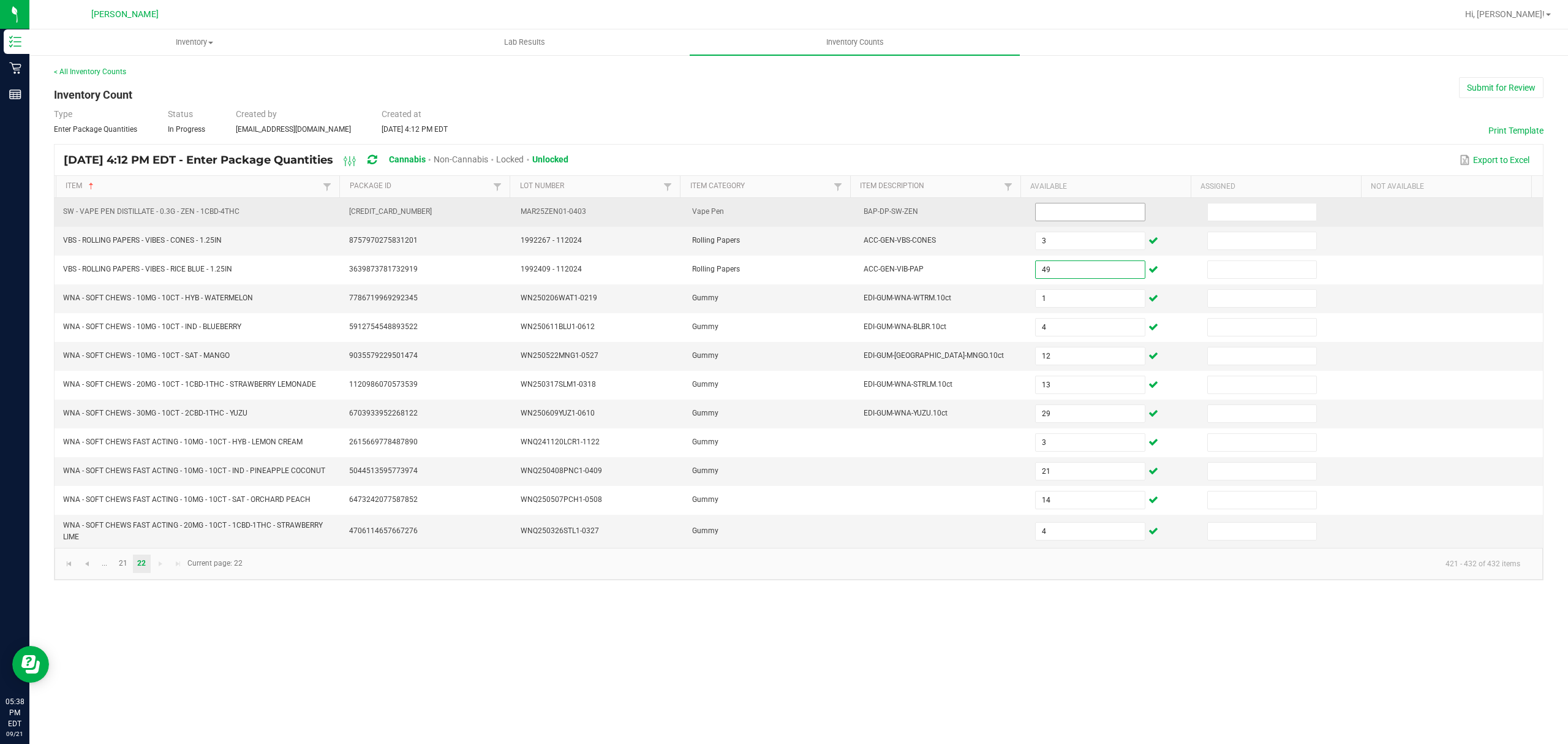
click at [1042, 209] on input at bounding box center [1090, 212] width 109 height 17
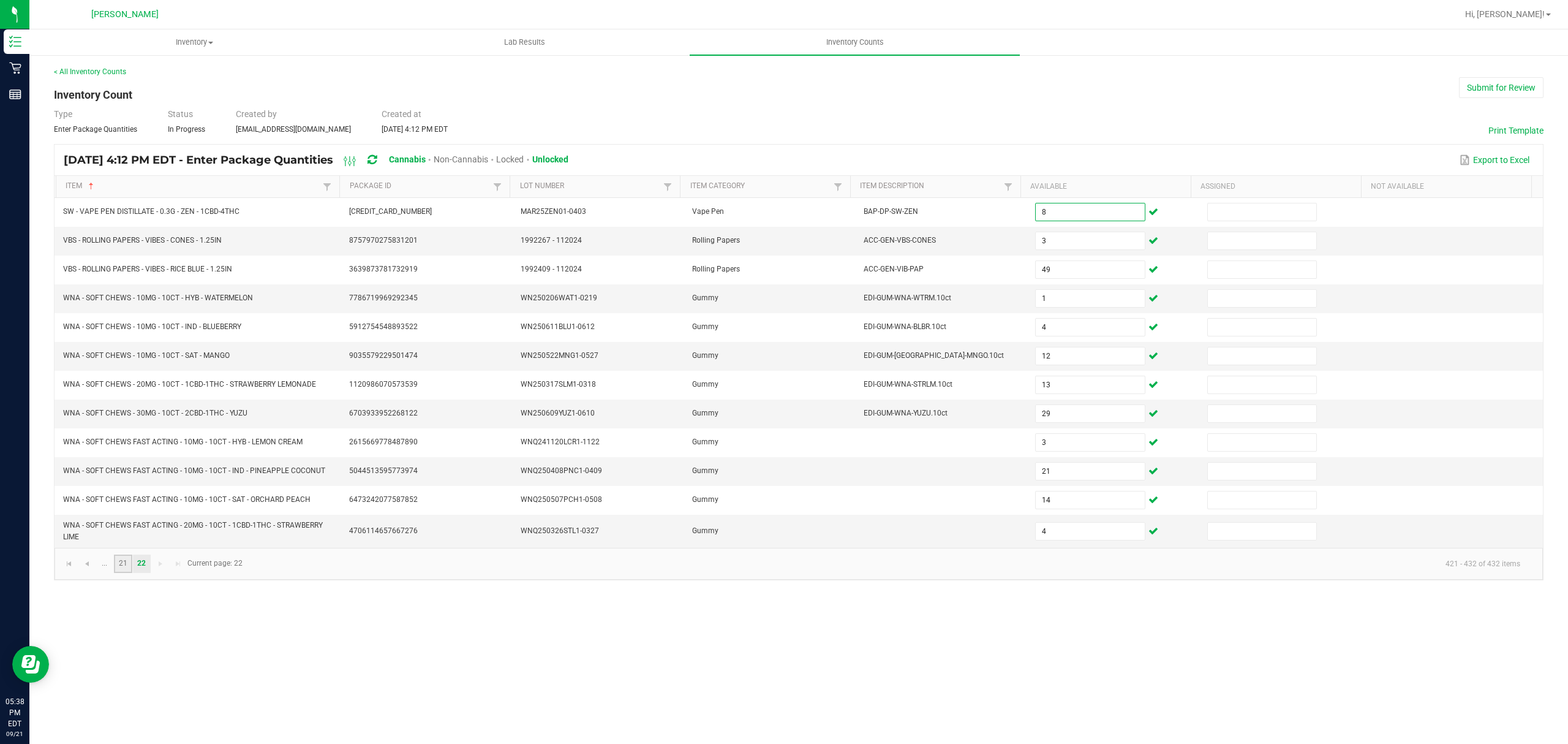
click at [121, 573] on link "21" at bounding box center [123, 563] width 18 height 18
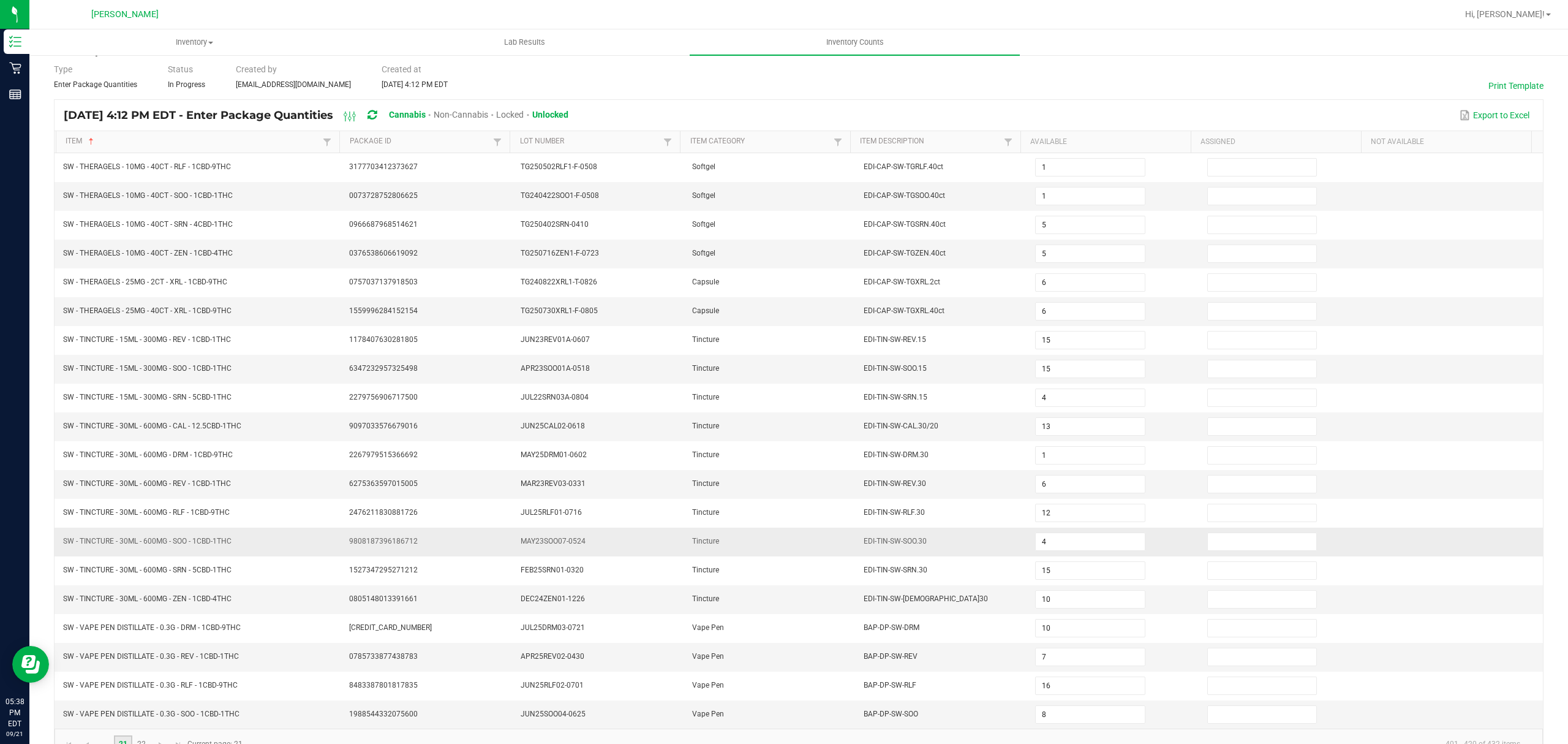
scroll to position [86, 0]
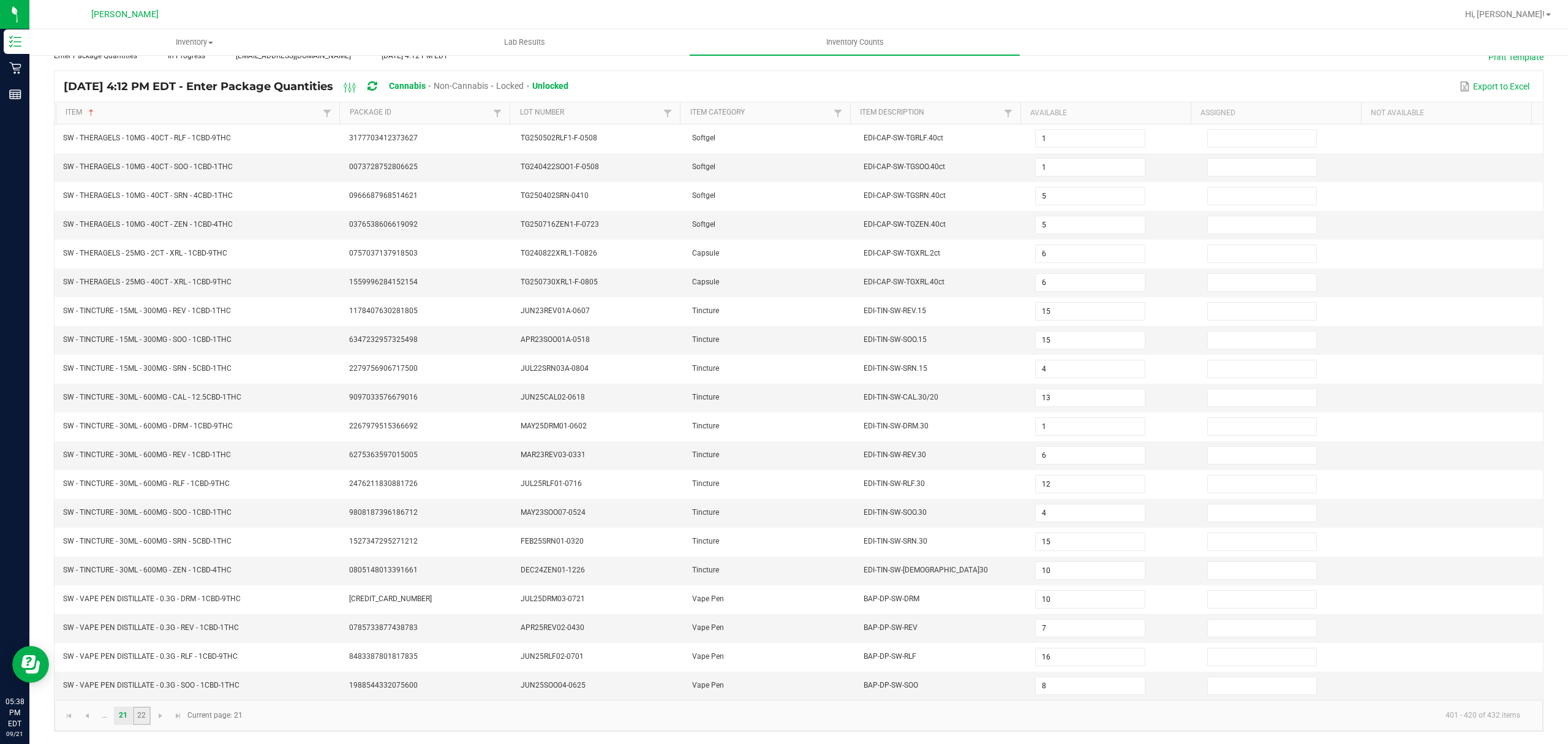
click at [144, 716] on link "22" at bounding box center [142, 716] width 18 height 18
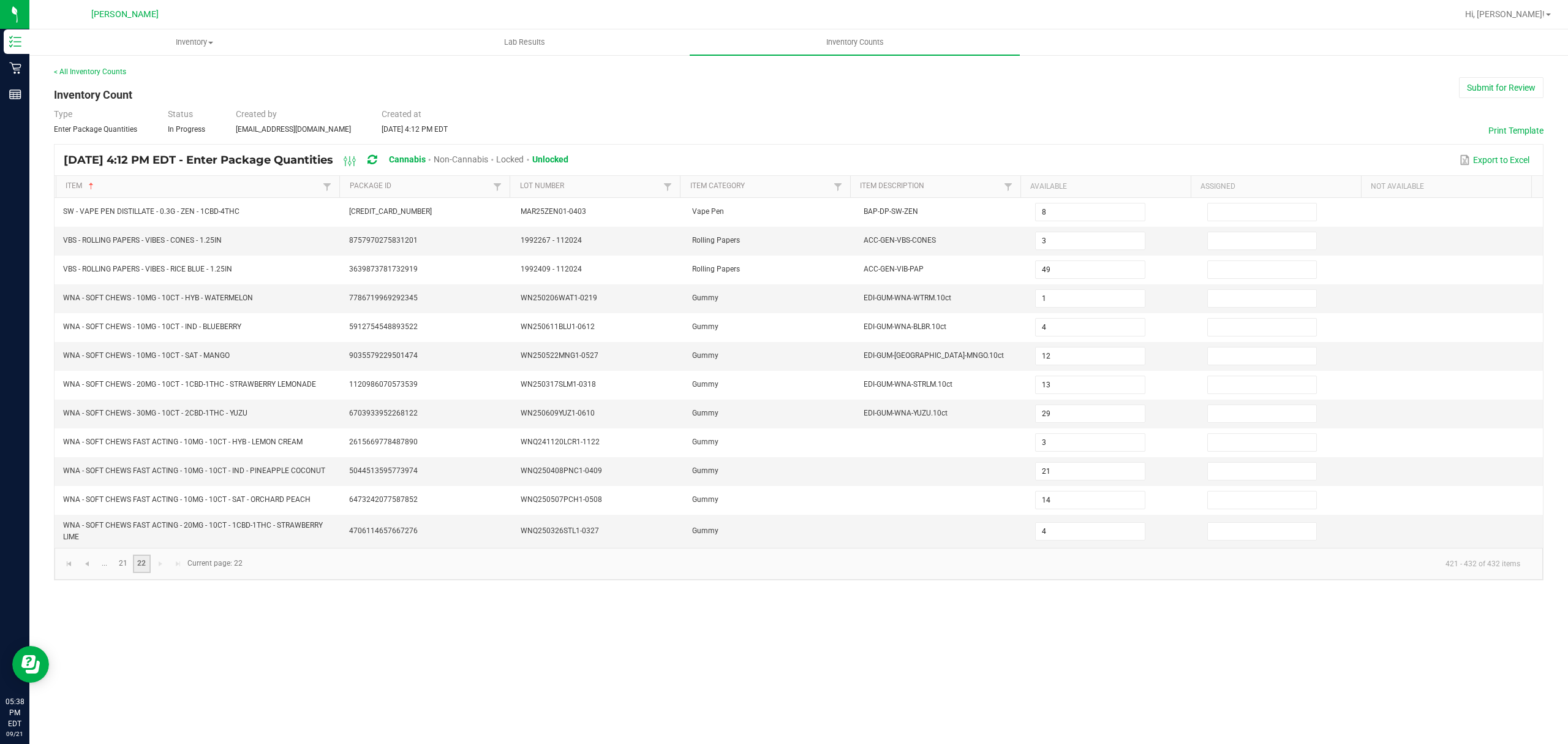
scroll to position [0, 0]
click at [121, 571] on link "21" at bounding box center [123, 563] width 18 height 18
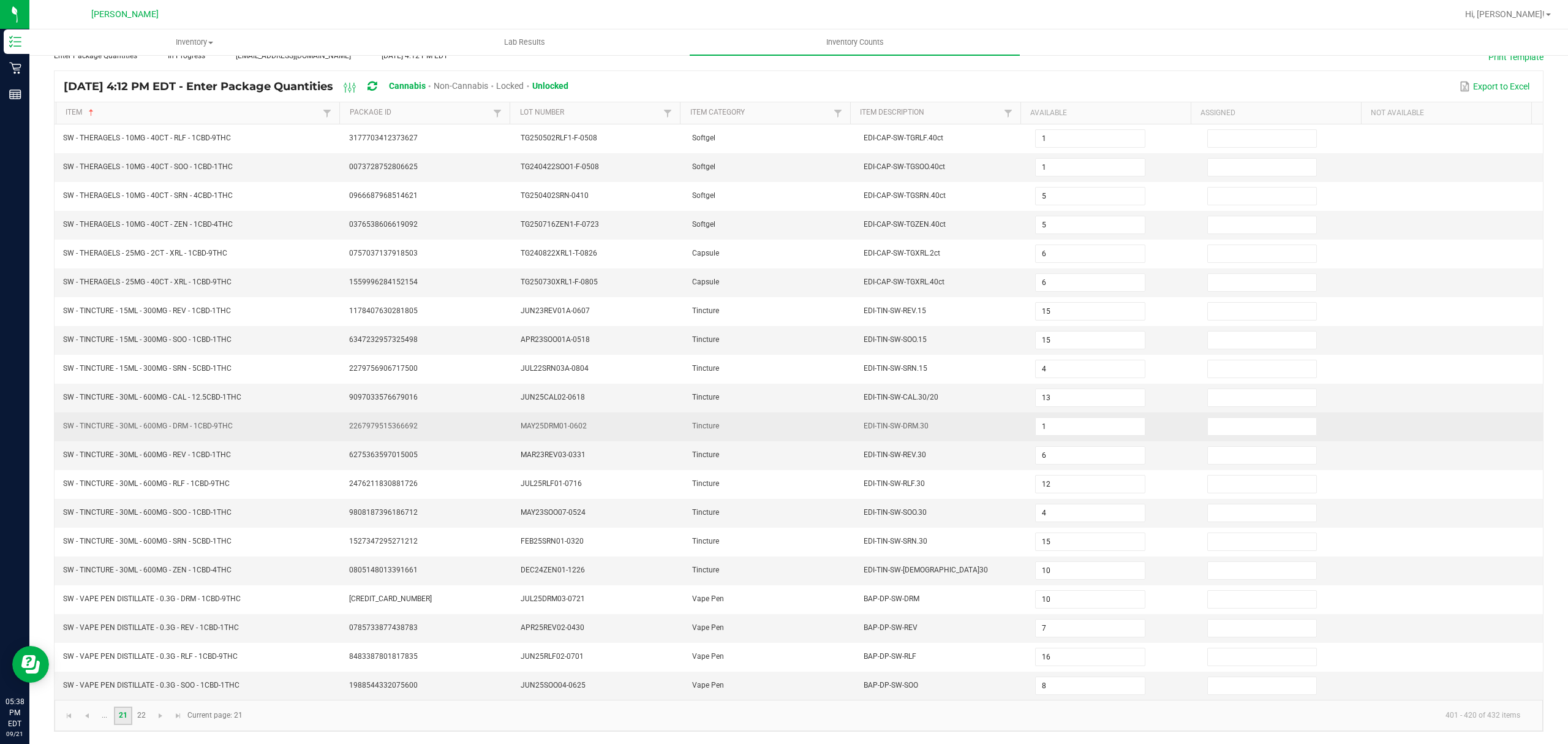
scroll to position [86, 0]
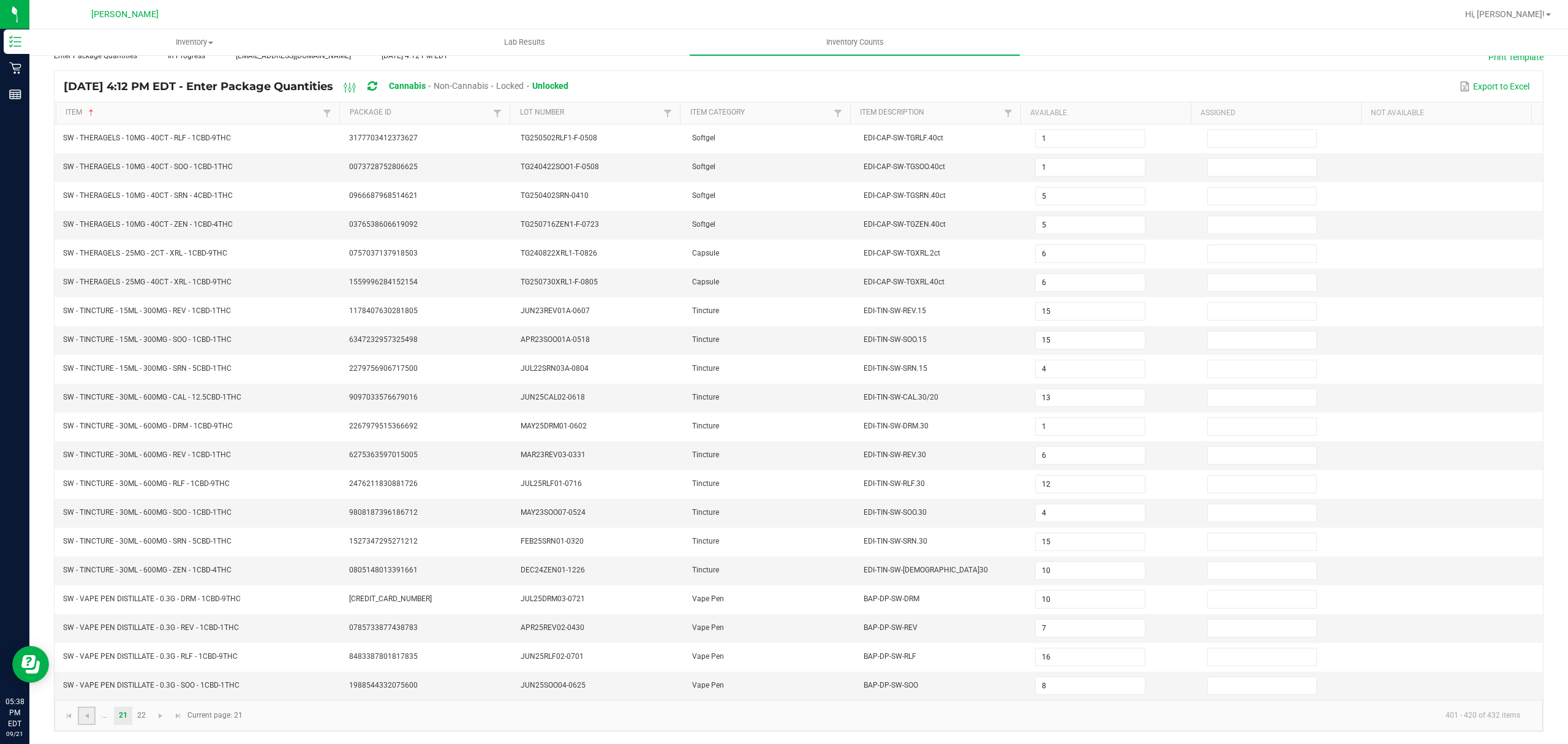
click at [92, 722] on link at bounding box center [86, 716] width 18 height 18
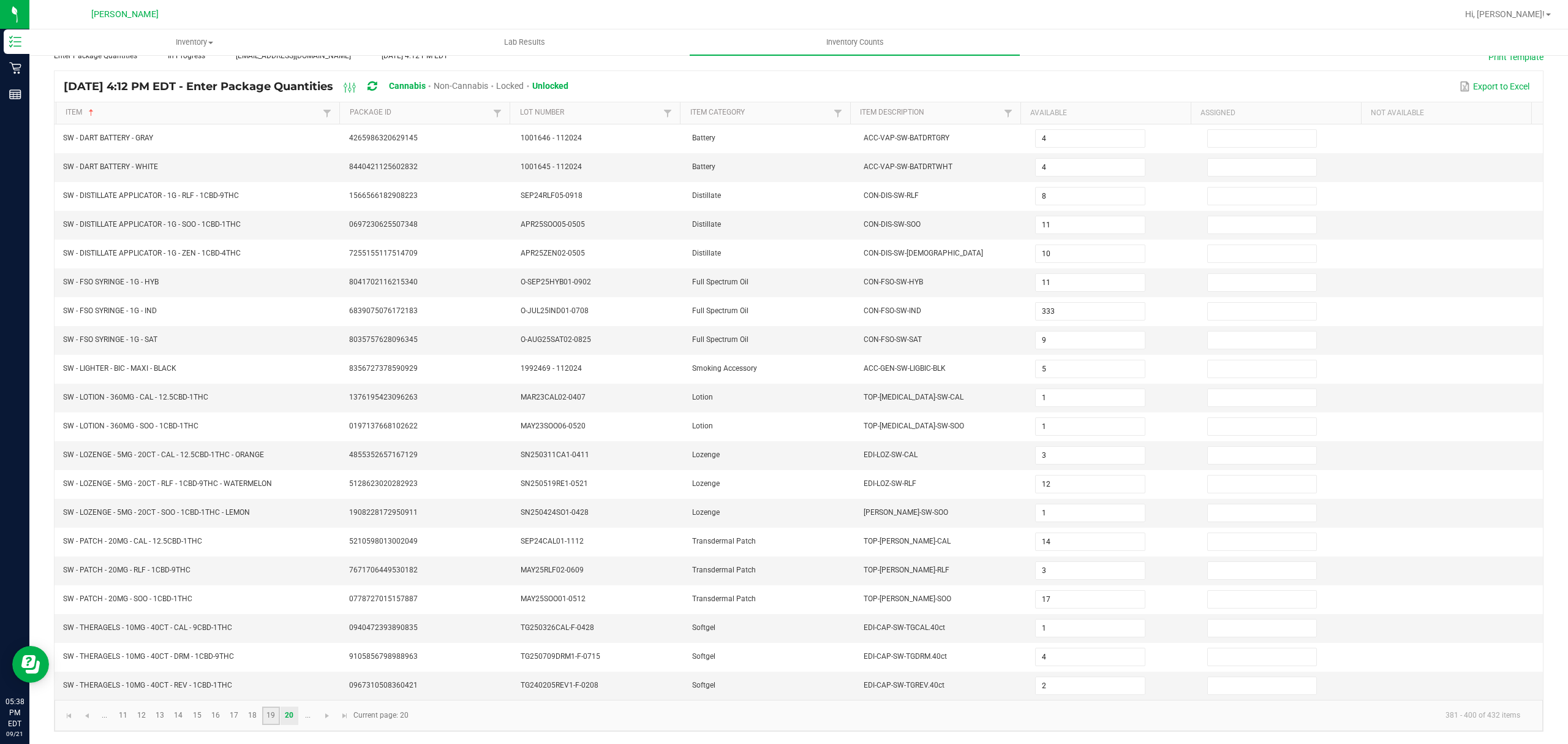
click at [277, 712] on link "19" at bounding box center [271, 716] width 18 height 18
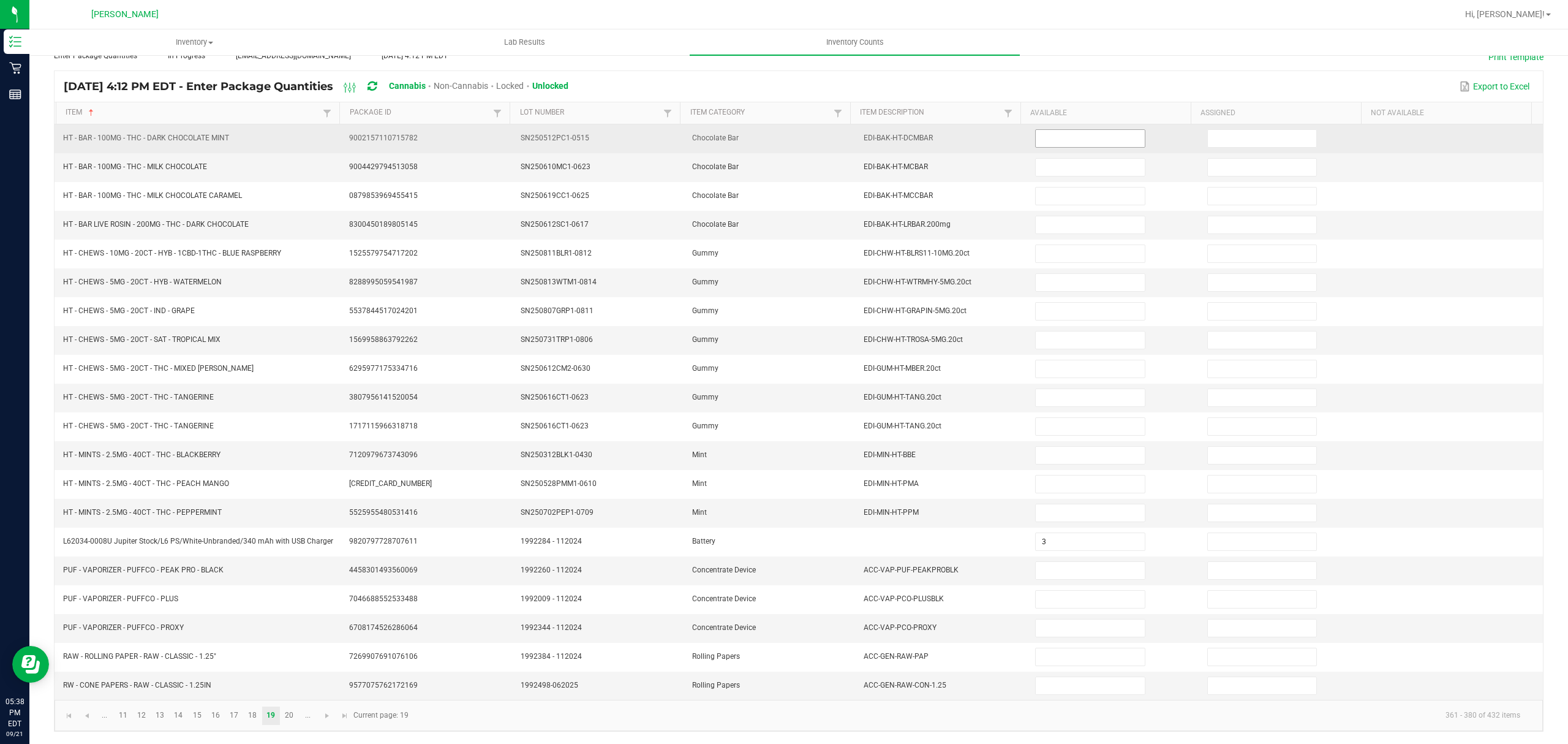
click at [1091, 134] on input at bounding box center [1090, 138] width 109 height 17
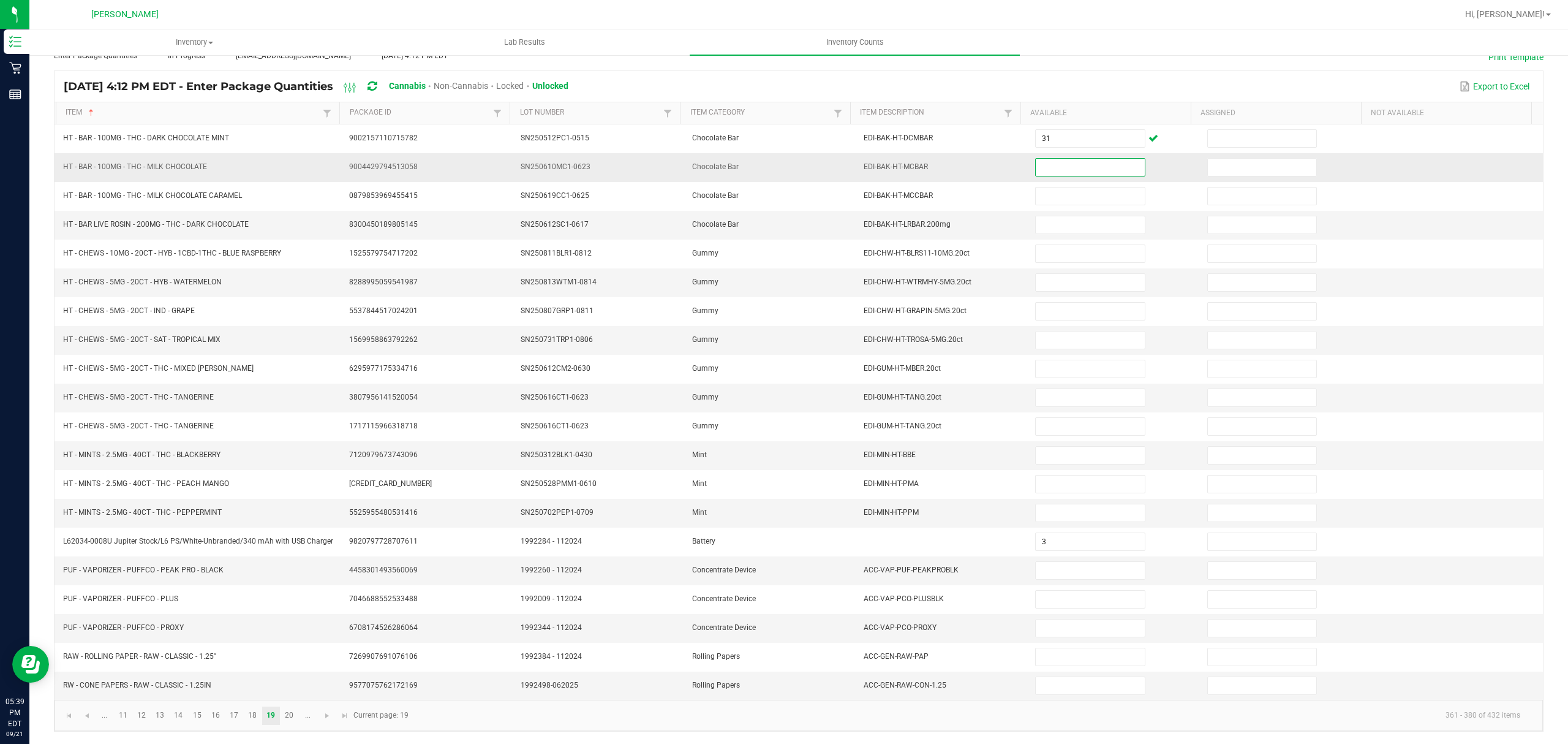
click at [1064, 159] on input at bounding box center [1090, 167] width 109 height 17
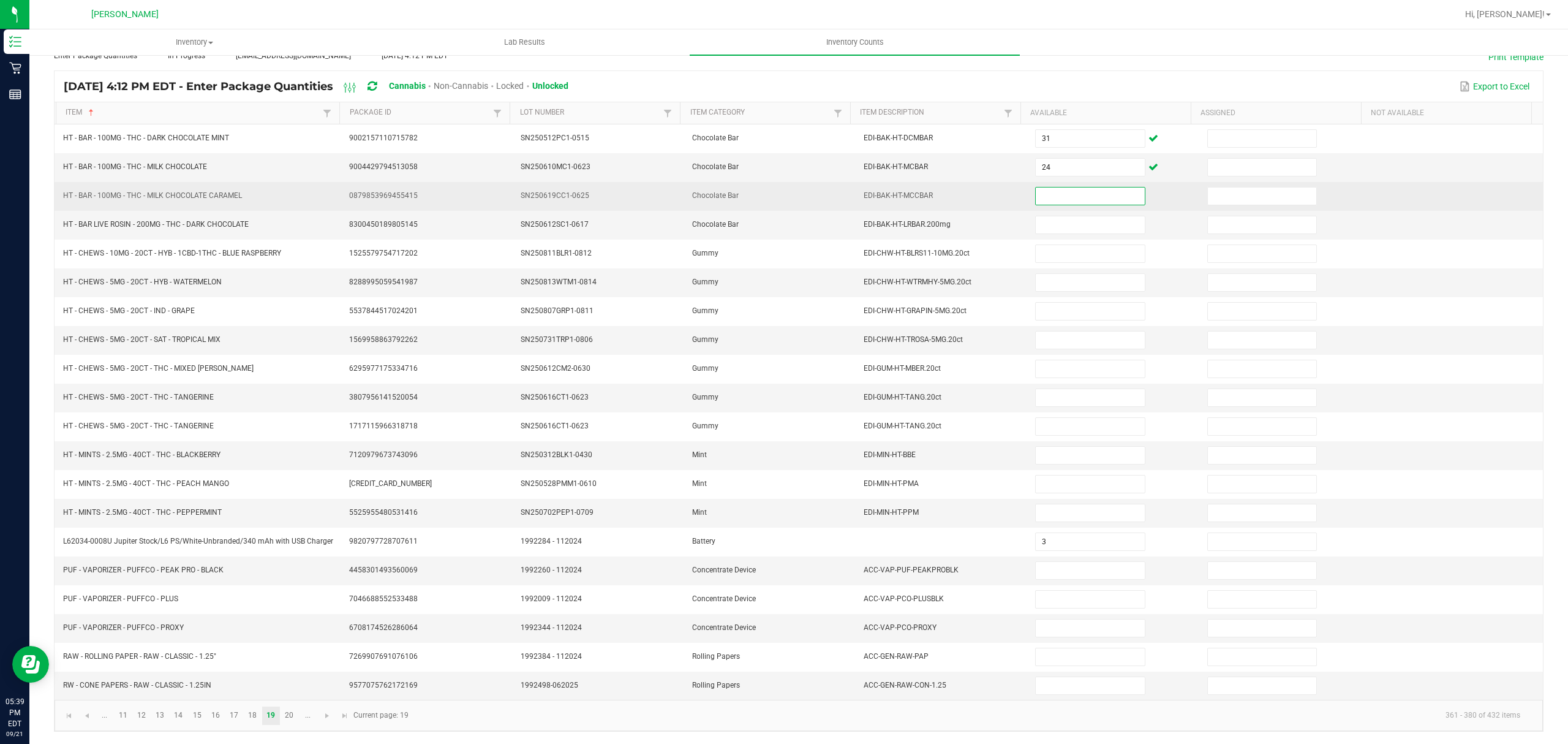
click at [1058, 188] on input at bounding box center [1090, 196] width 109 height 17
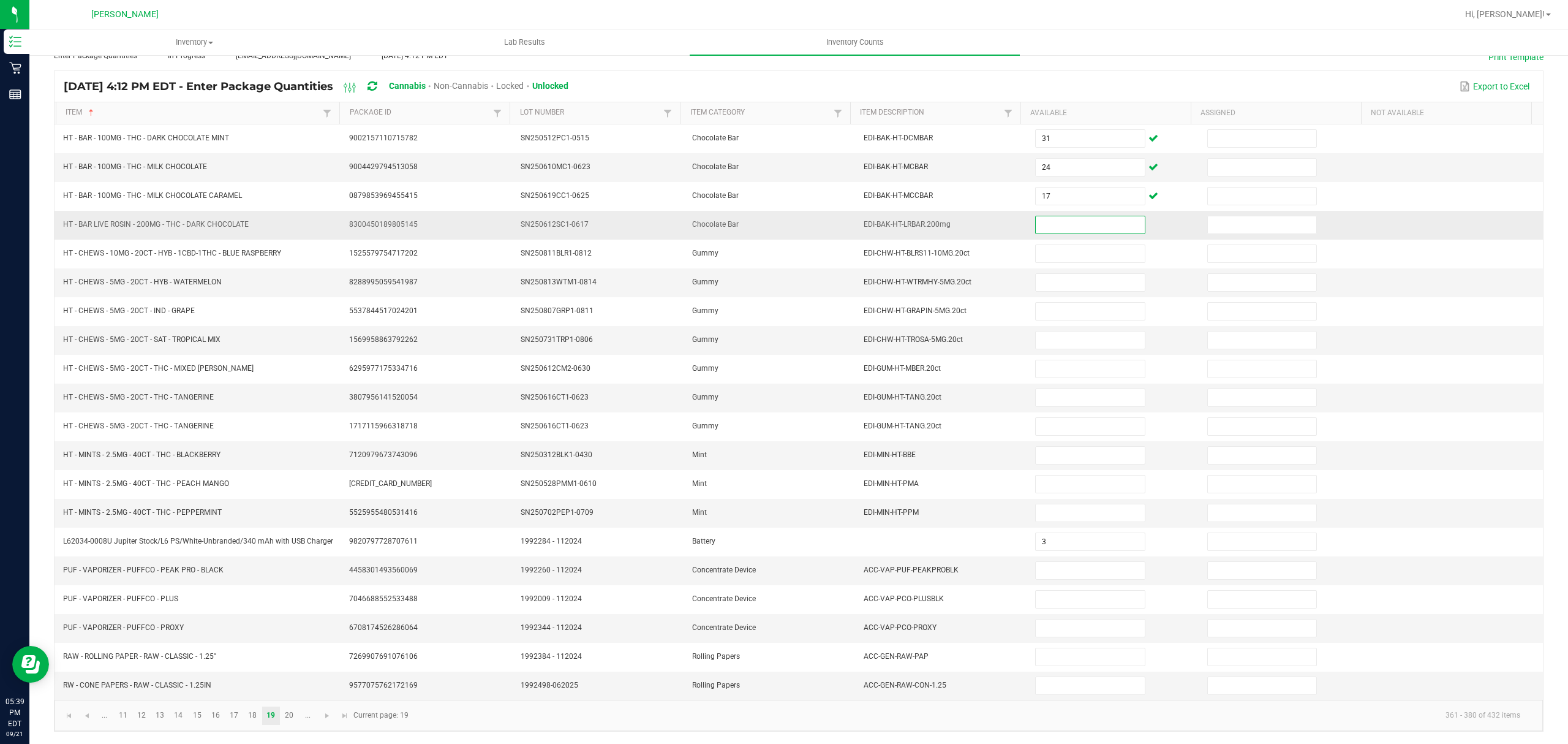
click at [1039, 217] on input at bounding box center [1090, 225] width 109 height 17
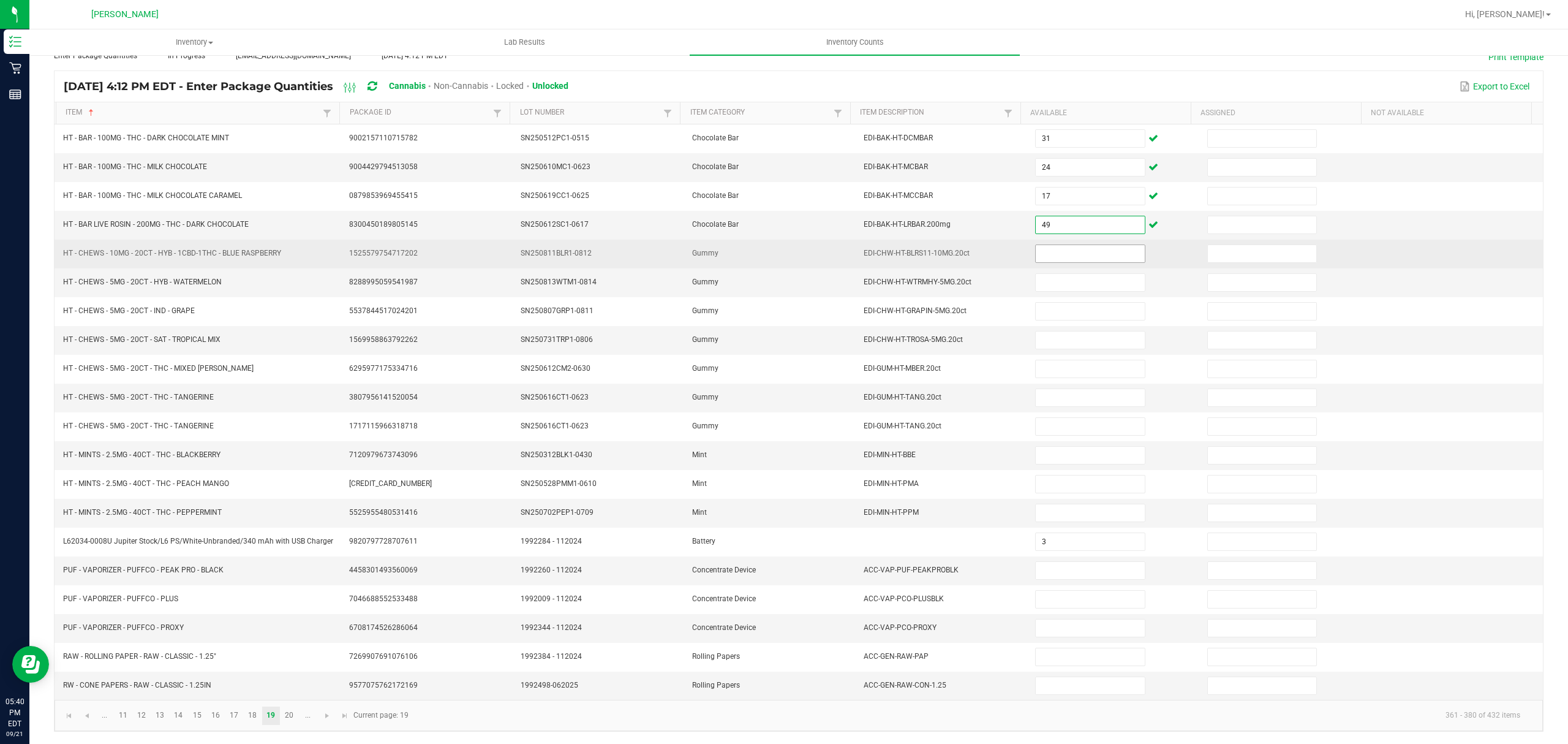
click at [1056, 245] on input at bounding box center [1090, 253] width 109 height 17
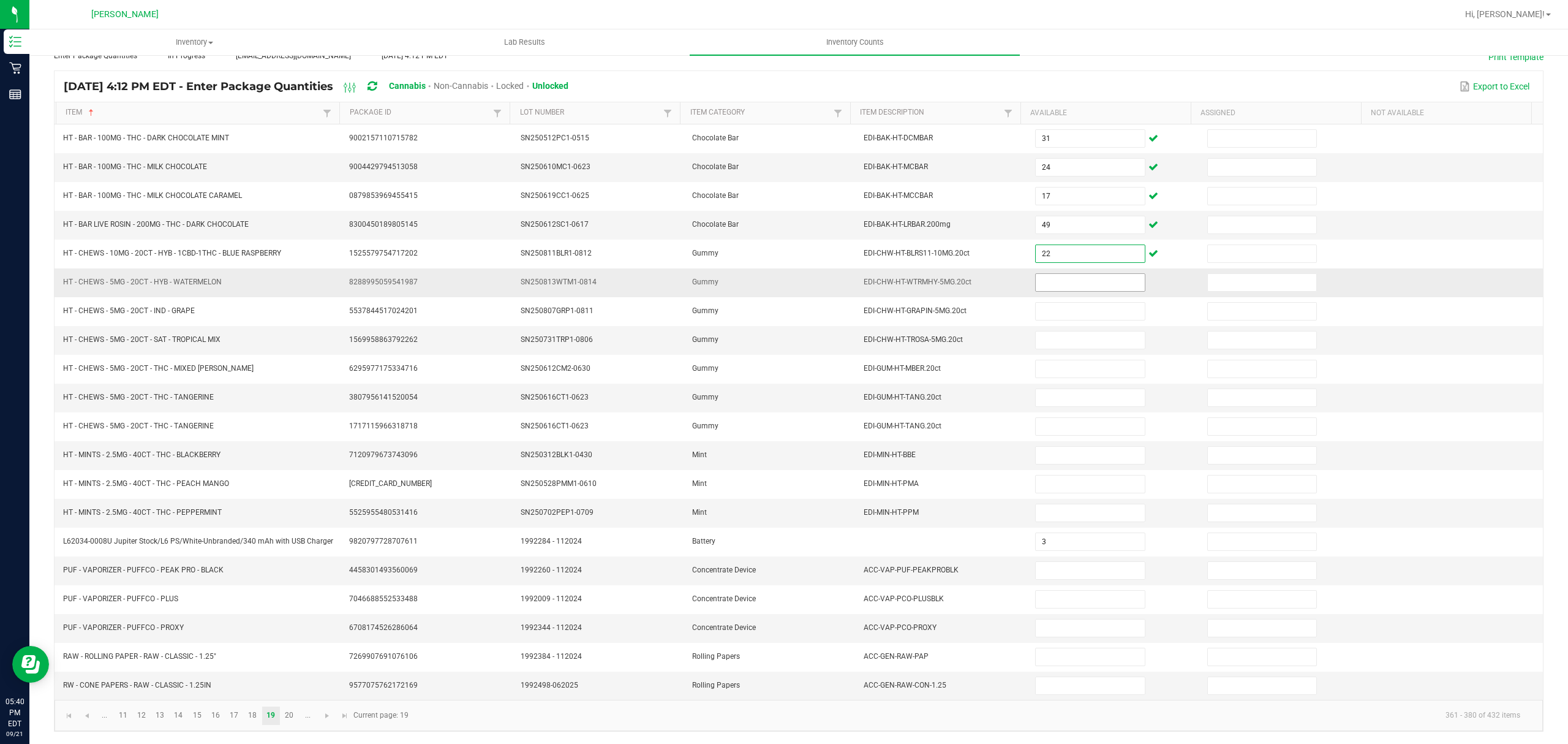
click at [1071, 274] on input at bounding box center [1090, 282] width 109 height 17
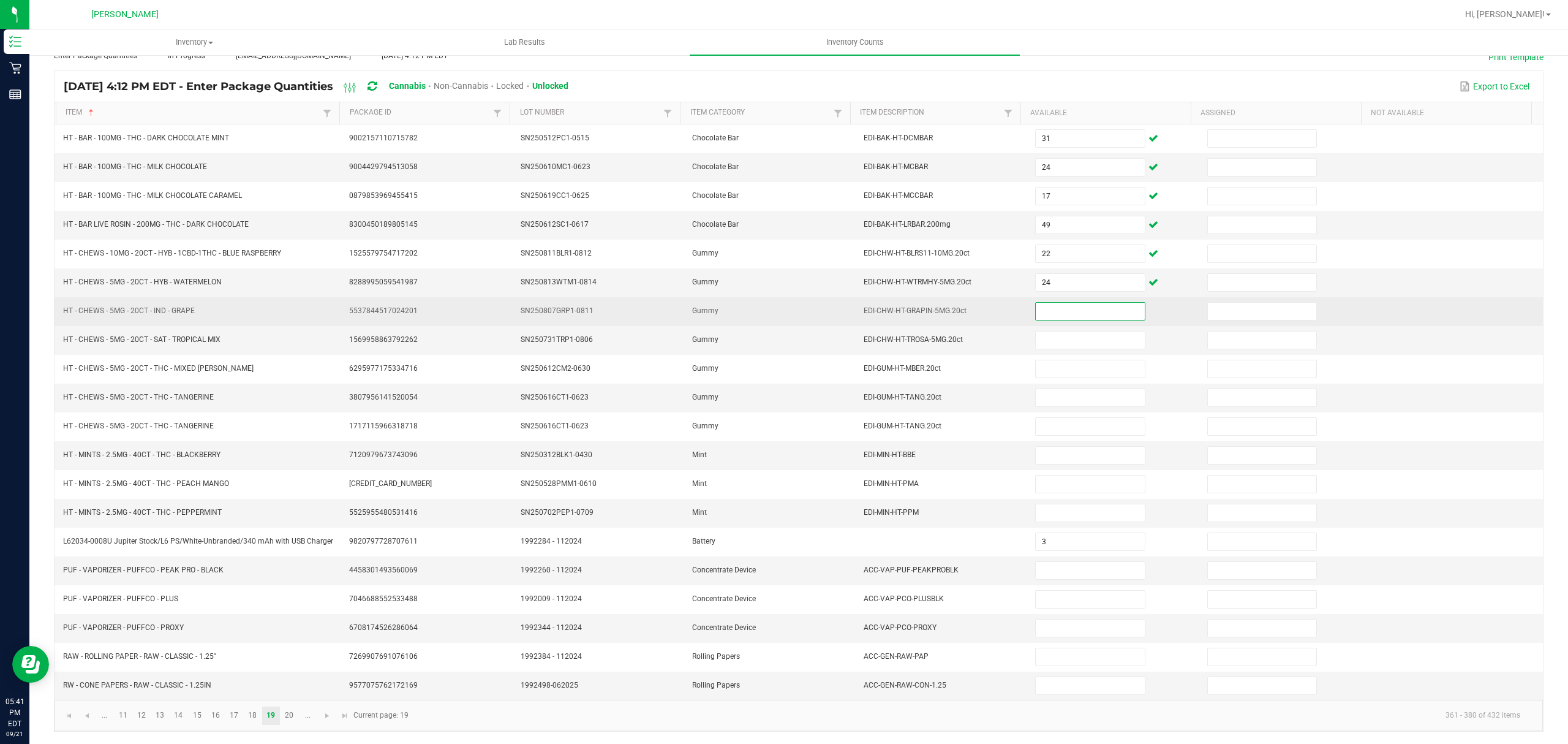
click at [1036, 310] on input at bounding box center [1090, 311] width 109 height 17
click at [1052, 303] on input at bounding box center [1090, 311] width 109 height 17
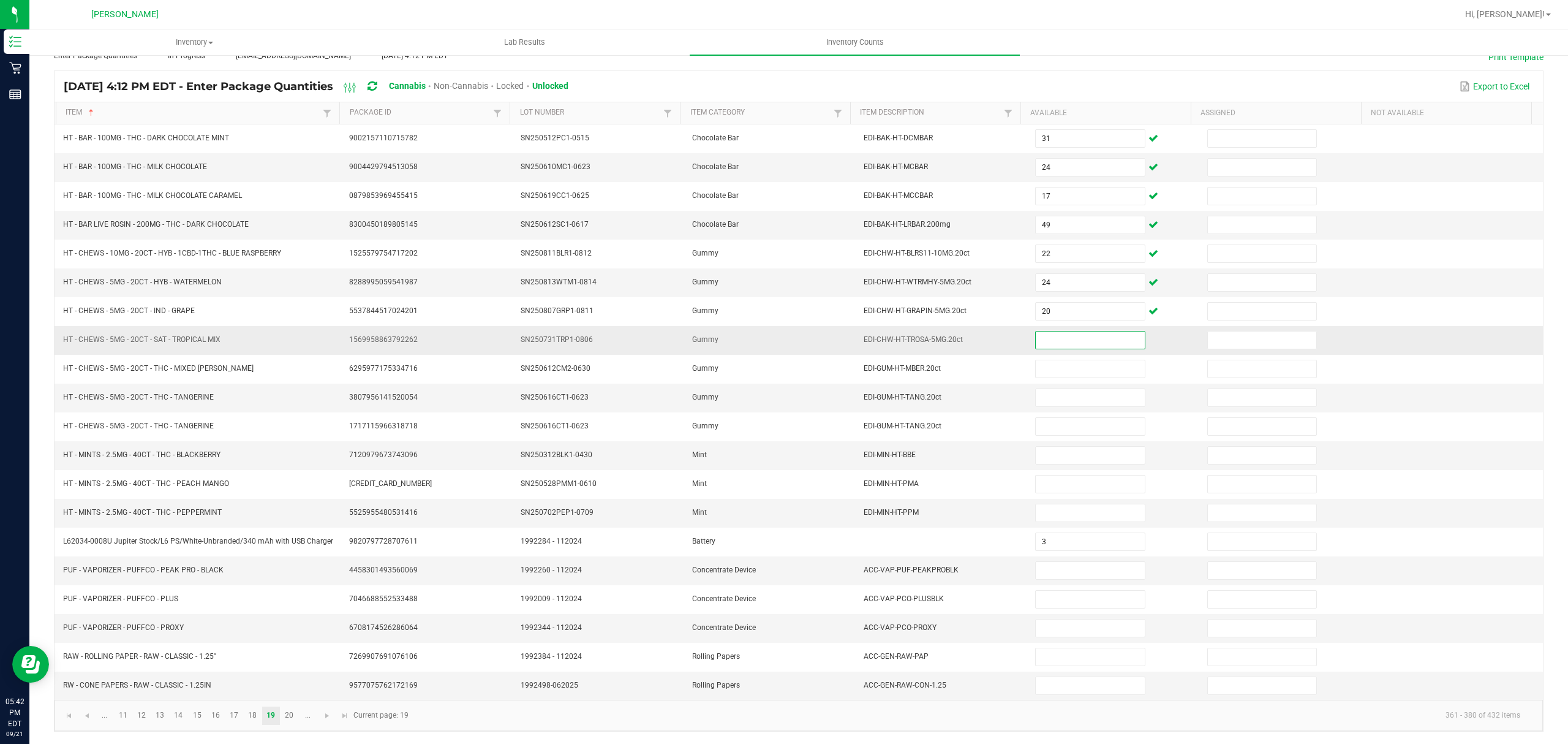
click at [1066, 332] on input at bounding box center [1090, 340] width 109 height 17
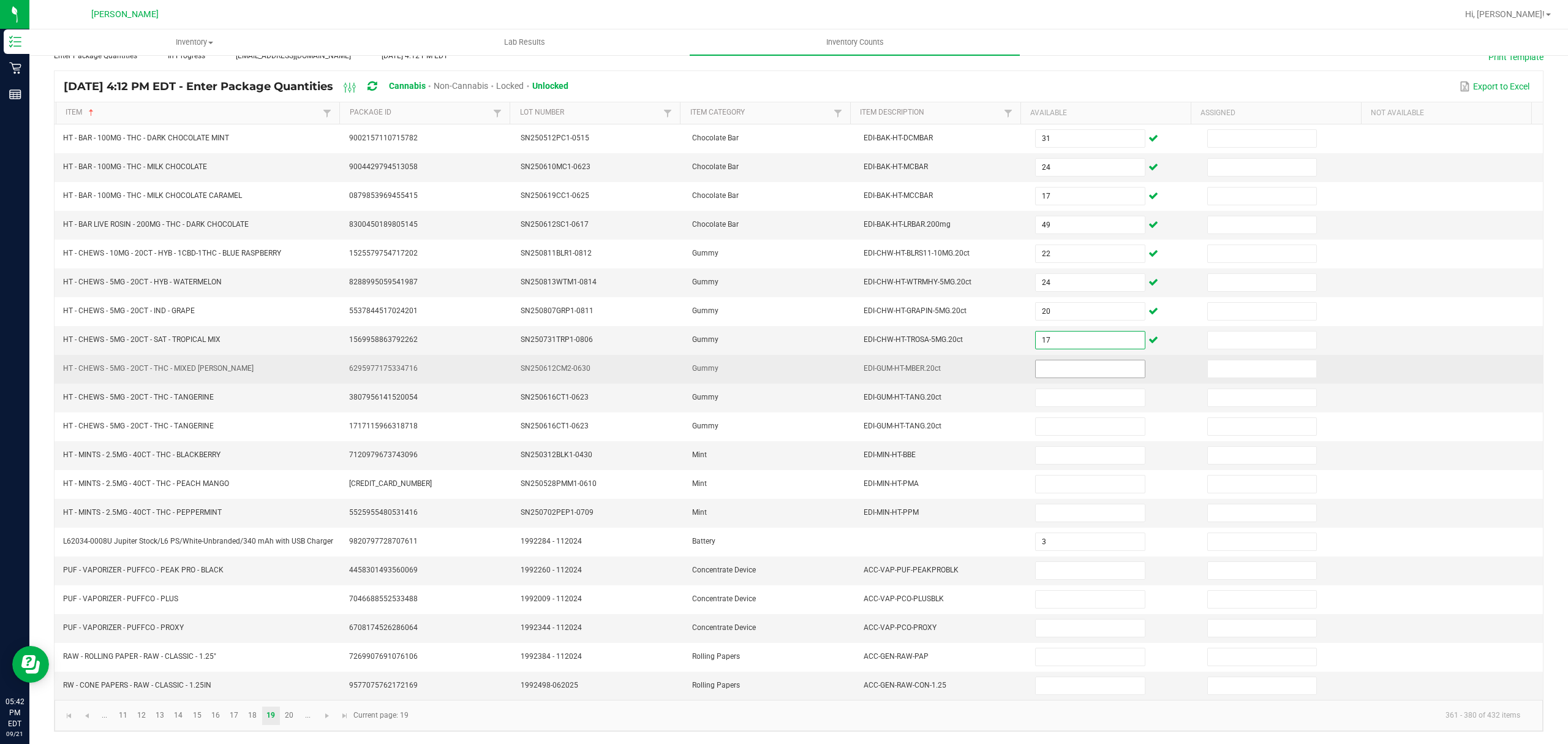
click at [1036, 360] on input at bounding box center [1090, 368] width 109 height 17
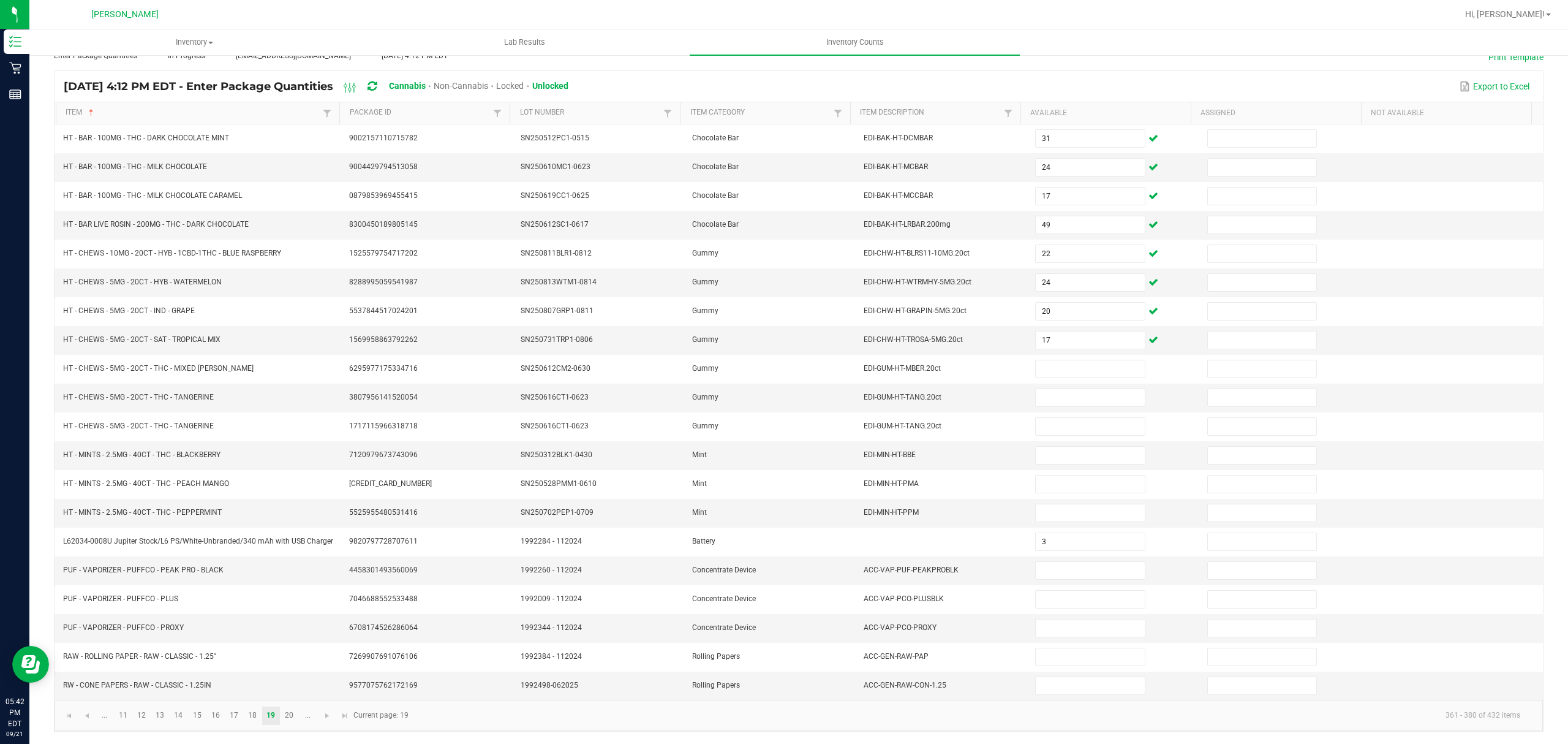
click at [377, 81] on icon at bounding box center [372, 86] width 9 height 11
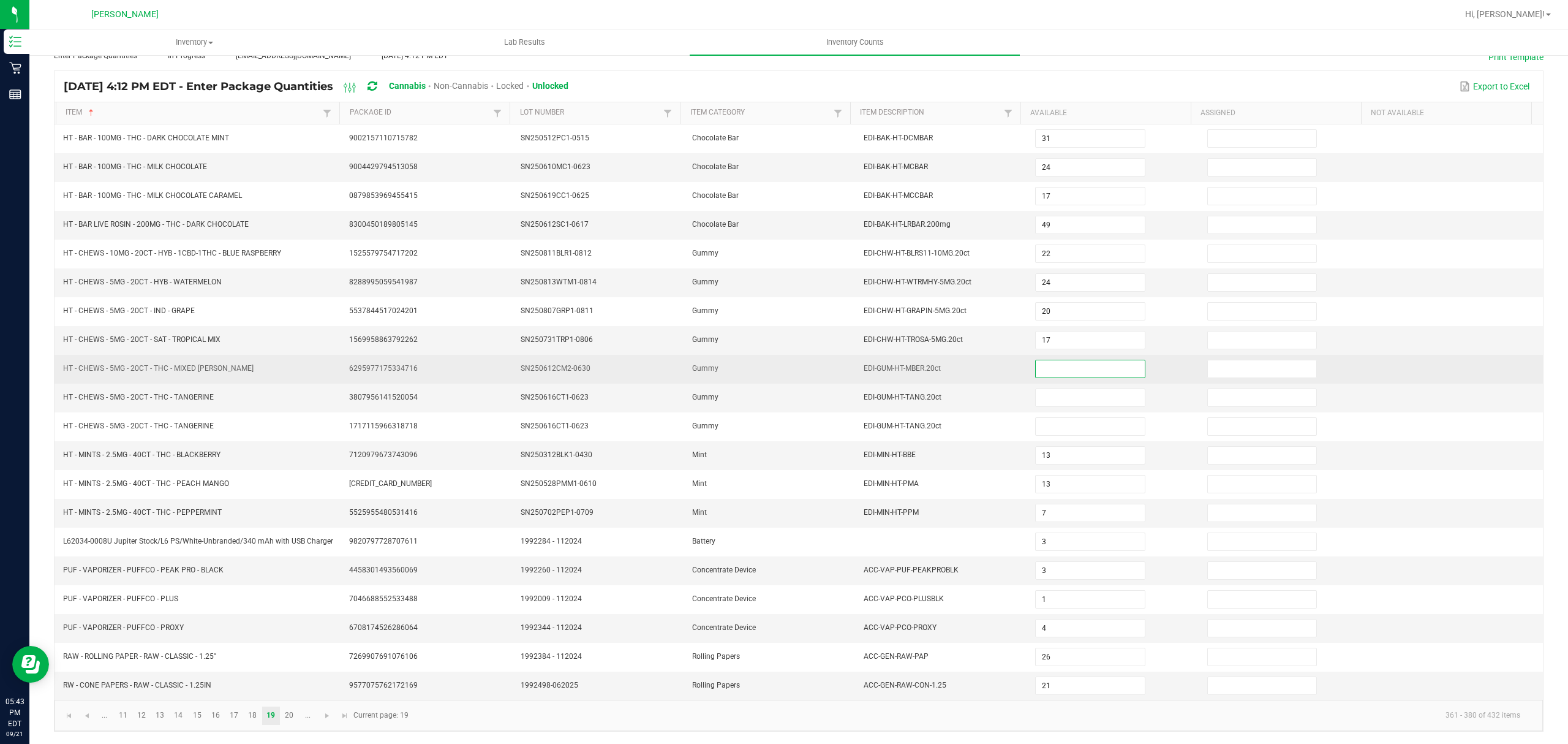
click at [1043, 360] on input at bounding box center [1090, 368] width 109 height 17
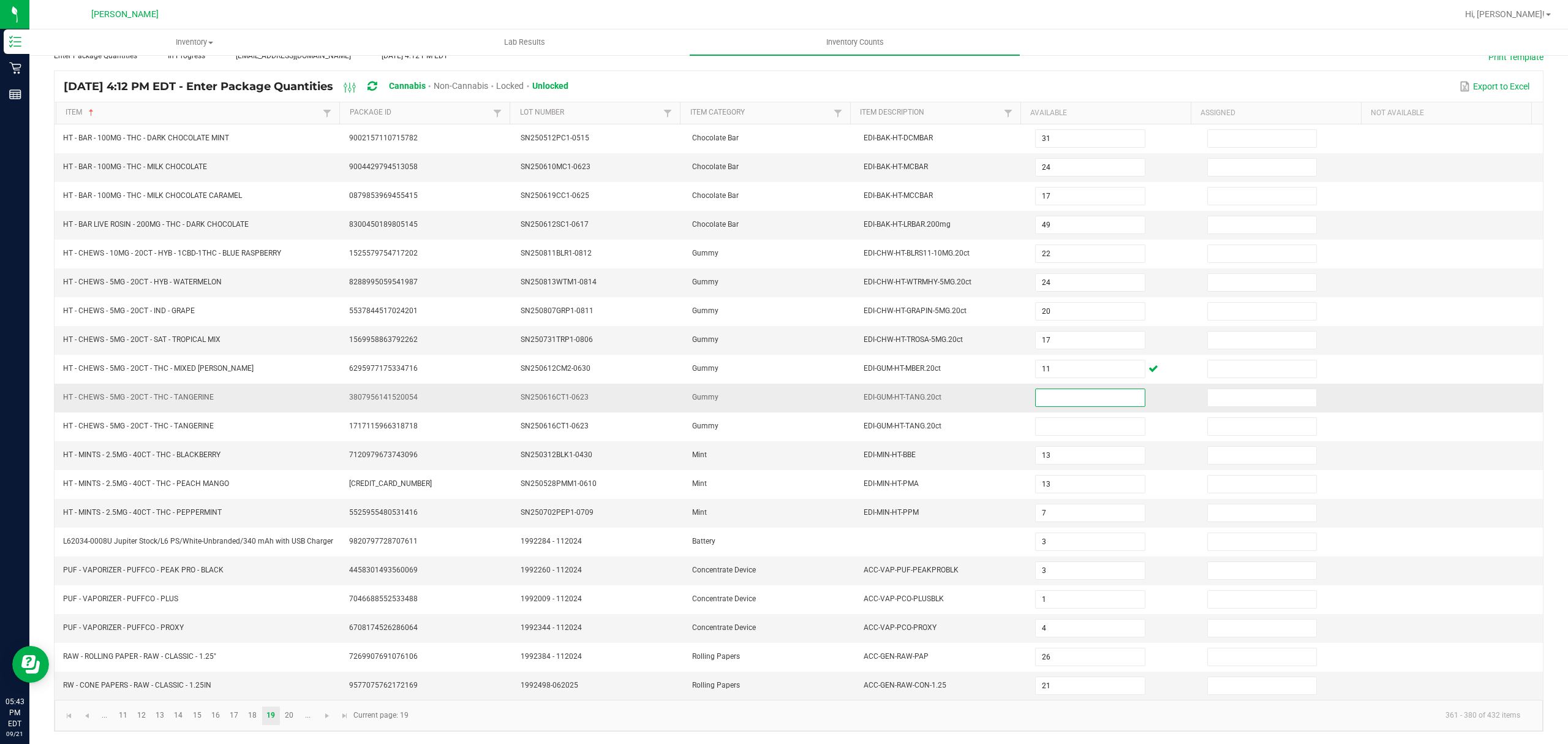
click at [1087, 390] on input at bounding box center [1090, 397] width 109 height 17
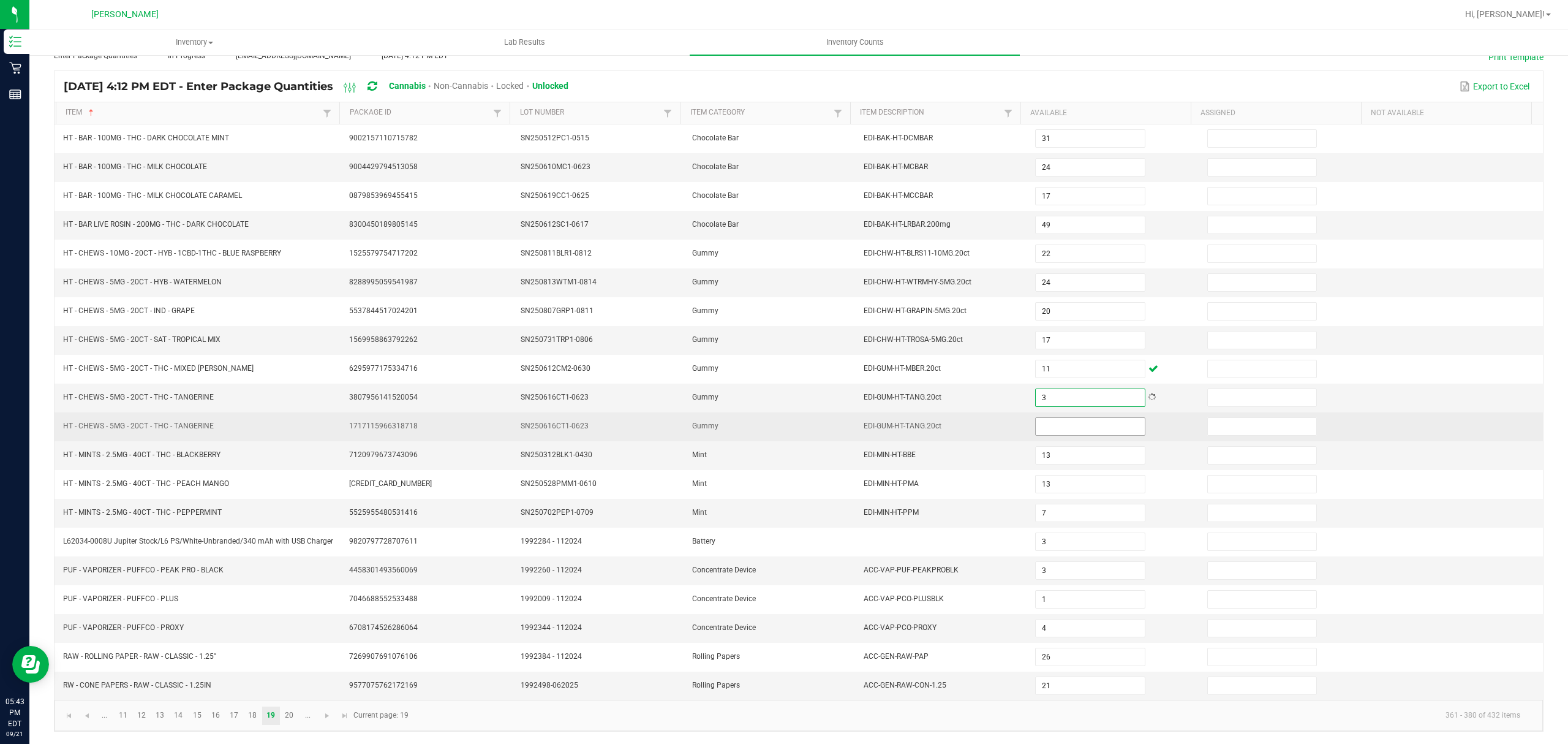
click at [1081, 427] on input at bounding box center [1090, 426] width 109 height 17
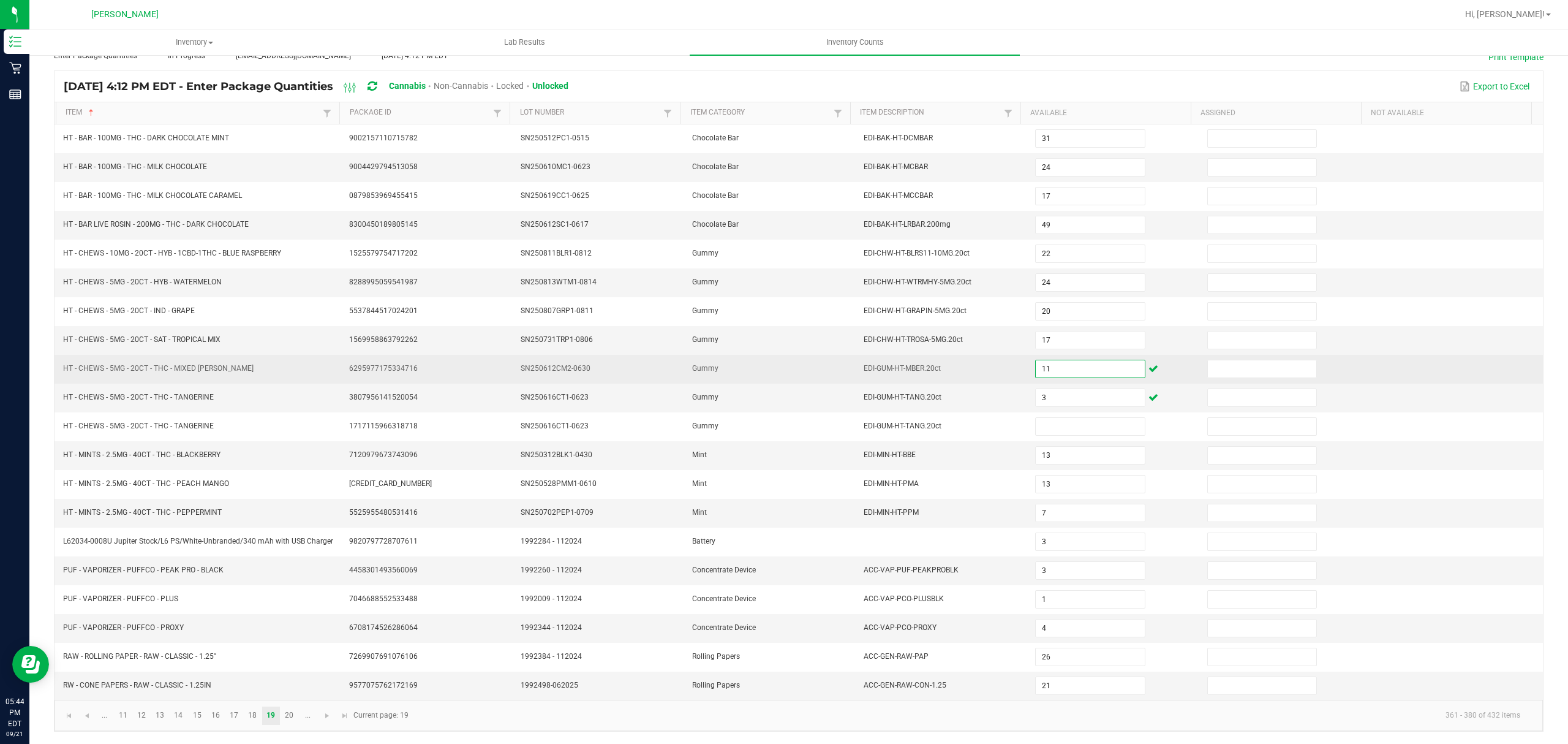
click at [1043, 366] on input "11" at bounding box center [1090, 368] width 109 height 17
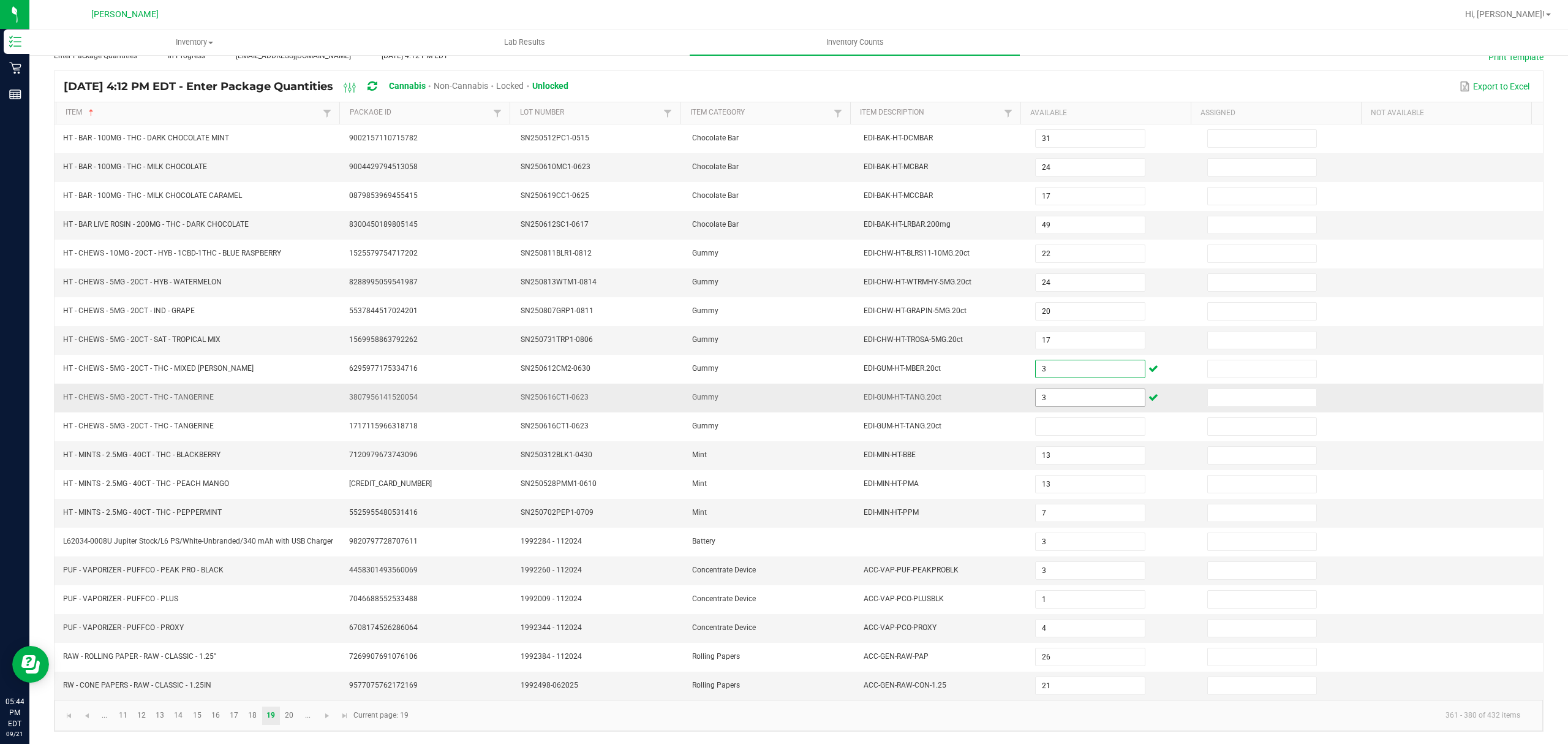
click at [1040, 393] on input "3" at bounding box center [1090, 397] width 109 height 17
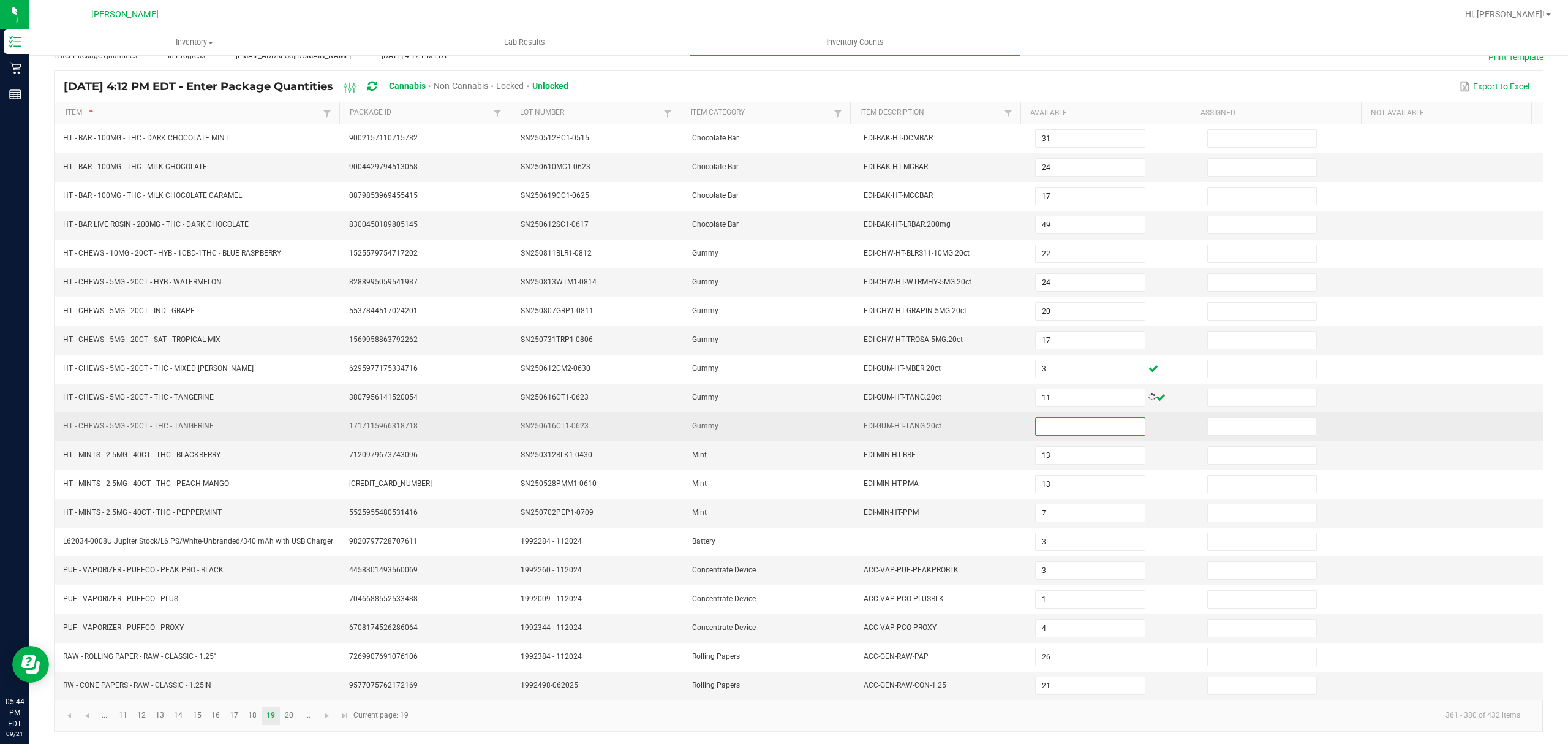
click at [1042, 422] on input at bounding box center [1090, 426] width 109 height 17
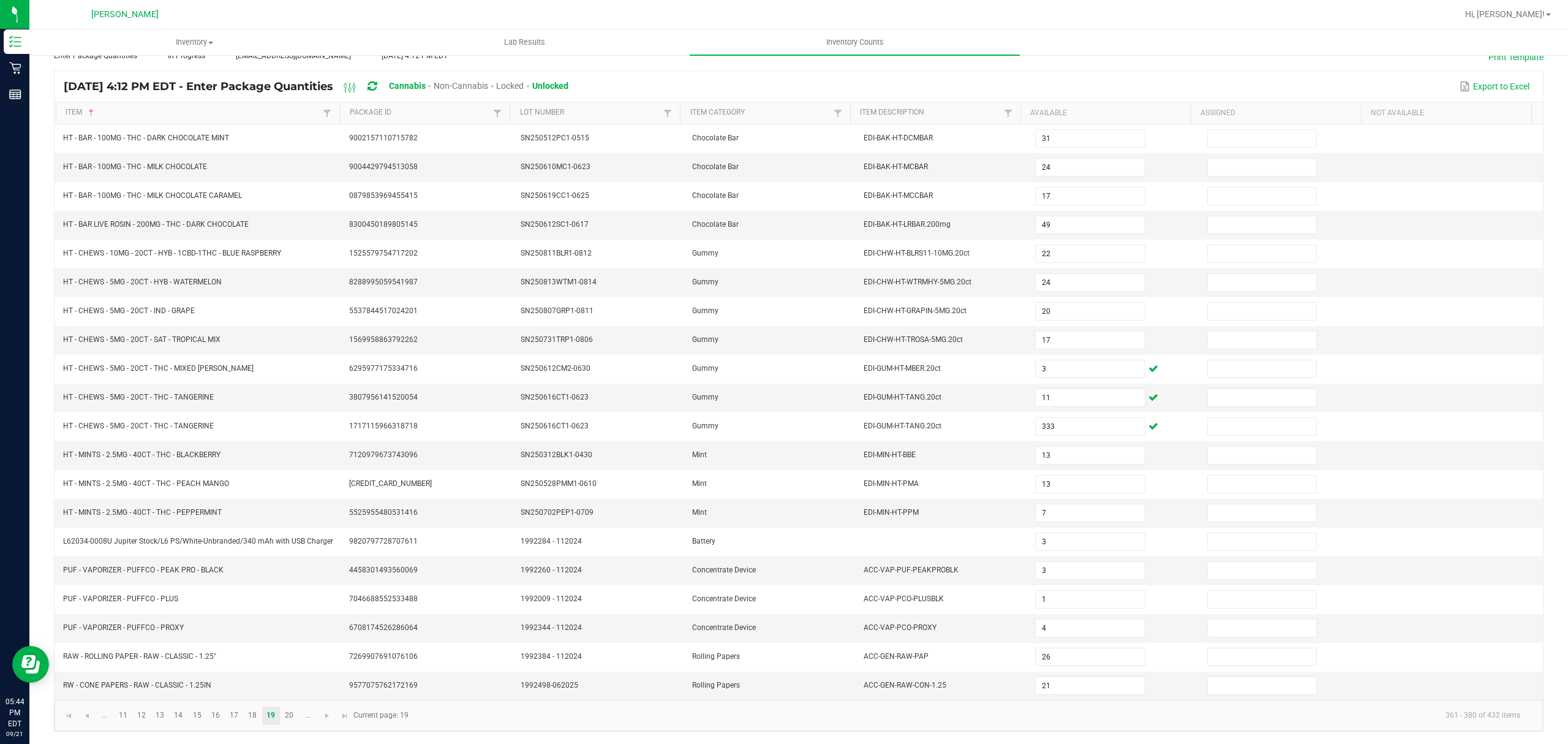
click at [377, 81] on icon at bounding box center [372, 86] width 9 height 11
click at [71, 716] on span "Go to the first page" at bounding box center [69, 716] width 10 height 10
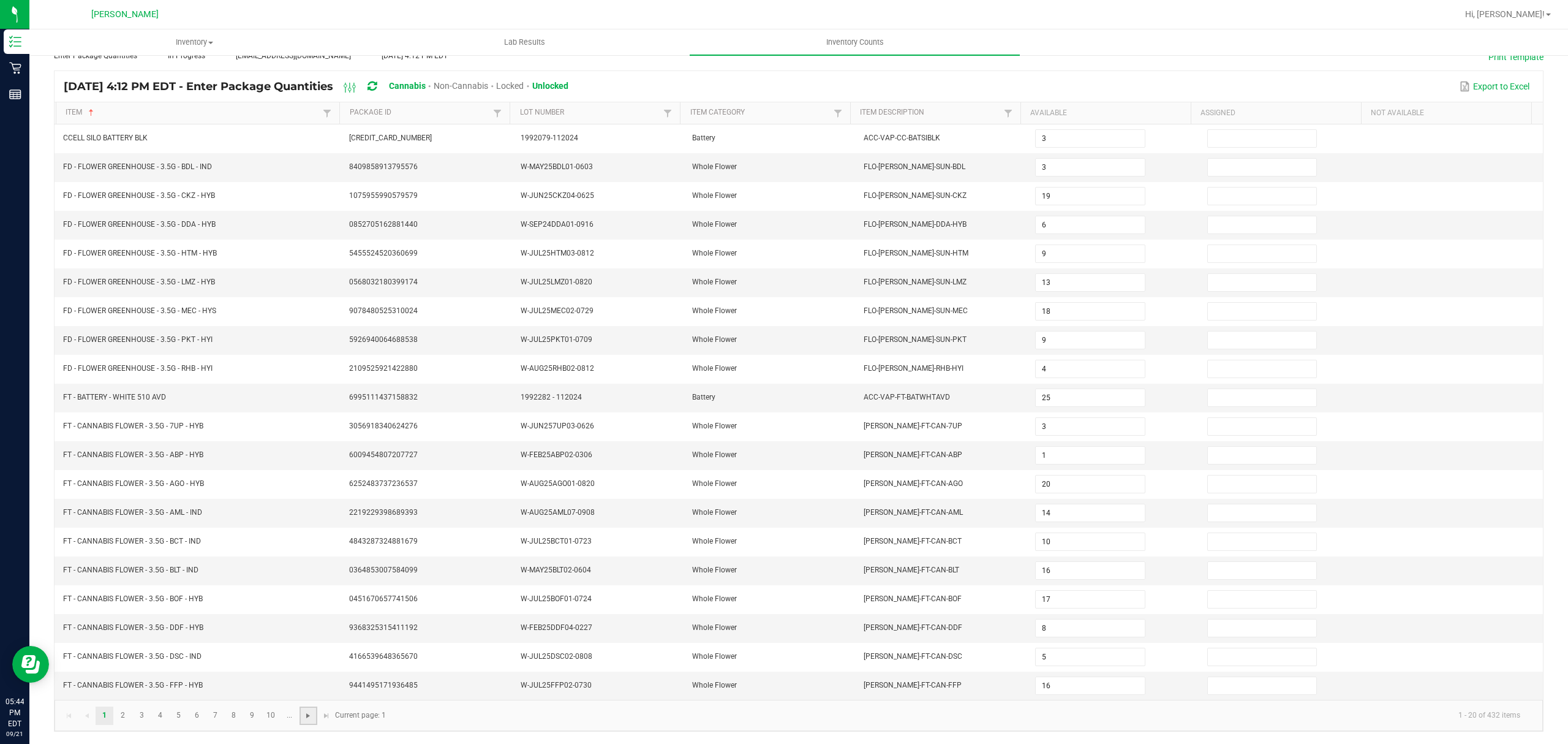
click at [305, 714] on span "Go to the next page" at bounding box center [308, 716] width 10 height 10
click at [306, 714] on span "Go to the next page" at bounding box center [308, 716] width 10 height 10
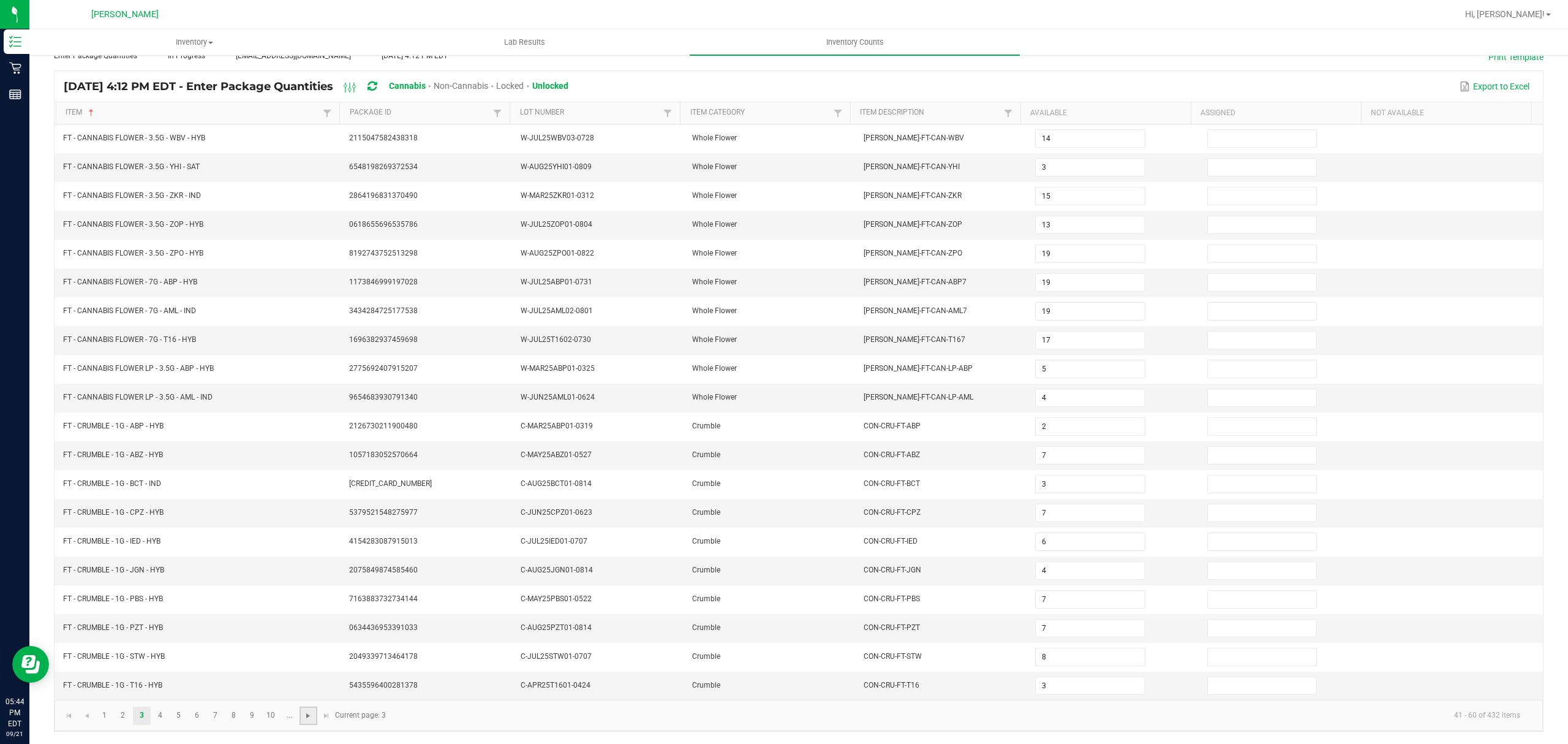
click at [306, 714] on span "Go to the next page" at bounding box center [308, 716] width 10 height 10
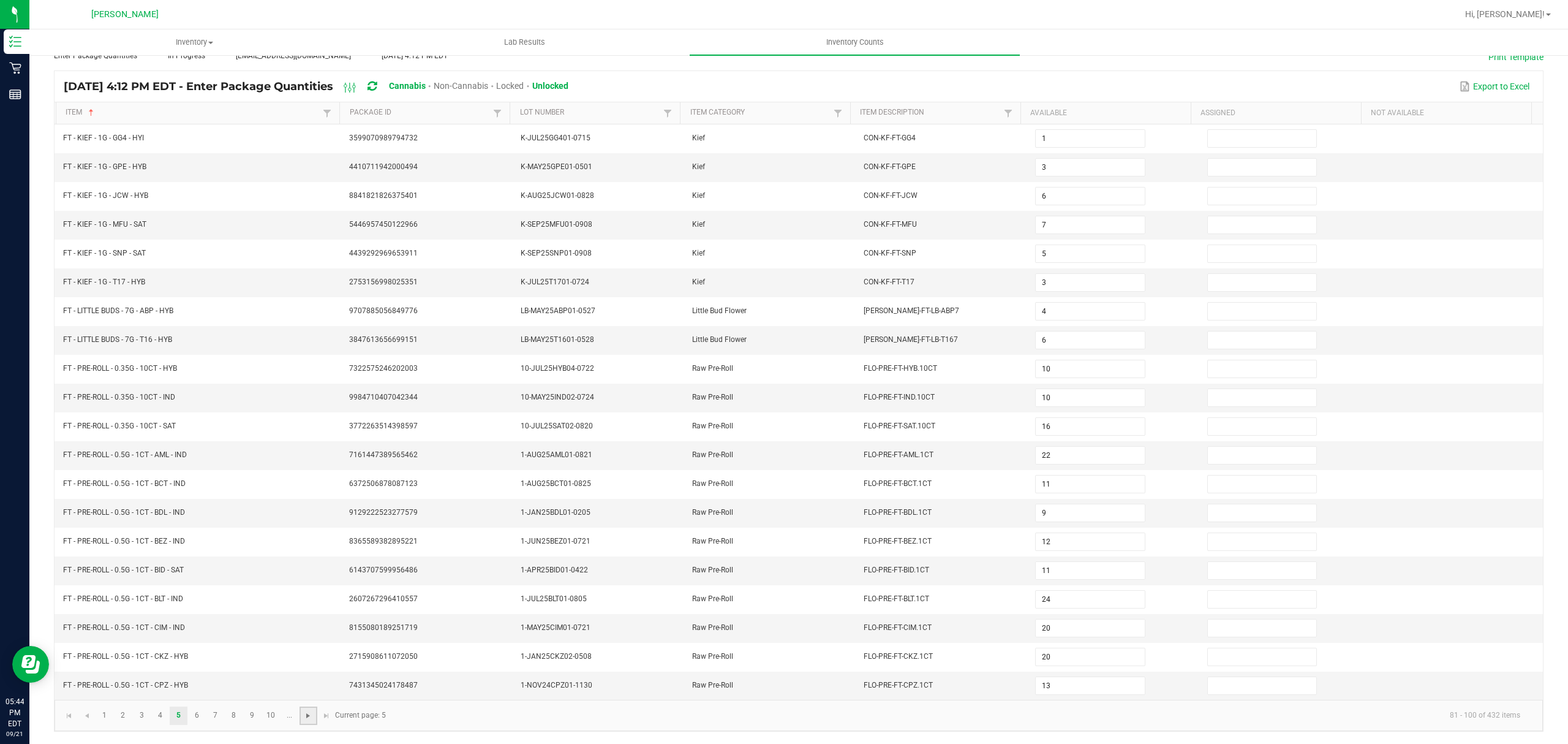
click at [306, 714] on span "Go to the next page" at bounding box center [308, 716] width 10 height 10
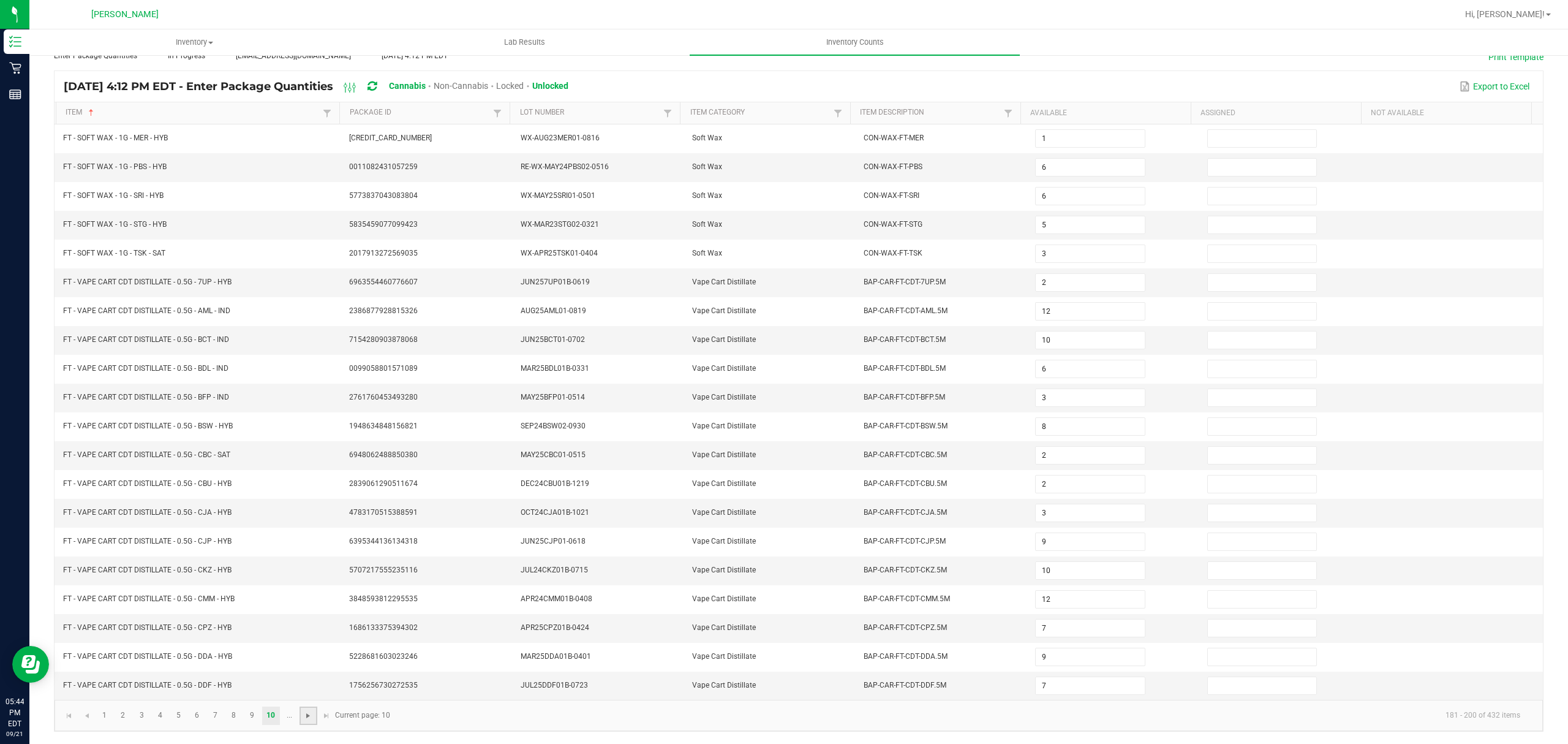
click at [306, 714] on span "Go to the next page" at bounding box center [308, 716] width 10 height 10
click at [306, 714] on link "..." at bounding box center [307, 716] width 18 height 18
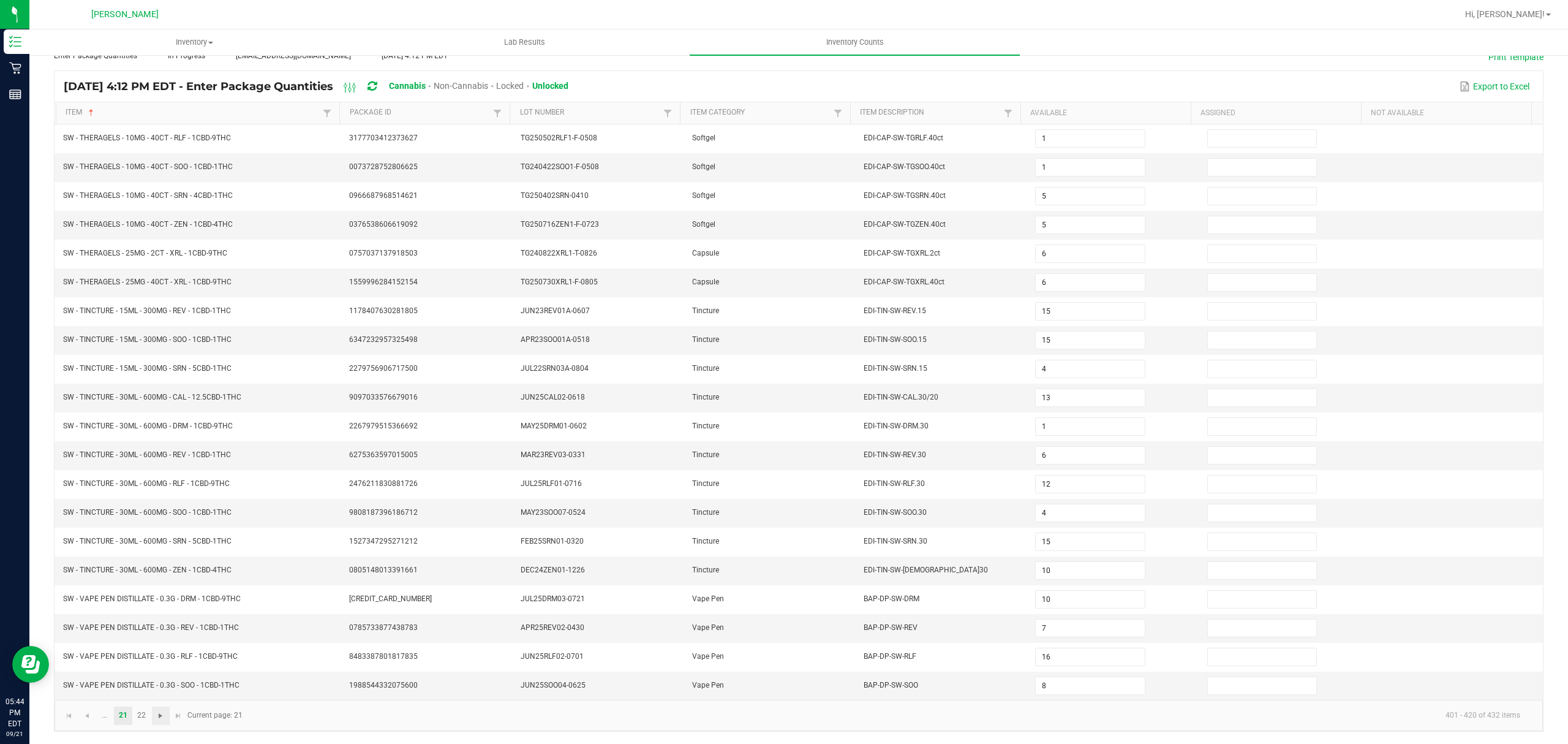
click at [306, 714] on kendo-pager-info "401 - 420 of 432 items" at bounding box center [890, 716] width 1280 height 20
click at [74, 719] on link at bounding box center [69, 716] width 18 height 18
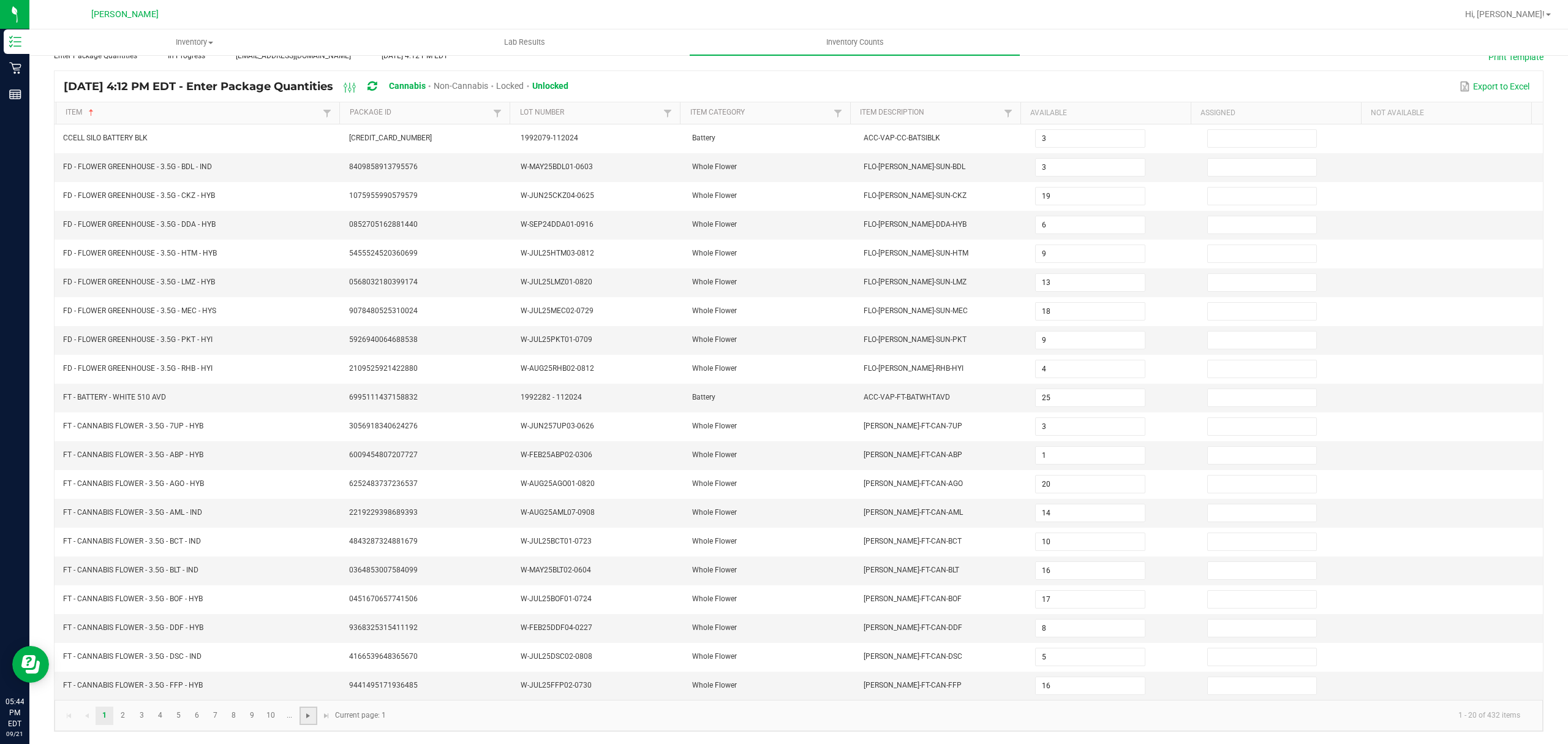
click at [312, 715] on span "Go to the next page" at bounding box center [308, 716] width 10 height 10
click at [305, 717] on span "Go to the next page" at bounding box center [308, 716] width 10 height 10
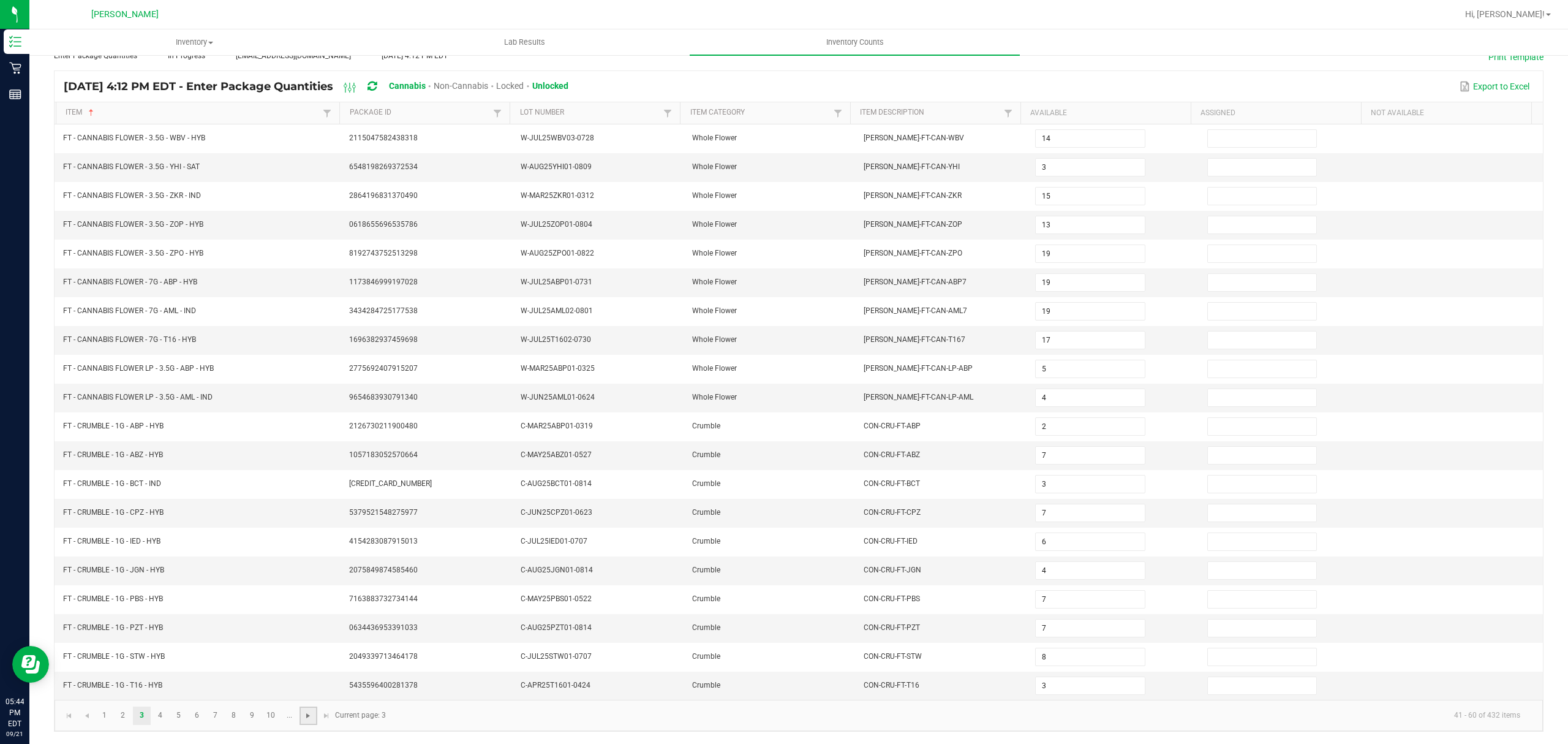
click at [304, 717] on span "Go to the next page" at bounding box center [308, 716] width 10 height 10
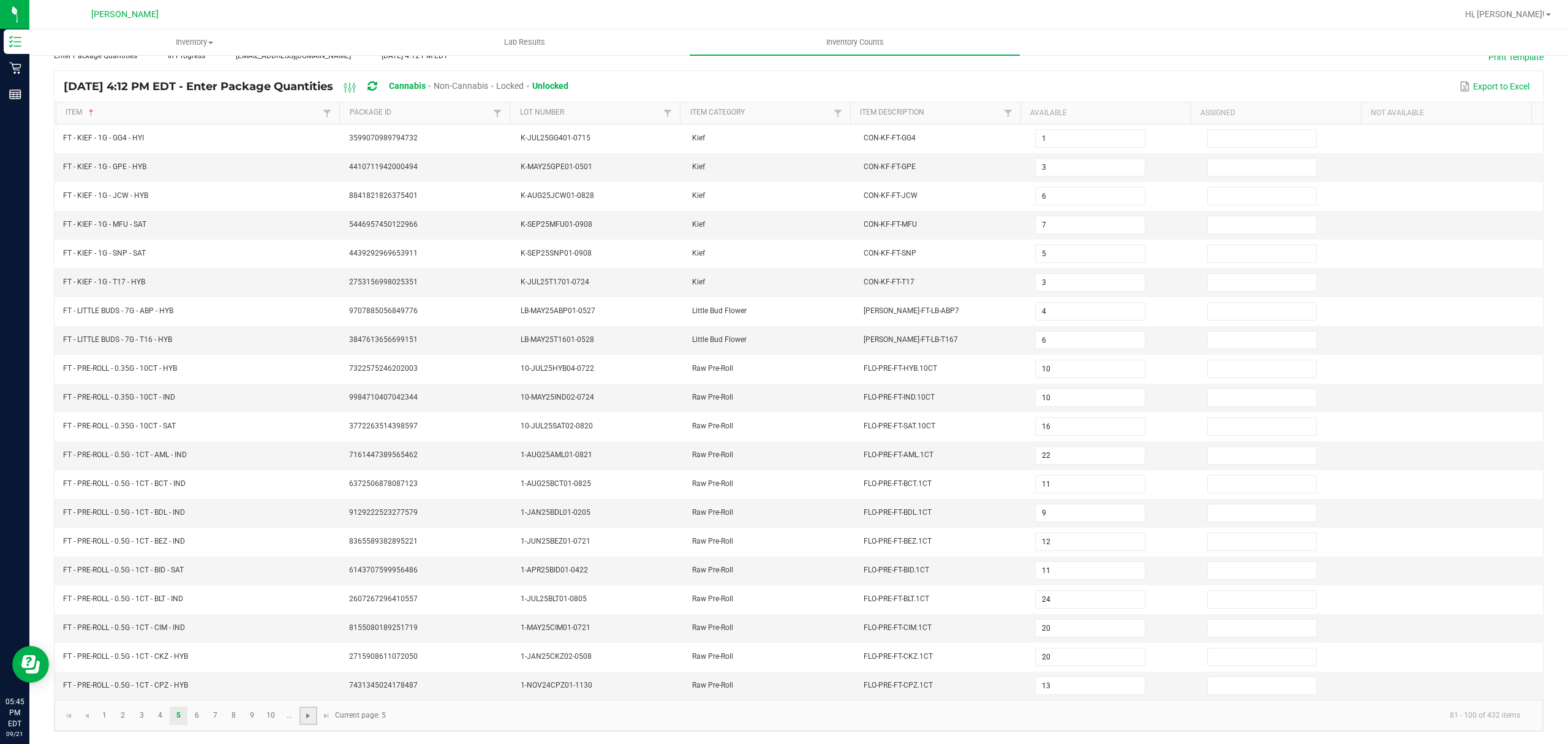
click at [304, 717] on span "Go to the next page" at bounding box center [308, 716] width 10 height 10
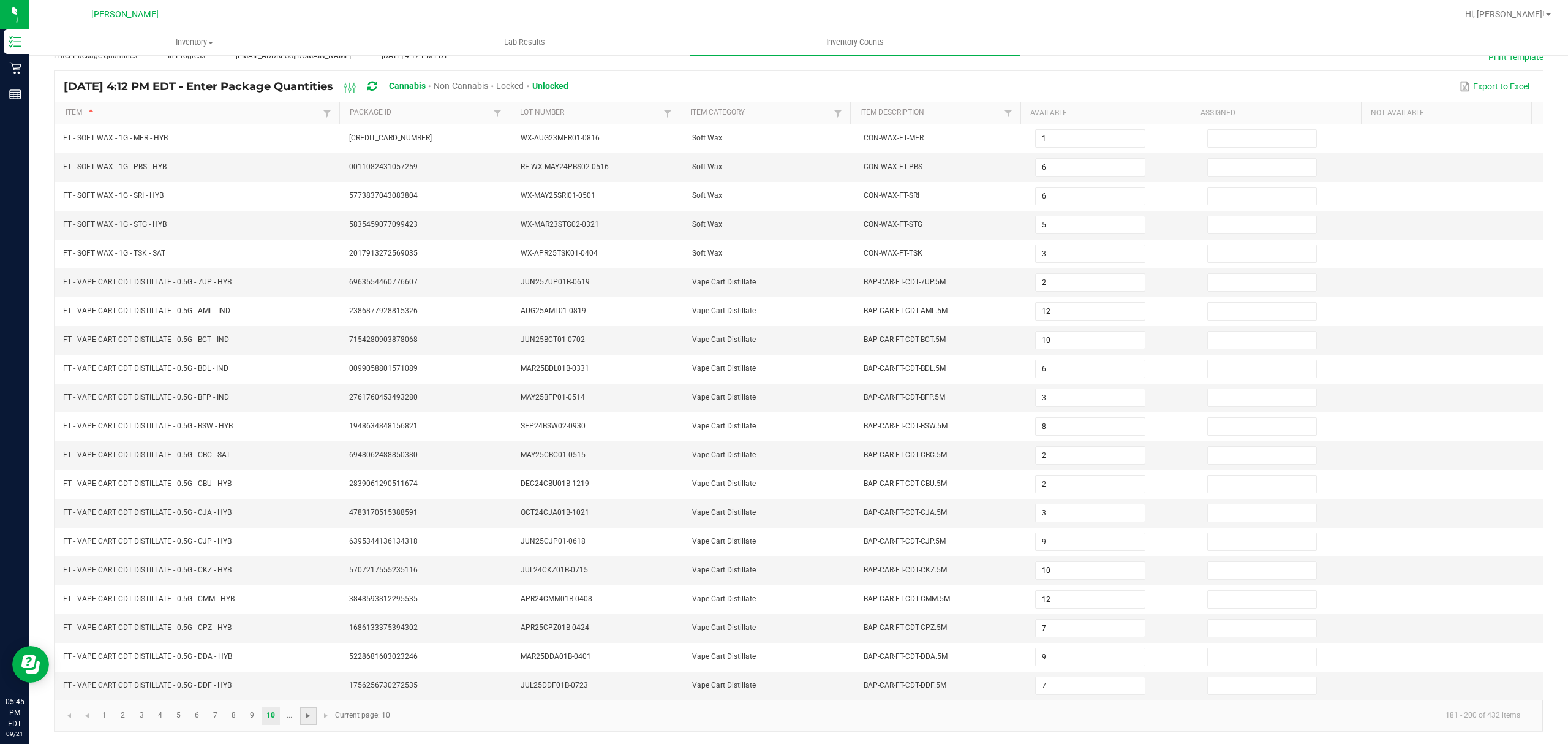
click at [307, 720] on span "Go to the next page" at bounding box center [308, 716] width 10 height 10
click at [324, 714] on span "Go to the next page" at bounding box center [327, 716] width 10 height 10
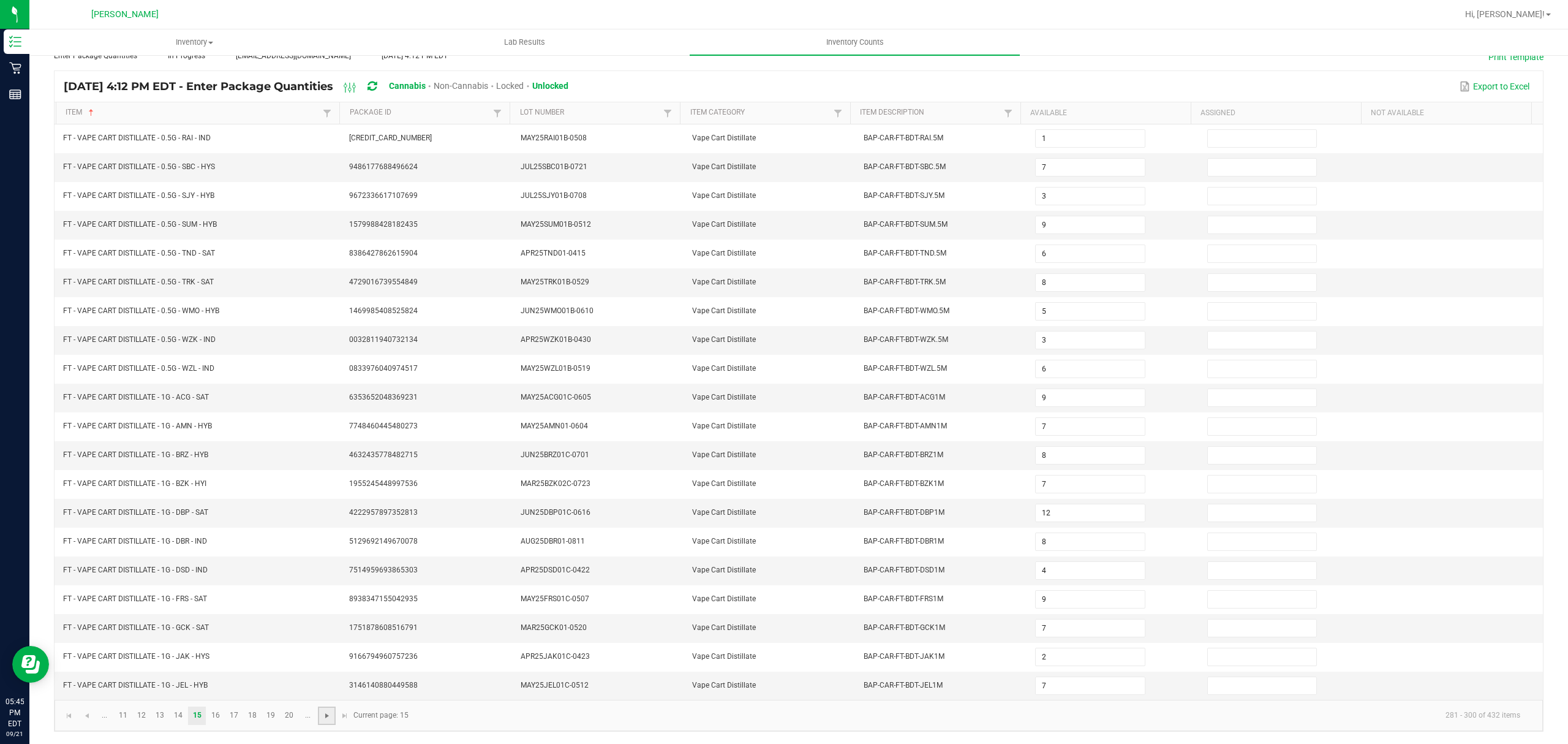
click at [324, 714] on span "Go to the next page" at bounding box center [327, 716] width 10 height 10
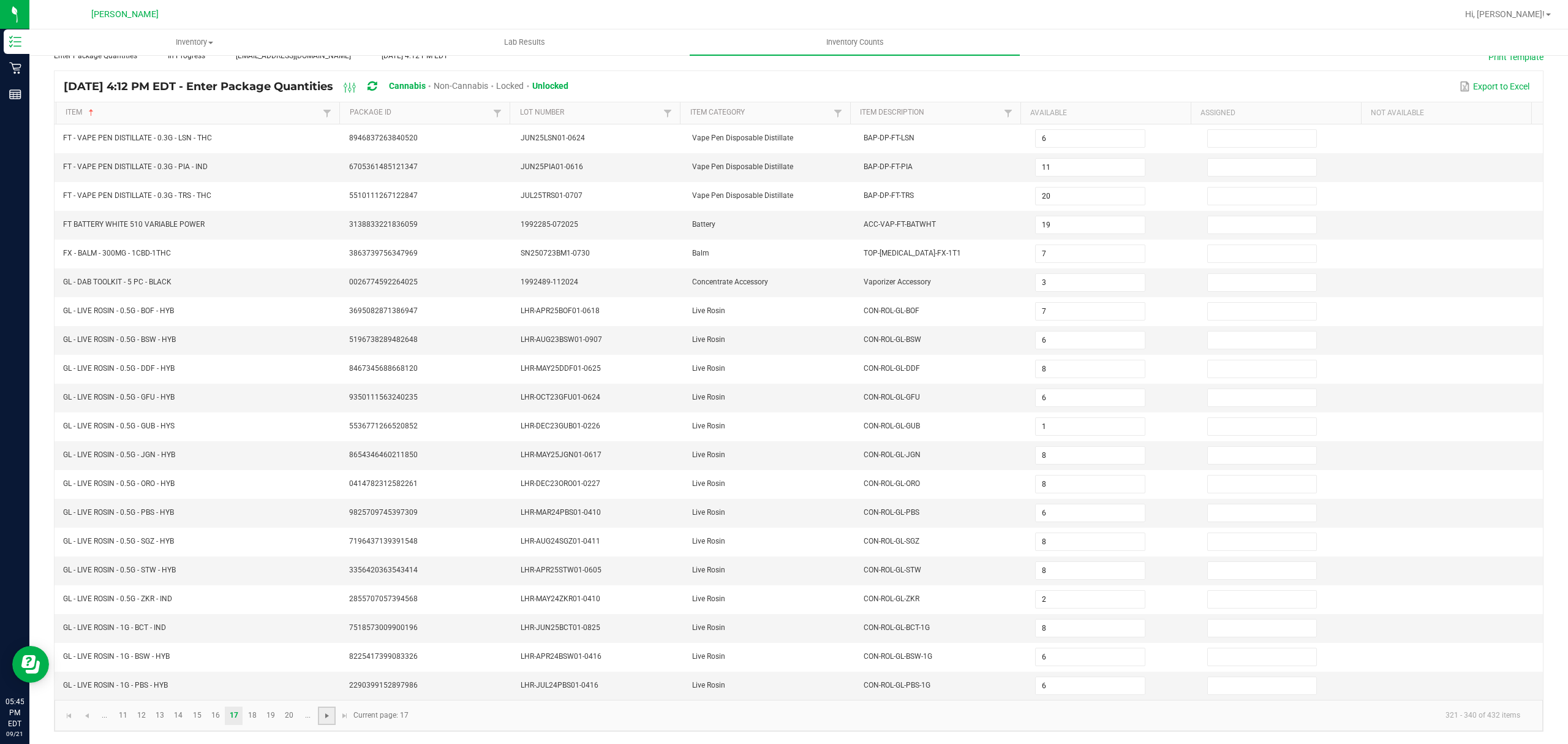
click at [324, 714] on span "Go to the next page" at bounding box center [327, 716] width 10 height 10
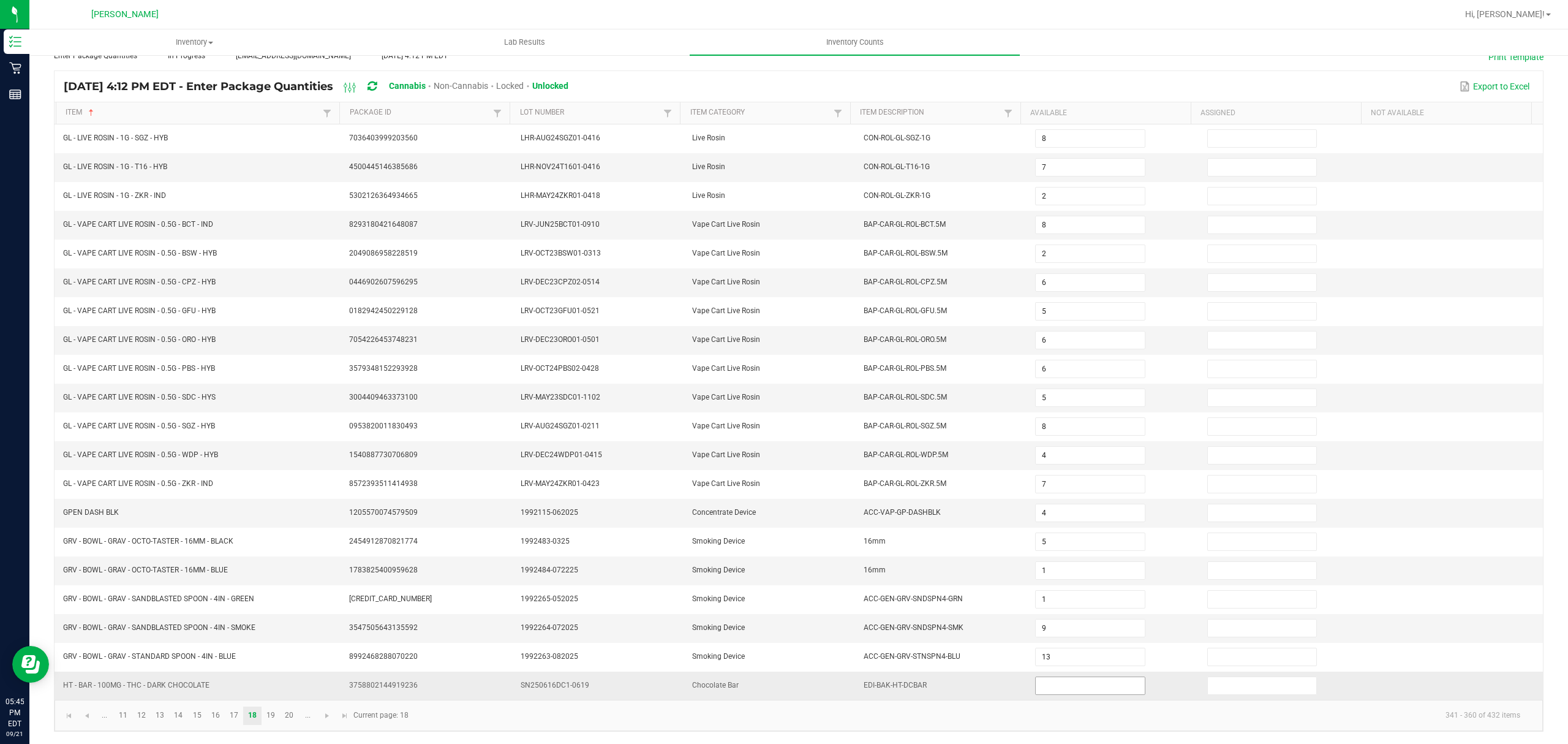
click at [1058, 692] on input at bounding box center [1090, 685] width 109 height 17
click at [329, 716] on span "Go to the next page" at bounding box center [327, 716] width 10 height 10
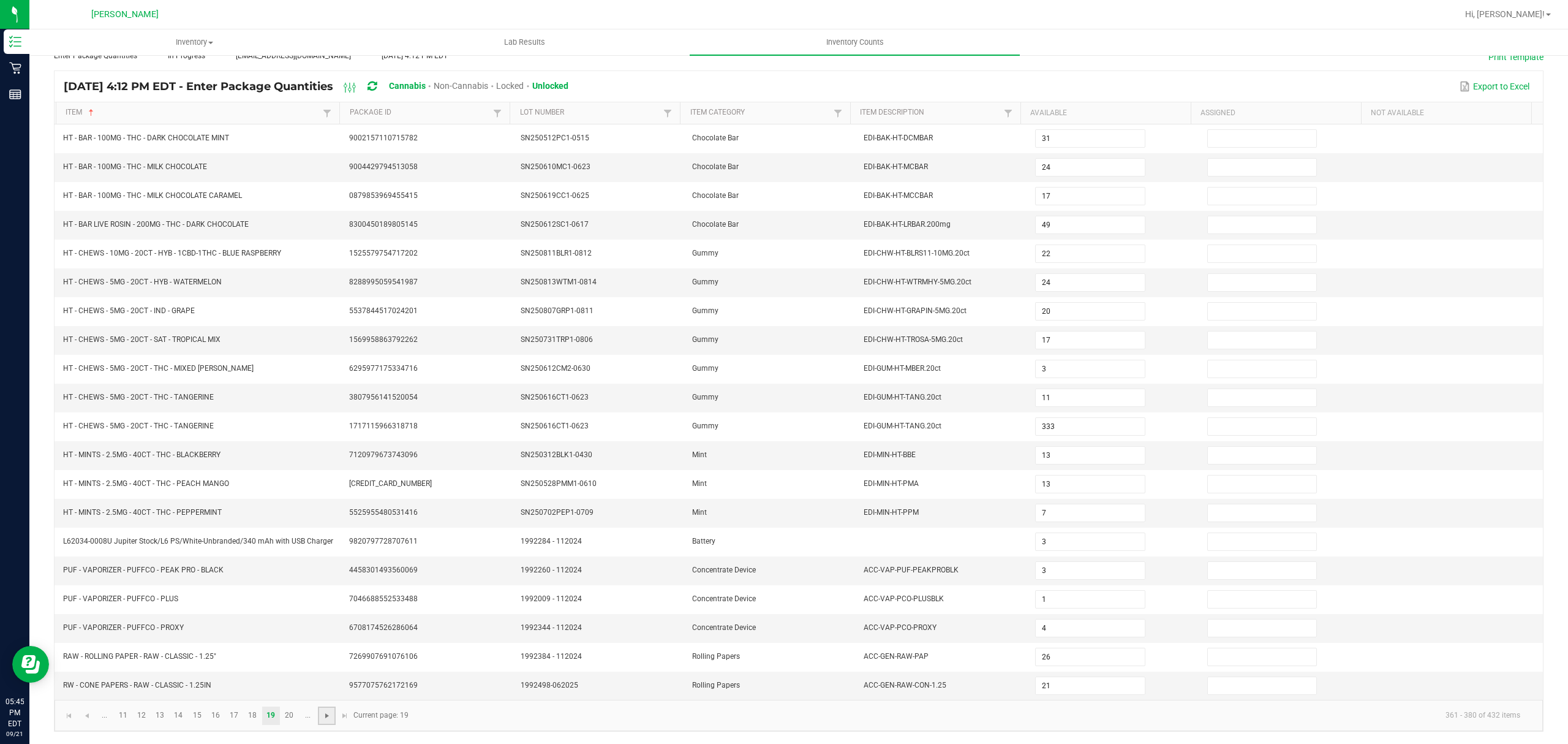
click at [330, 714] on span "Go to the next page" at bounding box center [327, 716] width 10 height 10
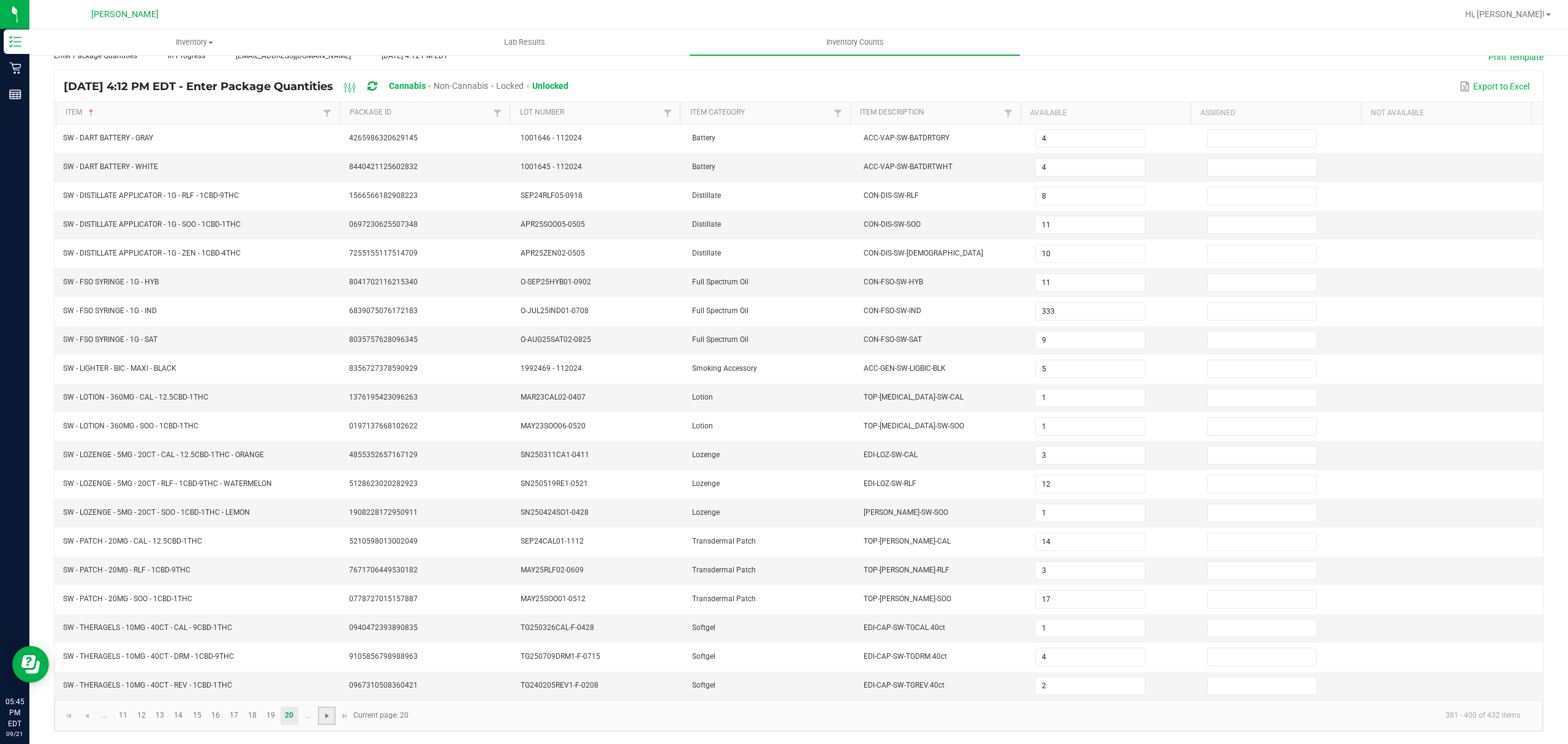
click at [330, 714] on span "Go to the next page" at bounding box center [327, 716] width 10 height 10
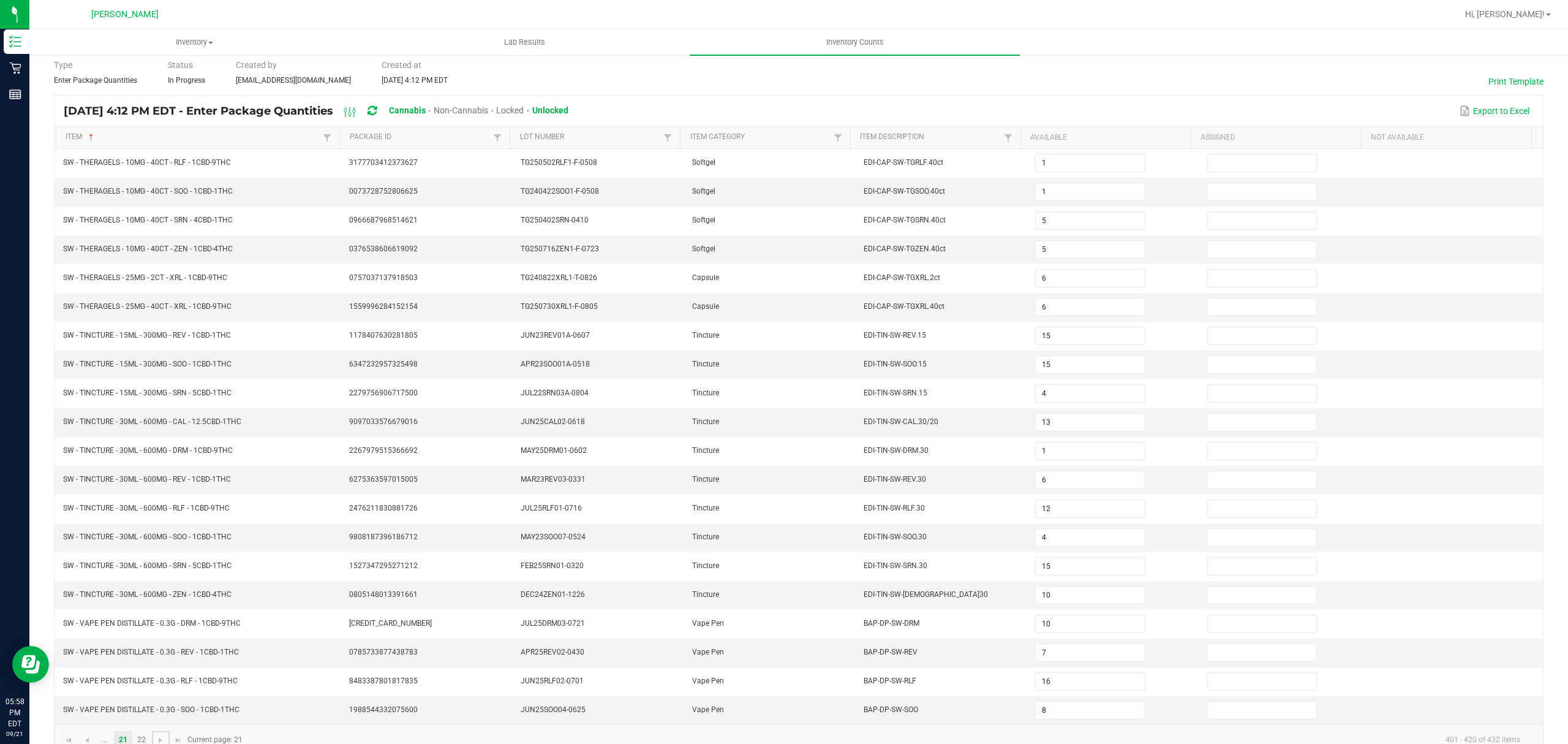
scroll to position [0, 0]
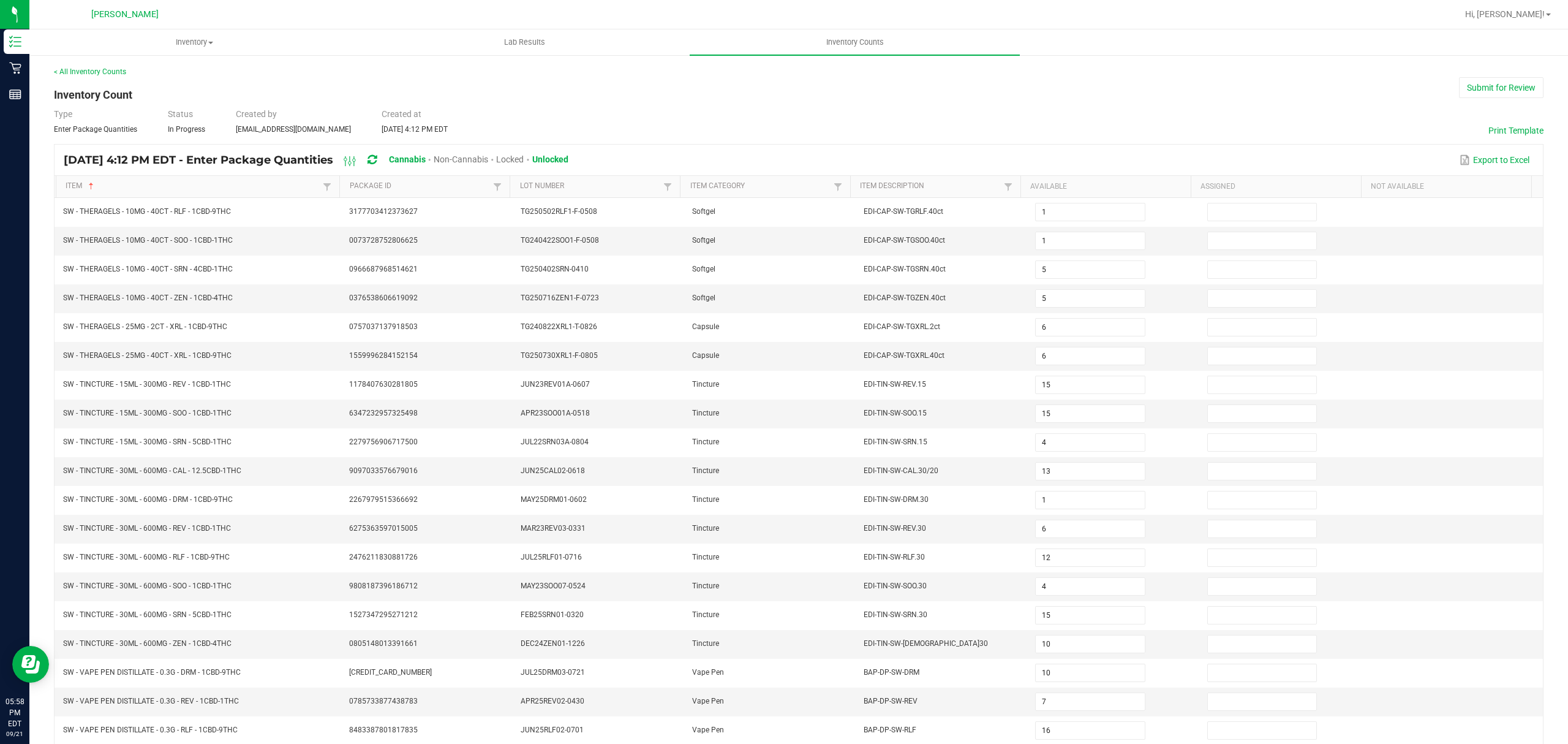
click at [837, 117] on div "Type Enter Package Quantities Status In Progress Created by [EMAIL_ADDRESS][DOM…" at bounding box center [799, 121] width 1490 height 27
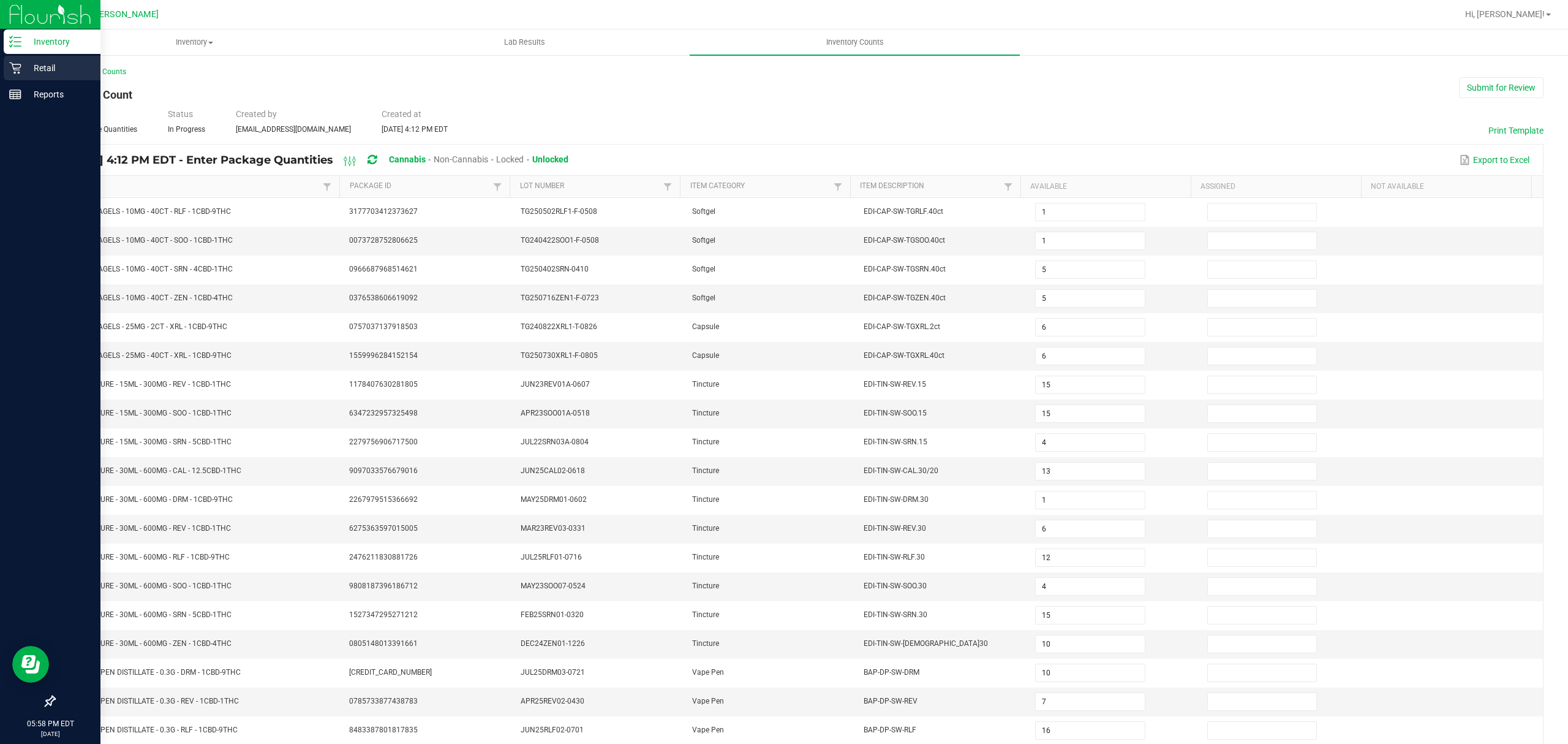
click at [42, 61] on p "Retail" at bounding box center [58, 68] width 73 height 15
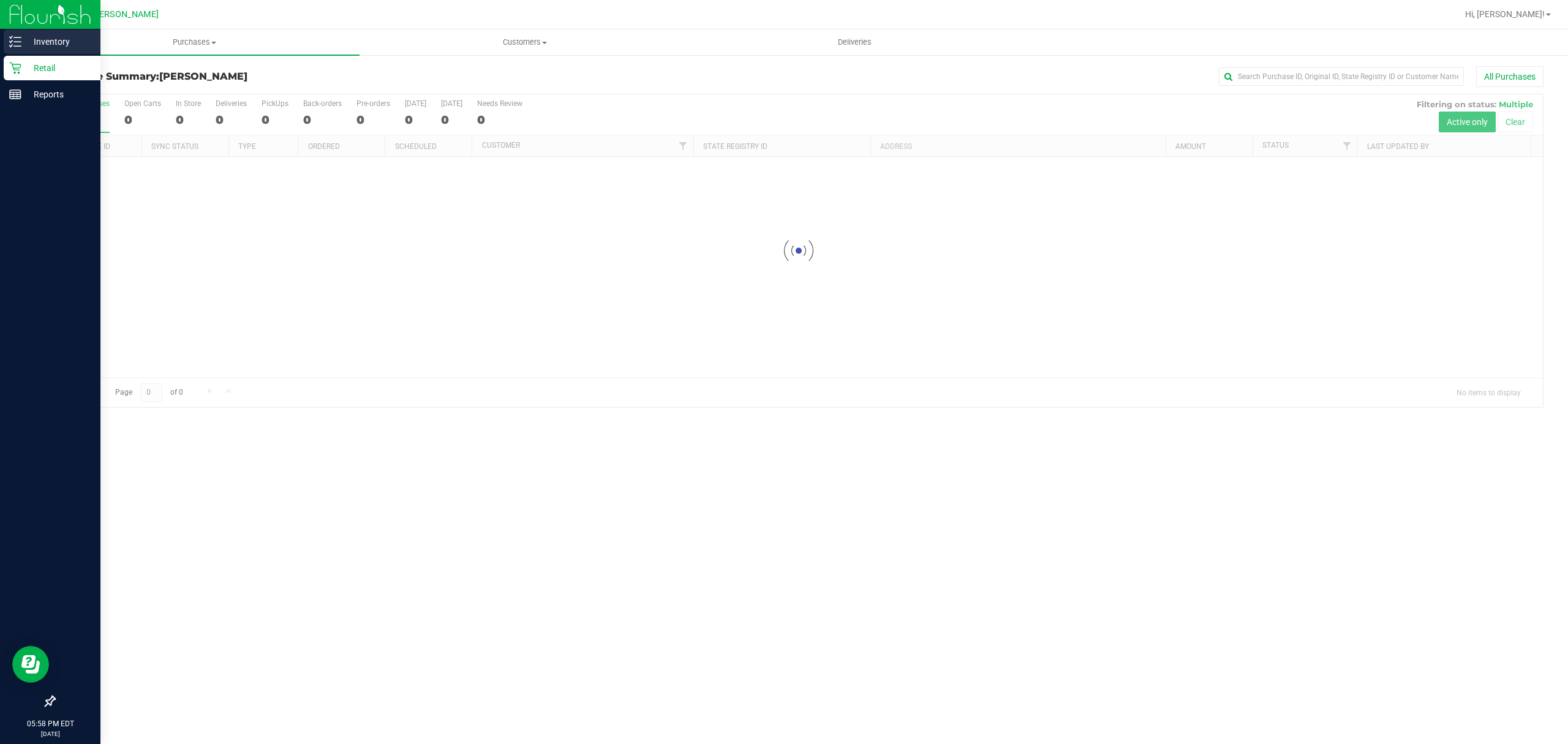
click at [61, 40] on p "Inventory" at bounding box center [58, 42] width 73 height 15
click at [59, 40] on p "Inventory" at bounding box center [58, 42] width 73 height 15
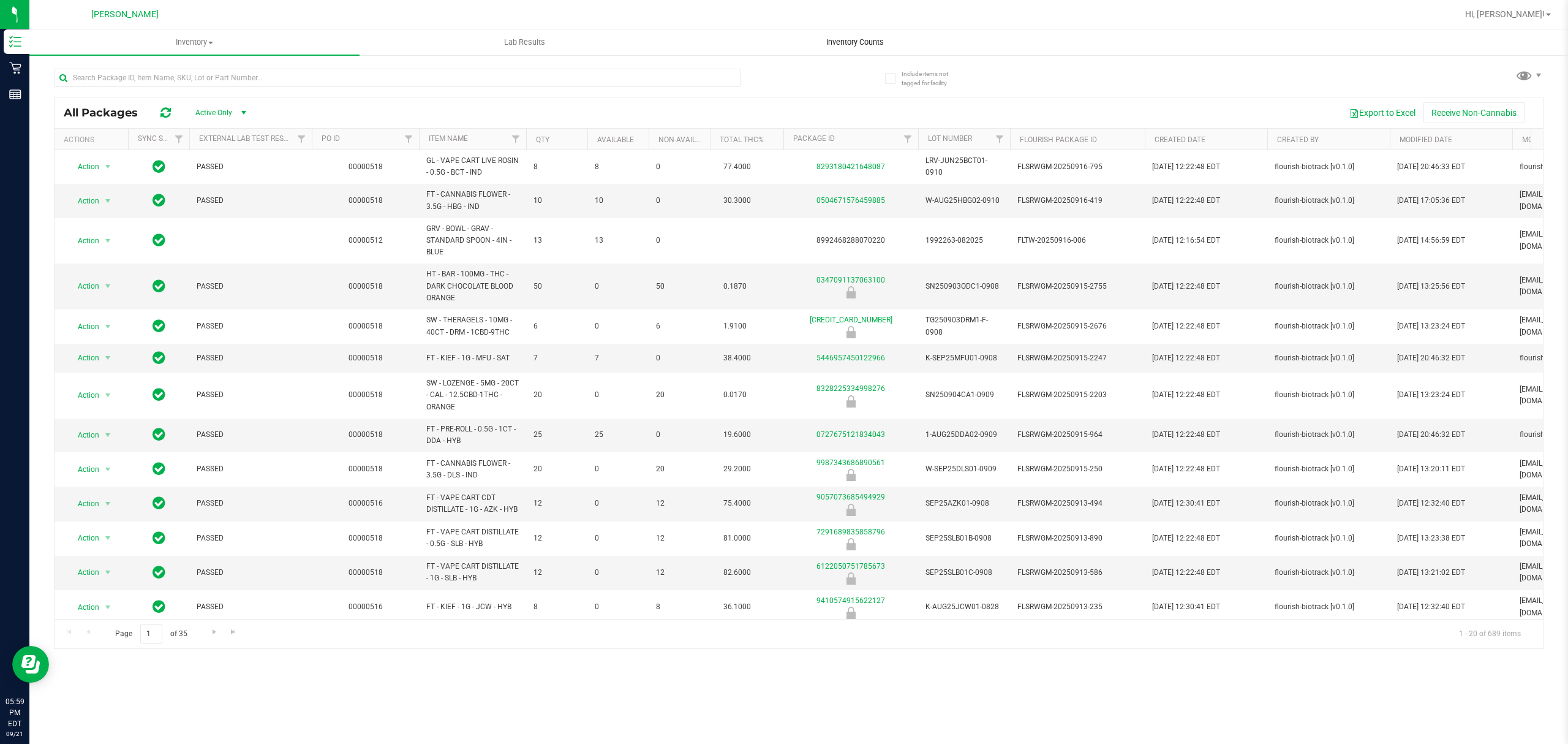
click at [862, 48] on uib-tab-heading "Inventory Counts" at bounding box center [855, 42] width 329 height 24
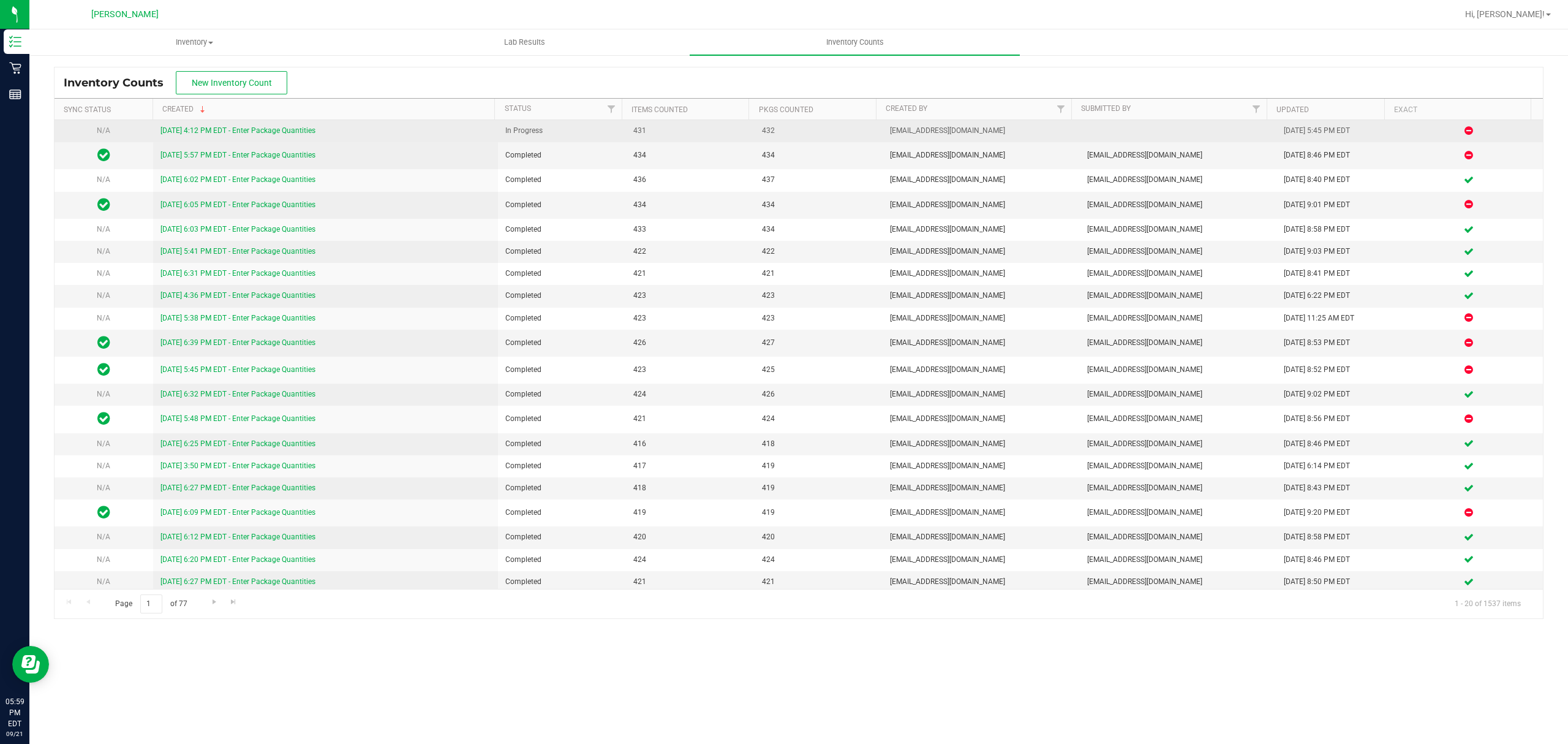
click at [268, 132] on link "[DATE] 4:12 PM EDT - Enter Package Quantities" at bounding box center [238, 130] width 155 height 9
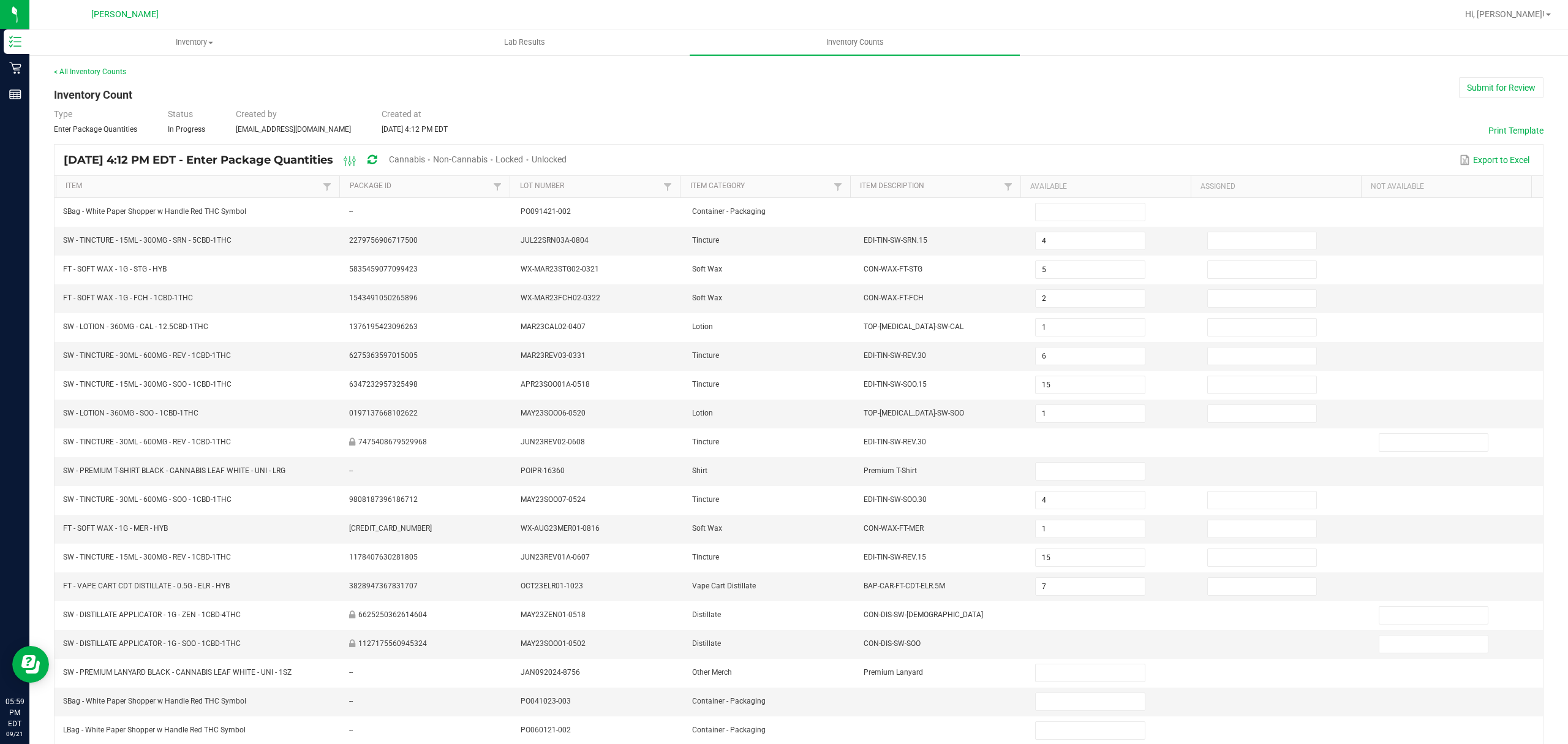
click at [425, 159] on span "Cannabis" at bounding box center [407, 159] width 36 height 10
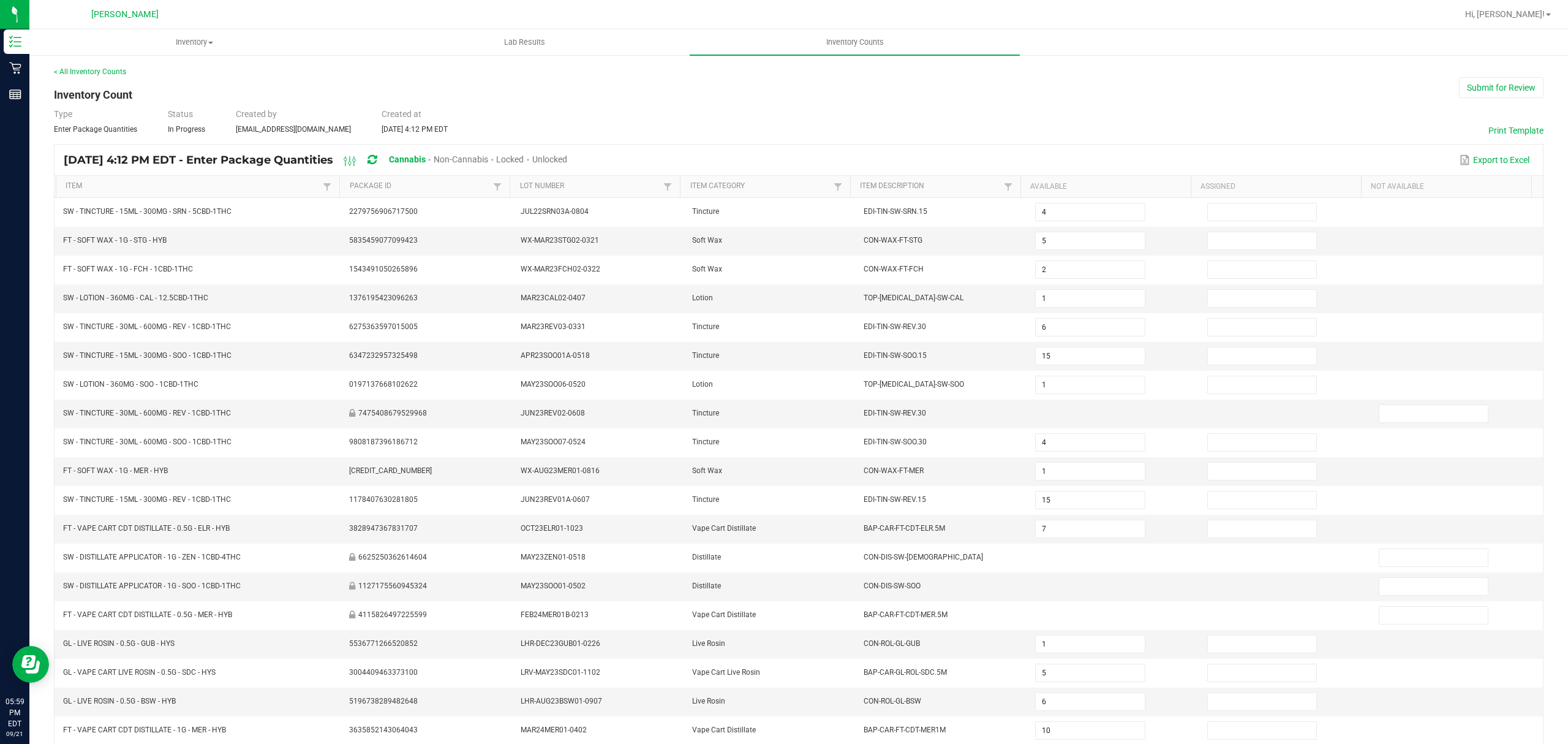
click at [567, 159] on span "Unlocked" at bounding box center [550, 159] width 35 height 10
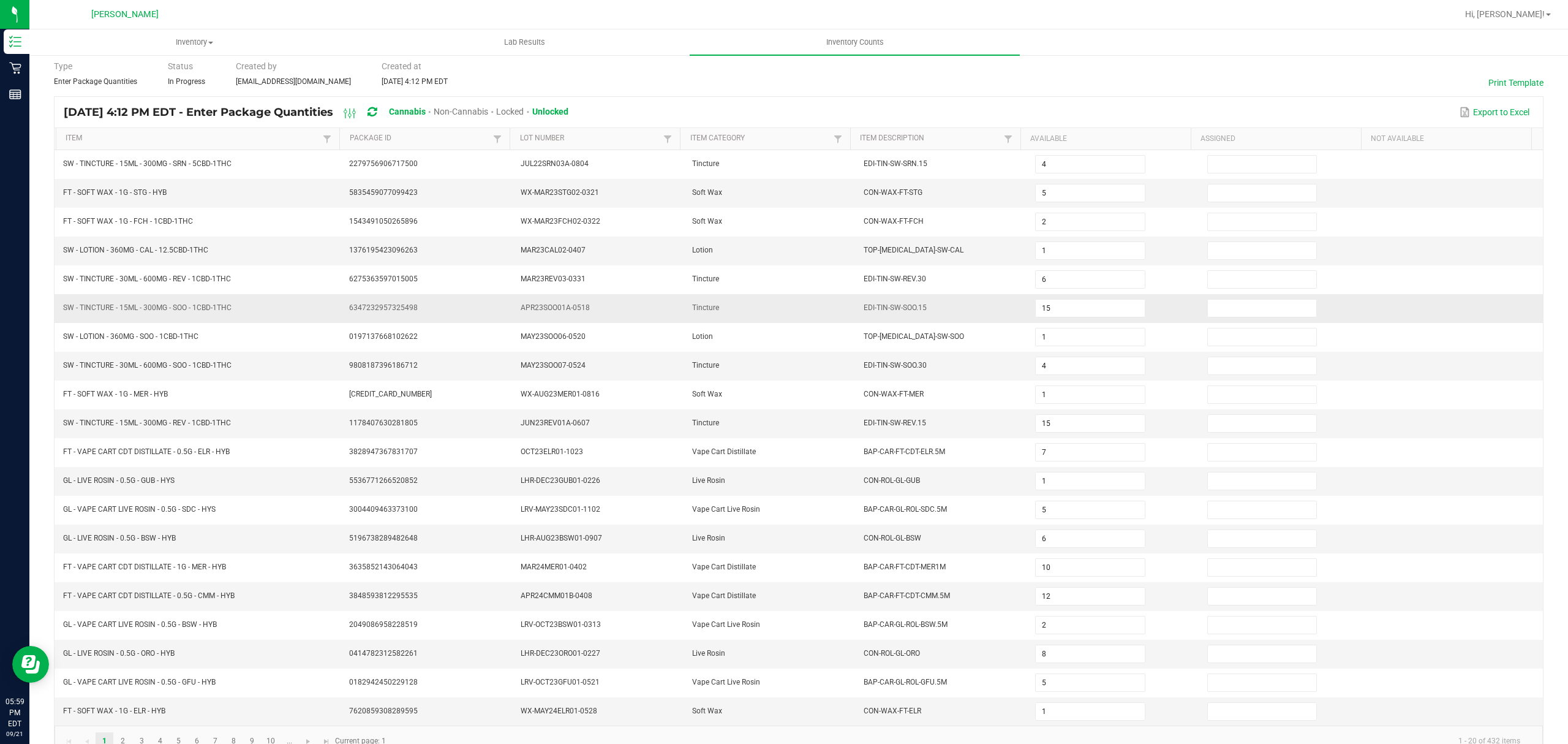
scroll to position [86, 0]
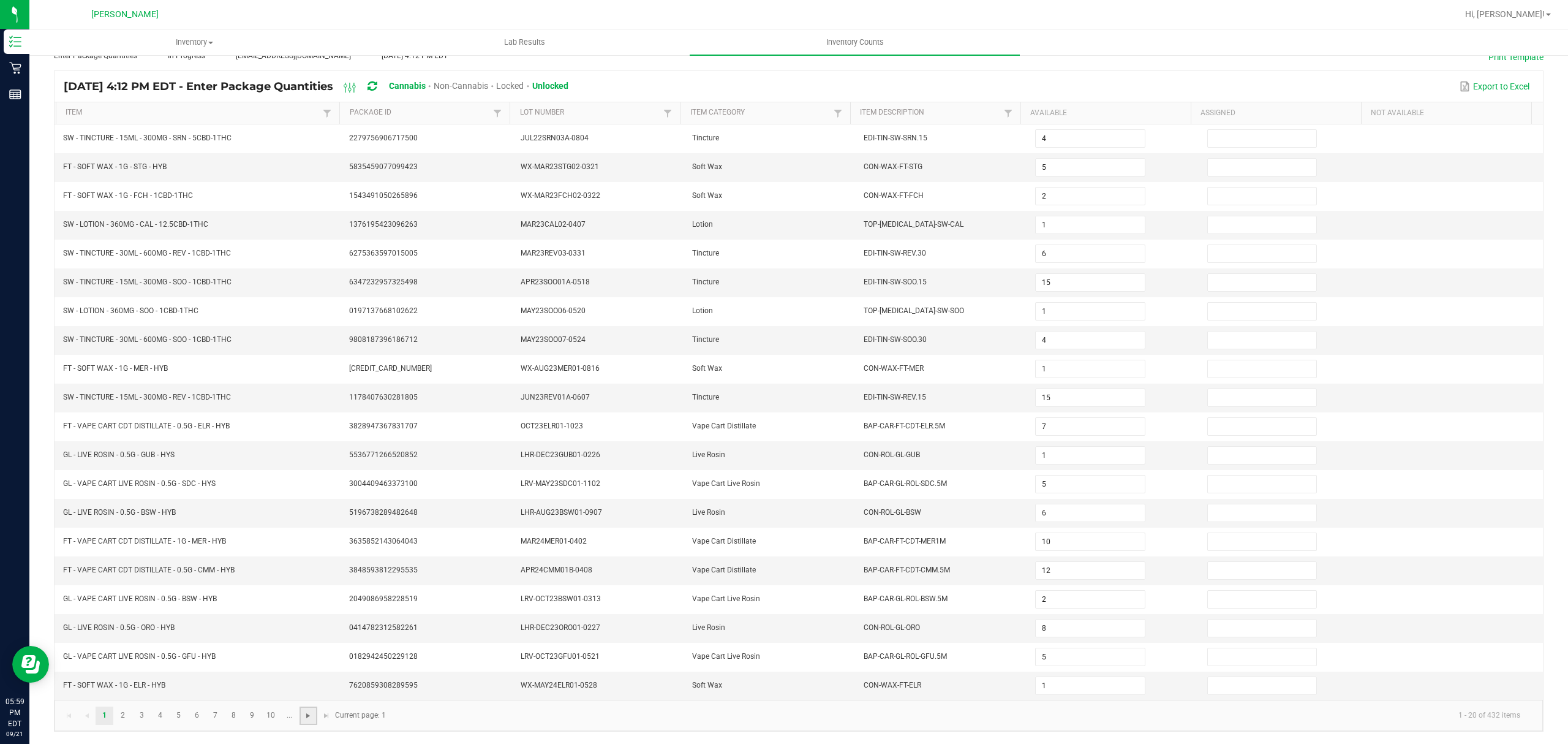
click at [309, 719] on span "Go to the next page" at bounding box center [308, 716] width 10 height 10
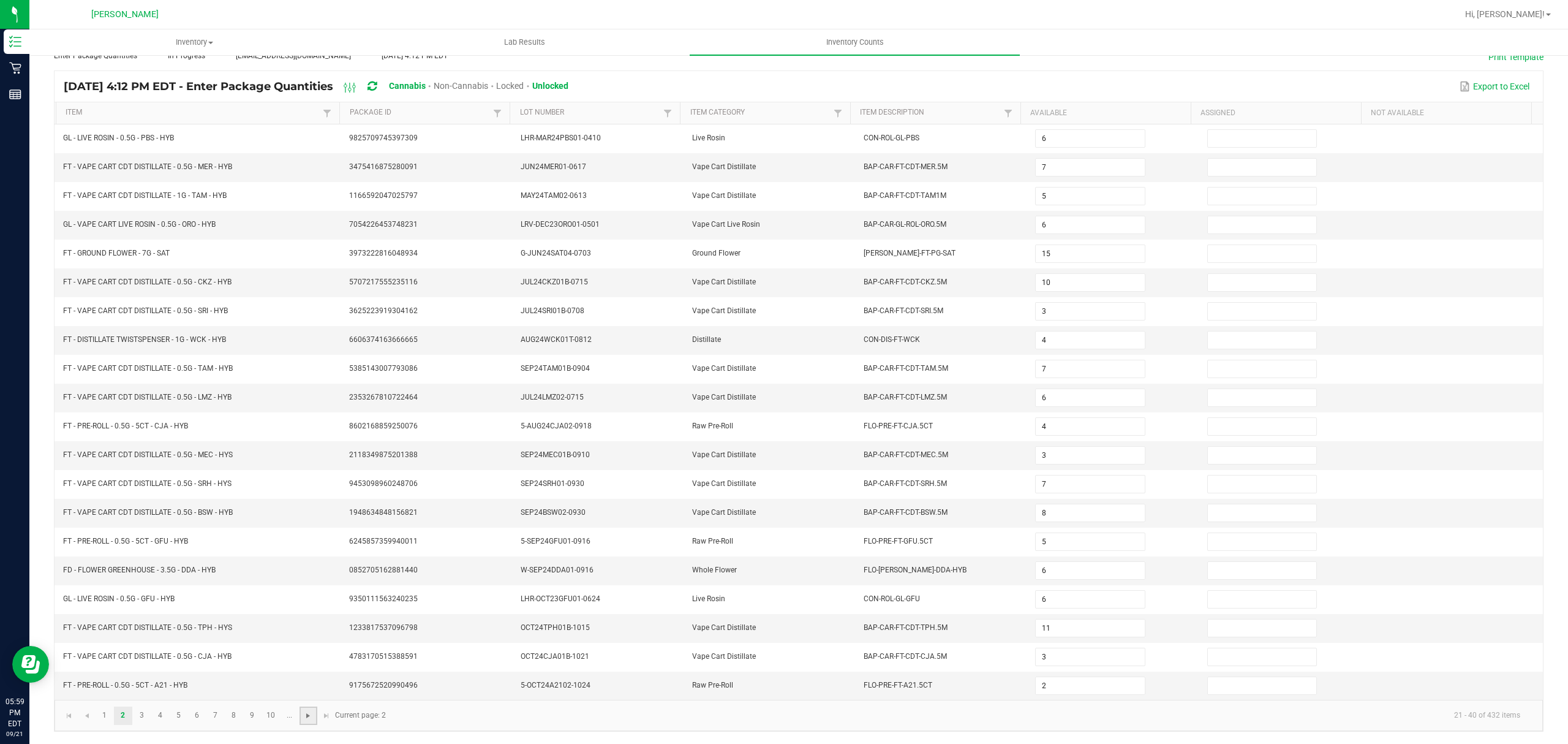
click at [309, 719] on span "Go to the next page" at bounding box center [308, 716] width 10 height 10
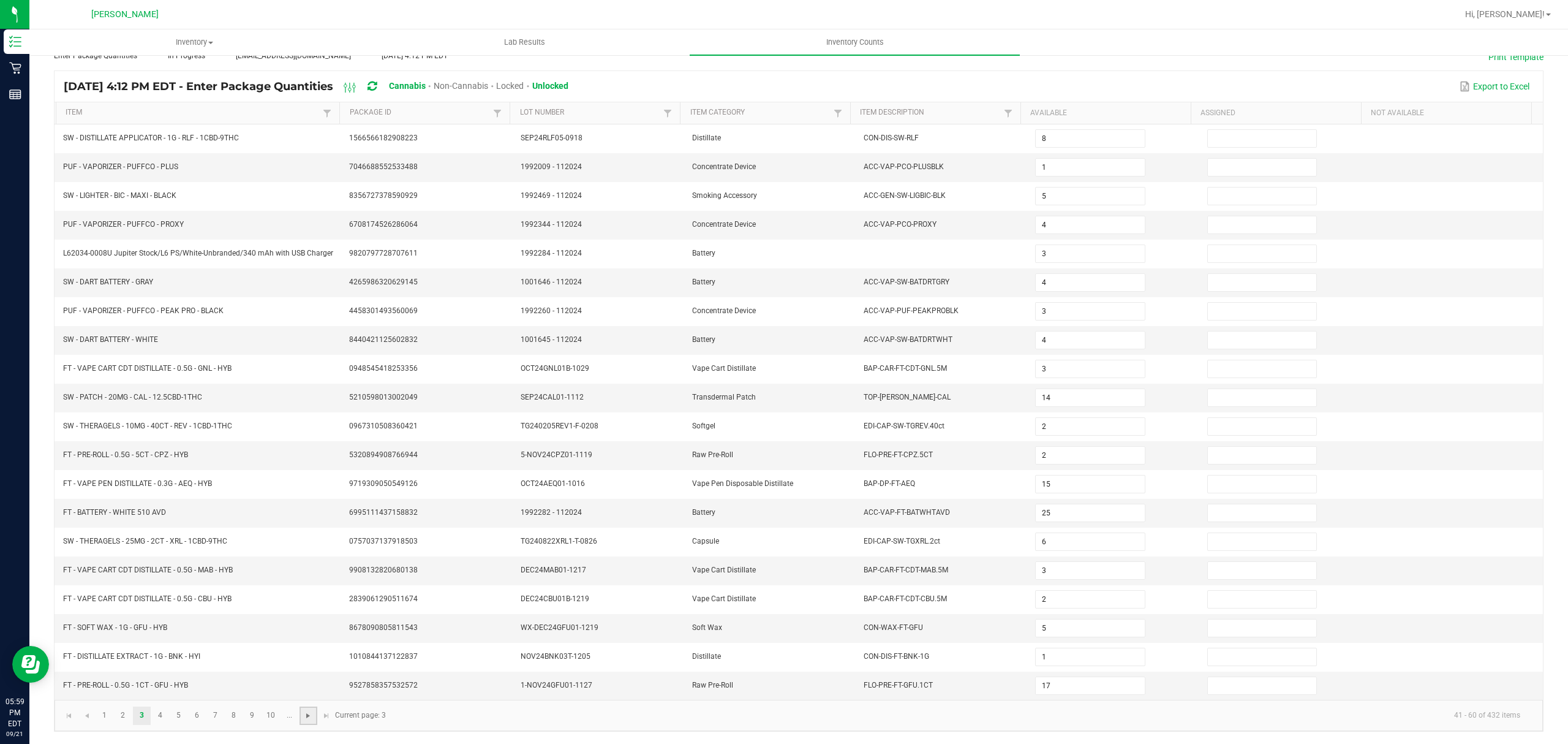
click at [307, 719] on span "Go to the next page" at bounding box center [308, 716] width 10 height 10
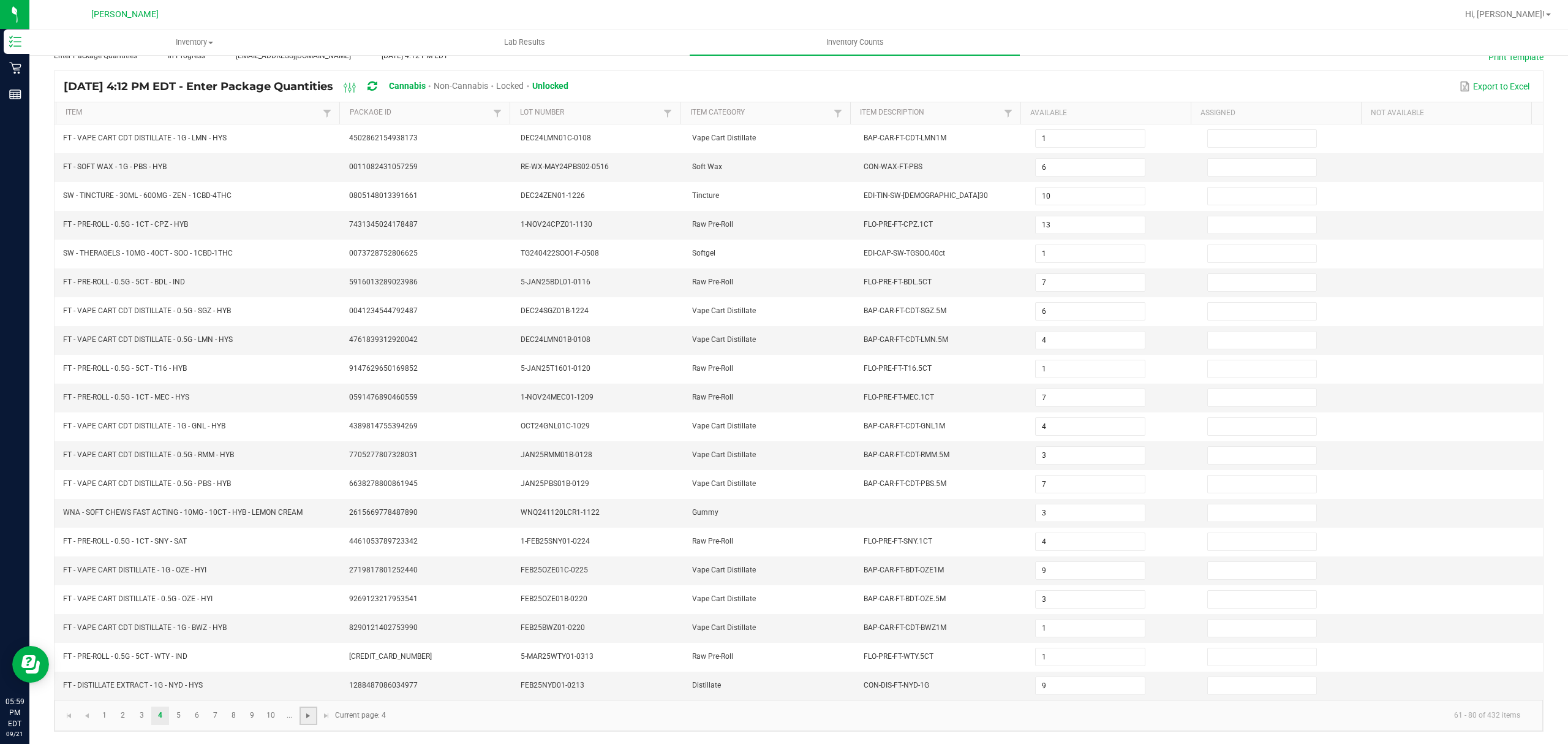
click at [307, 719] on span "Go to the next page" at bounding box center [308, 716] width 10 height 10
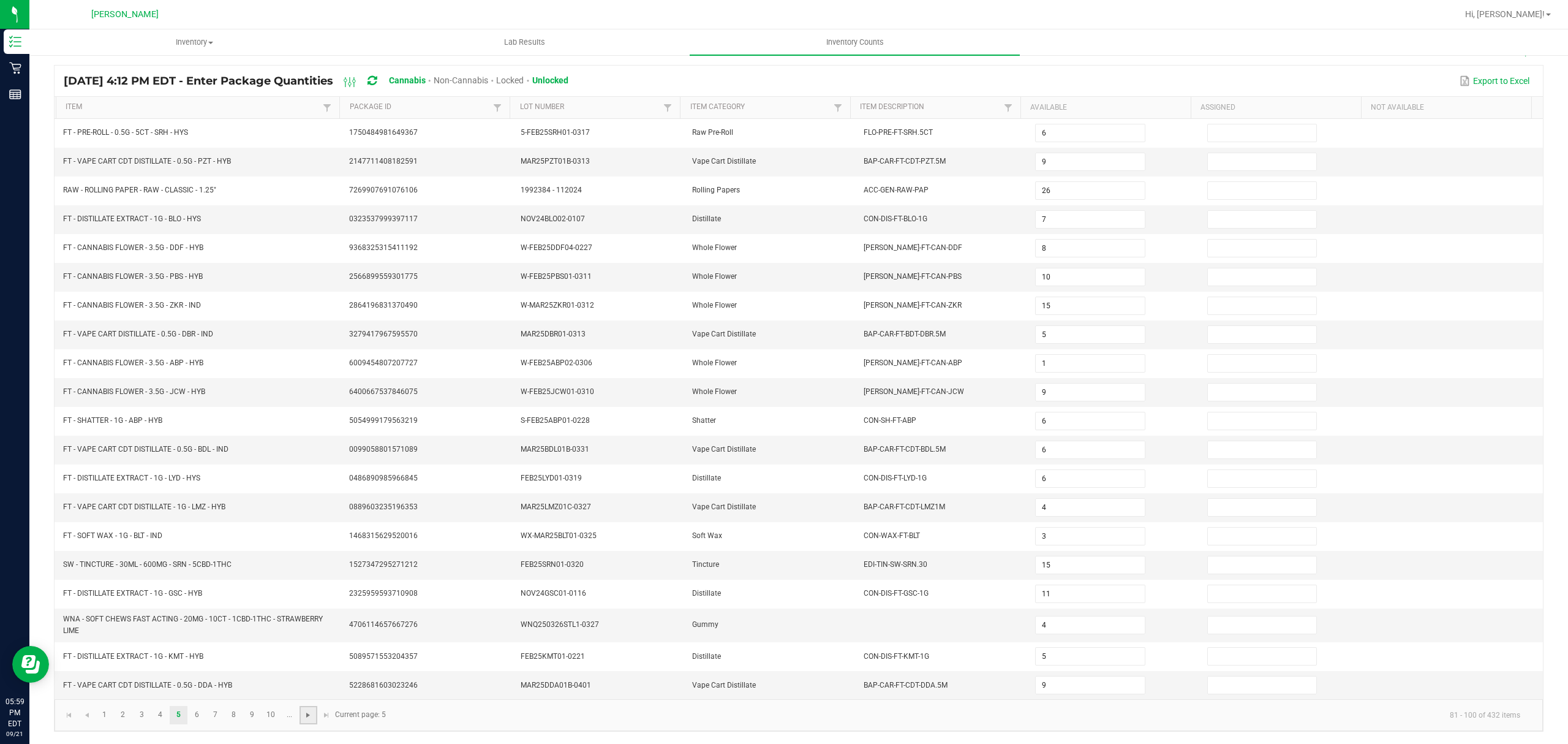
click at [307, 719] on span "Go to the next page" at bounding box center [308, 715] width 10 height 10
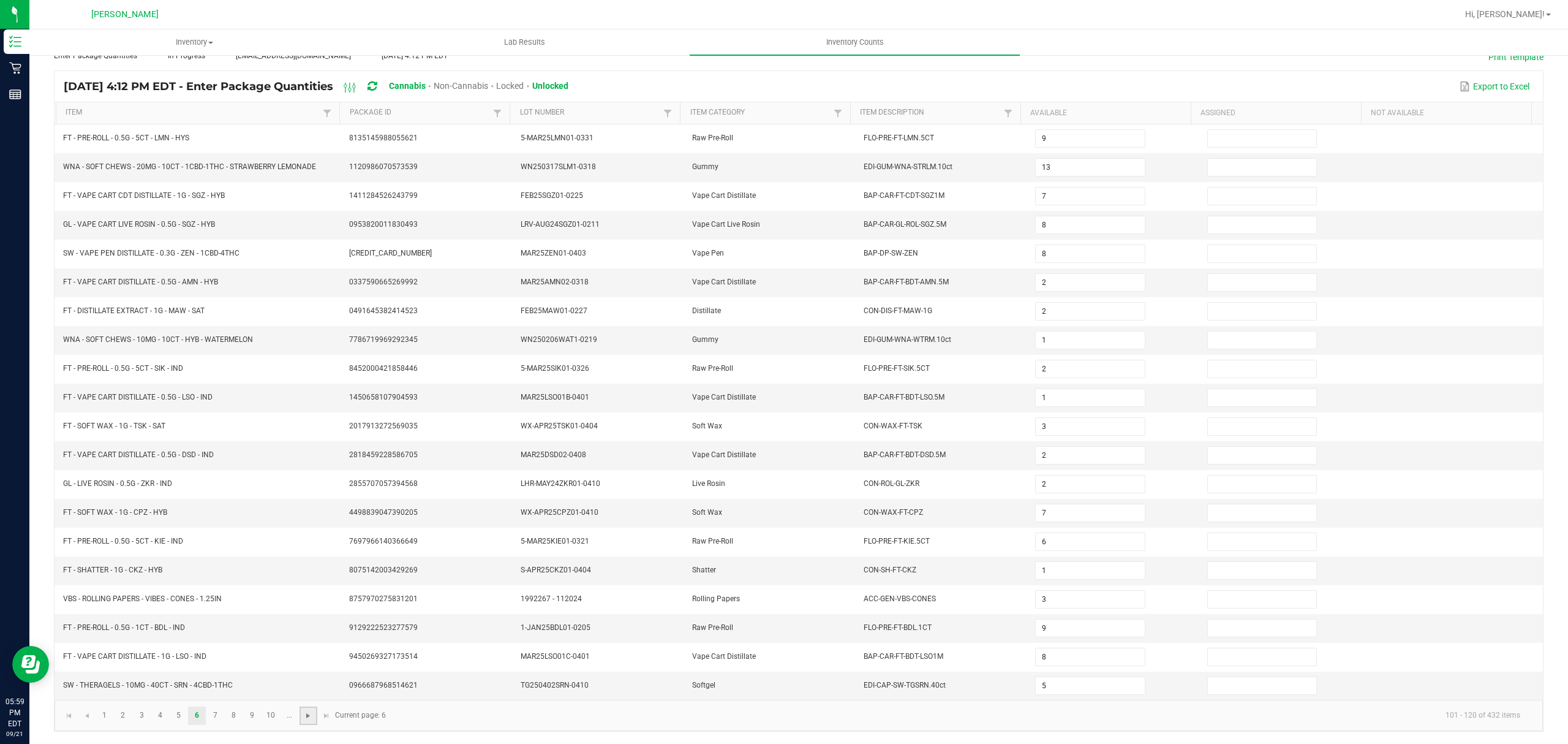
click at [307, 719] on span "Go to the next page" at bounding box center [308, 716] width 10 height 10
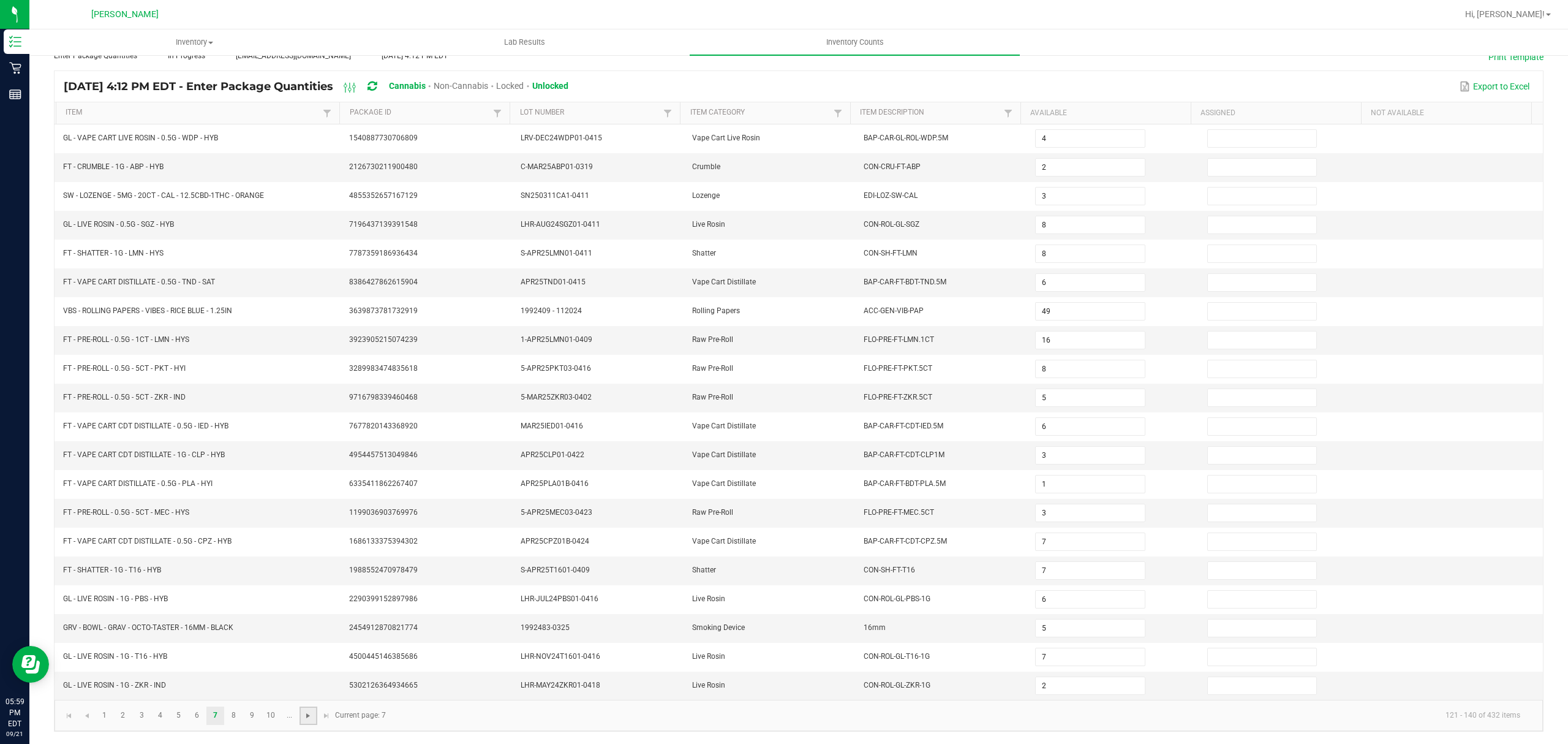
click at [307, 719] on span "Go to the next page" at bounding box center [308, 716] width 10 height 10
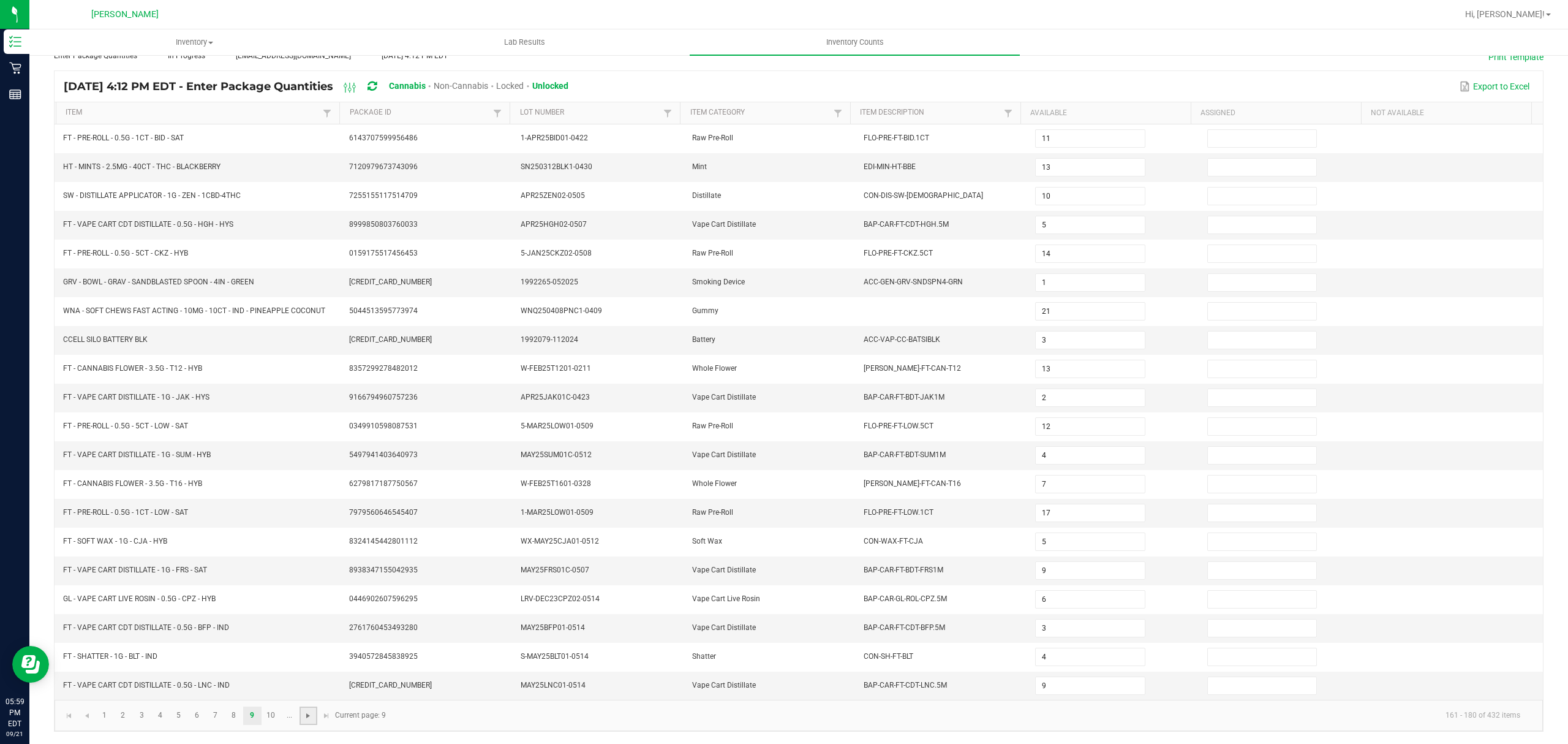
click at [307, 719] on span "Go to the next page" at bounding box center [308, 716] width 10 height 10
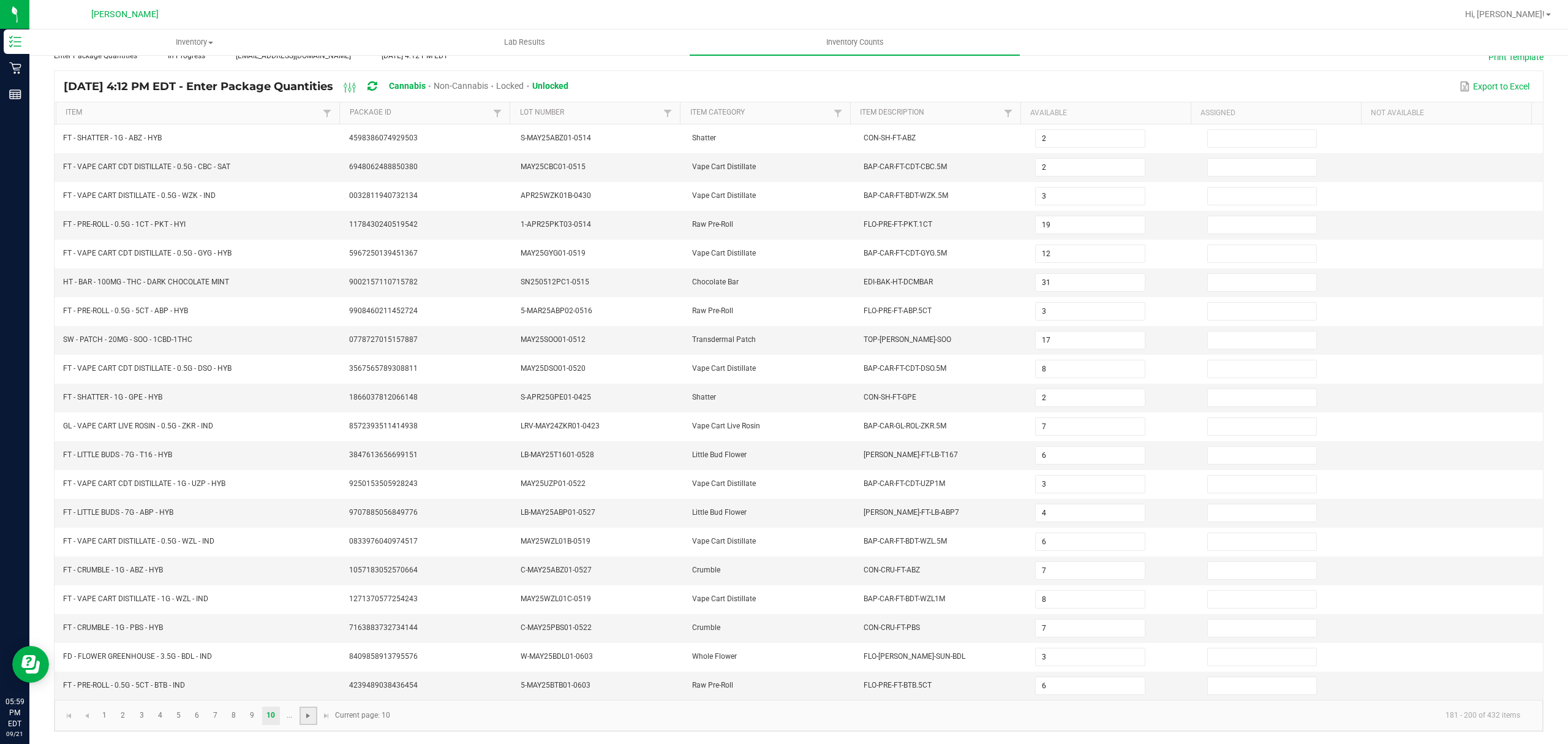
click at [307, 714] on span "Go to the next page" at bounding box center [308, 716] width 10 height 10
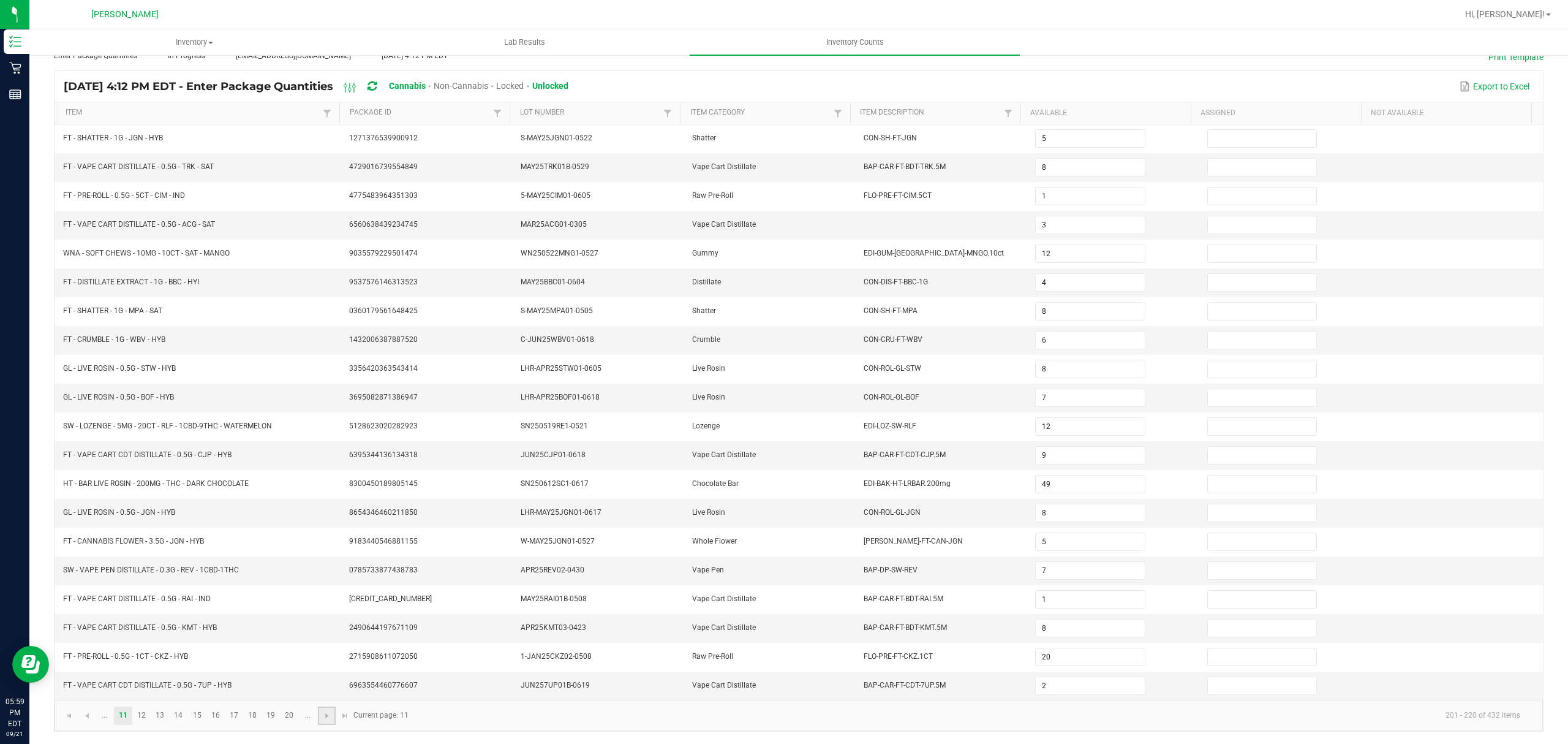
click at [326, 722] on link at bounding box center [327, 716] width 18 height 18
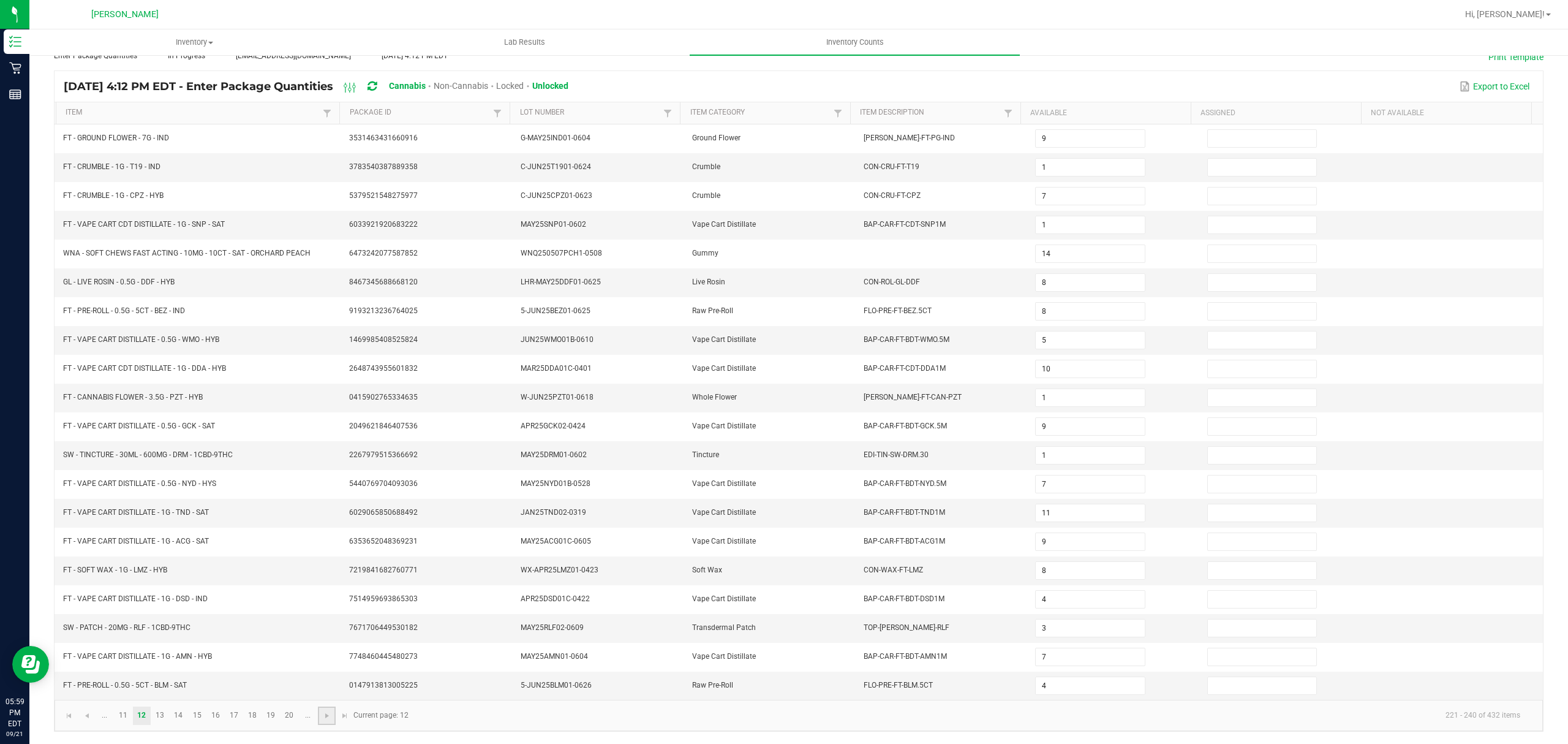
click at [326, 722] on link at bounding box center [327, 716] width 18 height 18
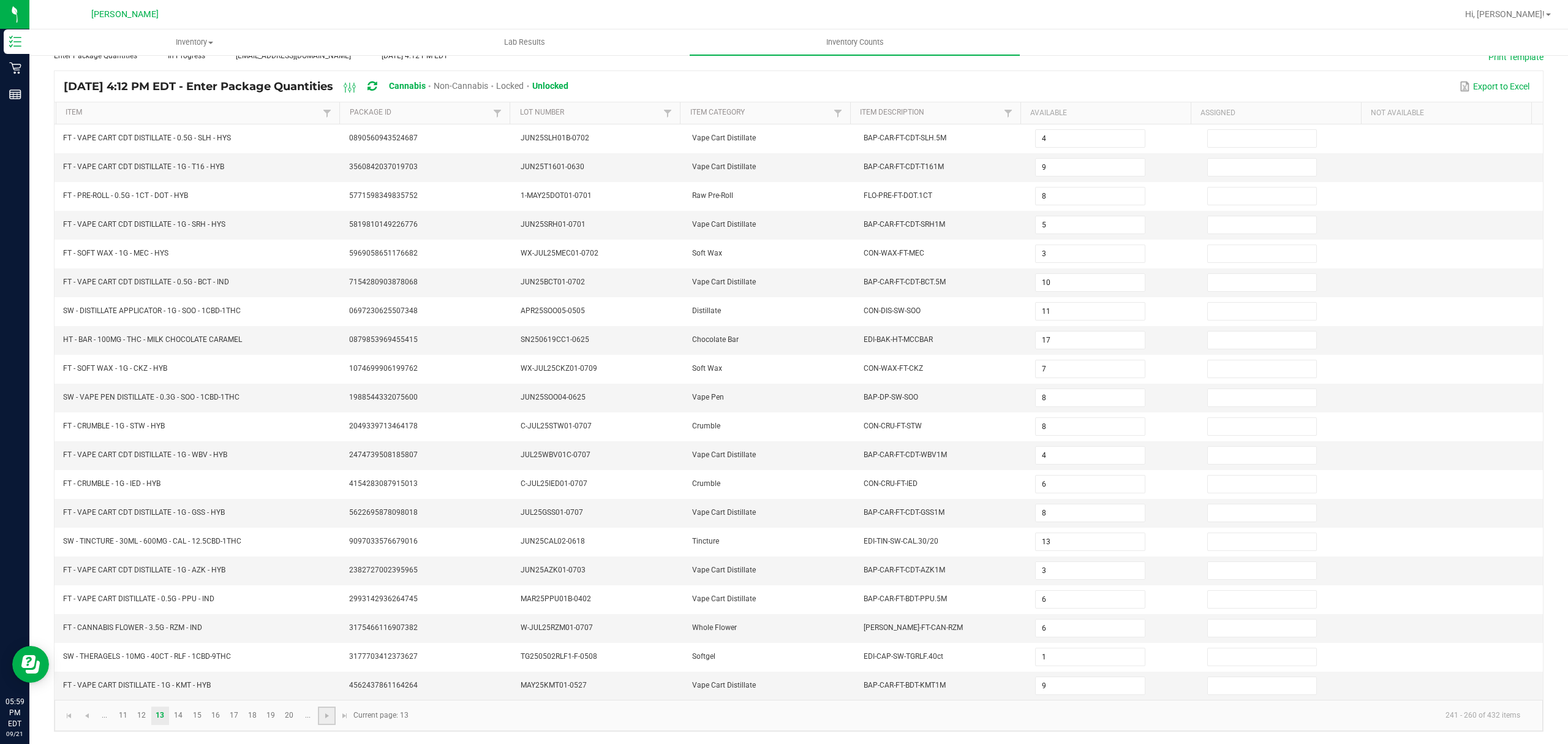
click at [326, 722] on link at bounding box center [327, 716] width 18 height 18
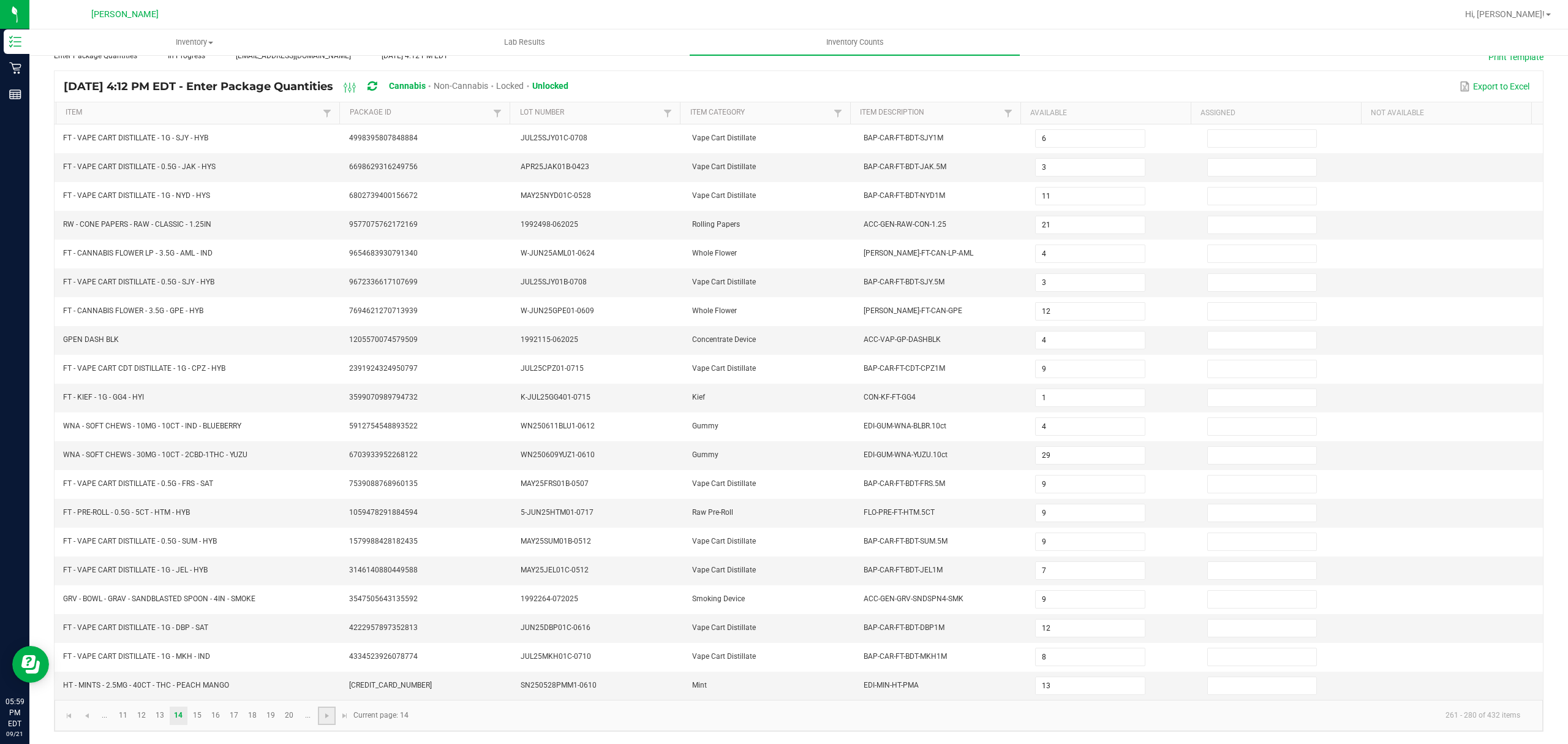
click at [326, 722] on link at bounding box center [327, 716] width 18 height 18
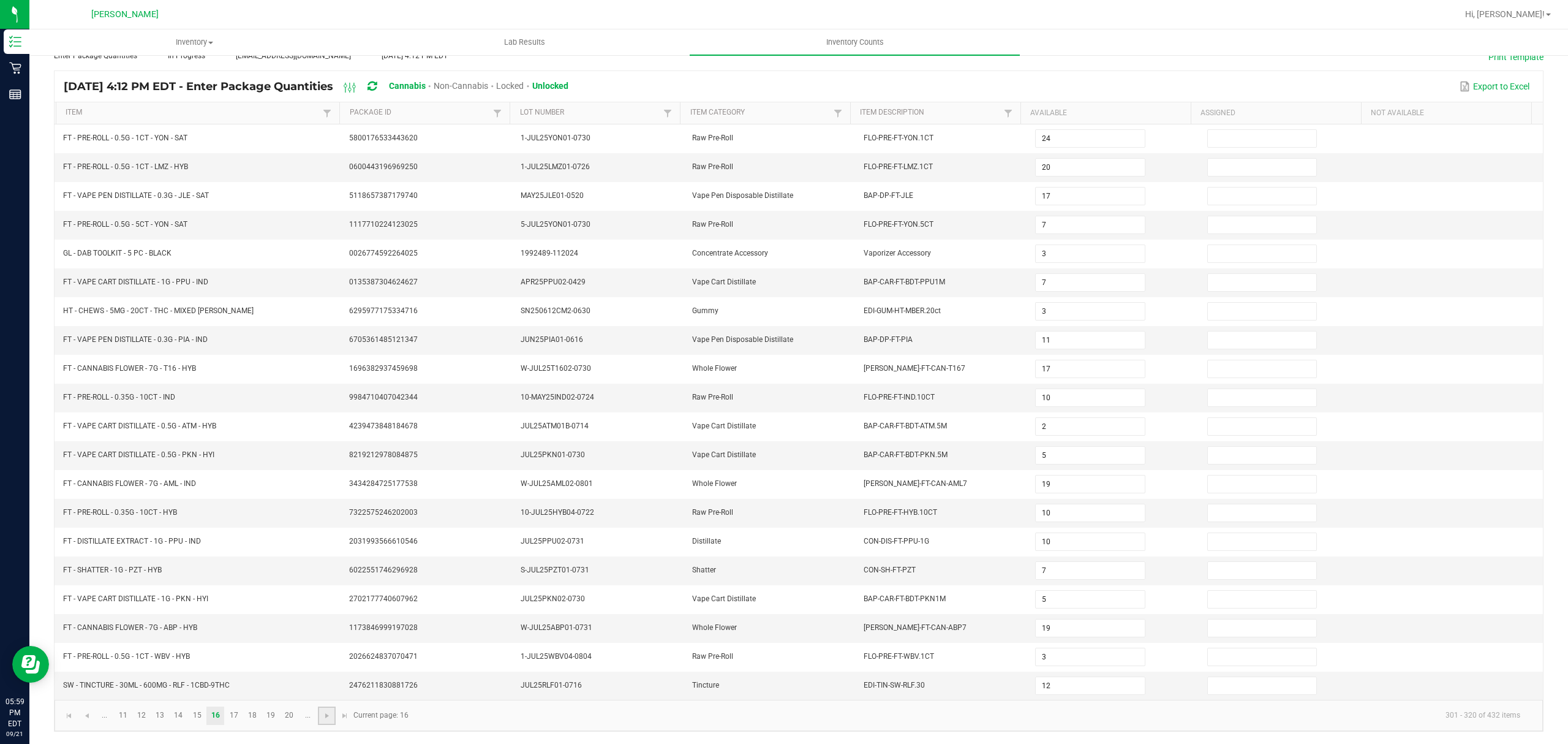
click at [326, 722] on link at bounding box center [327, 716] width 18 height 18
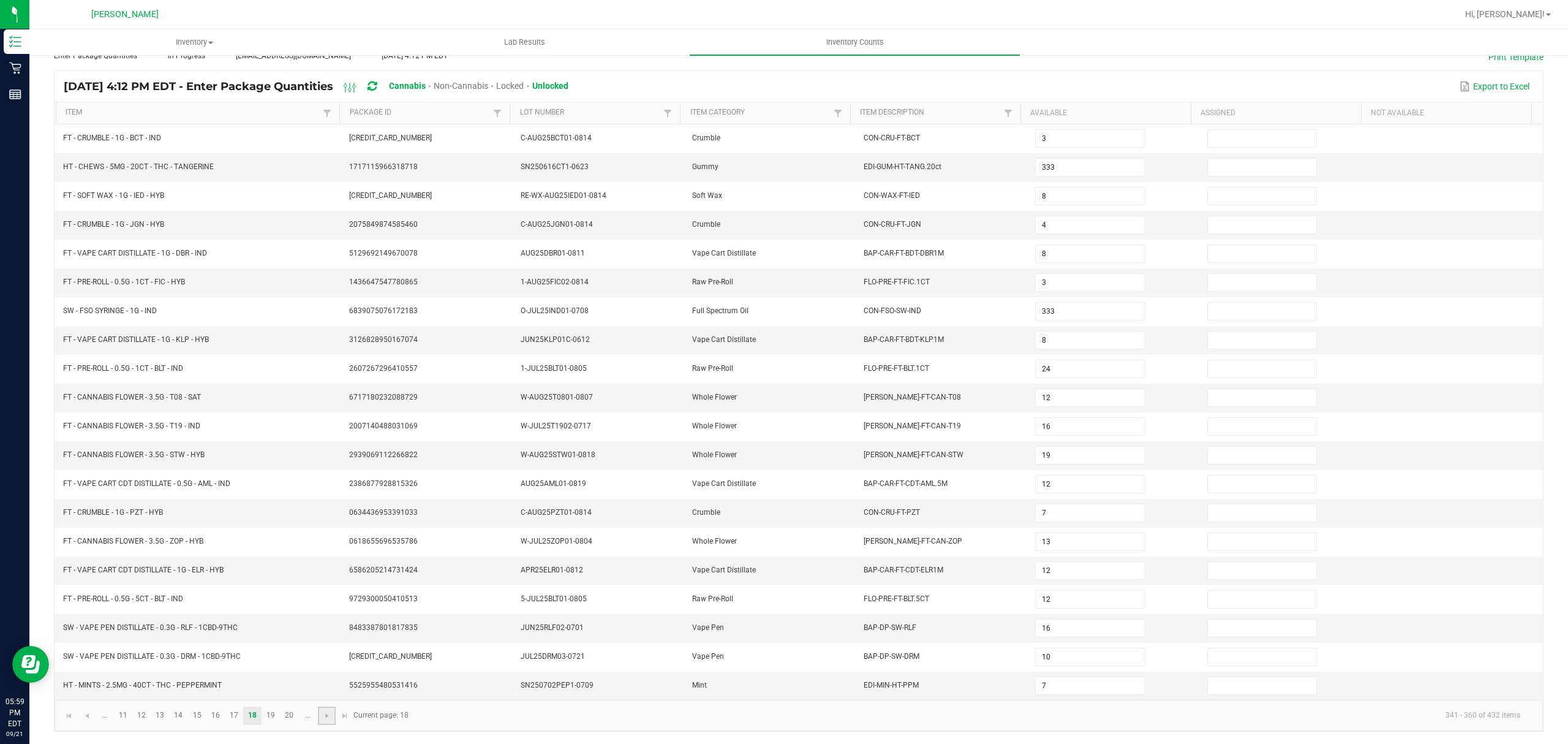
click at [326, 722] on link at bounding box center [327, 716] width 18 height 18
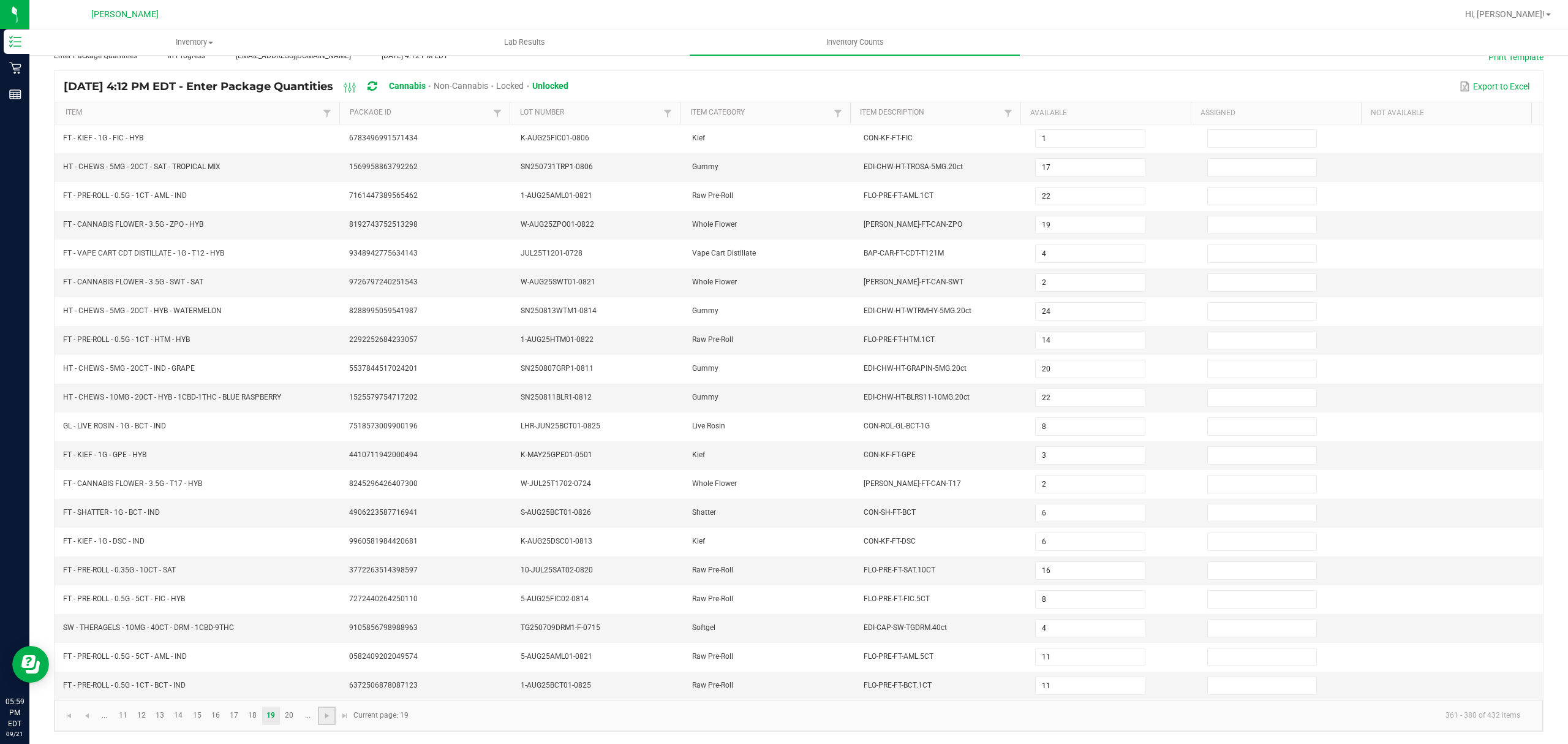
click at [326, 722] on link at bounding box center [327, 716] width 18 height 18
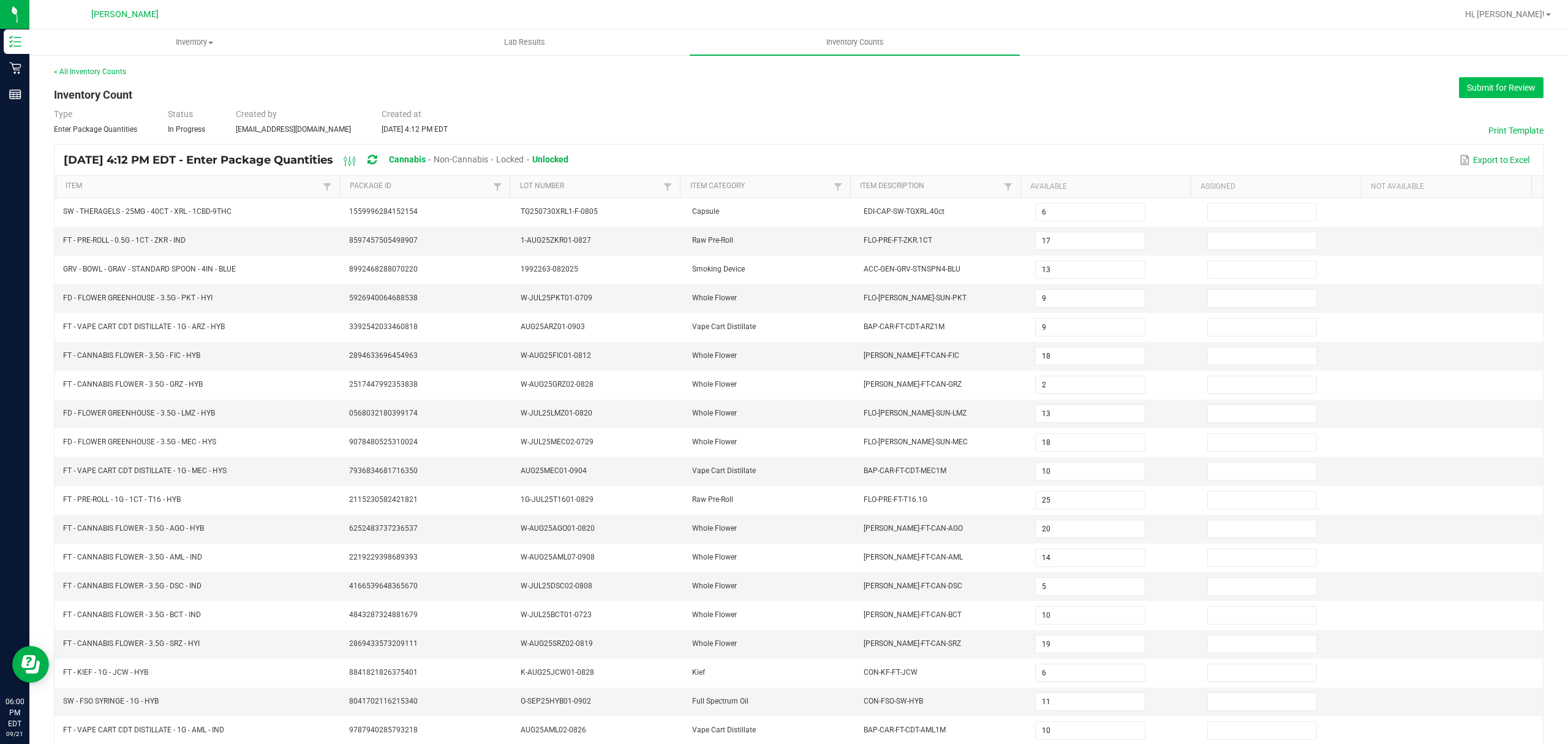
click at [1486, 88] on button "Submit for Review" at bounding box center [1501, 87] width 84 height 21
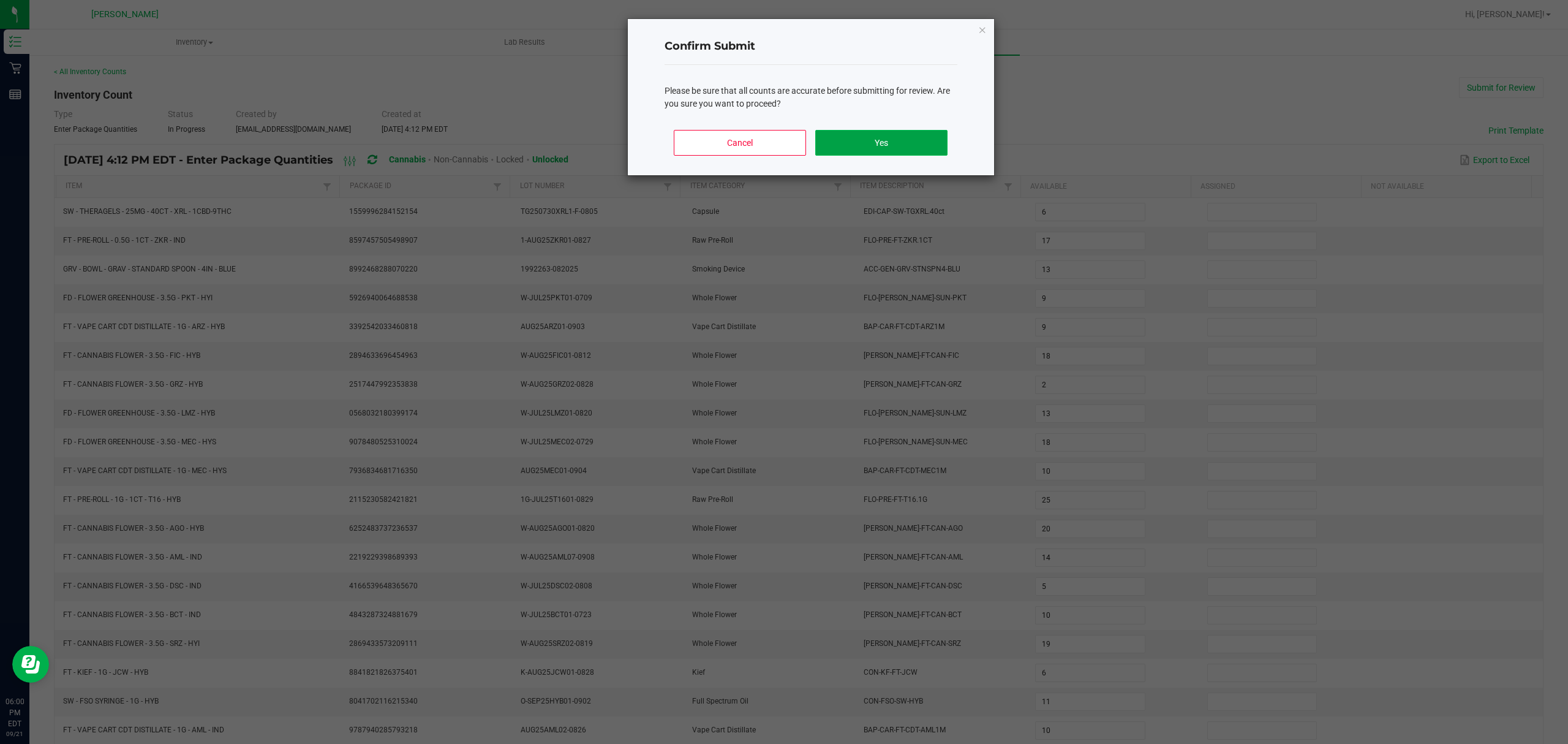
click at [880, 144] on button "Yes" at bounding box center [880, 143] width 131 height 26
